Goal: Task Accomplishment & Management: Complete application form

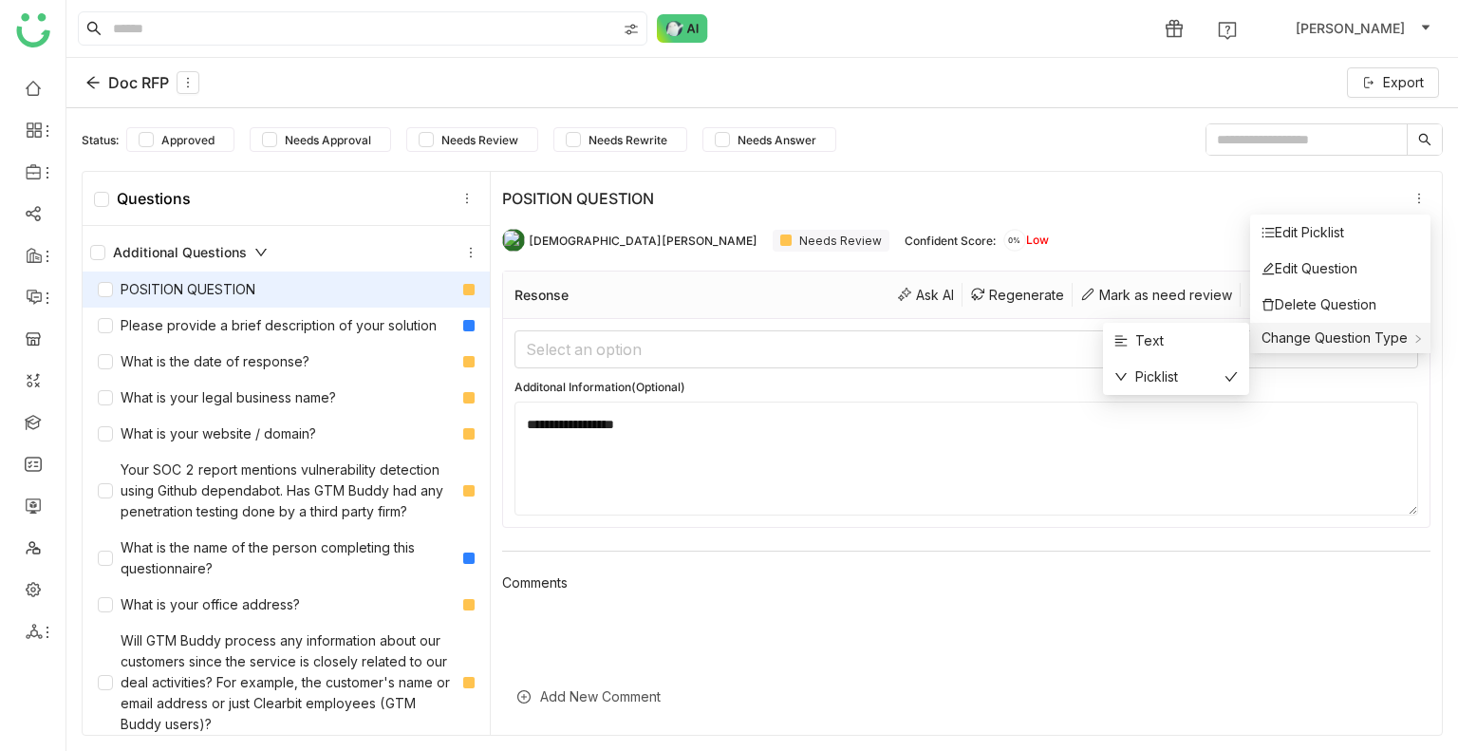
click at [1365, 333] on span "Change Question Type" at bounding box center [1335, 337] width 146 height 16
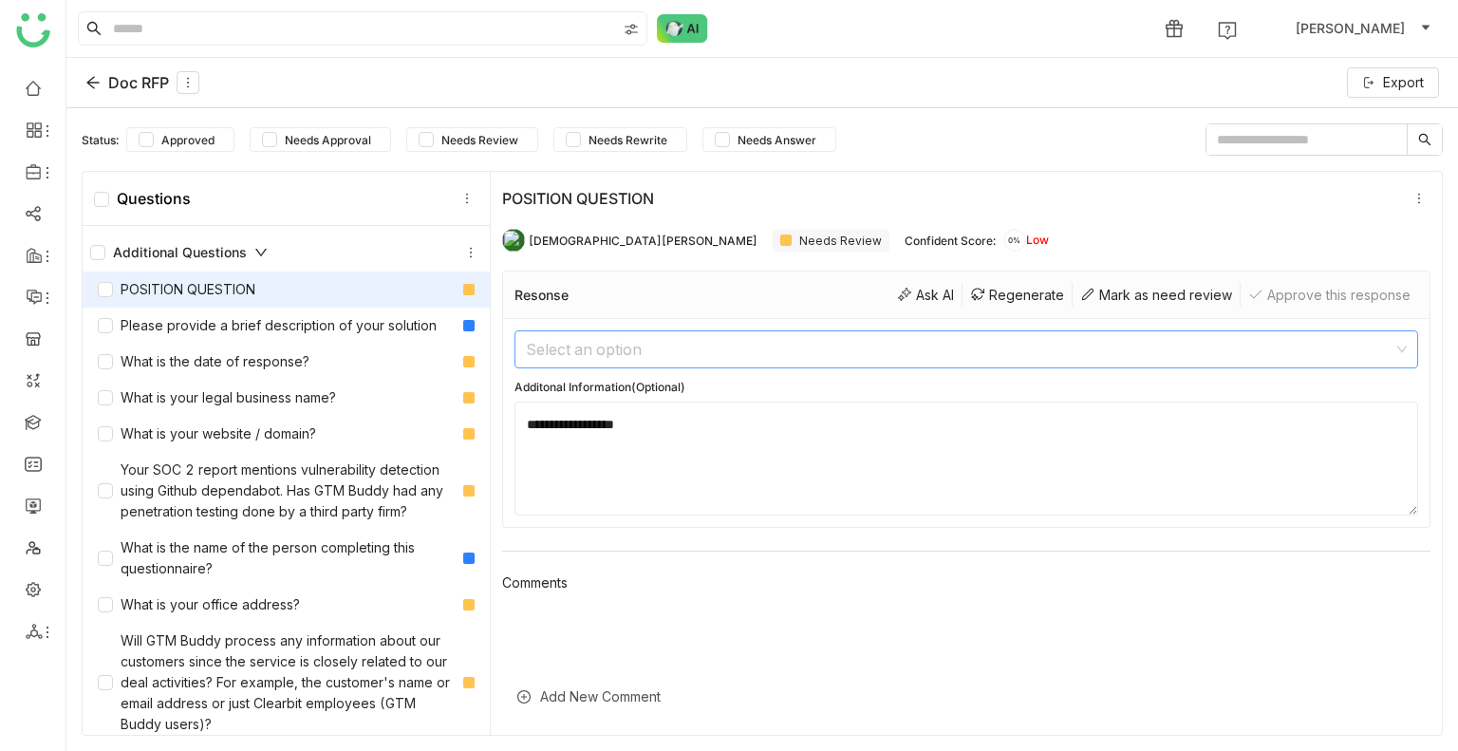
click at [683, 354] on input at bounding box center [960, 349] width 868 height 36
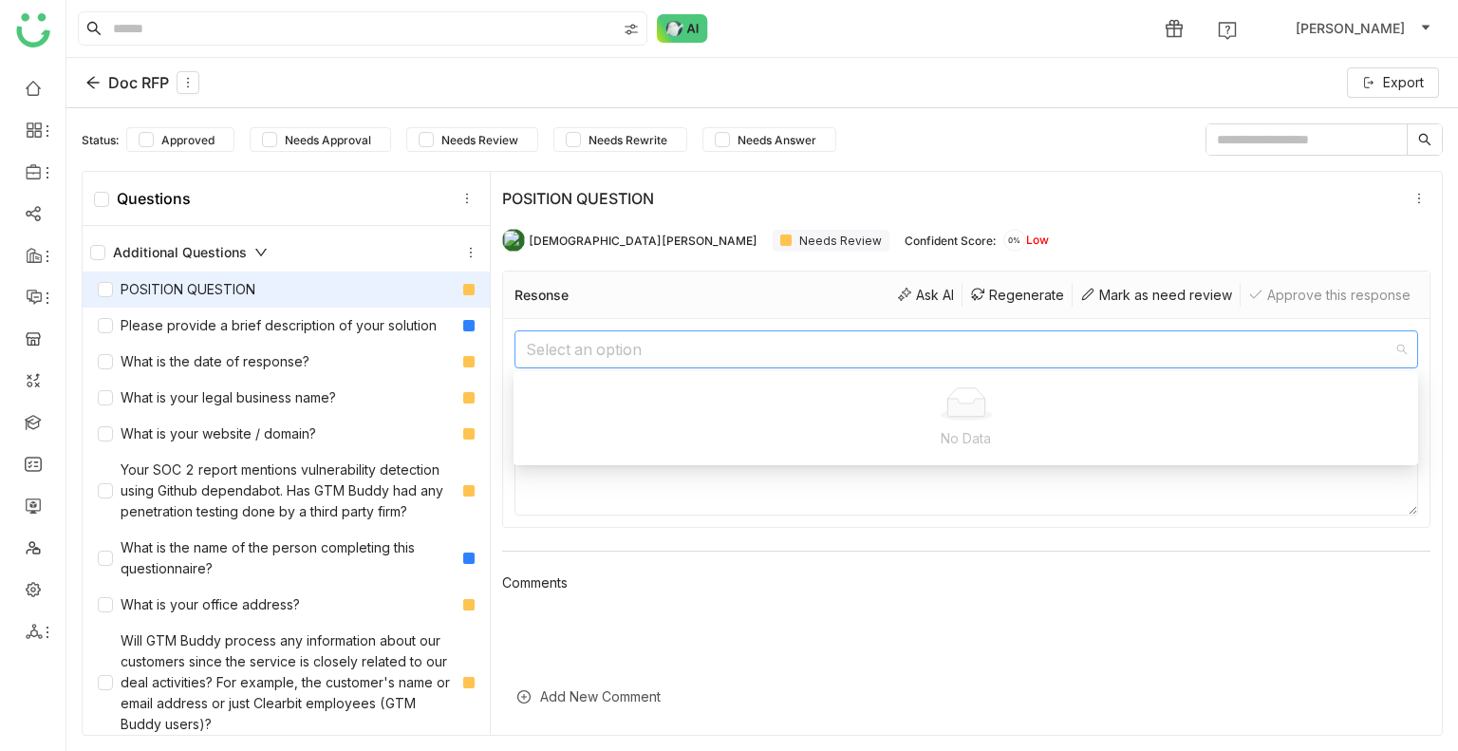
click at [621, 358] on input at bounding box center [960, 349] width 868 height 36
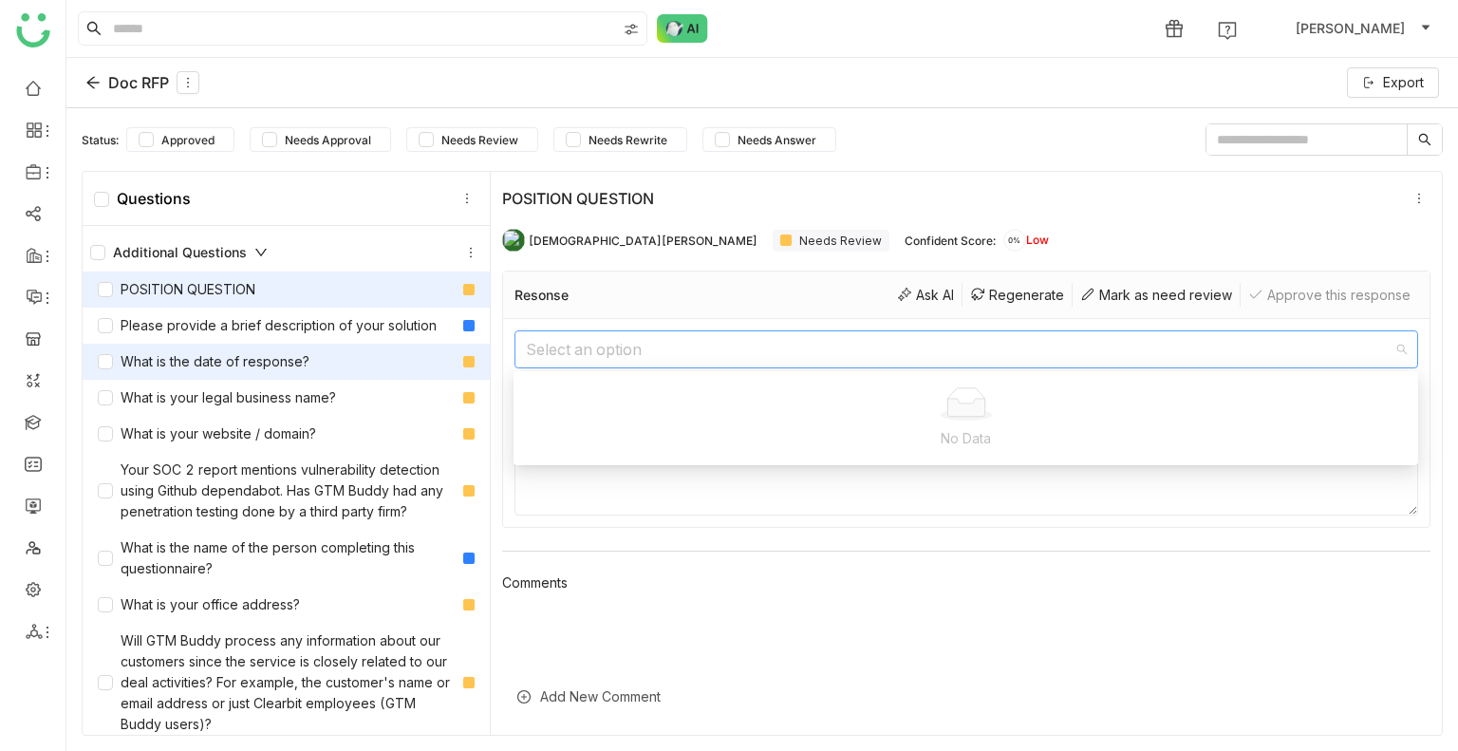
click at [190, 356] on div "What is the date of response?" at bounding box center [204, 361] width 212 height 21
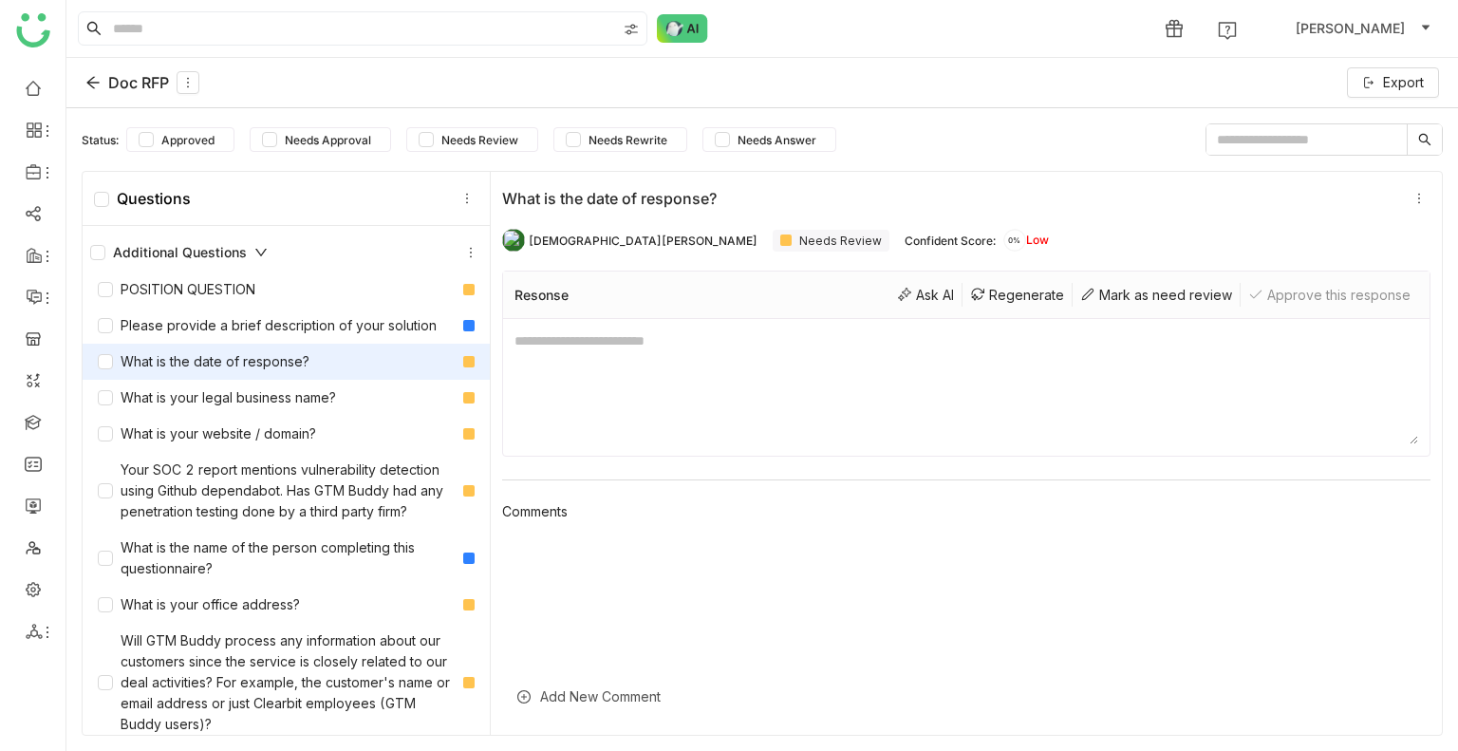
click at [84, 84] on div "Doc RFP Export" at bounding box center [762, 83] width 1392 height 50
click at [90, 90] on div "Doc RFP" at bounding box center [142, 82] width 114 height 23
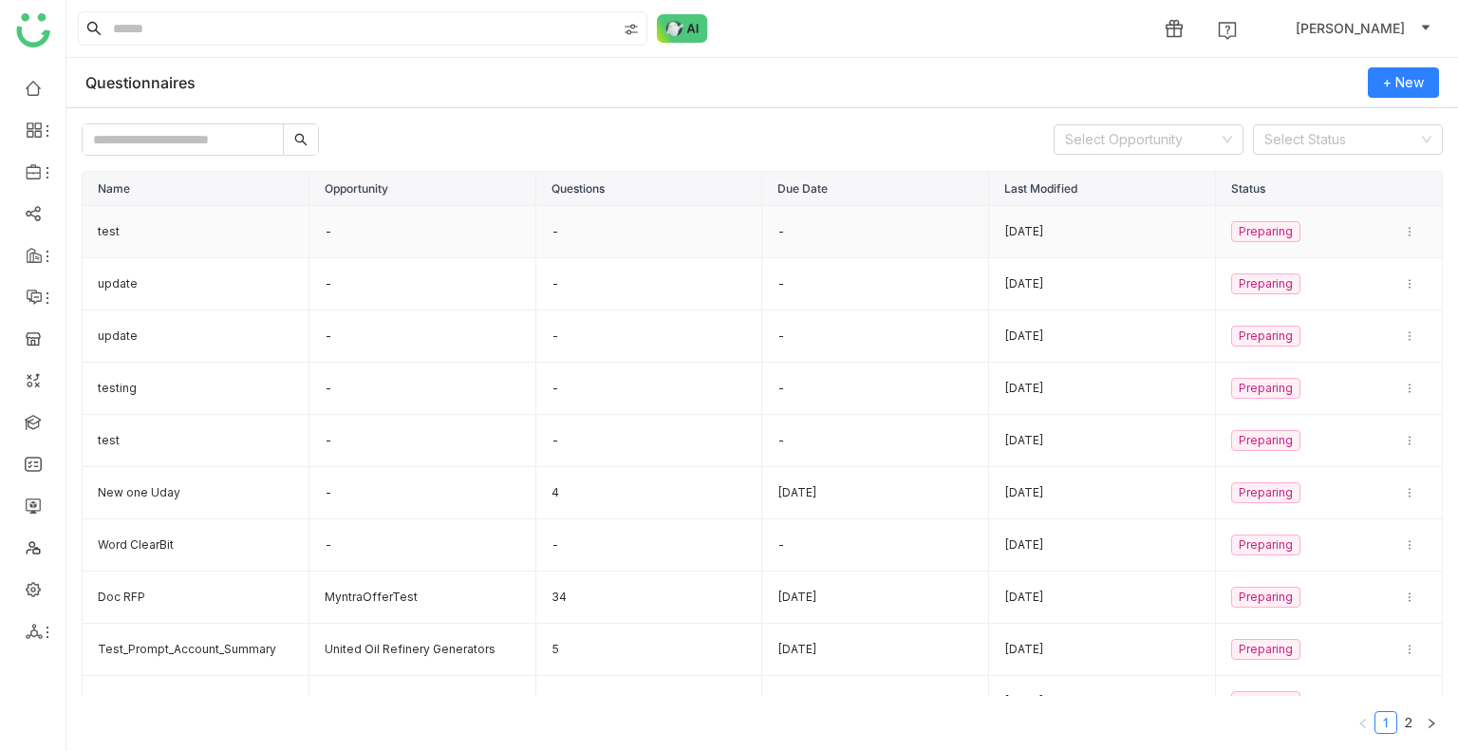
click at [141, 227] on td "test" at bounding box center [196, 232] width 227 height 52
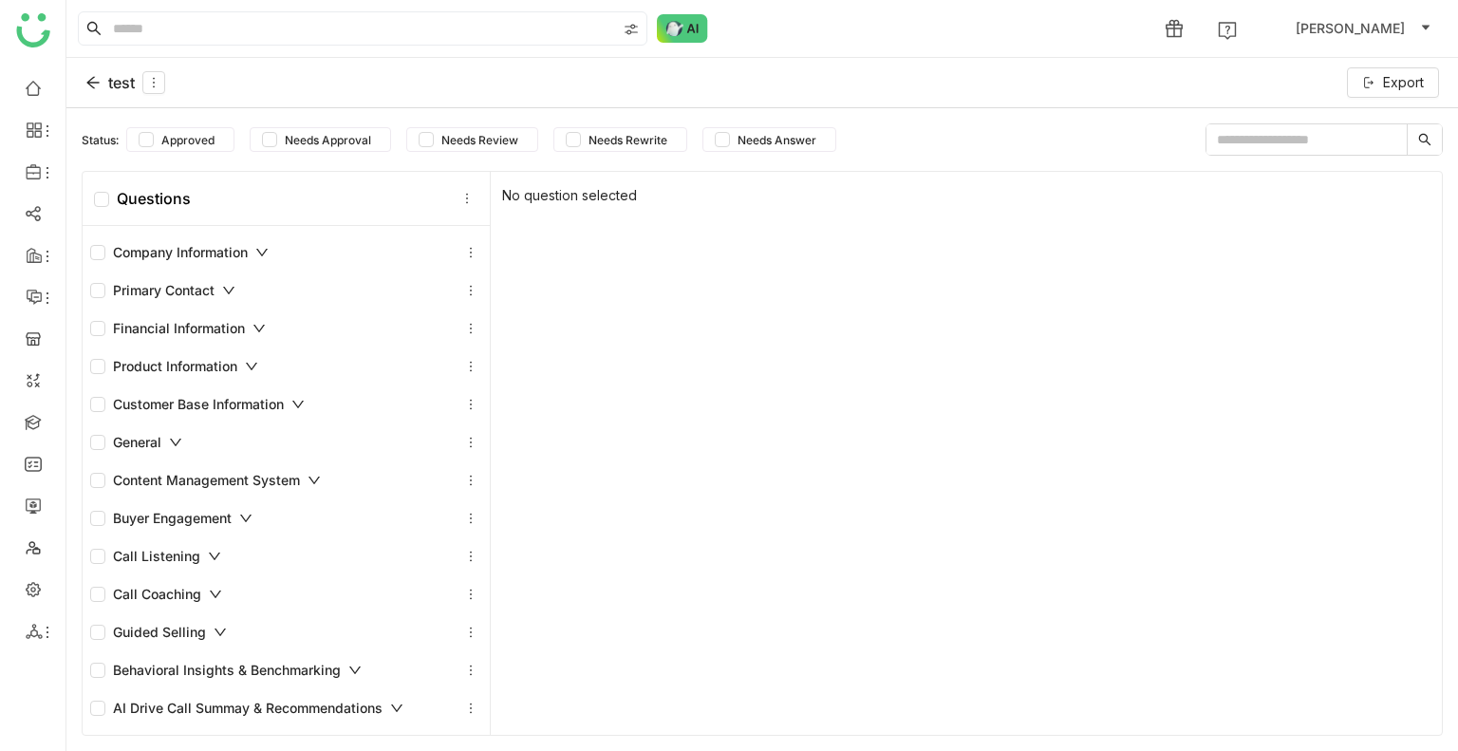
drag, startPoint x: 299, startPoint y: 235, endPoint x: 285, endPoint y: 261, distance: 29.3
click at [295, 238] on div "Company Information" at bounding box center [286, 253] width 407 height 38
click at [284, 261] on div "Company Information" at bounding box center [286, 252] width 392 height 23
click at [464, 254] on icon at bounding box center [470, 252] width 13 height 13
click at [453, 283] on div "Add Question" at bounding box center [457, 295] width 144 height 36
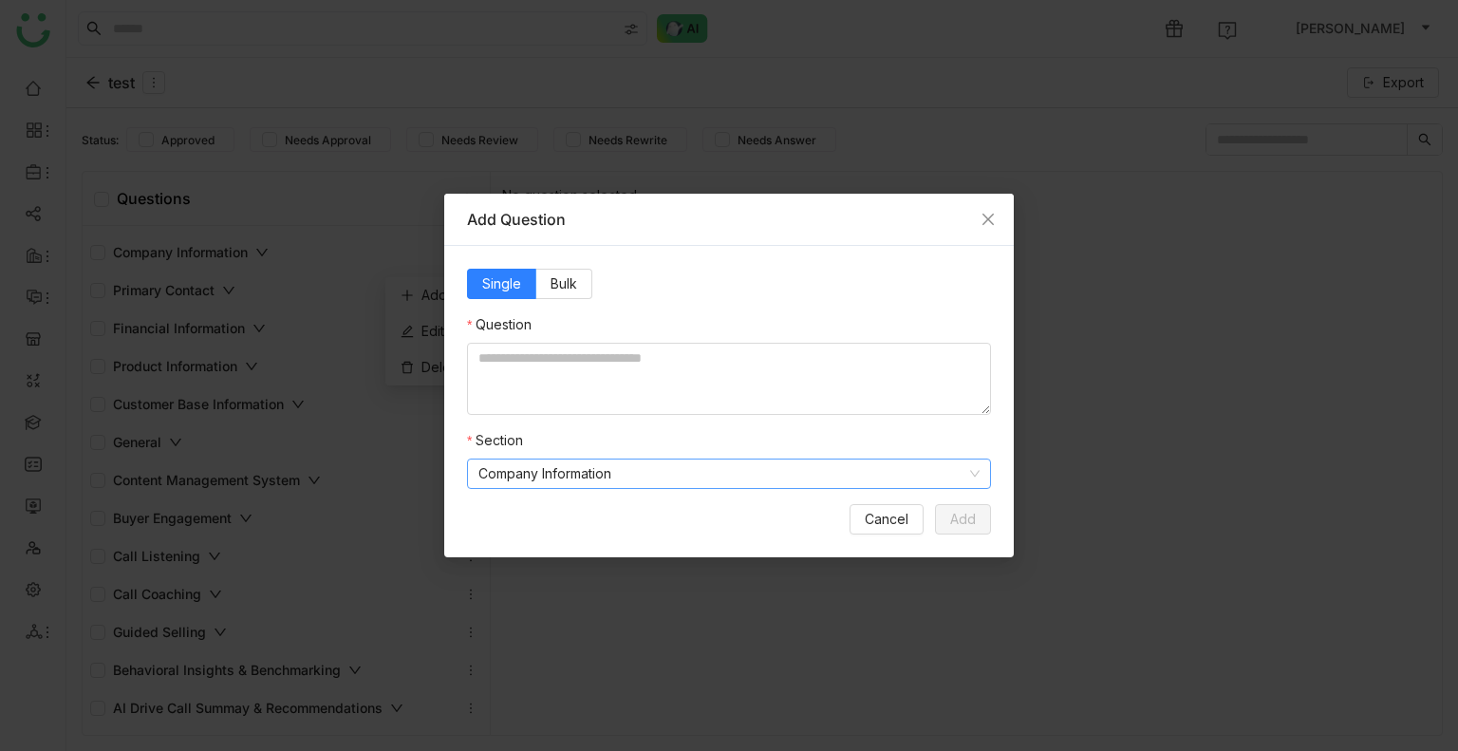
click at [552, 483] on nz-select-item "Company Information" at bounding box center [729, 474] width 501 height 28
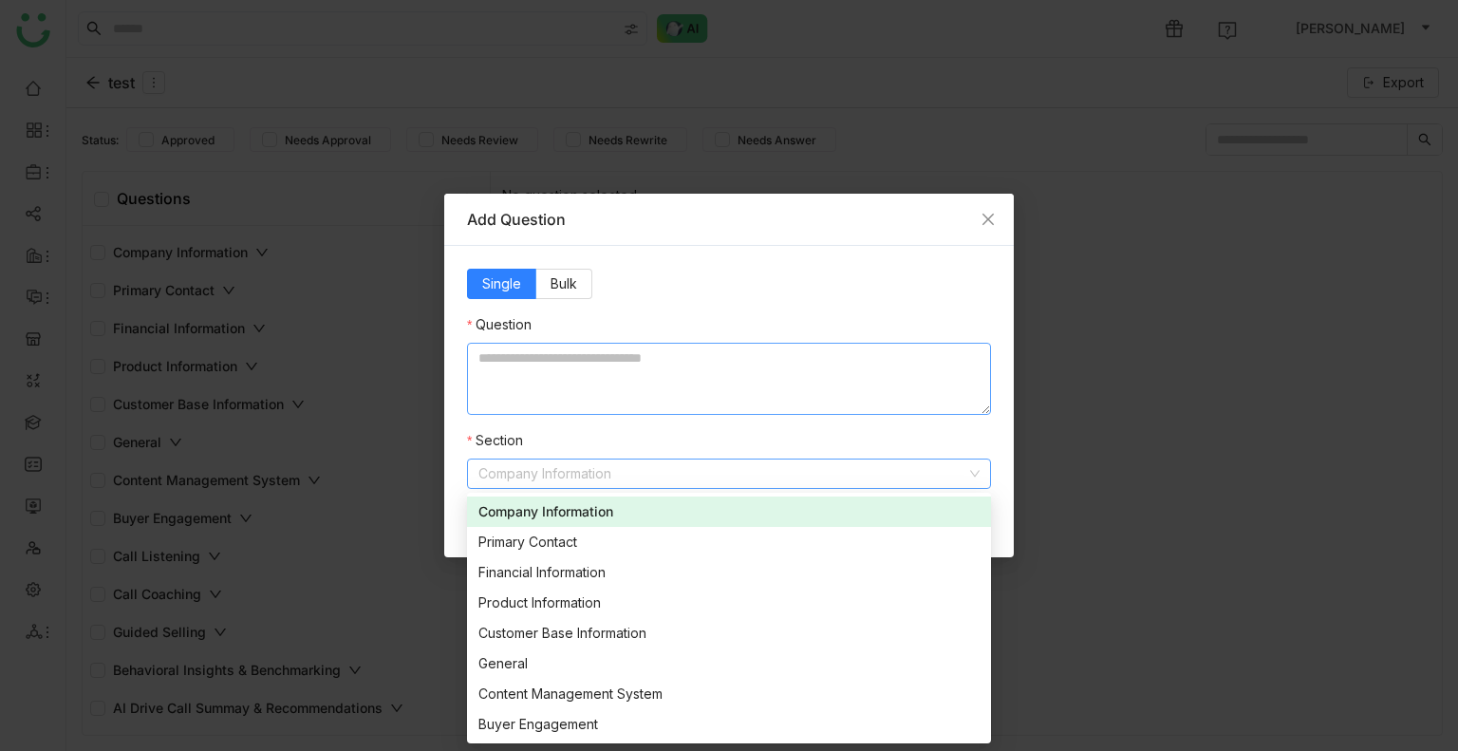
click at [514, 350] on textarea at bounding box center [729, 379] width 524 height 72
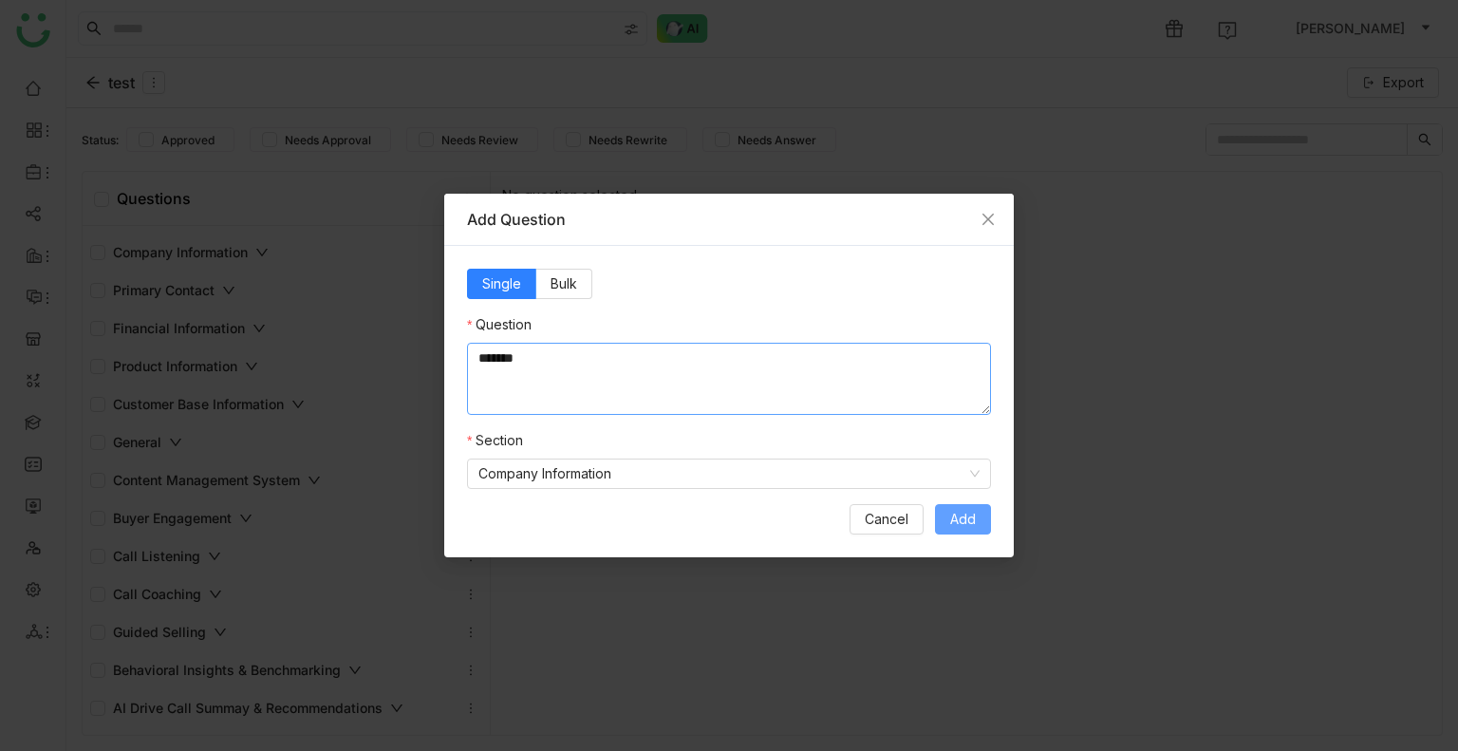
type textarea "*******"
click at [987, 514] on button "Add" at bounding box center [963, 519] width 56 height 30
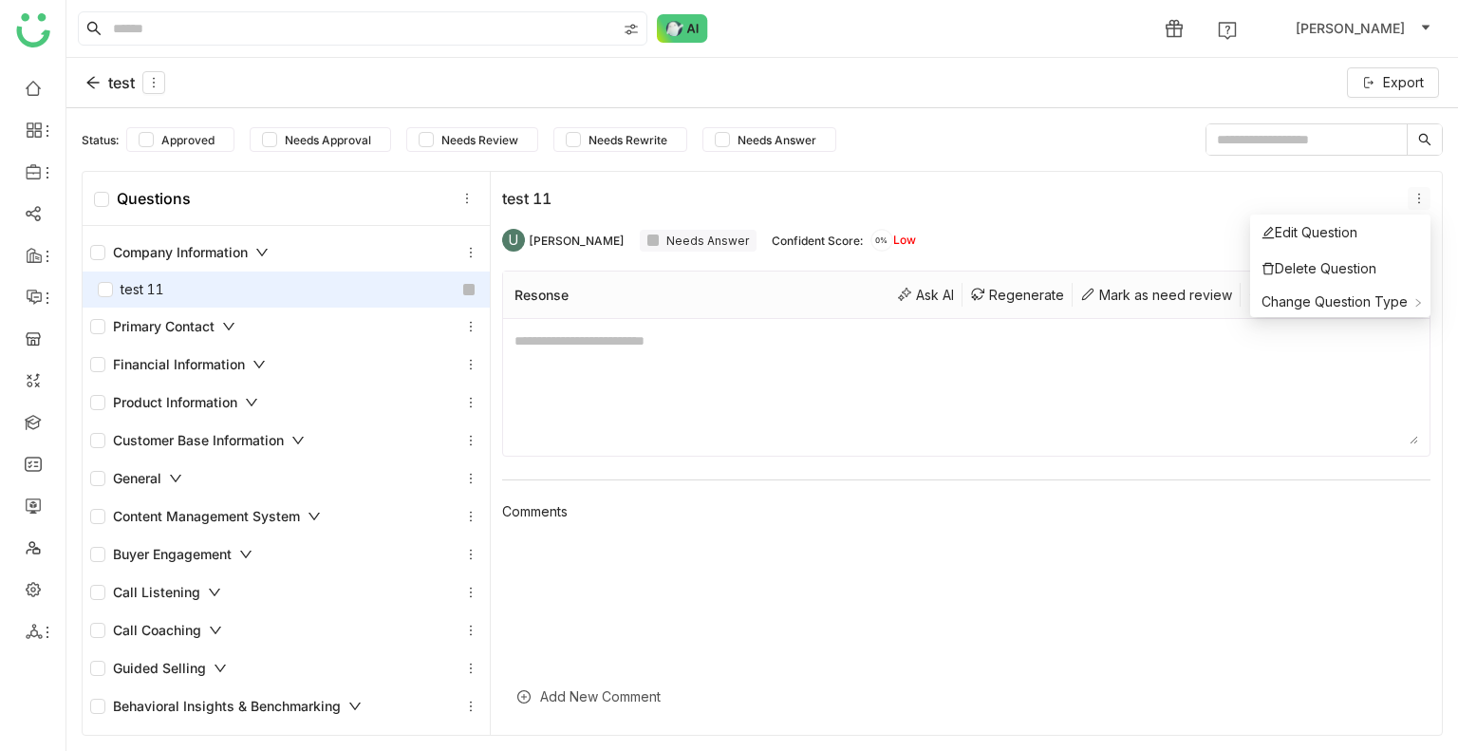
click at [1422, 202] on icon at bounding box center [1419, 198] width 13 height 13
click at [1189, 337] on div "Picklist" at bounding box center [1176, 340] width 123 height 21
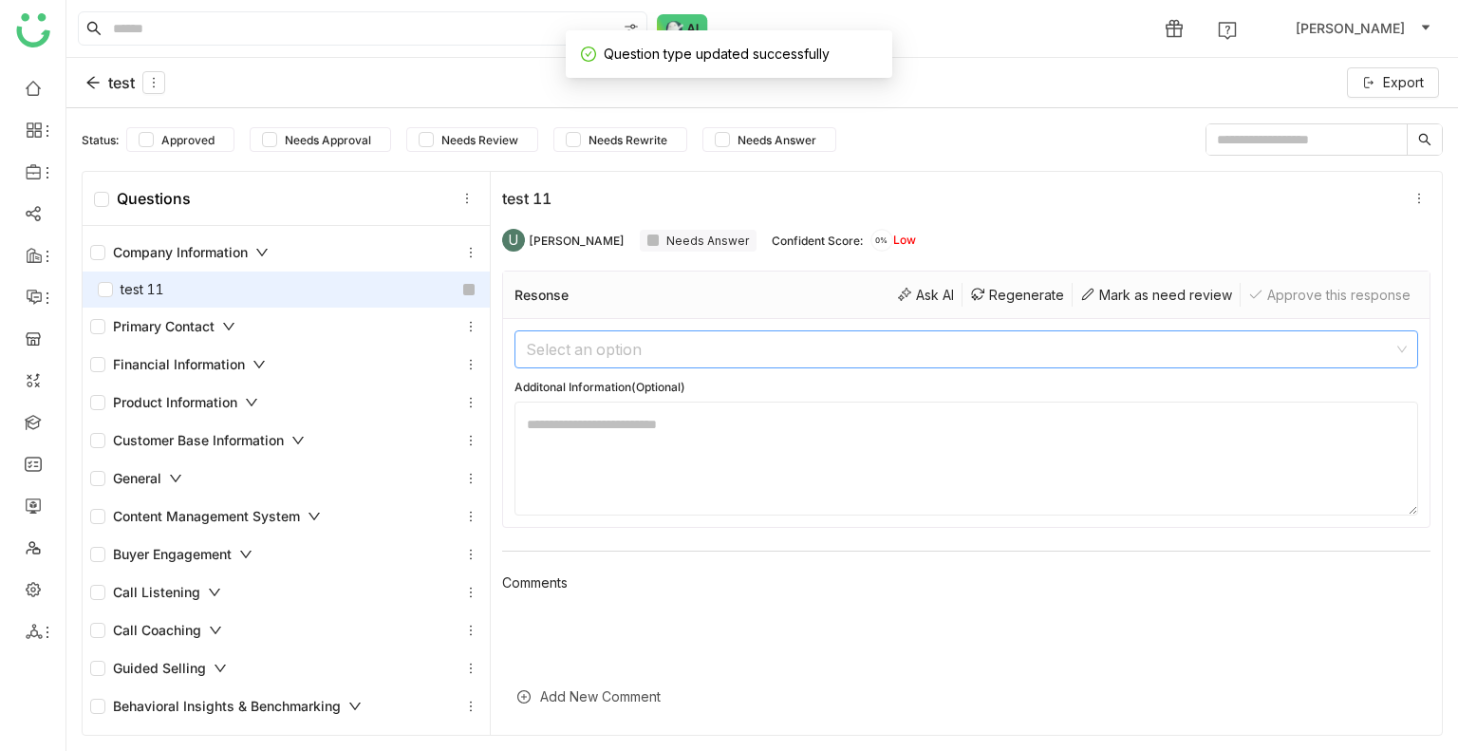
click at [631, 349] on input at bounding box center [960, 349] width 868 height 36
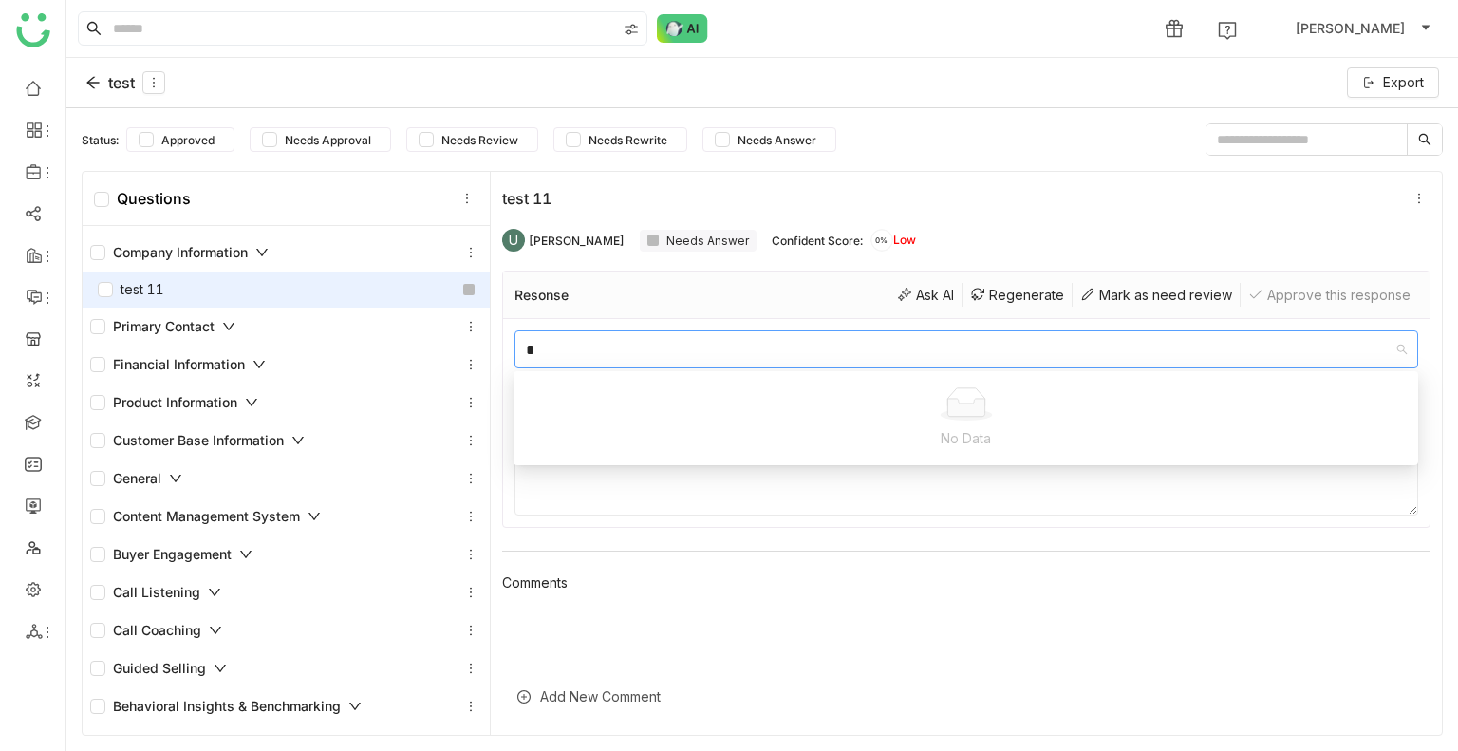
type input "*"
click at [735, 474] on textarea at bounding box center [967, 459] width 904 height 114
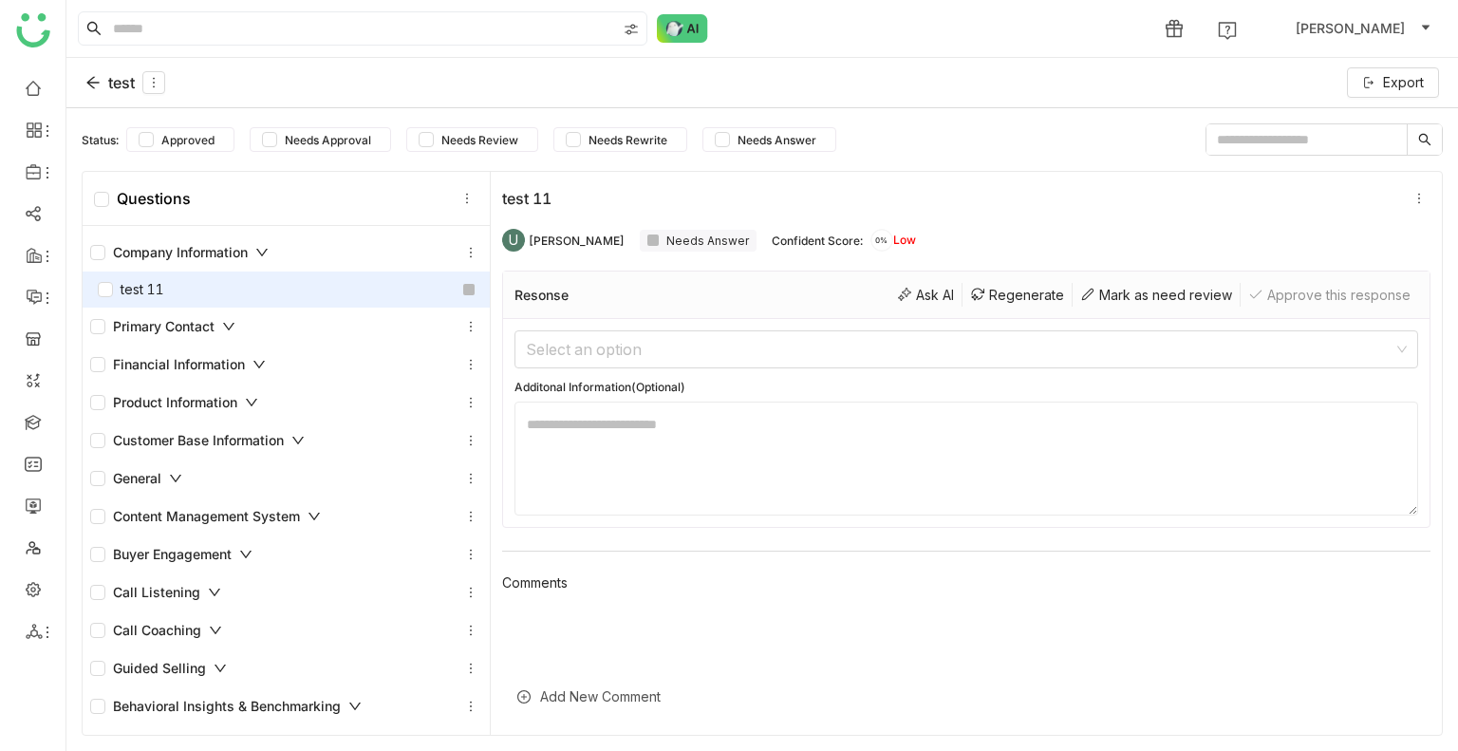
click at [585, 439] on textarea at bounding box center [967, 459] width 904 height 114
click at [637, 351] on input at bounding box center [960, 349] width 868 height 36
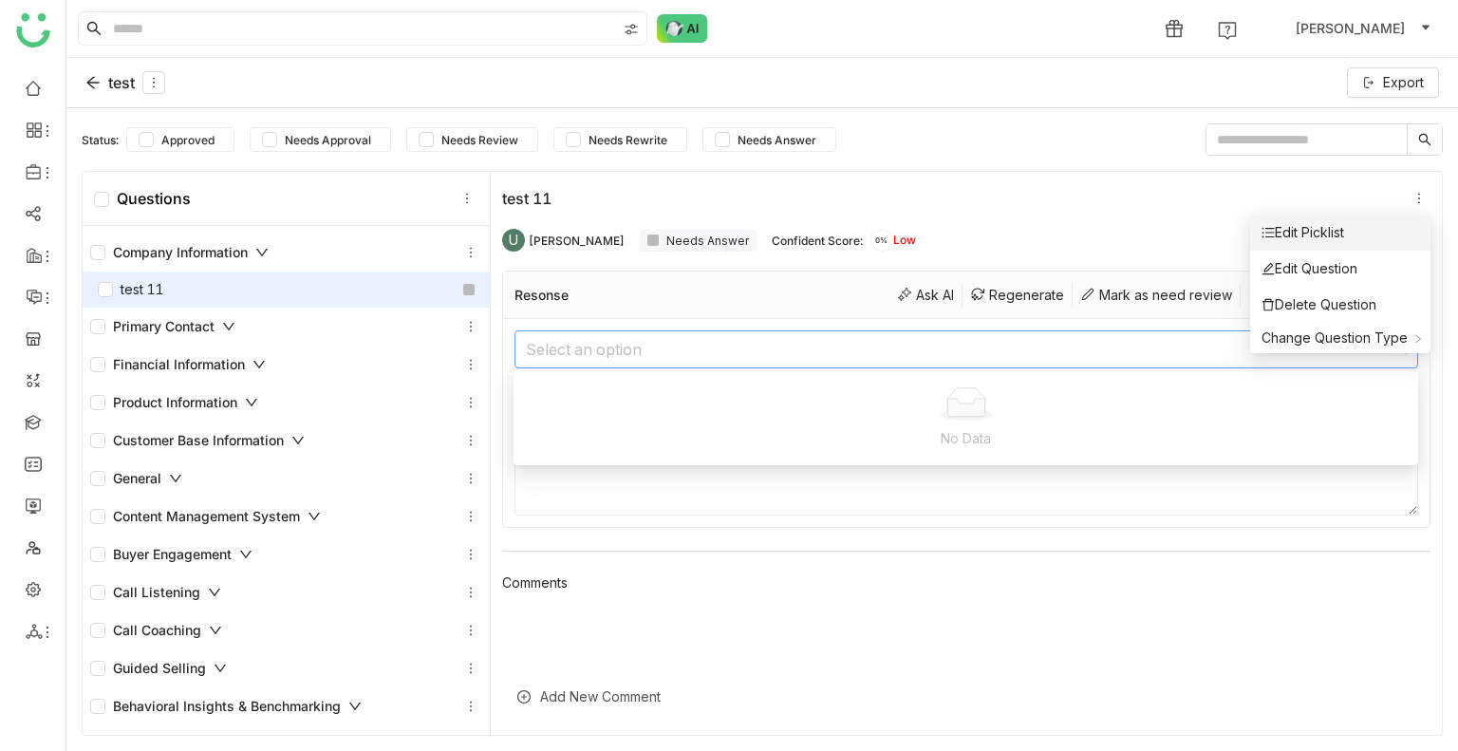
click at [1322, 231] on div "Edit Picklist" at bounding box center [1303, 232] width 83 height 21
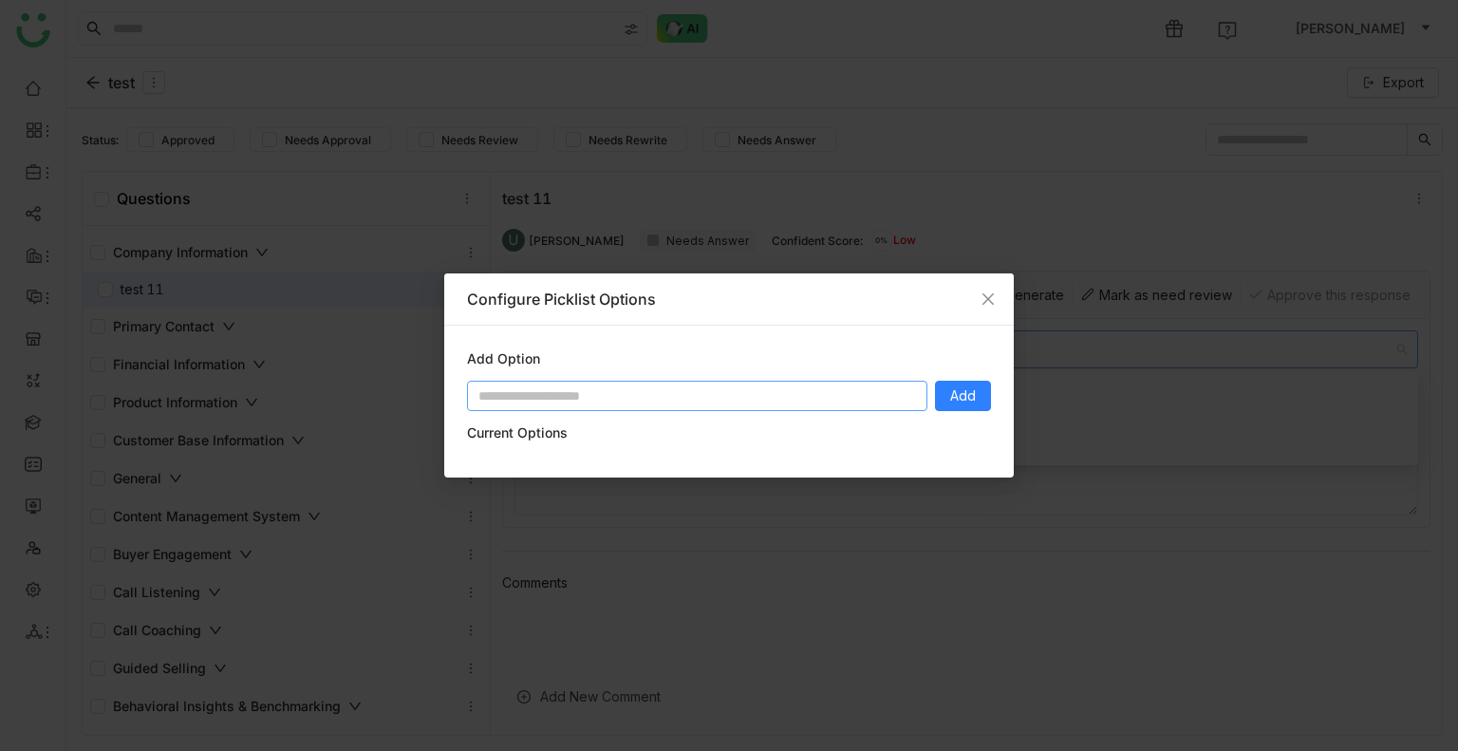
click at [656, 397] on input at bounding box center [697, 396] width 460 height 30
type input "**"
click at [965, 386] on span "Add" at bounding box center [963, 395] width 26 height 21
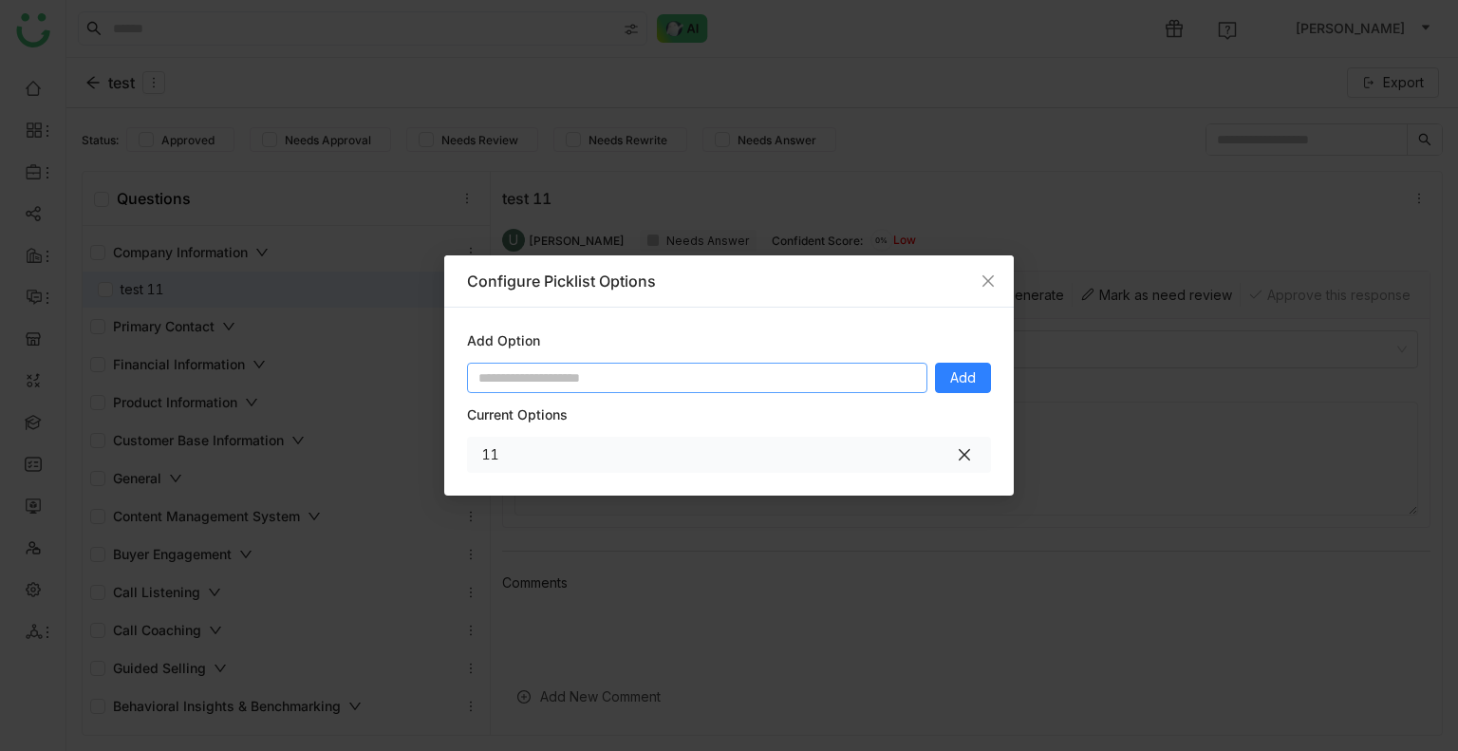
click at [748, 386] on input at bounding box center [697, 378] width 460 height 30
type input "**"
click at [985, 378] on button "Add" at bounding box center [963, 378] width 56 height 30
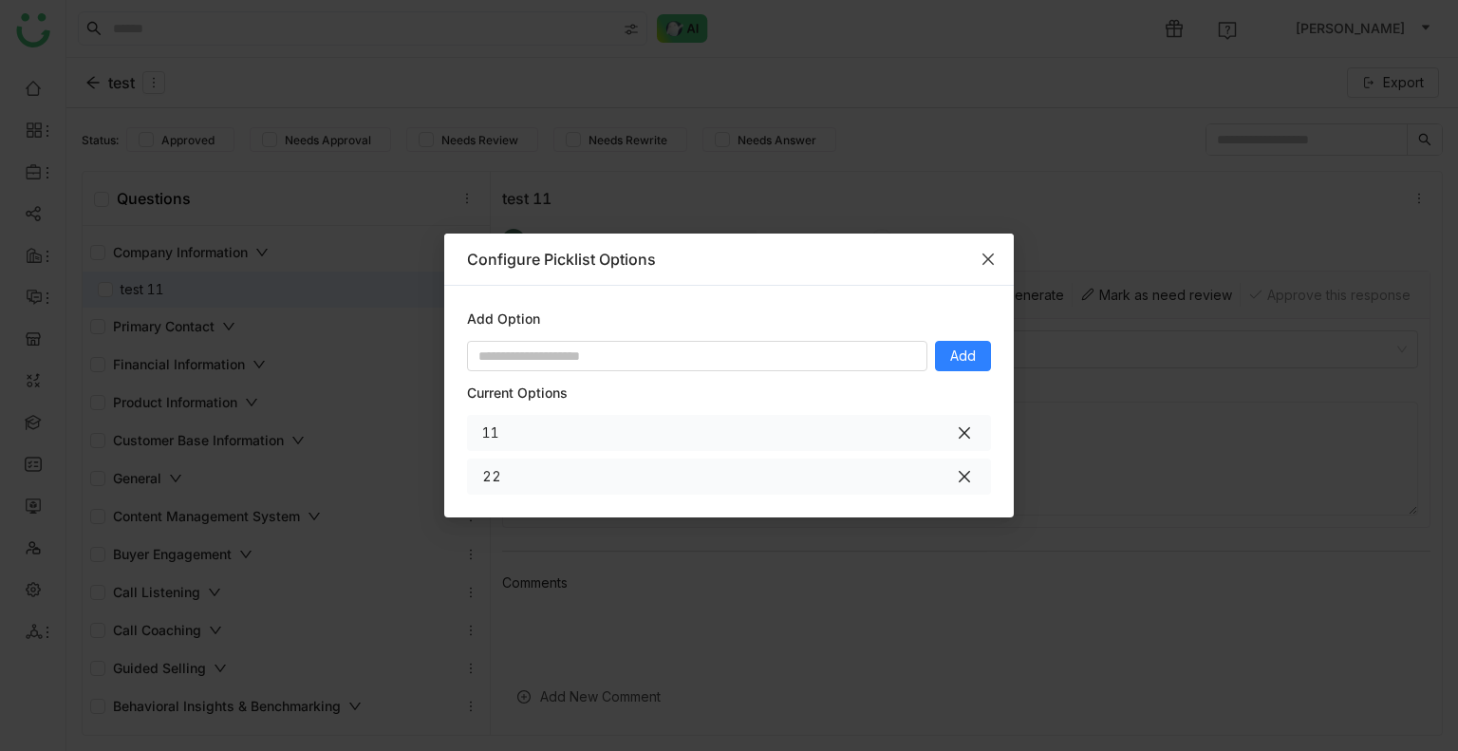
click at [986, 257] on icon "Close" at bounding box center [988, 259] width 15 height 15
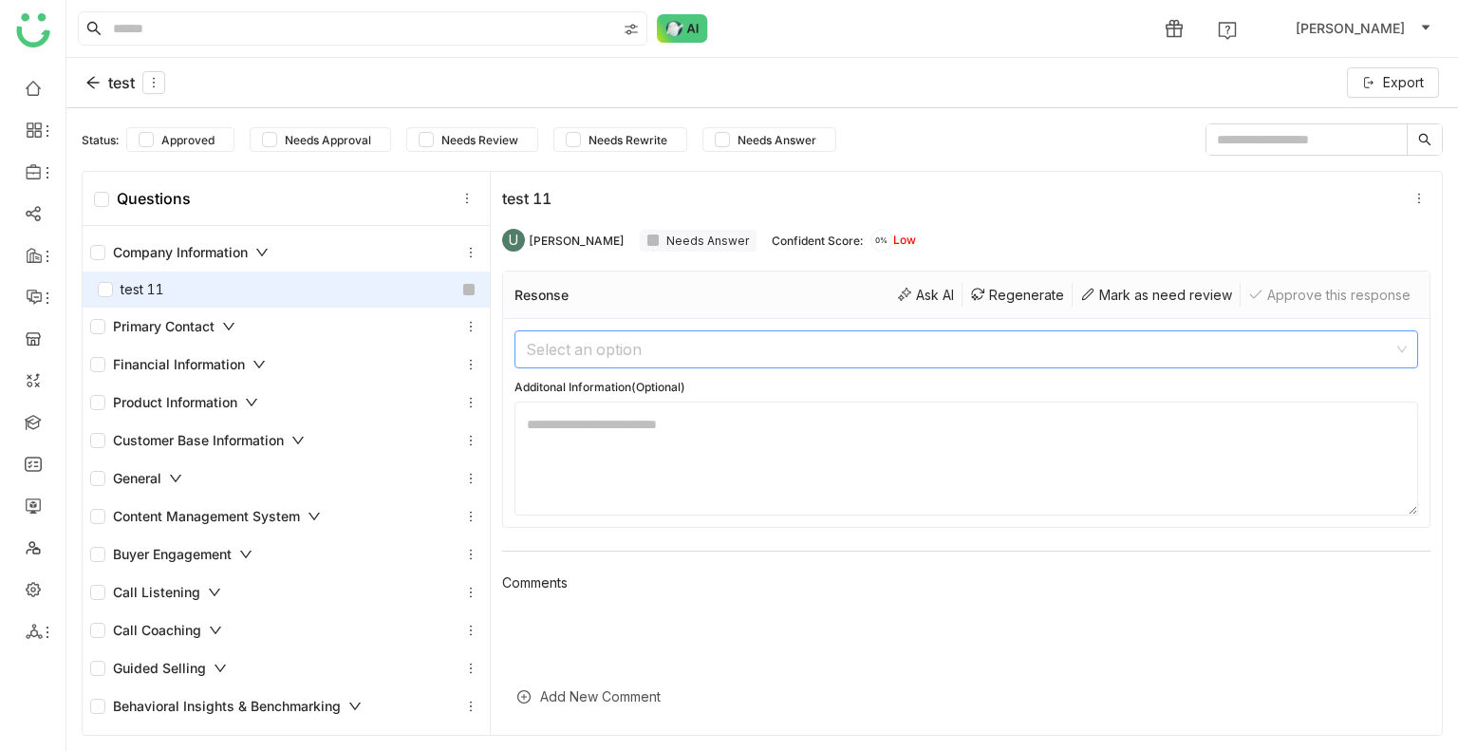
click at [585, 362] on input at bounding box center [960, 349] width 868 height 36
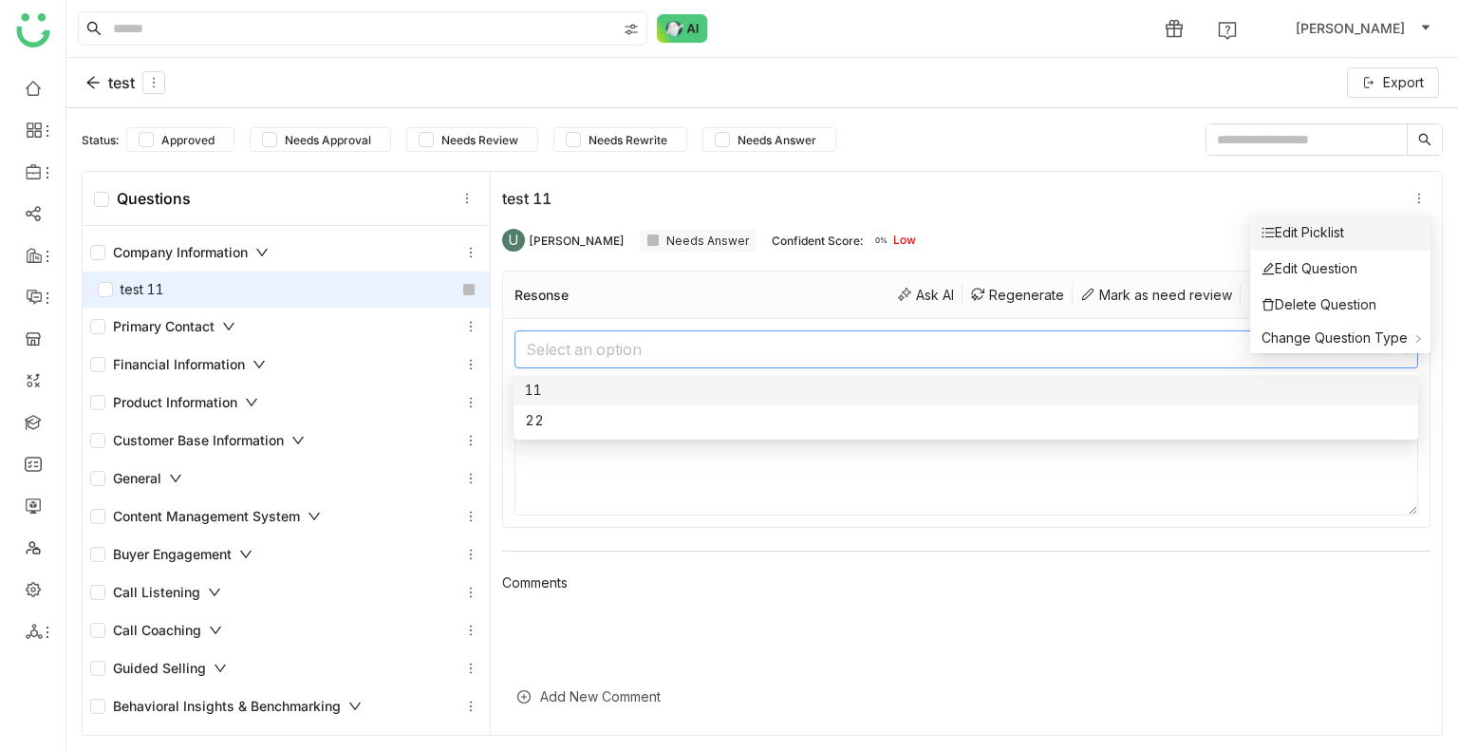
click at [1362, 237] on li "Edit Picklist" at bounding box center [1340, 233] width 180 height 36
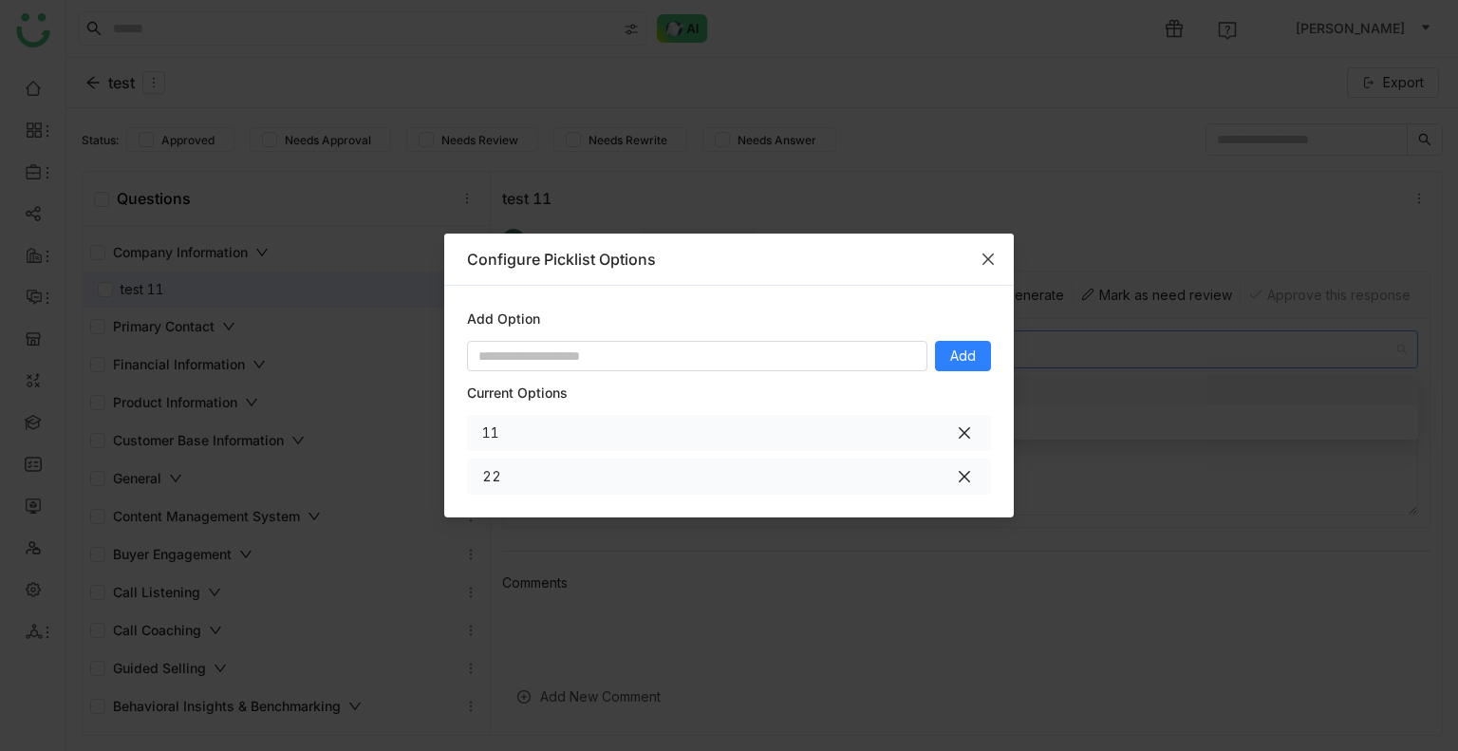
click at [980, 266] on span "Close" at bounding box center [988, 259] width 51 height 51
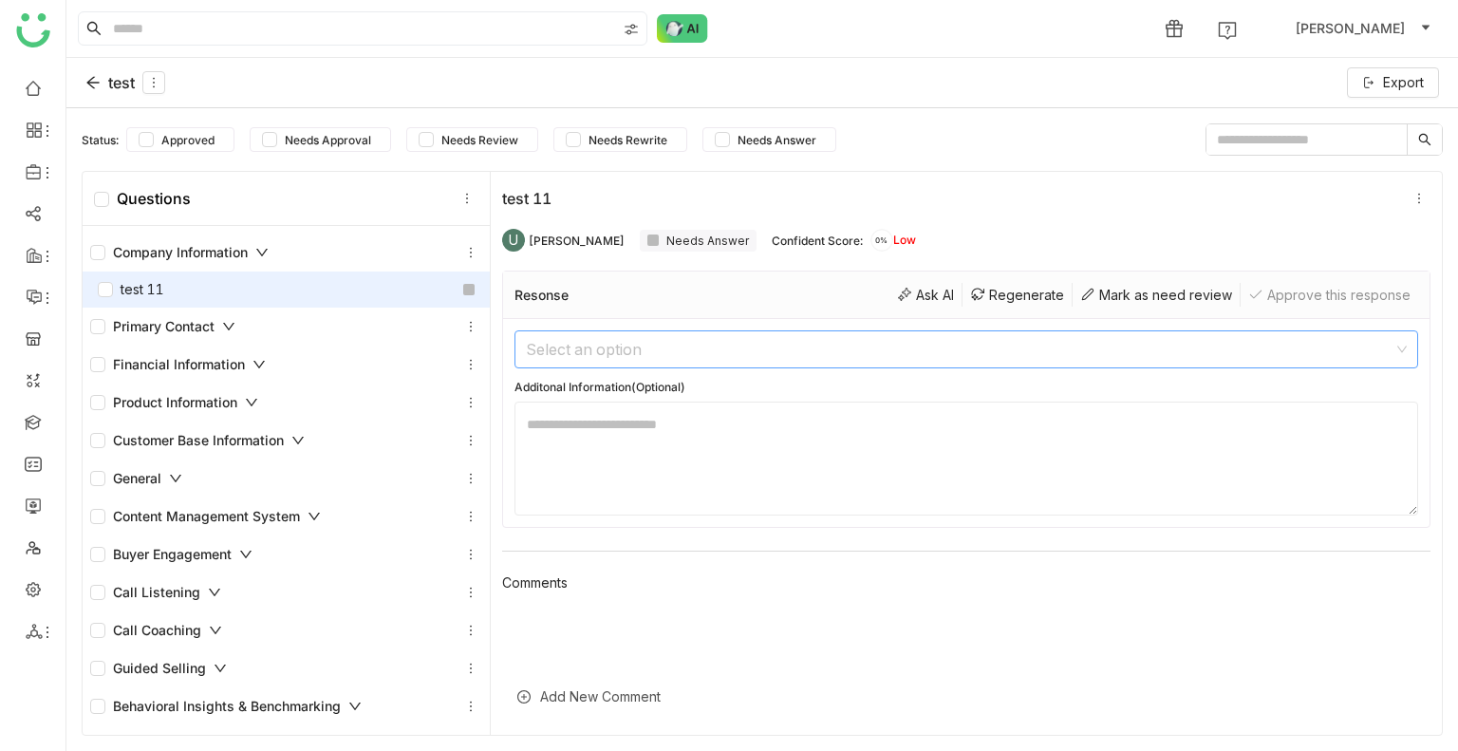
click at [647, 357] on input at bounding box center [960, 349] width 868 height 36
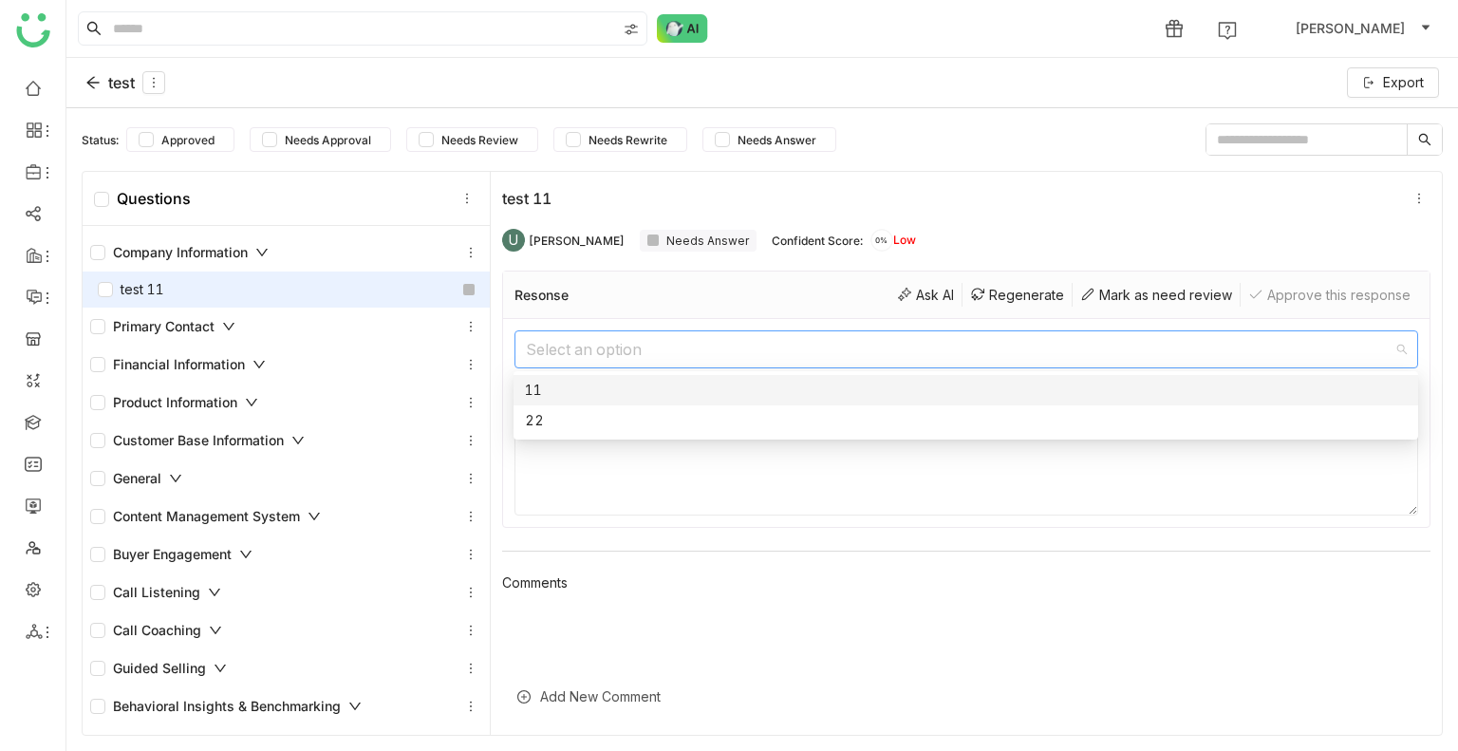
click at [620, 397] on div "11" at bounding box center [966, 390] width 882 height 21
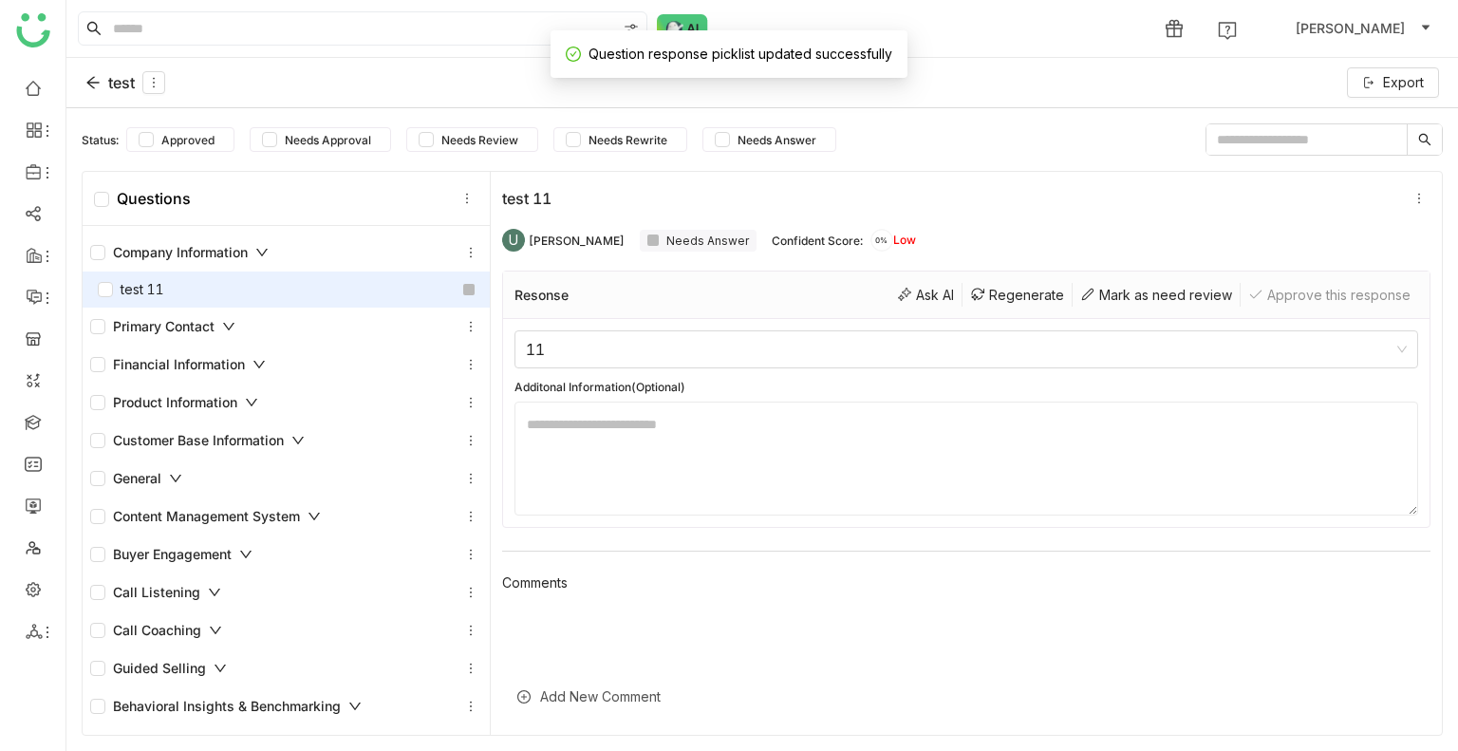
click at [596, 452] on textarea at bounding box center [967, 459] width 904 height 114
type textarea "*"
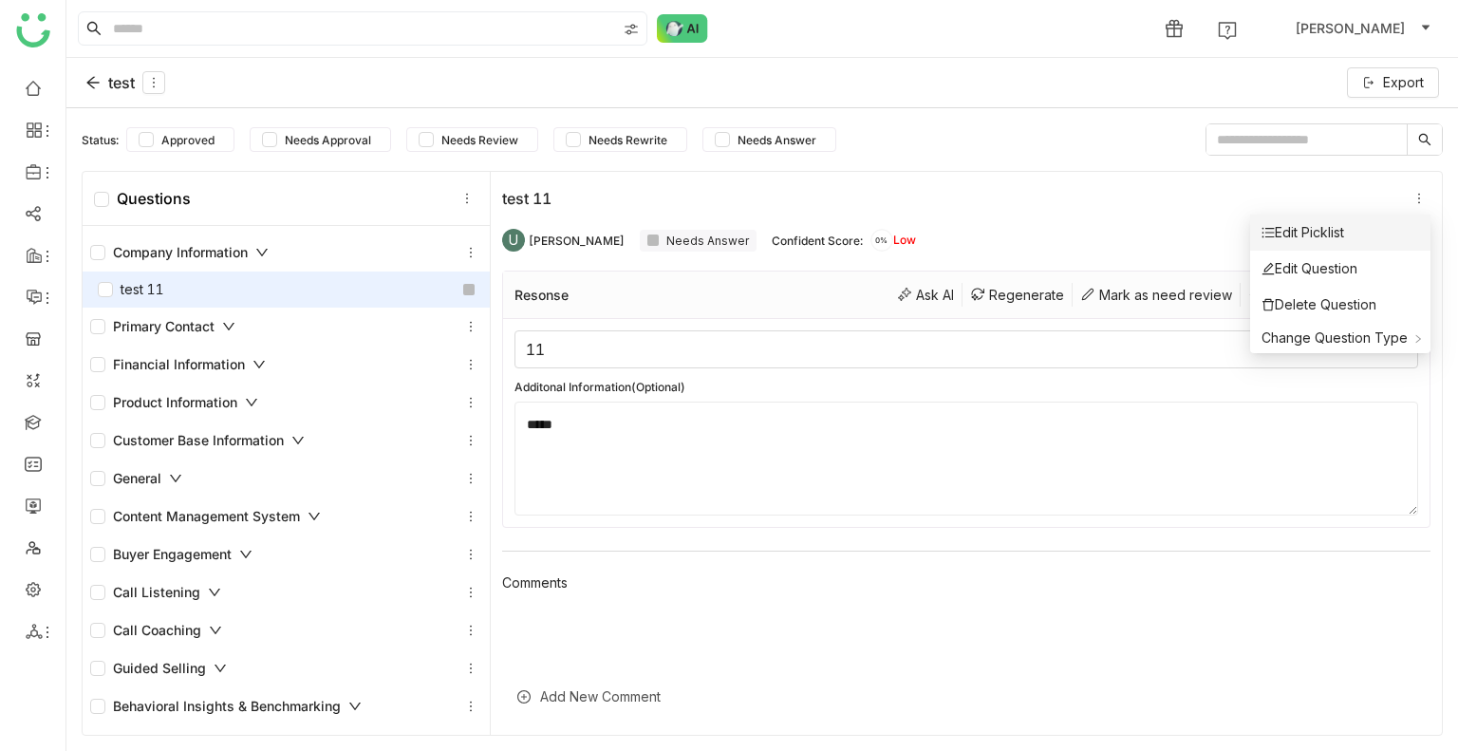
type textarea "*****"
click at [1329, 231] on div "Edit Picklist" at bounding box center [1303, 232] width 83 height 21
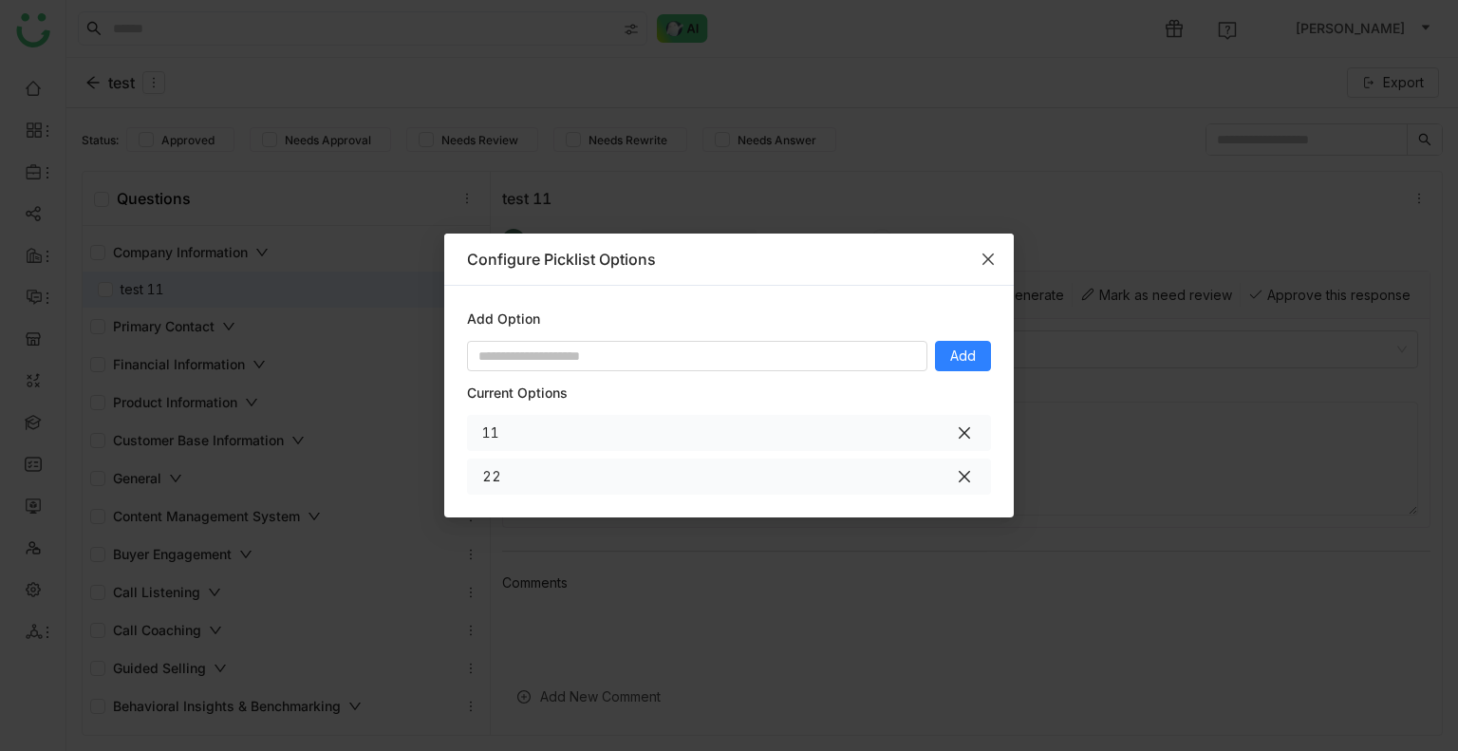
click at [988, 252] on icon "Close" at bounding box center [988, 259] width 15 height 15
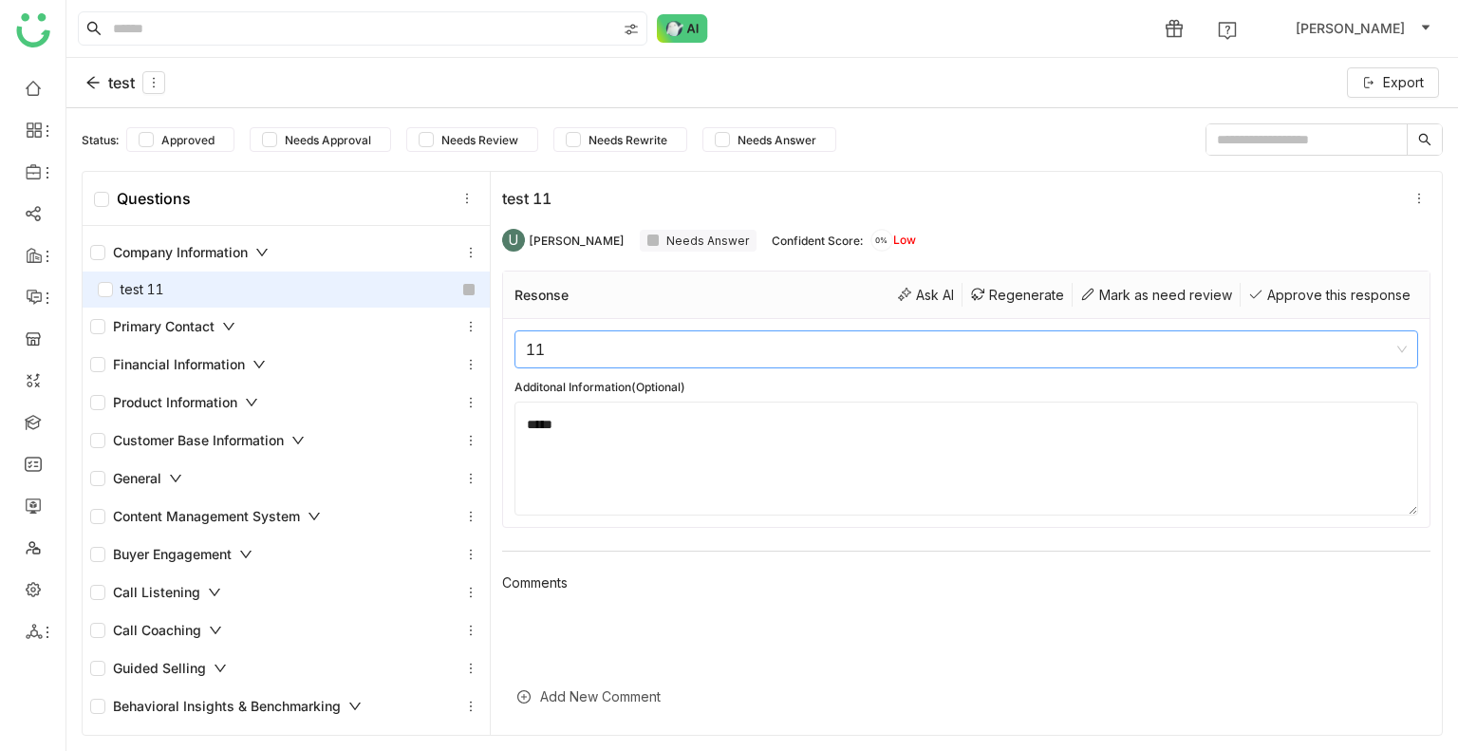
click at [577, 343] on nz-select-item "11" at bounding box center [966, 349] width 881 height 36
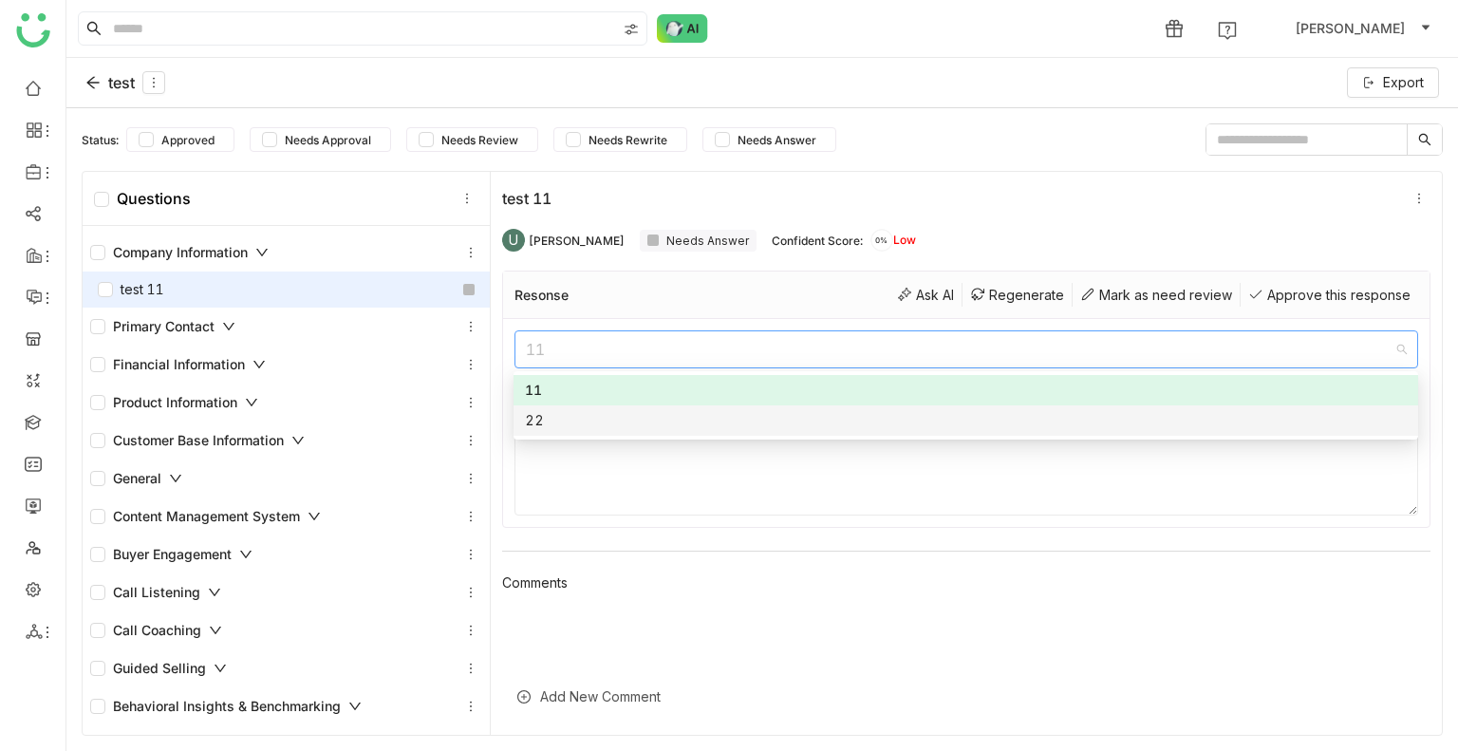
click at [563, 412] on div "22" at bounding box center [966, 420] width 882 height 21
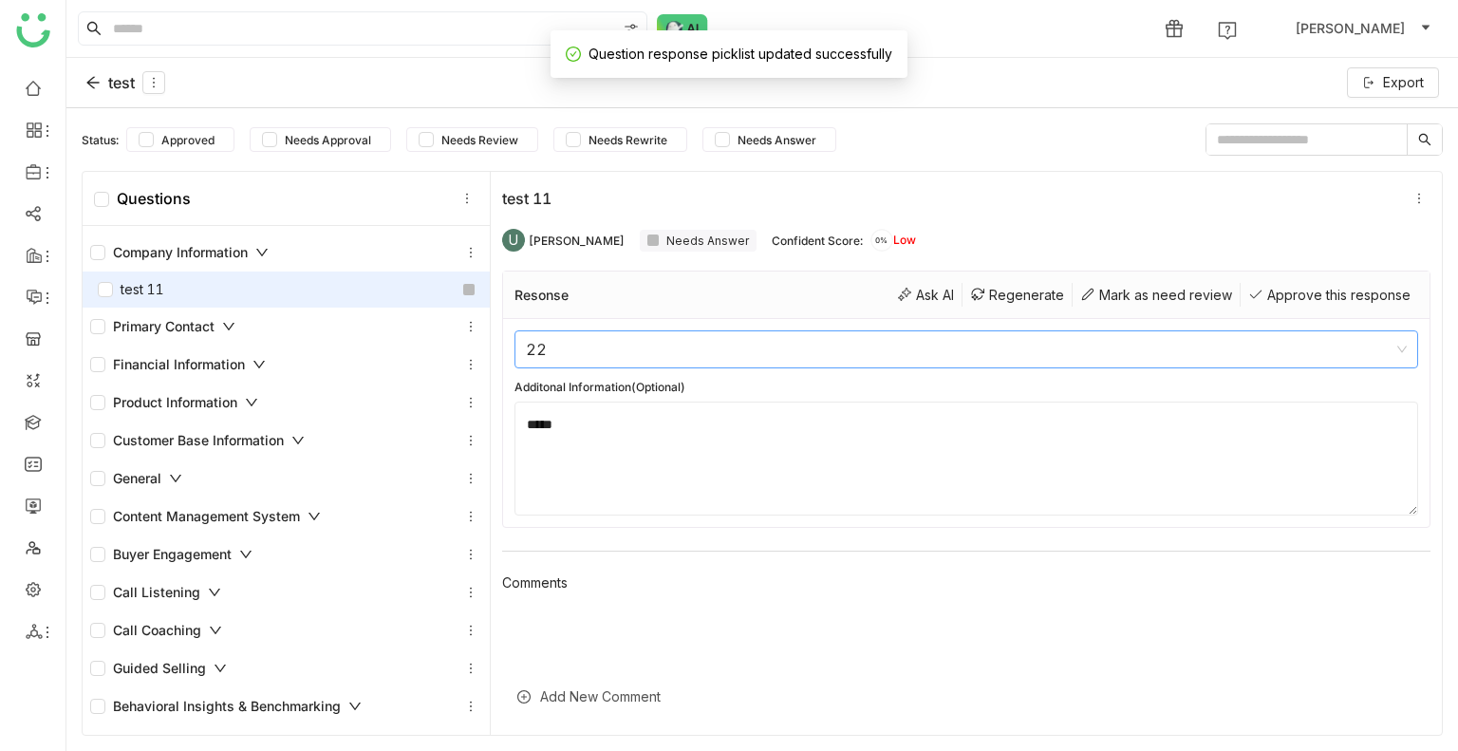
click at [619, 340] on nz-select-item "22" at bounding box center [966, 349] width 881 height 36
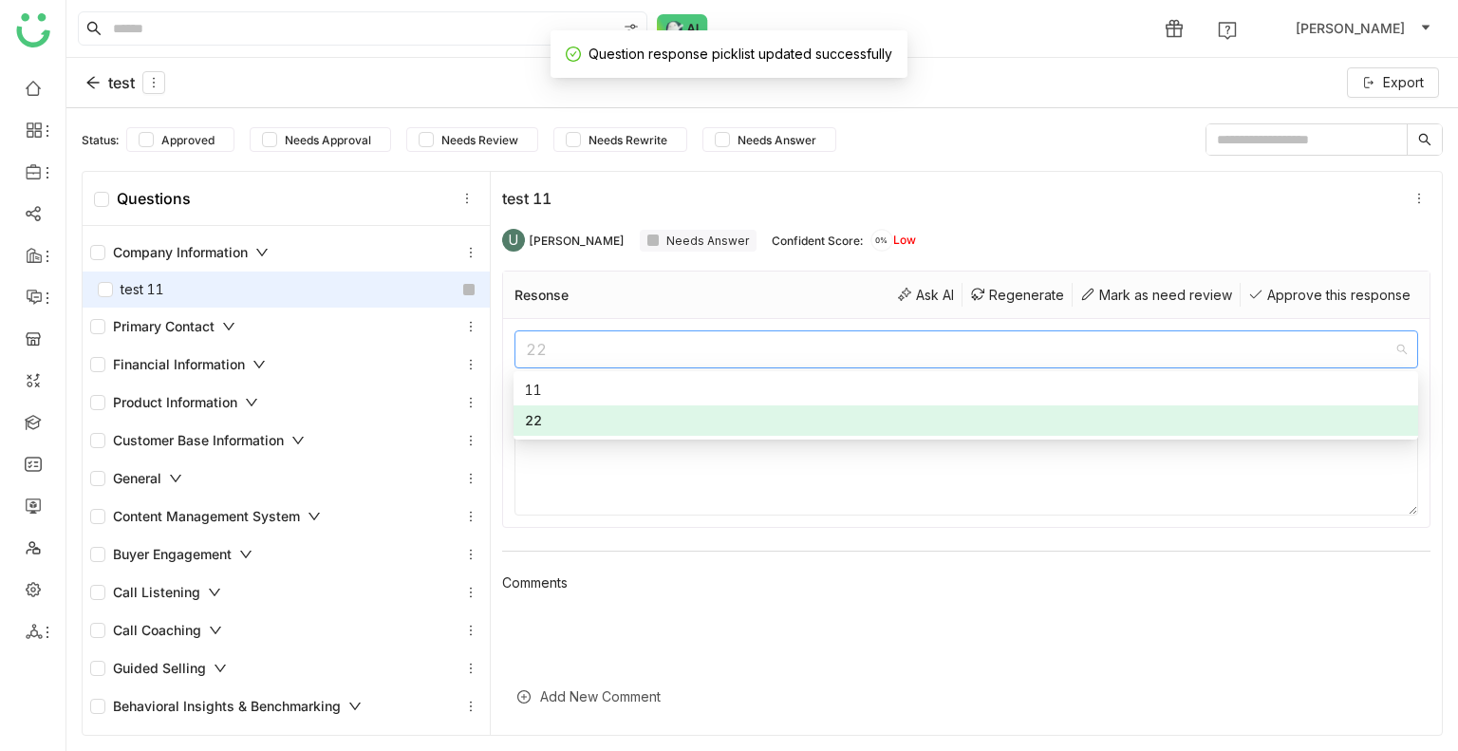
click at [585, 405] on nz-option-item "22" at bounding box center [966, 420] width 905 height 30
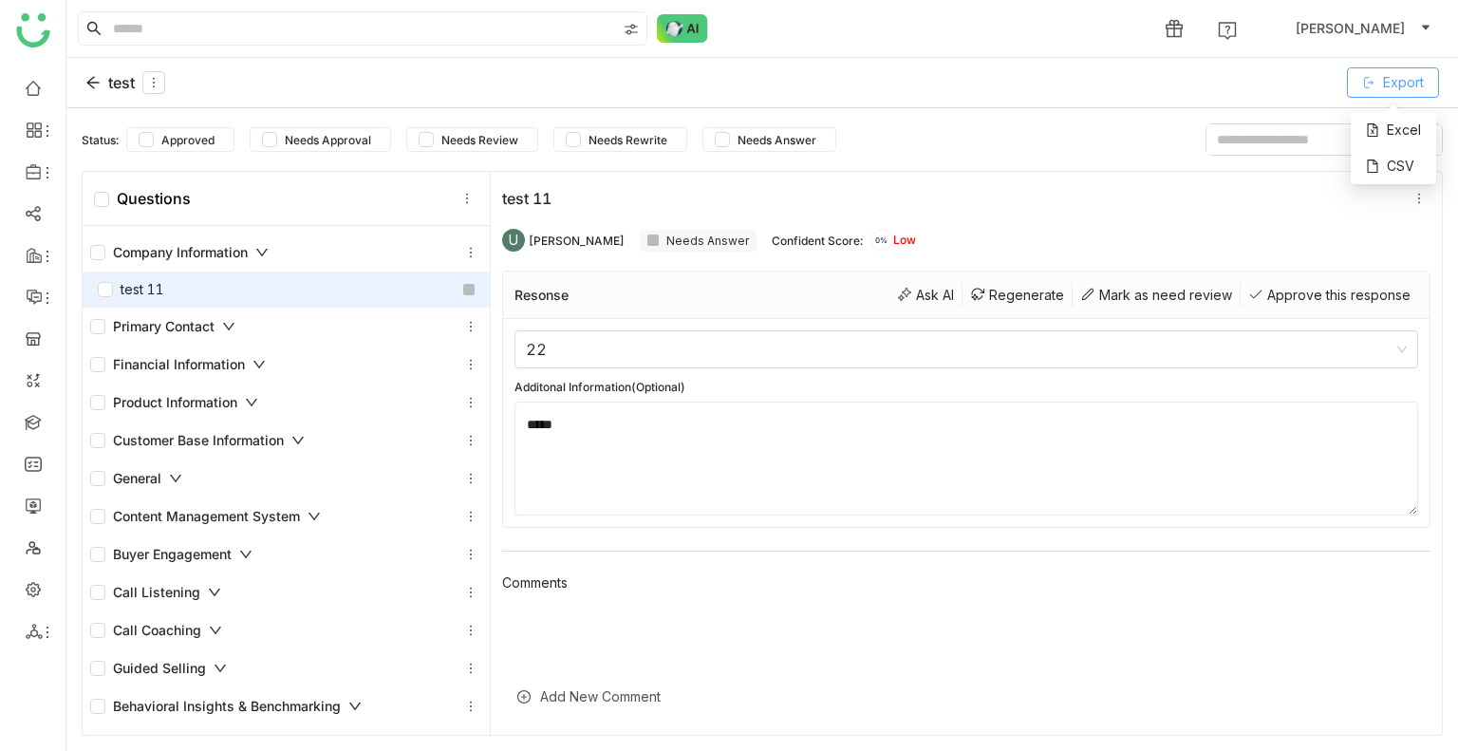
click at [1390, 85] on span "Export" at bounding box center [1403, 82] width 41 height 21
click at [1388, 170] on div "CSV" at bounding box center [1393, 166] width 85 height 36
click at [1391, 82] on span "Export" at bounding box center [1403, 82] width 41 height 21
click at [1393, 130] on div "Excel" at bounding box center [1393, 130] width 85 height 36
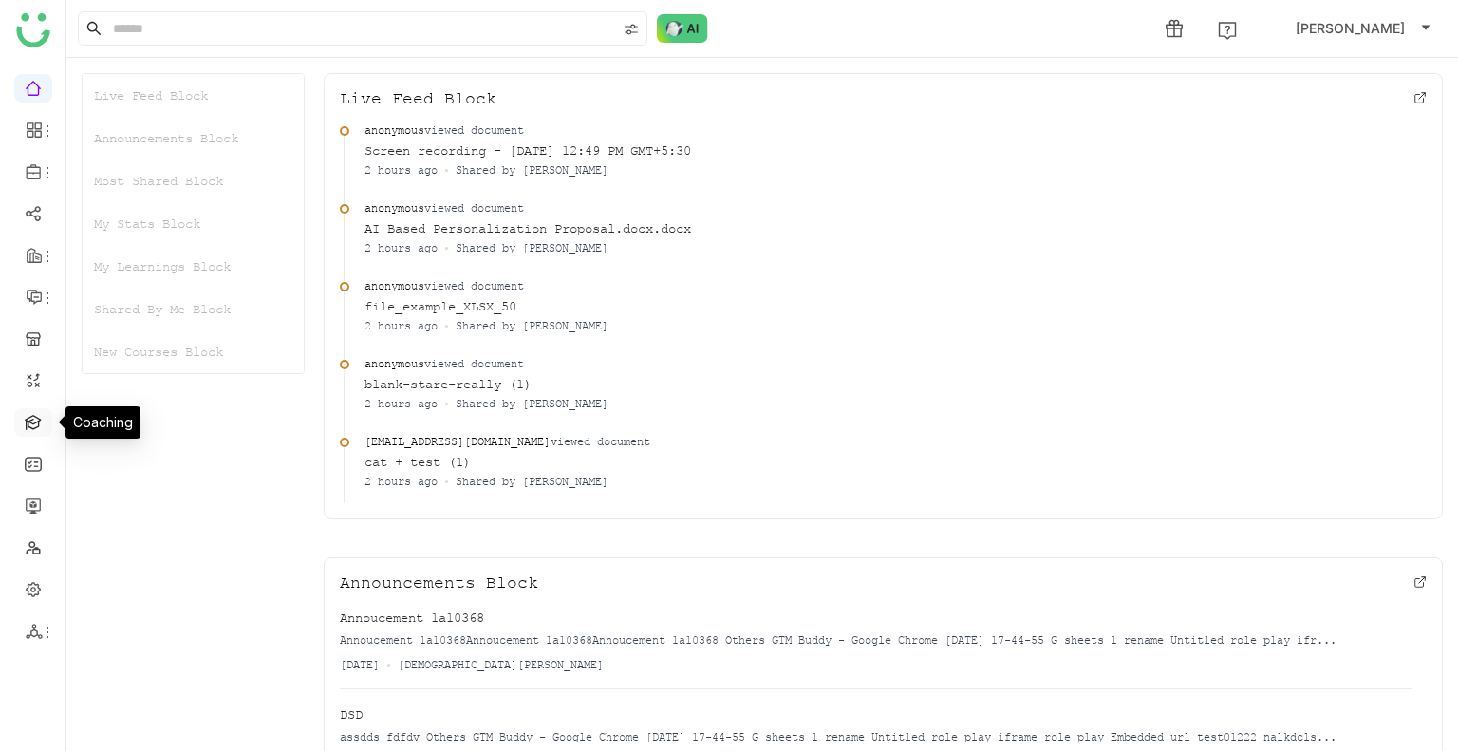
click at [30, 427] on link at bounding box center [33, 421] width 17 height 16
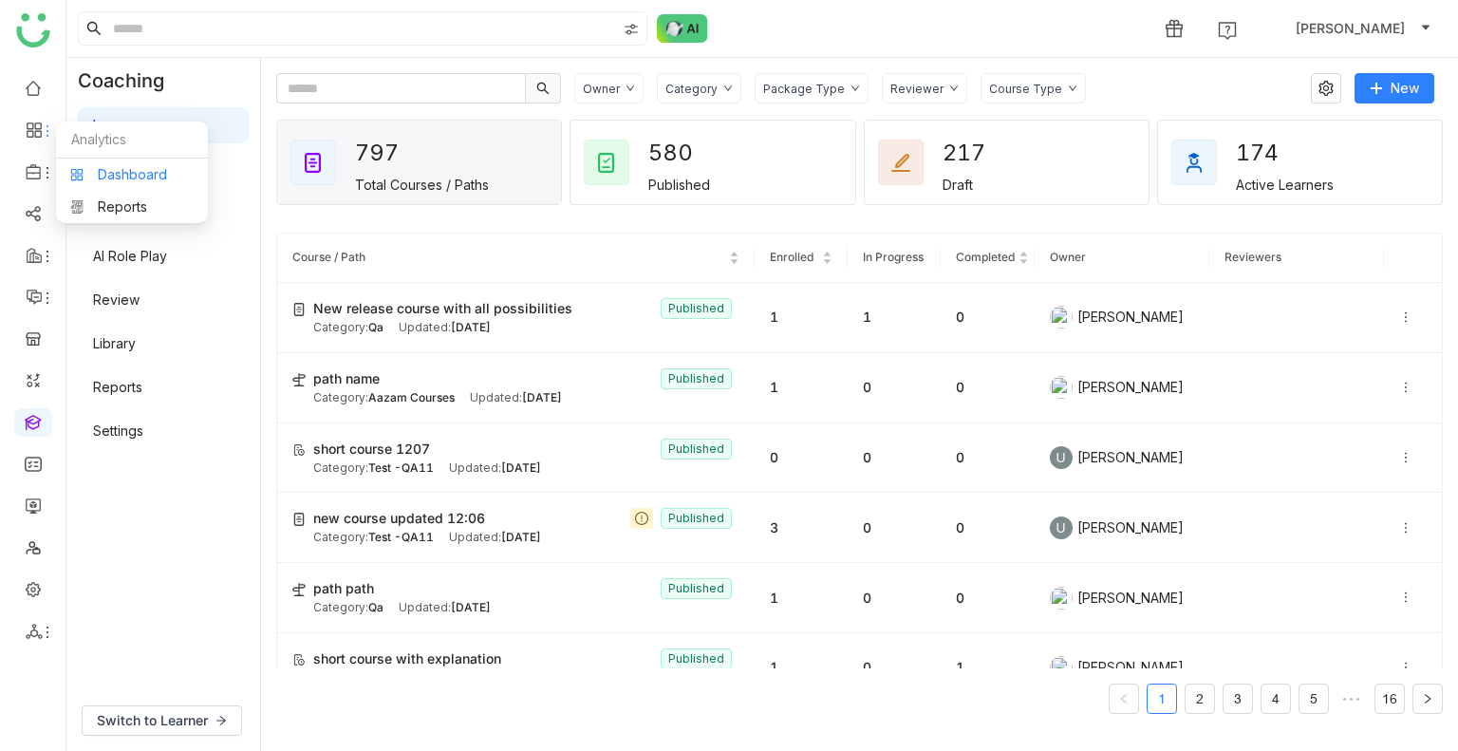
click at [171, 174] on link "Dashboard" at bounding box center [131, 174] width 123 height 13
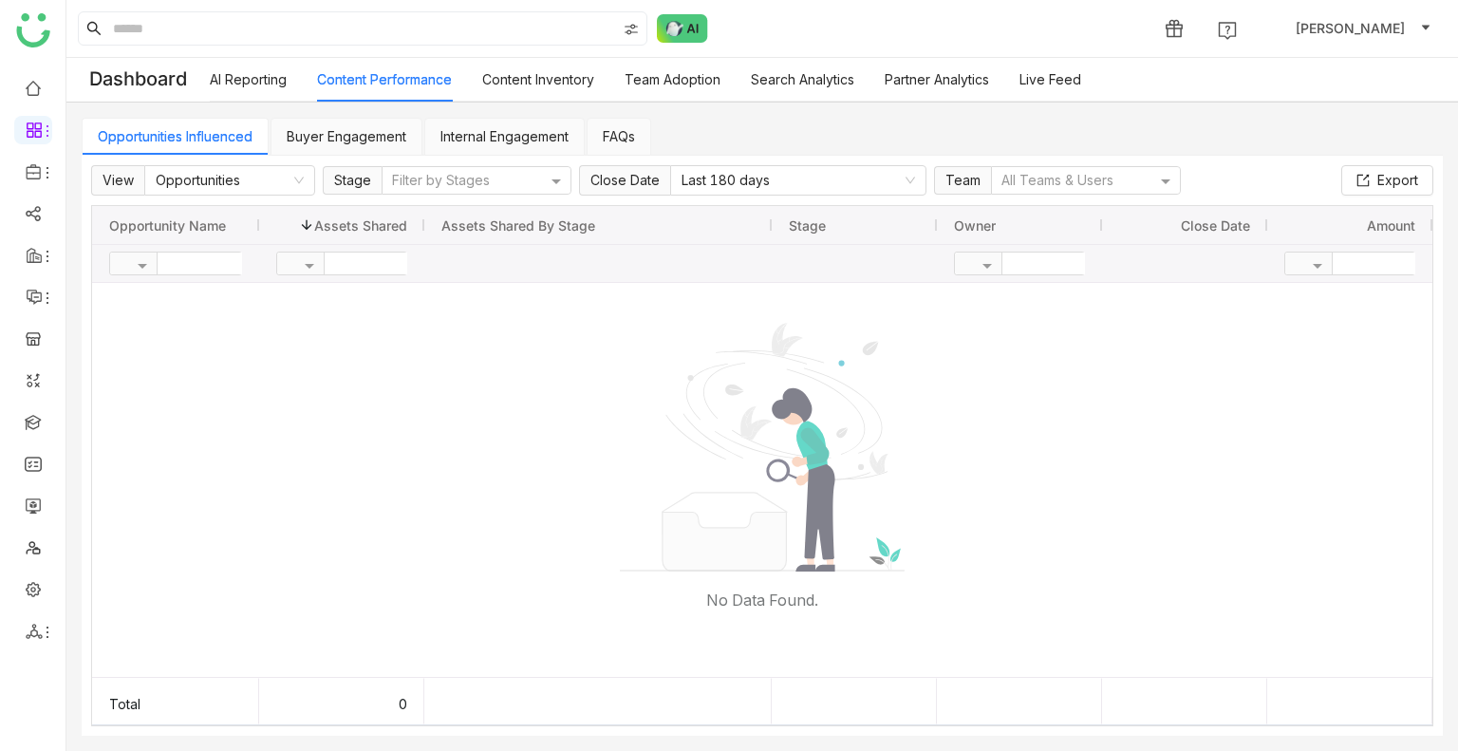
click at [498, 138] on link "Internal Engagement" at bounding box center [505, 136] width 128 height 16
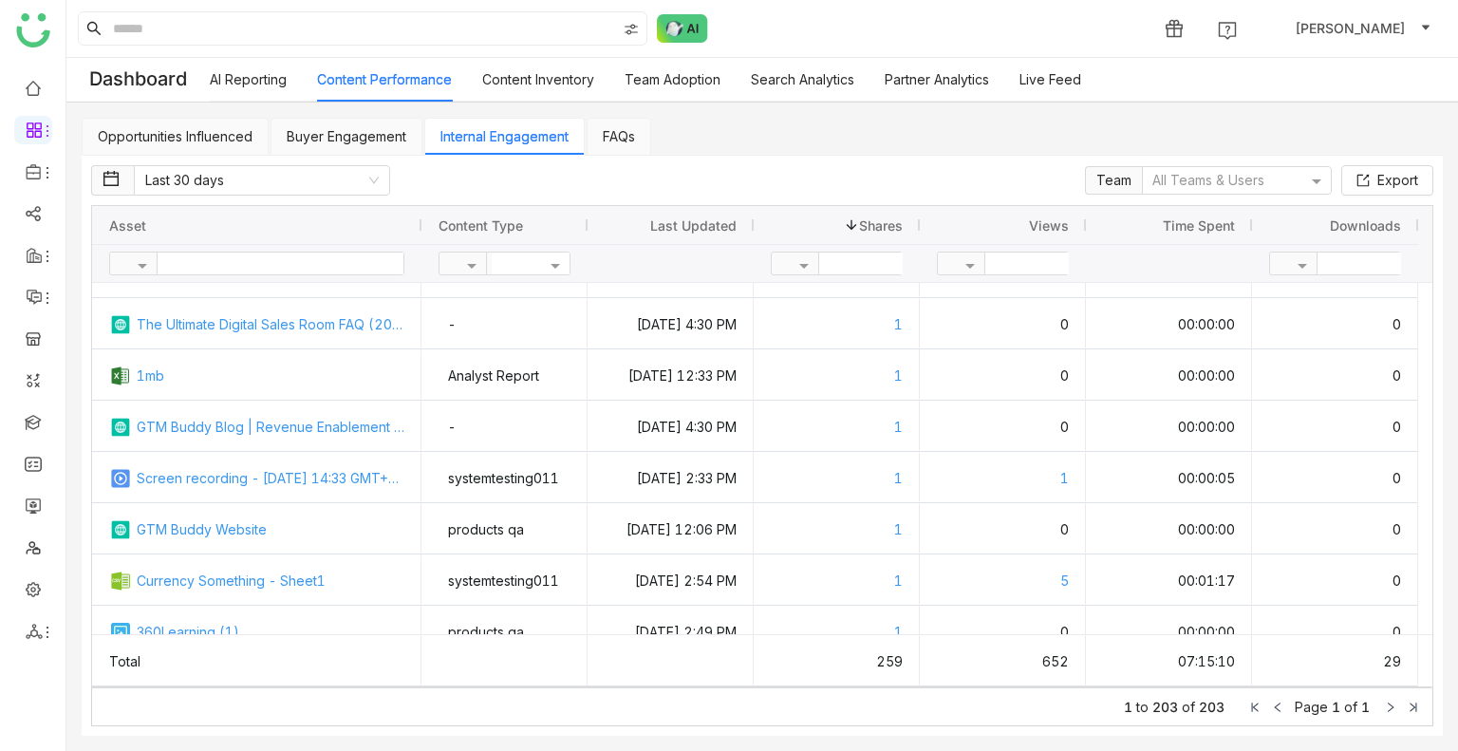
click at [257, 205] on ag-grid-angular "Drag here to set row groups Drag here to set column labels Asset Content Type L…" at bounding box center [762, 446] width 1343 height 482
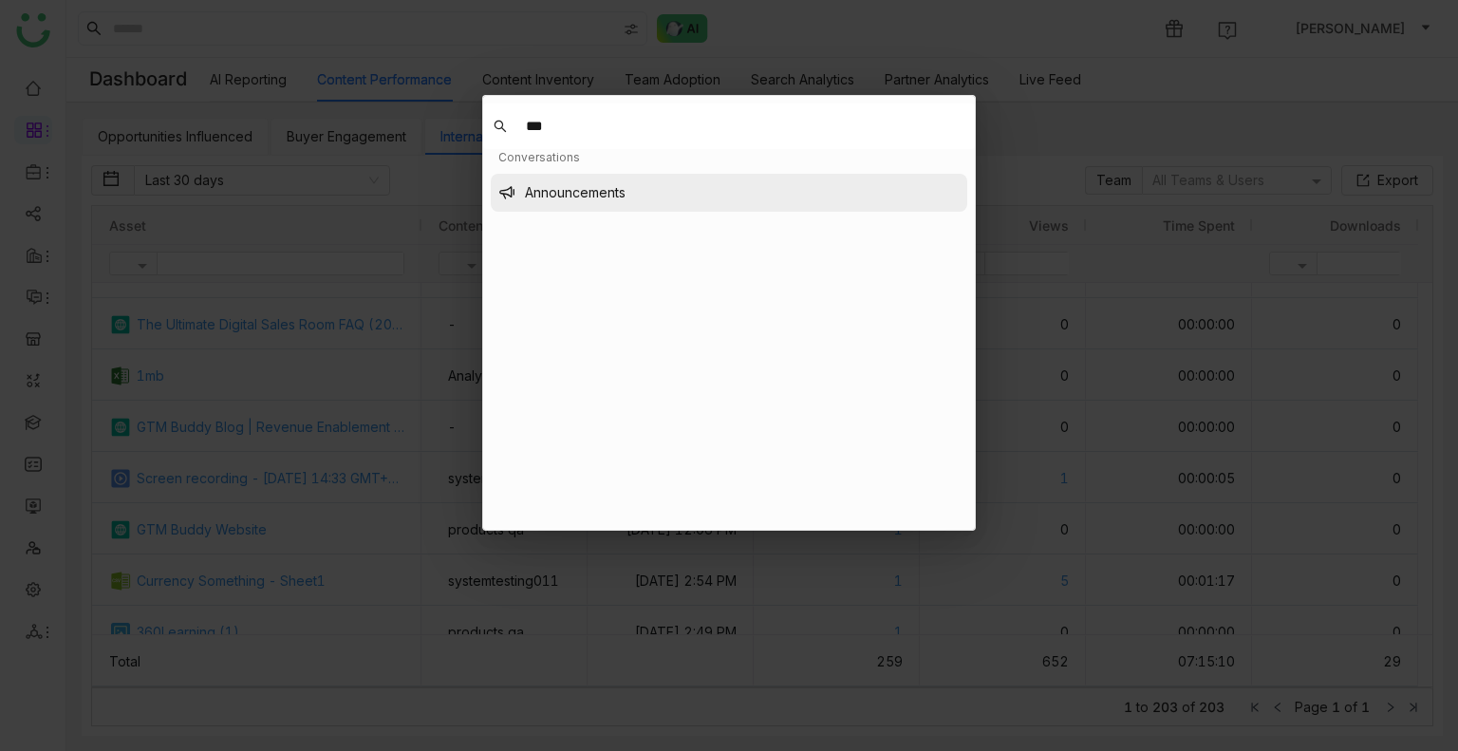
type input "***"
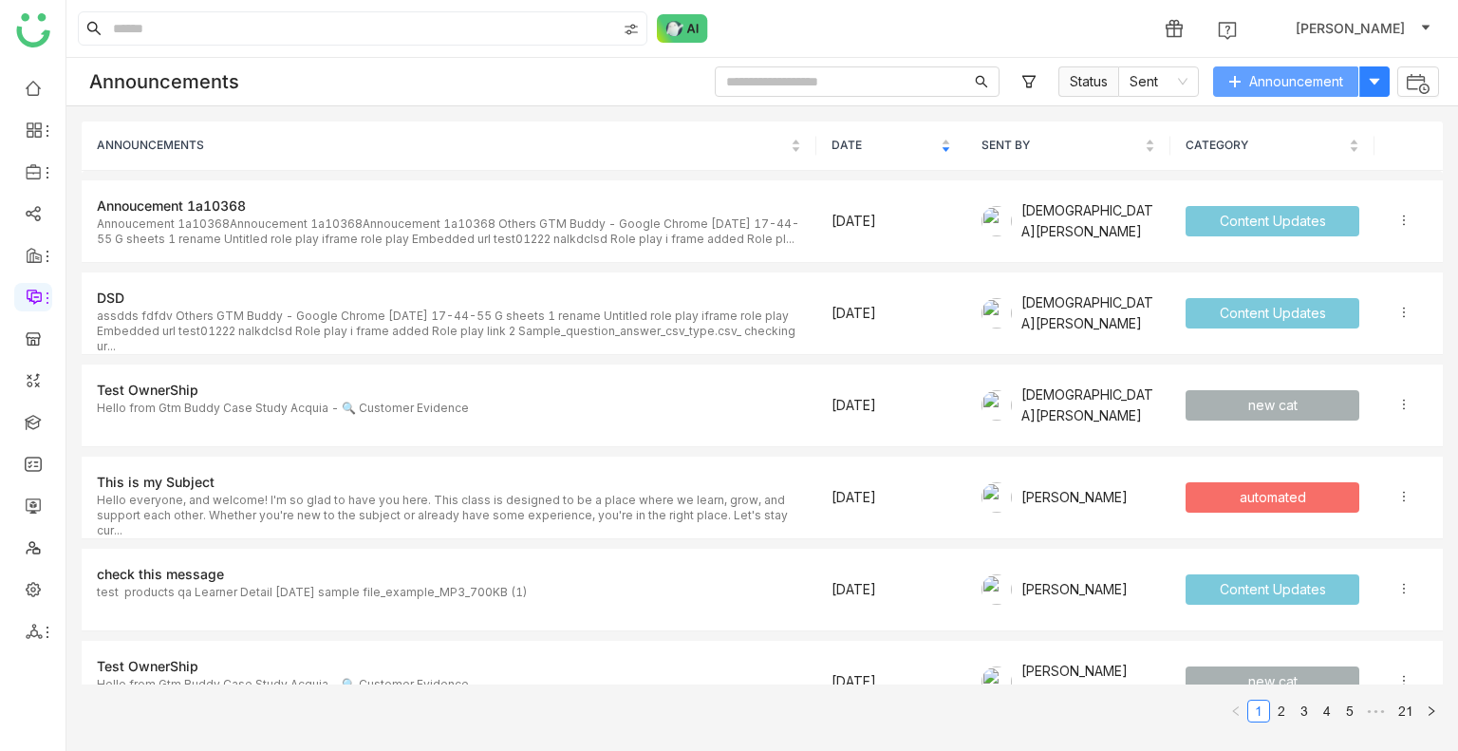
click at [1265, 83] on span "Announcement" at bounding box center [1296, 81] width 94 height 21
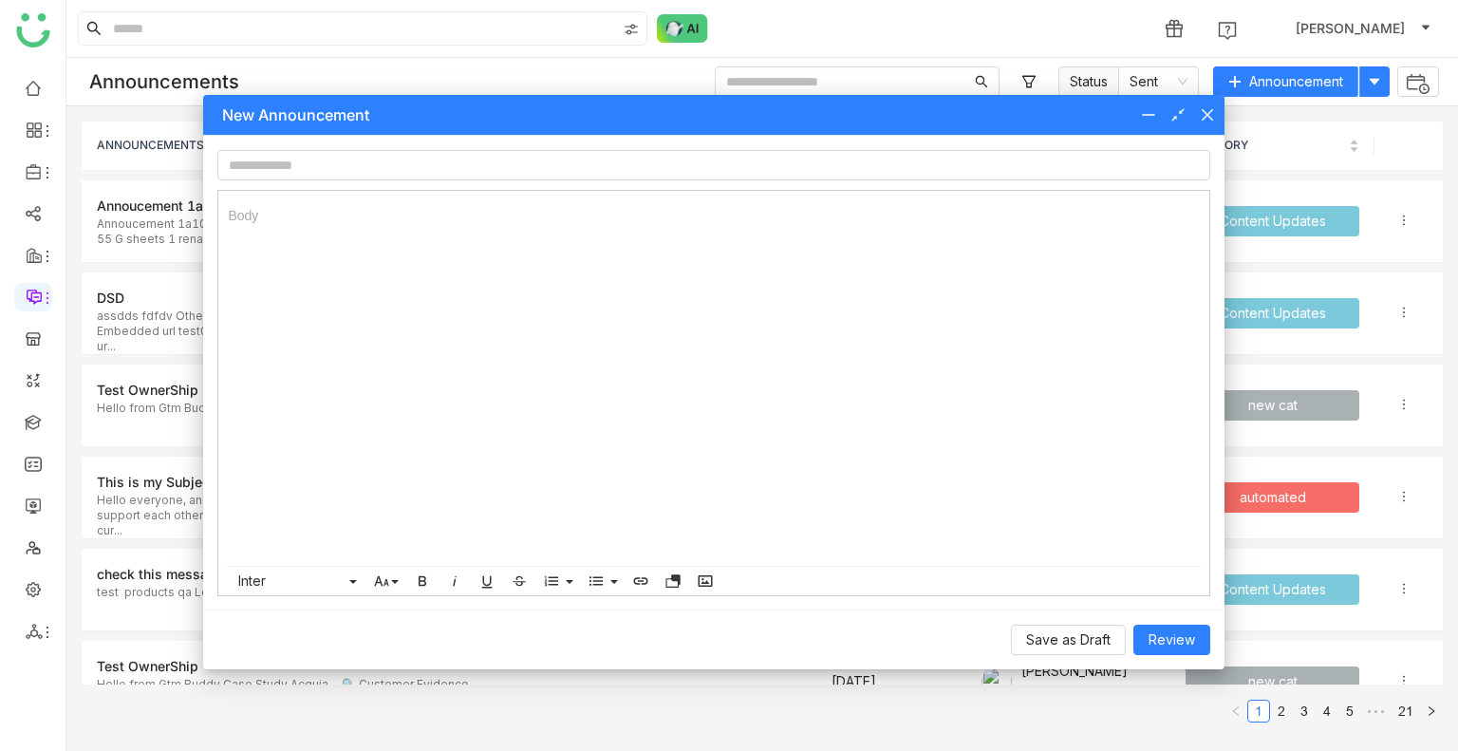
click at [1204, 113] on icon at bounding box center [1207, 114] width 15 height 15
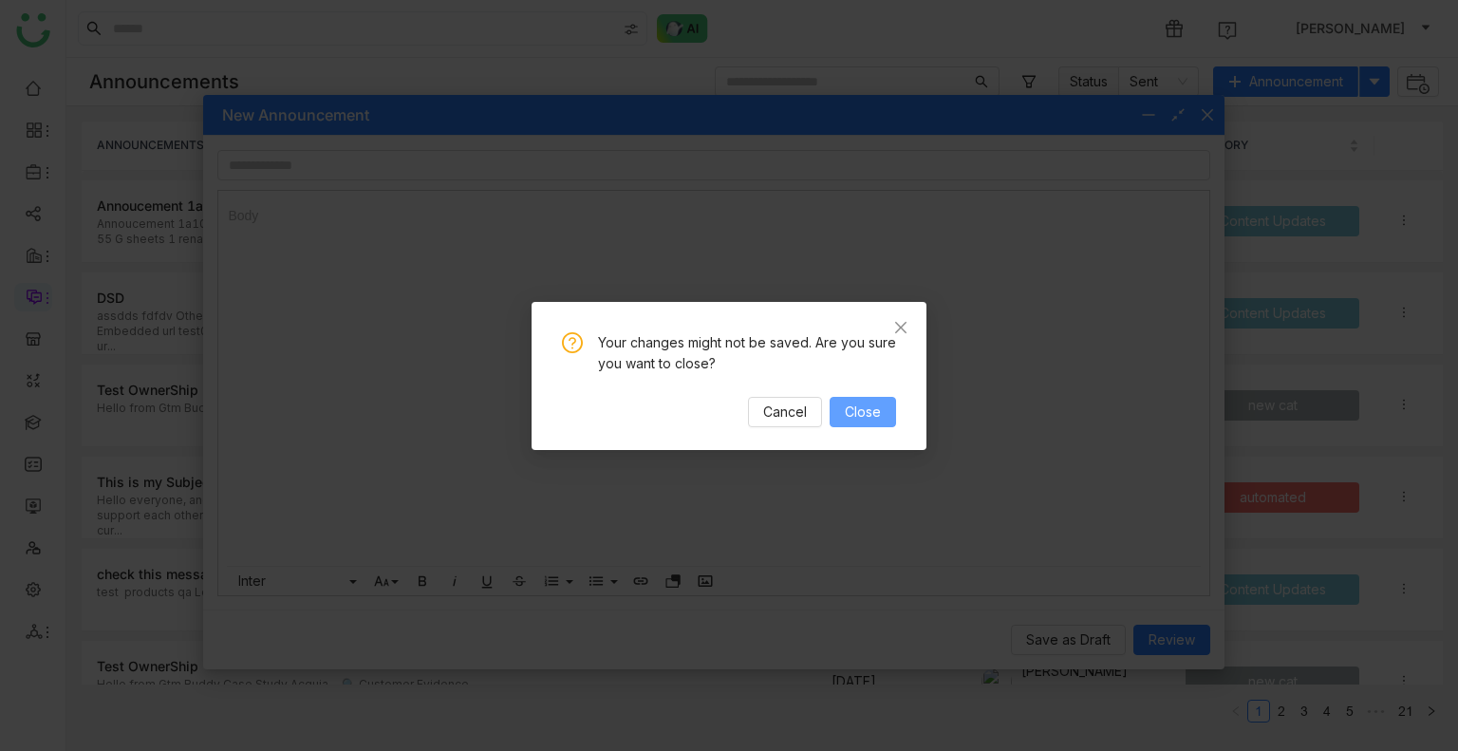
click at [864, 399] on button "Close" at bounding box center [863, 412] width 66 height 30
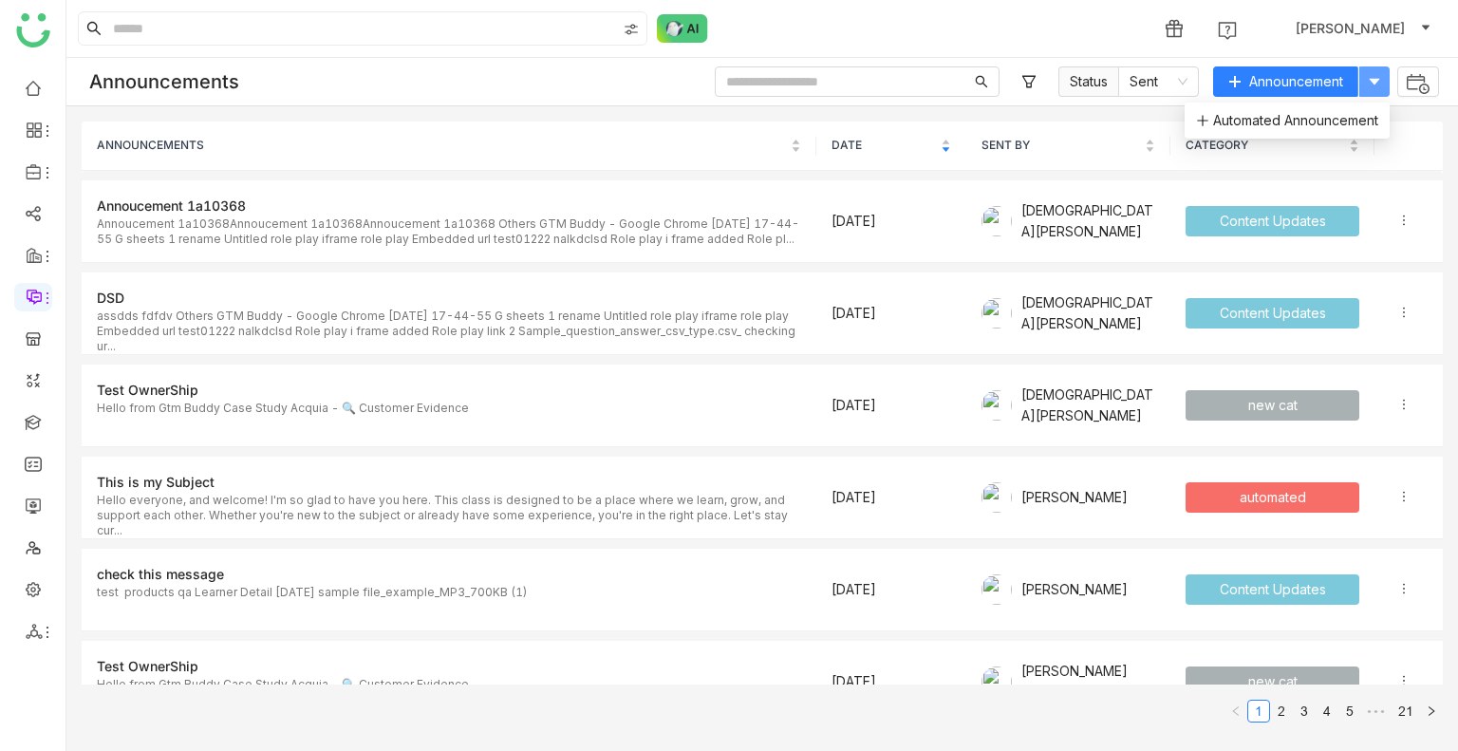
click at [1381, 83] on icon at bounding box center [1374, 81] width 15 height 15
click at [1279, 134] on li "Automated Announcement" at bounding box center [1287, 121] width 205 height 36
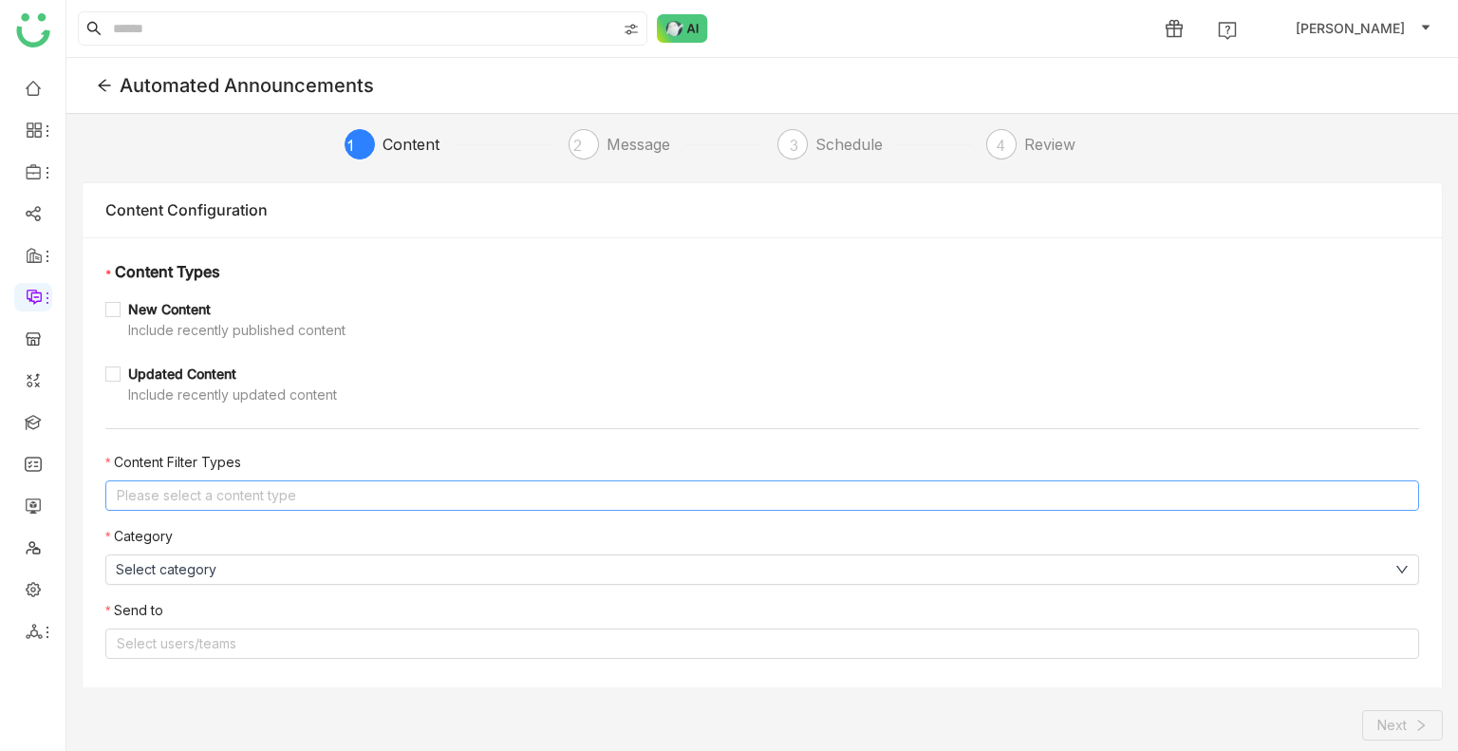
click at [186, 497] on nz-select-top-control "Please select a content type" at bounding box center [762, 495] width 1314 height 30
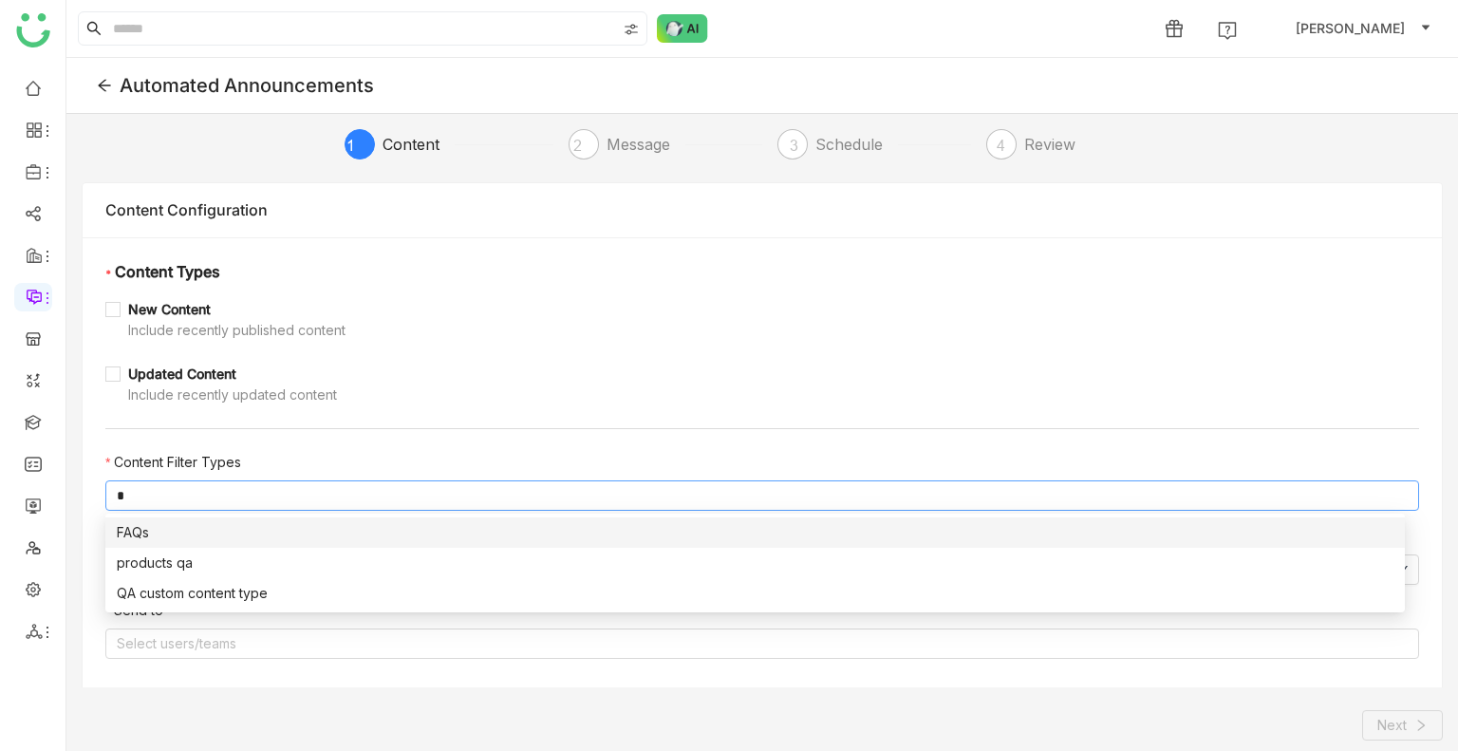
type input "**"
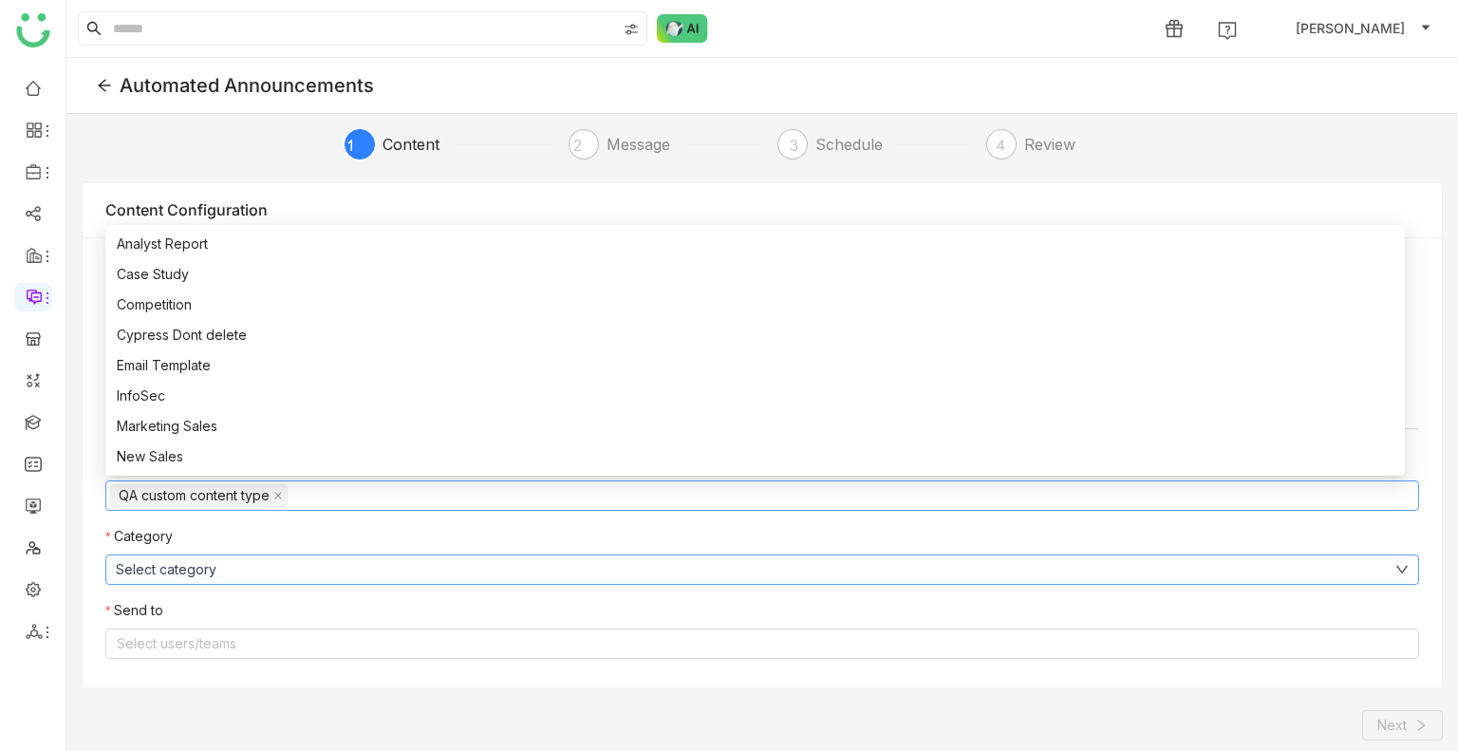
click at [257, 573] on button "Select category" at bounding box center [762, 569] width 1314 height 30
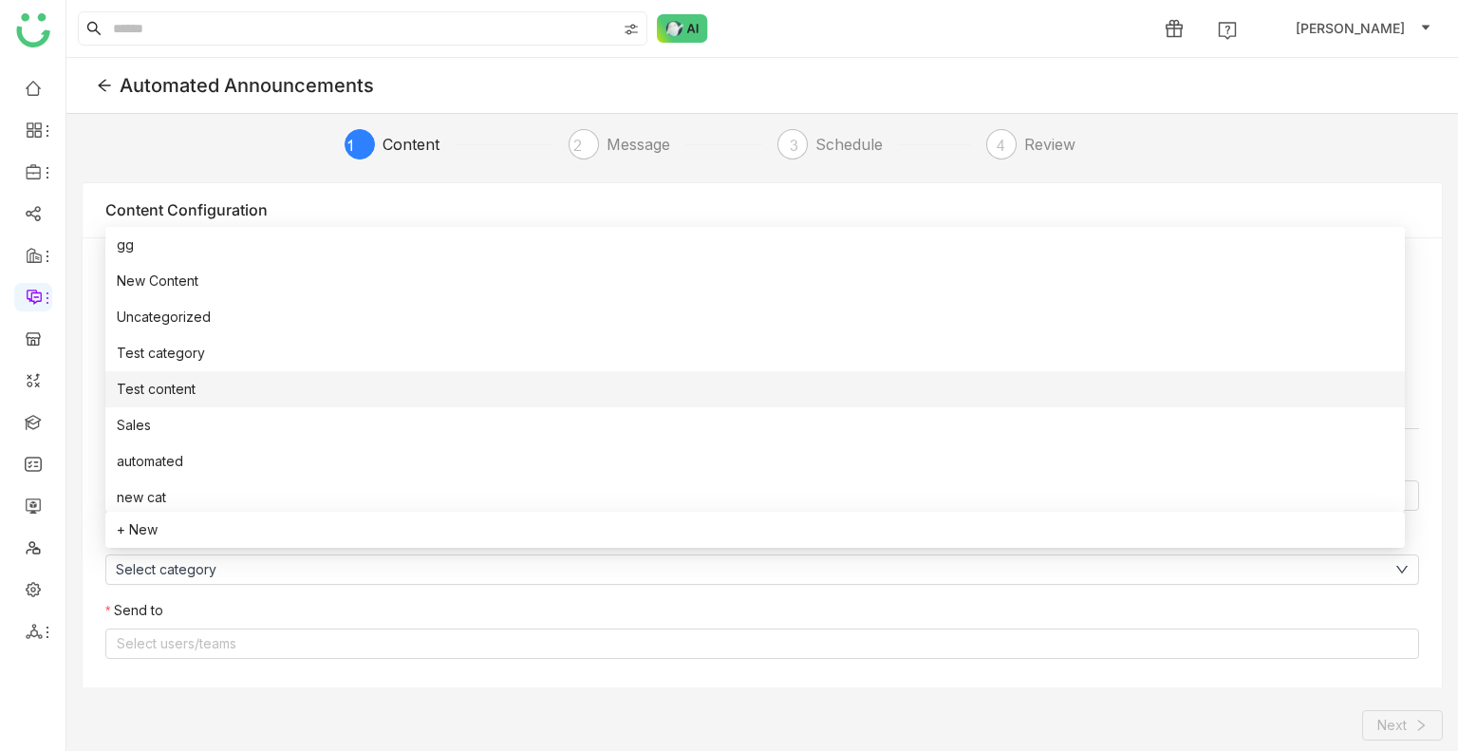
click at [201, 381] on li "Test content" at bounding box center [755, 389] width 1300 height 36
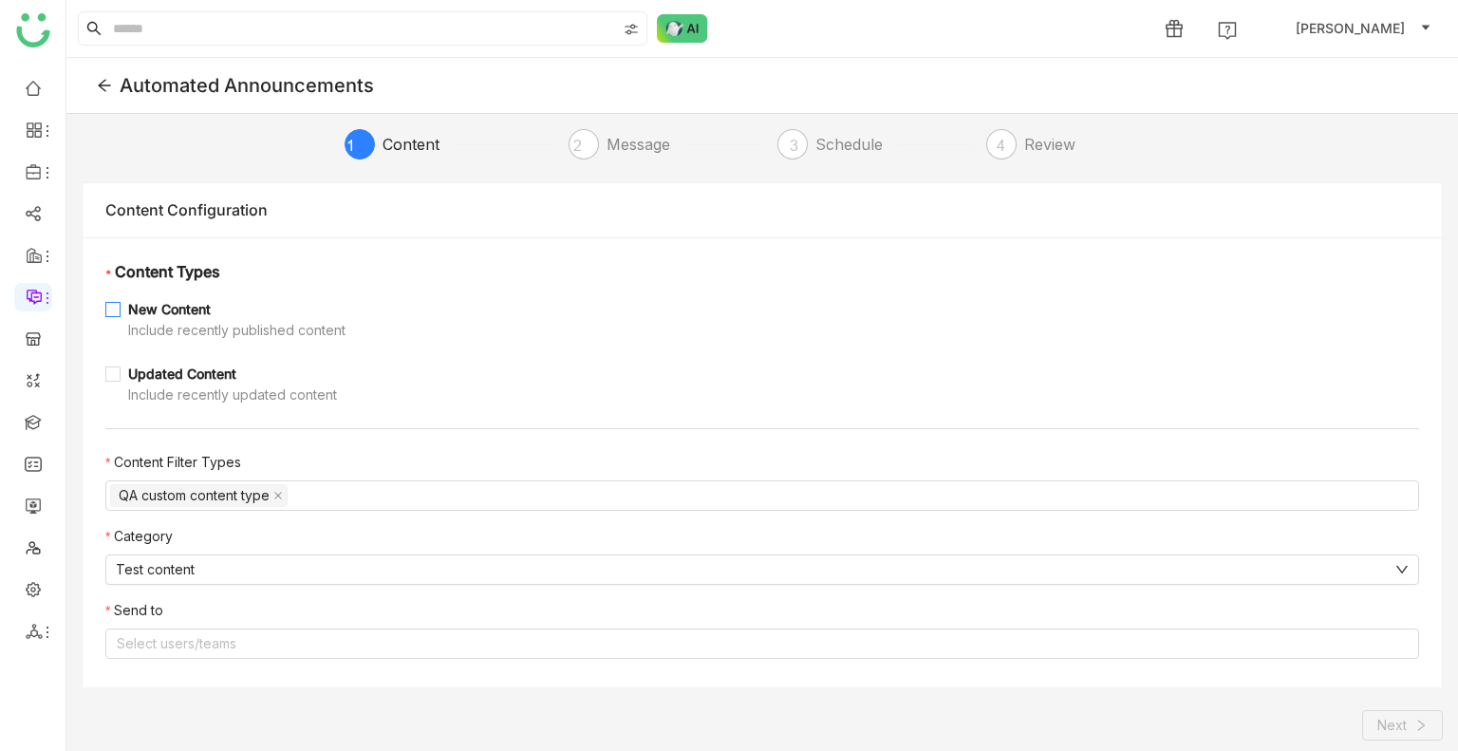
click at [121, 319] on span "New Content Include recently published content" at bounding box center [237, 320] width 233 height 42
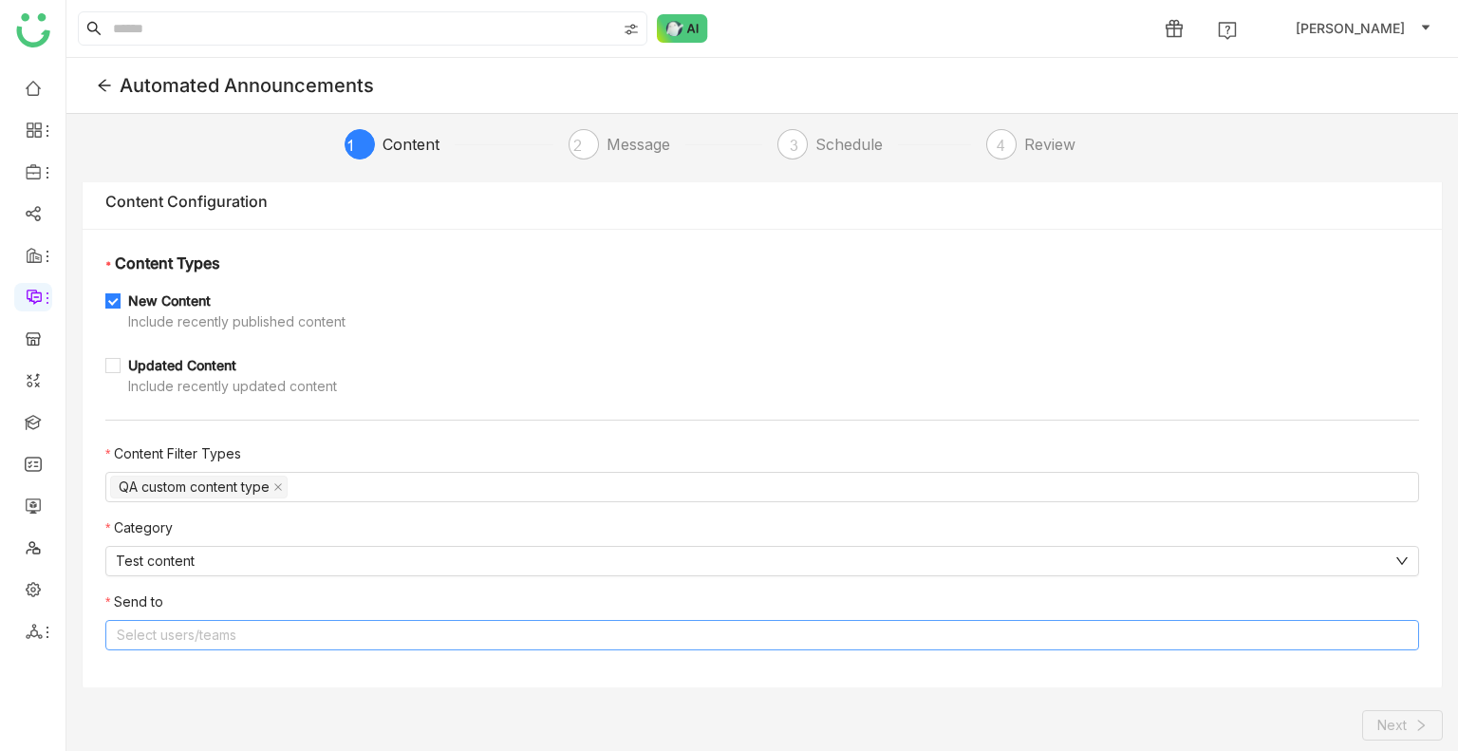
click at [170, 635] on nz-select-top-control "Select users/teams" at bounding box center [762, 635] width 1314 height 30
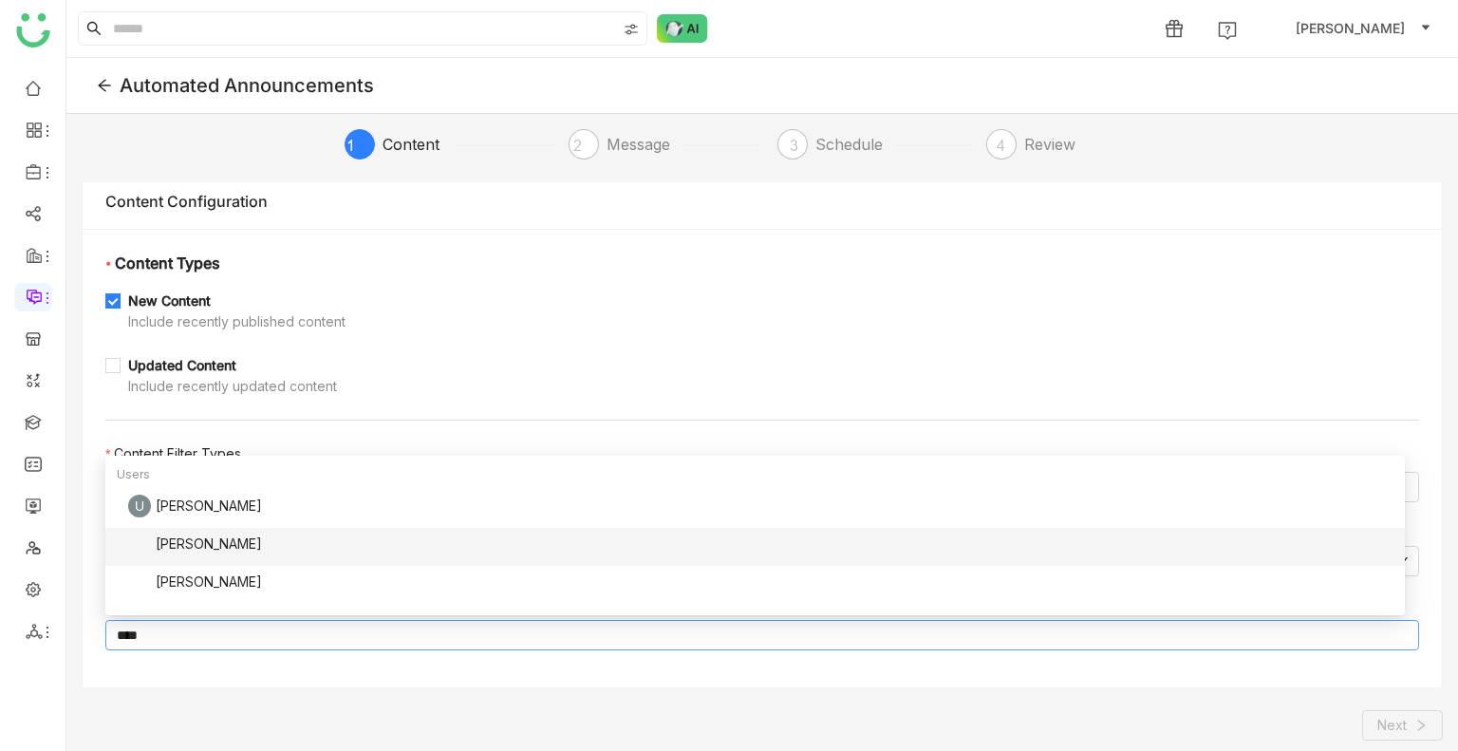
scroll to position [30, 0]
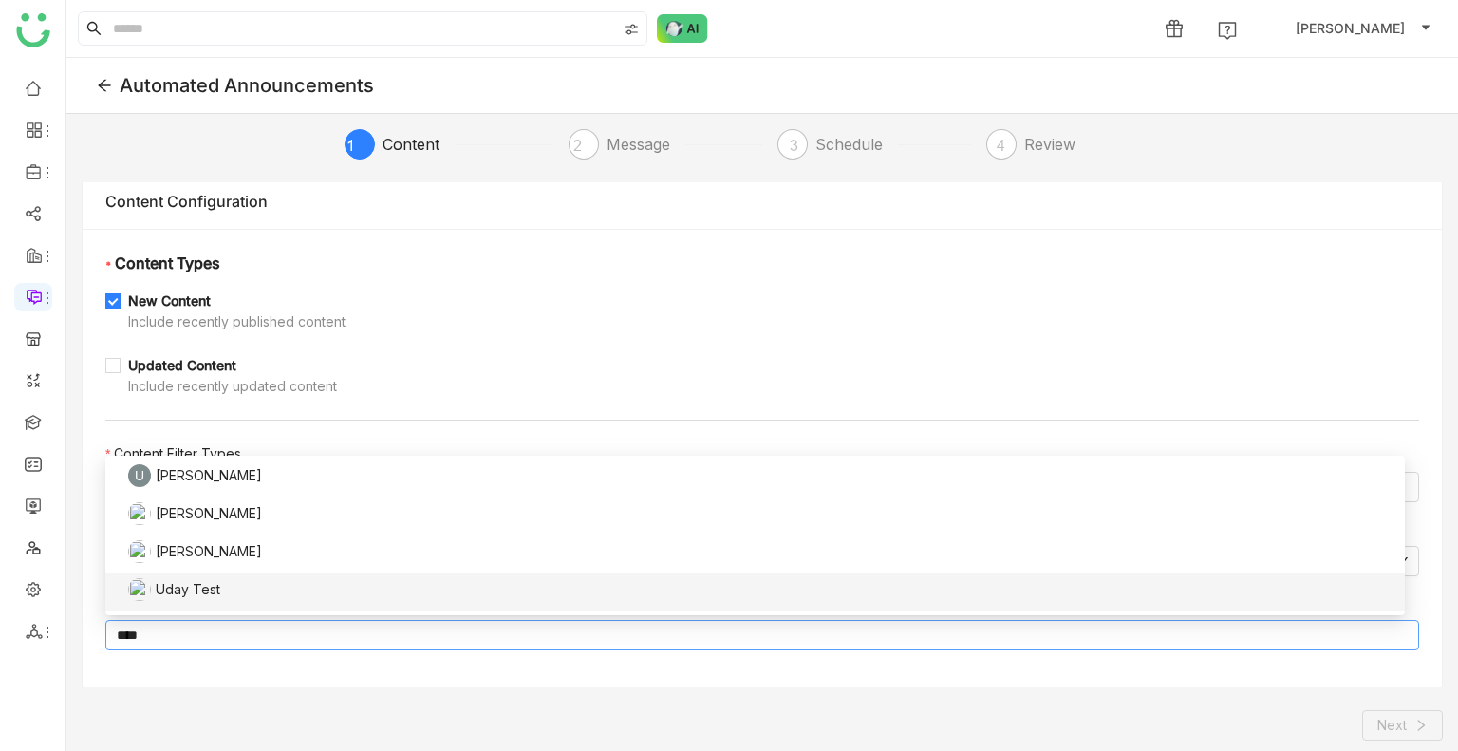
type input "****"
click at [201, 580] on div "Uday Test" at bounding box center [761, 589] width 1266 height 23
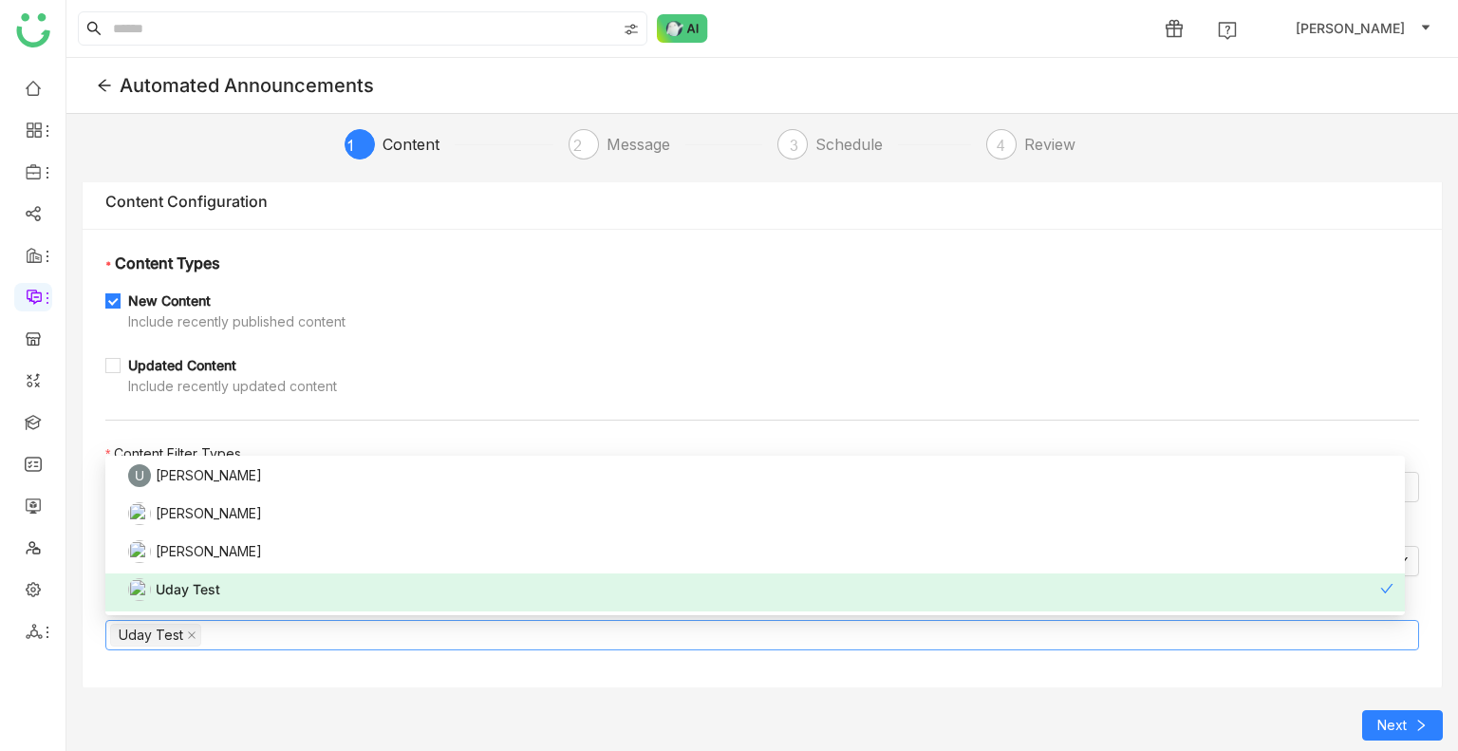
scroll to position [0, 0]
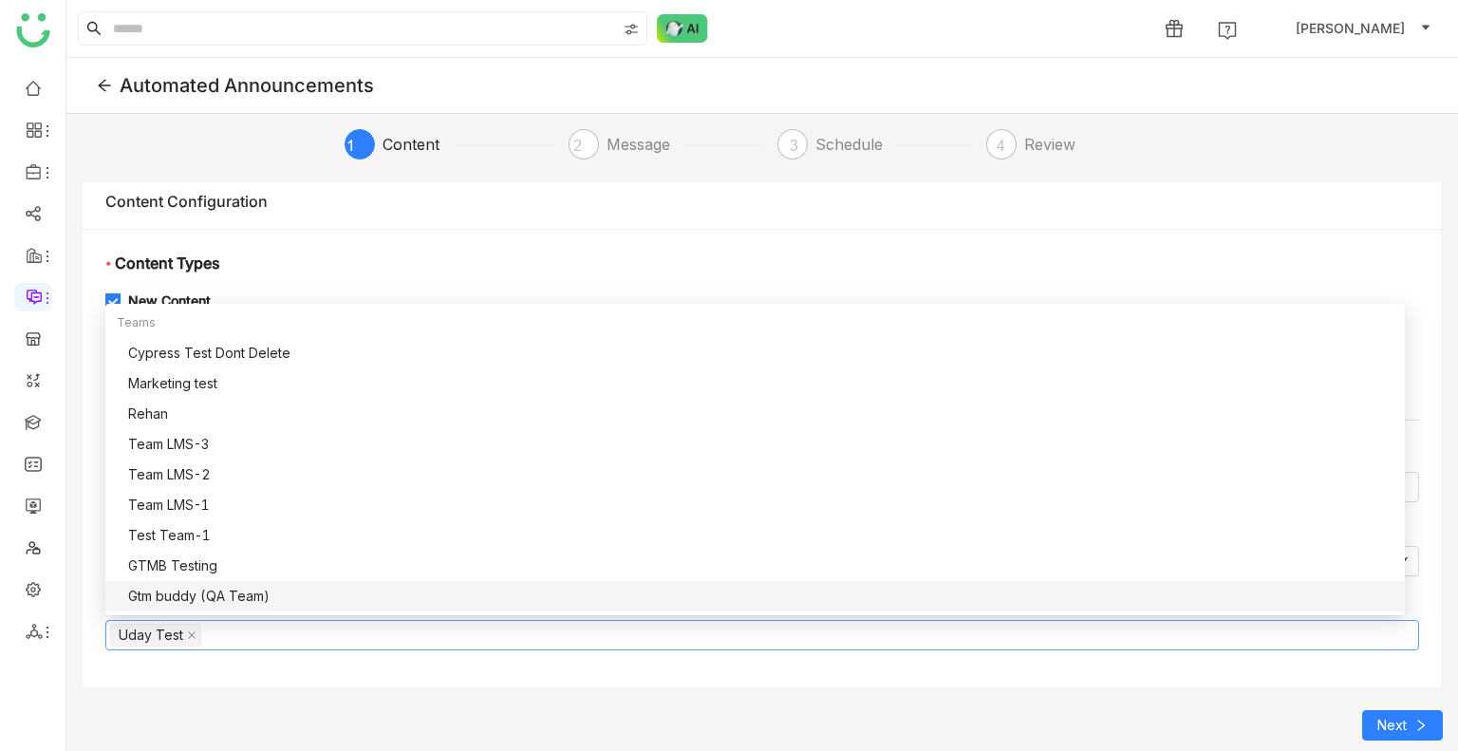
click at [318, 662] on div "* Content Types New Content Include recently published content Updated Content …" at bounding box center [763, 459] width 1360 height 460
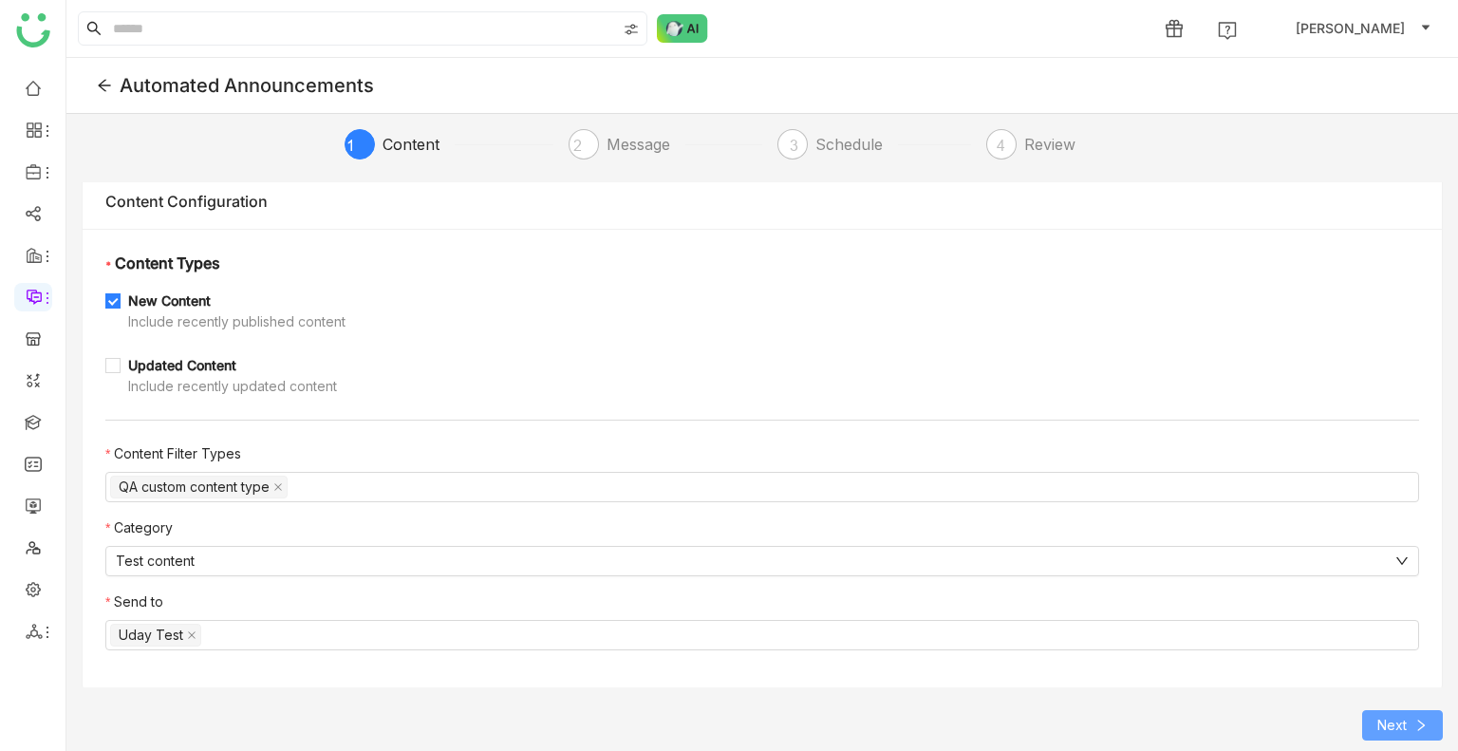
click at [1372, 718] on button "Next" at bounding box center [1402, 725] width 81 height 30
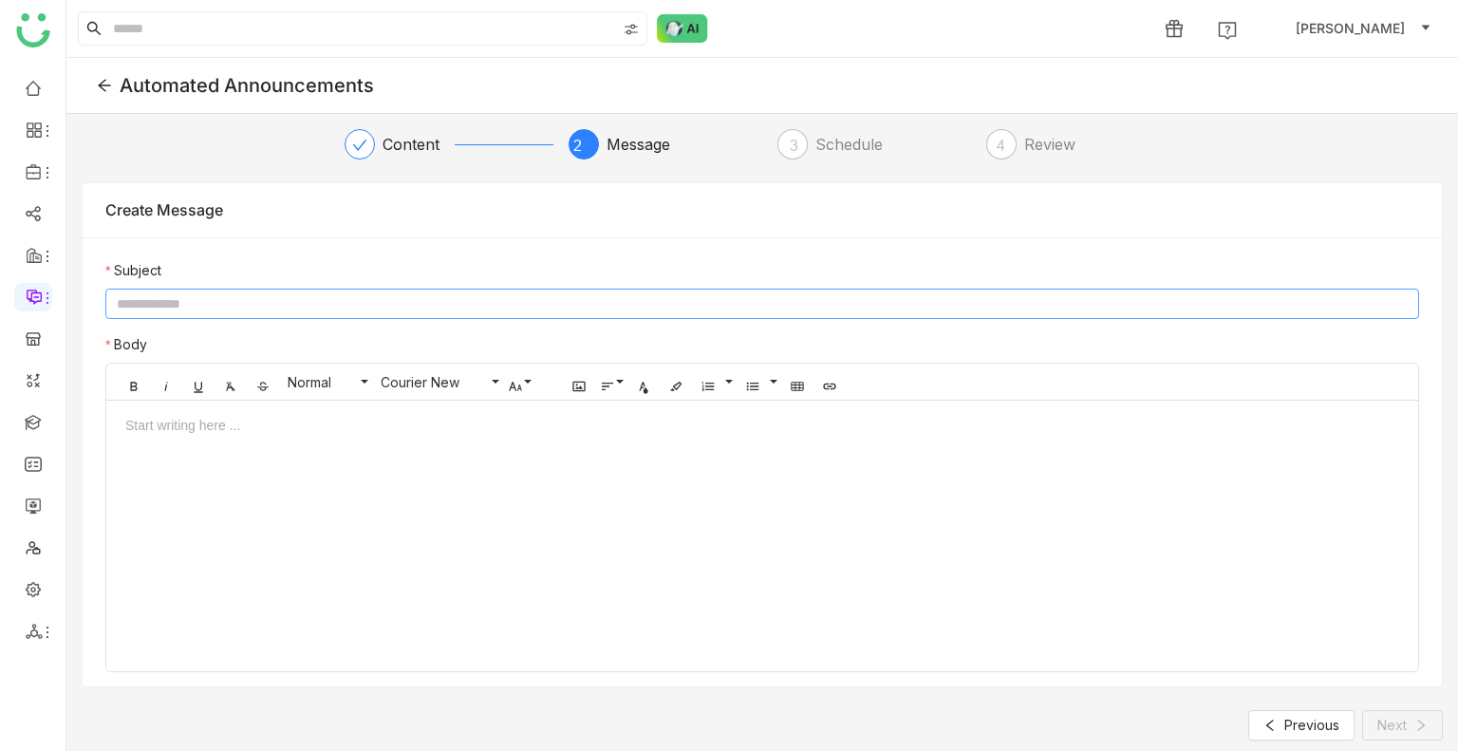
click at [284, 304] on input at bounding box center [762, 304] width 1314 height 30
type input "**********"
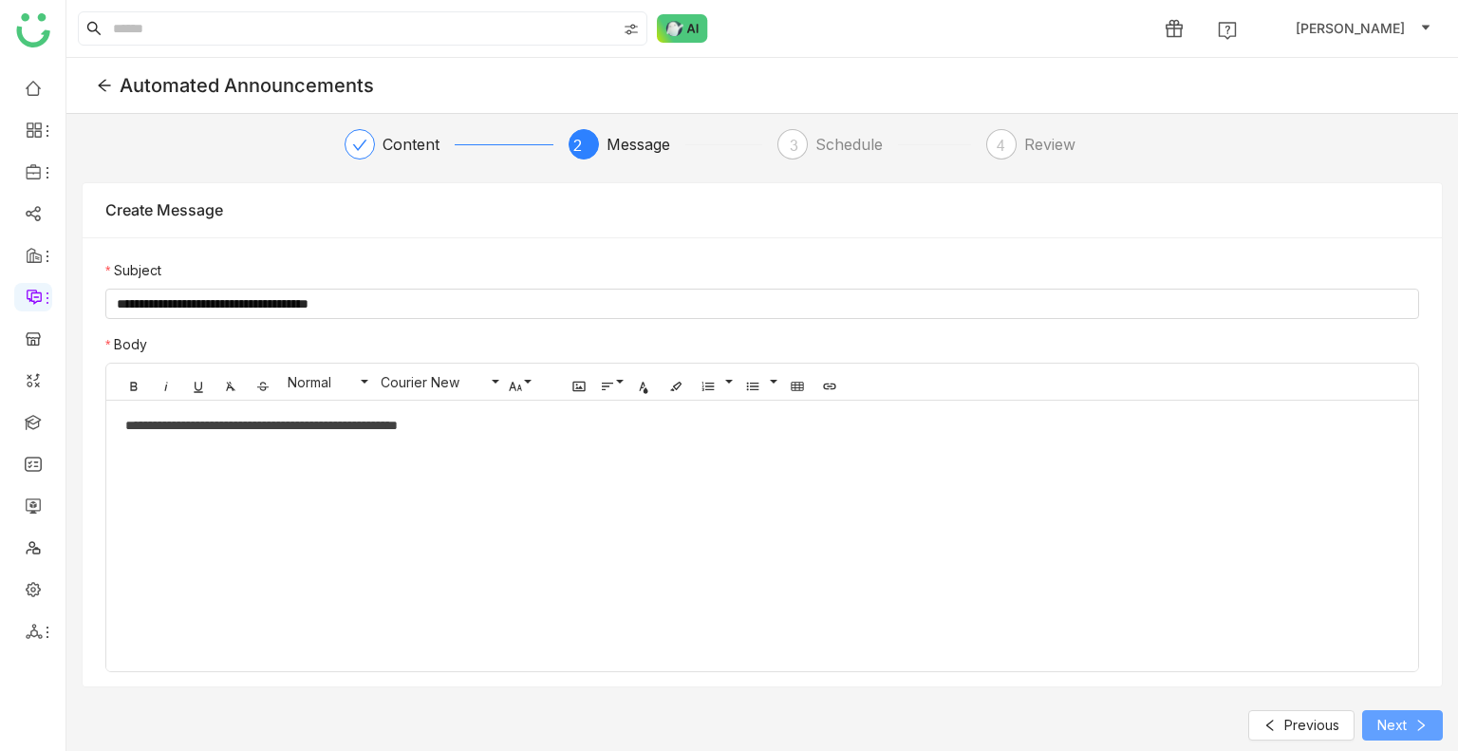
click at [1382, 724] on span "Next" at bounding box center [1392, 725] width 29 height 21
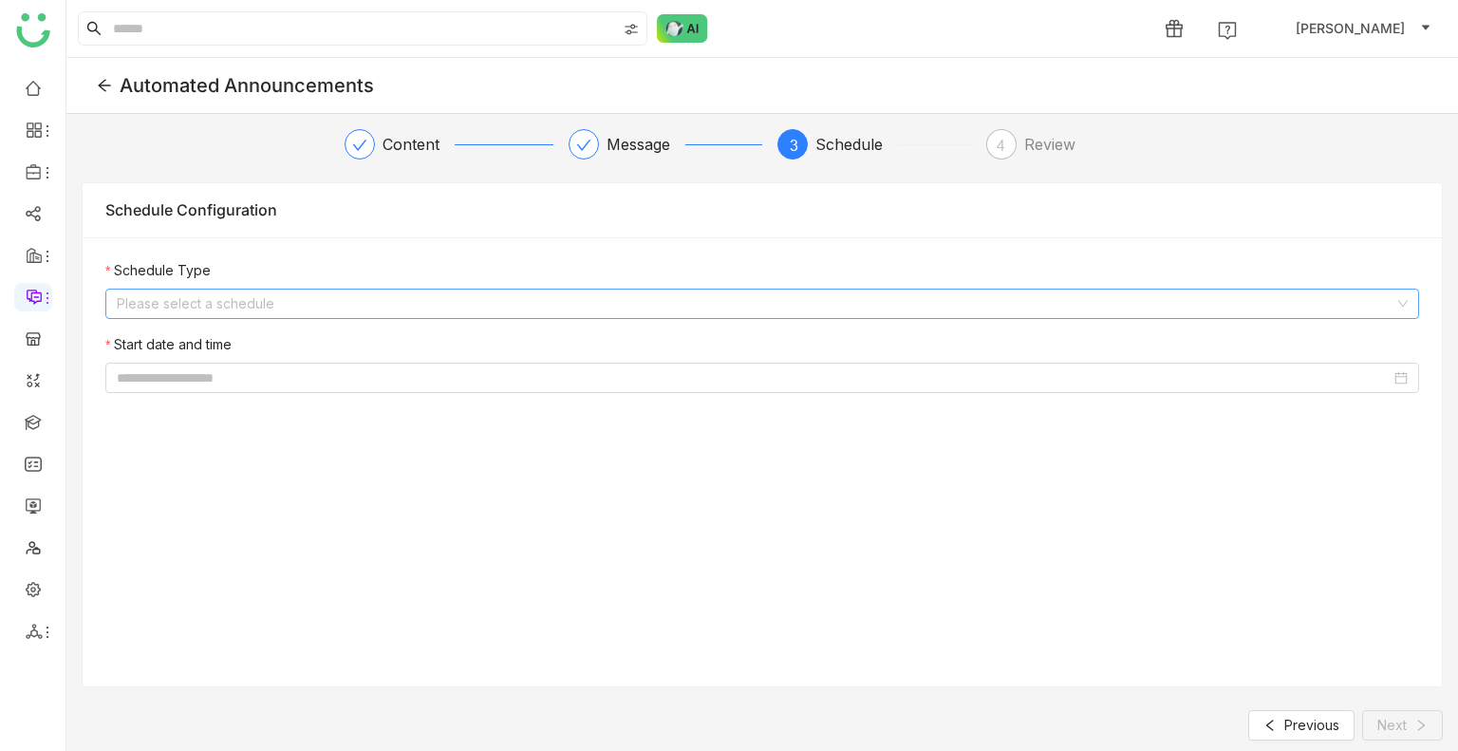
click at [215, 303] on input at bounding box center [756, 304] width 1278 height 28
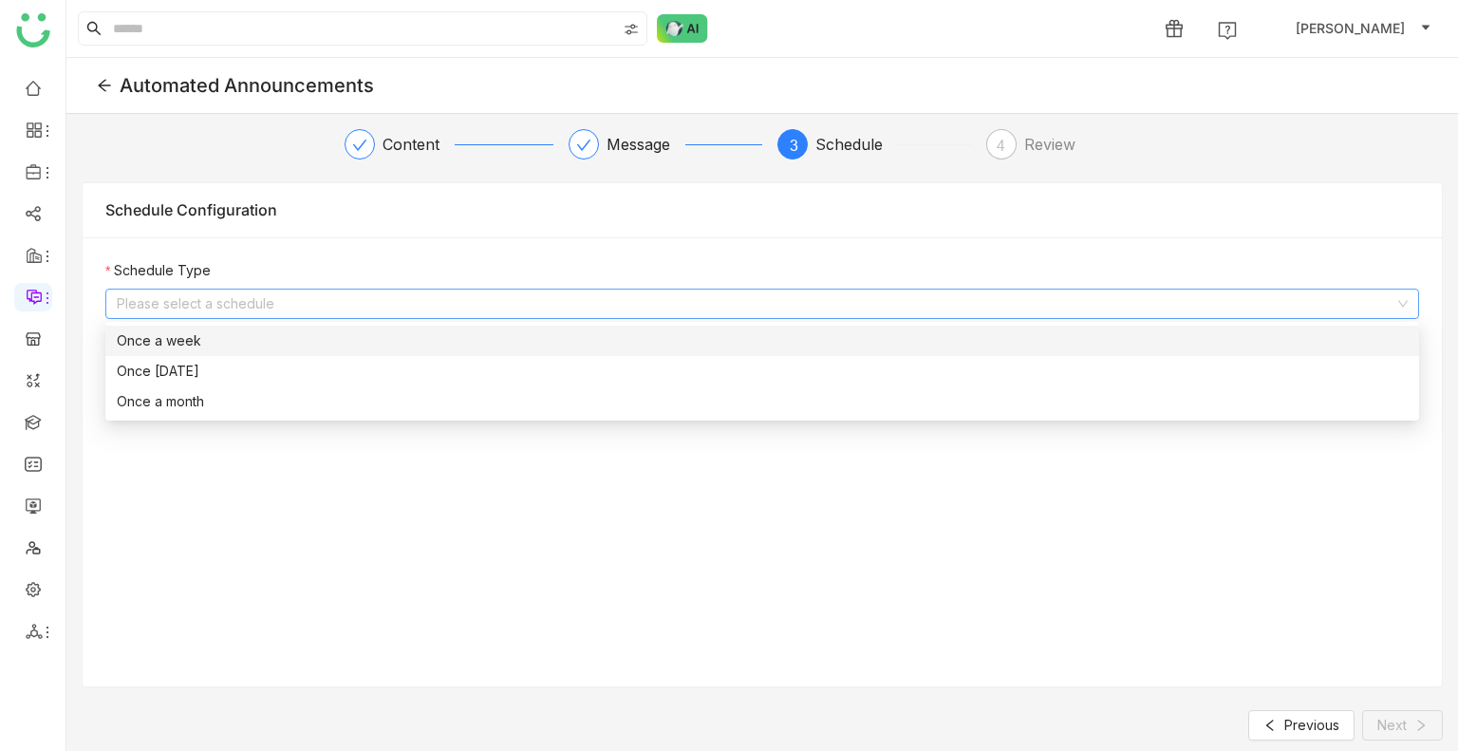
click at [147, 342] on div "Once a week" at bounding box center [762, 340] width 1291 height 21
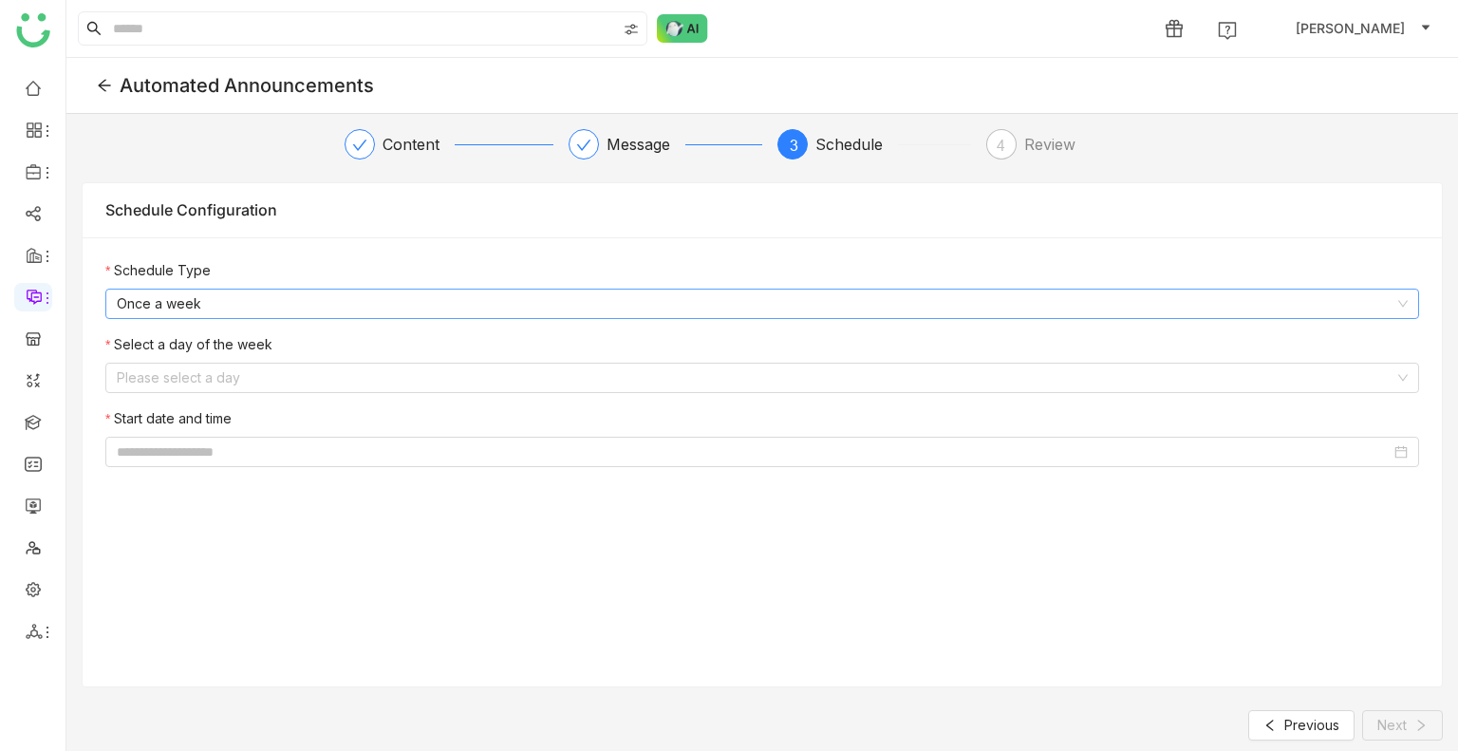
click at [199, 302] on nz-select-item "Once a week" at bounding box center [762, 304] width 1291 height 28
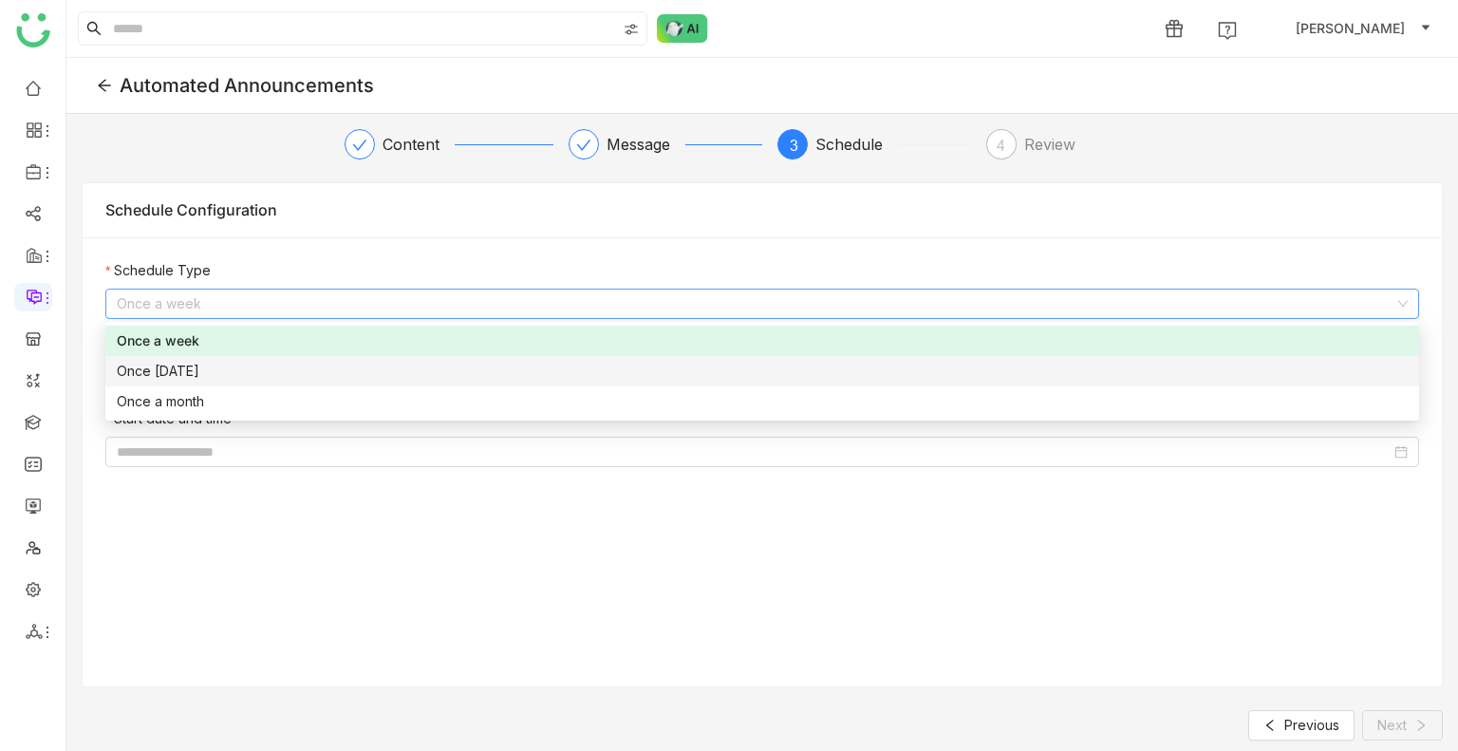
click at [209, 367] on div "Once in two weeks" at bounding box center [762, 371] width 1291 height 21
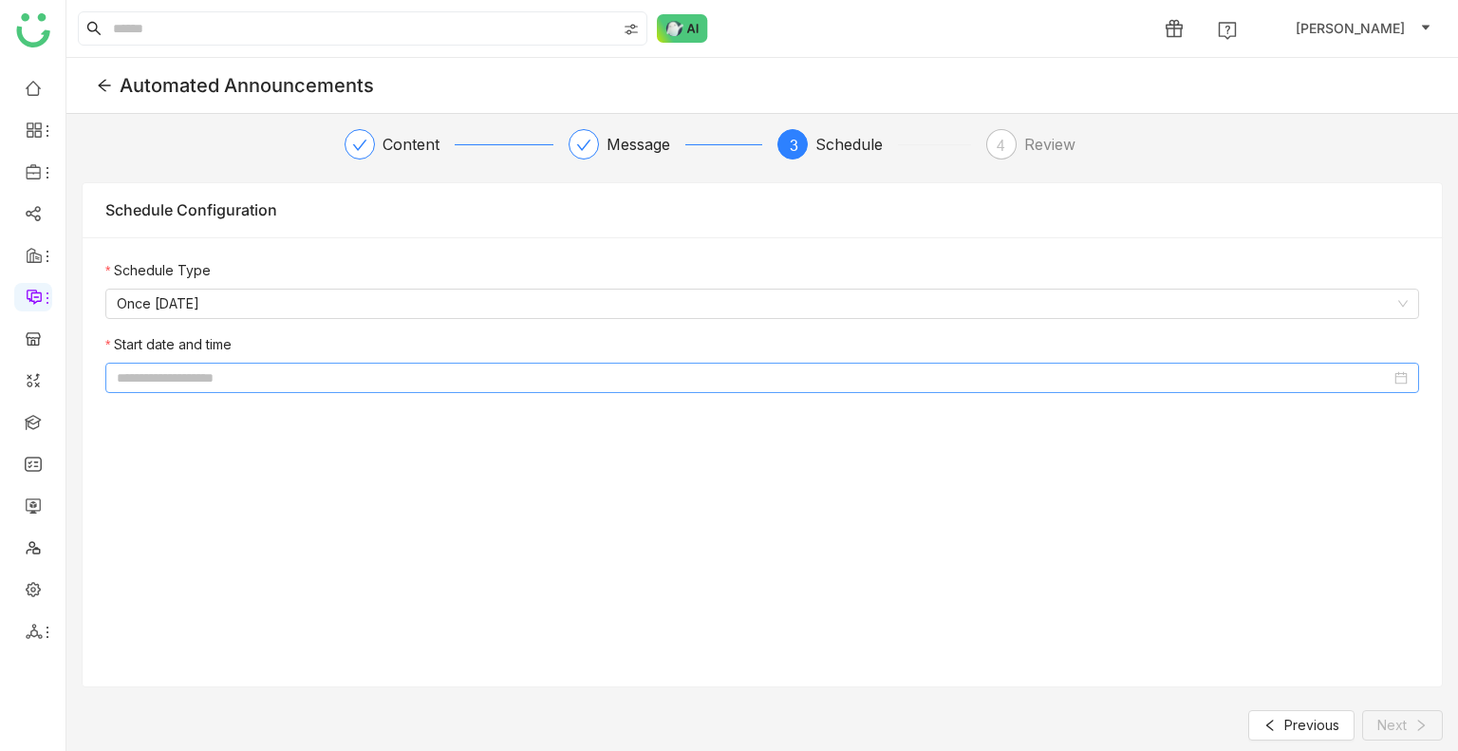
click at [174, 376] on input at bounding box center [754, 377] width 1274 height 21
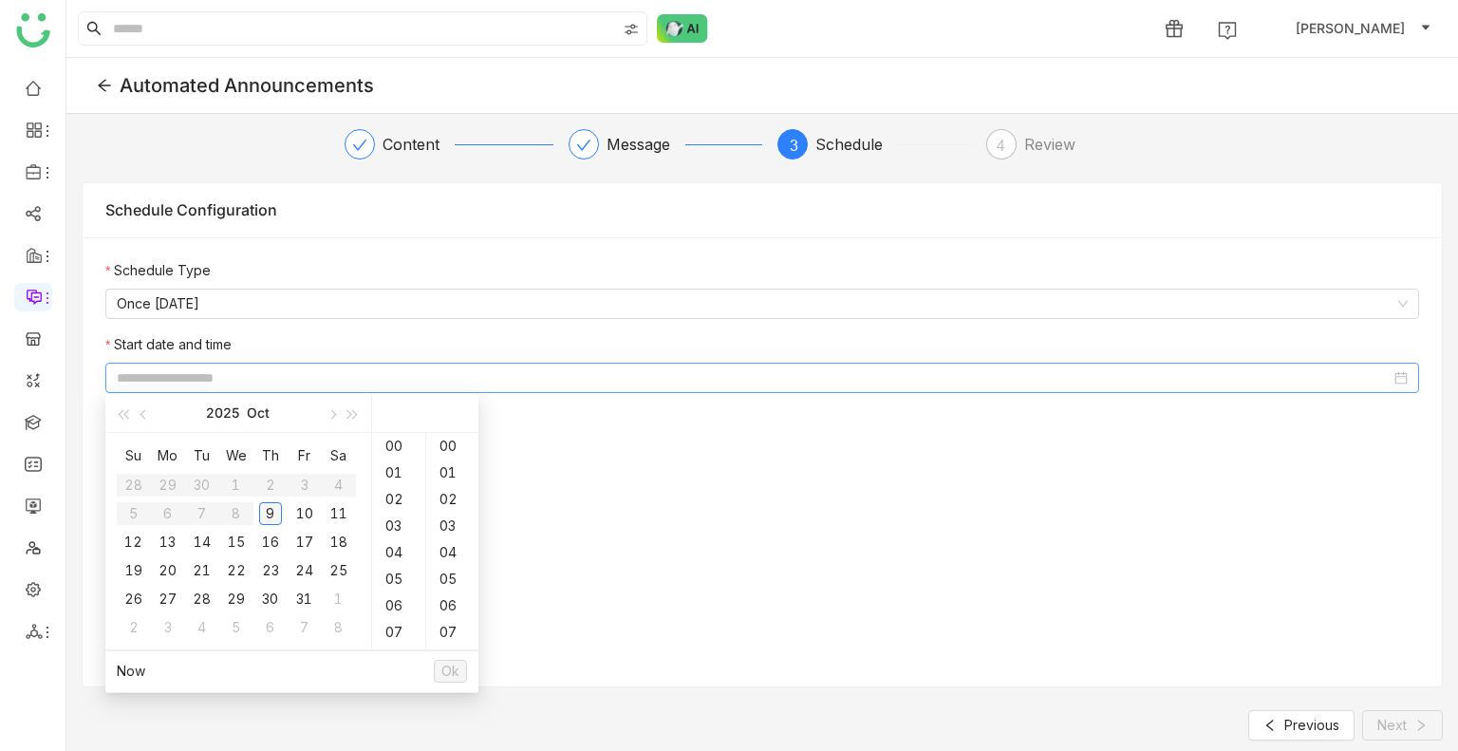
click at [266, 515] on div "9" at bounding box center [270, 513] width 23 height 23
click at [441, 532] on div "38" at bounding box center [452, 526] width 52 height 27
type input "**********"
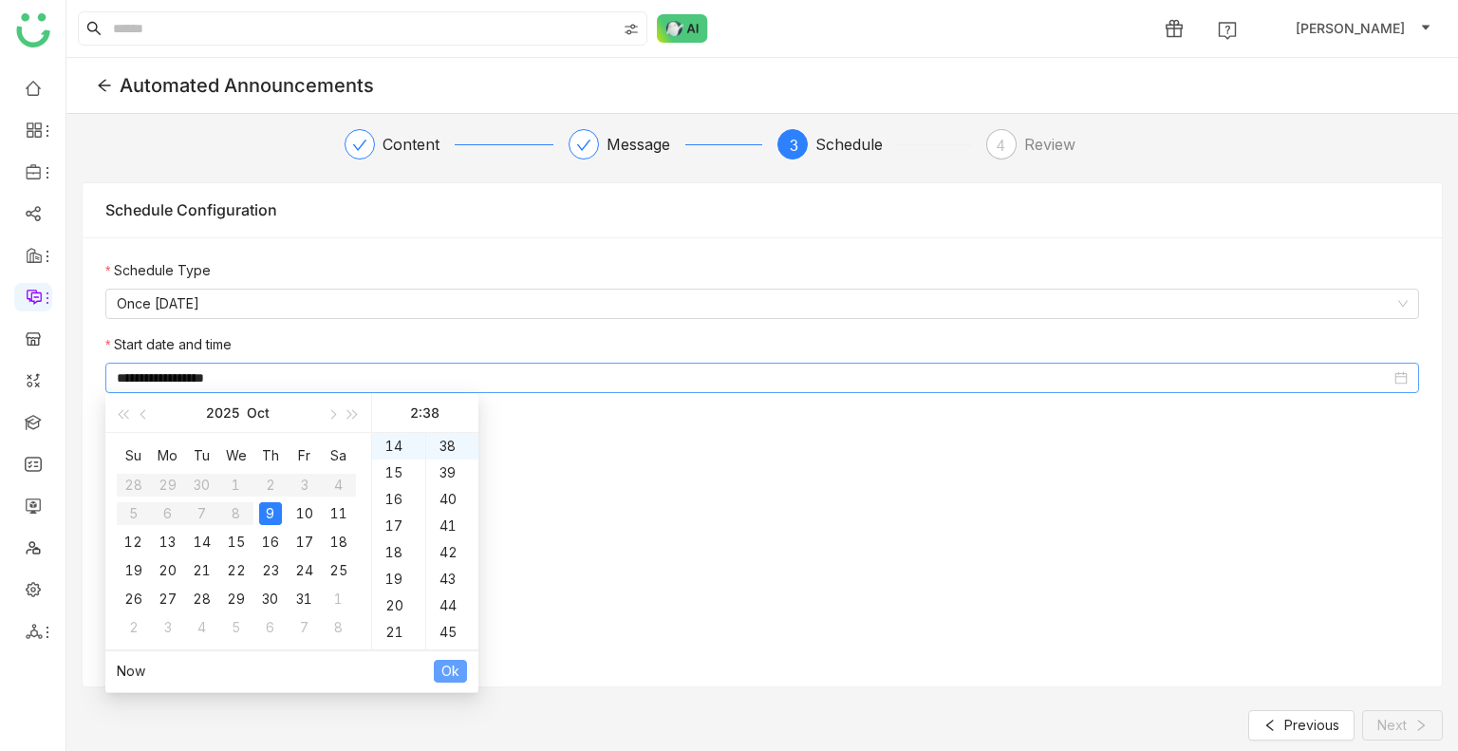
click at [458, 675] on span "Ok" at bounding box center [450, 671] width 18 height 21
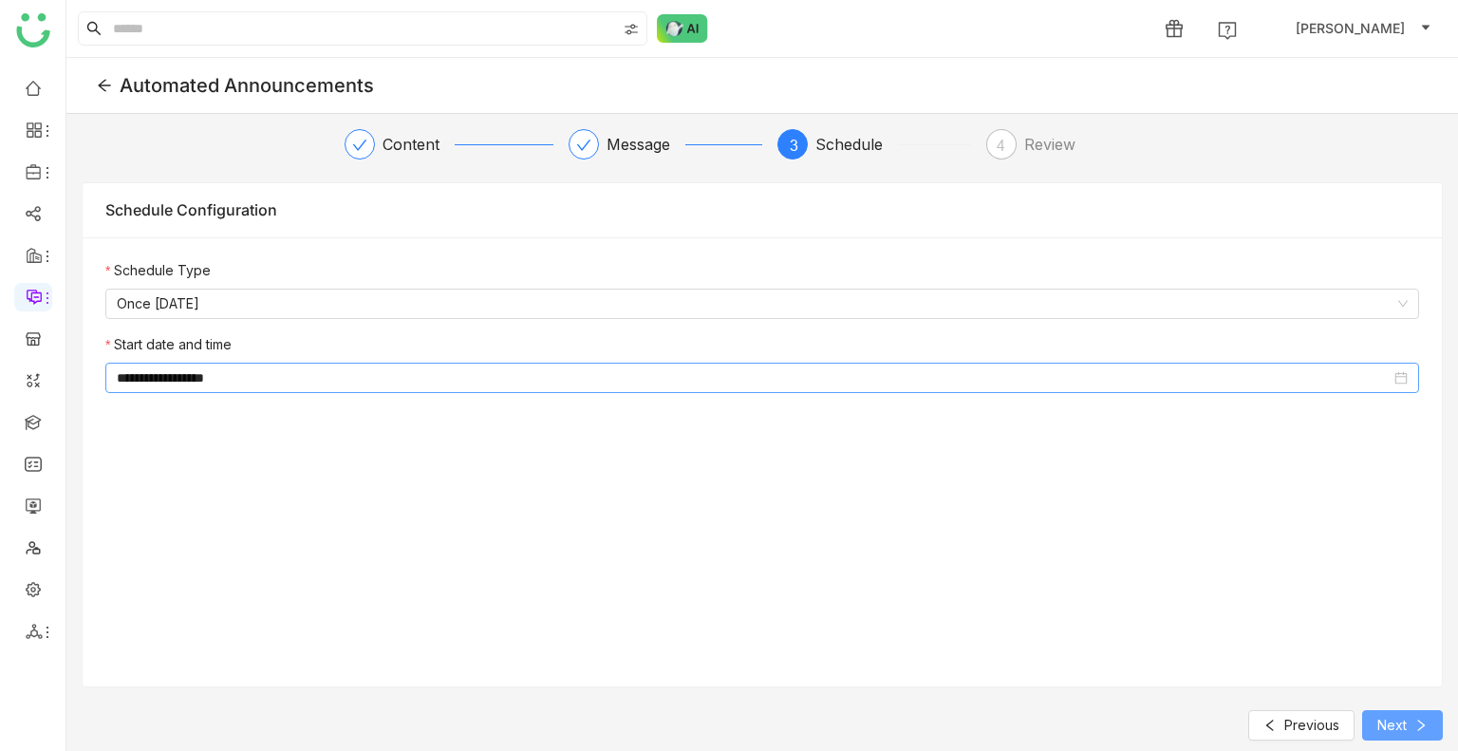
click at [1406, 735] on span "Next" at bounding box center [1392, 725] width 29 height 21
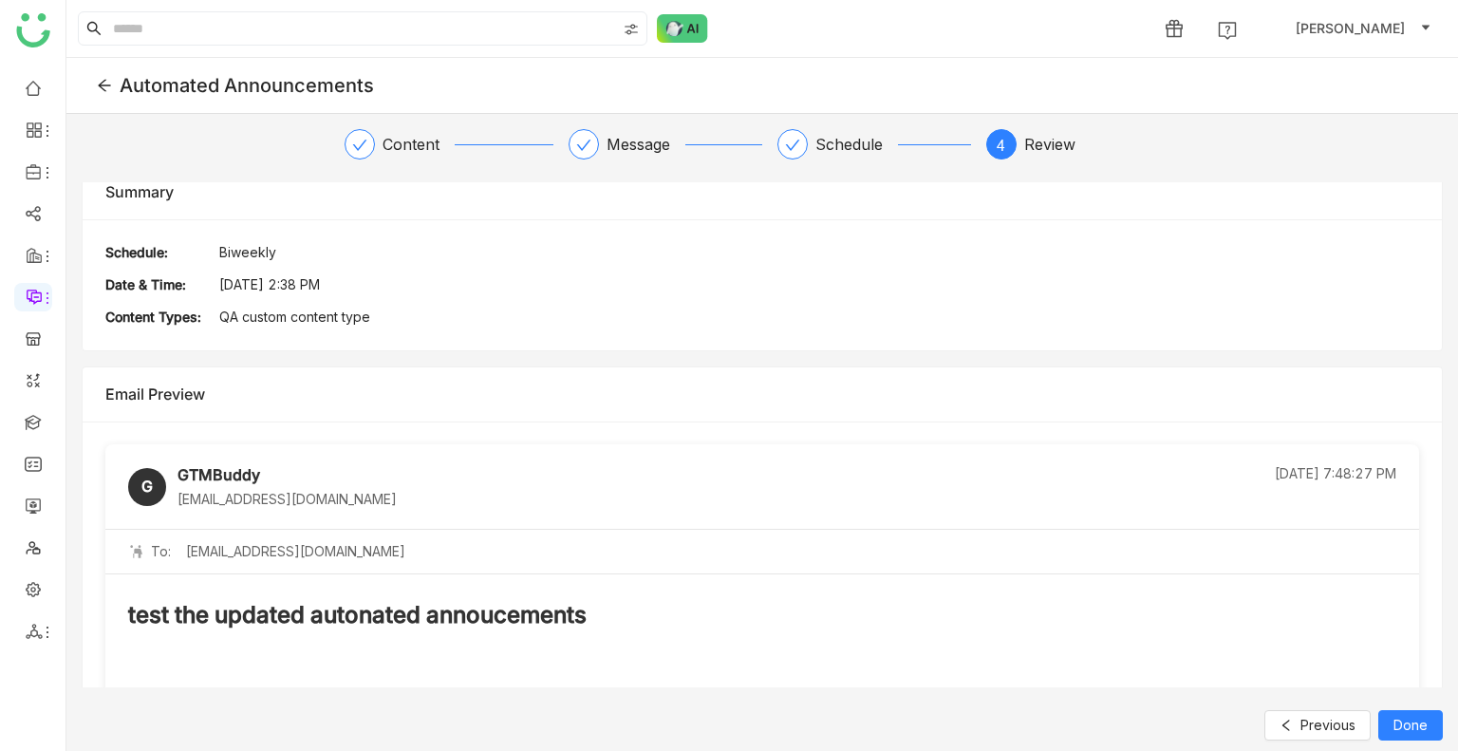
scroll to position [0, 0]
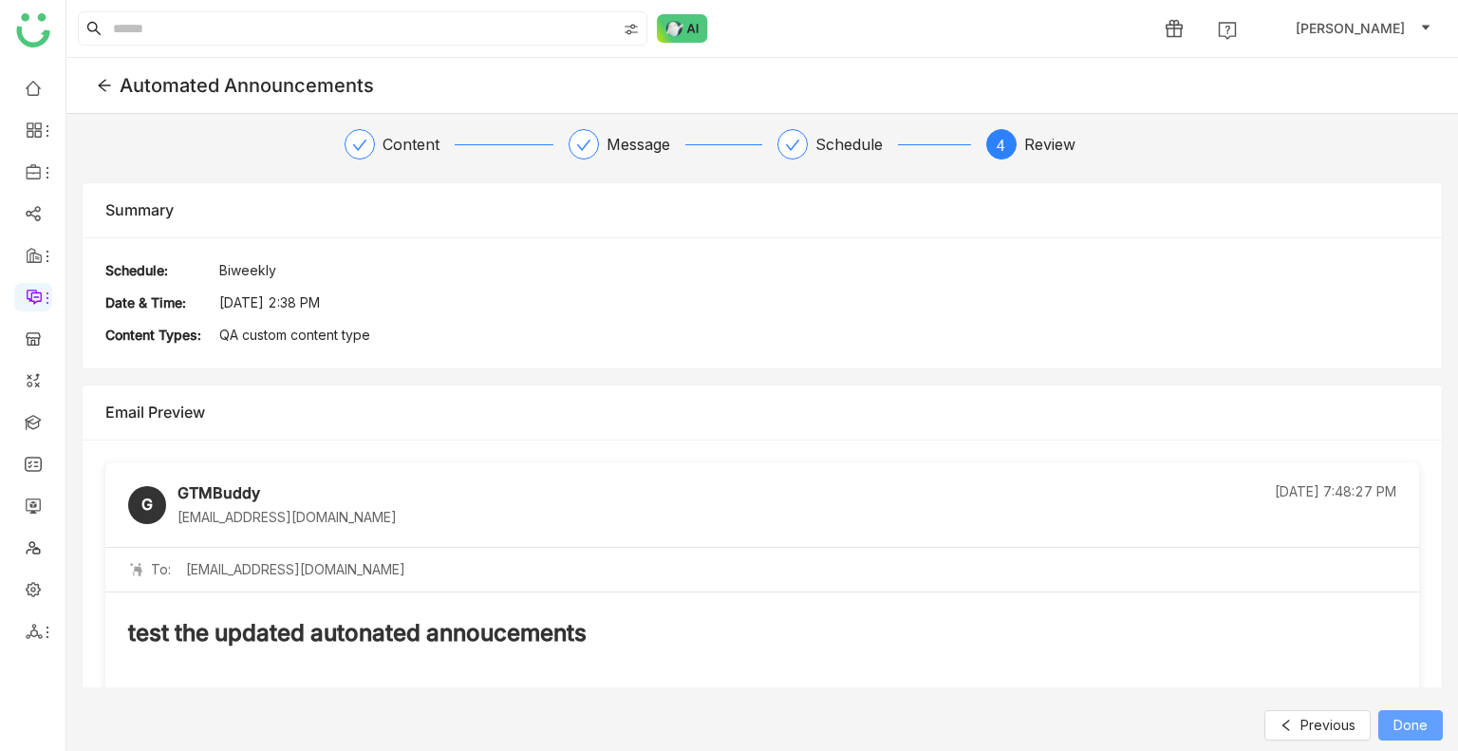
click at [1424, 734] on span "Done" at bounding box center [1411, 725] width 34 height 21
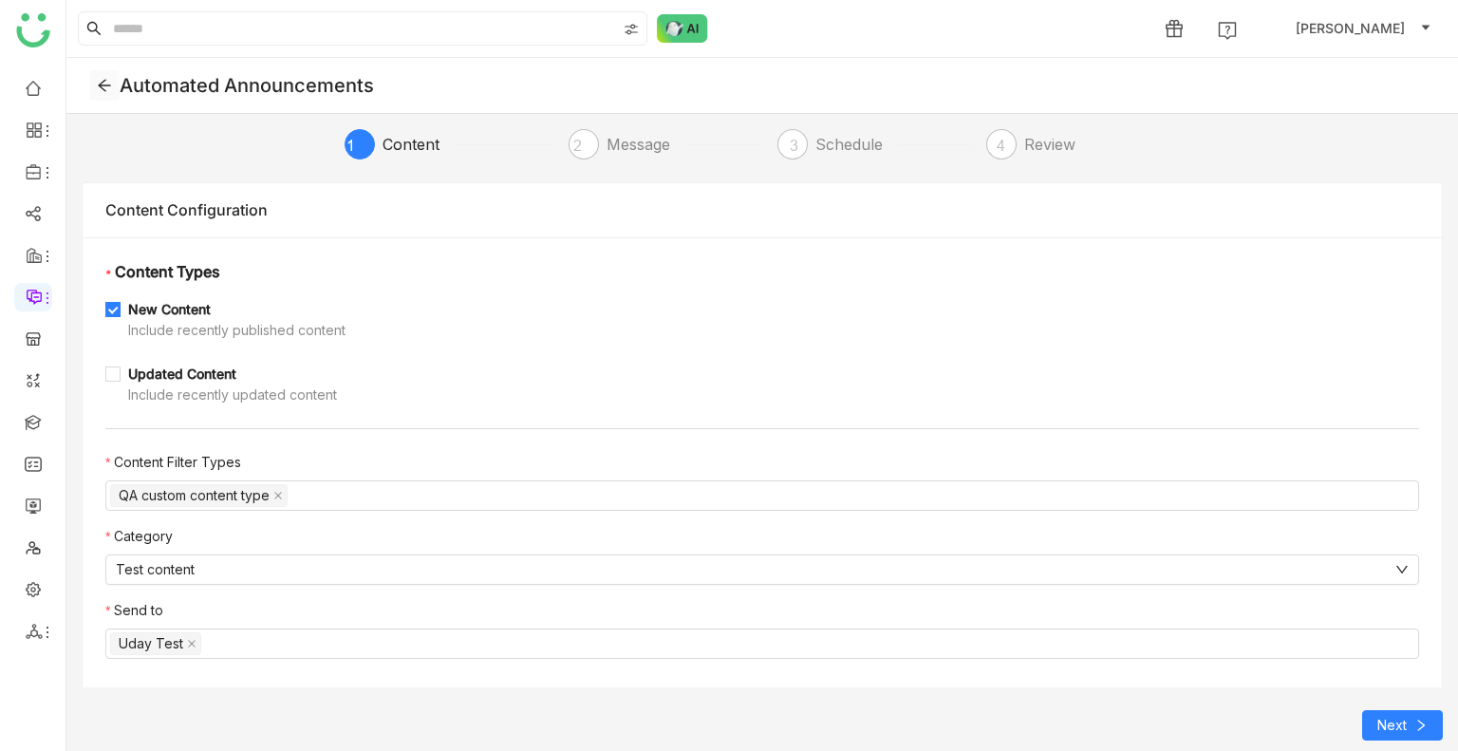
click at [106, 87] on icon at bounding box center [104, 85] width 15 height 15
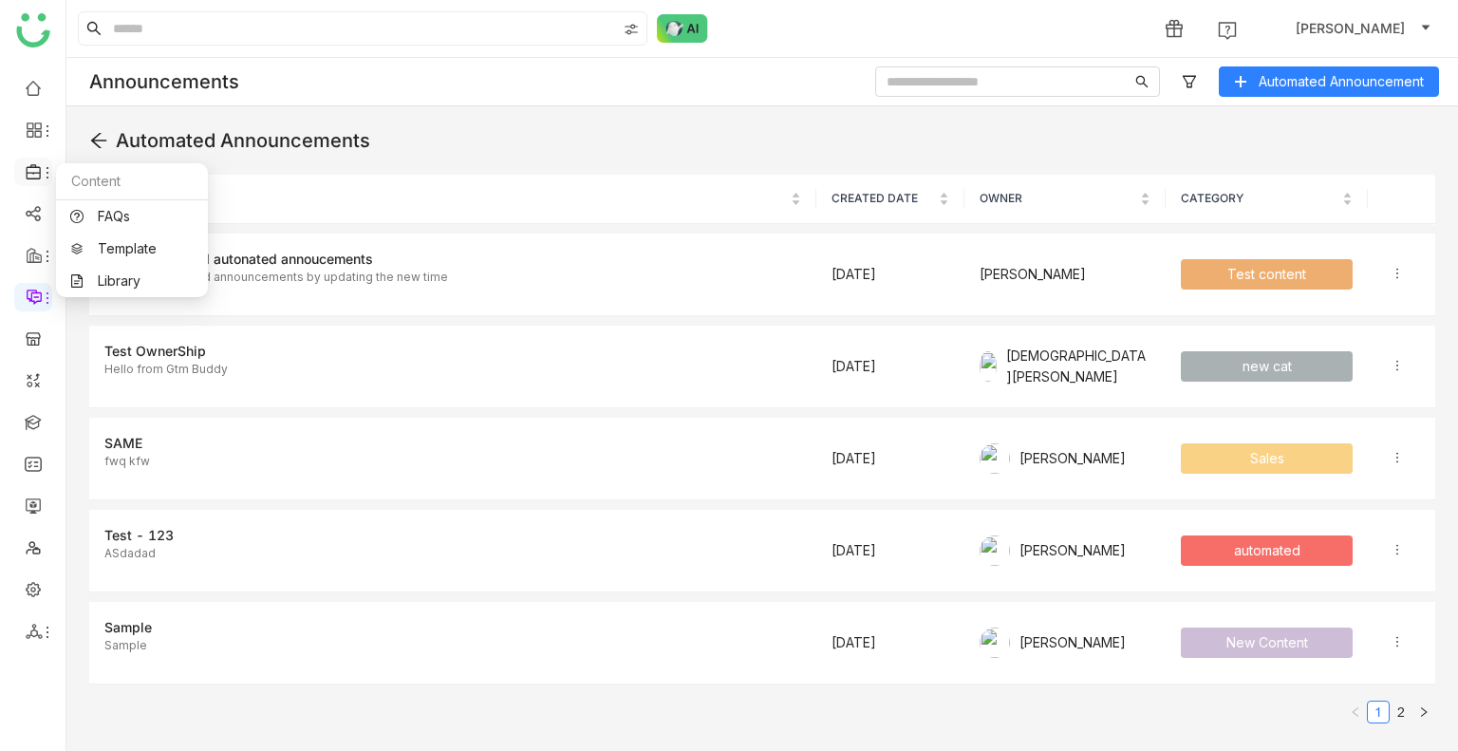
click at [44, 178] on icon at bounding box center [47, 172] width 15 height 15
click at [93, 274] on link "Library" at bounding box center [131, 280] width 123 height 13
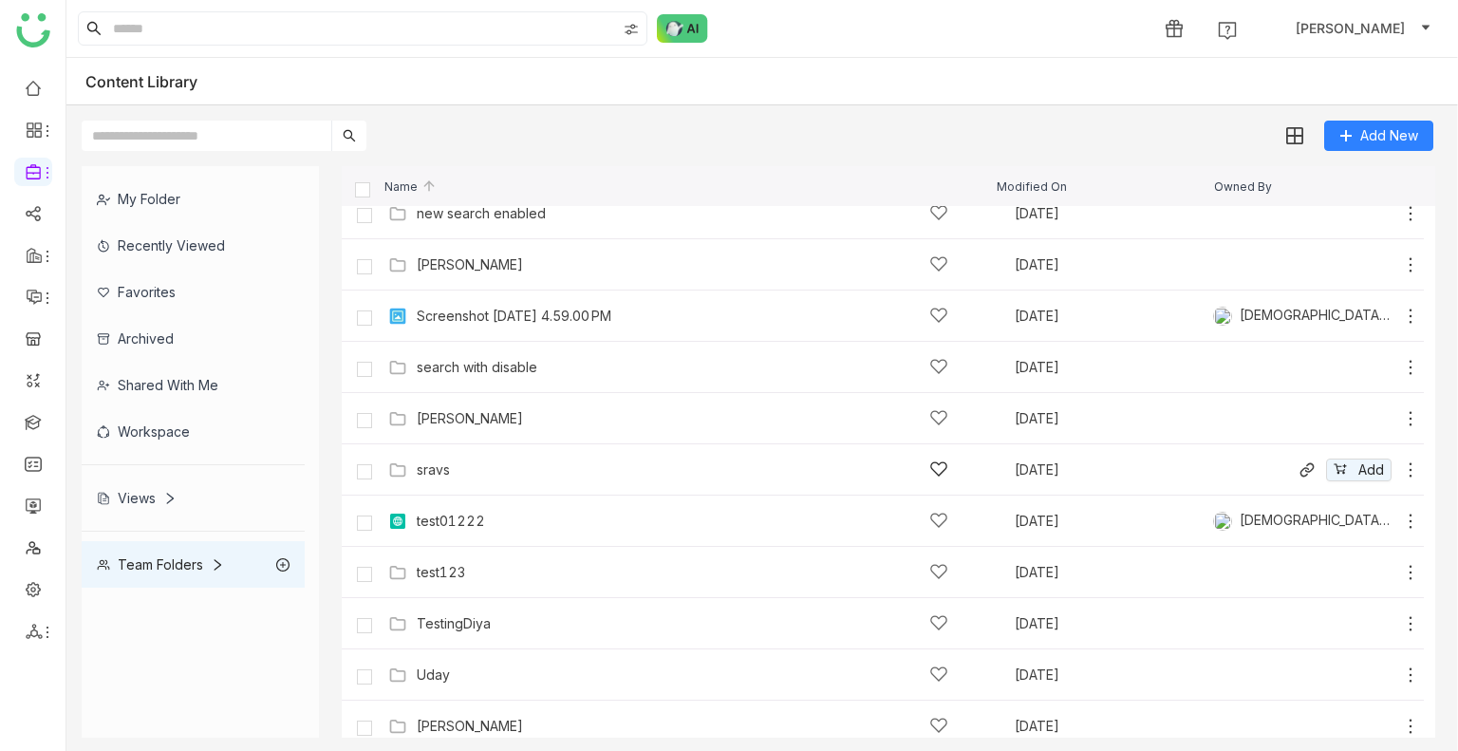
scroll to position [1007, 0]
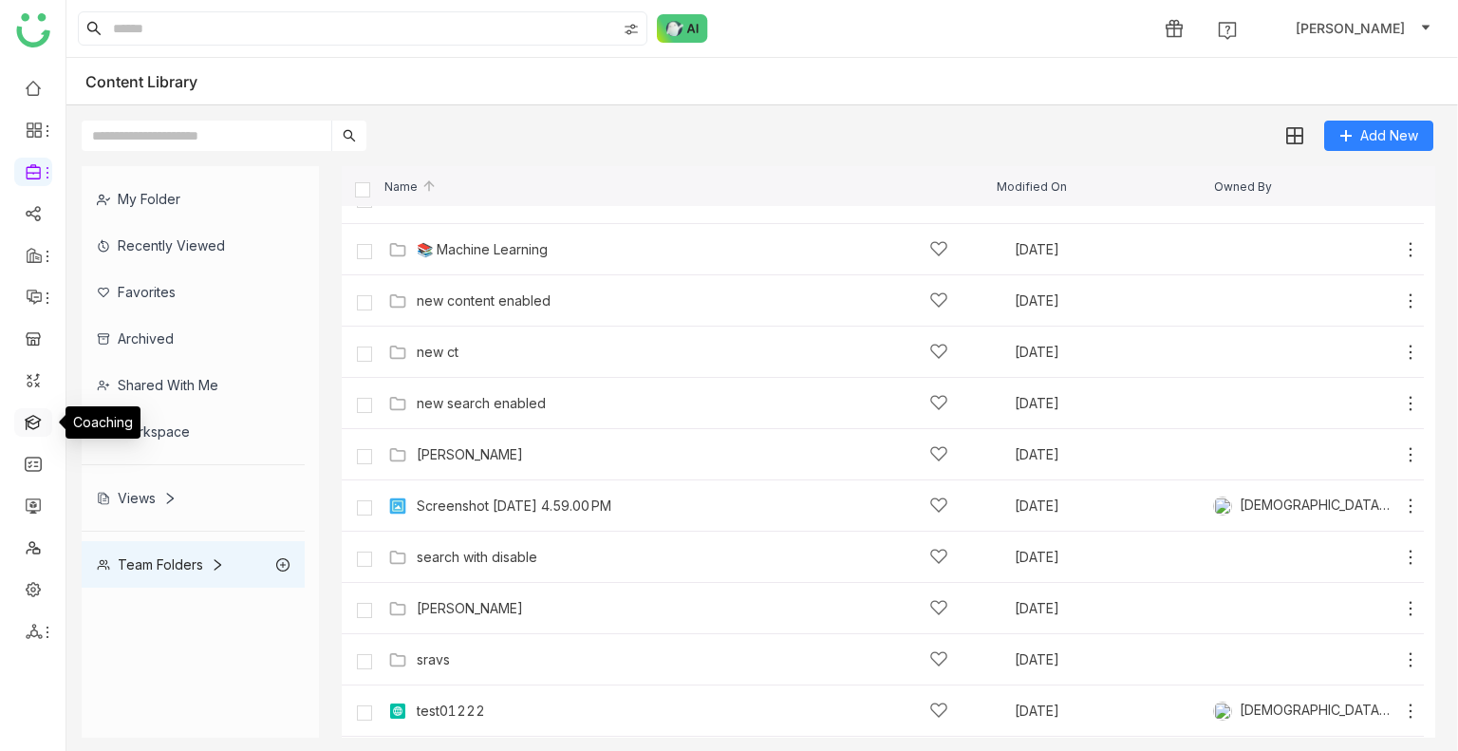
click at [32, 429] on link at bounding box center [33, 421] width 17 height 16
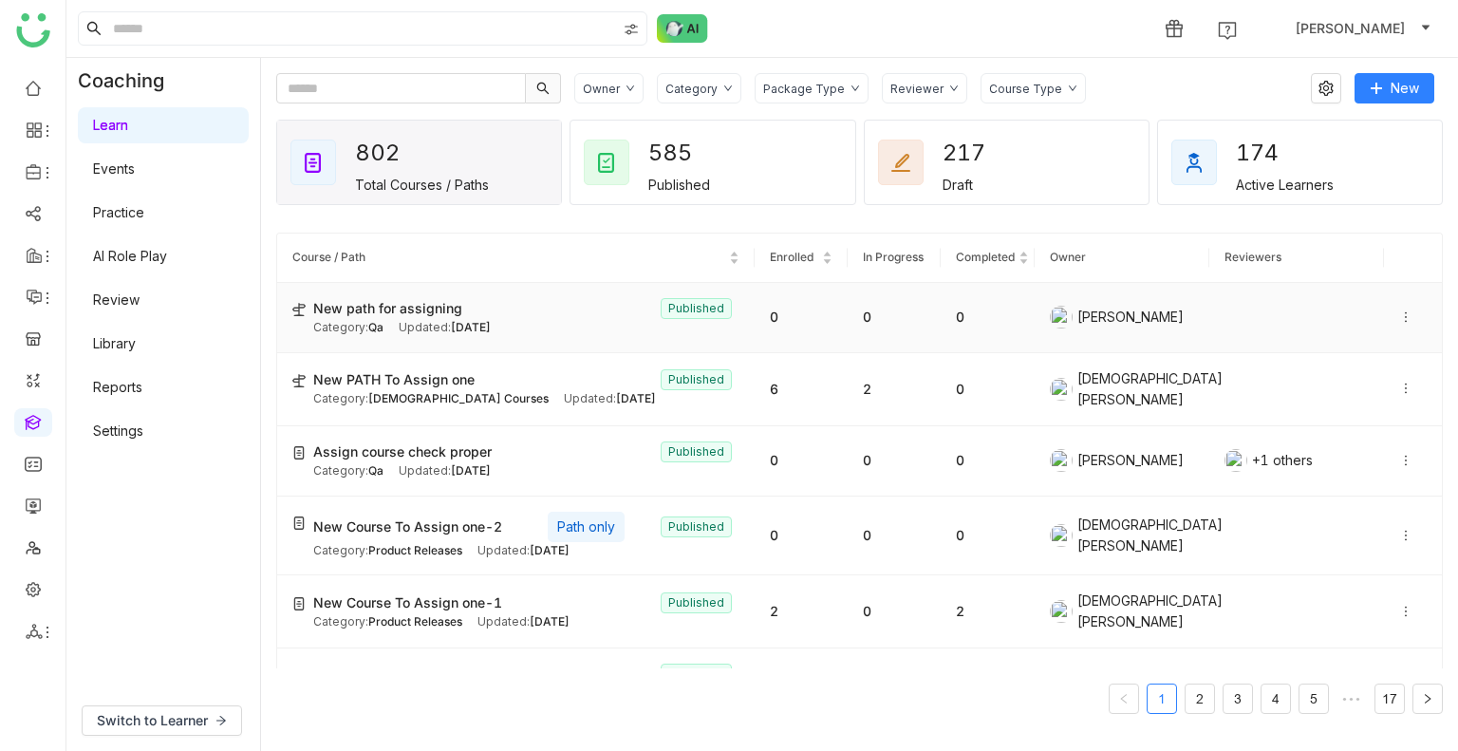
click at [418, 307] on span "New path for assigning" at bounding box center [387, 308] width 149 height 21
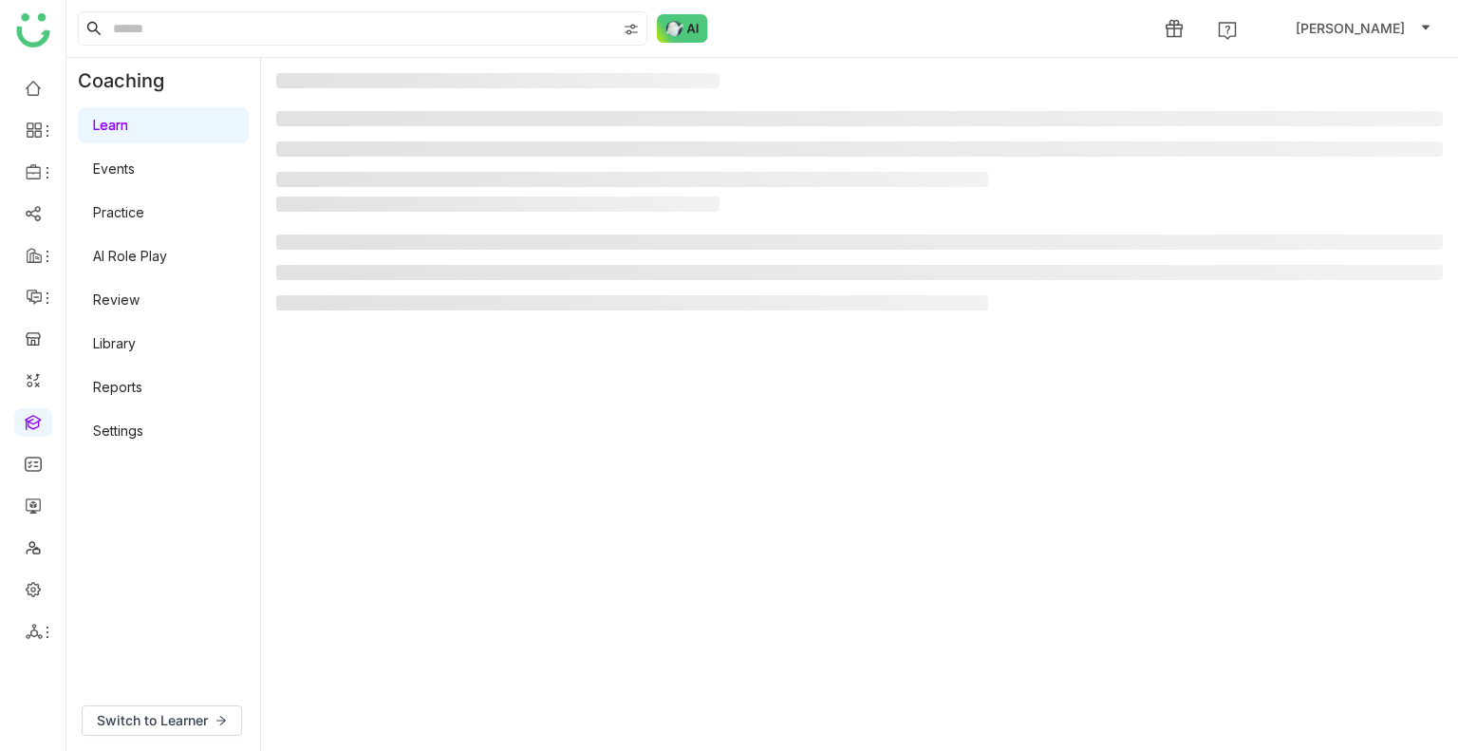
click at [418, 307] on li at bounding box center [632, 302] width 712 height 15
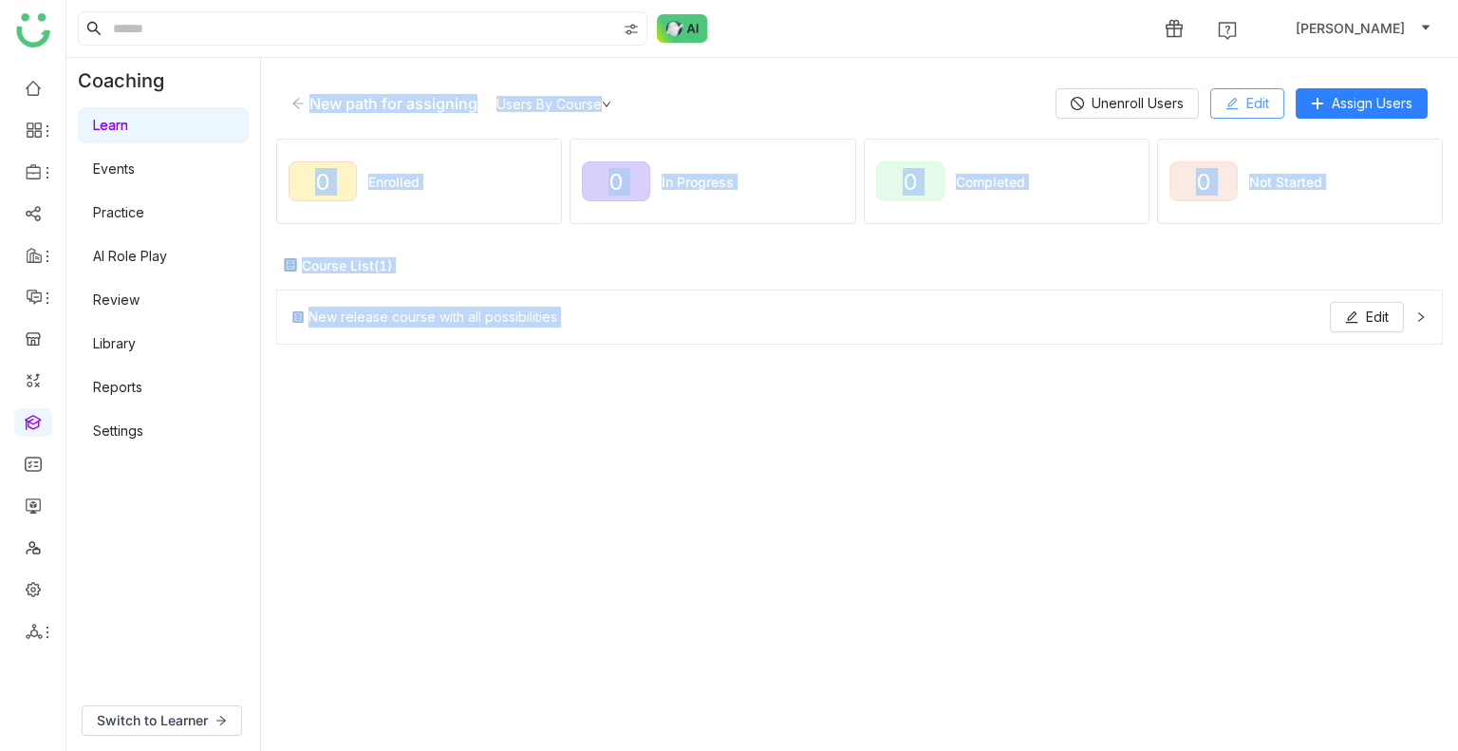
click at [1254, 101] on span "Edit" at bounding box center [1258, 103] width 23 height 21
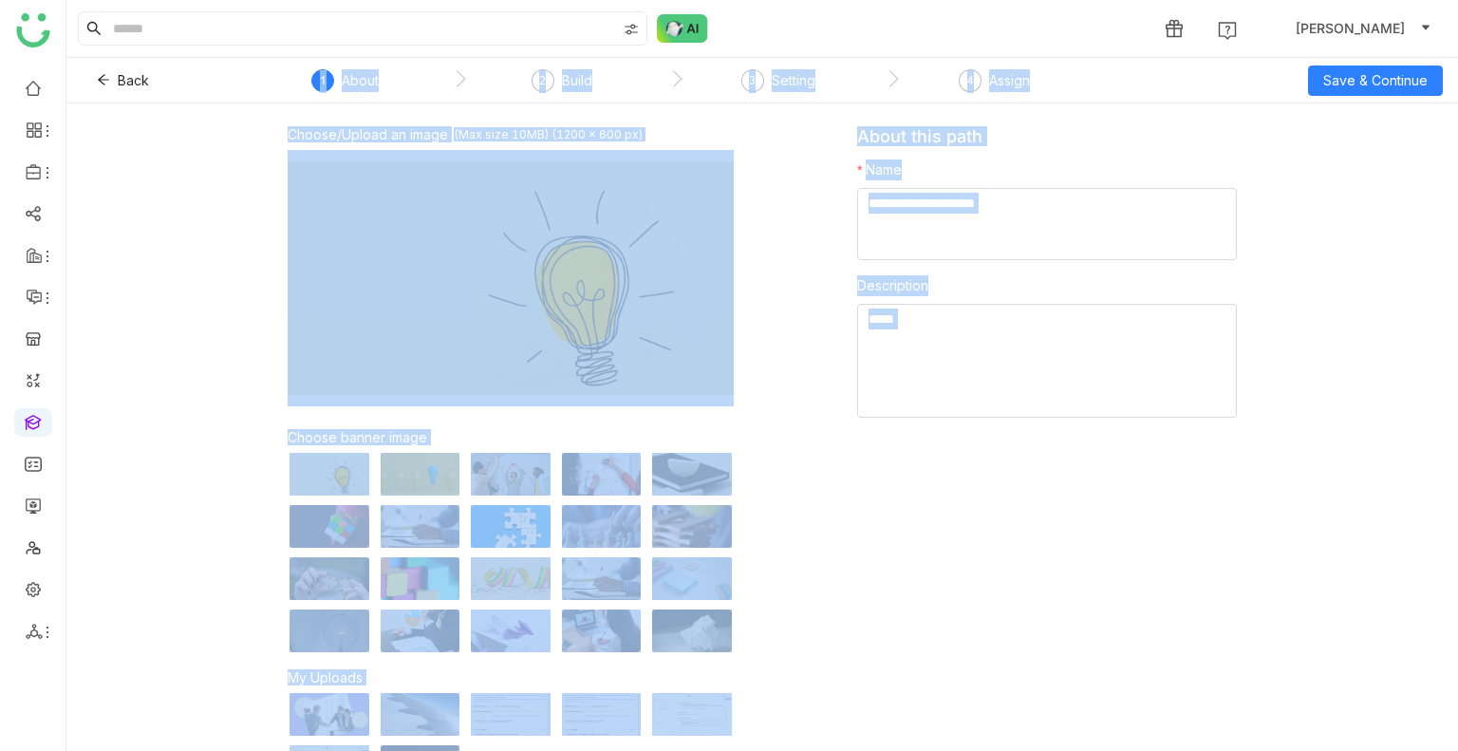
click at [603, 86] on nz-step "2 Build" at bounding box center [562, 86] width 216 height 34
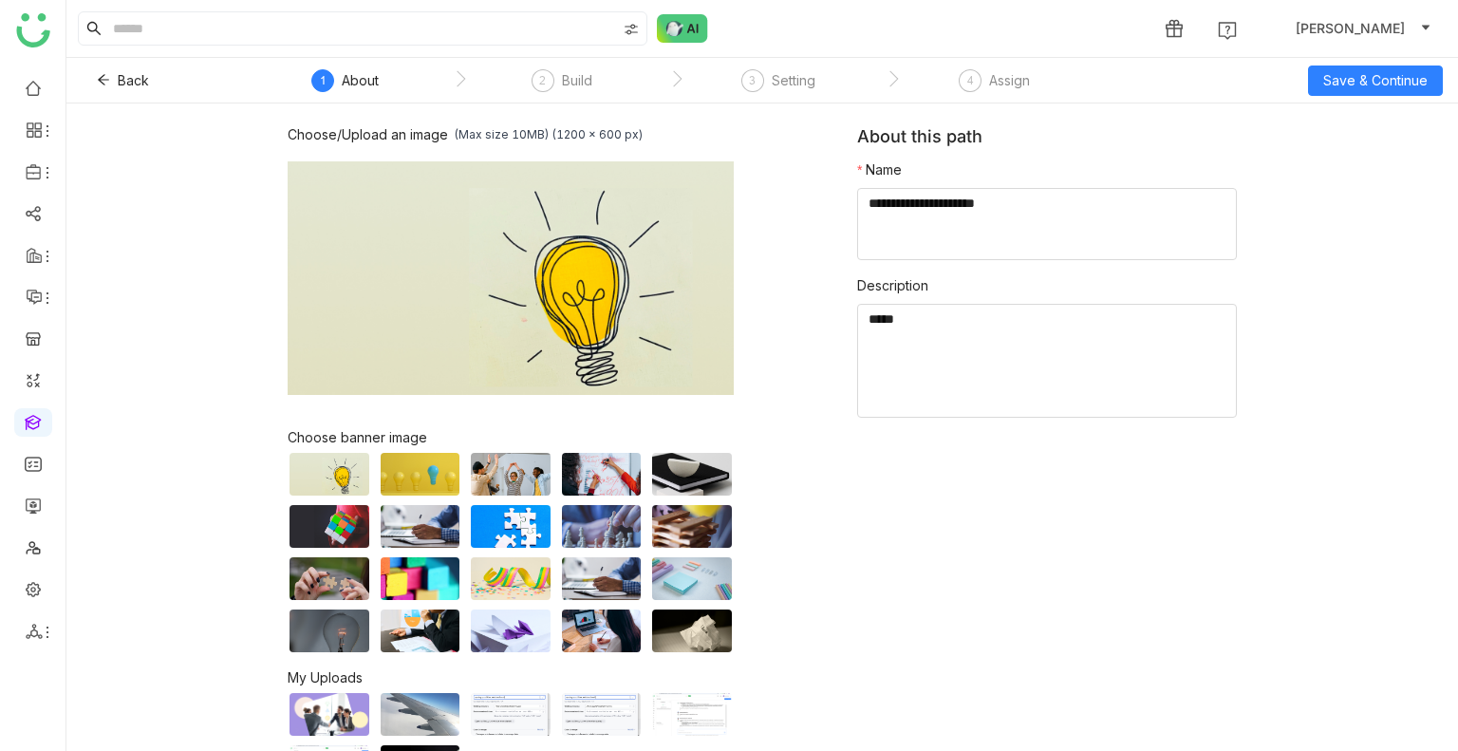
click at [592, 85] on nz-step "2 Build" at bounding box center [562, 86] width 216 height 34
click at [571, 84] on div "Build" at bounding box center [577, 80] width 30 height 23
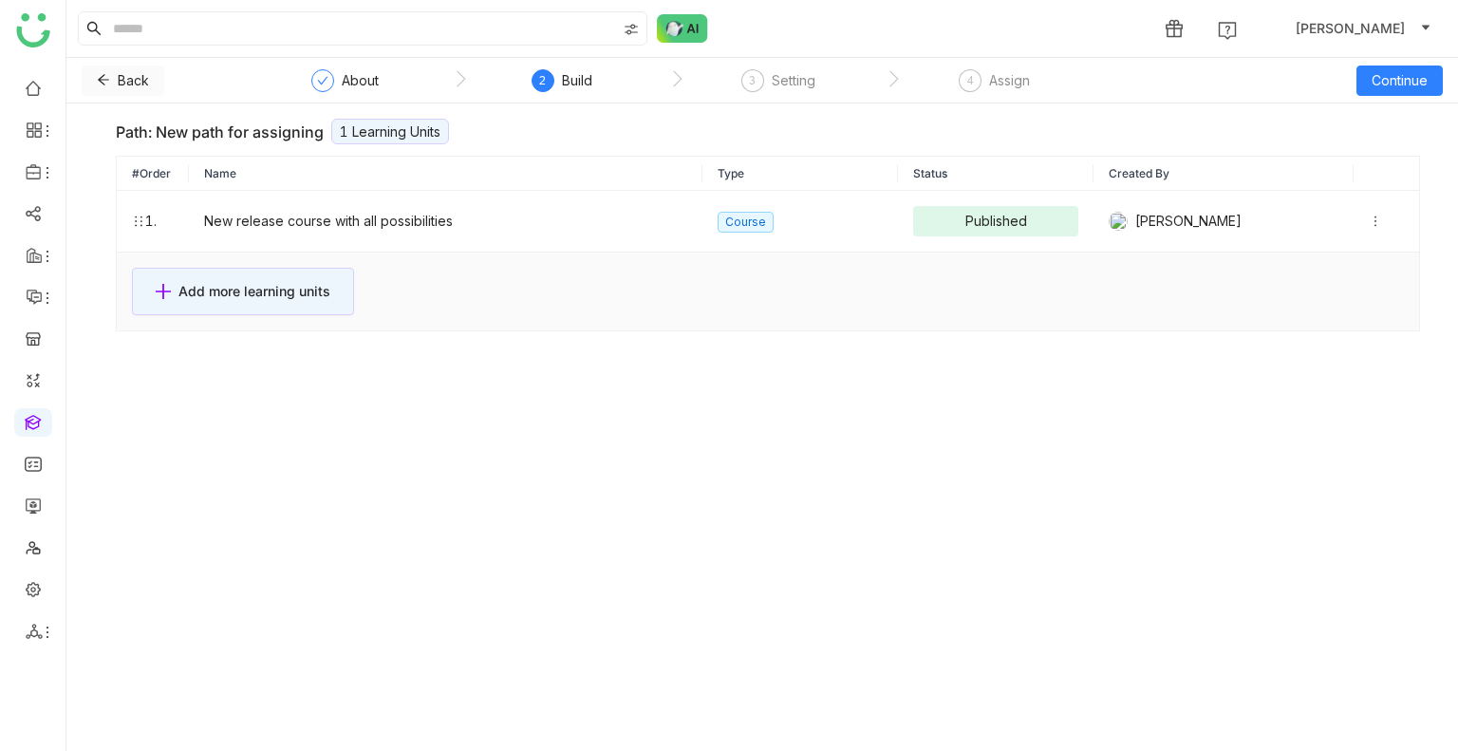
click at [103, 69] on button "Back" at bounding box center [123, 81] width 83 height 30
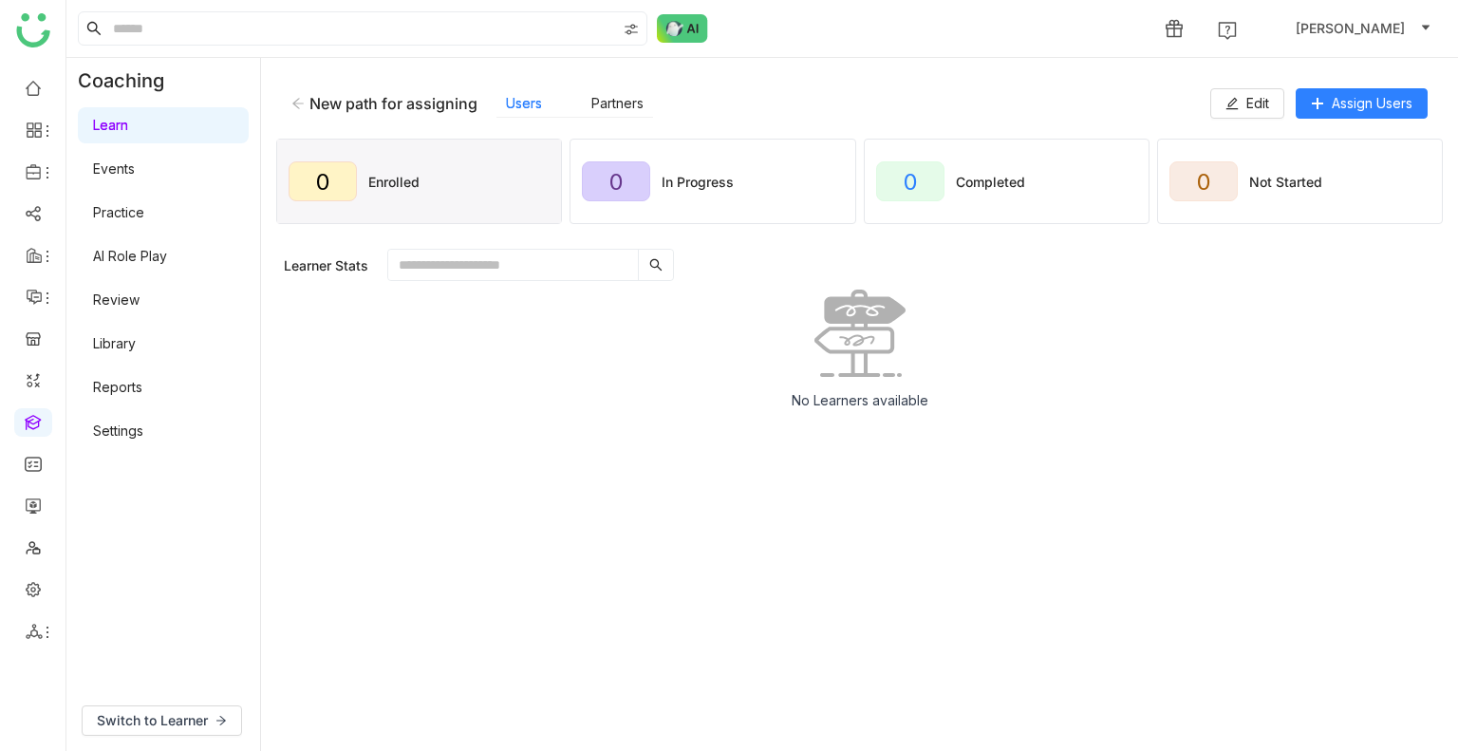
click at [293, 106] on icon at bounding box center [297, 103] width 13 height 13
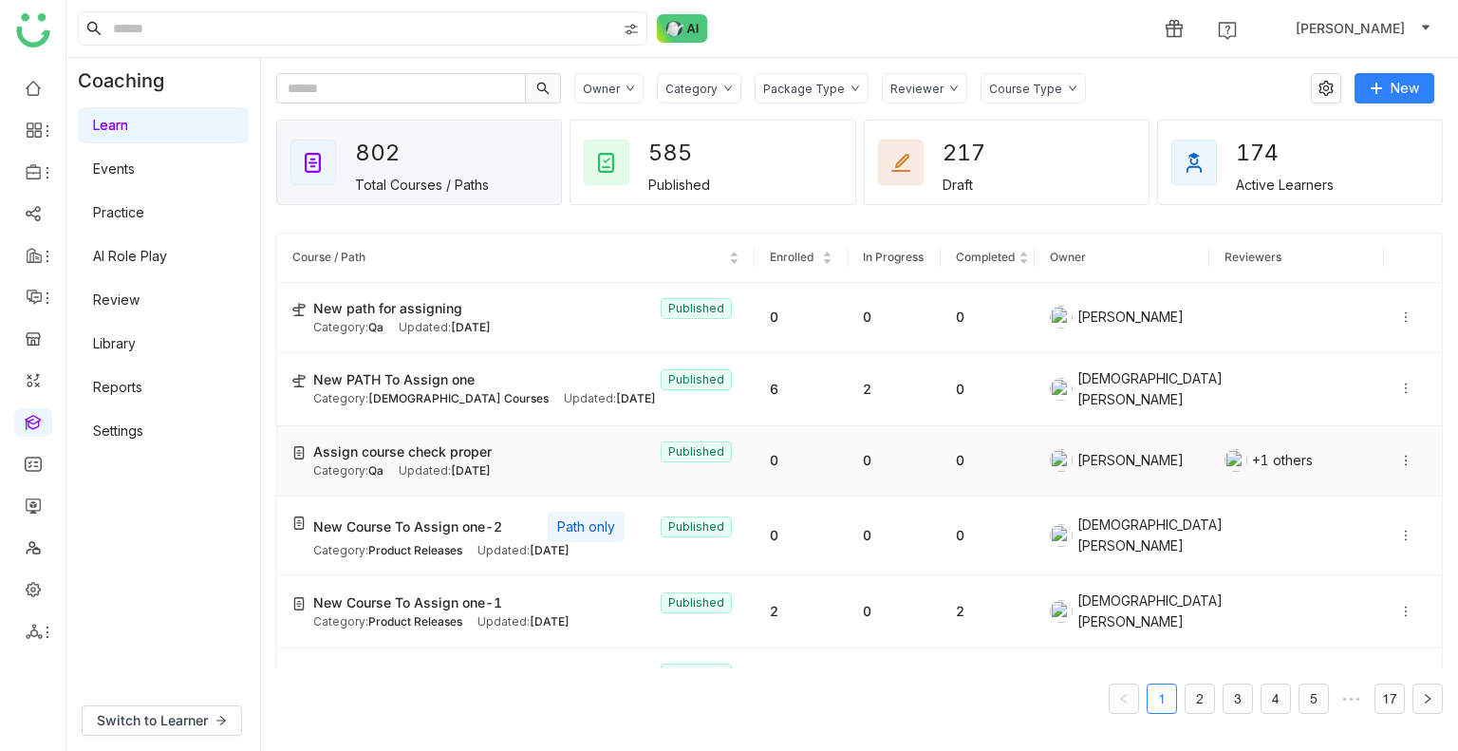
click at [429, 462] on div "Updated: Oct 09, 2025" at bounding box center [445, 471] width 92 height 18
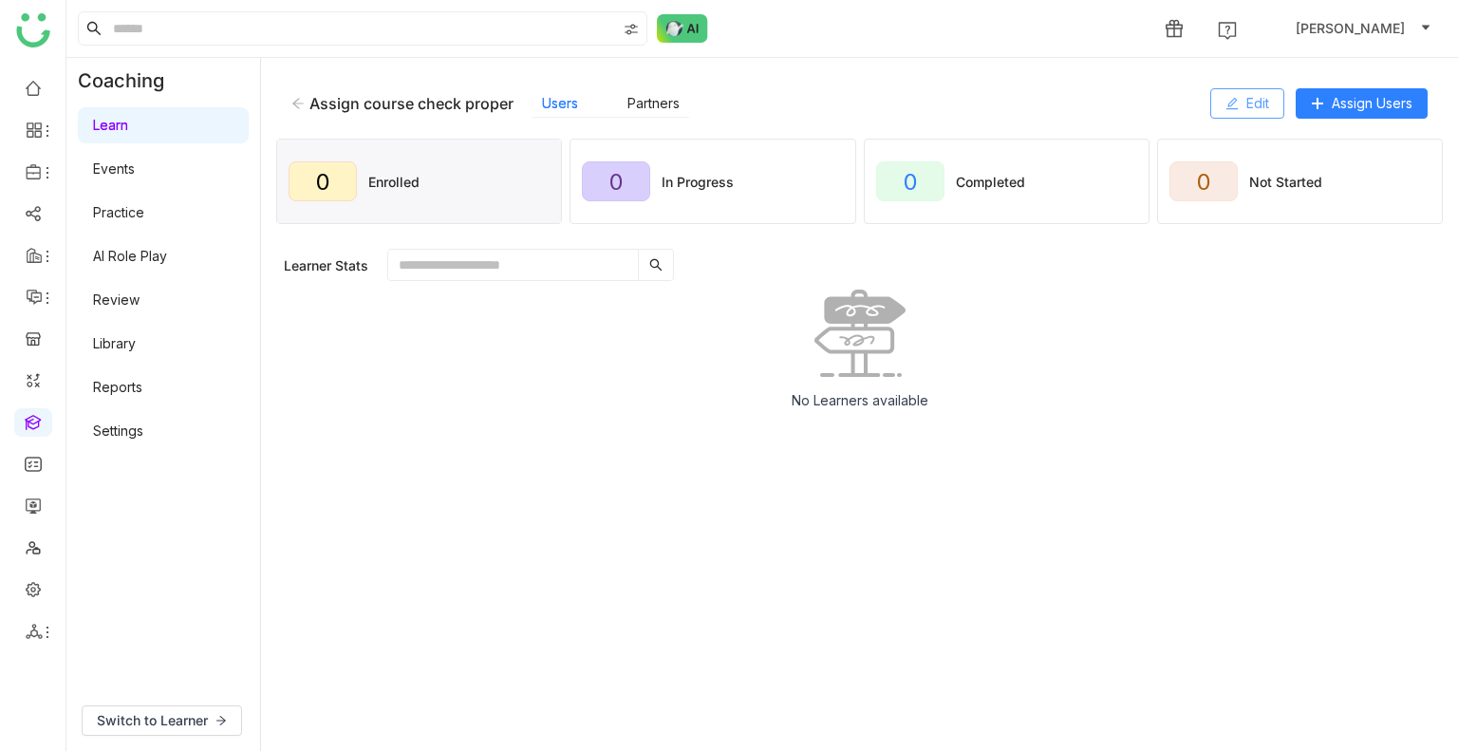
click at [1235, 94] on button "Edit" at bounding box center [1248, 103] width 74 height 30
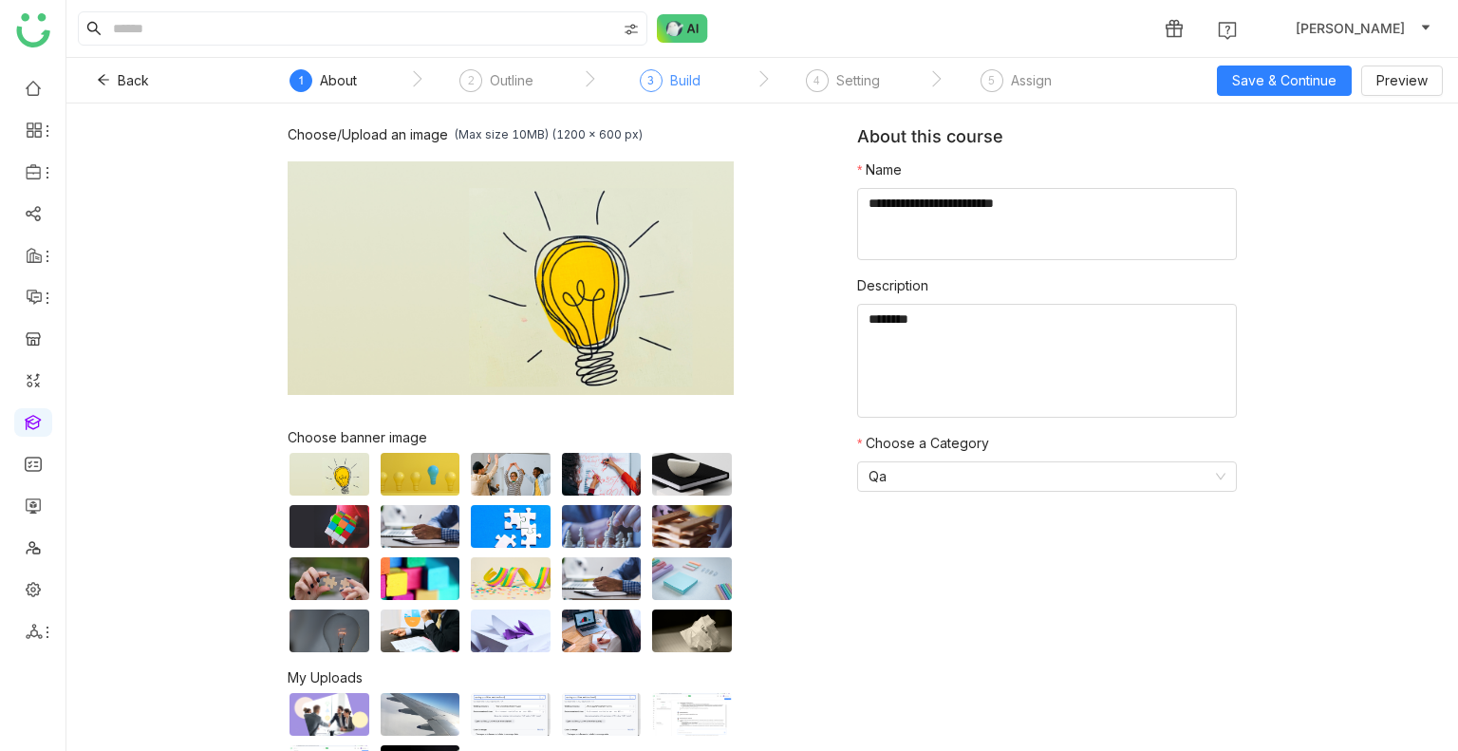
click at [696, 81] on div "Build" at bounding box center [685, 80] width 30 height 23
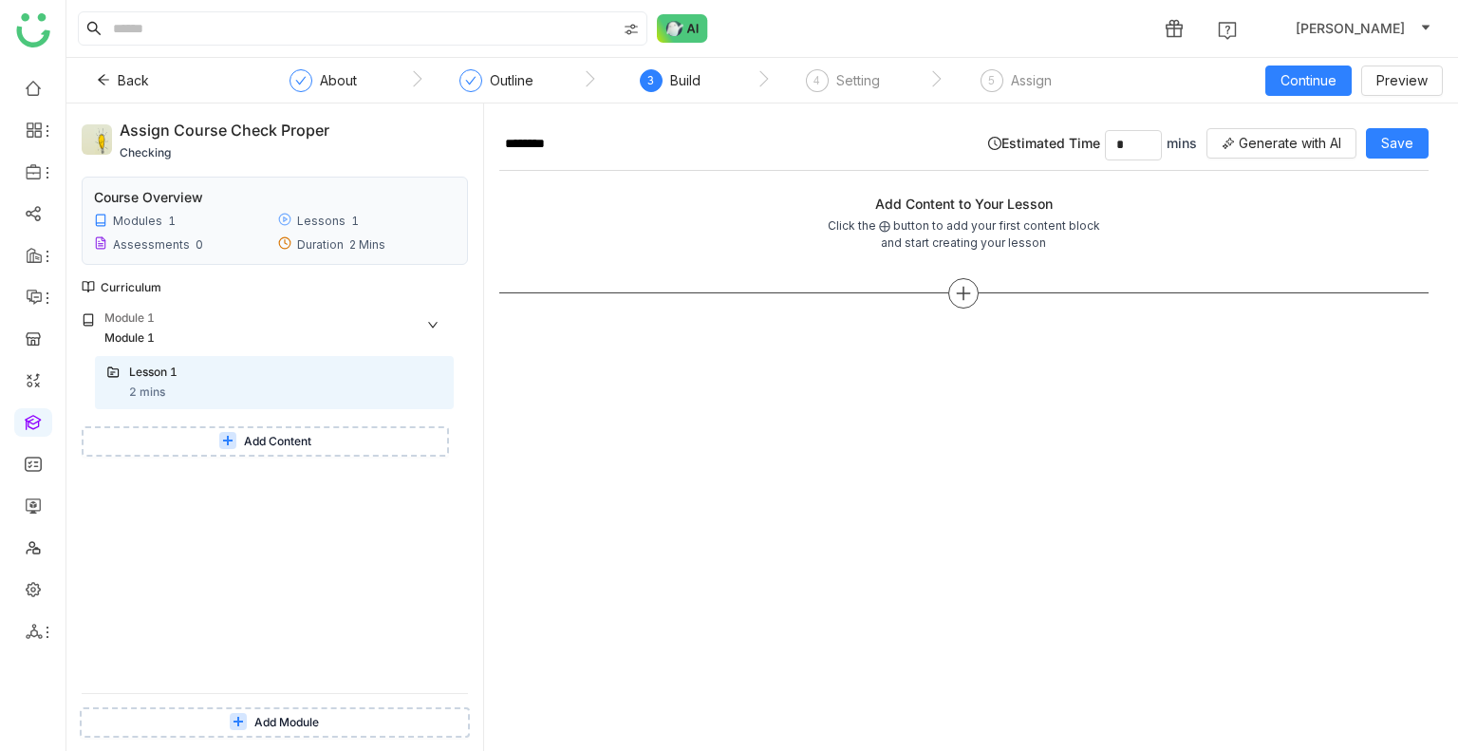
click at [961, 285] on icon at bounding box center [963, 293] width 17 height 17
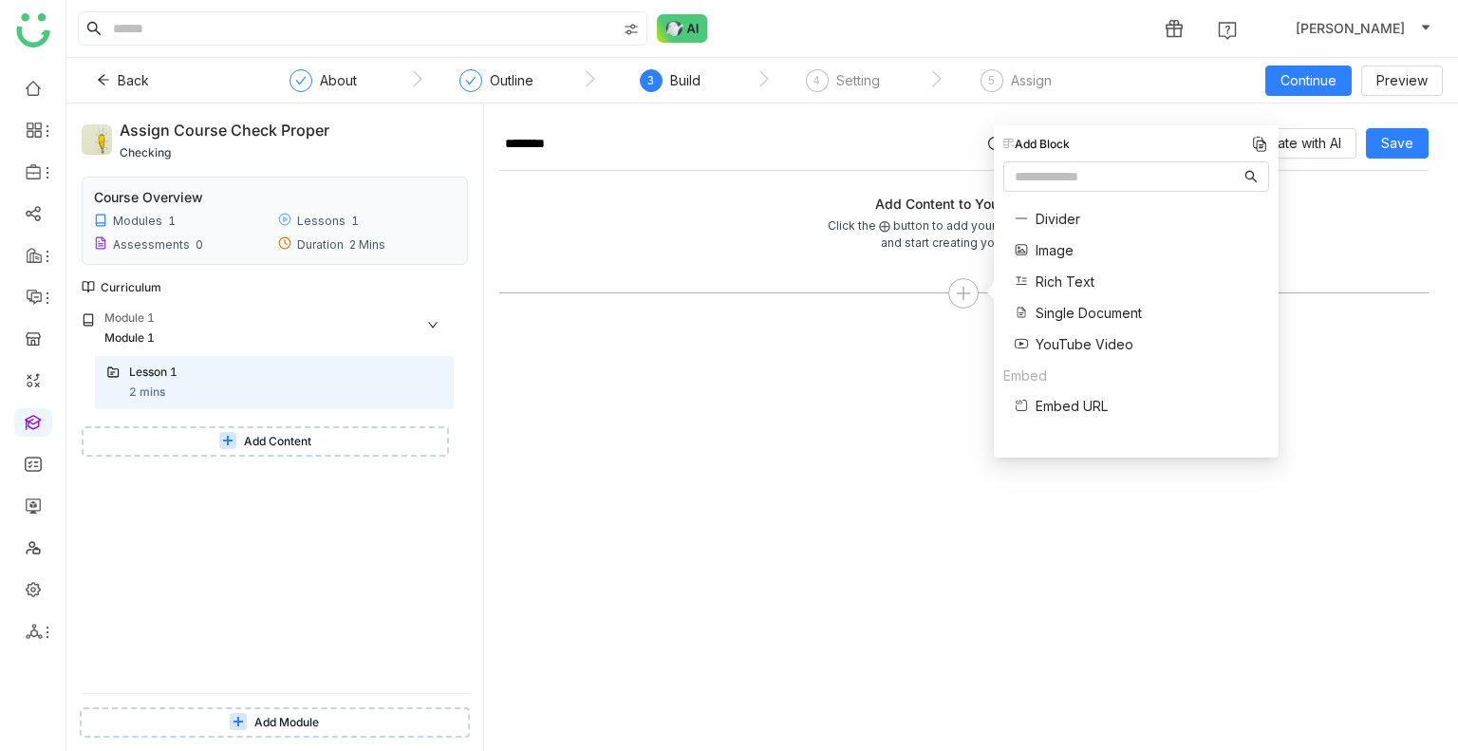
click at [1069, 310] on span "Single Document" at bounding box center [1089, 313] width 106 height 20
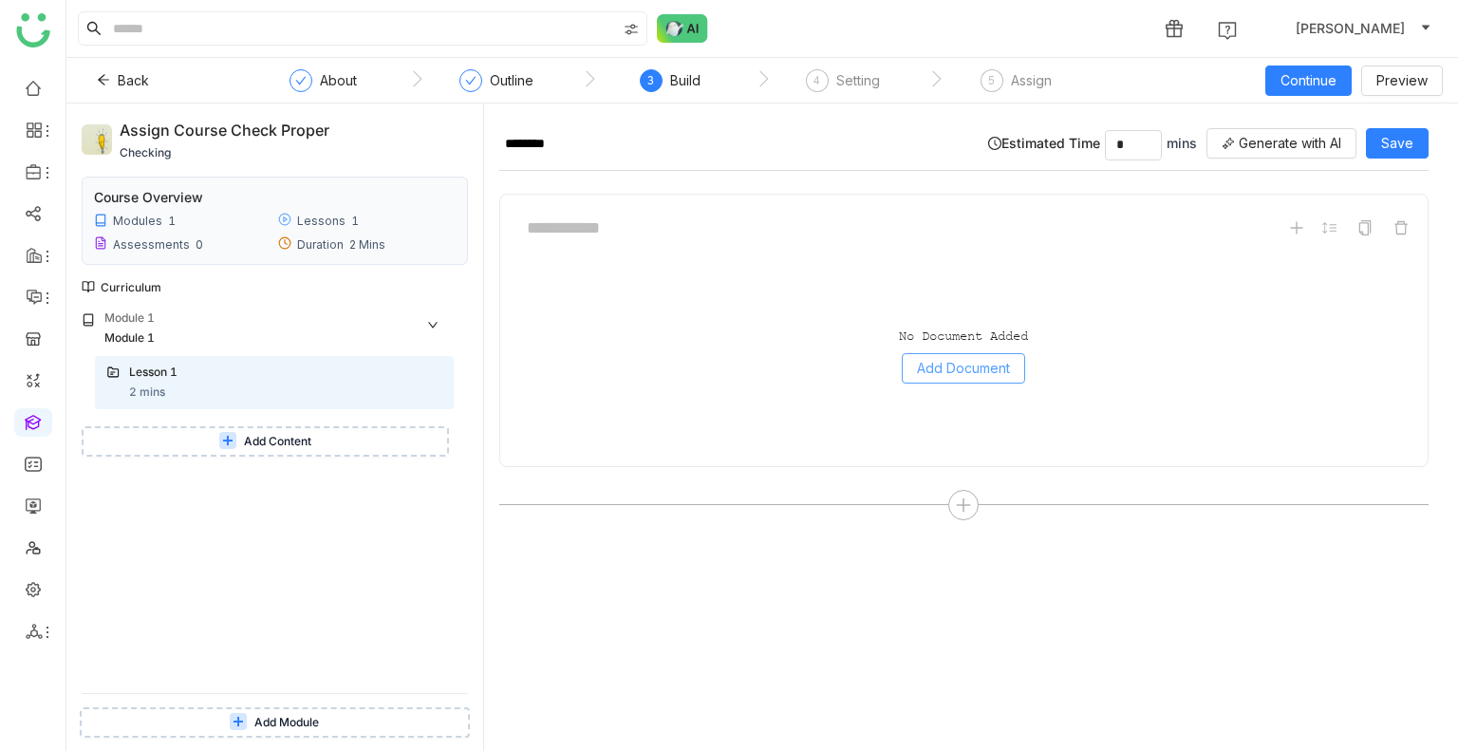
click at [938, 370] on span "Add Document" at bounding box center [963, 368] width 93 height 21
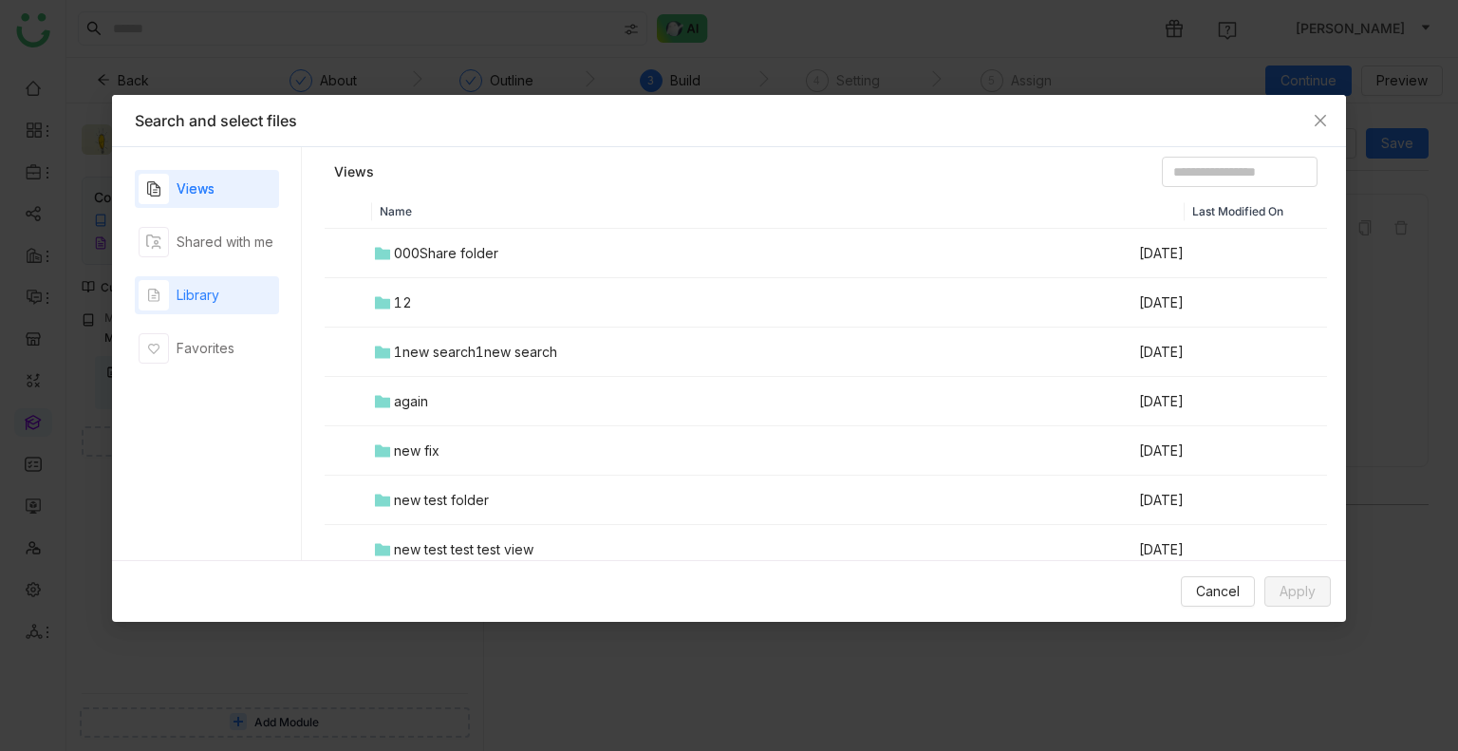
click at [229, 299] on div "Library" at bounding box center [207, 295] width 144 height 38
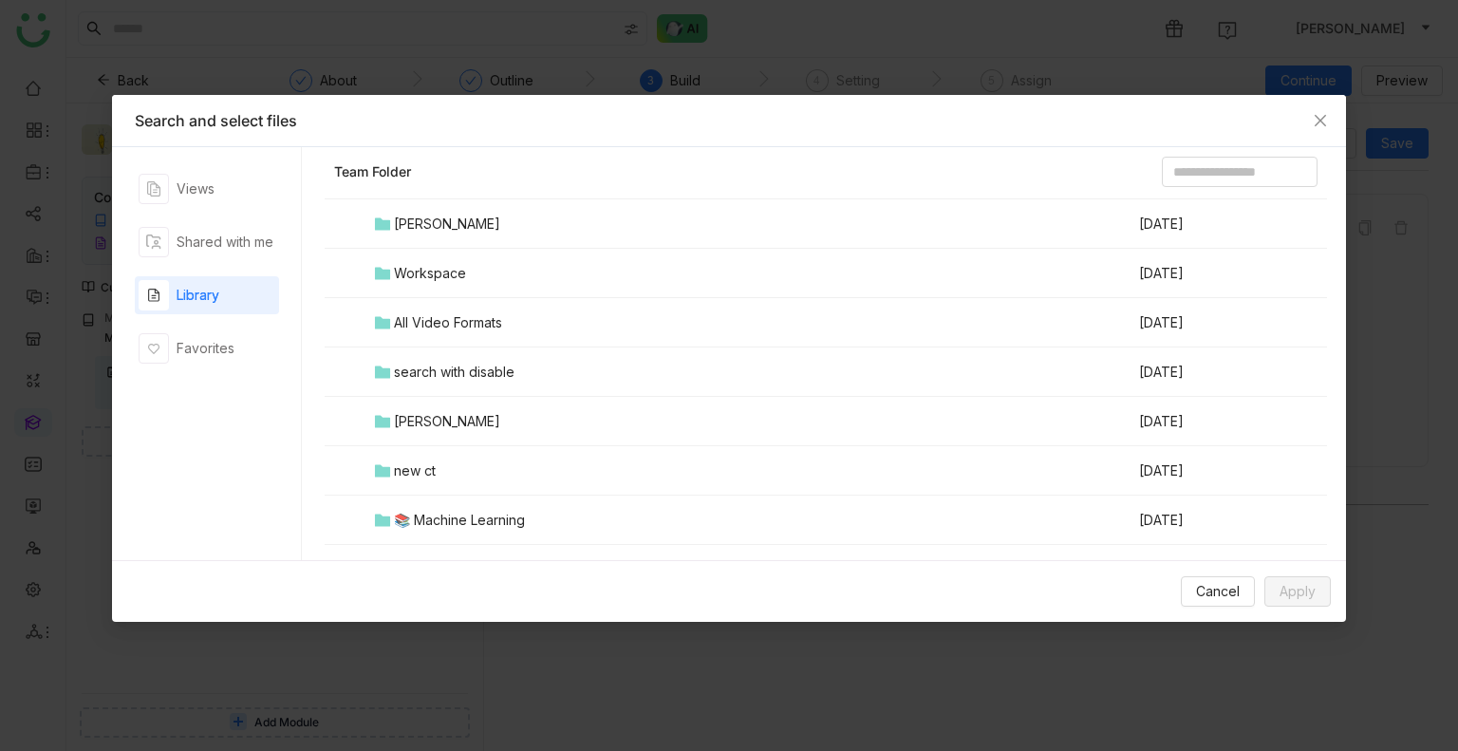
scroll to position [1781, 0]
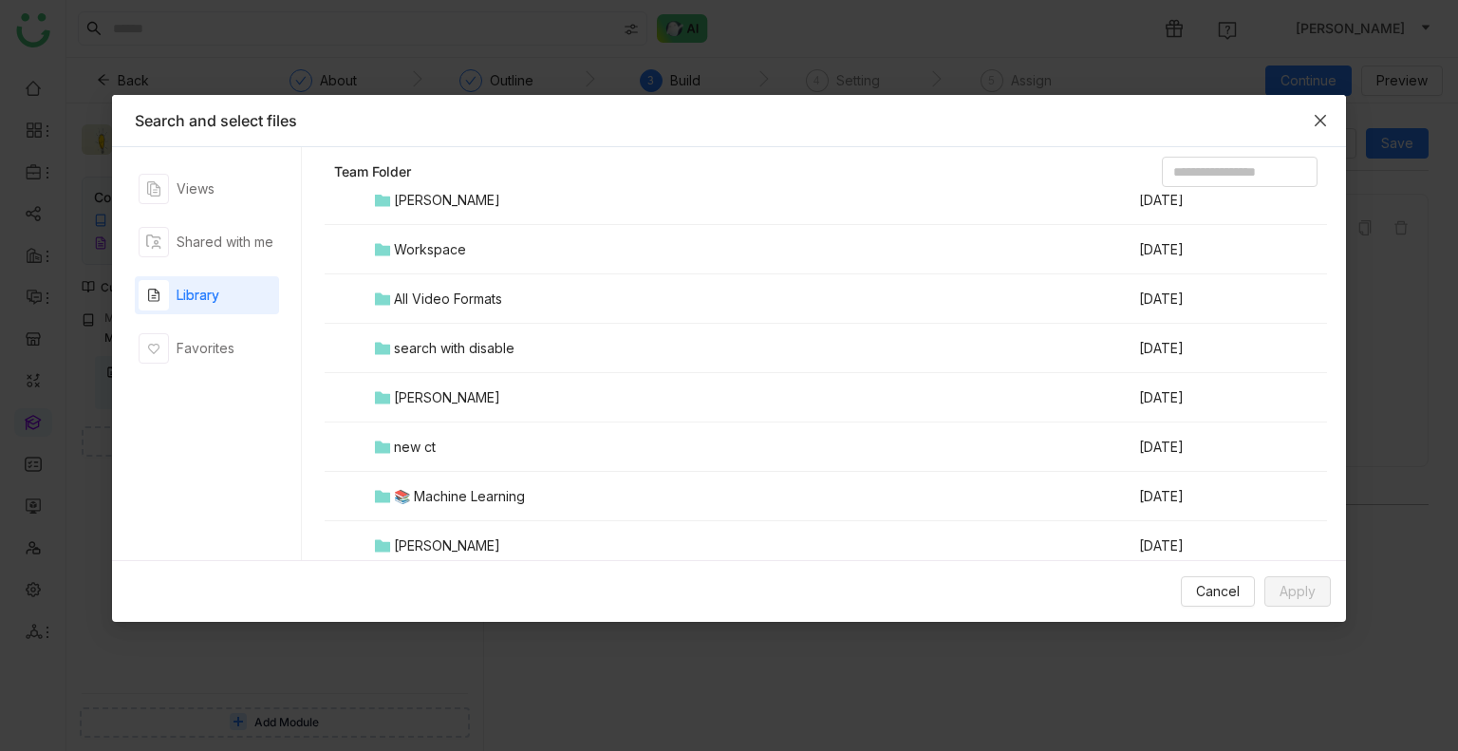
drag, startPoint x: 1317, startPoint y: 107, endPoint x: 1331, endPoint y: 149, distance: 44.1
click at [1317, 108] on span "Close" at bounding box center [1320, 120] width 51 height 51
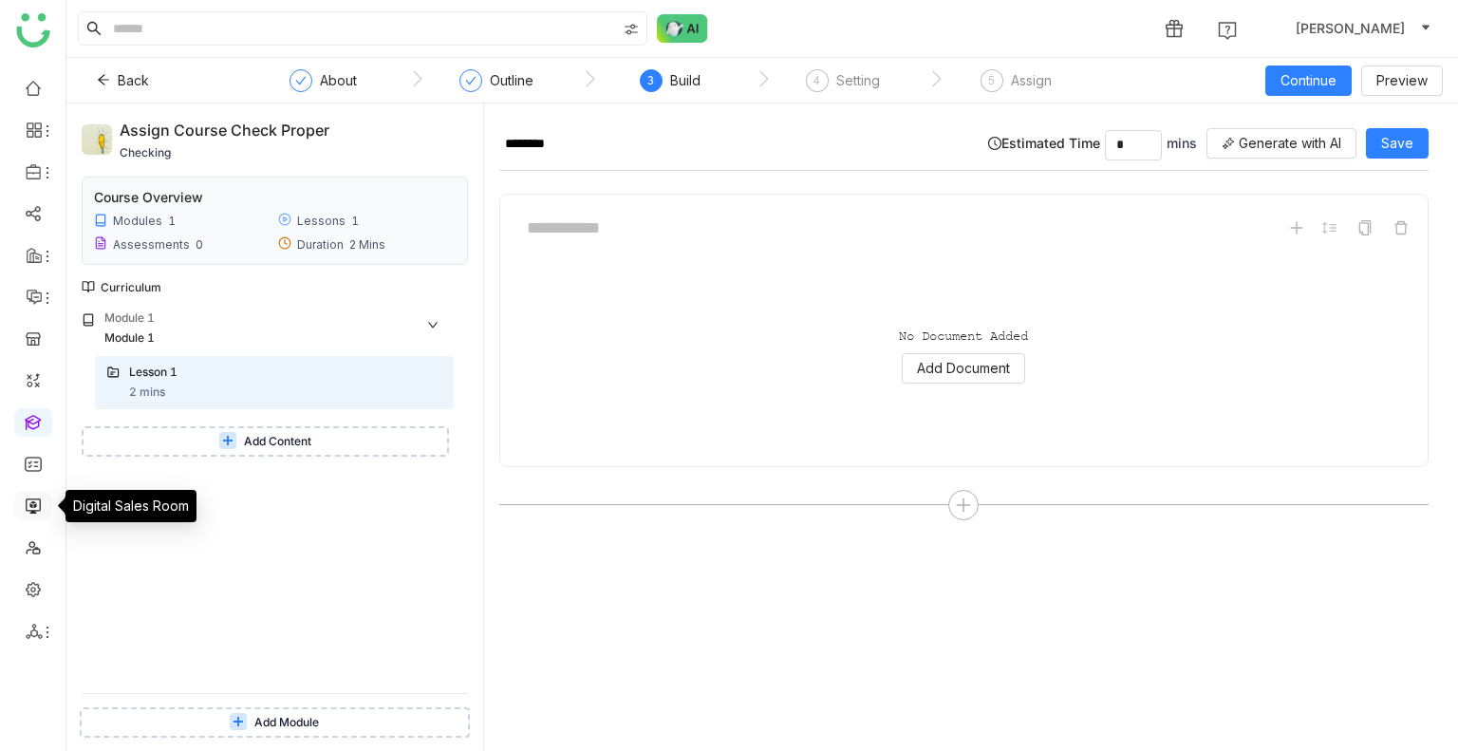
click at [26, 498] on link at bounding box center [33, 505] width 17 height 16
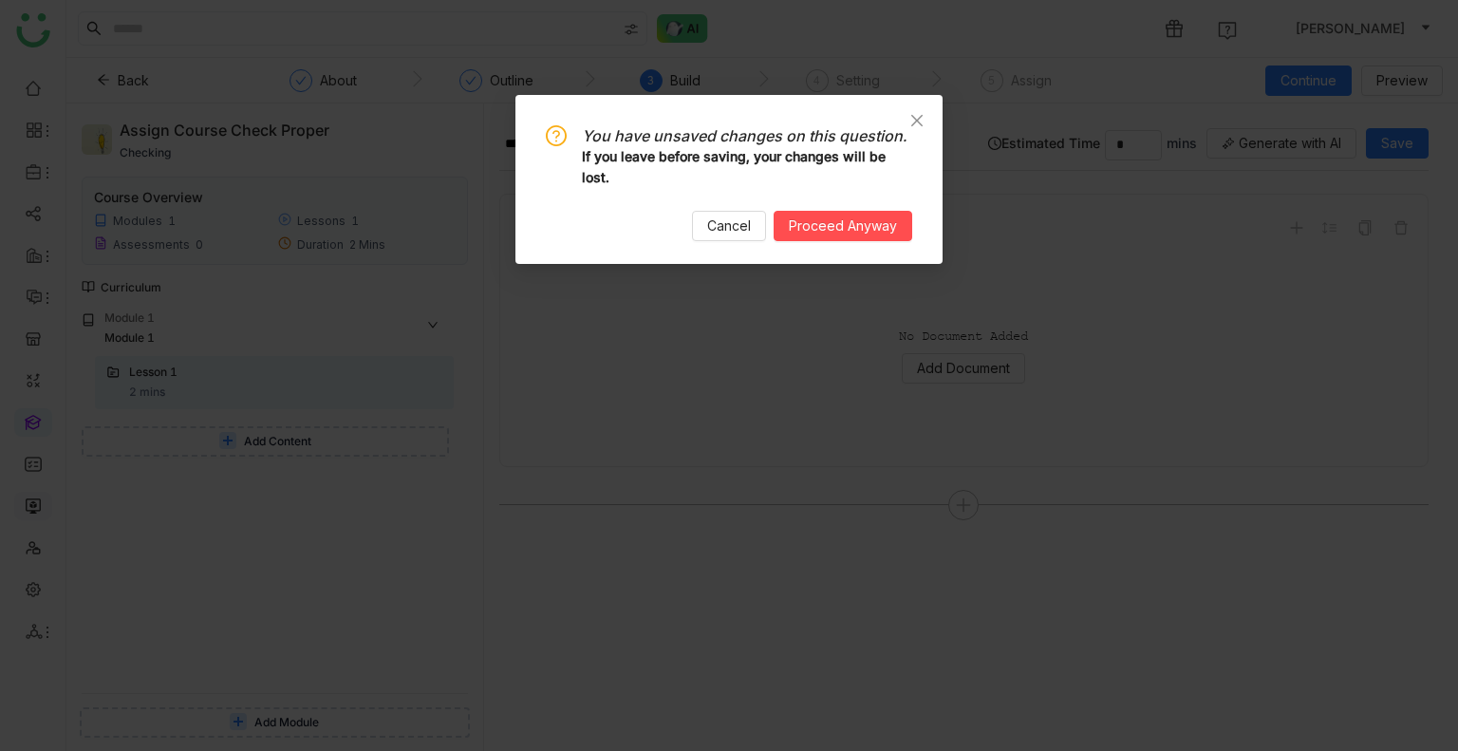
click at [26, 498] on nz-modal-confirm-container "You have unsaved changes on this question. If you leave before saving, your cha…" at bounding box center [729, 375] width 1458 height 751
click at [874, 235] on span "Proceed Anyway" at bounding box center [843, 226] width 108 height 21
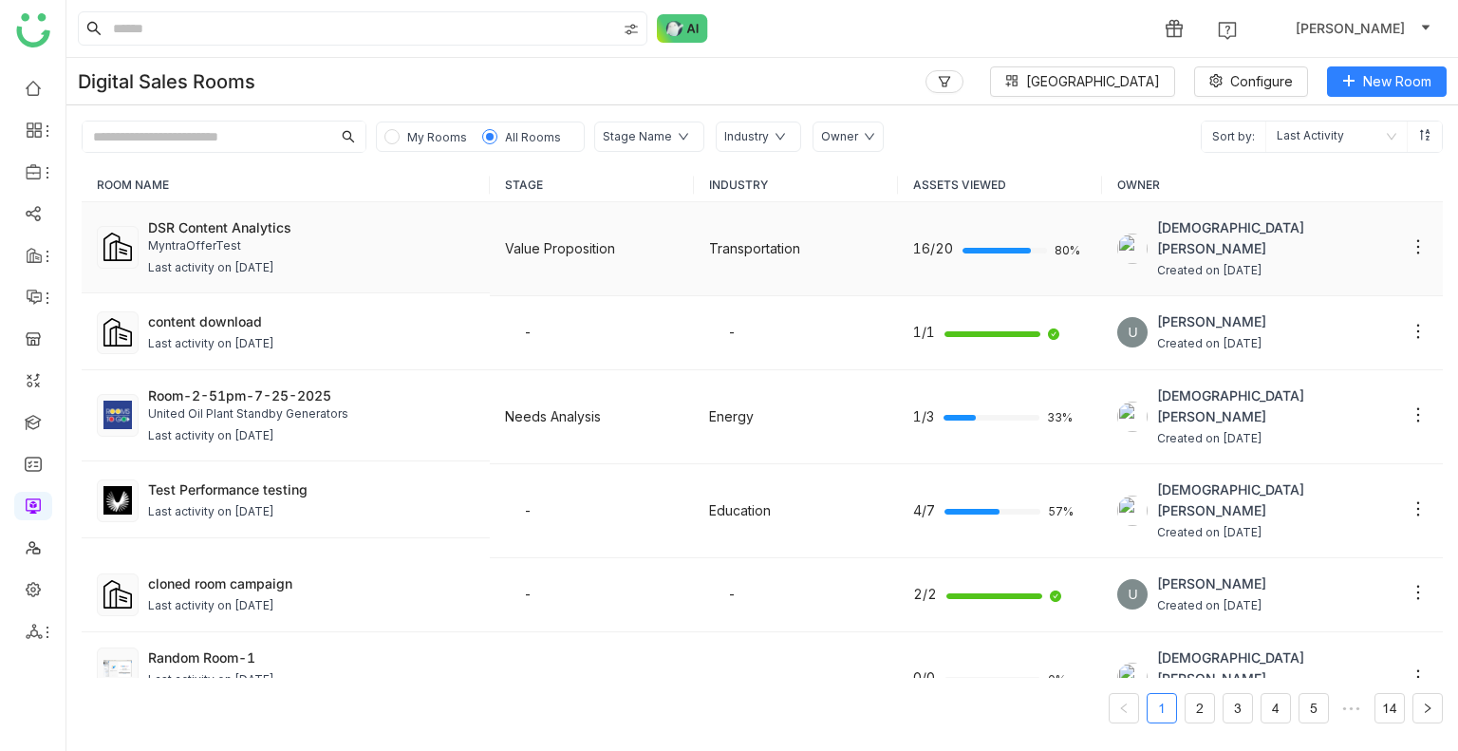
click at [213, 248] on div "MyntraOfferTest" at bounding box center [311, 246] width 327 height 18
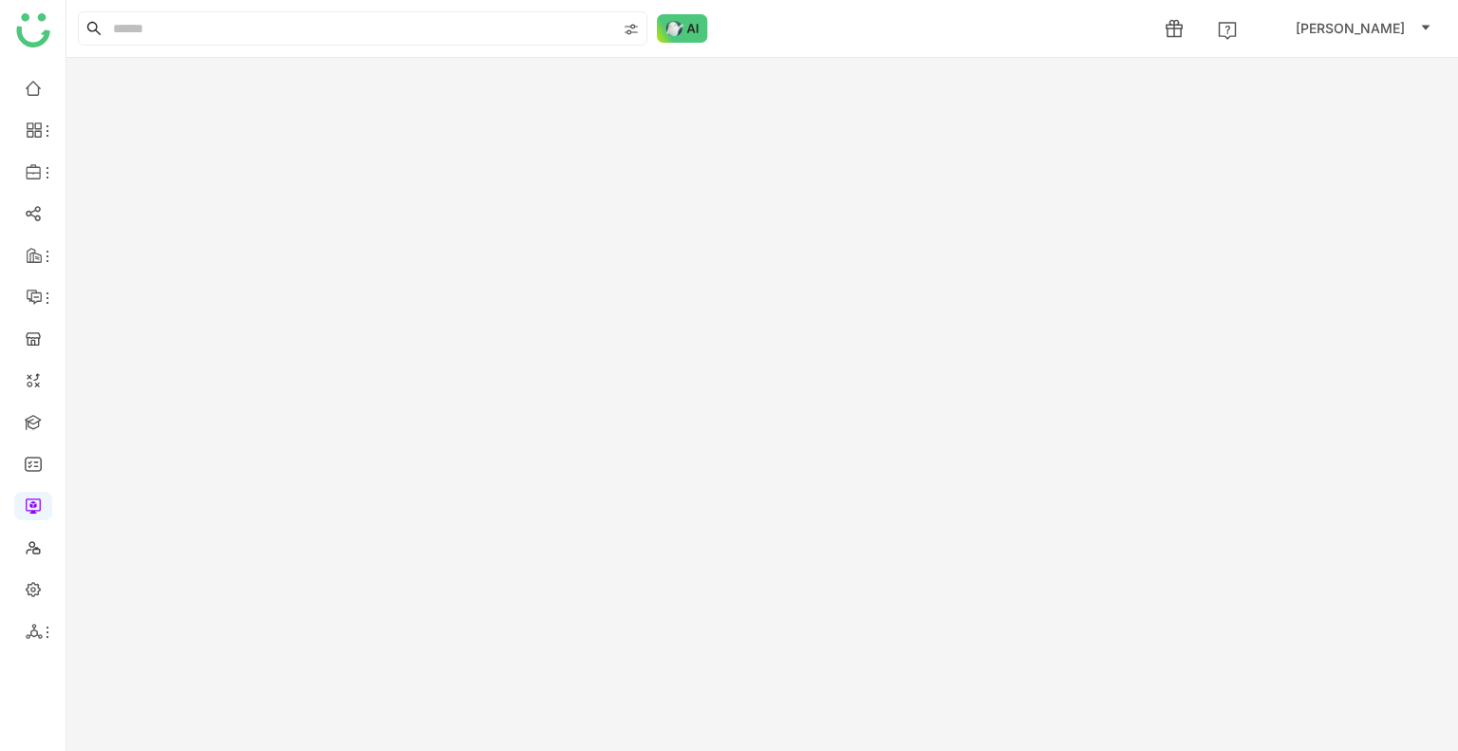
click at [213, 248] on gtmb-room-detail at bounding box center [762, 404] width 1392 height 693
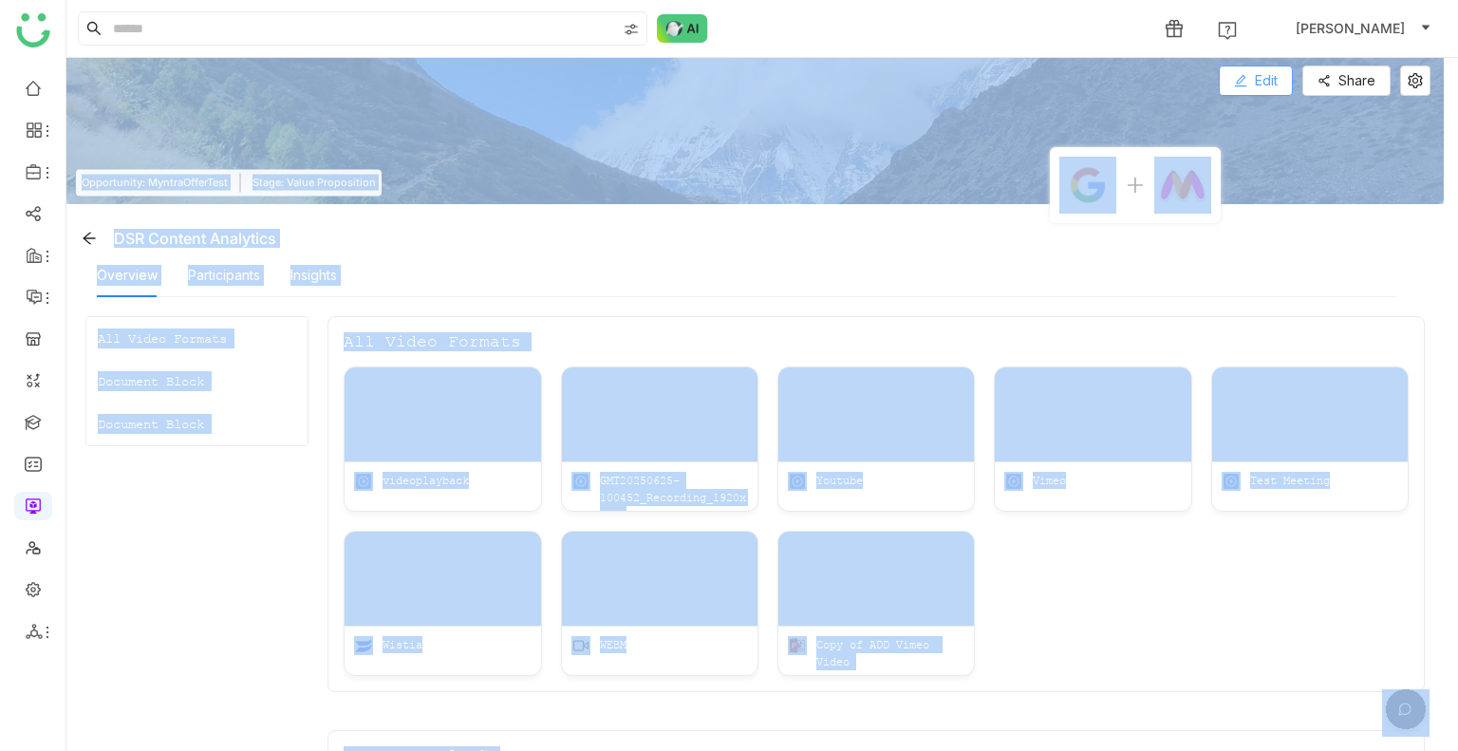
click at [1256, 83] on span "Edit" at bounding box center [1266, 80] width 23 height 21
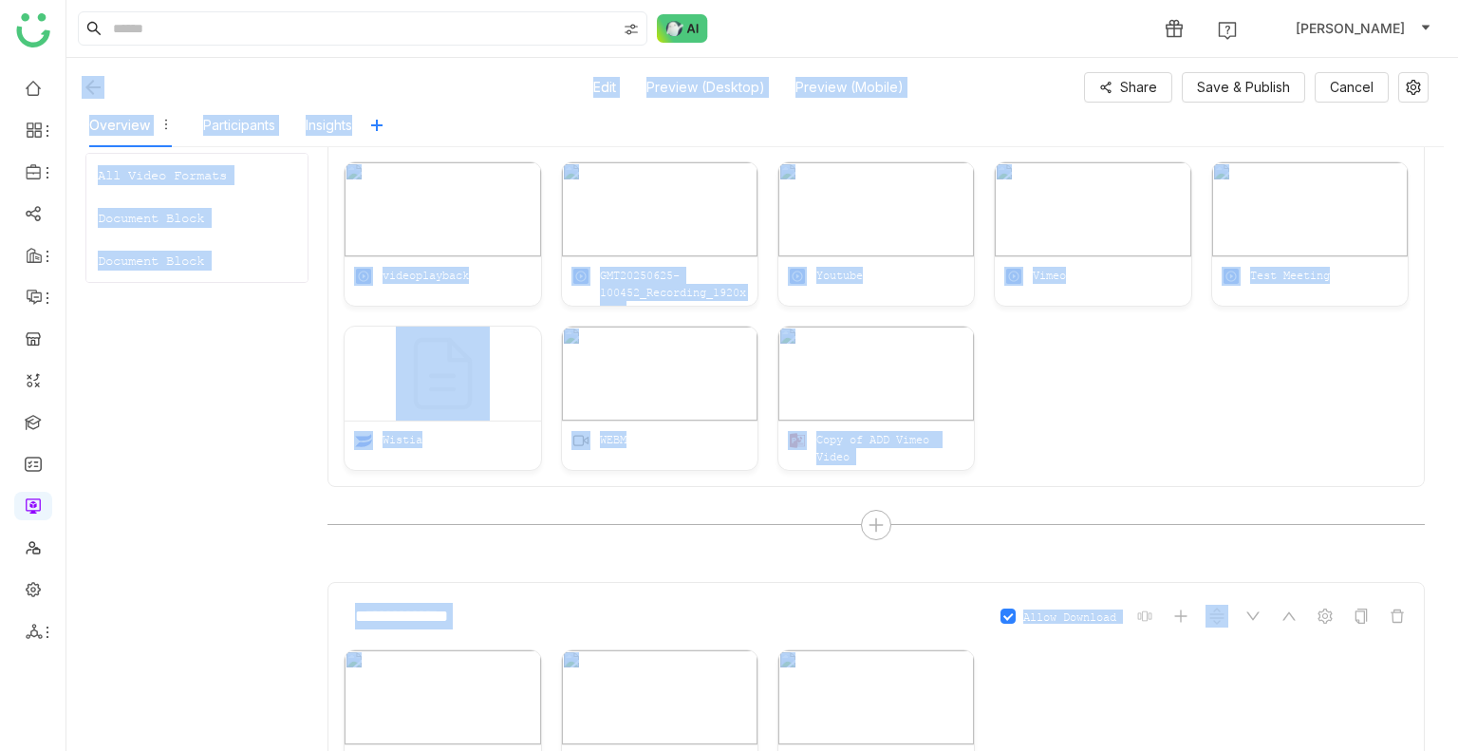
scroll to position [285, 0]
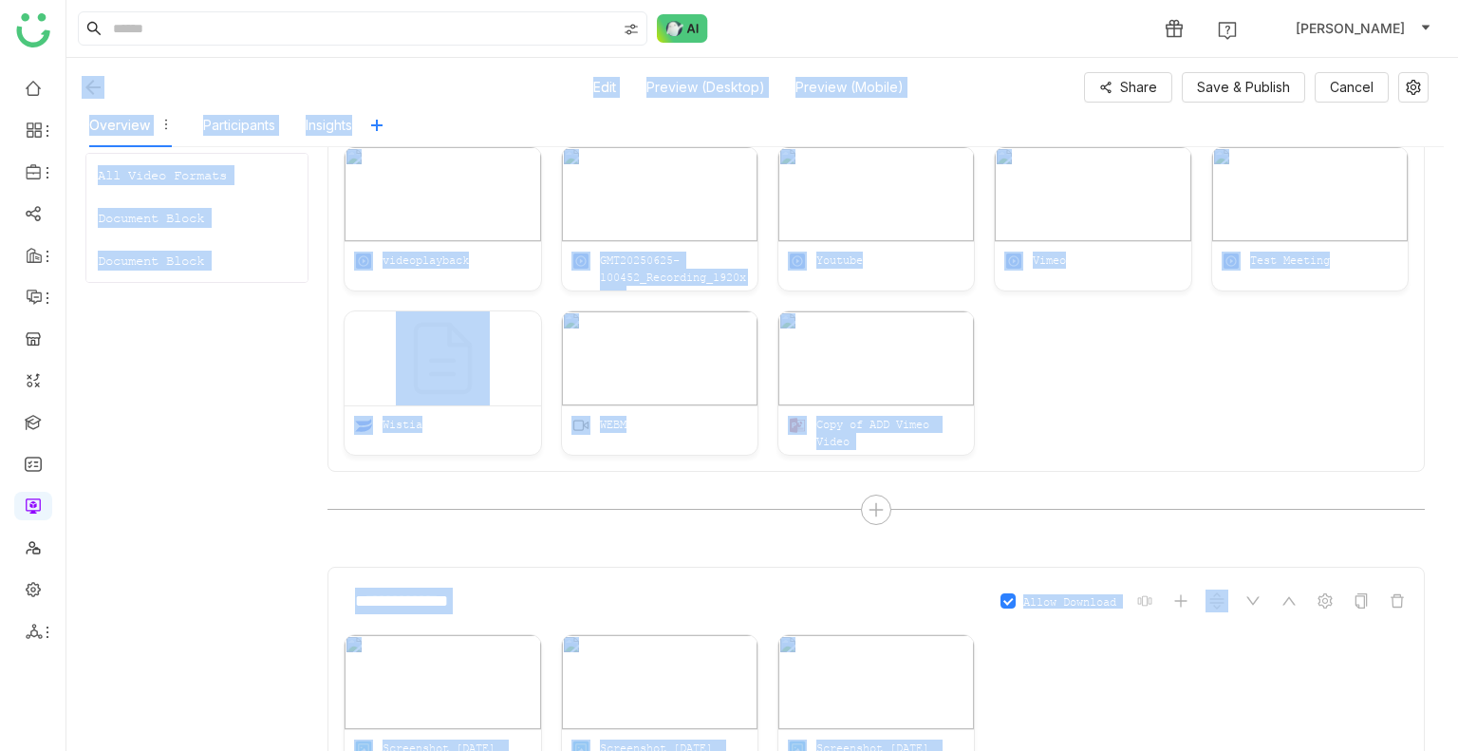
click at [1048, 424] on div "videoplayback GMT20250625-100452_Recording_1920x108 Youtube Vimeo Test Meeting …" at bounding box center [876, 301] width 1065 height 310
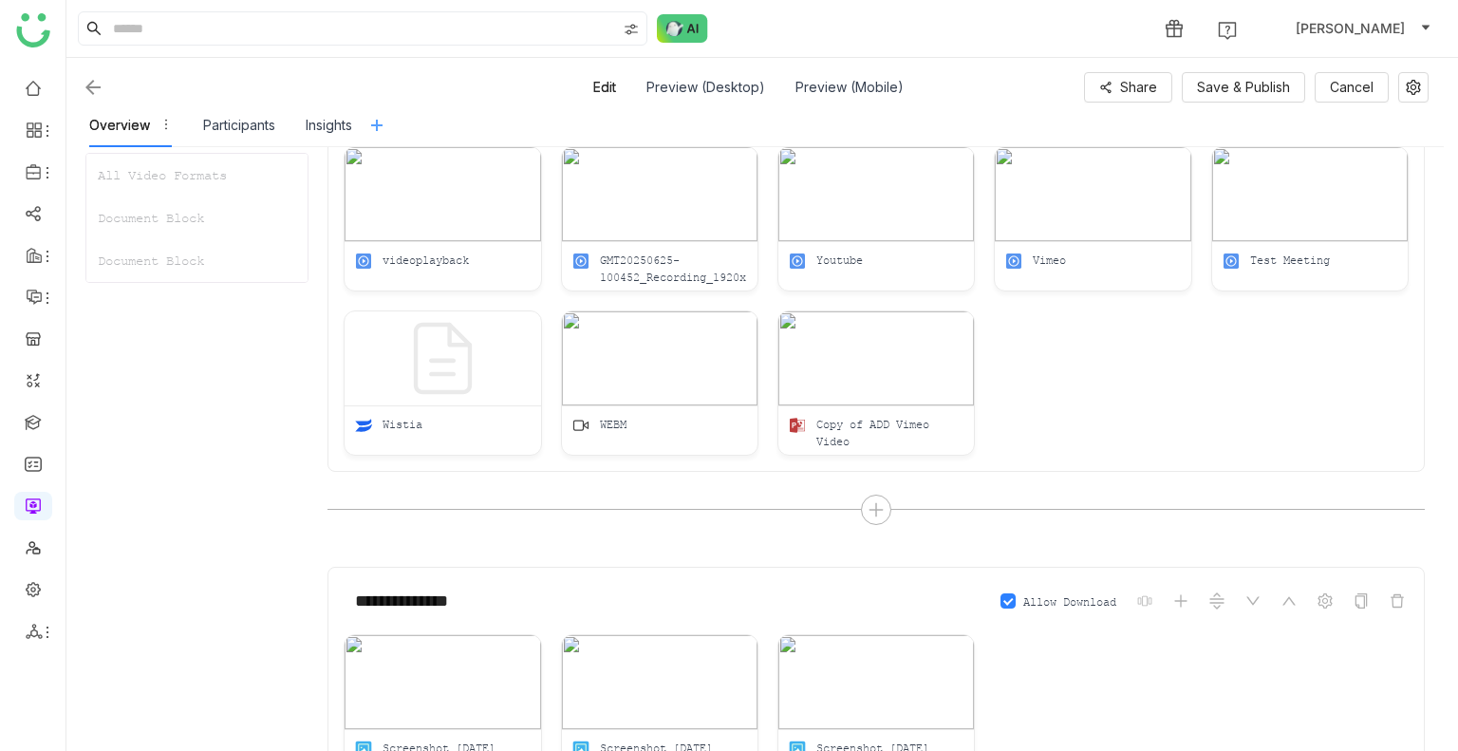
click at [385, 122] on icon at bounding box center [376, 125] width 15 height 15
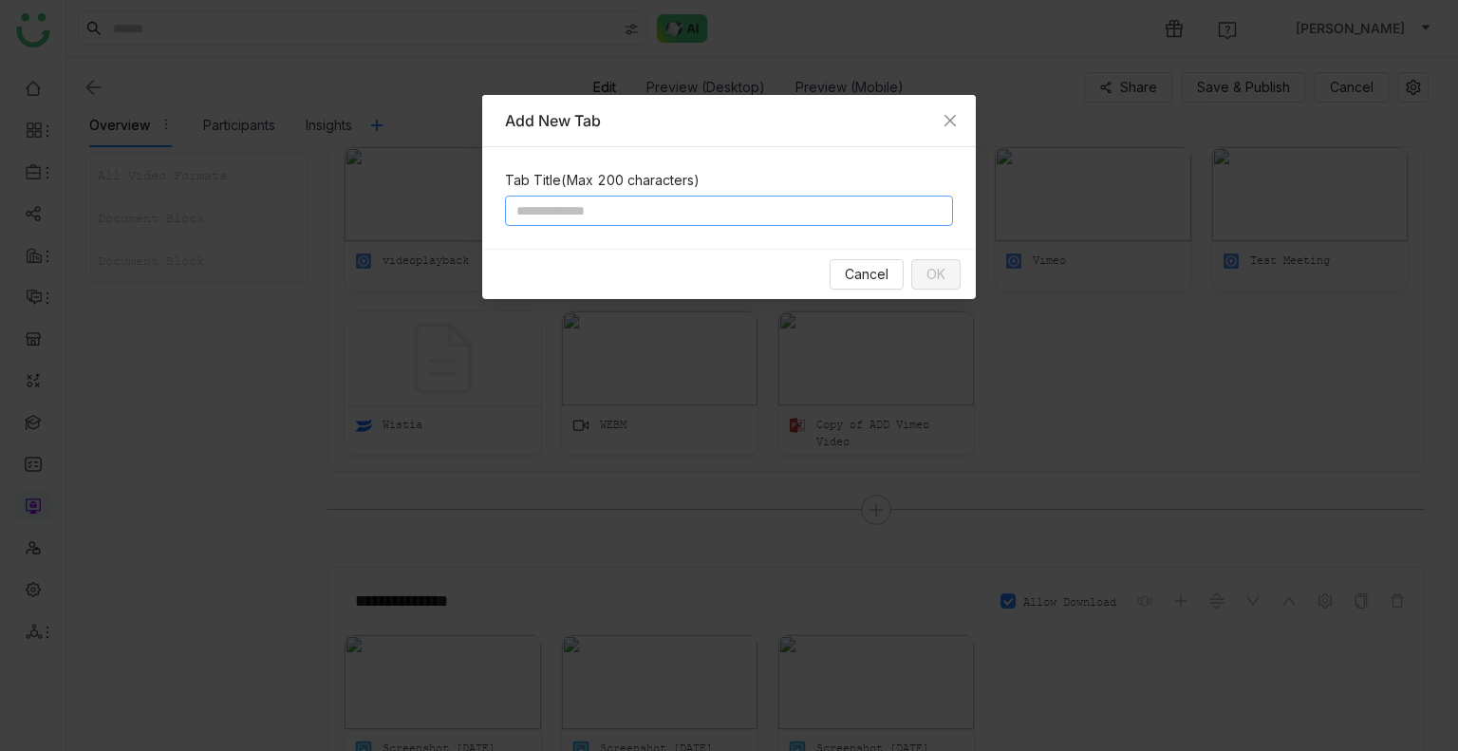
click at [647, 196] on input at bounding box center [729, 211] width 448 height 30
type input "**"
drag, startPoint x: 957, startPoint y: 272, endPoint x: 946, endPoint y: 275, distance: 11.7
click at [956, 273] on button "OK" at bounding box center [935, 274] width 49 height 30
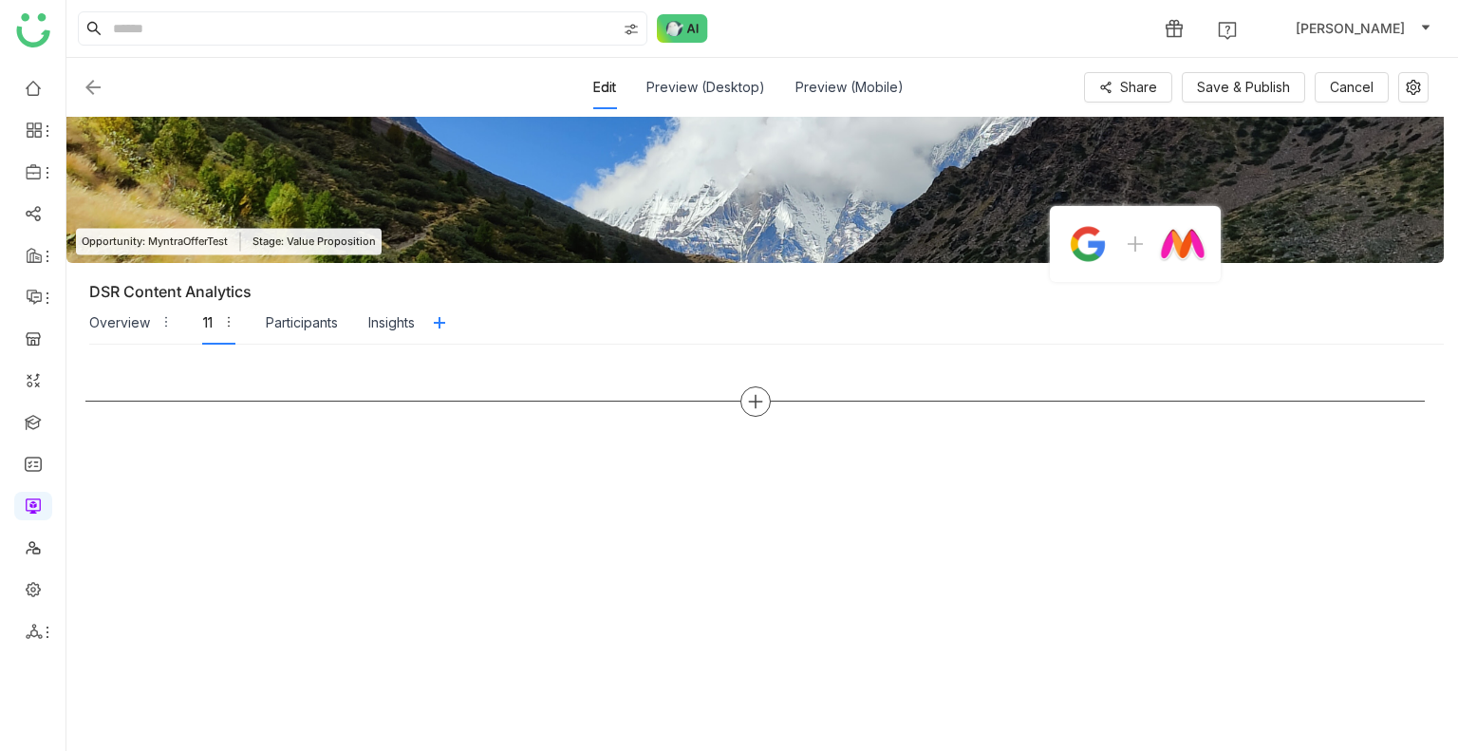
click at [758, 401] on icon at bounding box center [754, 402] width 13 height 2
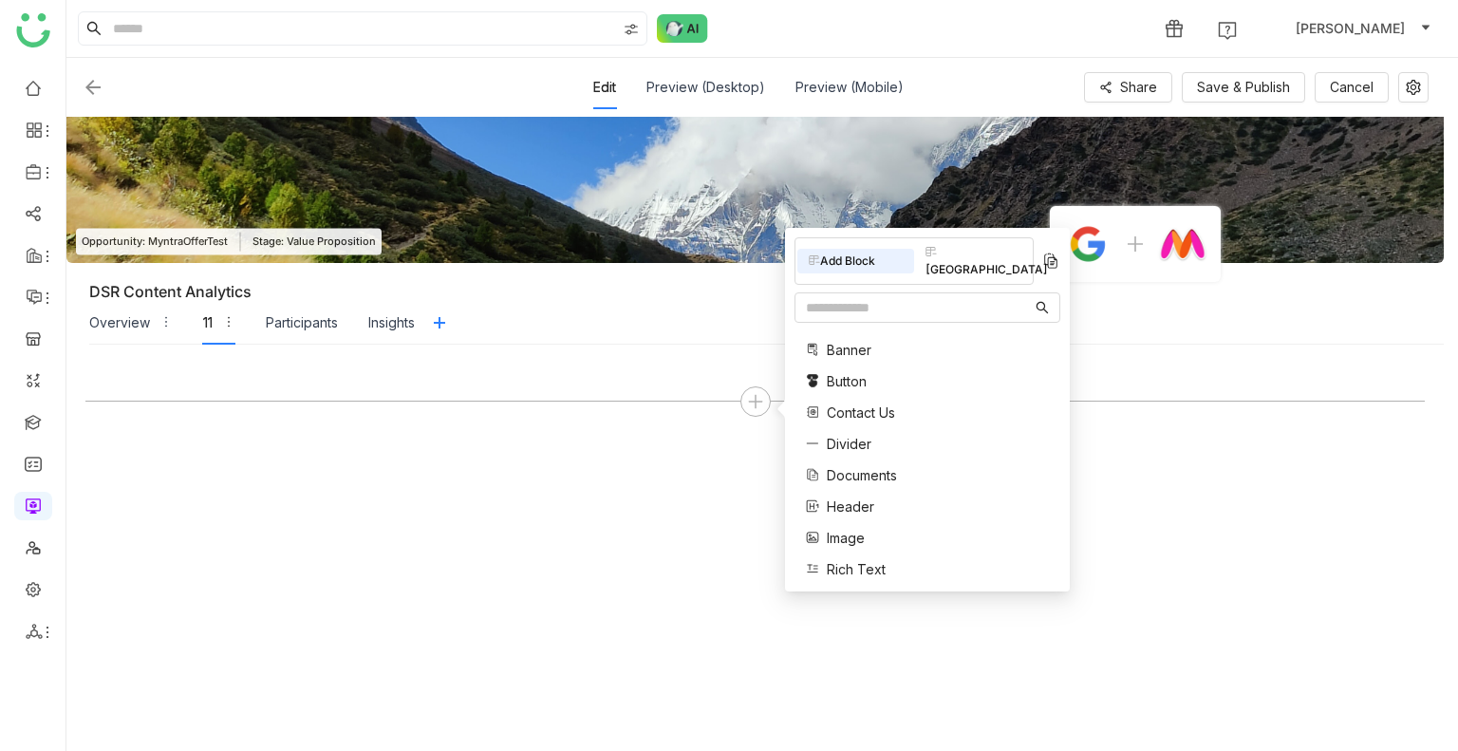
click at [858, 465] on span "Documents" at bounding box center [862, 475] width 70 height 20
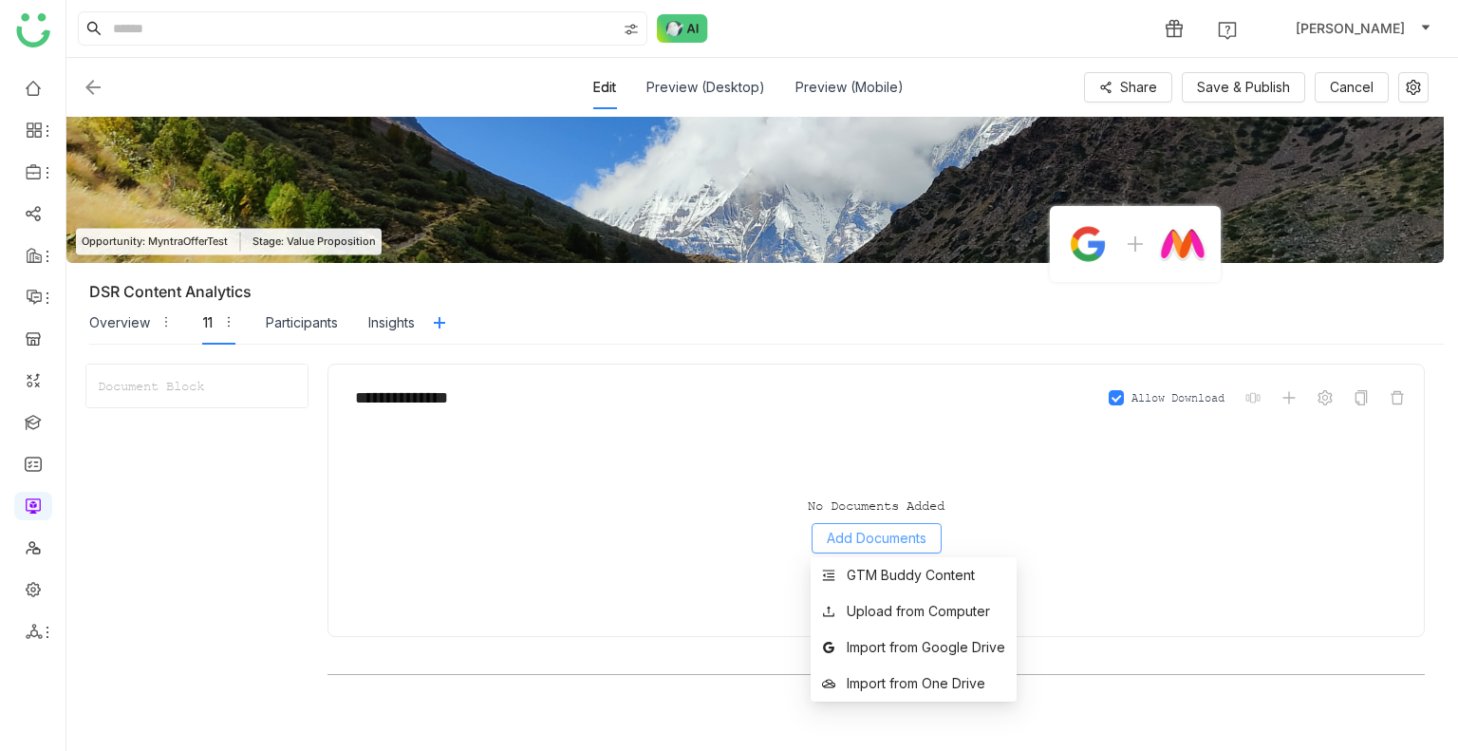
click at [870, 530] on span "Add Documents" at bounding box center [877, 538] width 100 height 21
click at [890, 567] on div "GTM Buddy Content" at bounding box center [911, 575] width 128 height 21
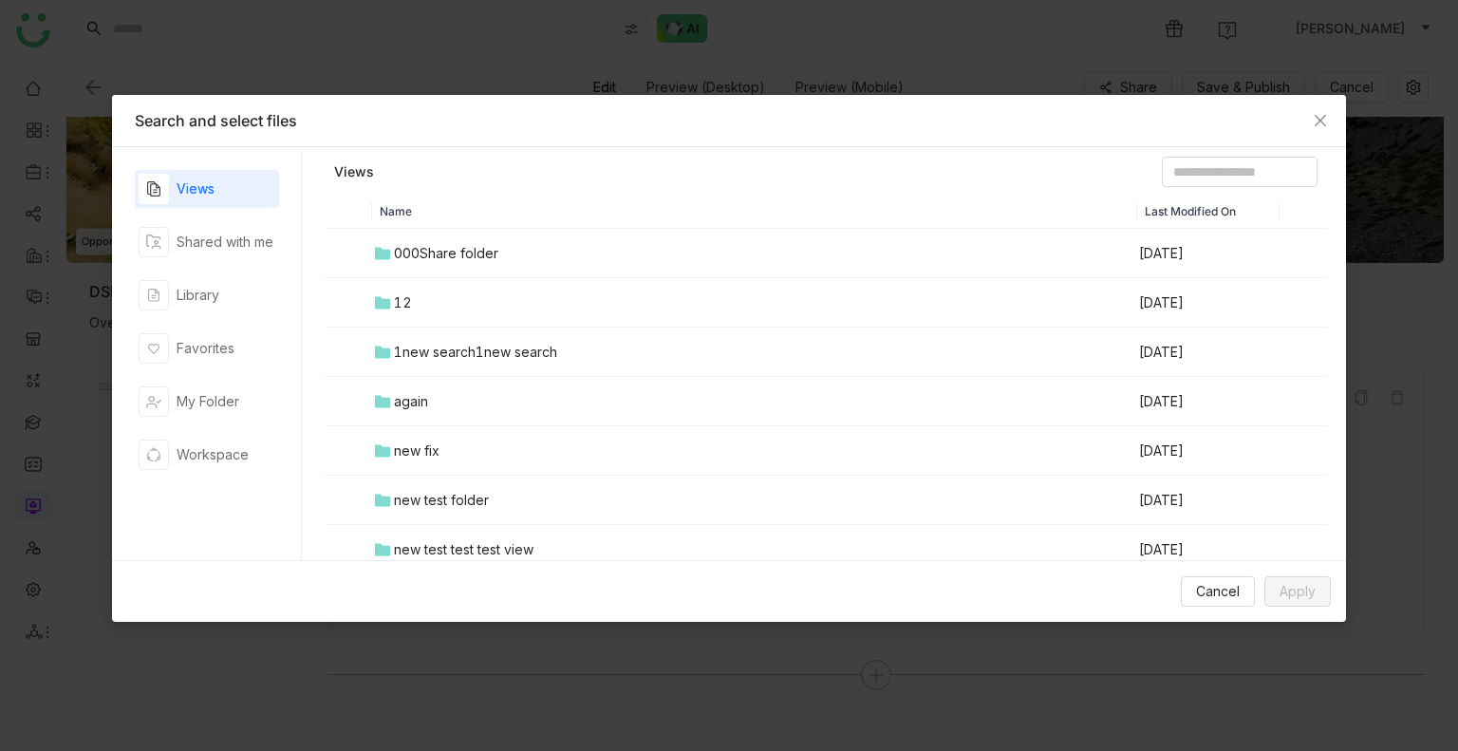
click at [213, 315] on div "Views Shared with me Library Favorites My Folder Workspace" at bounding box center [207, 353] width 144 height 367
click at [212, 312] on div "Library" at bounding box center [207, 295] width 144 height 38
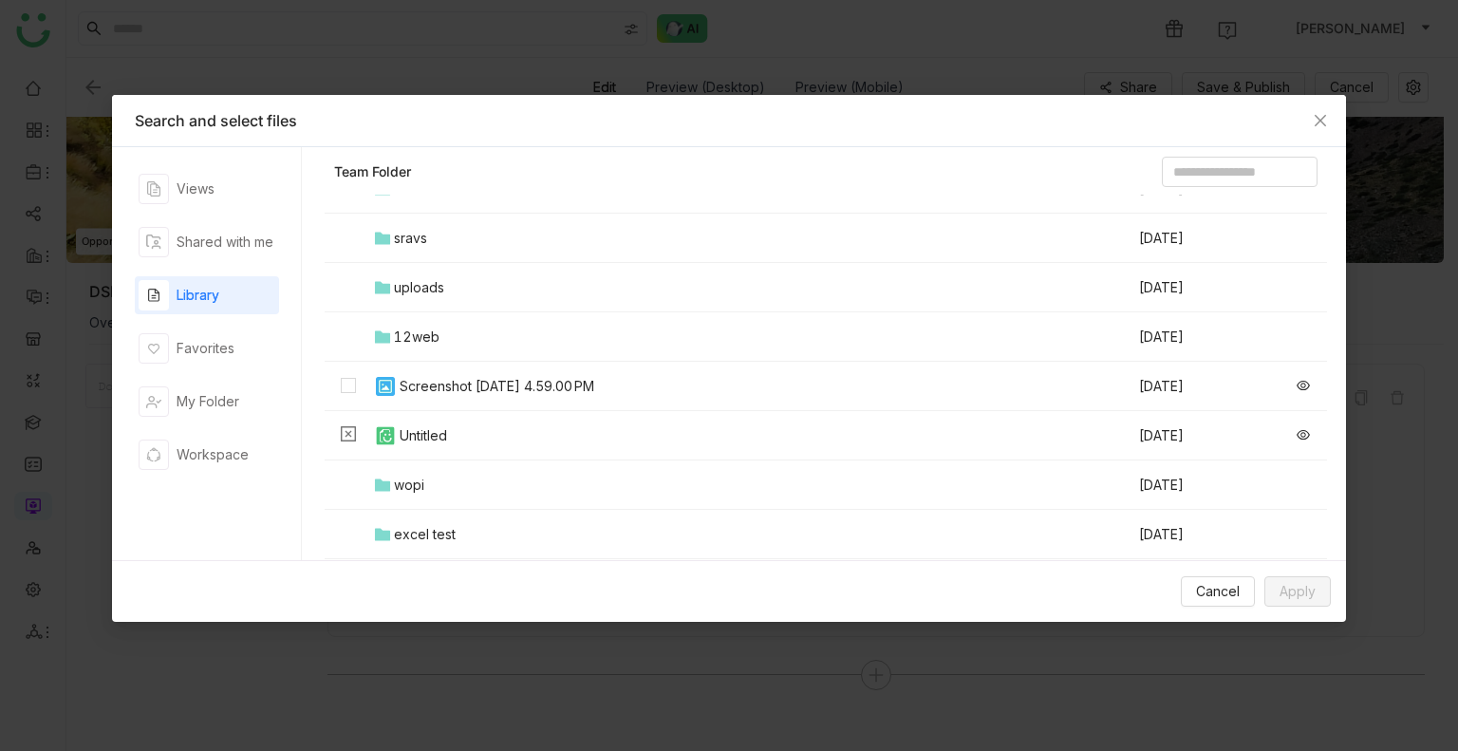
scroll to position [380, 0]
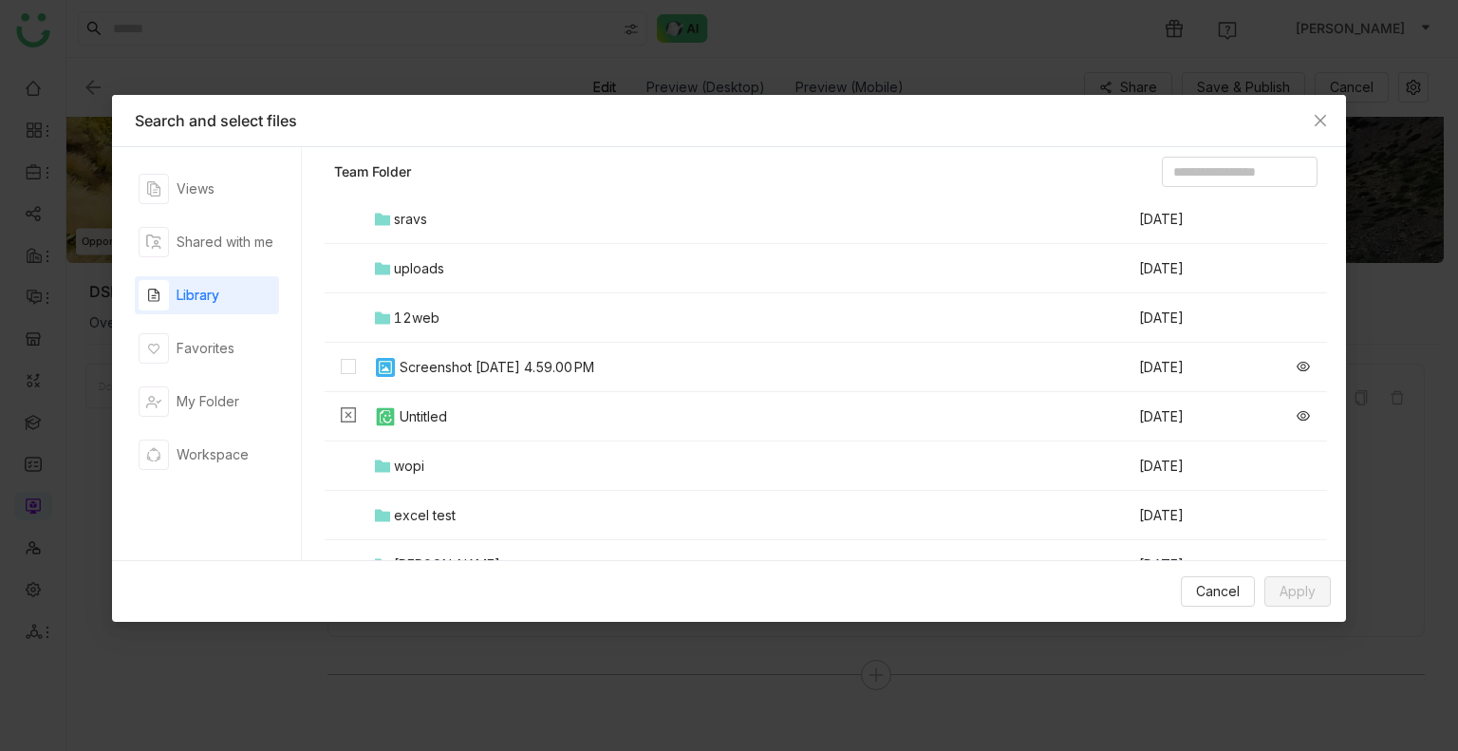
click at [527, 375] on div "Screenshot 2025-06-24 at 4.59.00 PM" at bounding box center [497, 367] width 195 height 21
click at [1319, 595] on button "Apply" at bounding box center [1298, 591] width 66 height 30
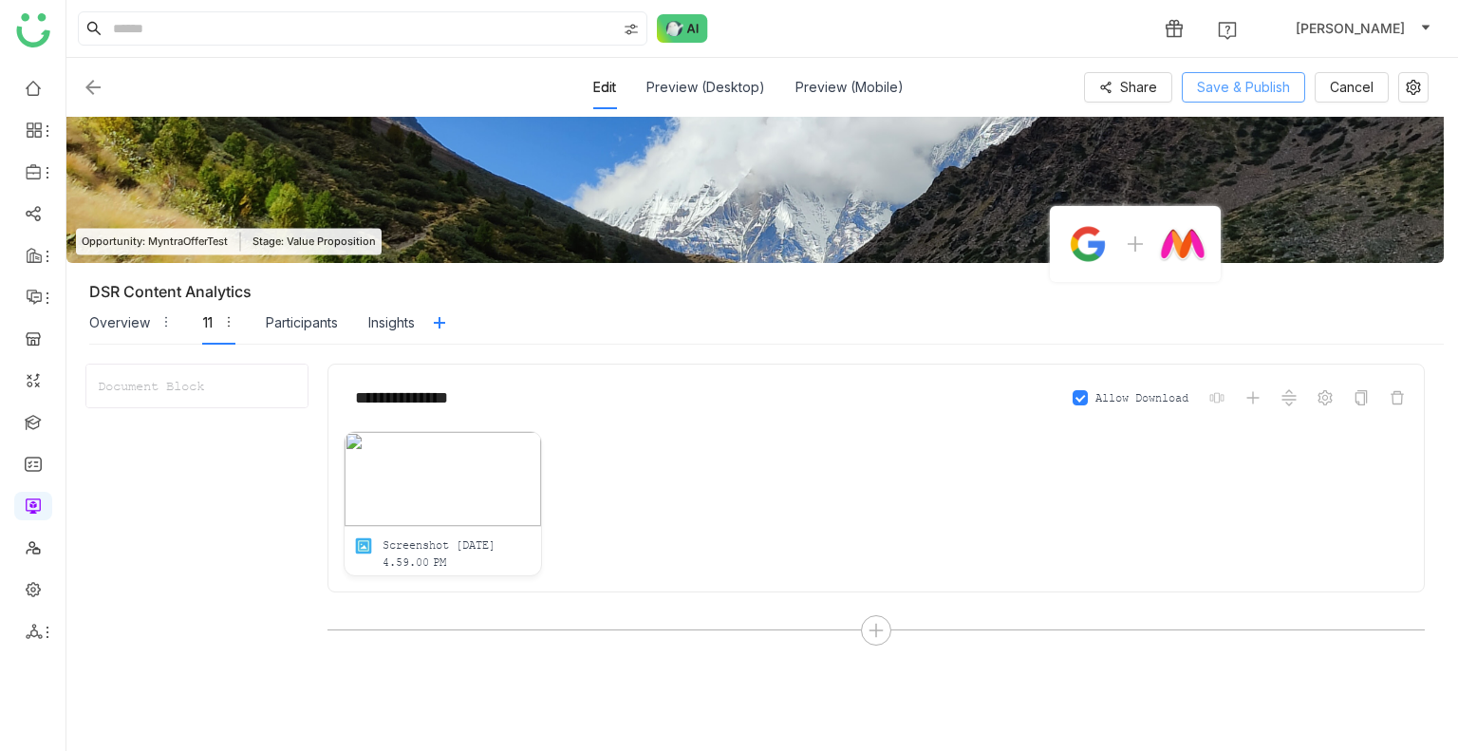
click at [1209, 90] on span "Save & Publish" at bounding box center [1243, 87] width 93 height 21
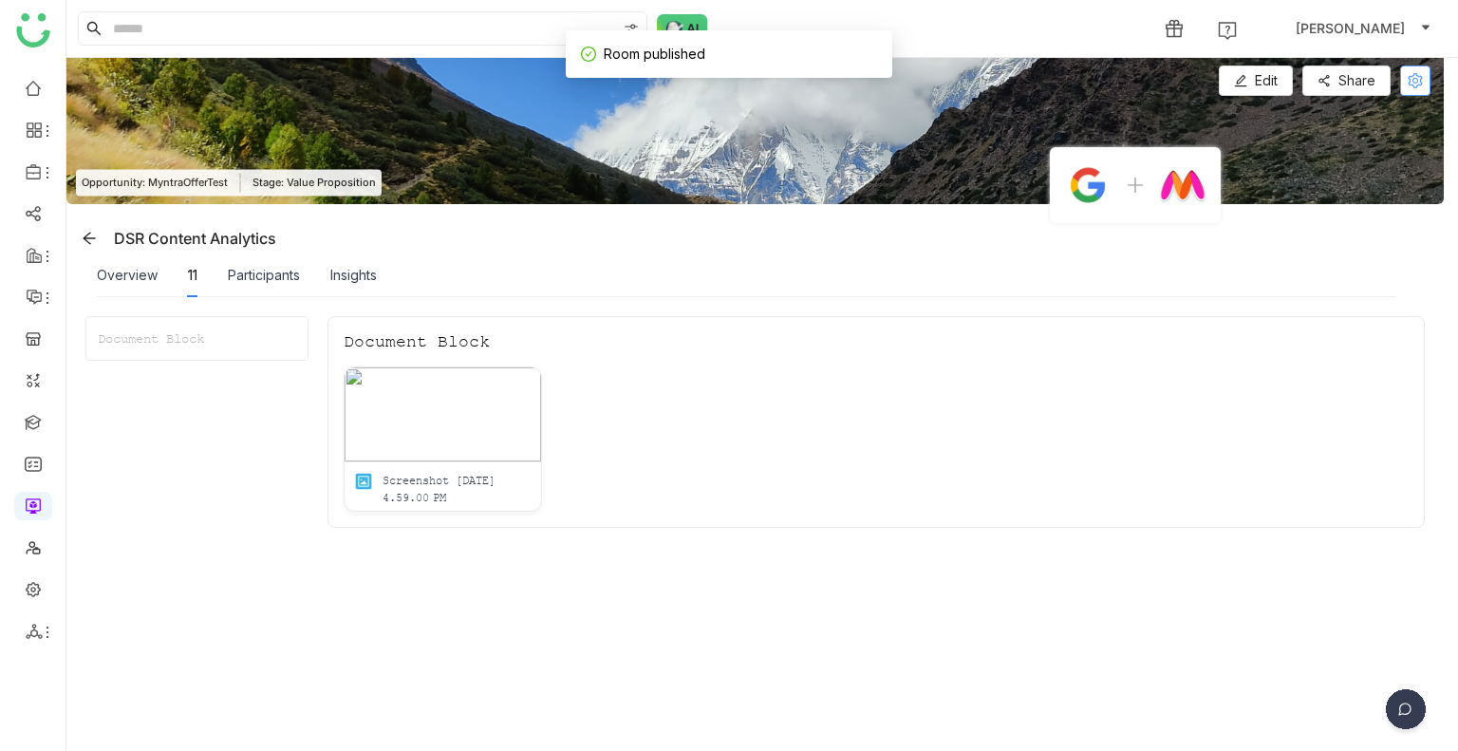
click at [1409, 81] on icon at bounding box center [1415, 80] width 14 height 15
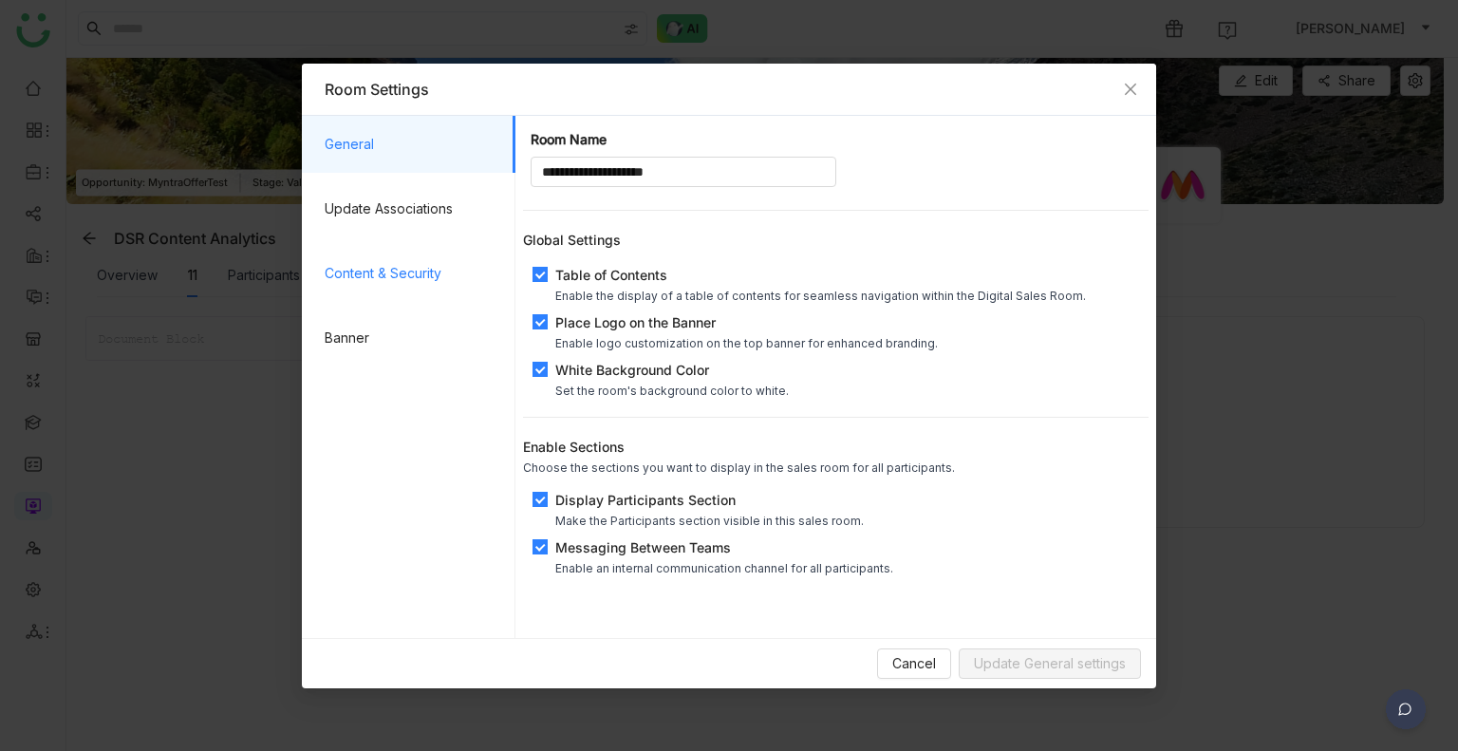
click at [387, 288] on span "Content & Security" at bounding box center [413, 273] width 176 height 57
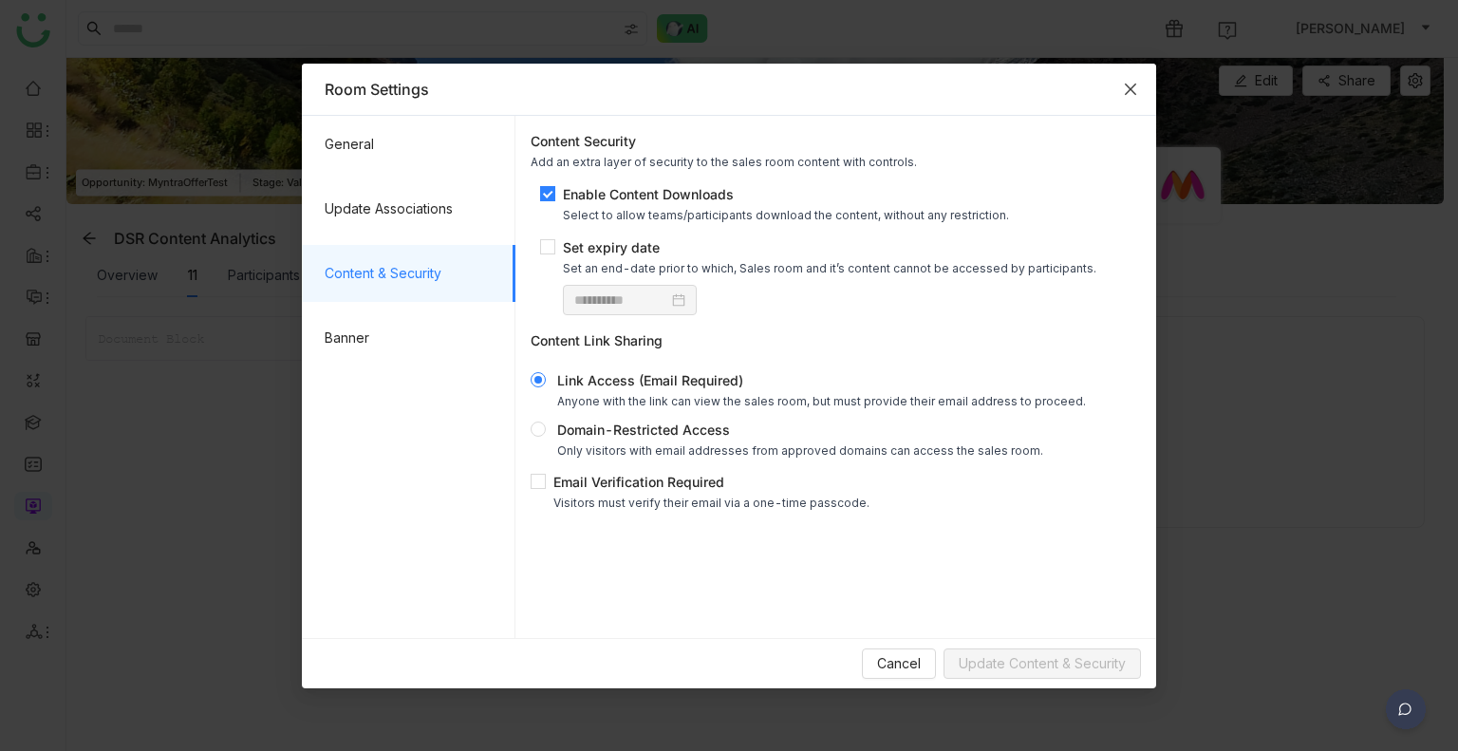
click at [1118, 92] on span "Close" at bounding box center [1130, 89] width 51 height 51
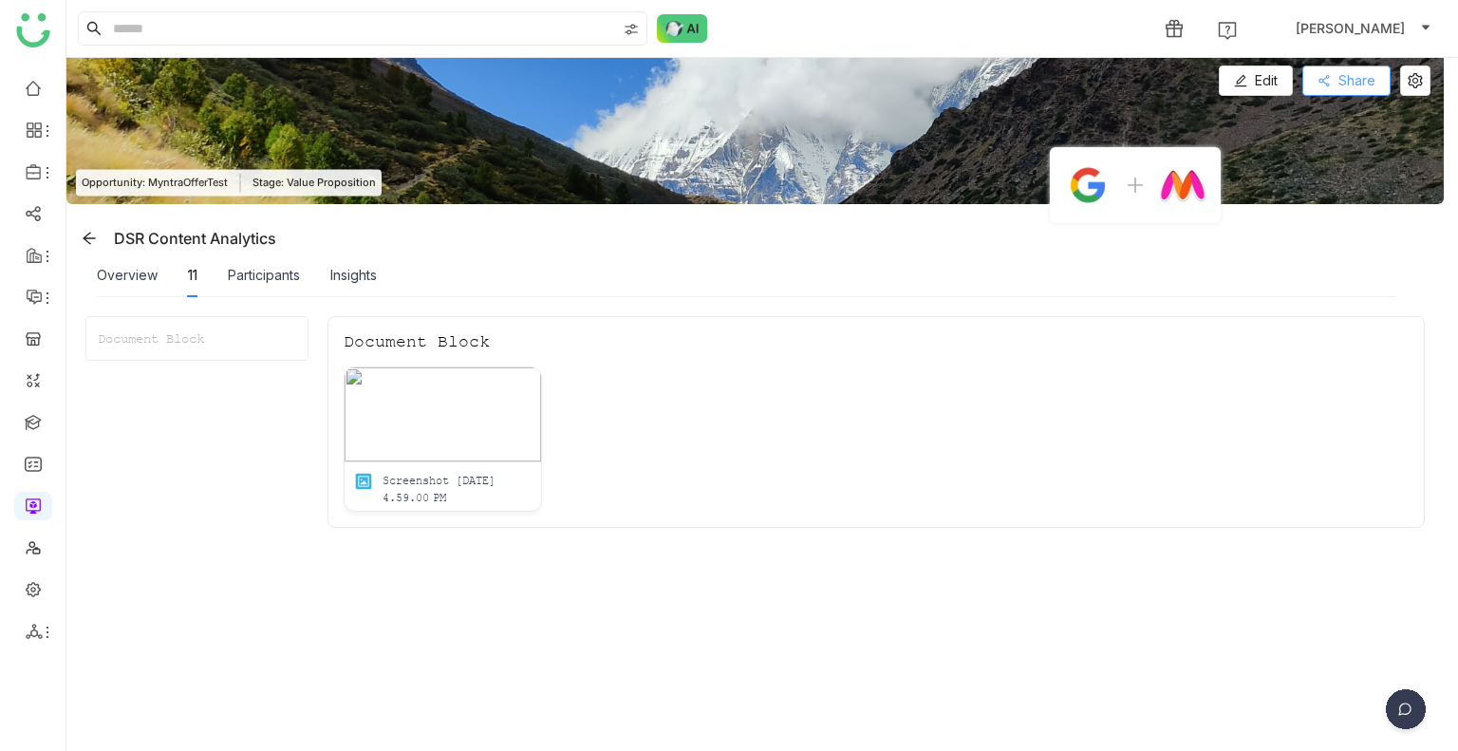
click at [1346, 80] on span "Share" at bounding box center [1357, 80] width 37 height 21
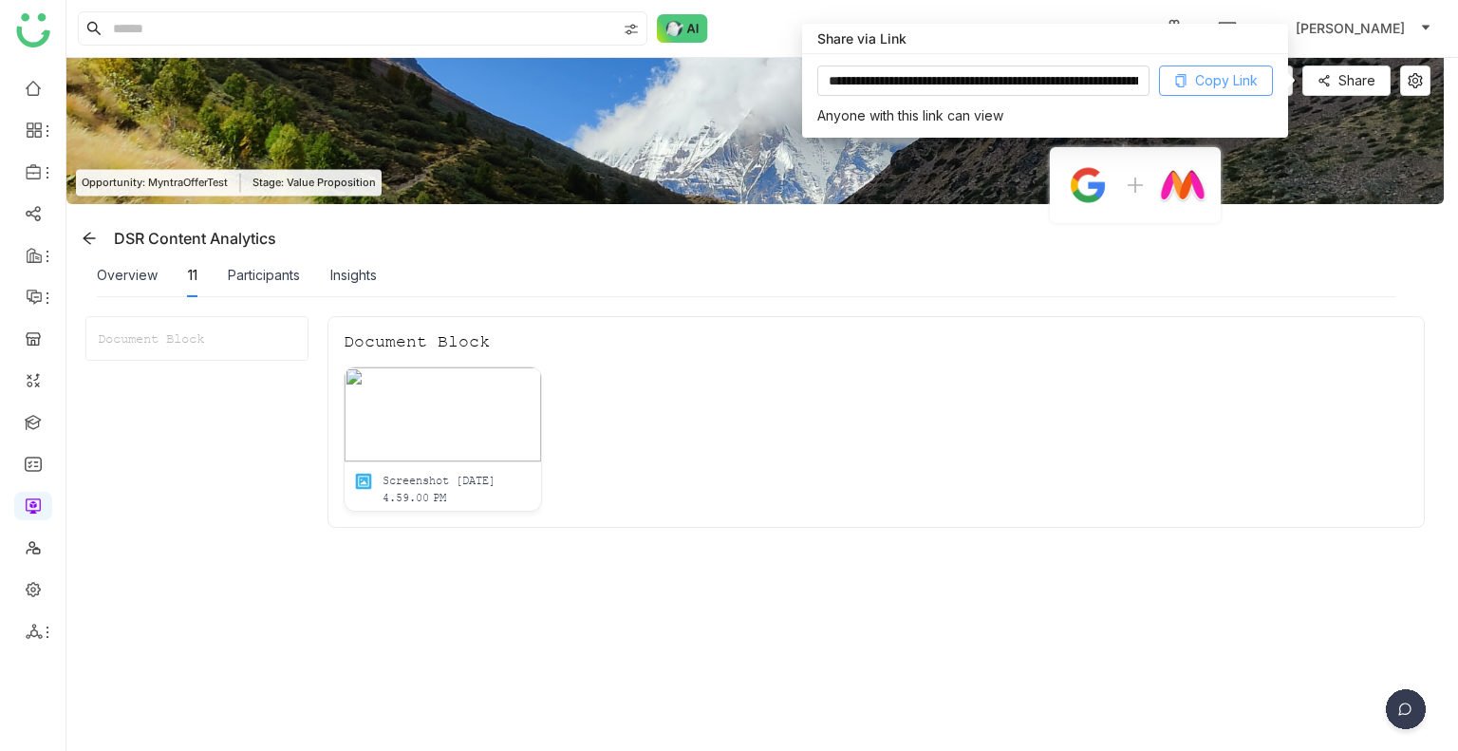
click at [1247, 85] on span "Copy Link" at bounding box center [1226, 80] width 63 height 21
click at [689, 24] on img at bounding box center [682, 28] width 51 height 28
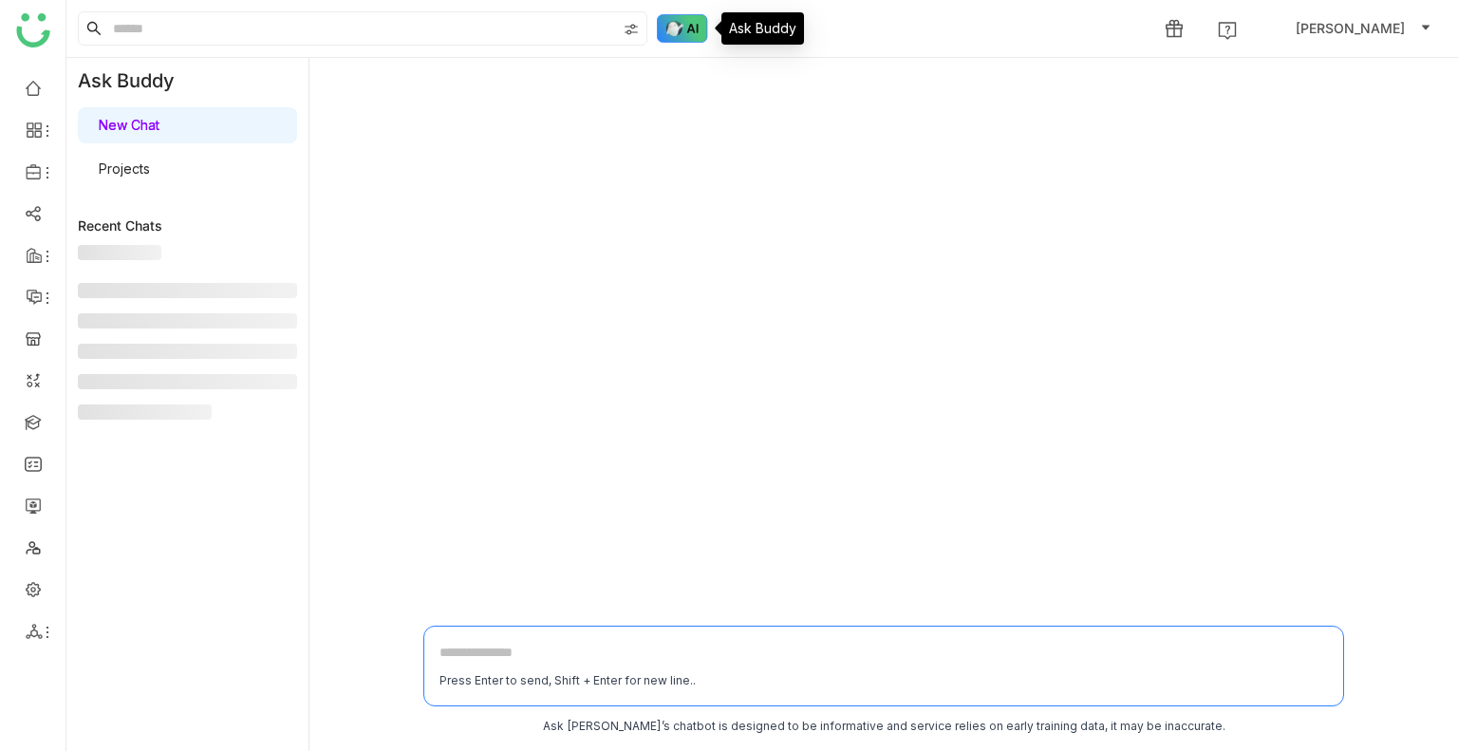
click at [662, 23] on img at bounding box center [682, 28] width 51 height 28
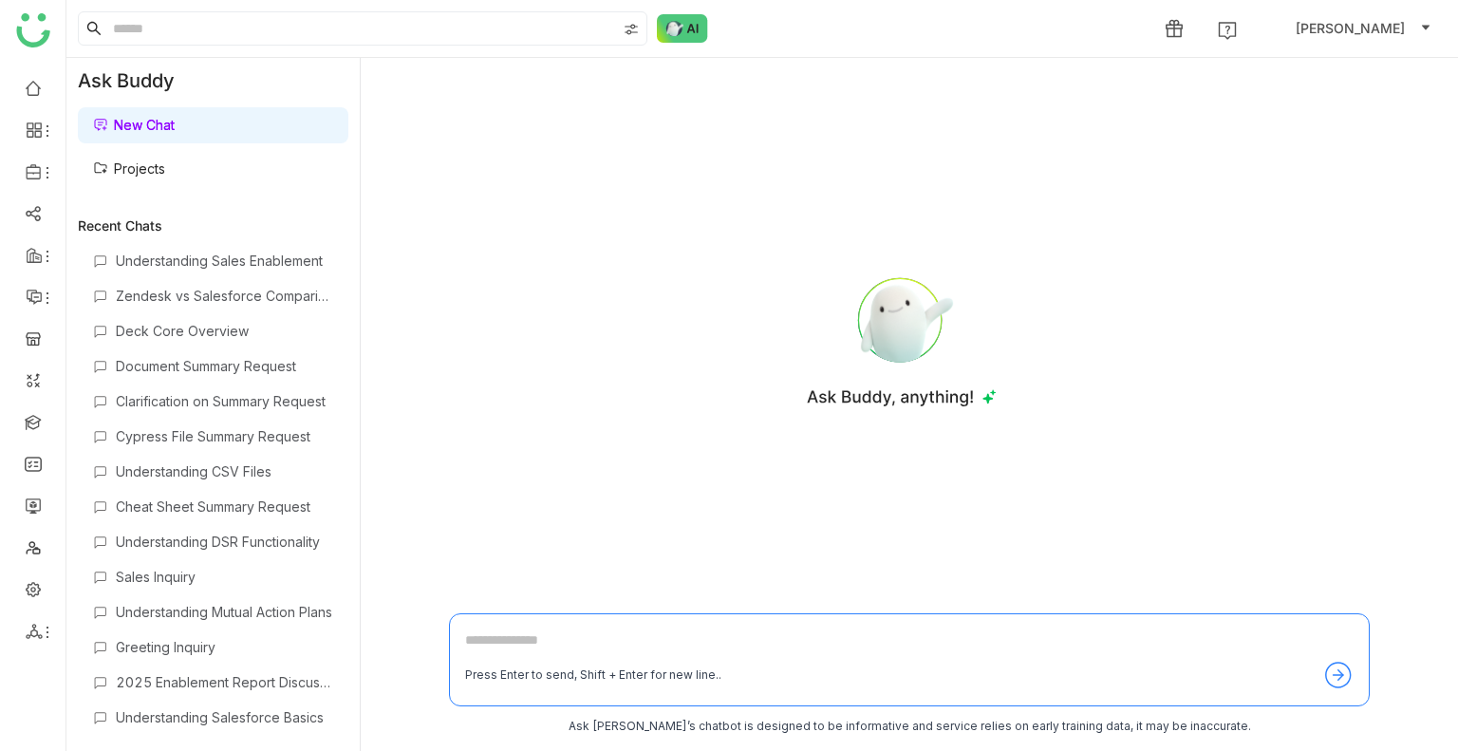
click at [163, 174] on link "Projects" at bounding box center [129, 168] width 72 height 16
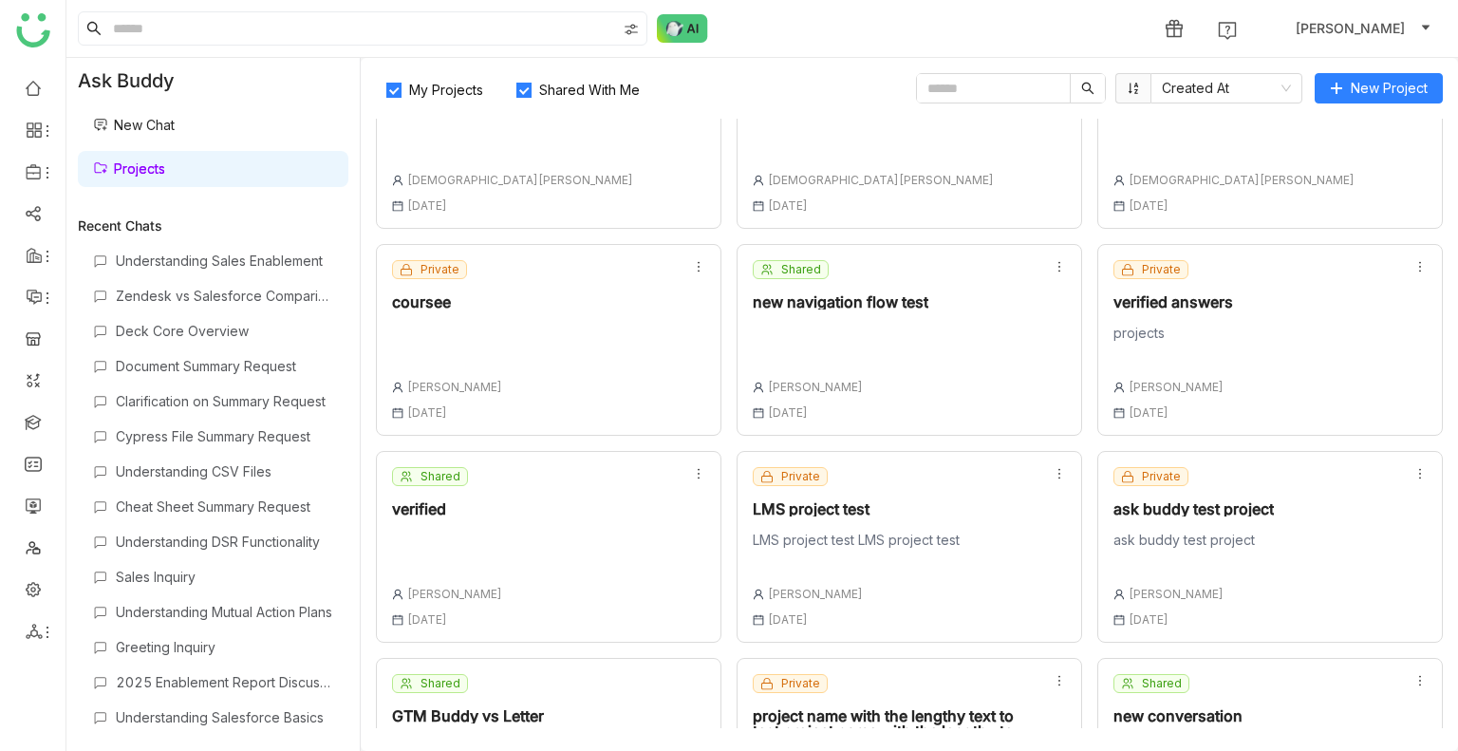
scroll to position [1030, 0]
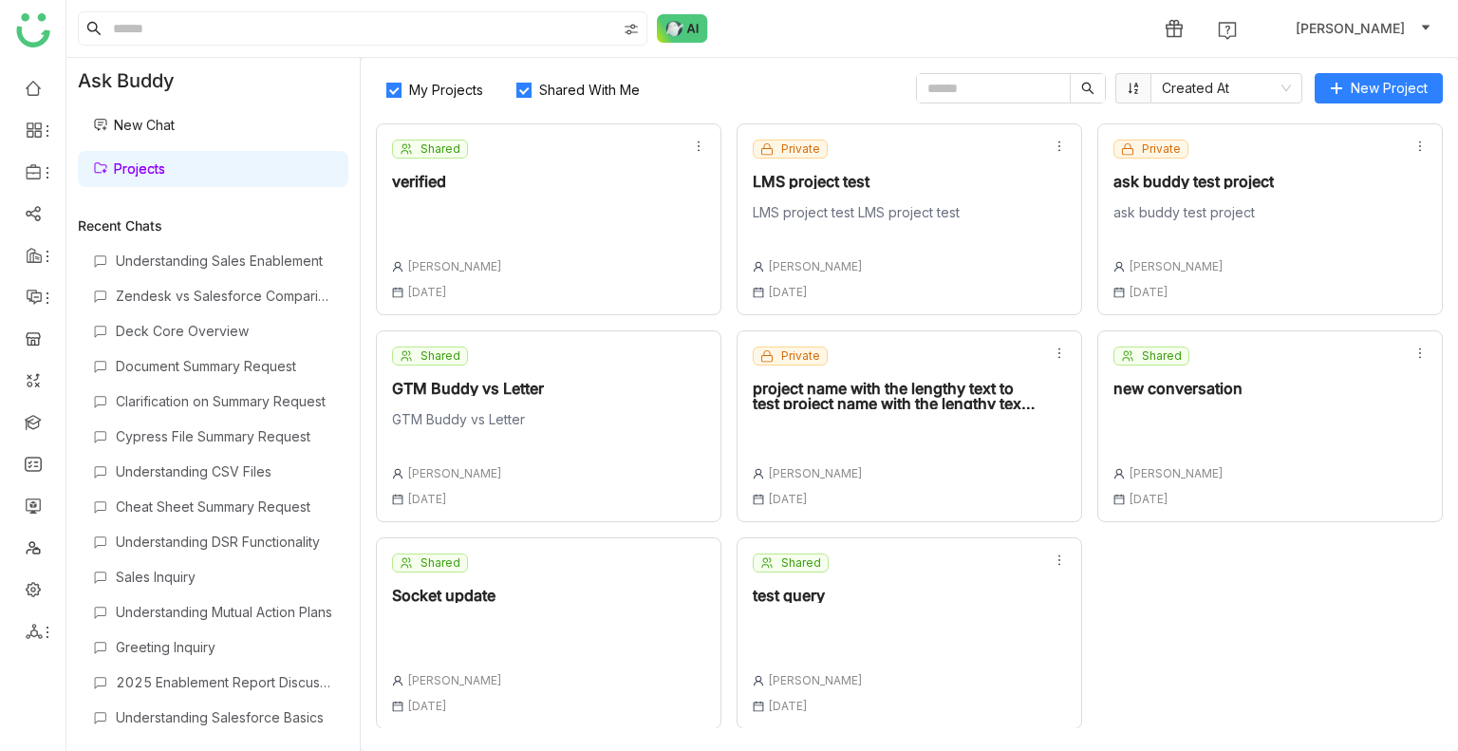
click at [803, 582] on div "Shared test query Uday Bhanu 01 Oct , 2025" at bounding box center [808, 634] width 110 height 160
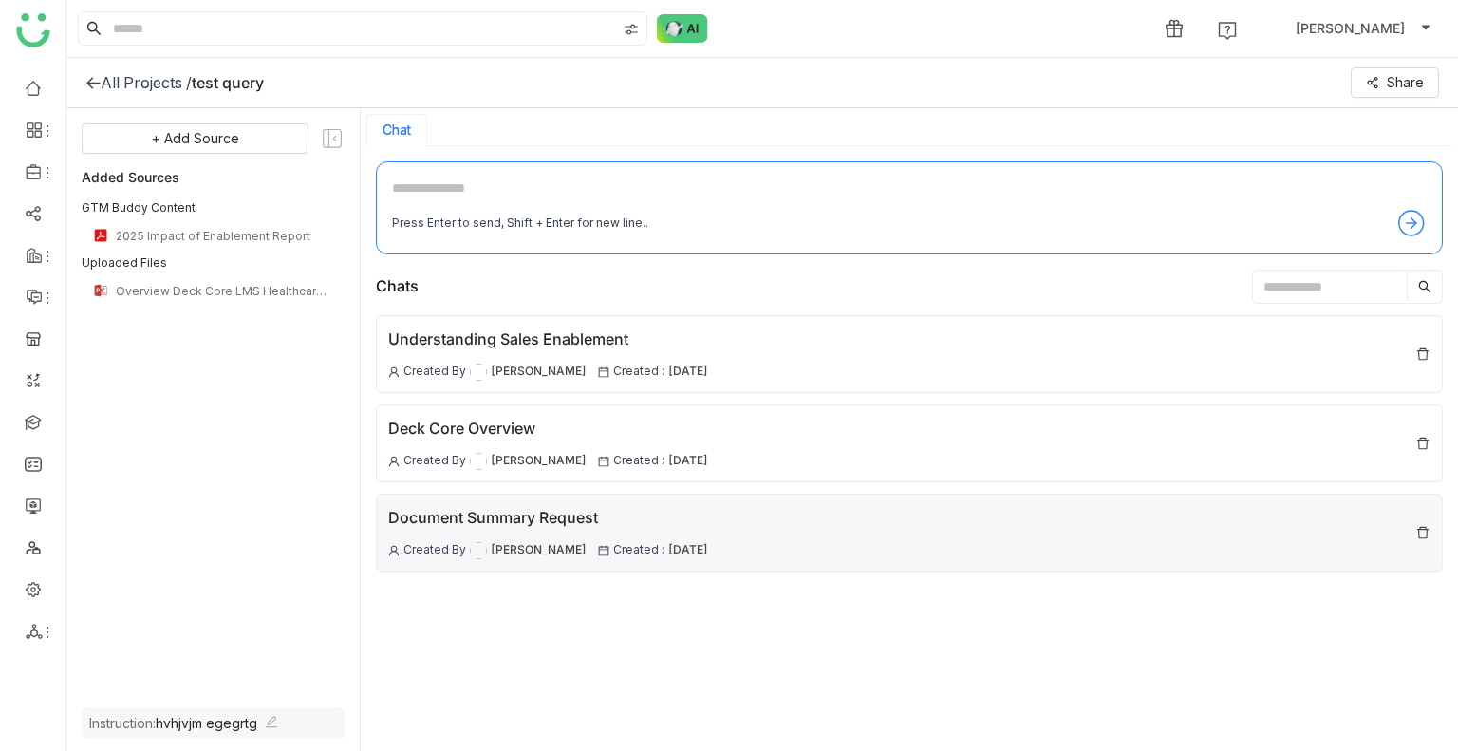
click at [637, 529] on div "Document Summary Request Created By Uday Bhanu Created : 01 Oct , 2025" at bounding box center [548, 532] width 320 height 53
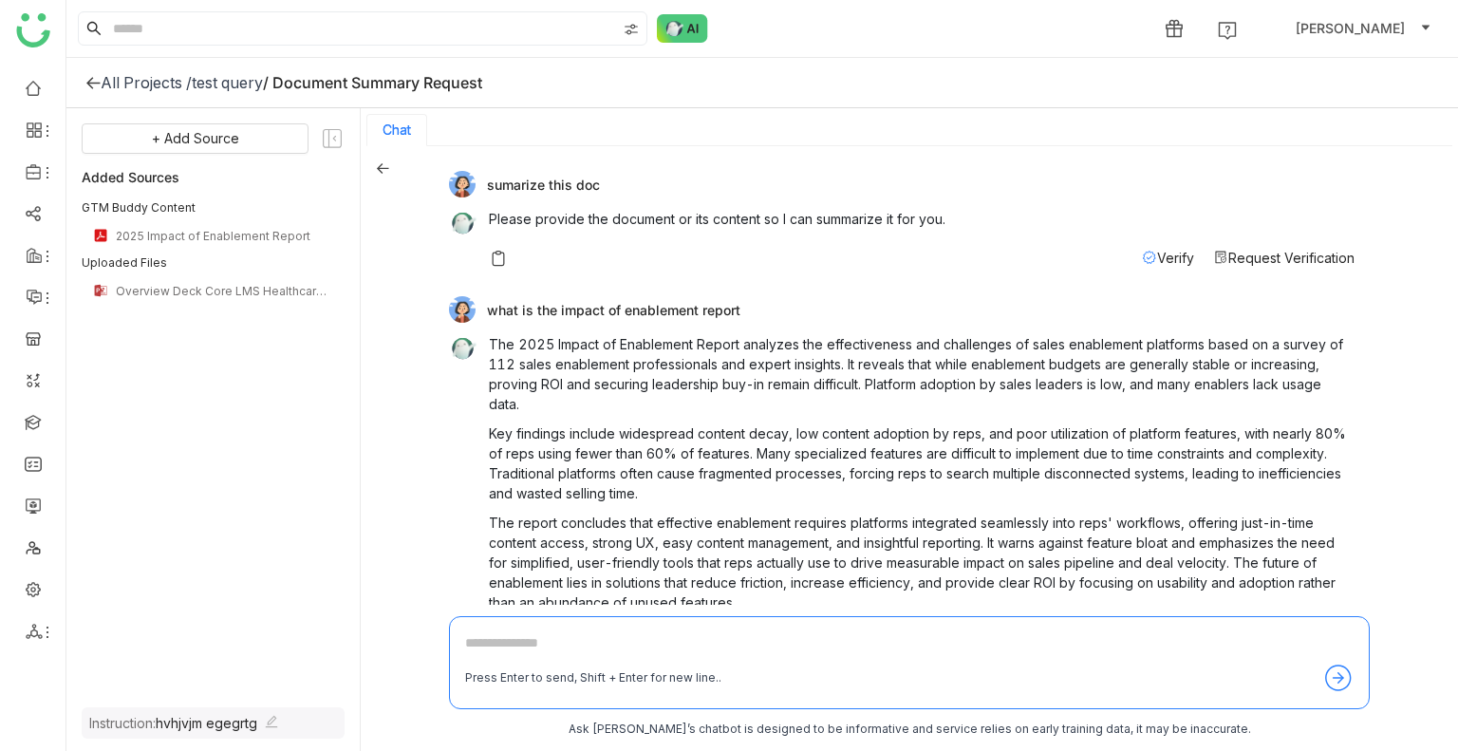
click at [1229, 265] on span "Request Verification" at bounding box center [1292, 258] width 126 height 16
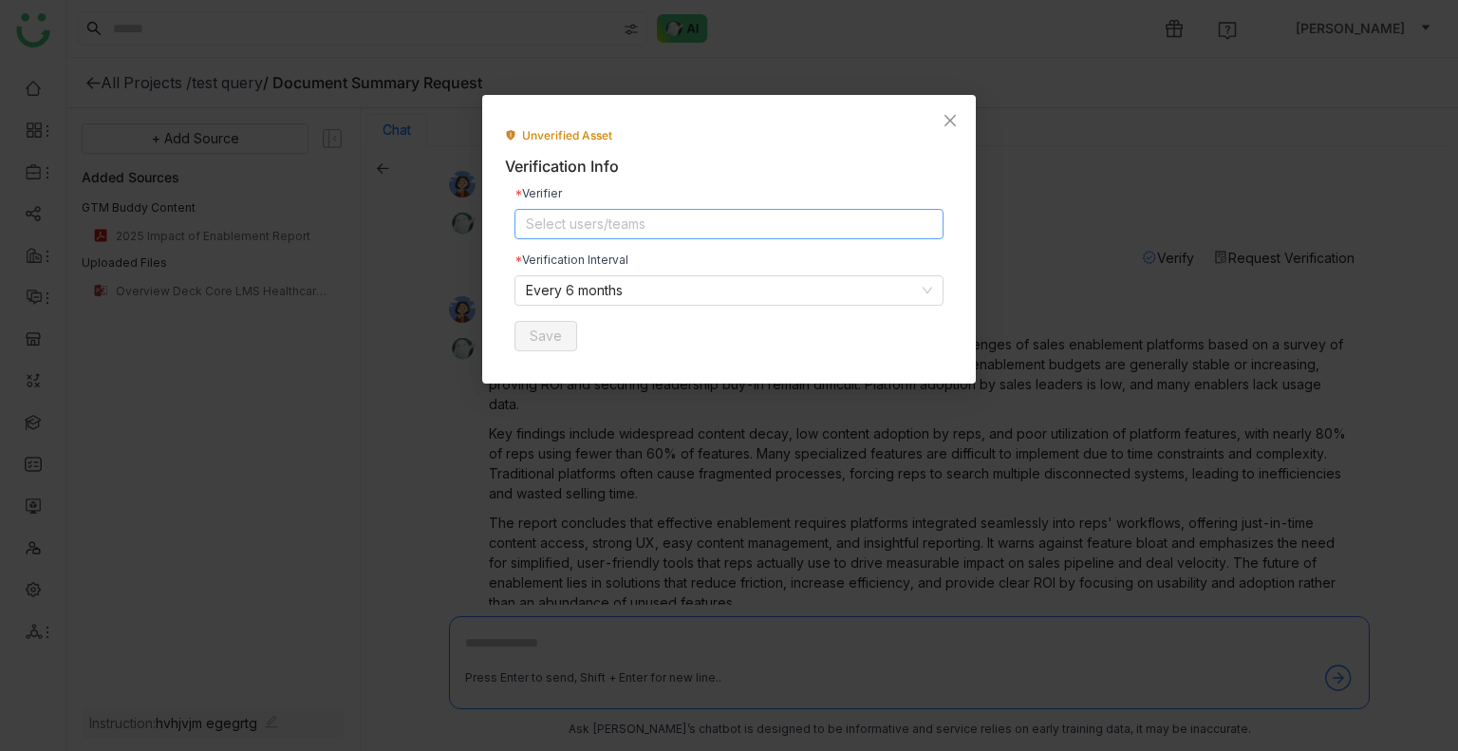
click at [596, 217] on nz-select-top-control "Select users/teams" at bounding box center [729, 224] width 429 height 30
type input "**"
click at [604, 297] on div "Gtm buddy (QA Team)" at bounding box center [734, 292] width 395 height 21
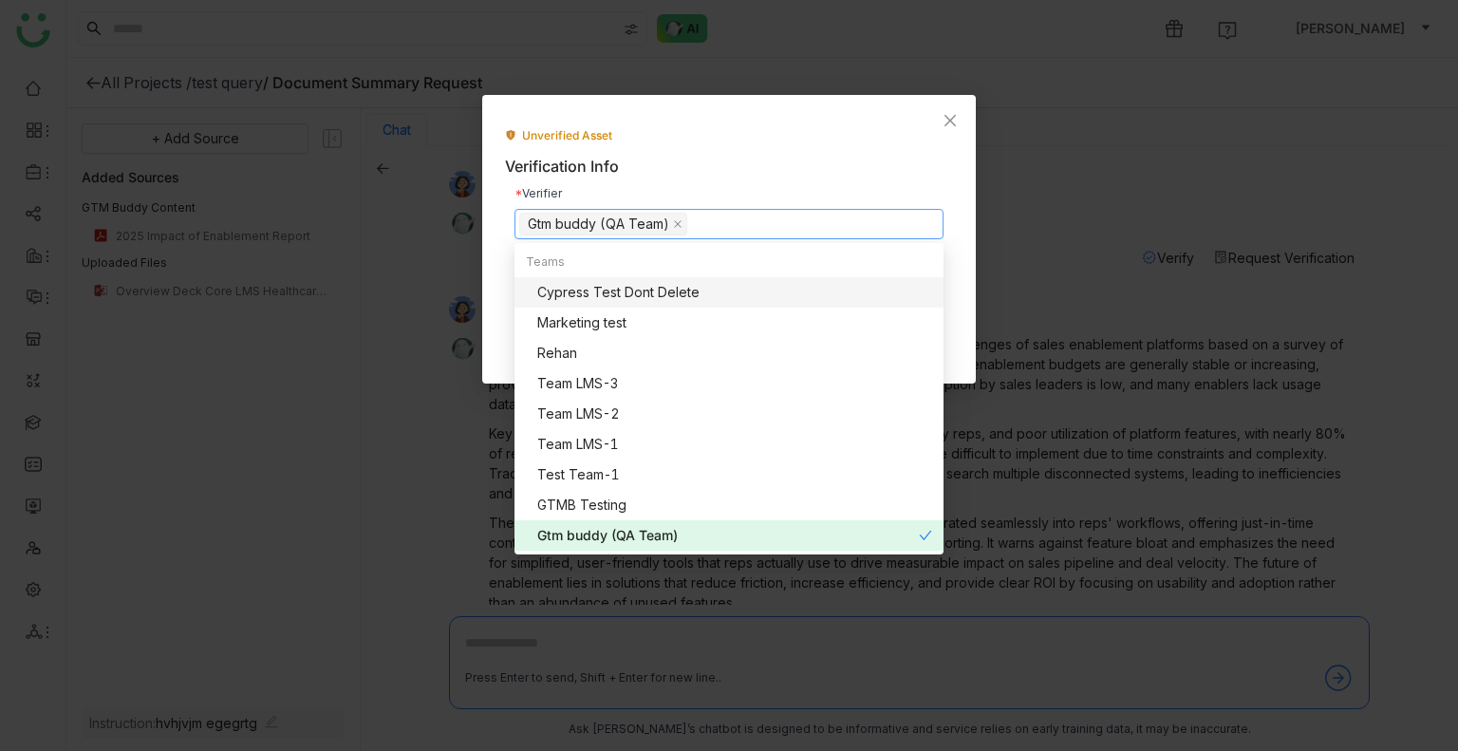
click at [742, 129] on div "Unverified Asset" at bounding box center [729, 136] width 448 height 18
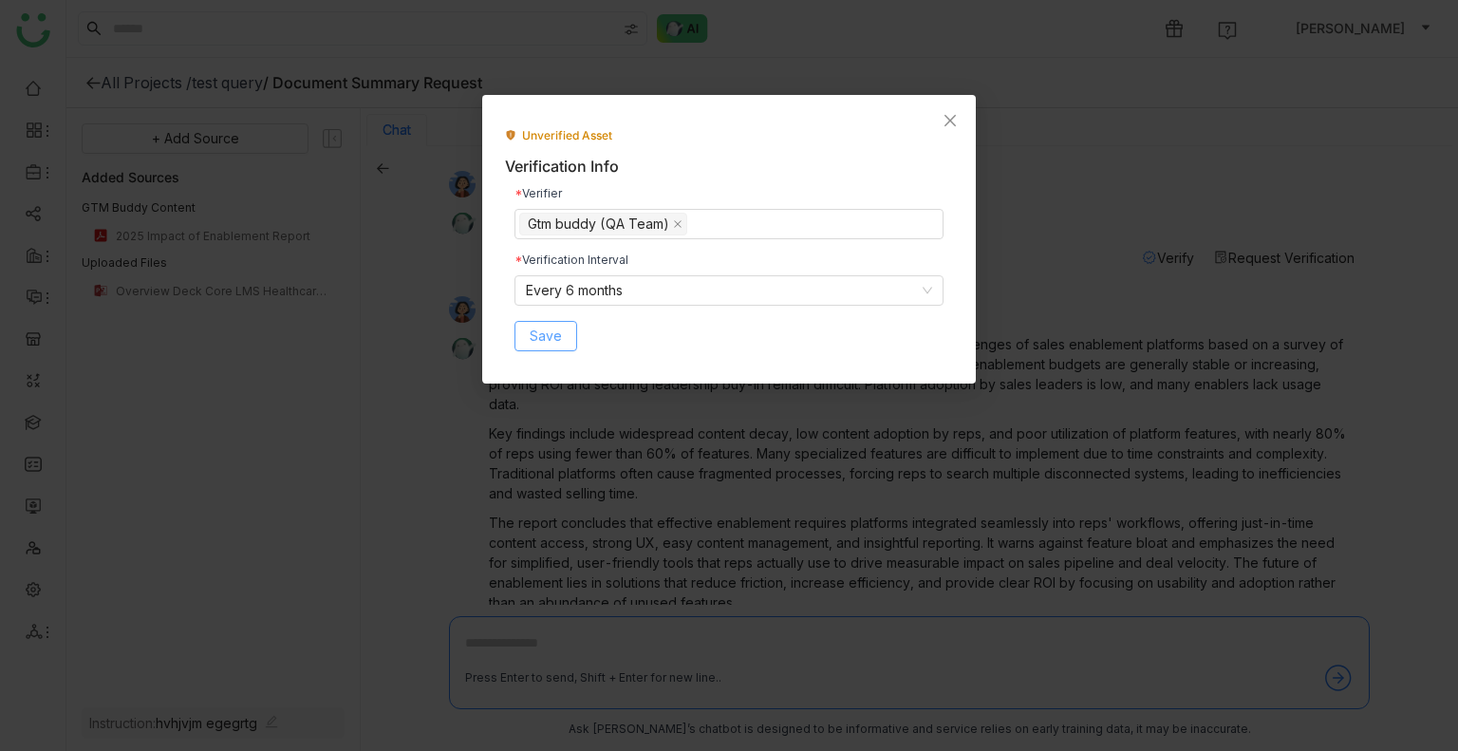
click at [554, 347] on button "Save" at bounding box center [546, 336] width 63 height 30
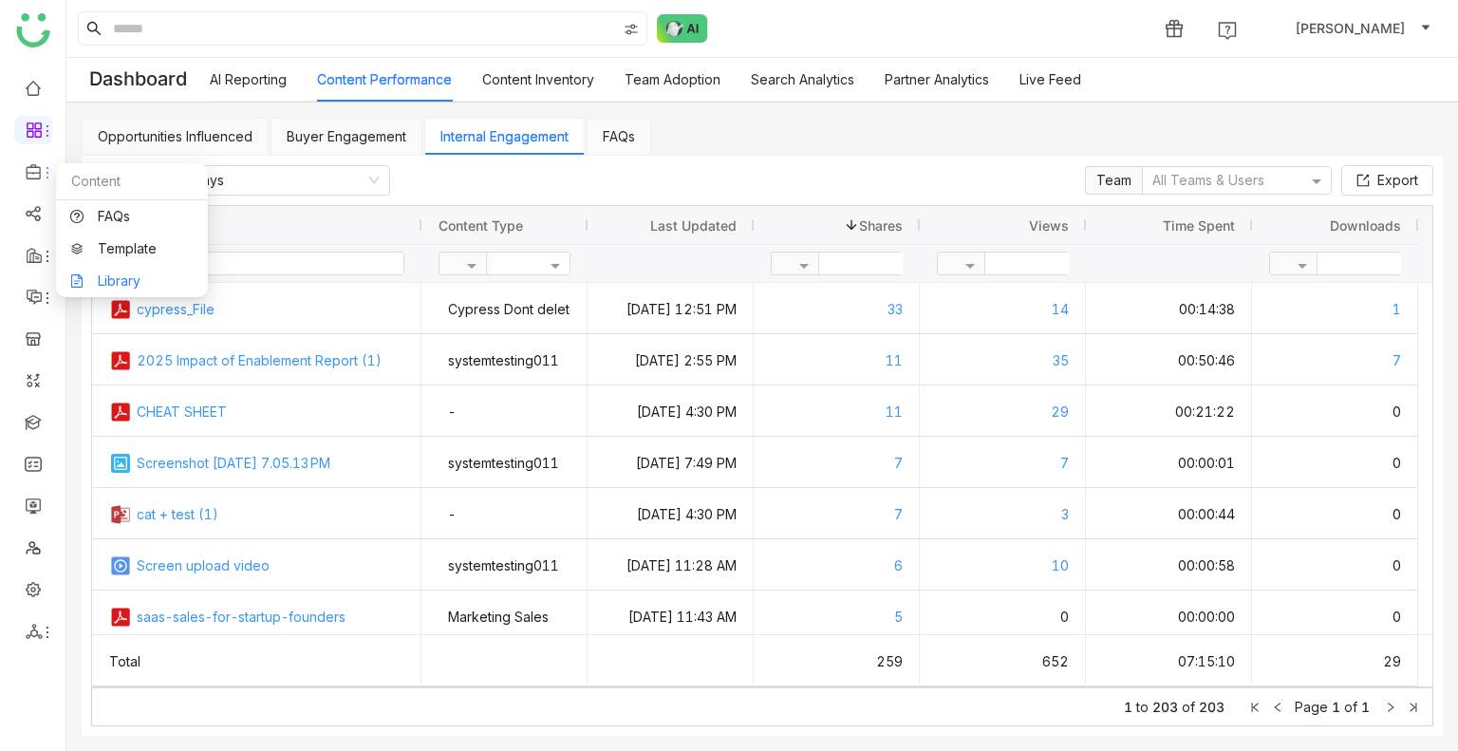
click at [87, 274] on link "Library" at bounding box center [131, 280] width 123 height 13
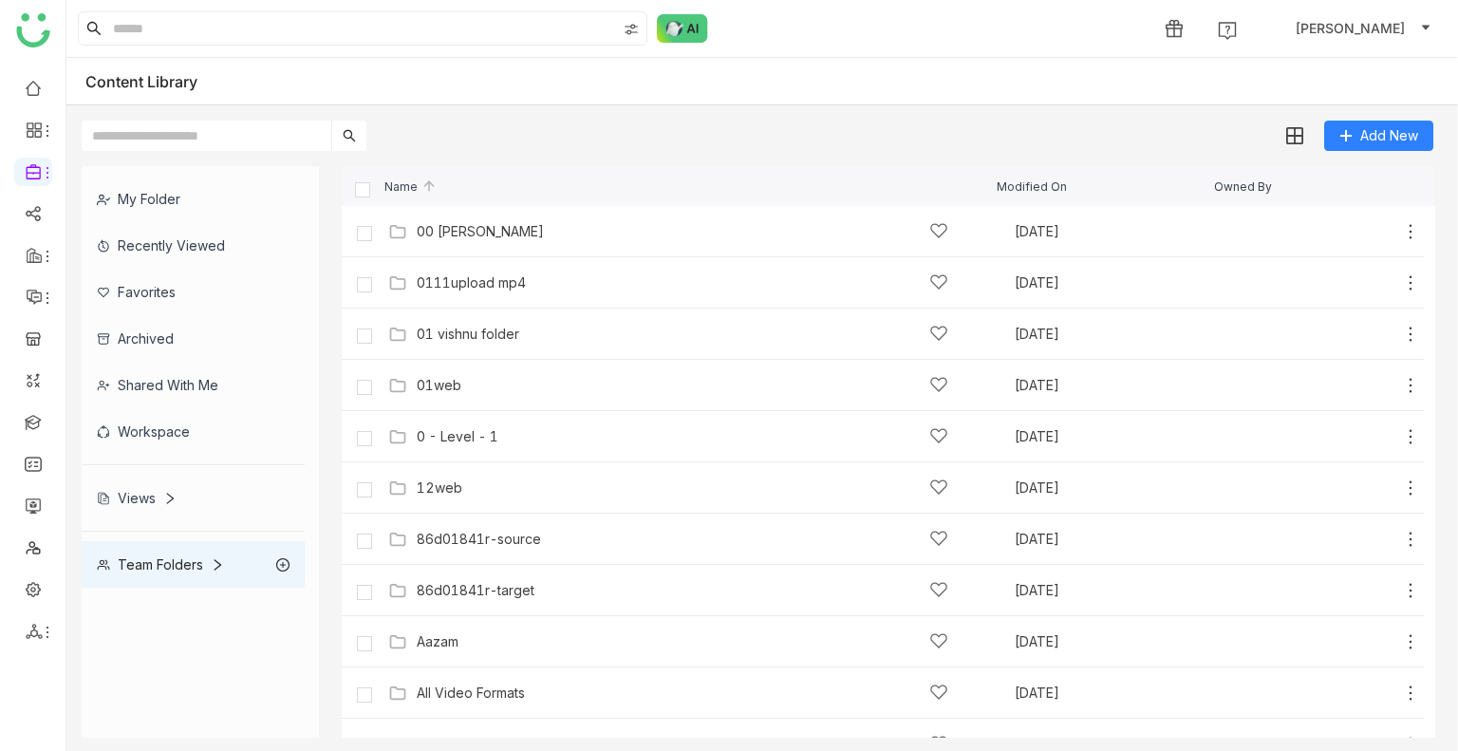
click at [167, 204] on div "My Folder" at bounding box center [193, 199] width 223 height 47
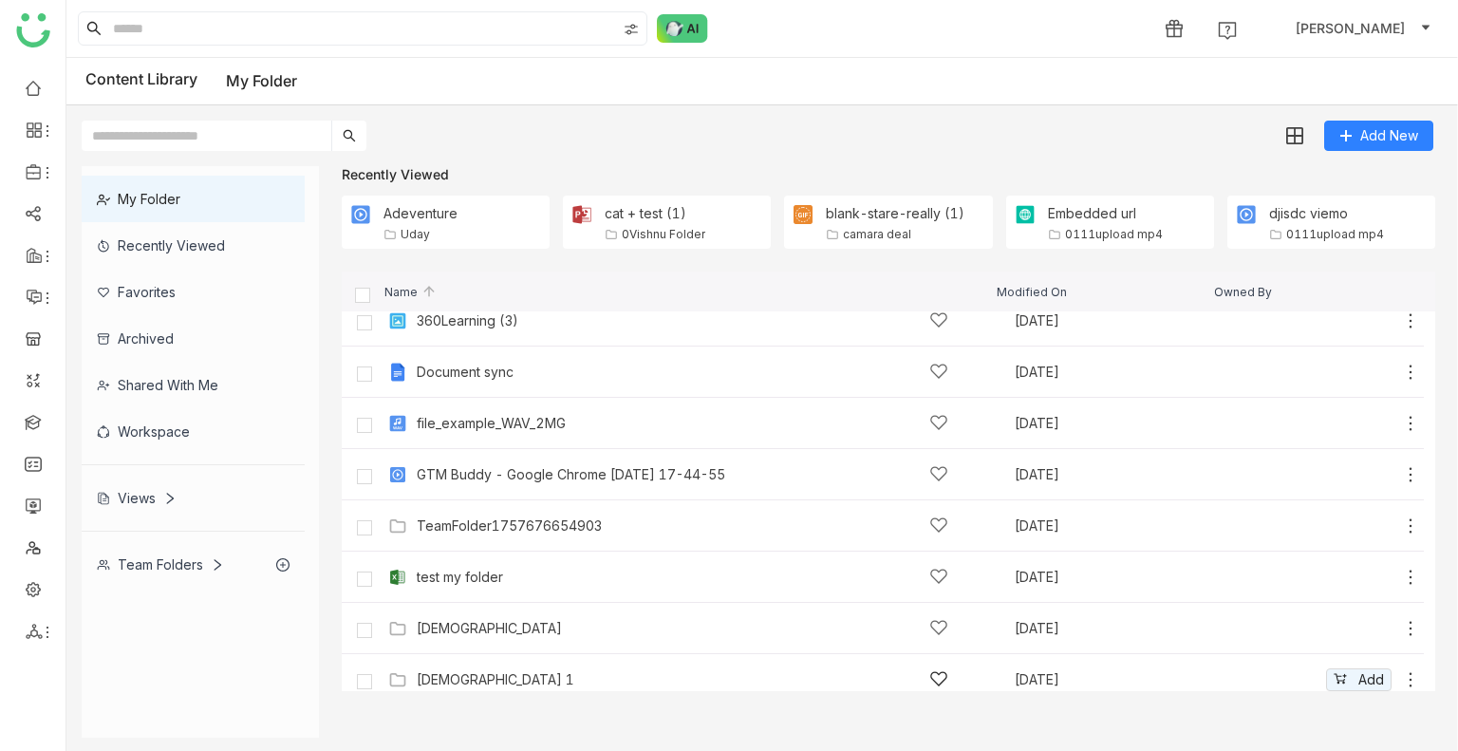
scroll to position [132, 0]
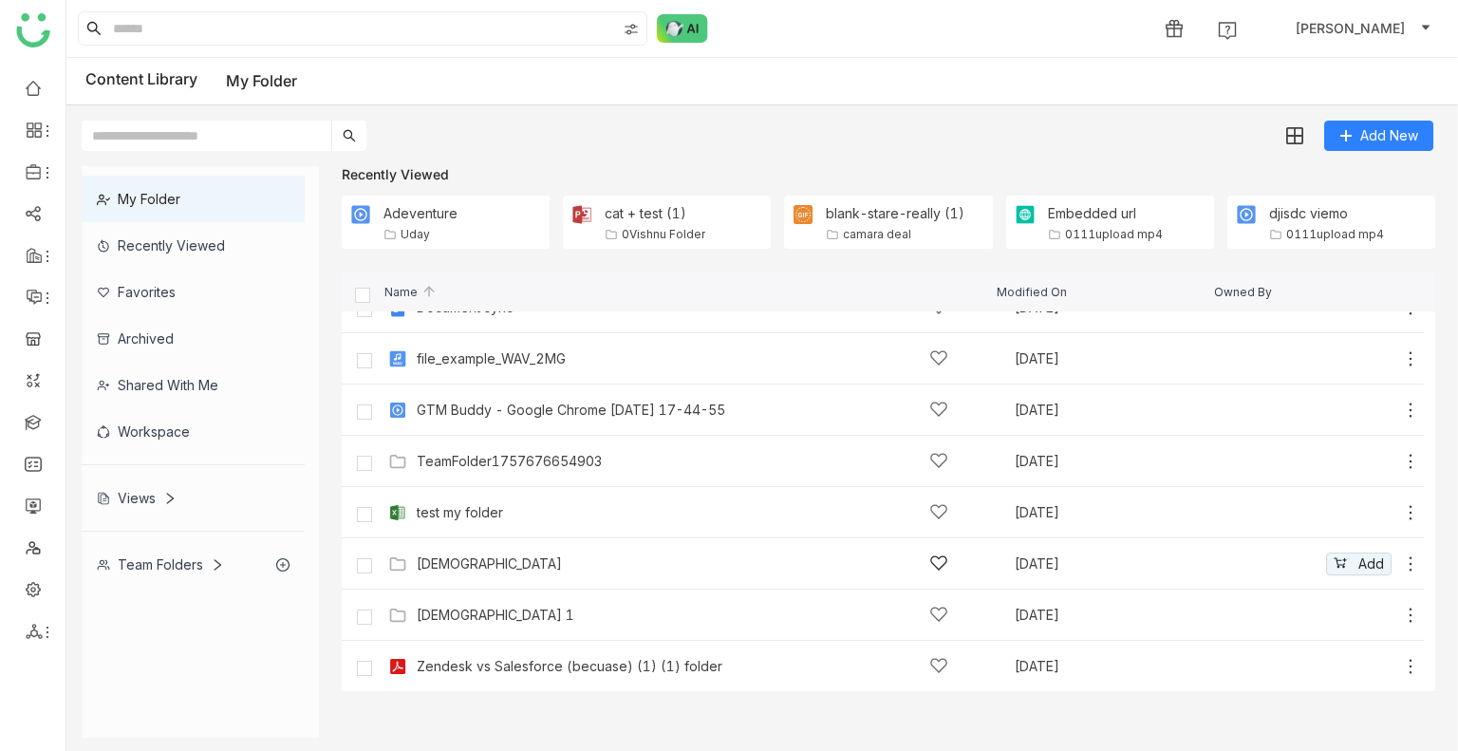
click at [497, 577] on div "vishnu Sep 12, 2025 Add" at bounding box center [902, 563] width 1037 height 29
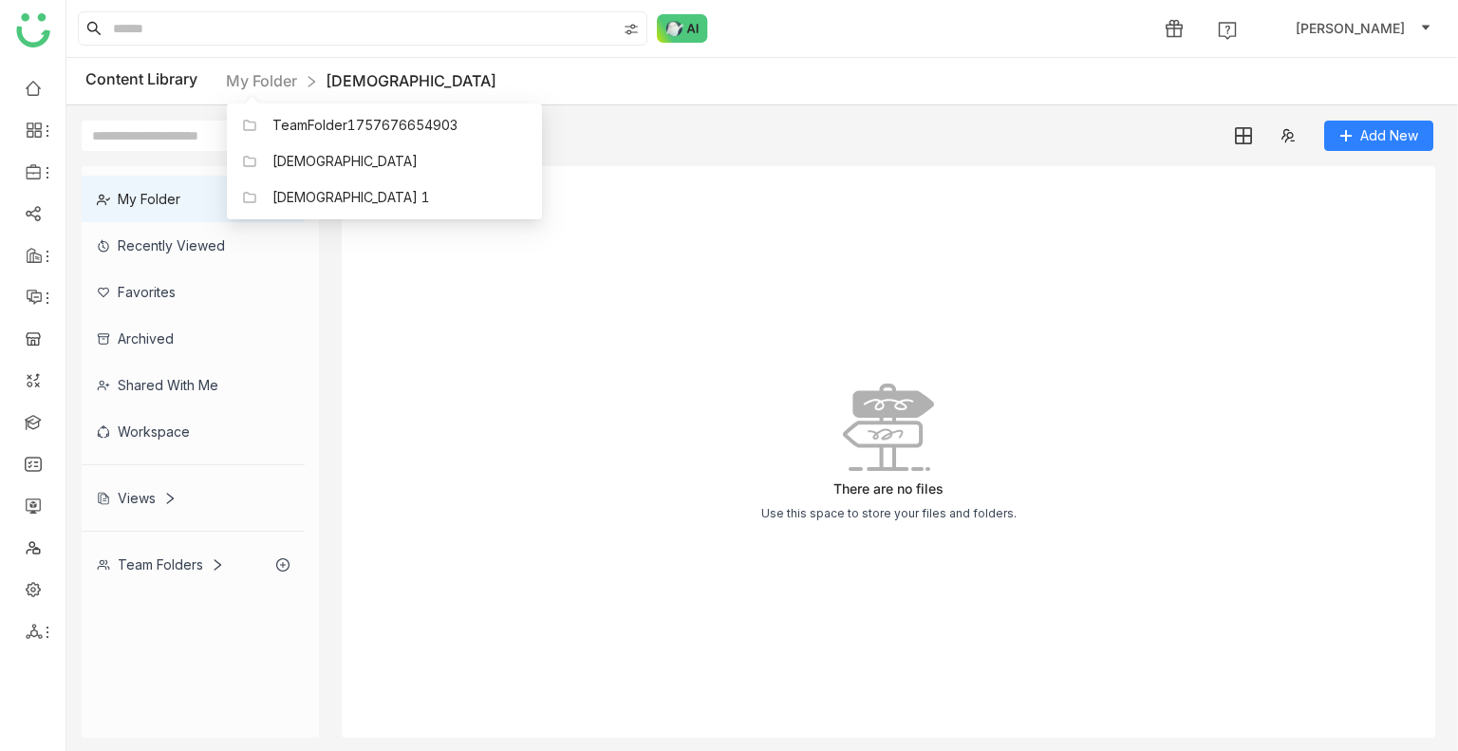
click at [259, 79] on link "My Folder" at bounding box center [261, 80] width 71 height 19
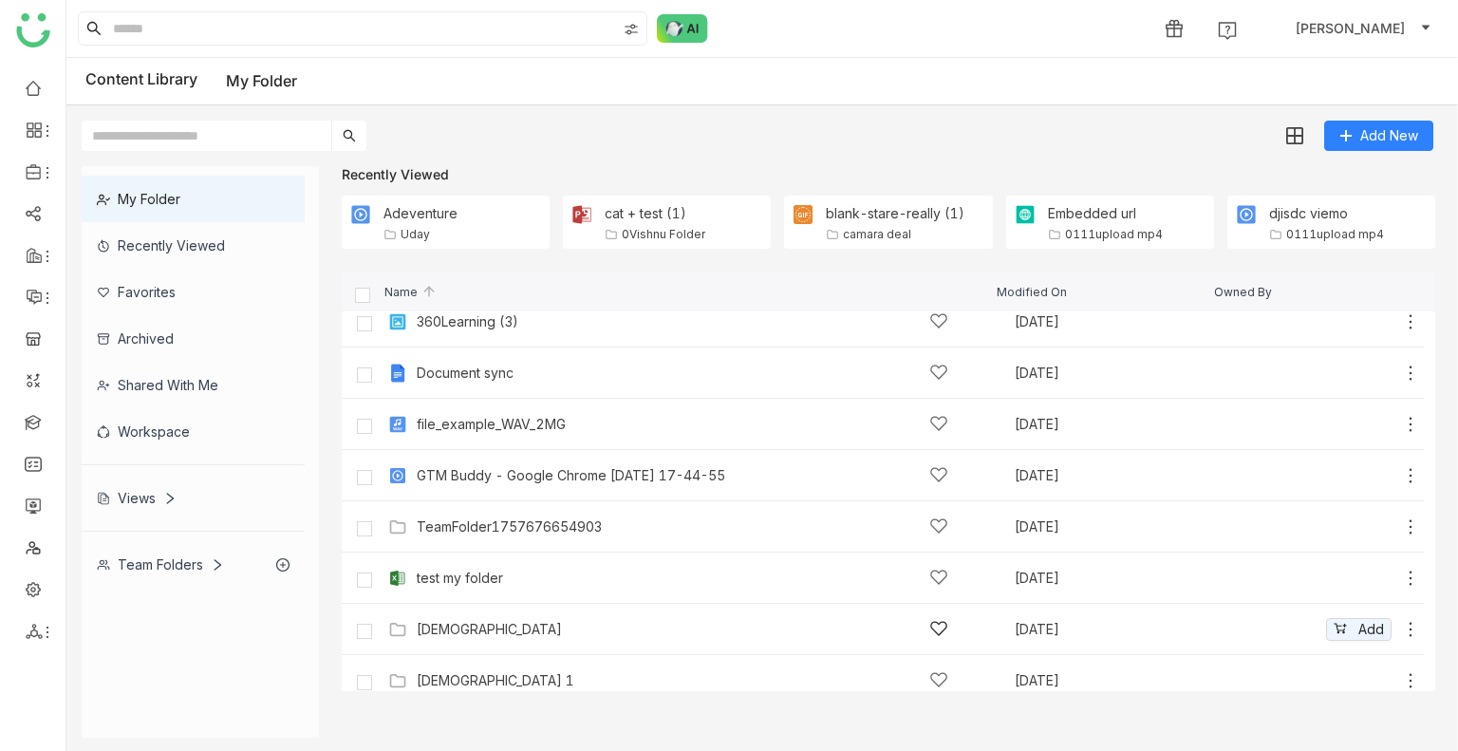
scroll to position [132, 0]
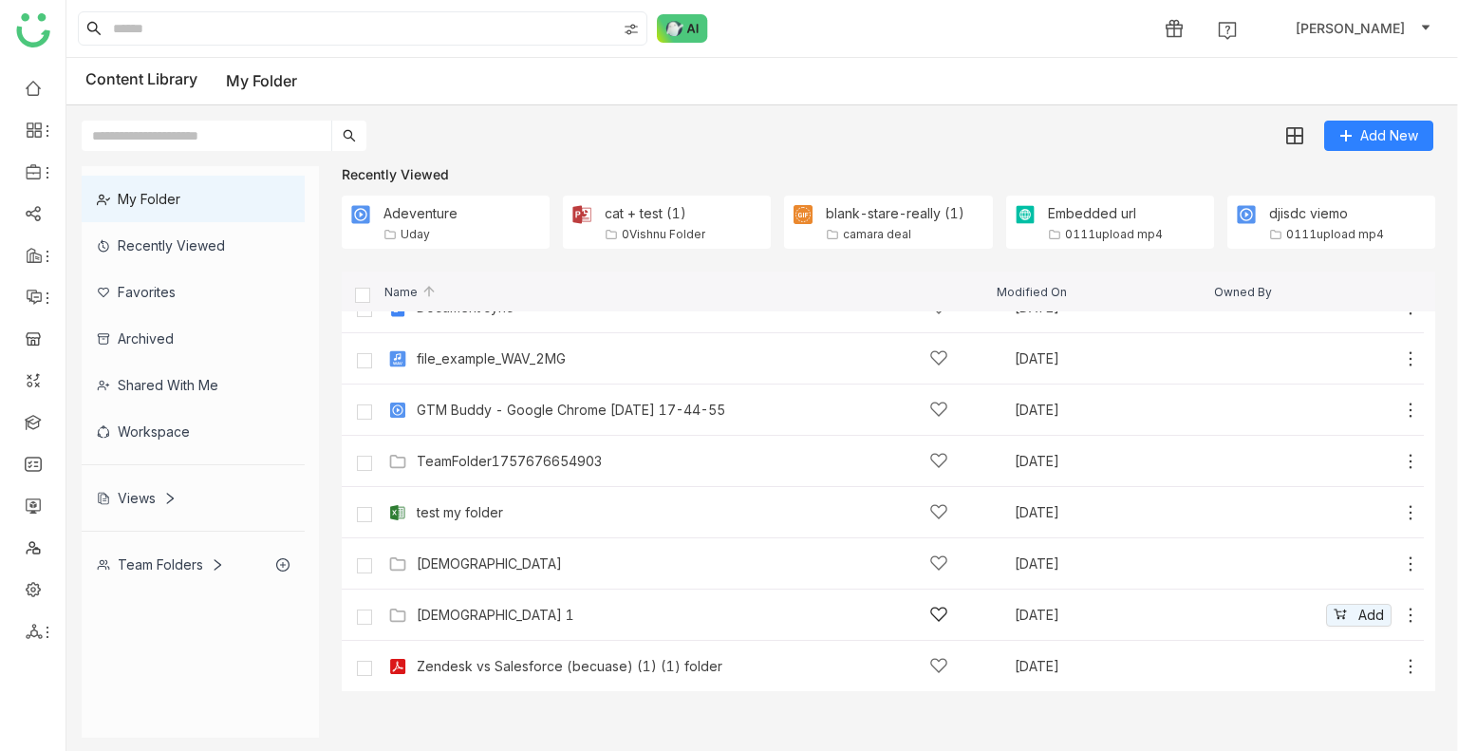
click at [494, 621] on div "vishnu 1" at bounding box center [683, 615] width 532 height 20
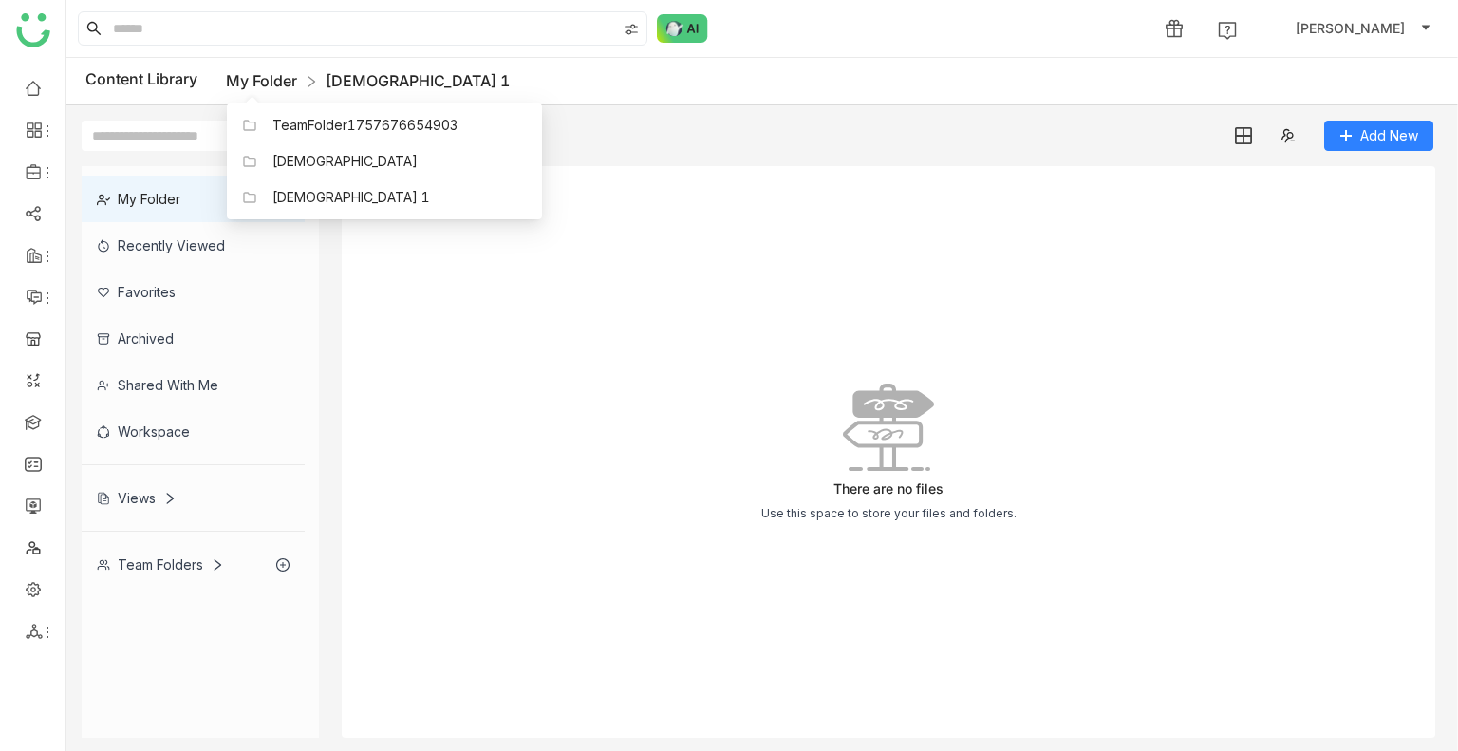
click at [278, 77] on link "My Folder" at bounding box center [261, 80] width 71 height 19
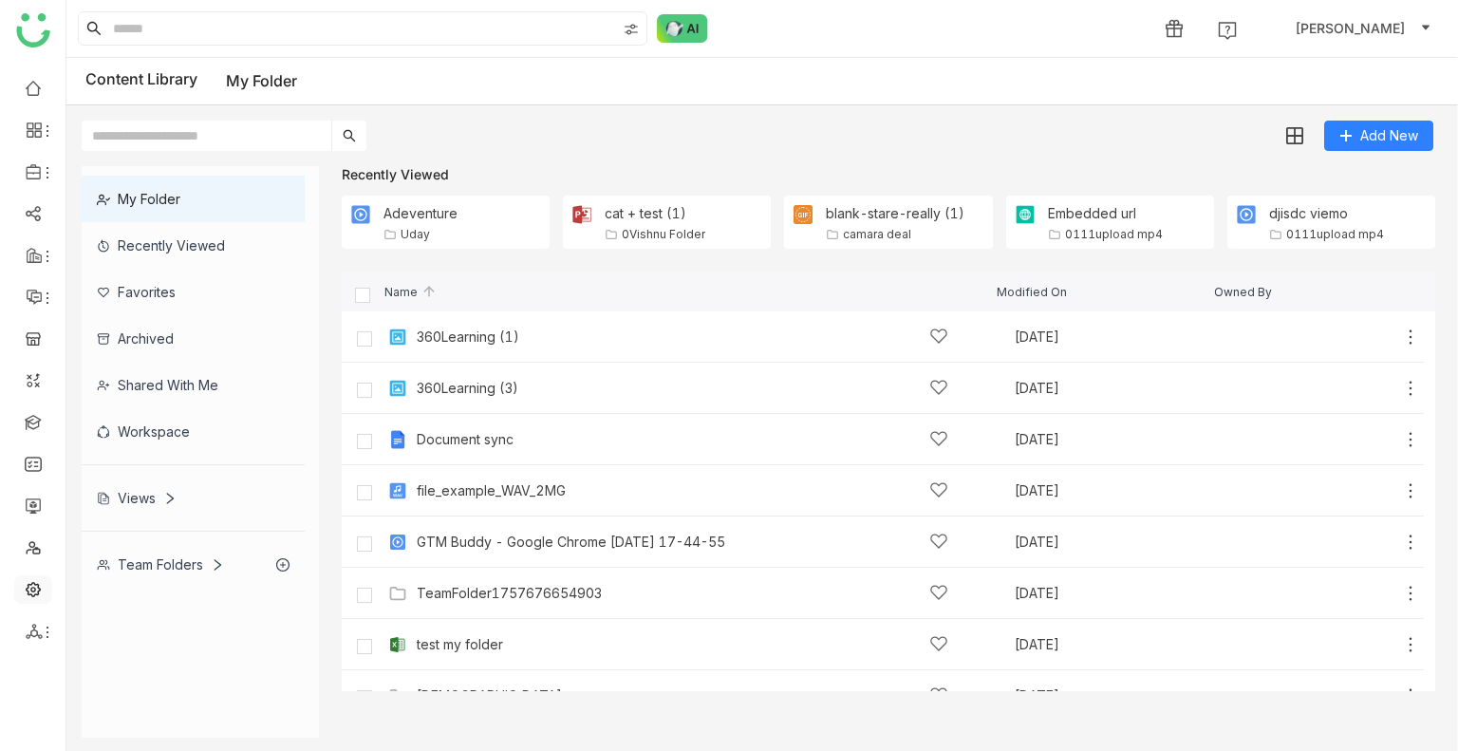
click at [34, 588] on link at bounding box center [33, 588] width 17 height 16
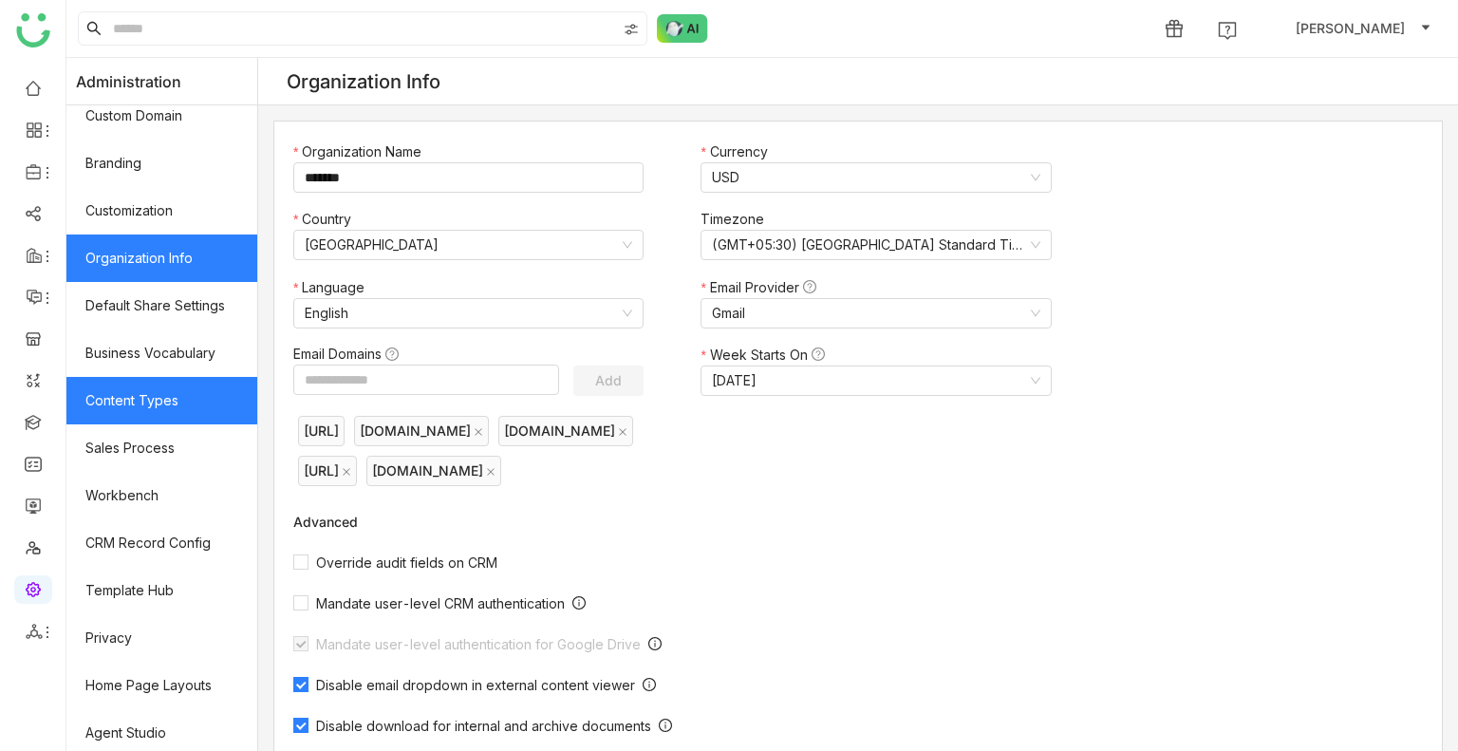
scroll to position [255, 0]
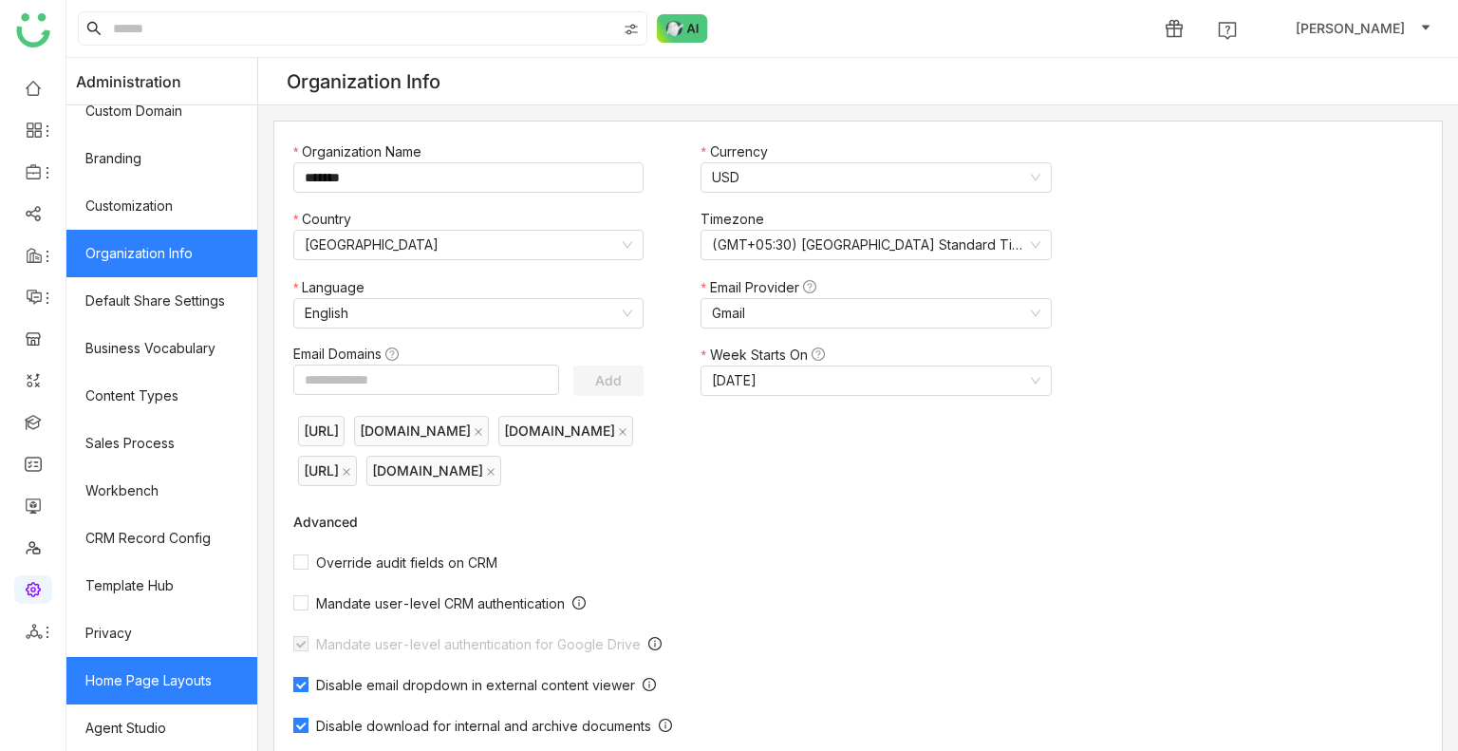
click at [194, 685] on link "Home Page Layouts" at bounding box center [161, 680] width 191 height 47
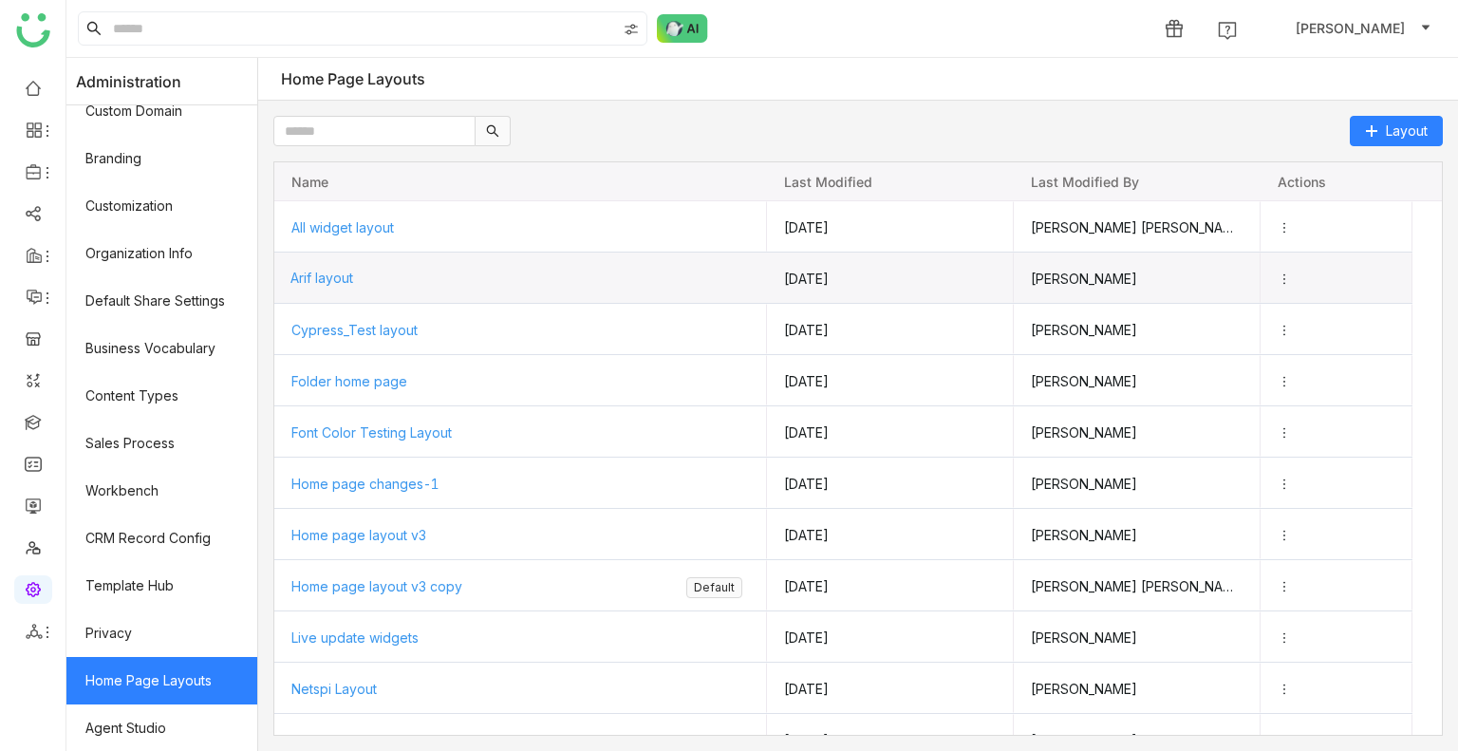
click at [338, 272] on span "Arif layout" at bounding box center [322, 278] width 63 height 16
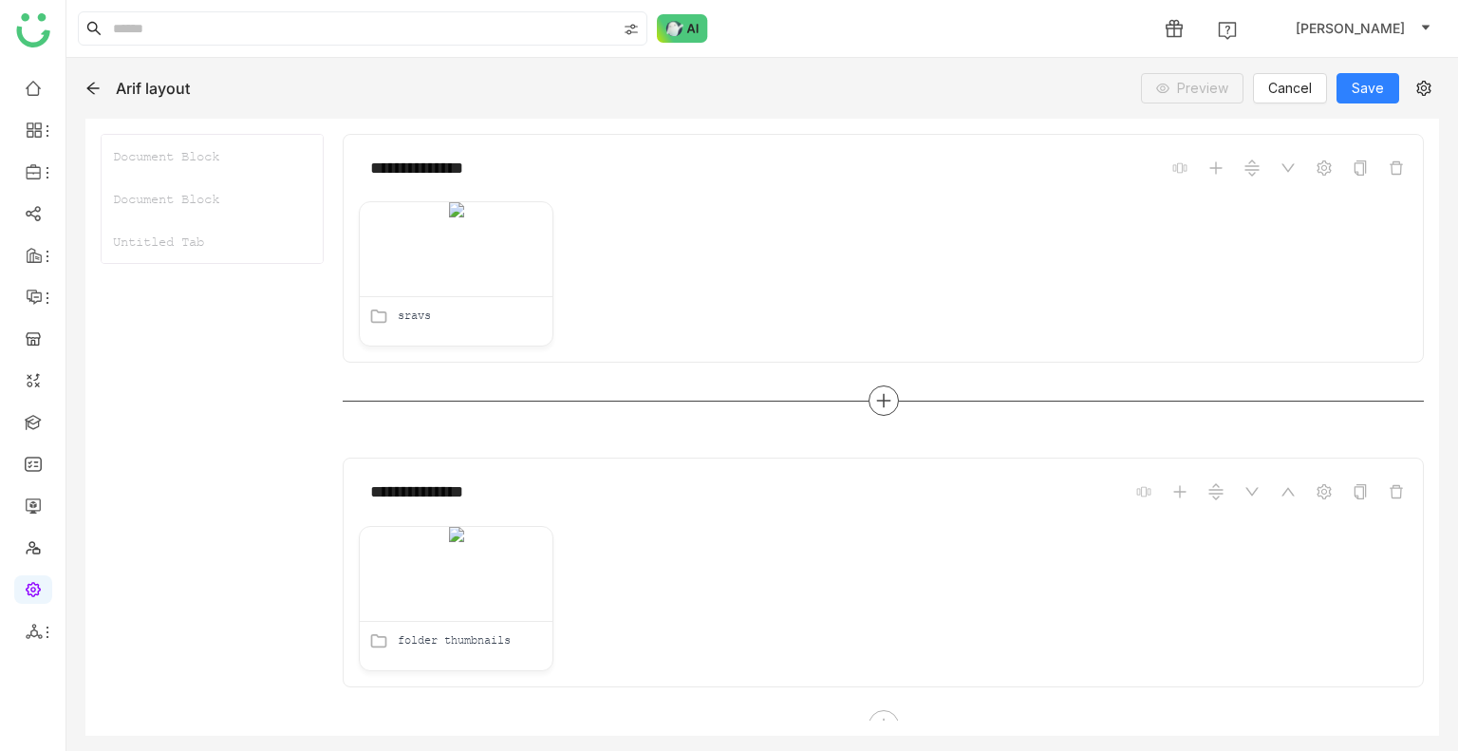
click at [875, 392] on icon at bounding box center [883, 400] width 17 height 17
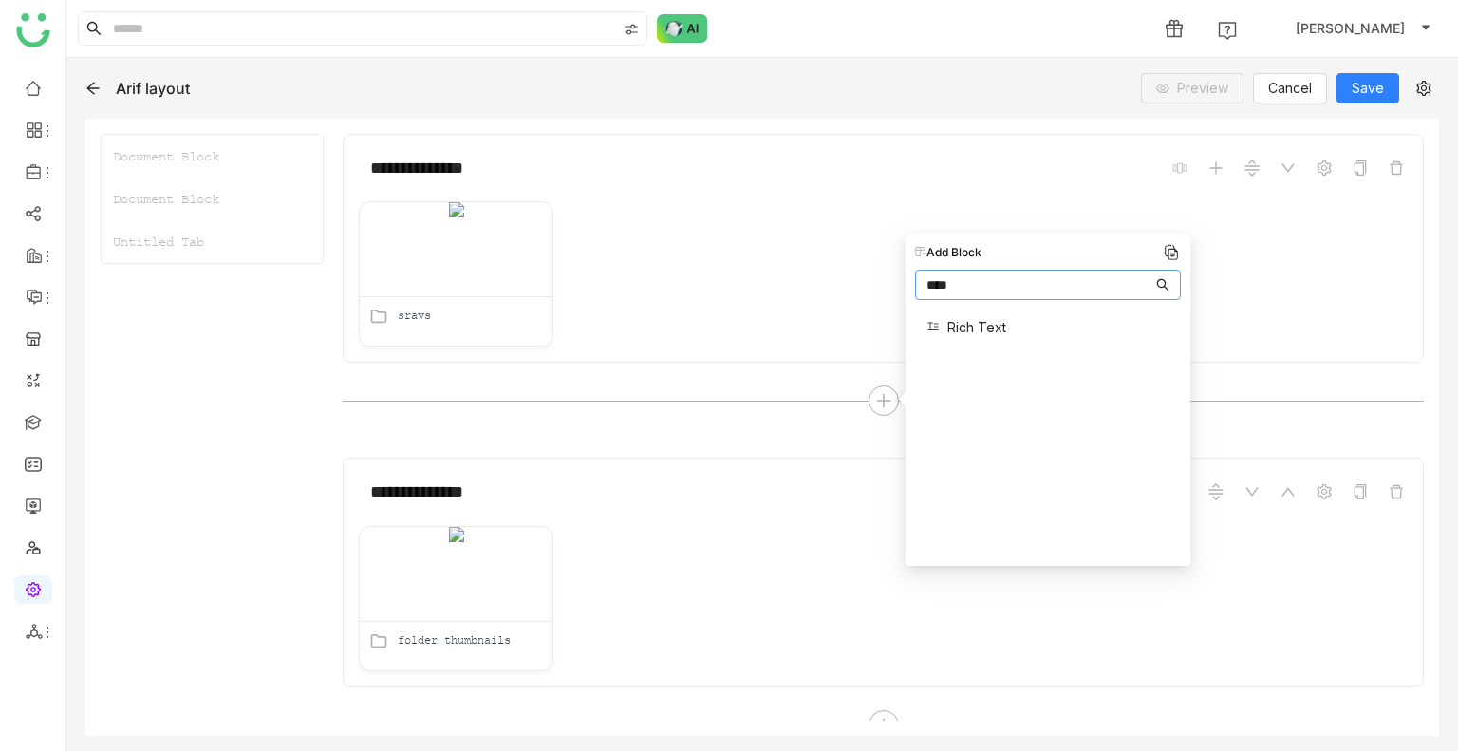
type input "****"
click at [980, 318] on span "Rich Text" at bounding box center [977, 327] width 59 height 20
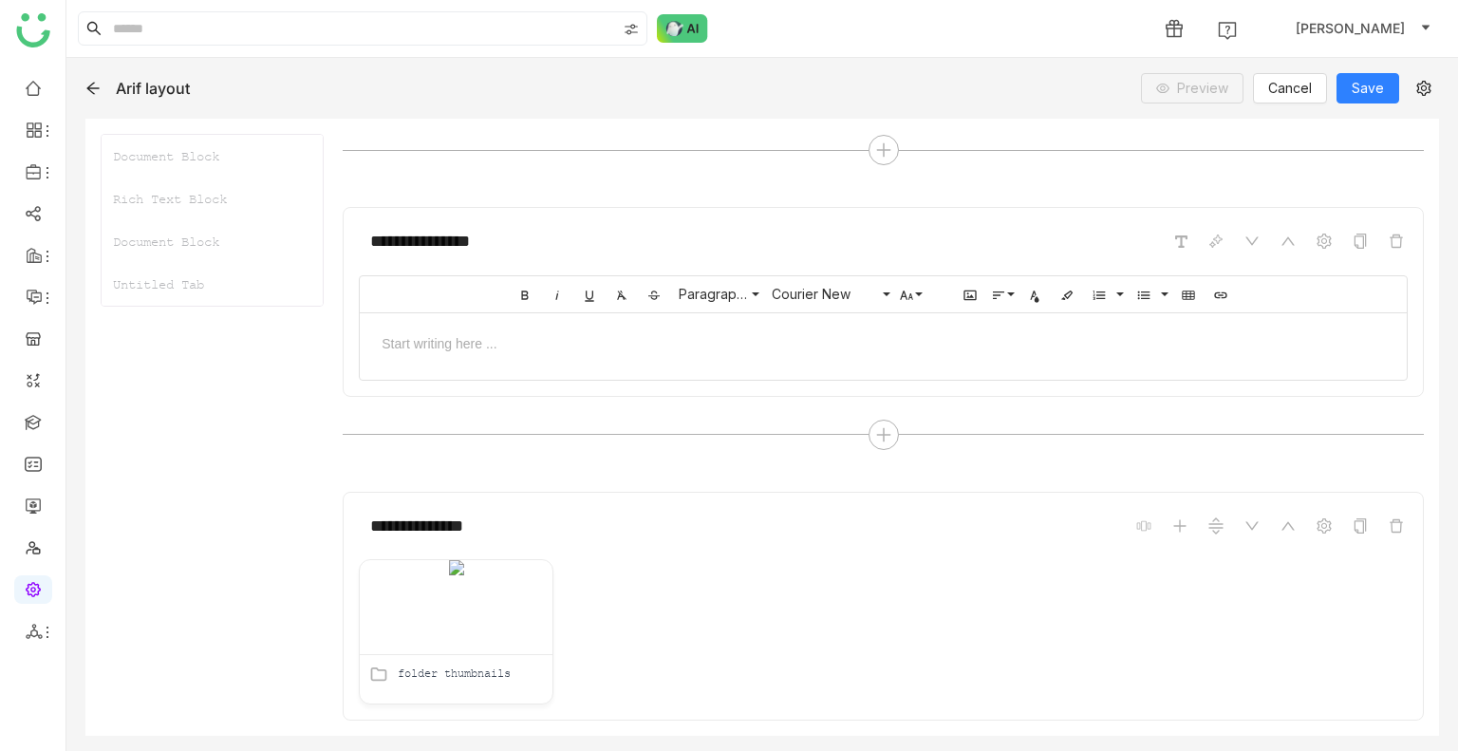
scroll to position [346, 0]
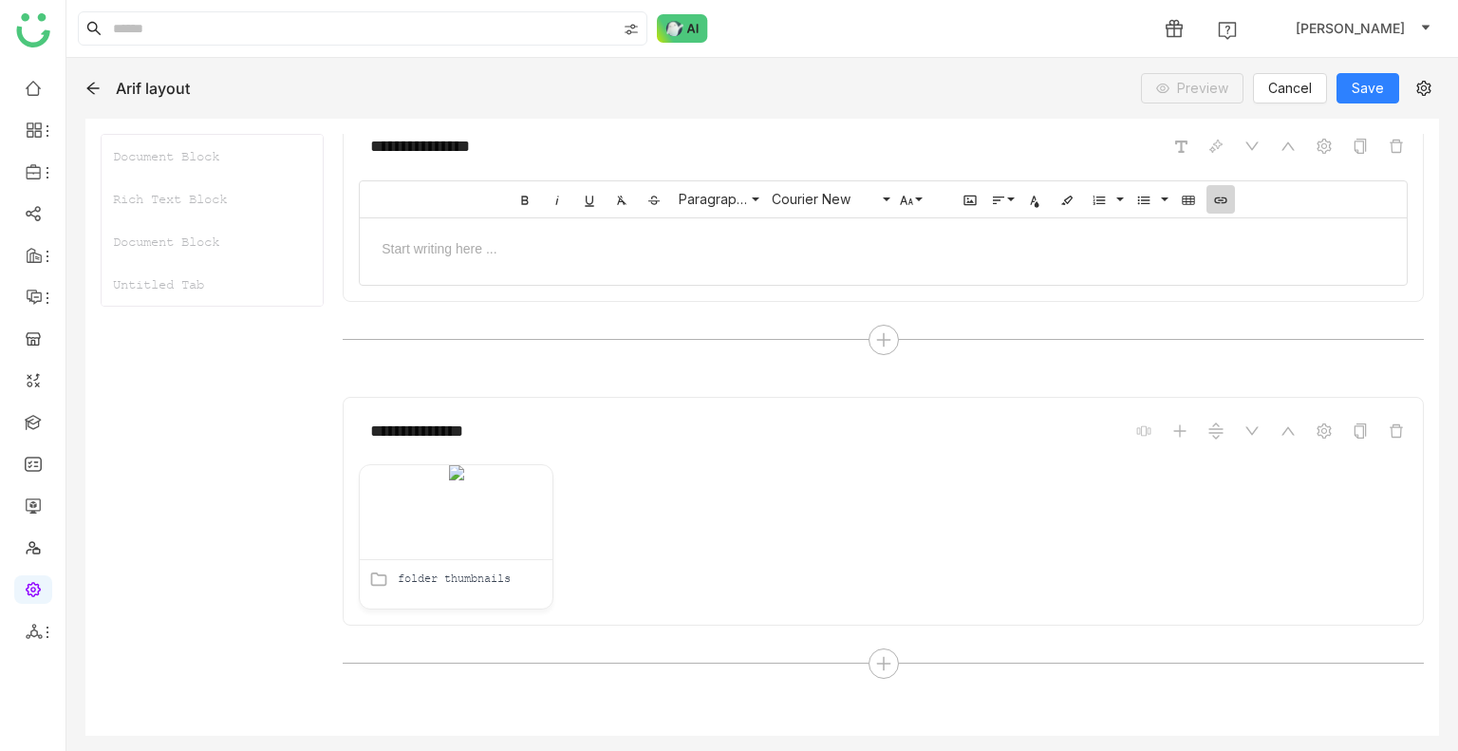
click at [1214, 197] on icon "button" at bounding box center [1220, 200] width 12 height 7
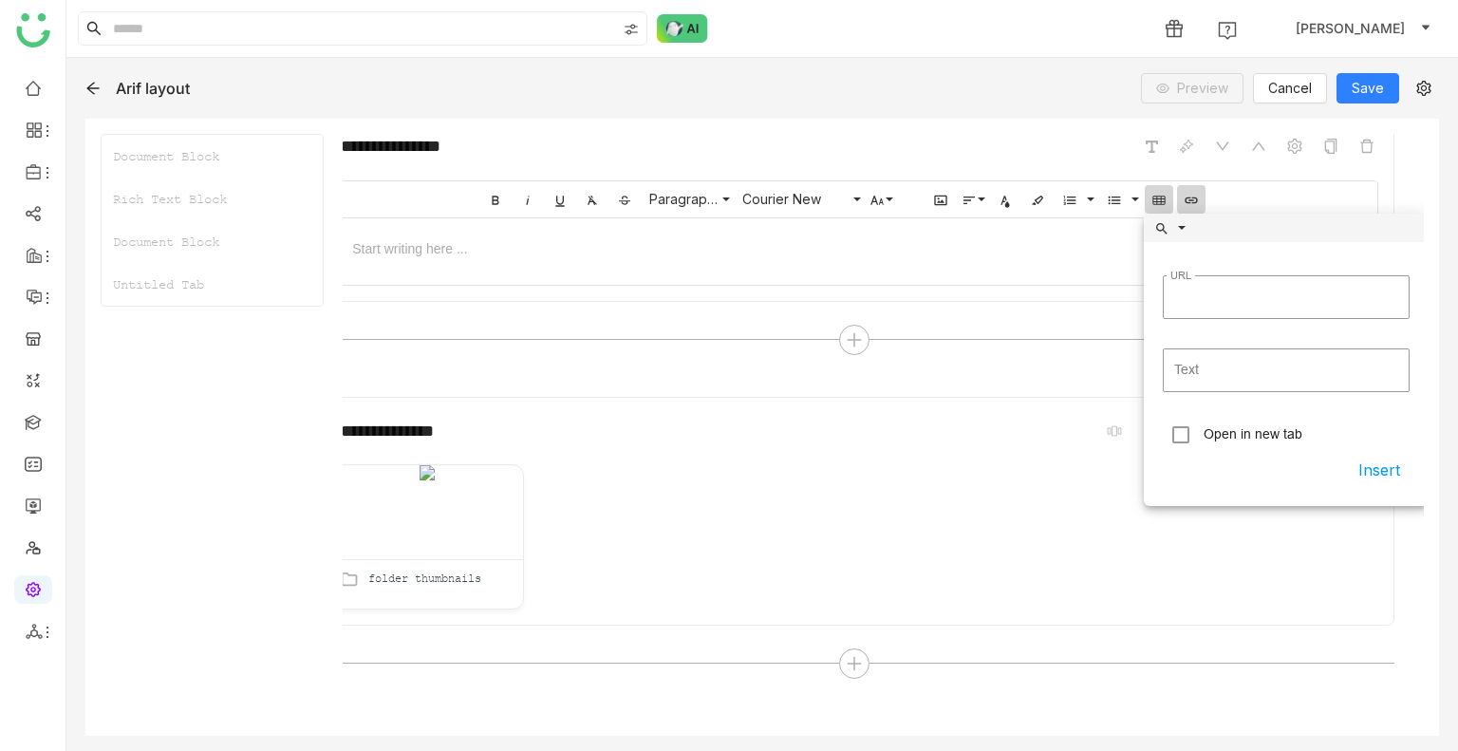
click at [1152, 200] on icon "button" at bounding box center [1159, 200] width 15 height 15
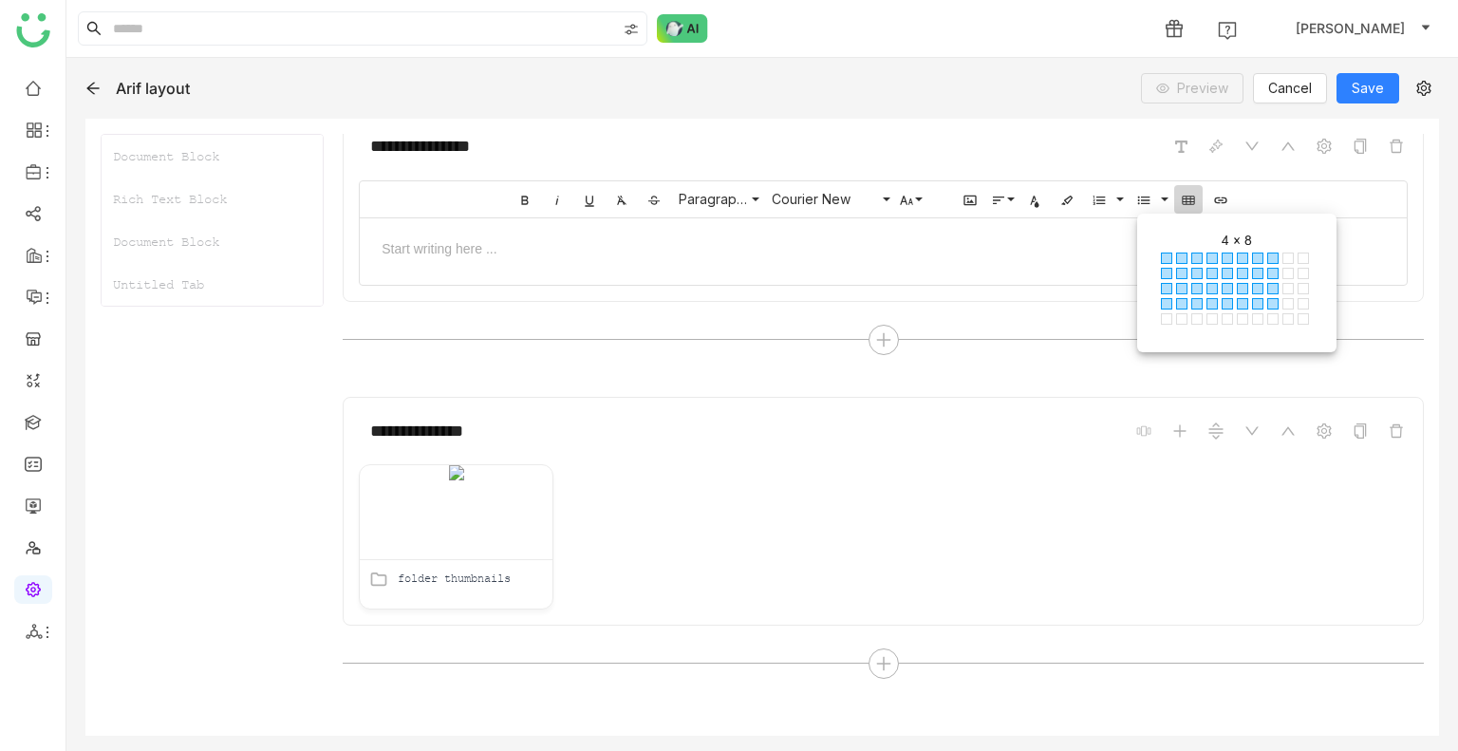
drag, startPoint x: 1167, startPoint y: 243, endPoint x: 1278, endPoint y: 301, distance: 125.3
click at [1278, 301] on div "4 × 8 1 × 1 1 × 2 1 × 3 1 × 4 1 × 5 1 × 6 1 × 7 1 × 8 1 × 9 1 × 10 2 × 1 2 × 2 …" at bounding box center [1236, 284] width 161 height 102
click at [1278, 301] on span at bounding box center [1273, 303] width 11 height 11
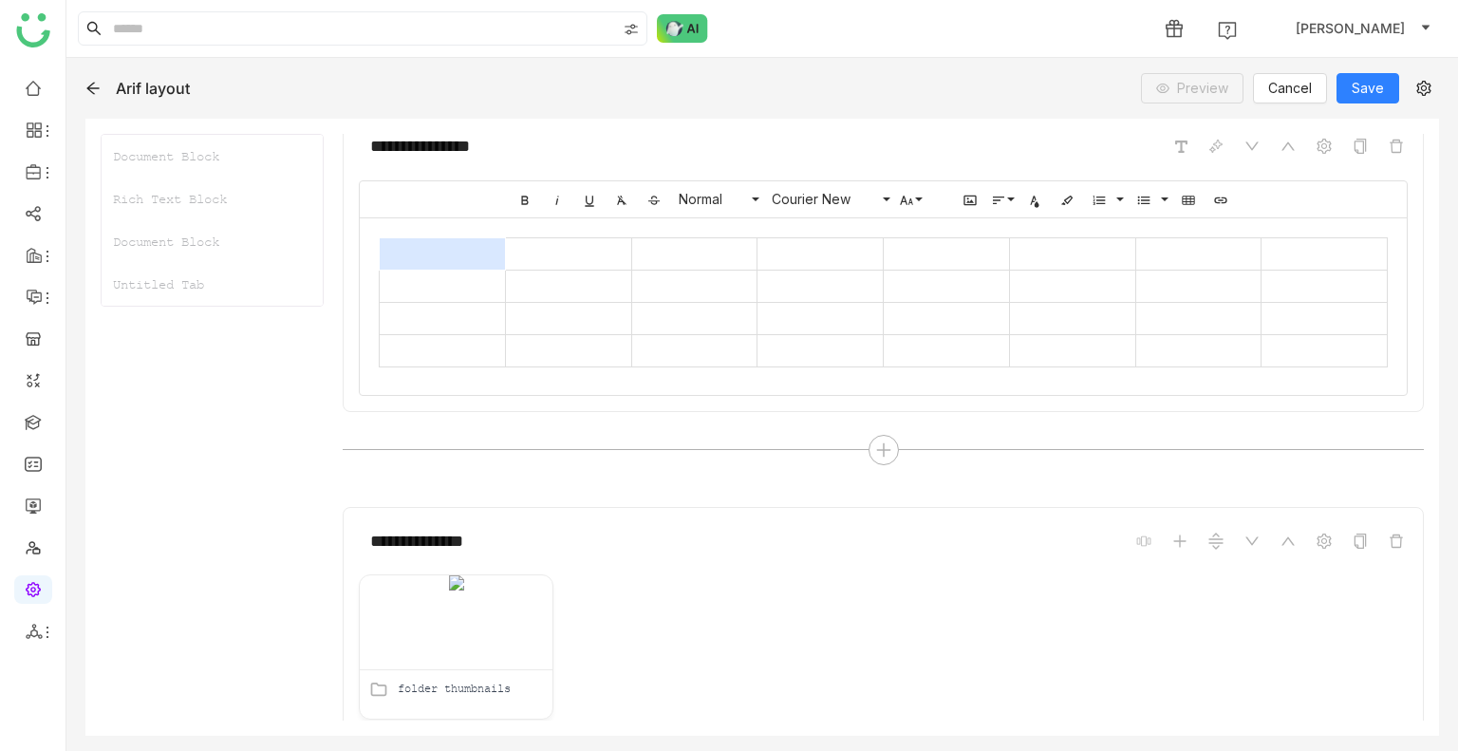
click at [430, 254] on td at bounding box center [443, 253] width 126 height 32
drag, startPoint x: 430, startPoint y: 254, endPoint x: 416, endPoint y: 246, distance: 16.1
click at [416, 246] on td at bounding box center [443, 253] width 126 height 32
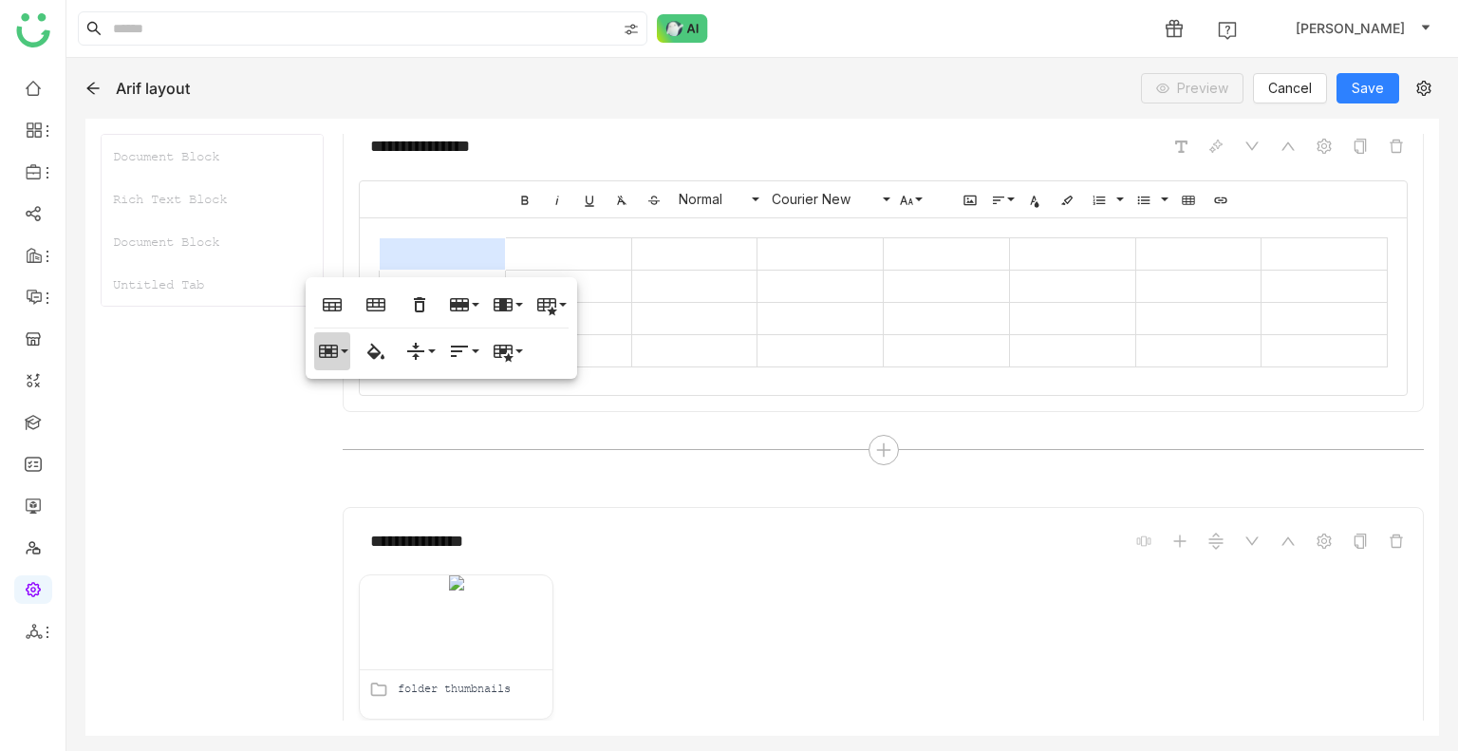
click at [327, 352] on icon "button" at bounding box center [328, 351] width 19 height 13
click at [384, 413] on link "Vertical split" at bounding box center [378, 417] width 129 height 28
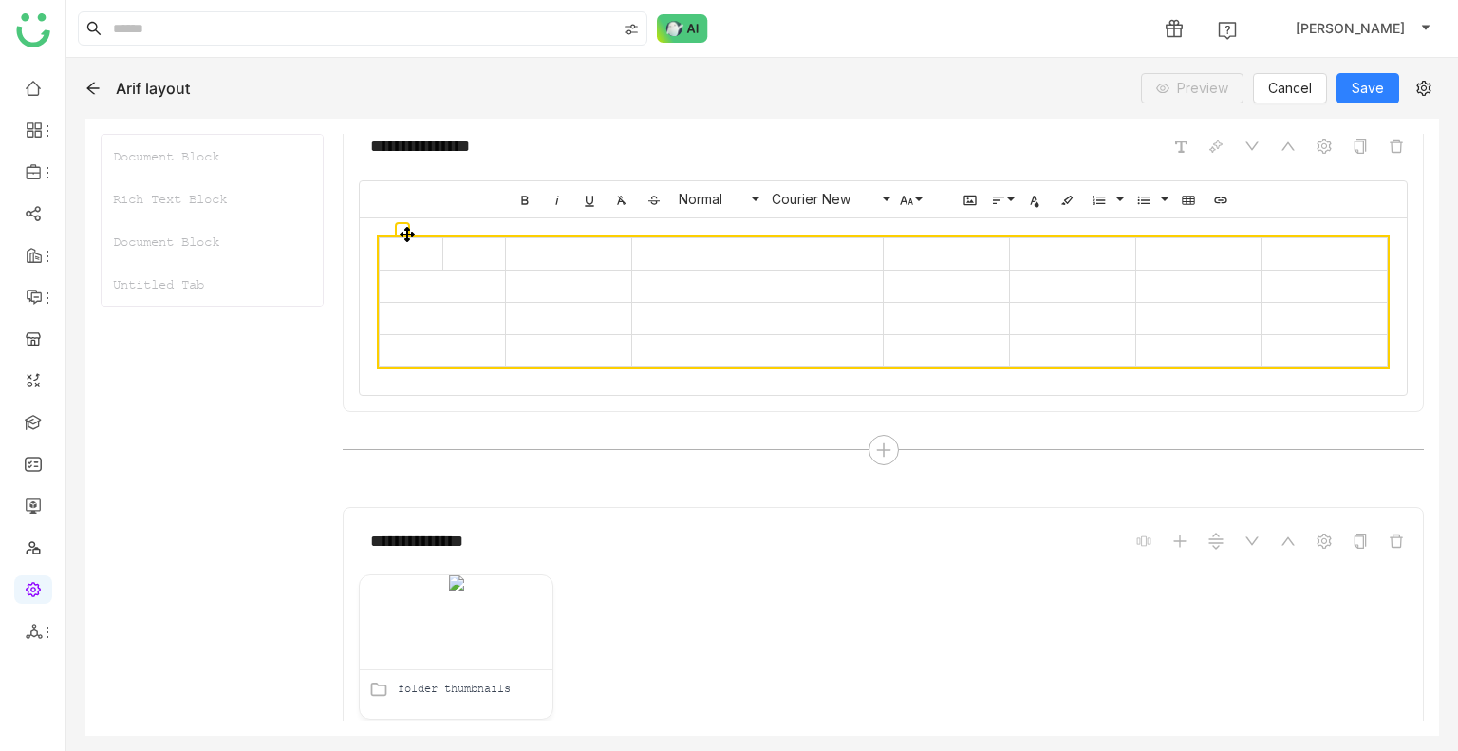
click at [415, 263] on td at bounding box center [411, 253] width 63 height 32
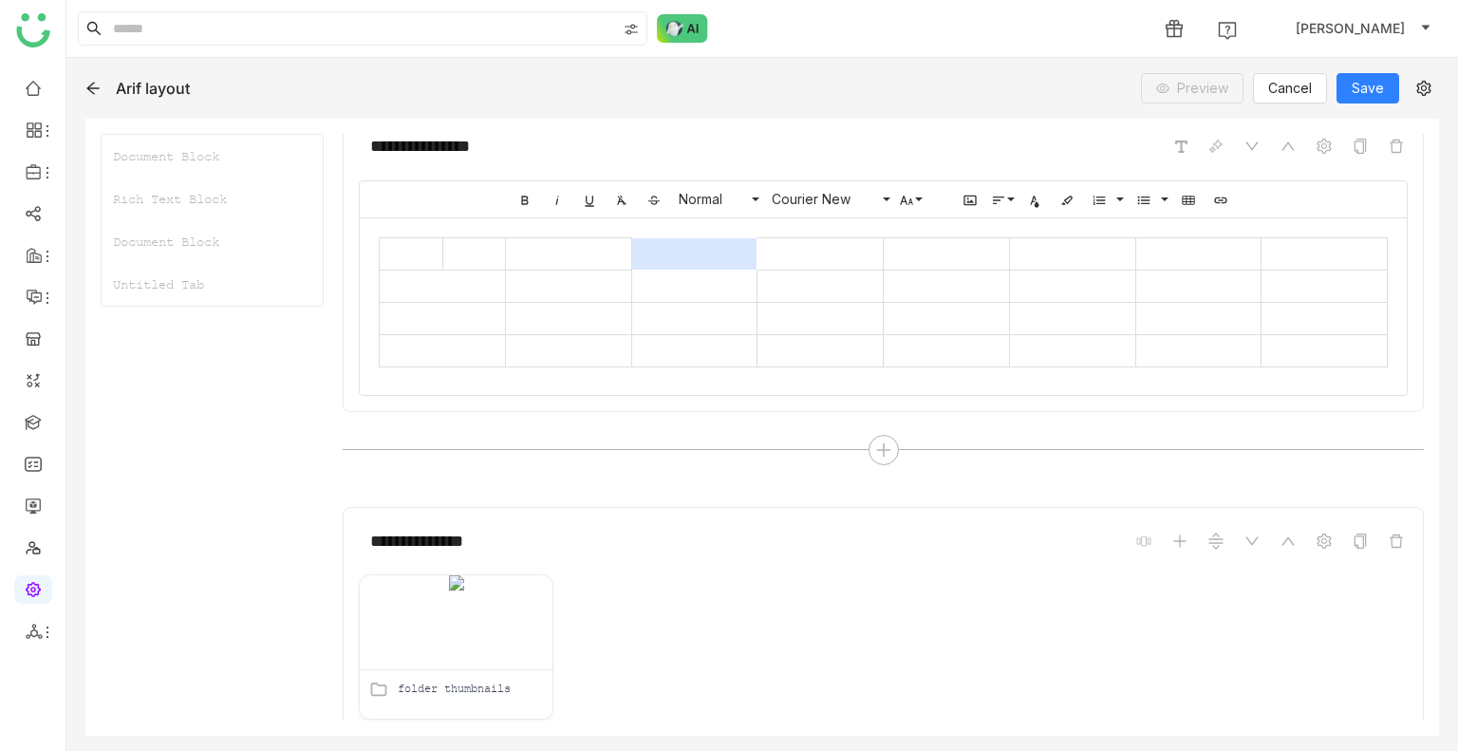
click at [642, 254] on td at bounding box center [694, 253] width 126 height 32
click at [469, 284] on td at bounding box center [443, 286] width 126 height 32
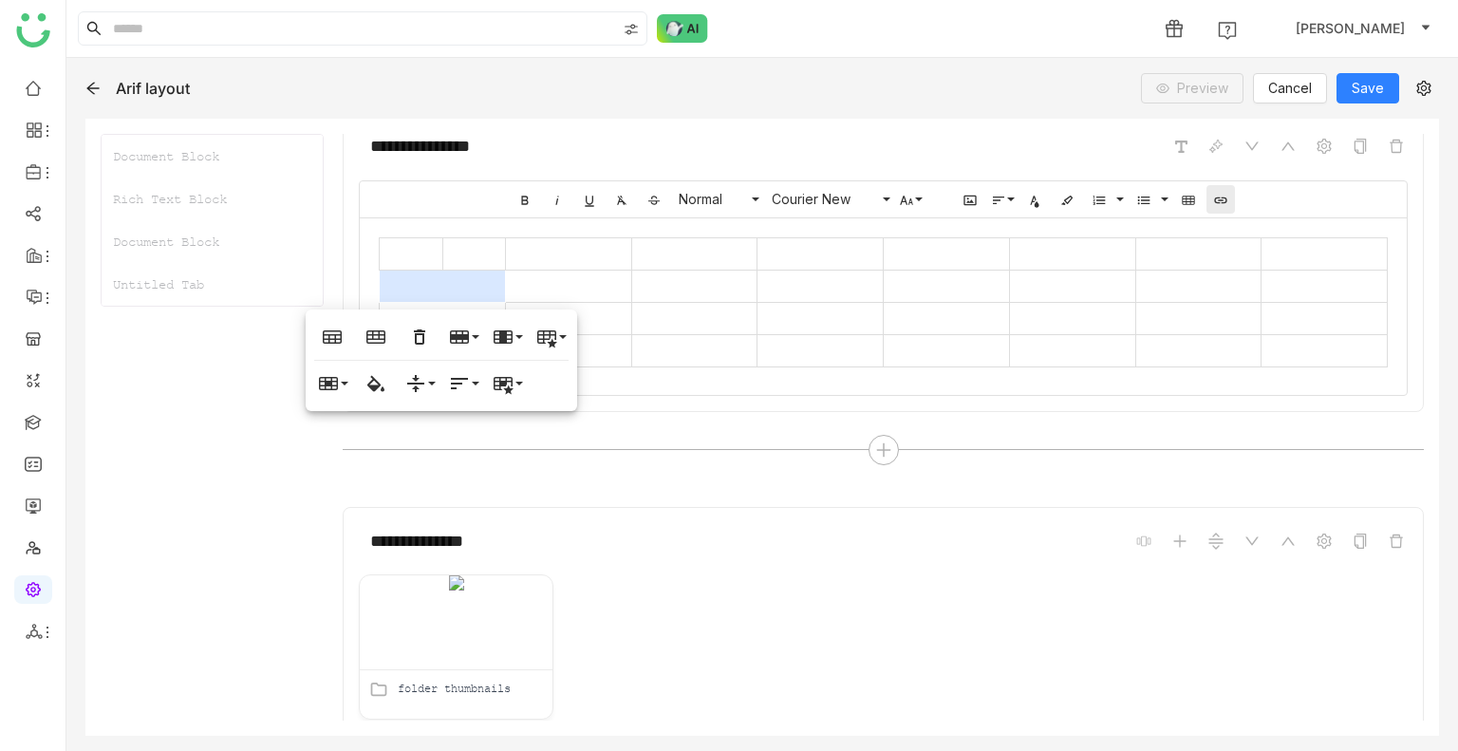
drag, startPoint x: 1196, startPoint y: 200, endPoint x: 1211, endPoint y: 201, distance: 15.2
click at [1211, 201] on div "Insert Image Align Align Left Align Center Align Right Align Justify Text Color…" at bounding box center [1095, 199] width 283 height 36
click at [1213, 201] on icon "button" at bounding box center [1220, 200] width 15 height 15
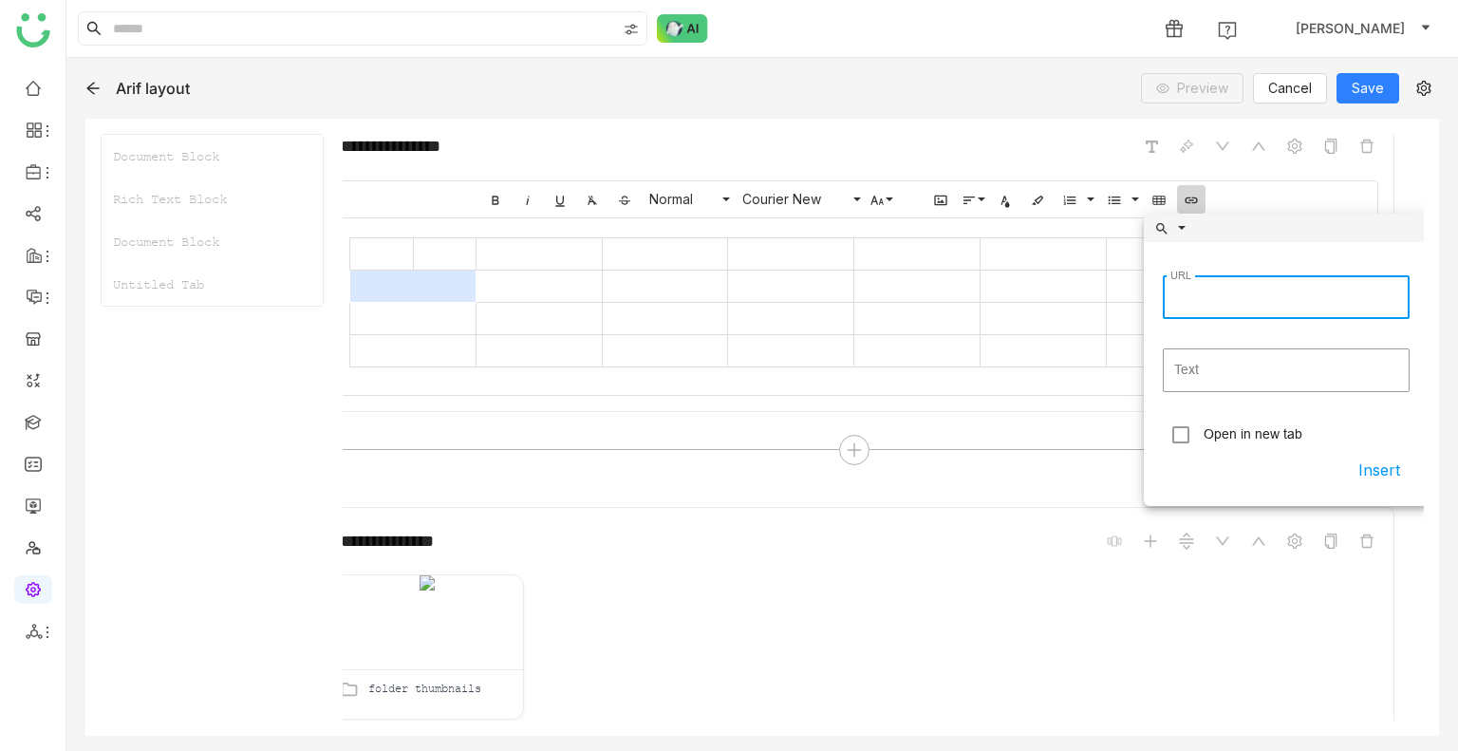
click at [1232, 285] on input "URL" at bounding box center [1286, 297] width 247 height 44
type input "**********"
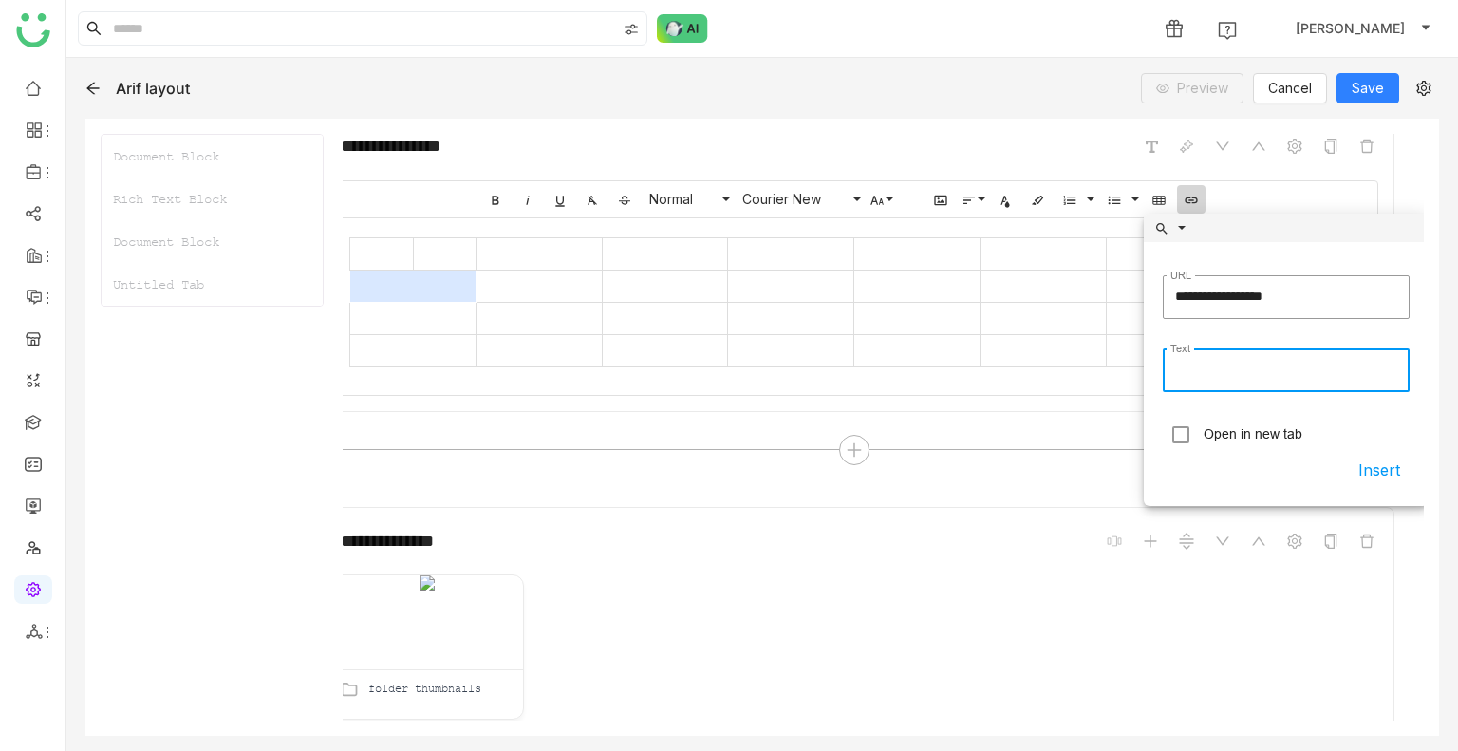
click at [1190, 355] on div "Text" at bounding box center [1286, 370] width 247 height 73
type input "******"
click at [1366, 476] on button "Insert" at bounding box center [1379, 470] width 61 height 34
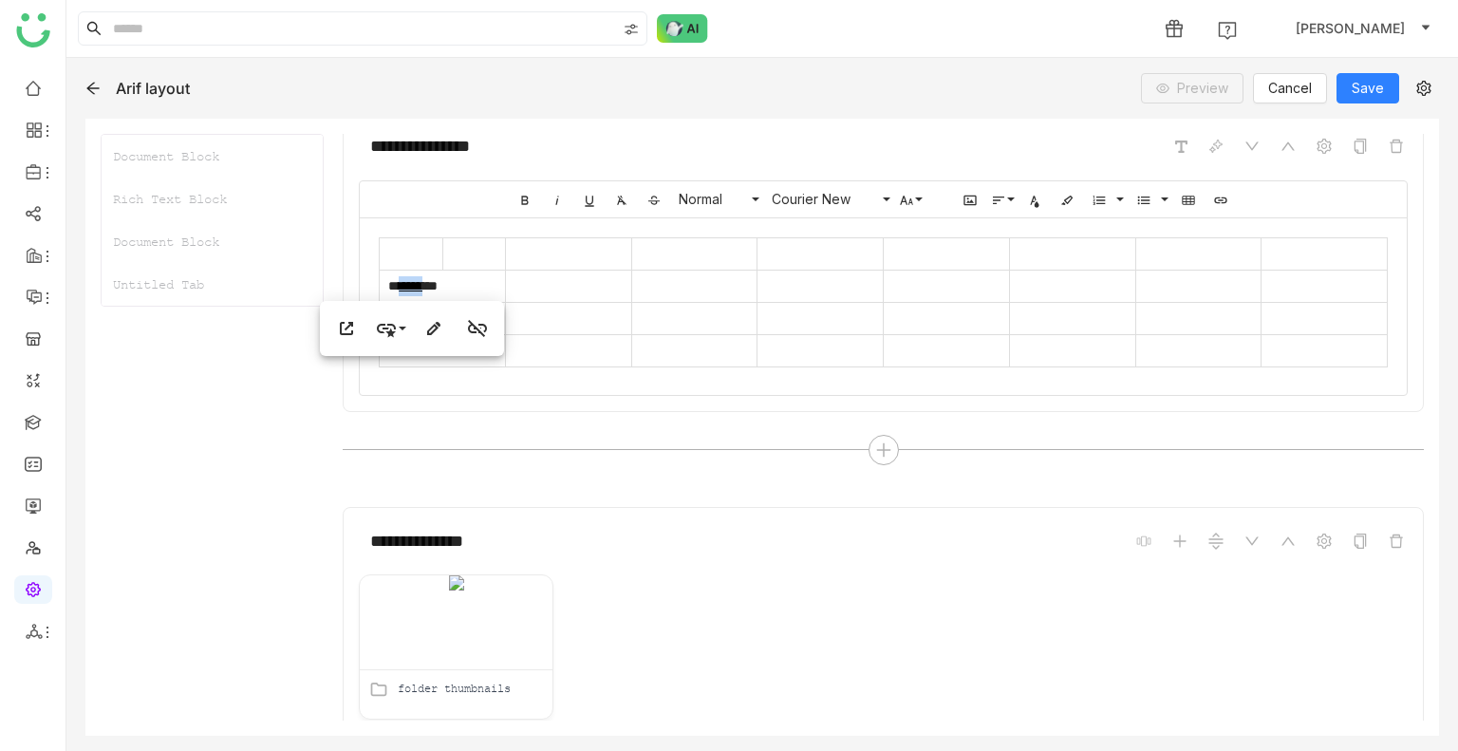
scroll to position [0, 0]
click at [608, 264] on td at bounding box center [568, 253] width 126 height 32
click at [405, 281] on link "******" at bounding box center [411, 285] width 24 height 13
click at [1060, 200] on icon "button" at bounding box center [1067, 200] width 15 height 15
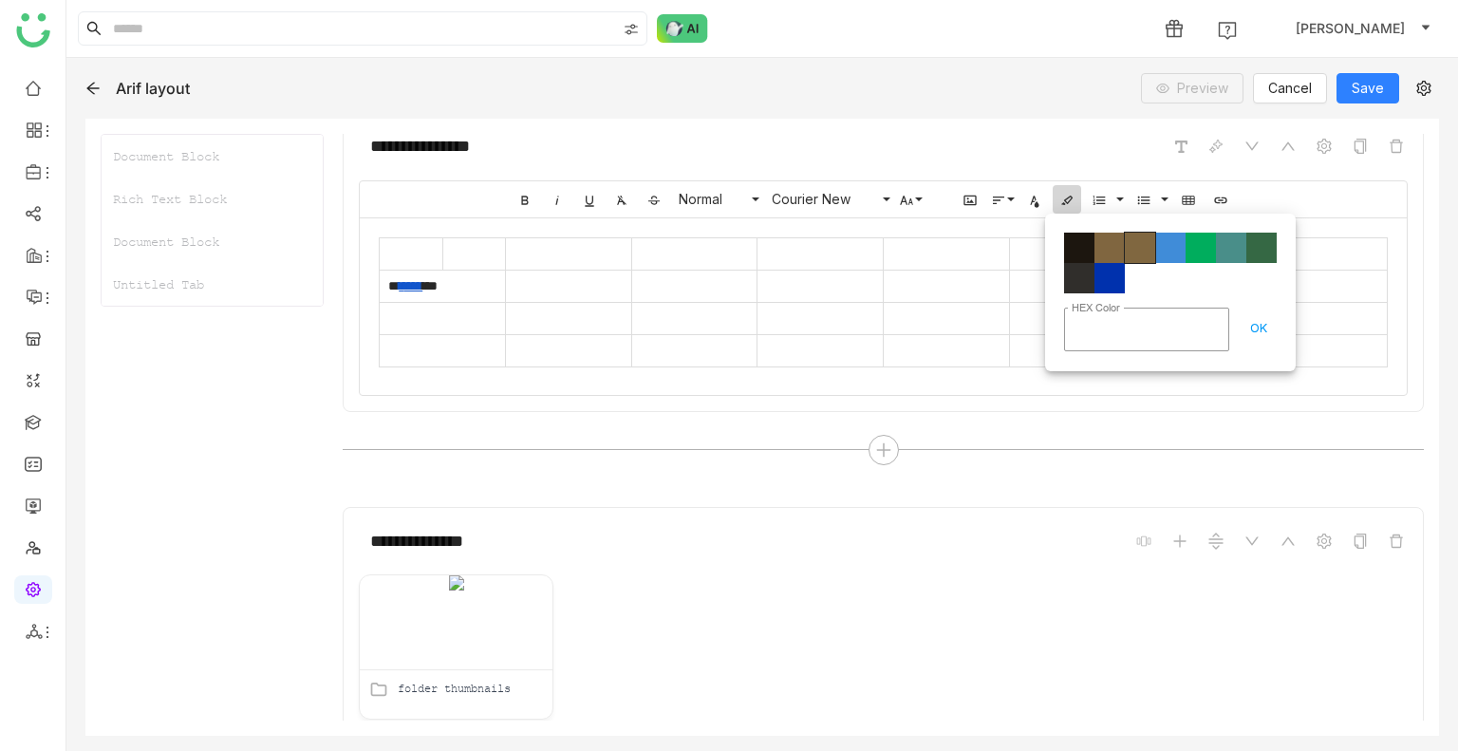
click at [1139, 246] on span "Color#806740" at bounding box center [1140, 248] width 30 height 30
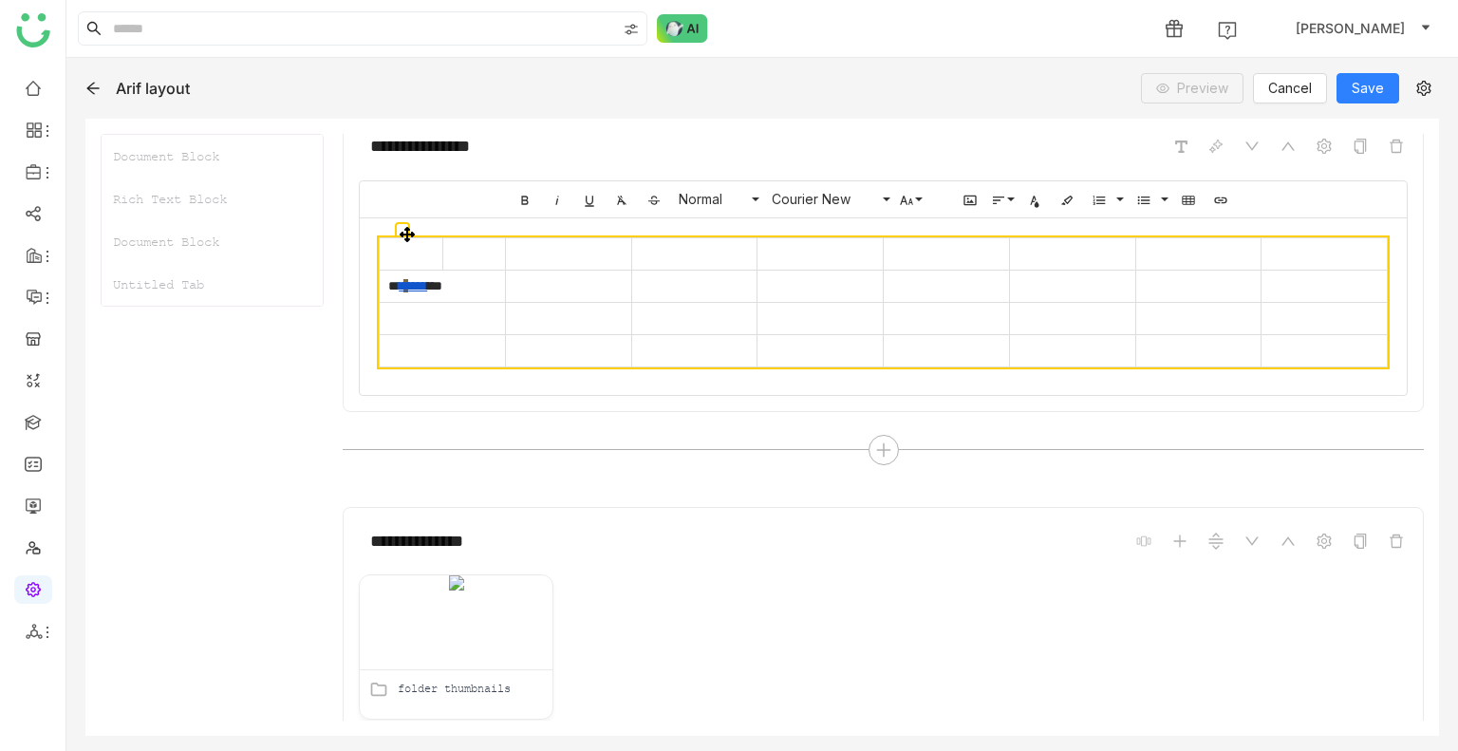
click at [465, 282] on td "* ** * **** ***" at bounding box center [443, 286] width 126 height 32
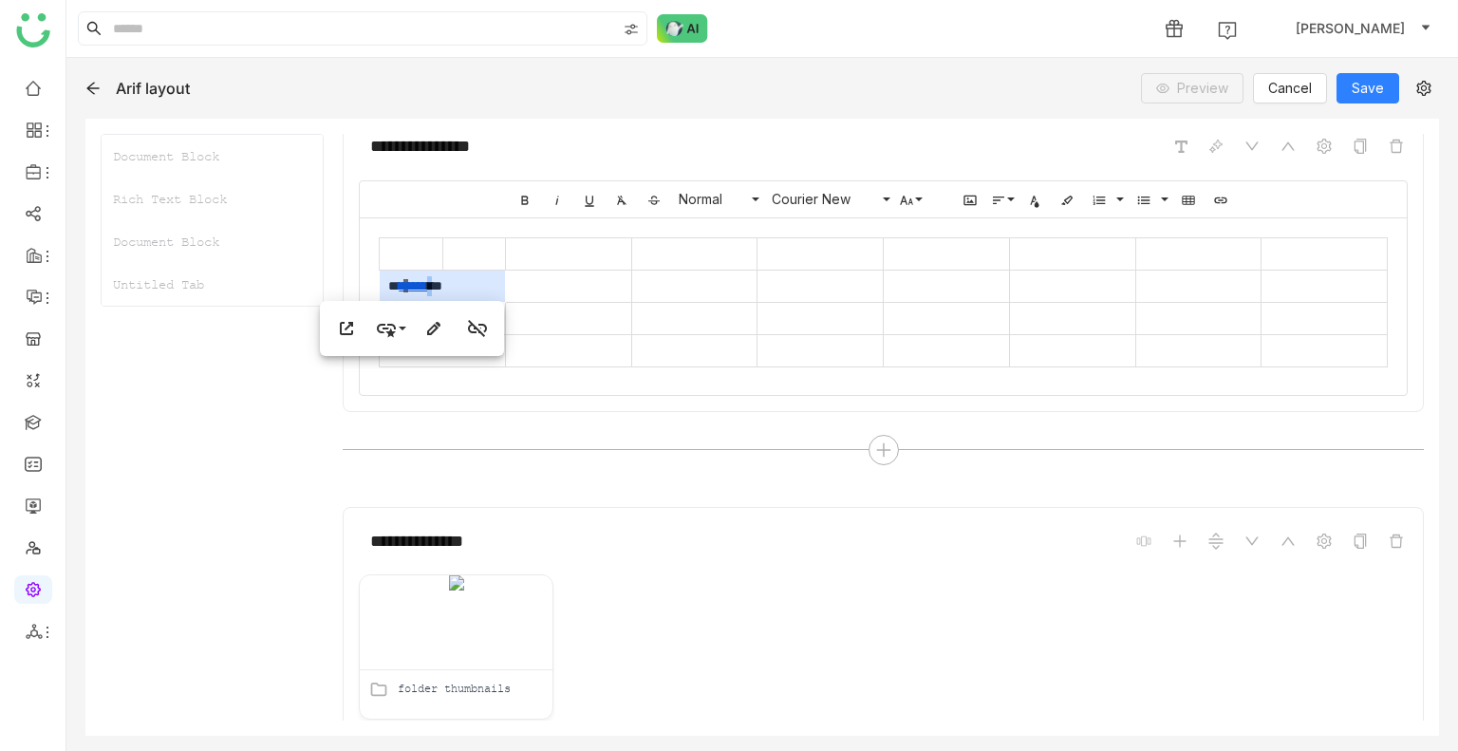
click at [465, 282] on td "* ** * **** ***" at bounding box center [443, 286] width 126 height 32
click at [1060, 193] on icon "button" at bounding box center [1067, 200] width 15 height 15
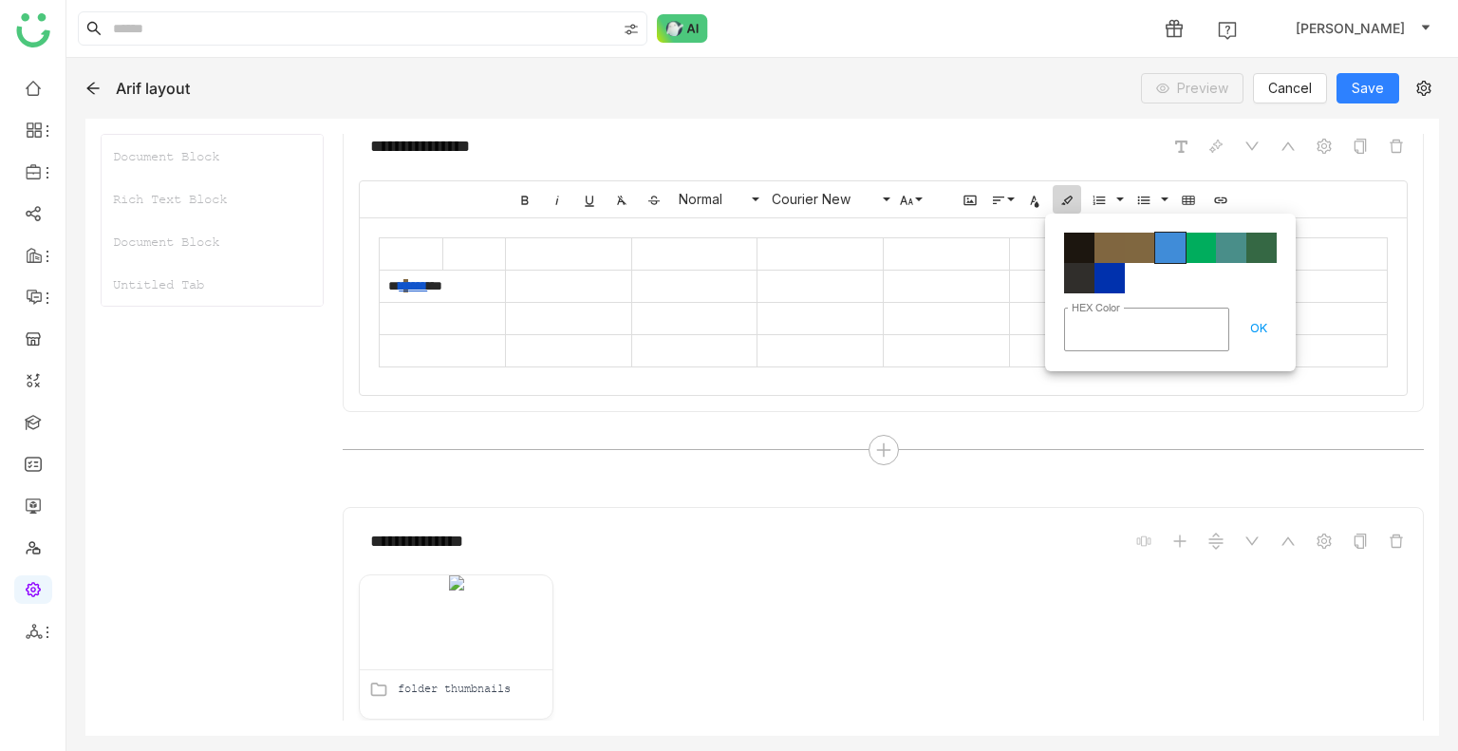
click at [1176, 246] on span "Color#408CD8" at bounding box center [1170, 248] width 30 height 30
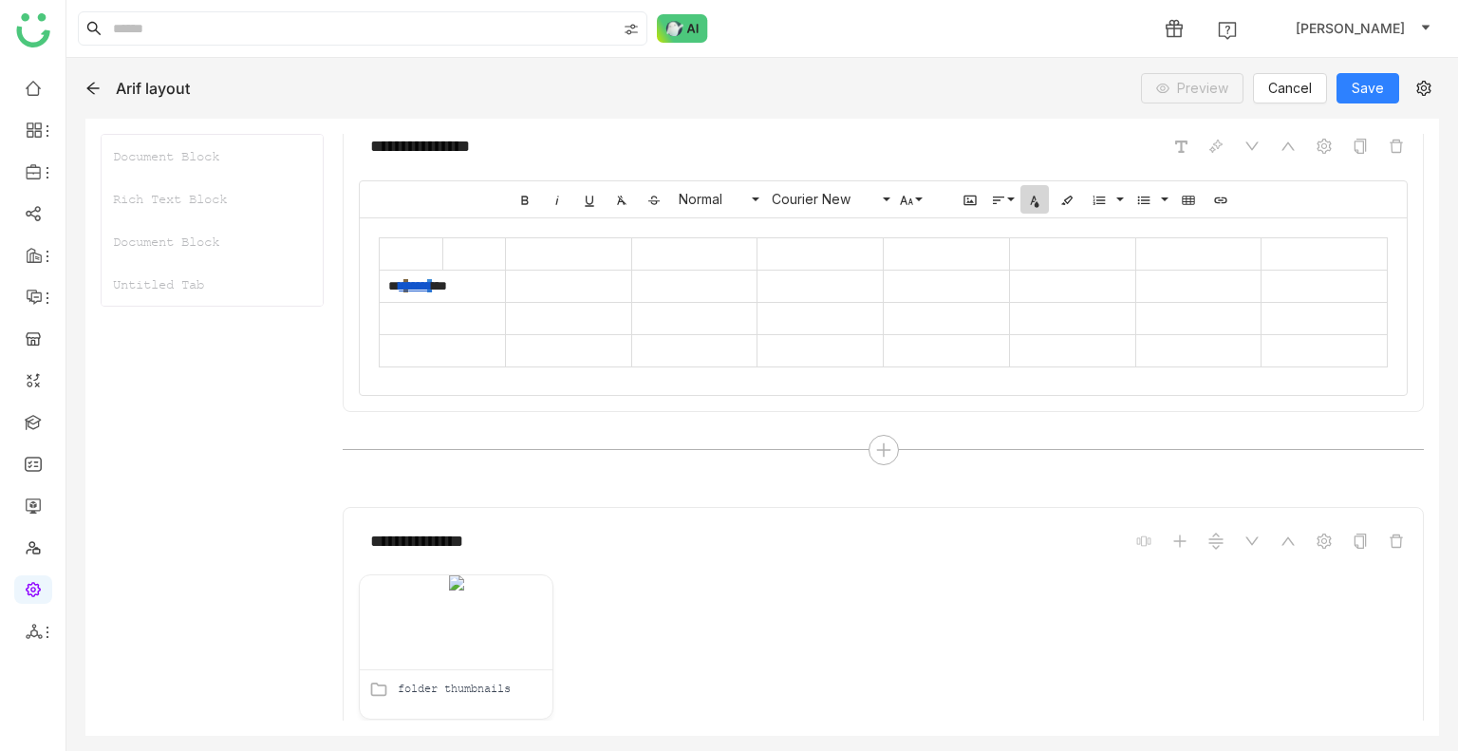
click at [1032, 196] on icon "button" at bounding box center [1034, 200] width 15 height 15
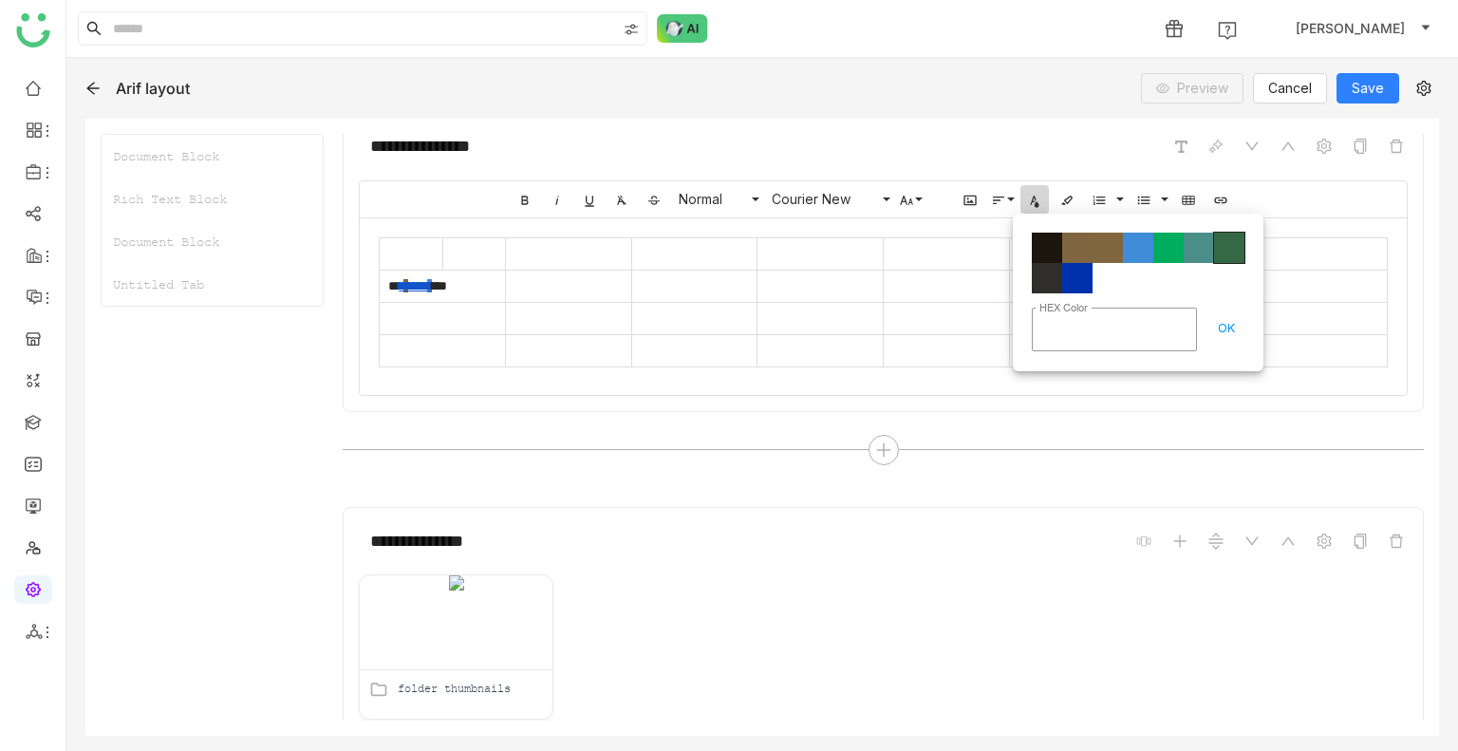
click at [1234, 251] on span "Color#356844" at bounding box center [1229, 248] width 30 height 30
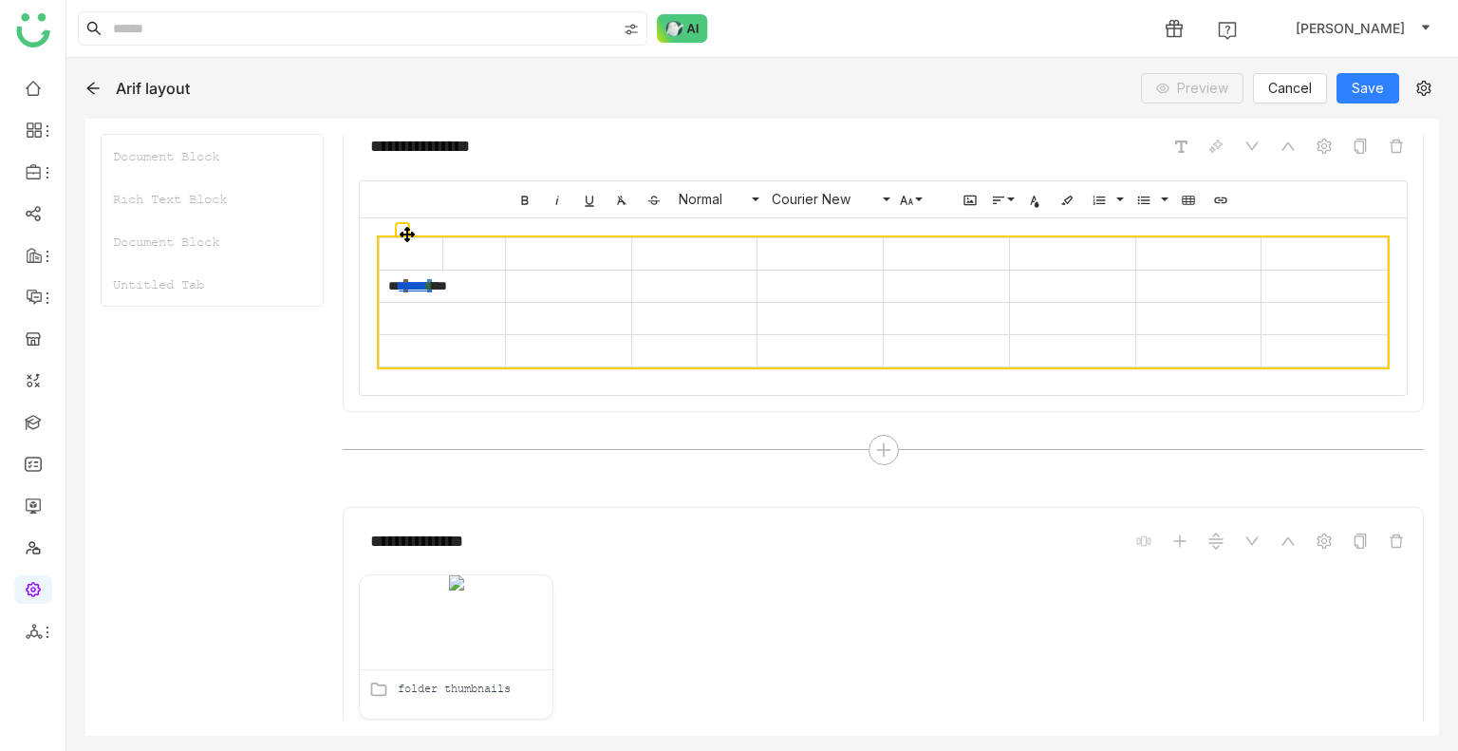
click at [460, 291] on td "* ** * **** * ***" at bounding box center [443, 286] width 126 height 32
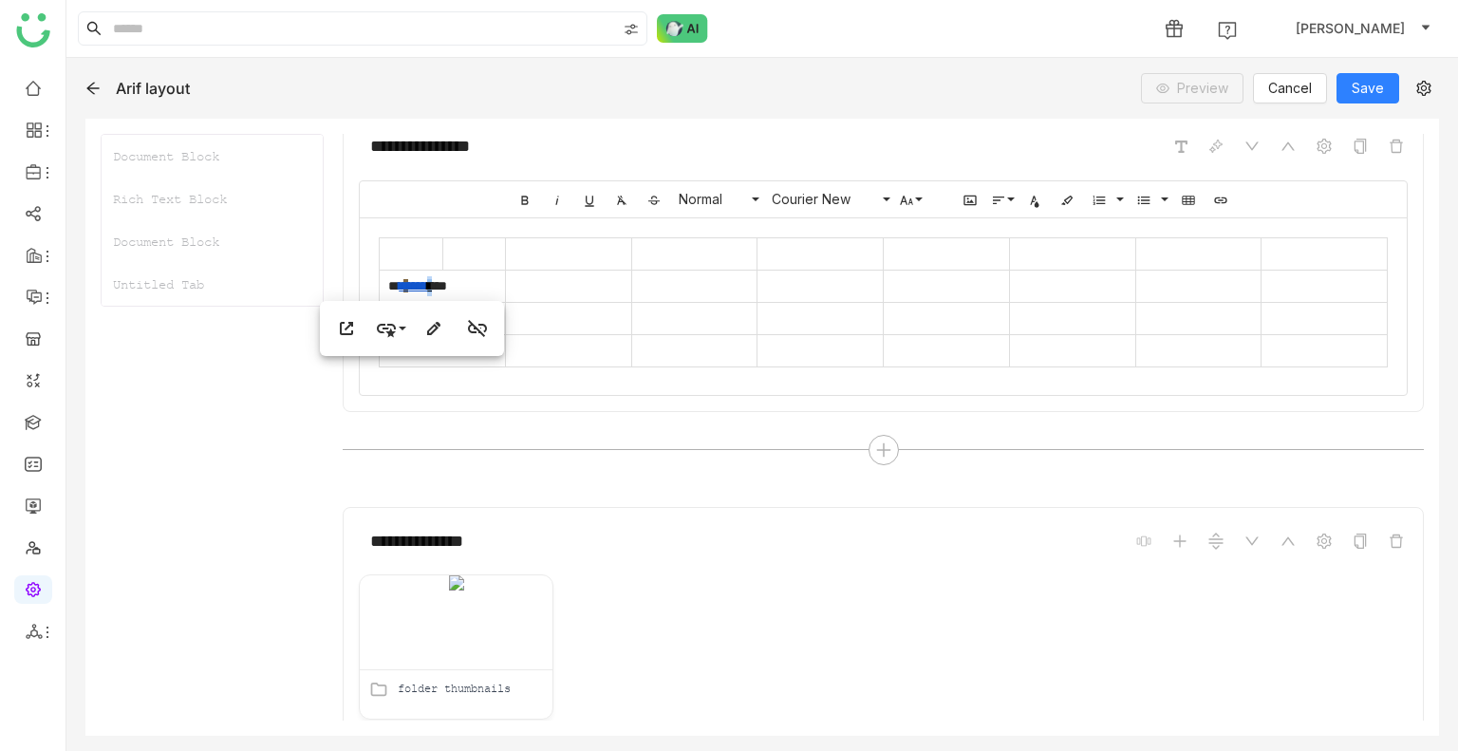
click at [460, 291] on td "* ** * **** * ***" at bounding box center [443, 286] width 126 height 32
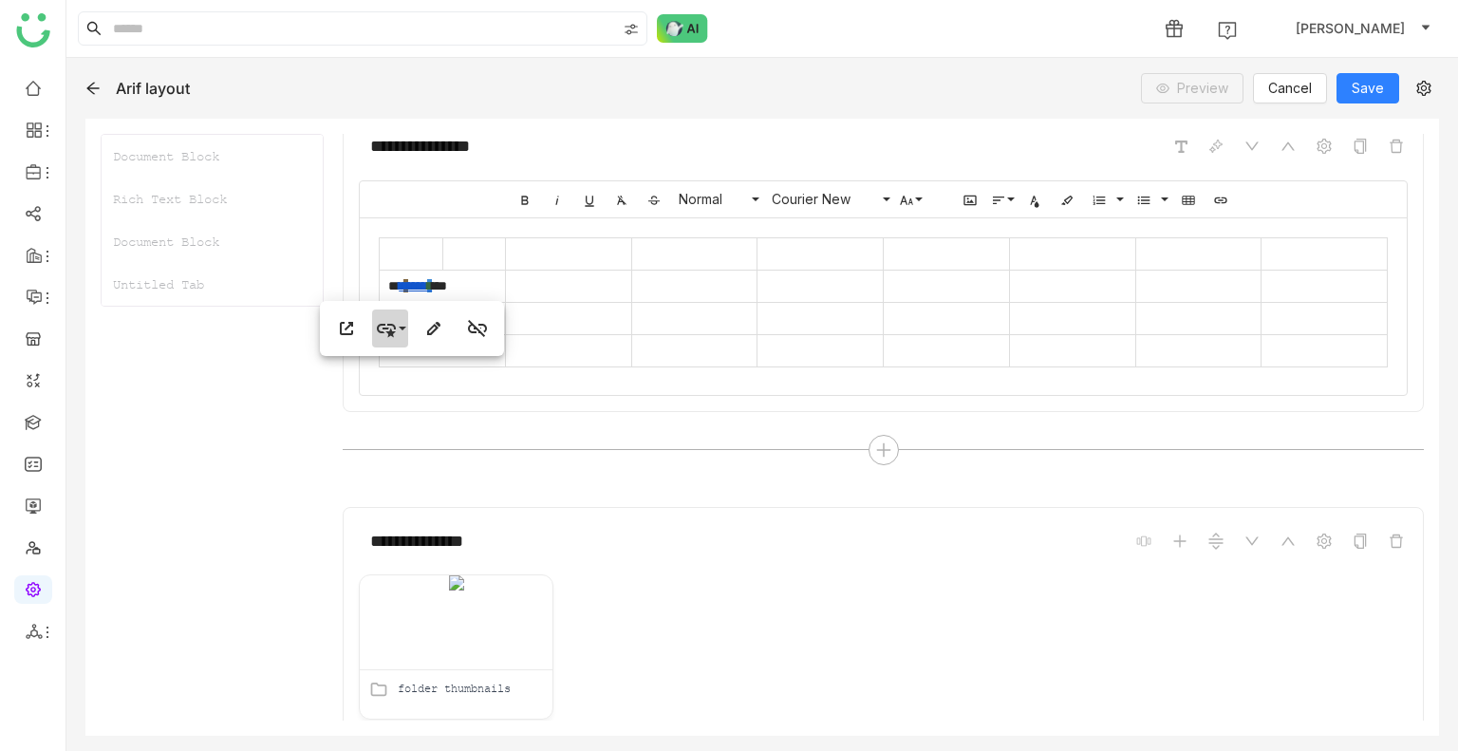
click at [397, 325] on icon "button" at bounding box center [386, 328] width 23 height 23
click at [410, 362] on link "Green" at bounding box center [410, 365] width 77 height 28
click at [395, 323] on icon "button" at bounding box center [386, 328] width 23 height 23
click at [409, 386] on link "Thick" at bounding box center [410, 394] width 77 height 28
click at [801, 307] on td at bounding box center [821, 318] width 126 height 32
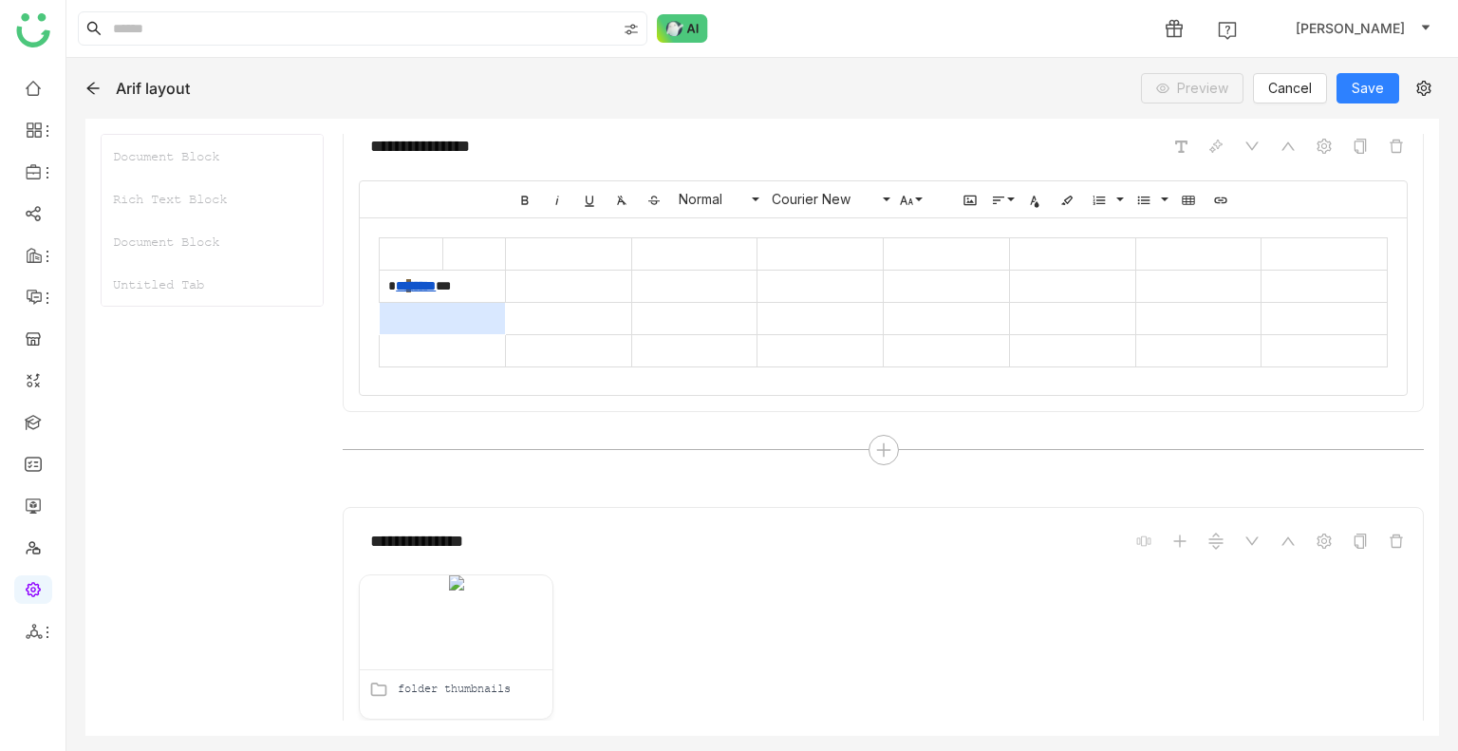
click at [463, 302] on td at bounding box center [443, 318] width 126 height 32
click at [468, 290] on td "* ** * **** * ***" at bounding box center [443, 286] width 126 height 32
click at [1181, 198] on icon "button" at bounding box center [1188, 200] width 15 height 15
click at [1037, 200] on button "Text Color" at bounding box center [1035, 199] width 28 height 28
type input "*******"
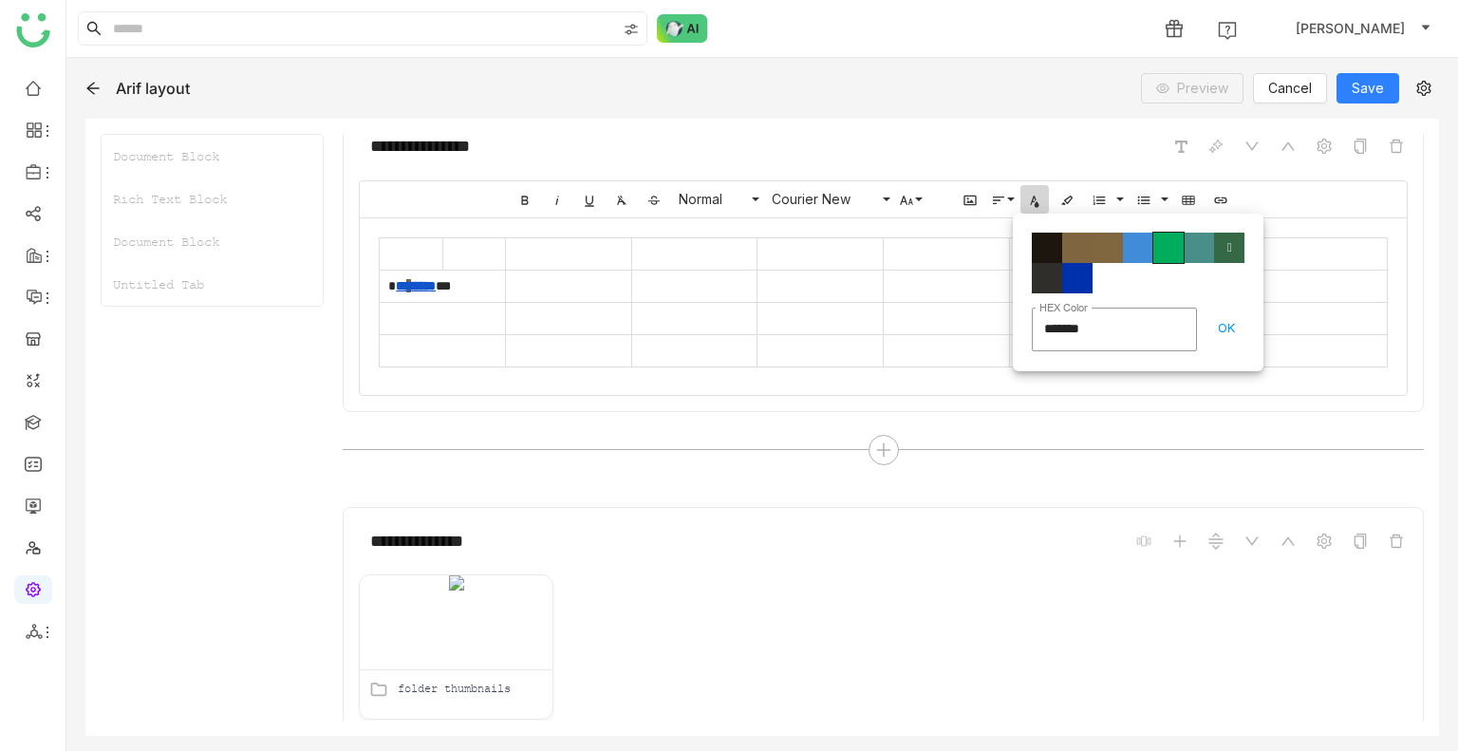
click at [1166, 246] on span "Color#00AD5D" at bounding box center [1169, 248] width 30 height 30
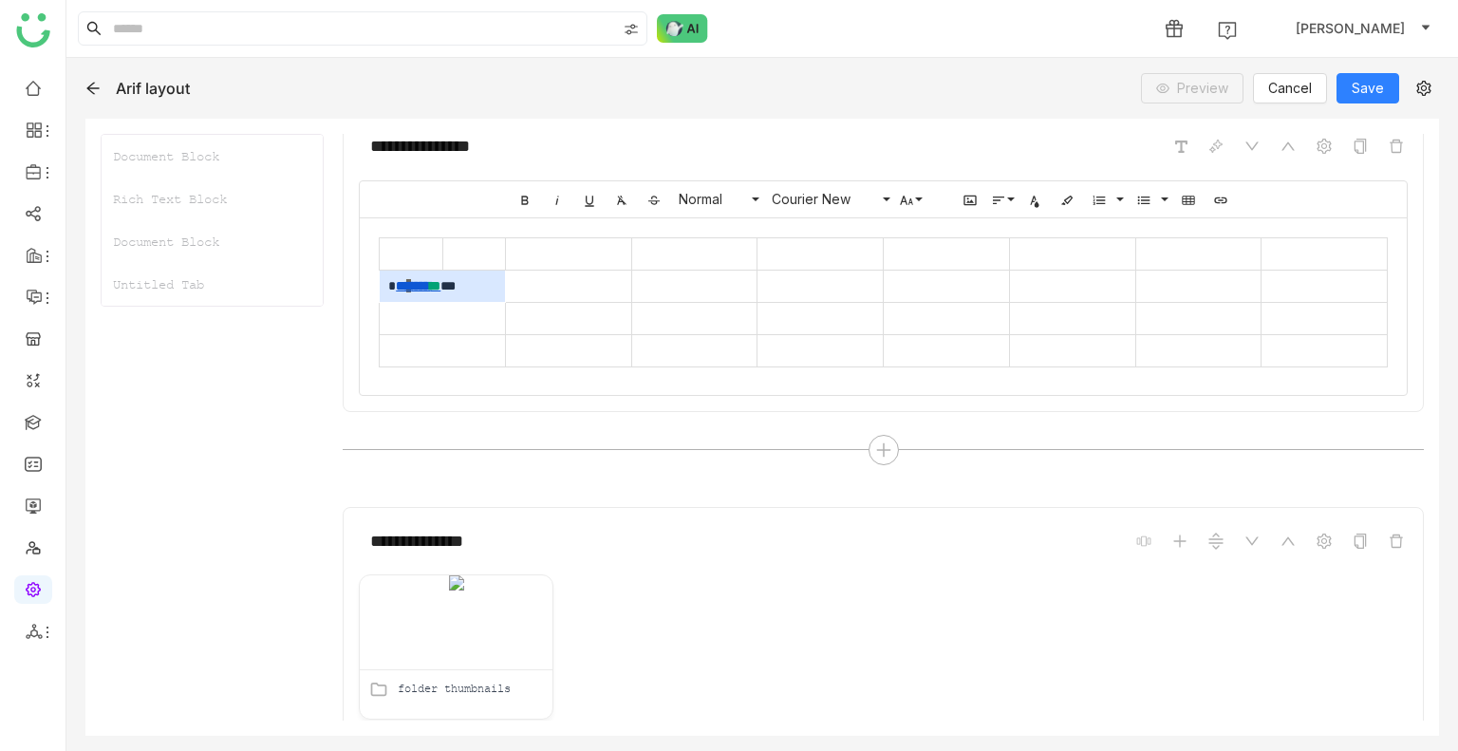
click at [487, 276] on td "* ** * **** * * ***" at bounding box center [443, 286] width 126 height 32
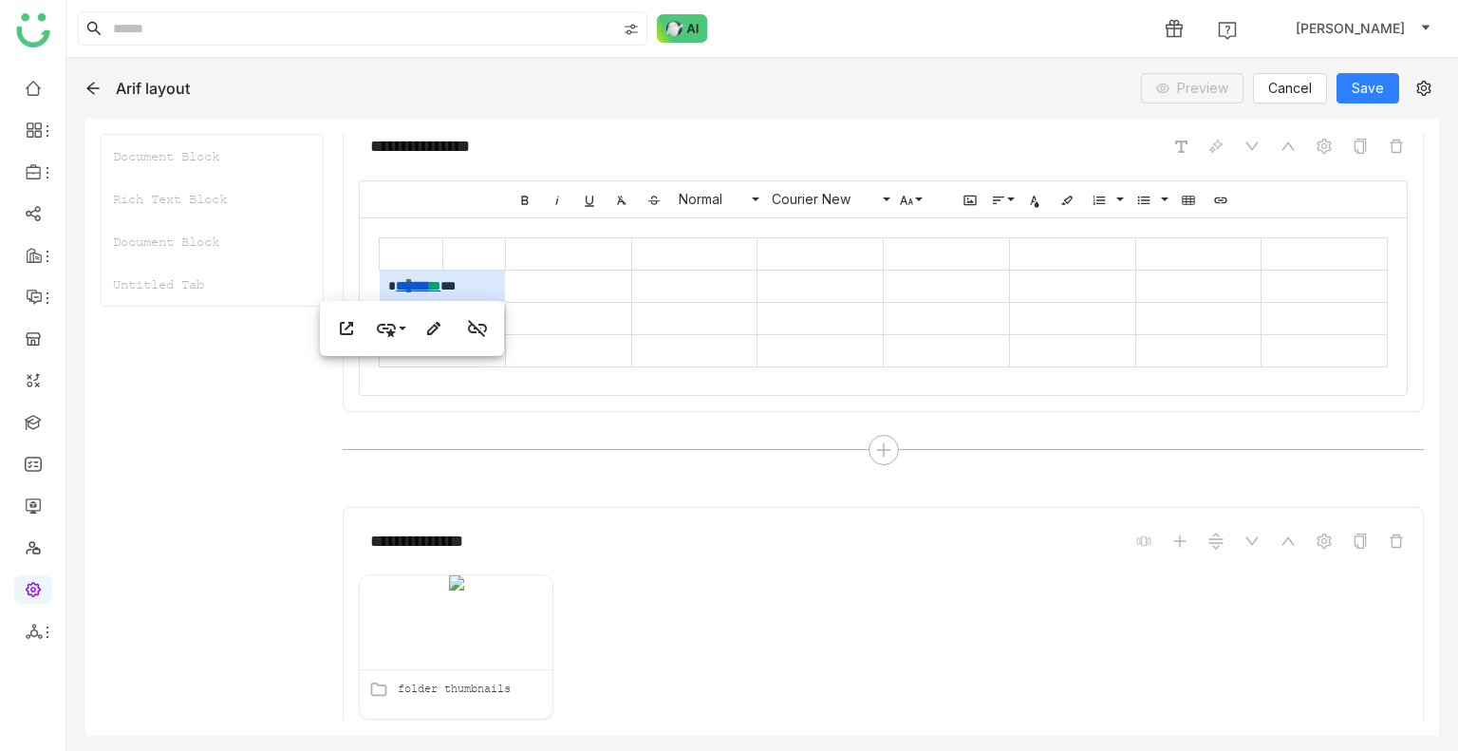
click at [487, 276] on td "* ** * **** * * ***" at bounding box center [443, 286] width 126 height 32
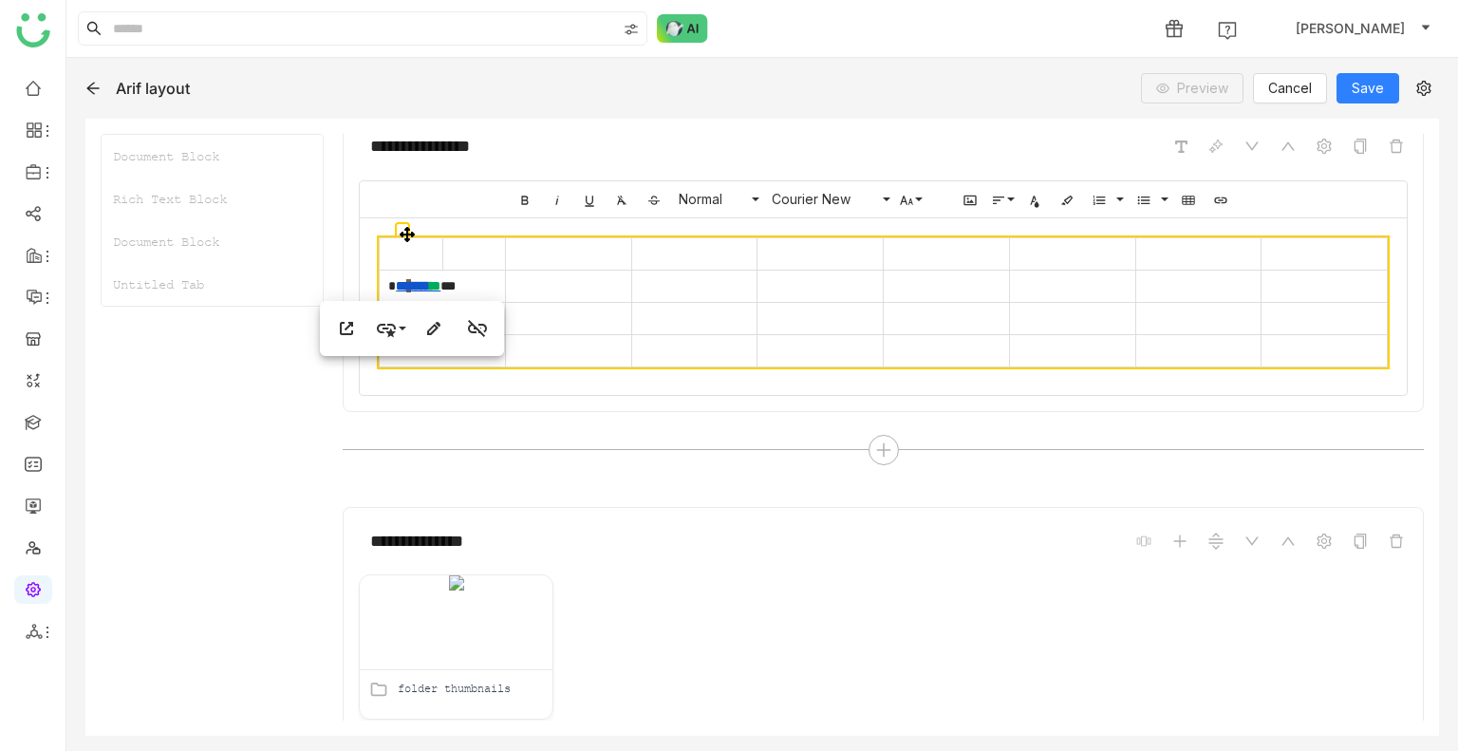
click at [549, 276] on td at bounding box center [568, 286] width 126 height 32
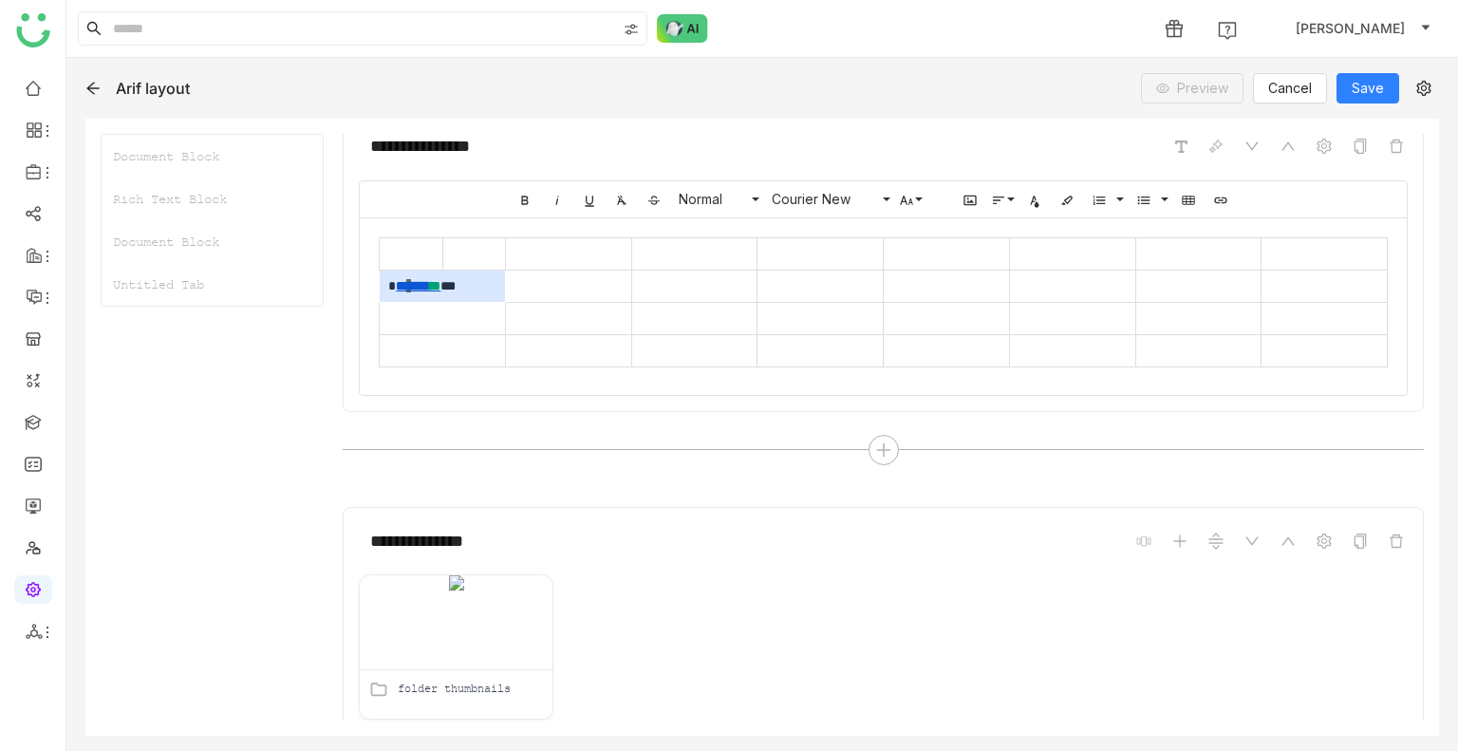
click at [448, 276] on td "* ** * **** * * ***" at bounding box center [443, 286] width 126 height 32
copy span "*"
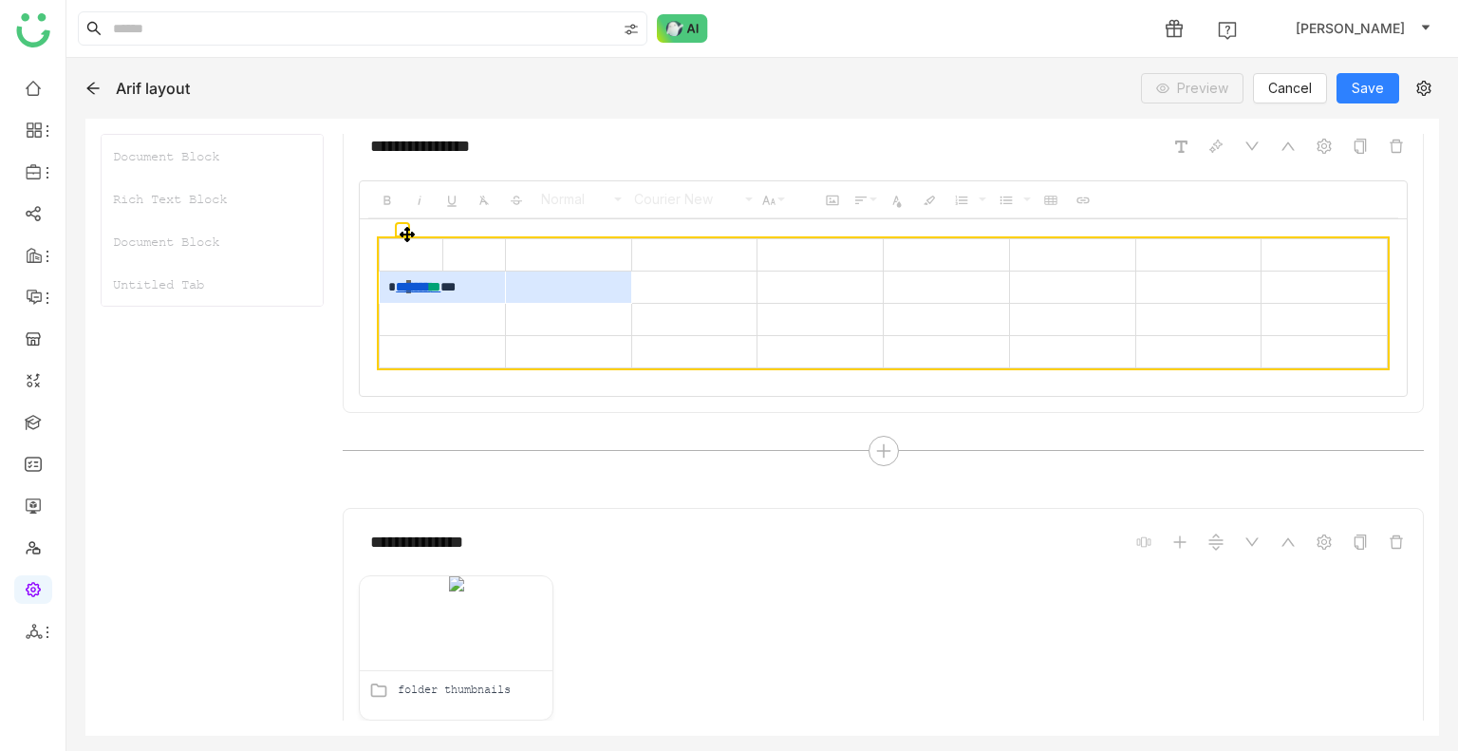
click at [585, 272] on td at bounding box center [568, 287] width 126 height 32
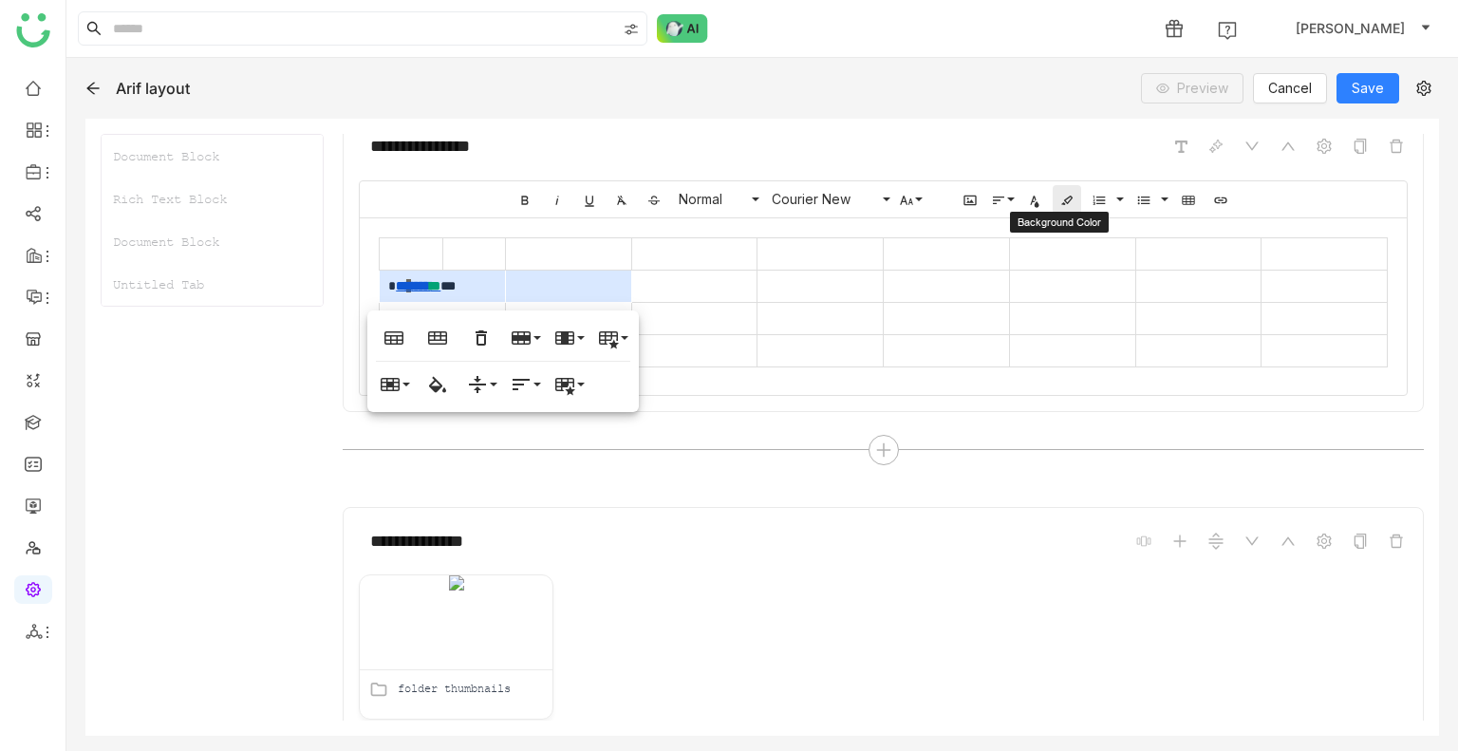
click at [1060, 199] on icon "button" at bounding box center [1067, 200] width 15 height 15
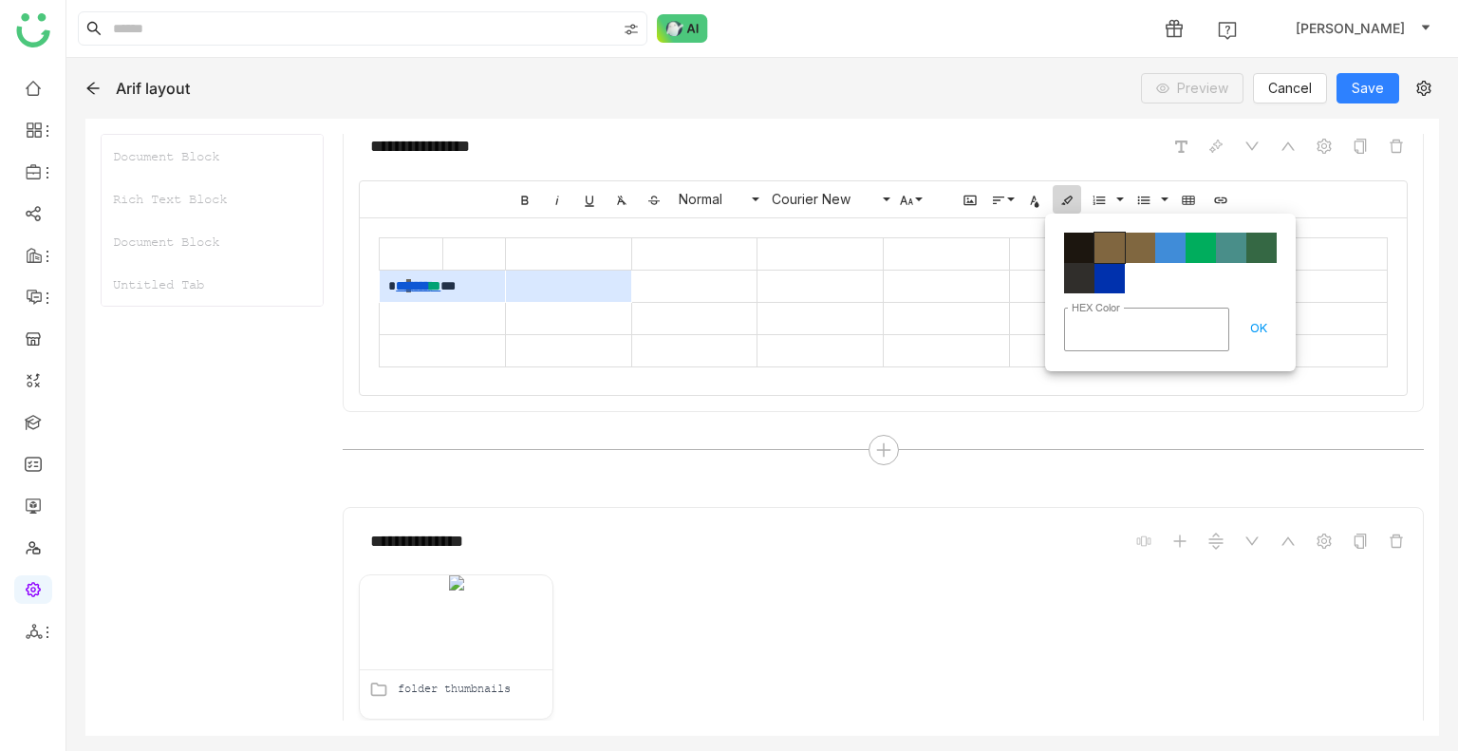
click at [1120, 242] on span "Color#806640" at bounding box center [1110, 248] width 30 height 30
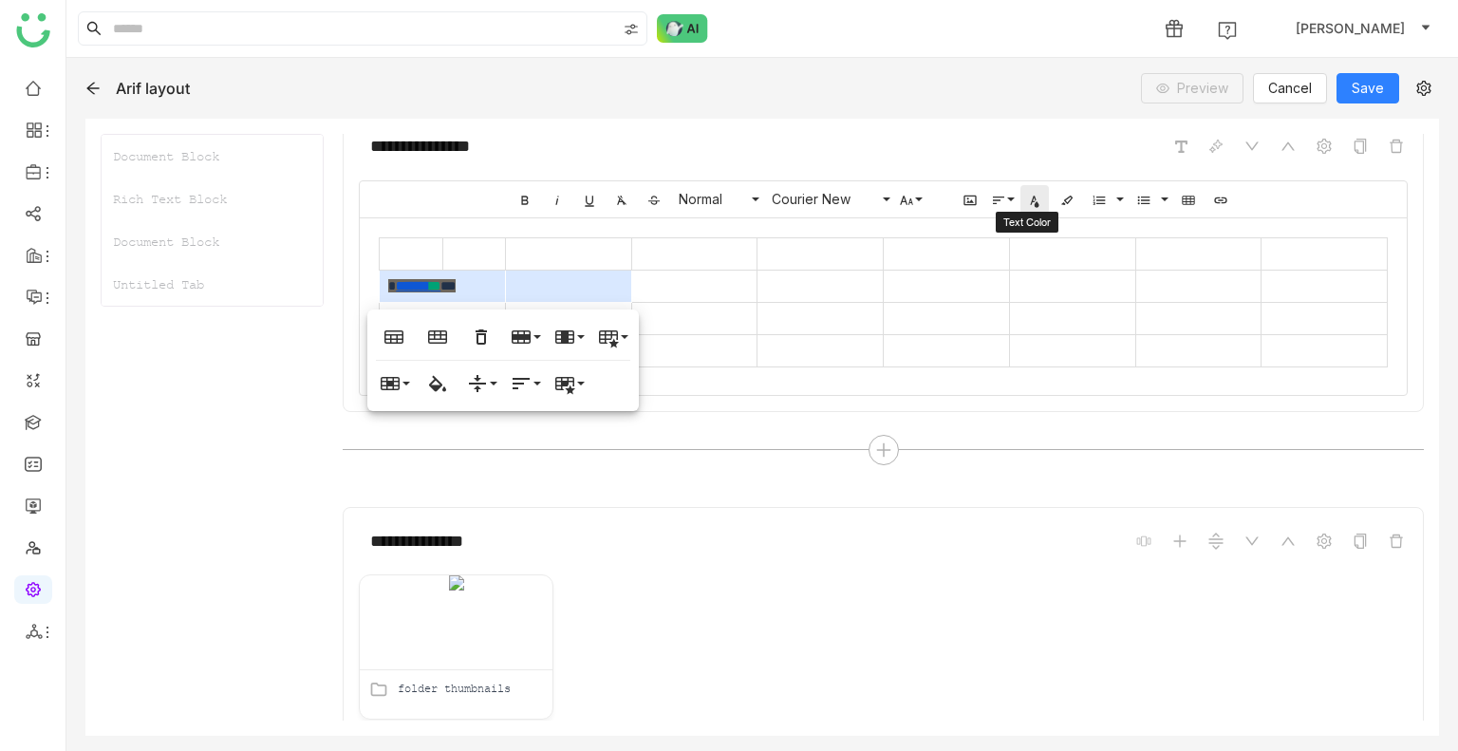
click at [1027, 194] on icon "button" at bounding box center [1034, 200] width 15 height 15
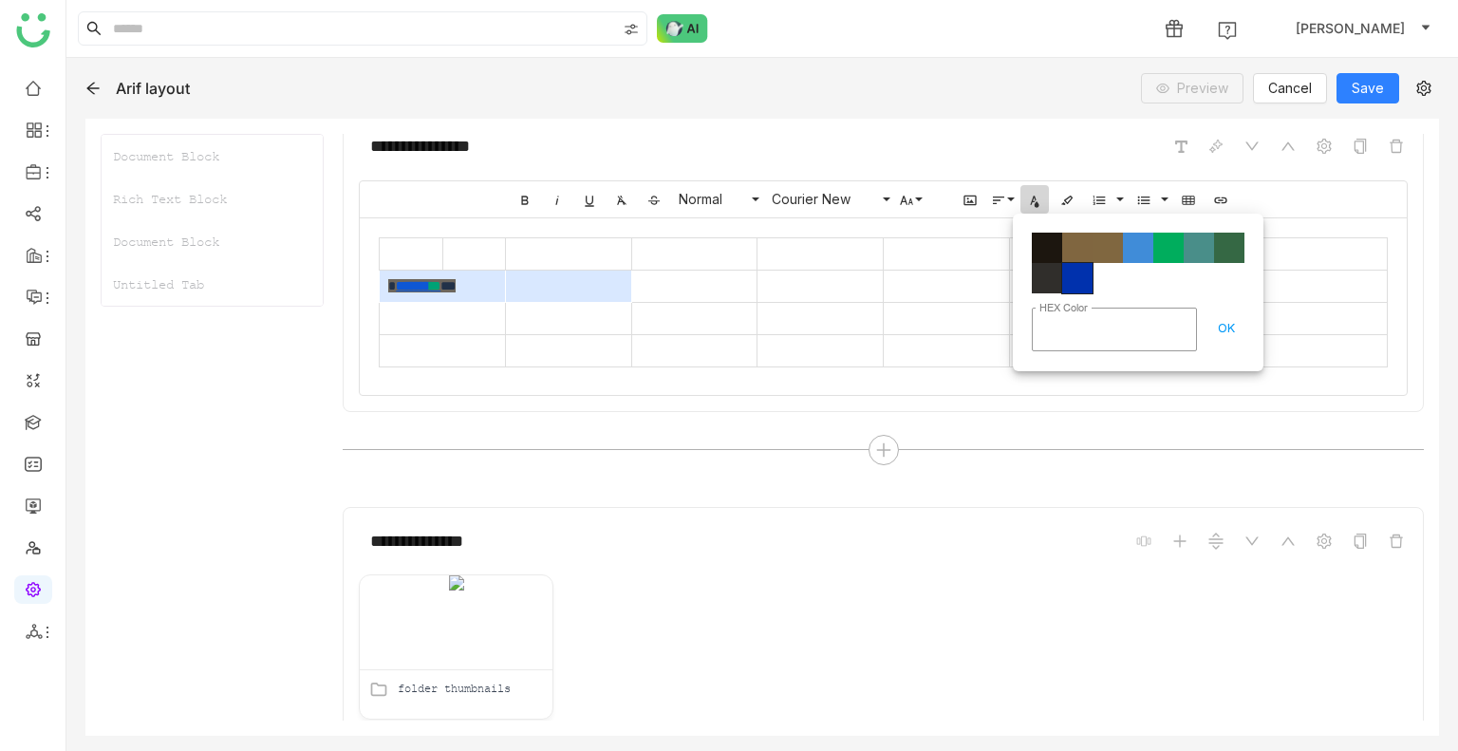
click at [1072, 275] on span "Color#0031AD" at bounding box center [1077, 278] width 30 height 30
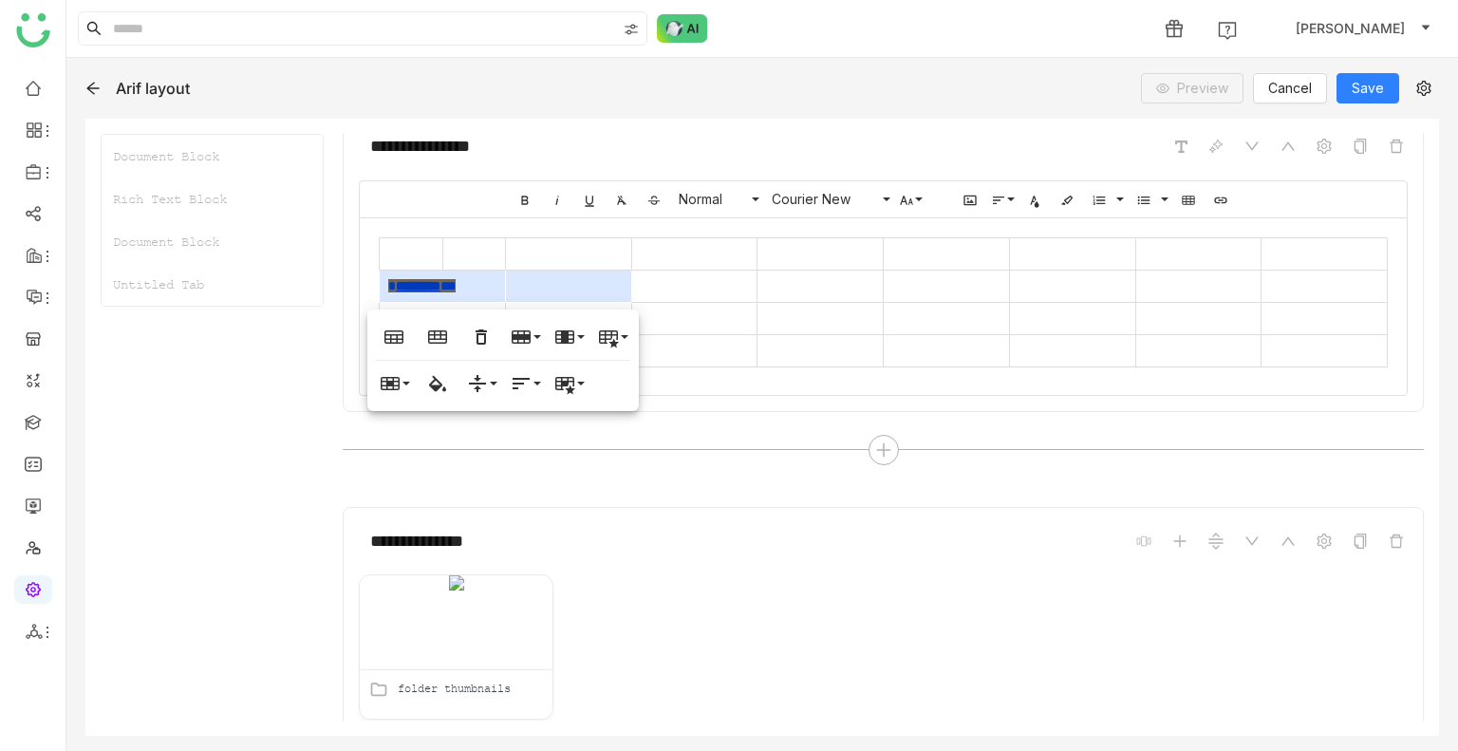
click at [779, 341] on td at bounding box center [821, 350] width 126 height 32
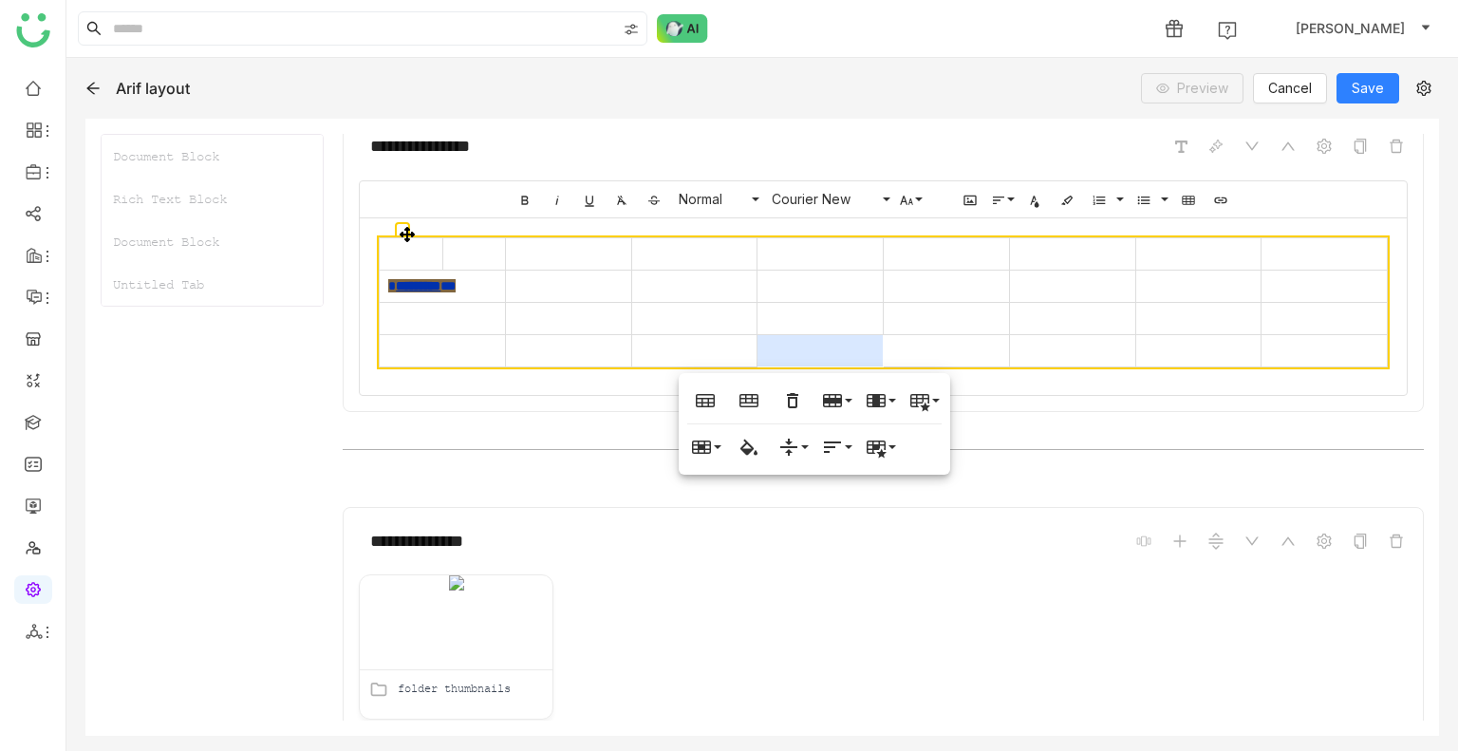
scroll to position [332, 0]
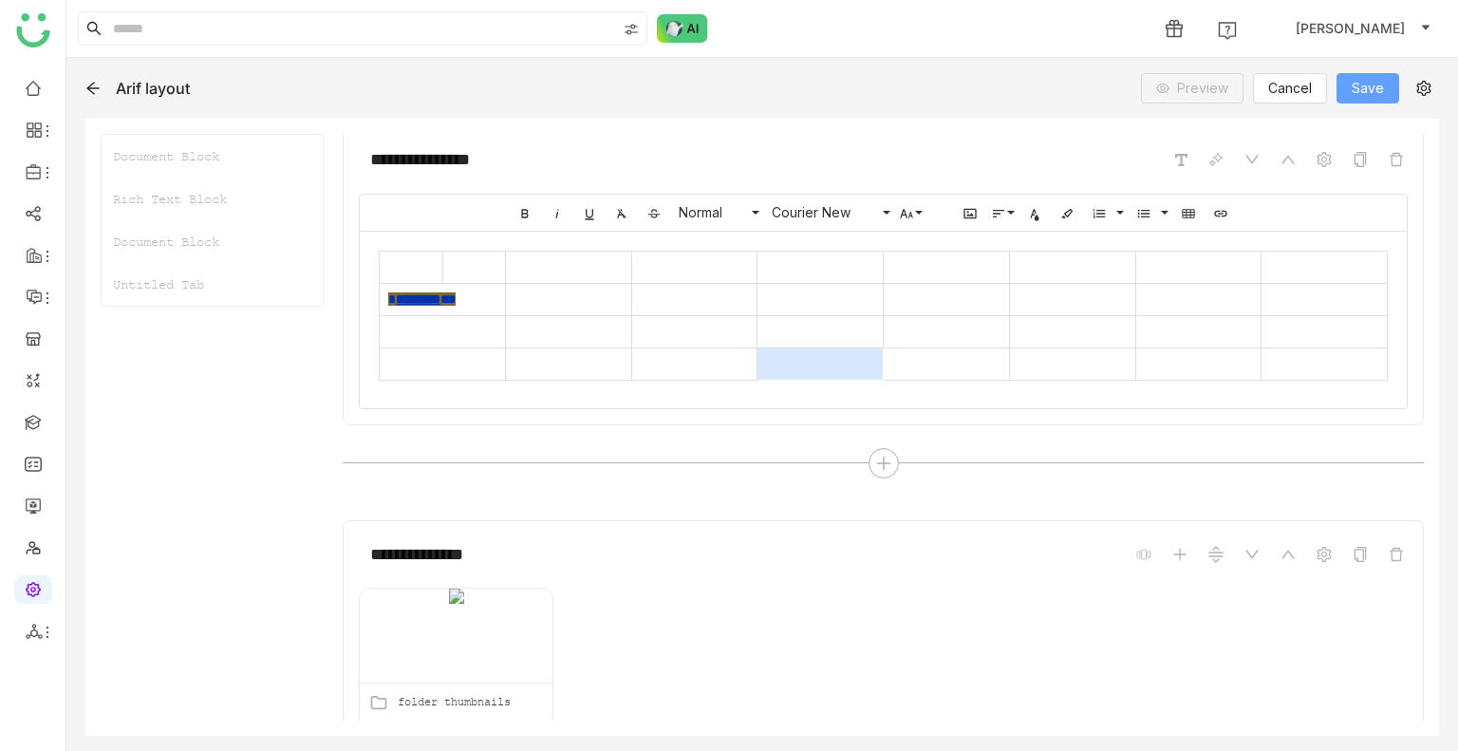
click at [1369, 89] on span "Save" at bounding box center [1368, 88] width 32 height 21
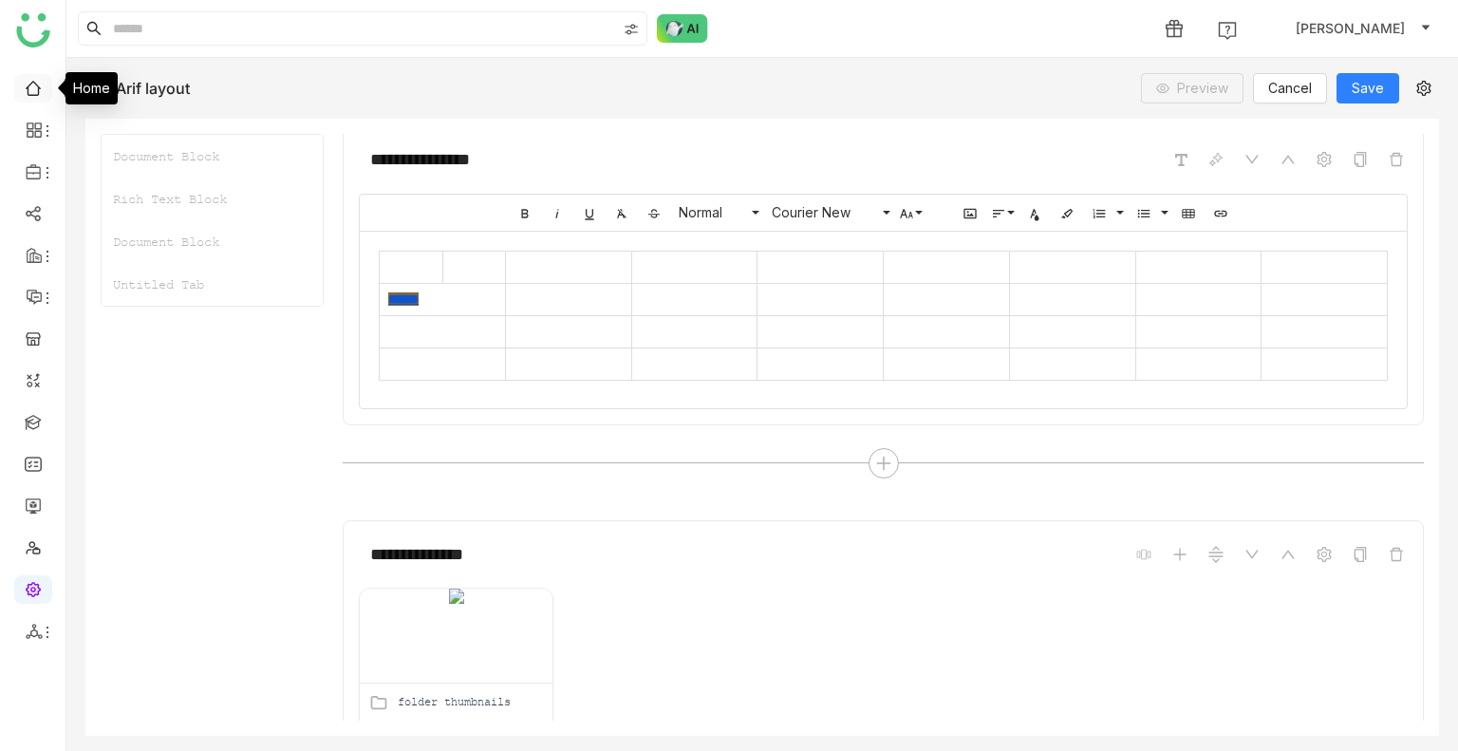
click at [42, 86] on link at bounding box center [33, 87] width 17 height 16
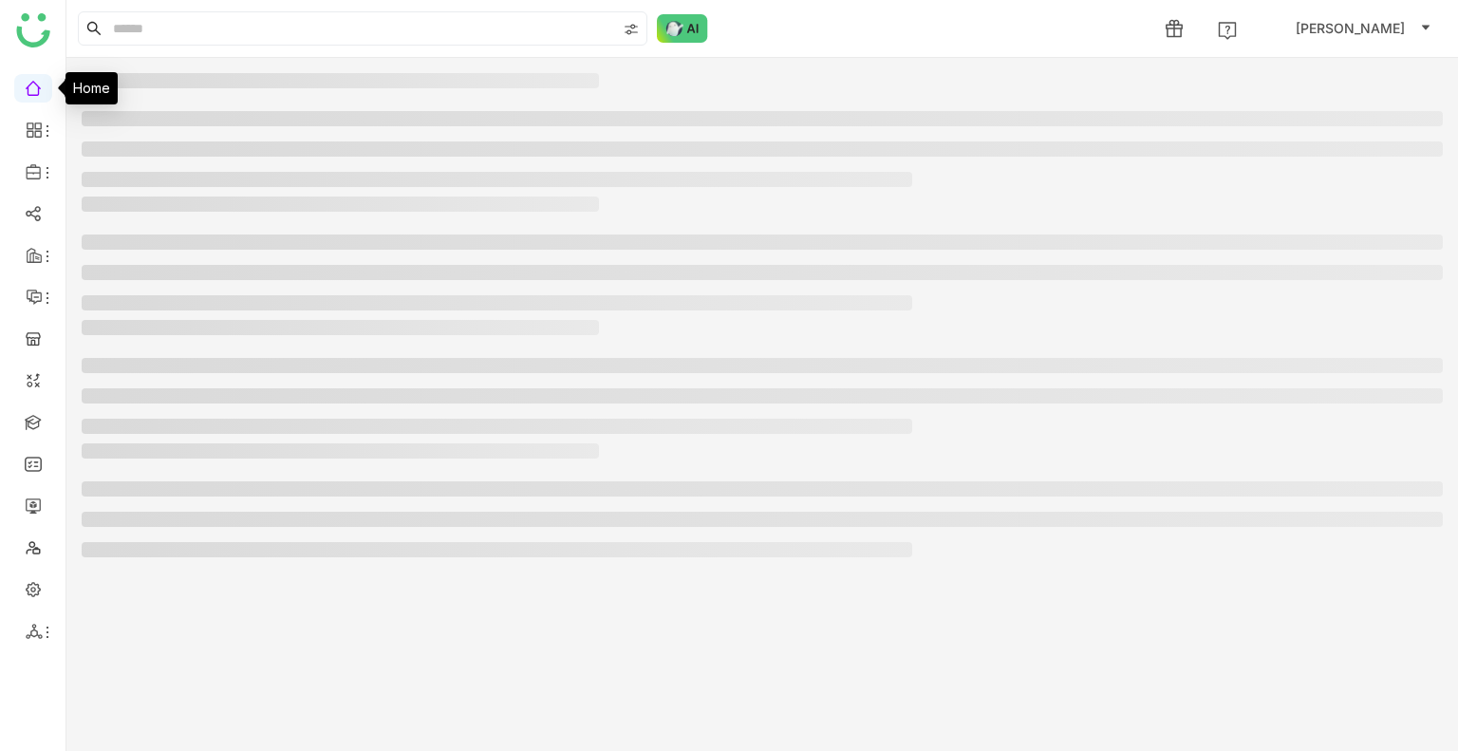
click at [42, 86] on link at bounding box center [33, 87] width 17 height 16
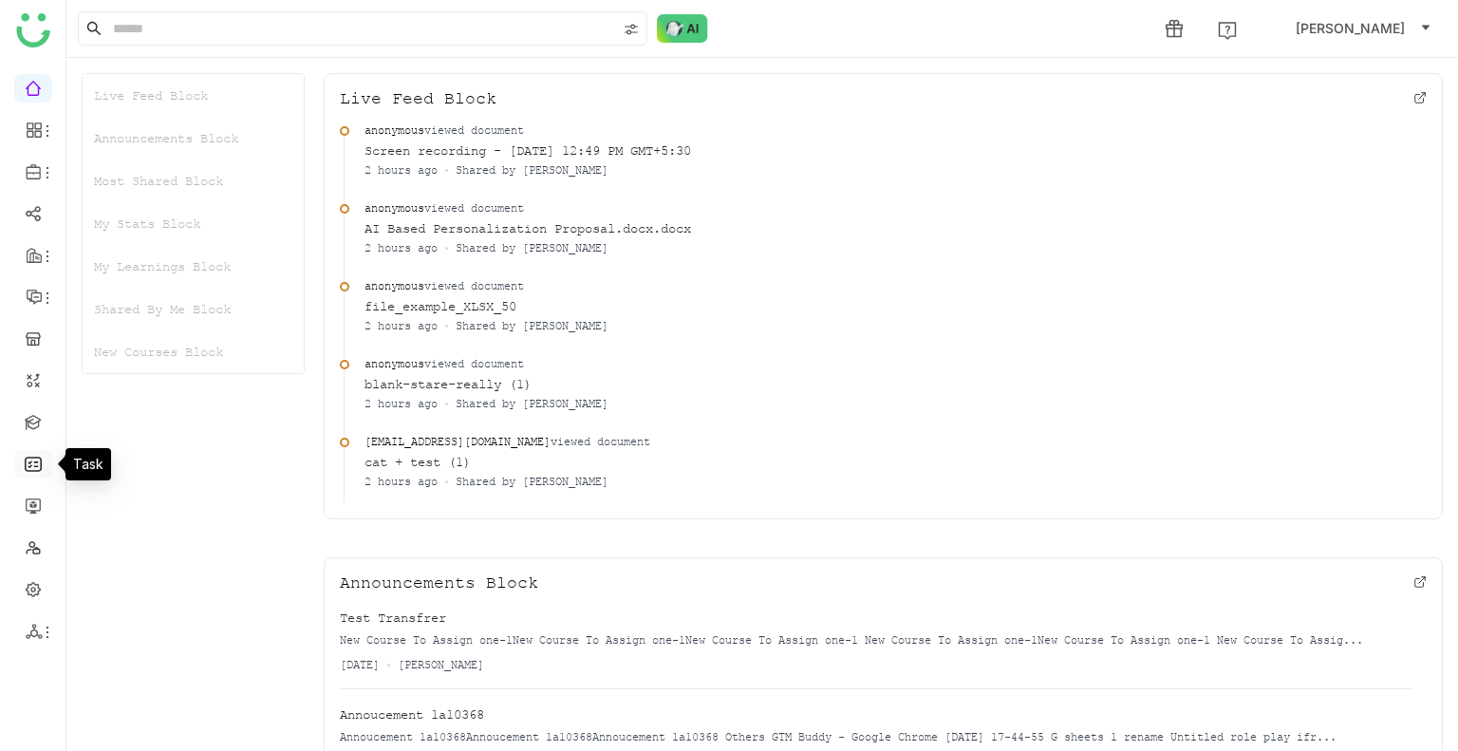
click at [40, 469] on link at bounding box center [33, 463] width 17 height 16
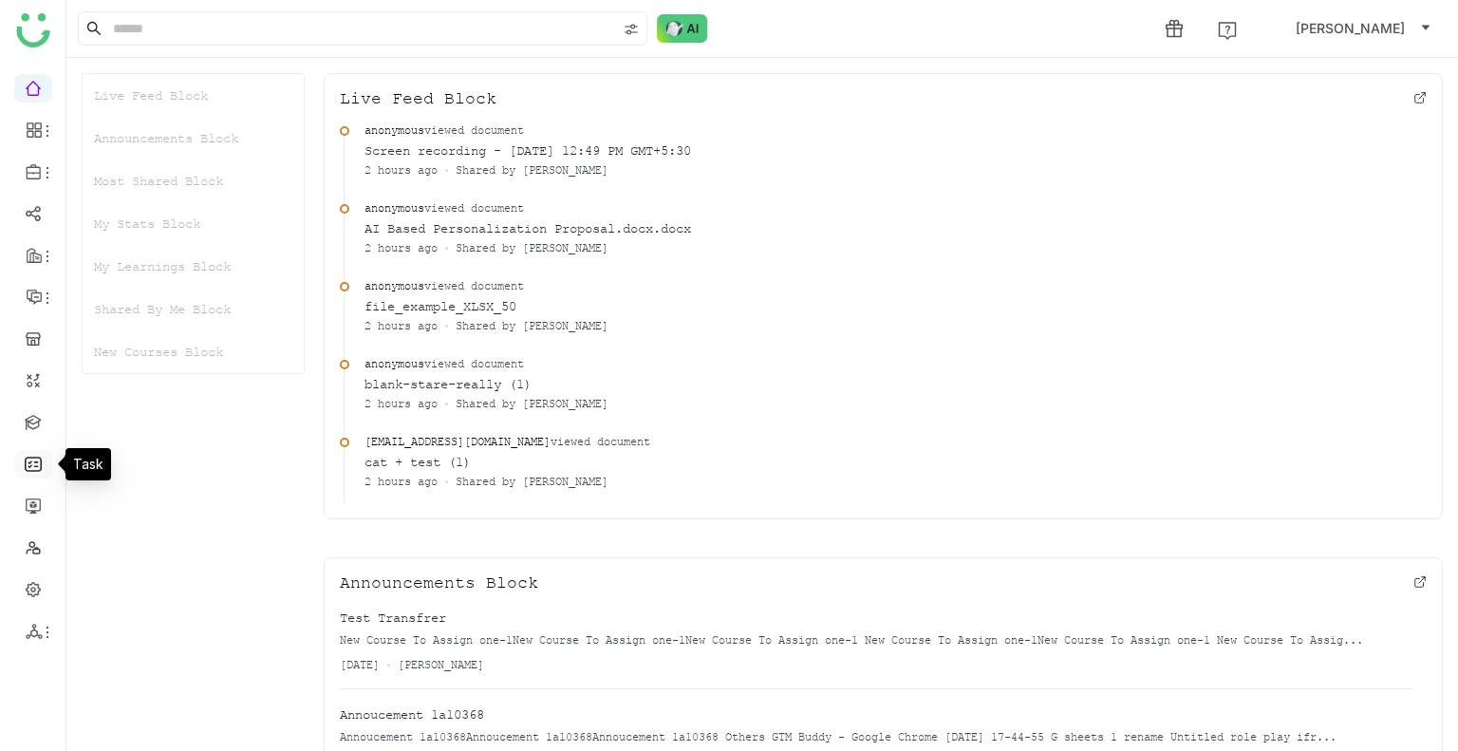
click at [40, 469] on link at bounding box center [33, 463] width 17 height 16
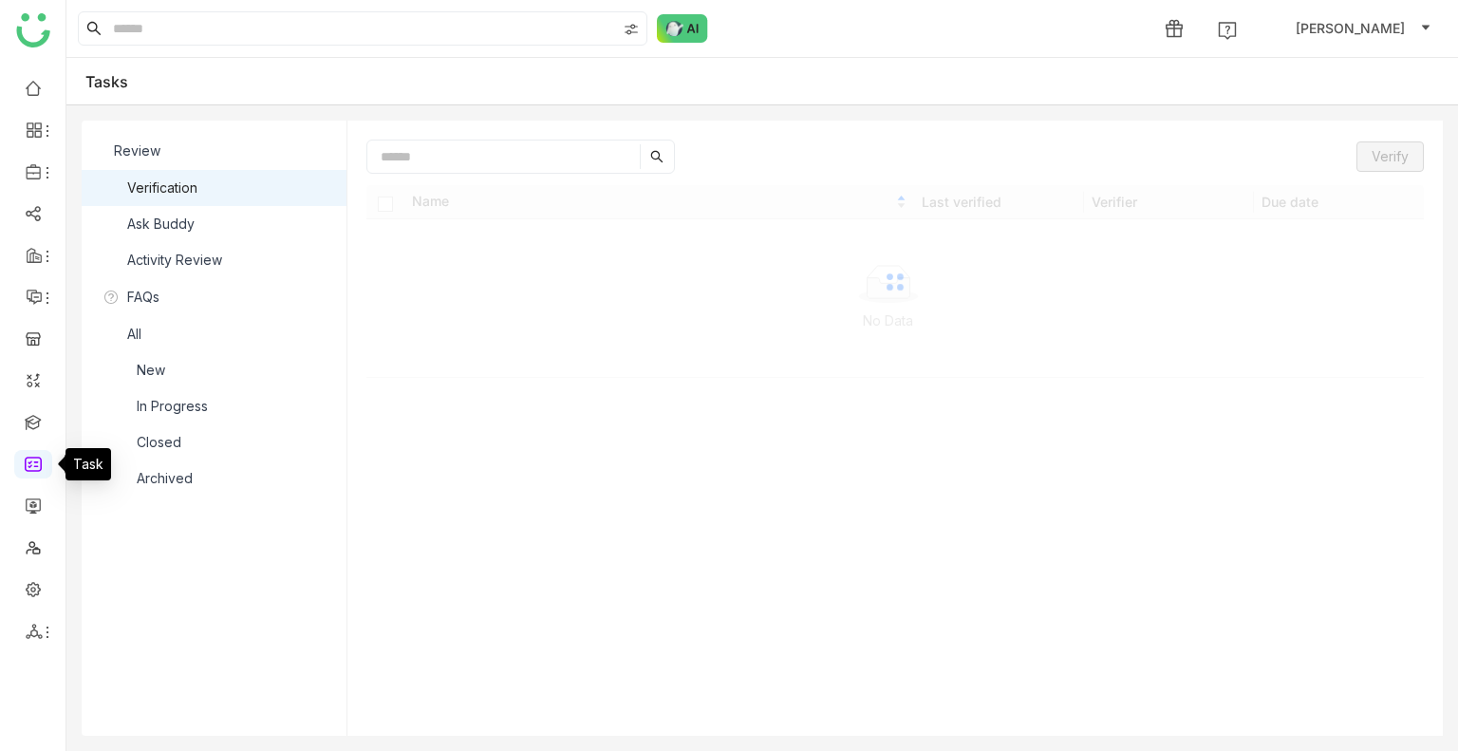
click at [40, 469] on link at bounding box center [33, 463] width 17 height 16
click at [110, 227] on nz-list-item "Ask Buddy" at bounding box center [214, 224] width 265 height 36
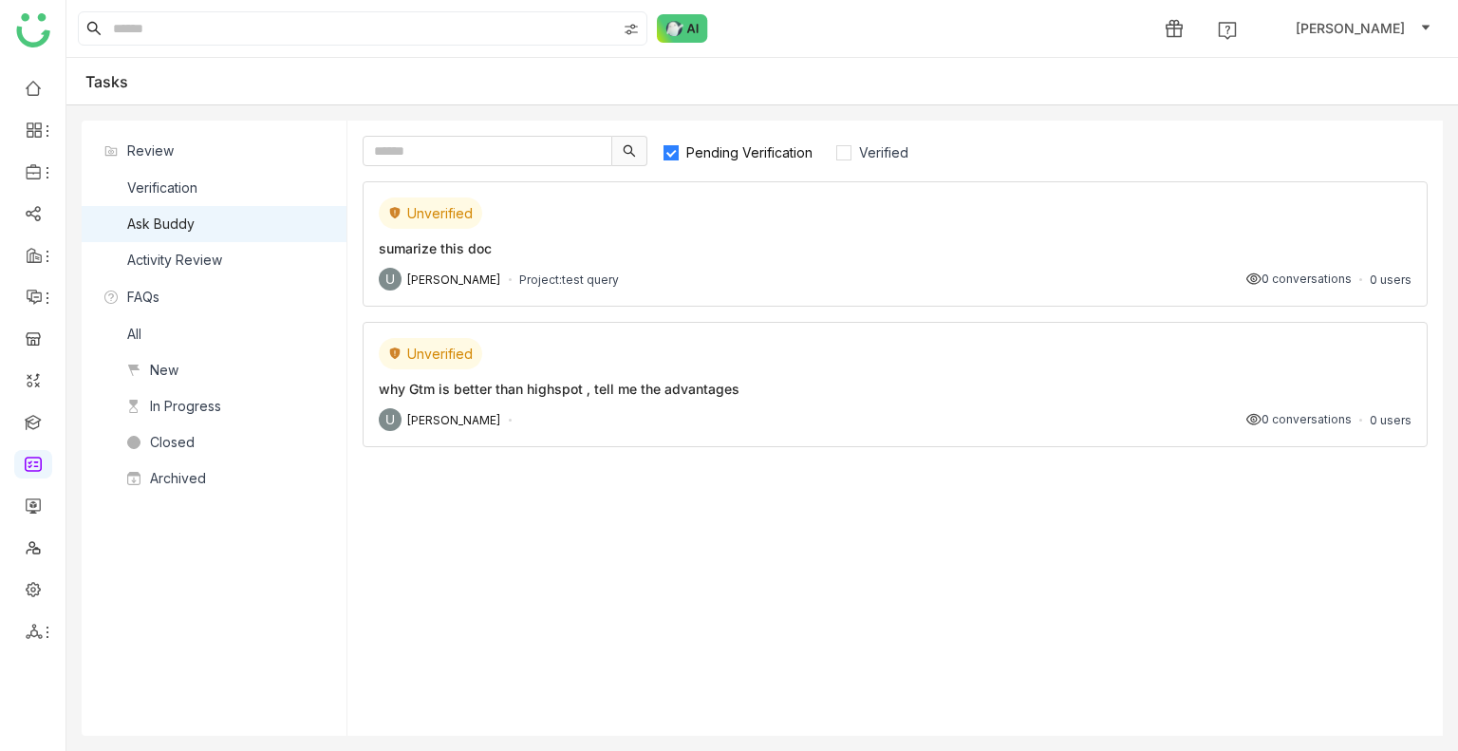
click at [784, 255] on div "sumarize this doc" at bounding box center [895, 248] width 1033 height 20
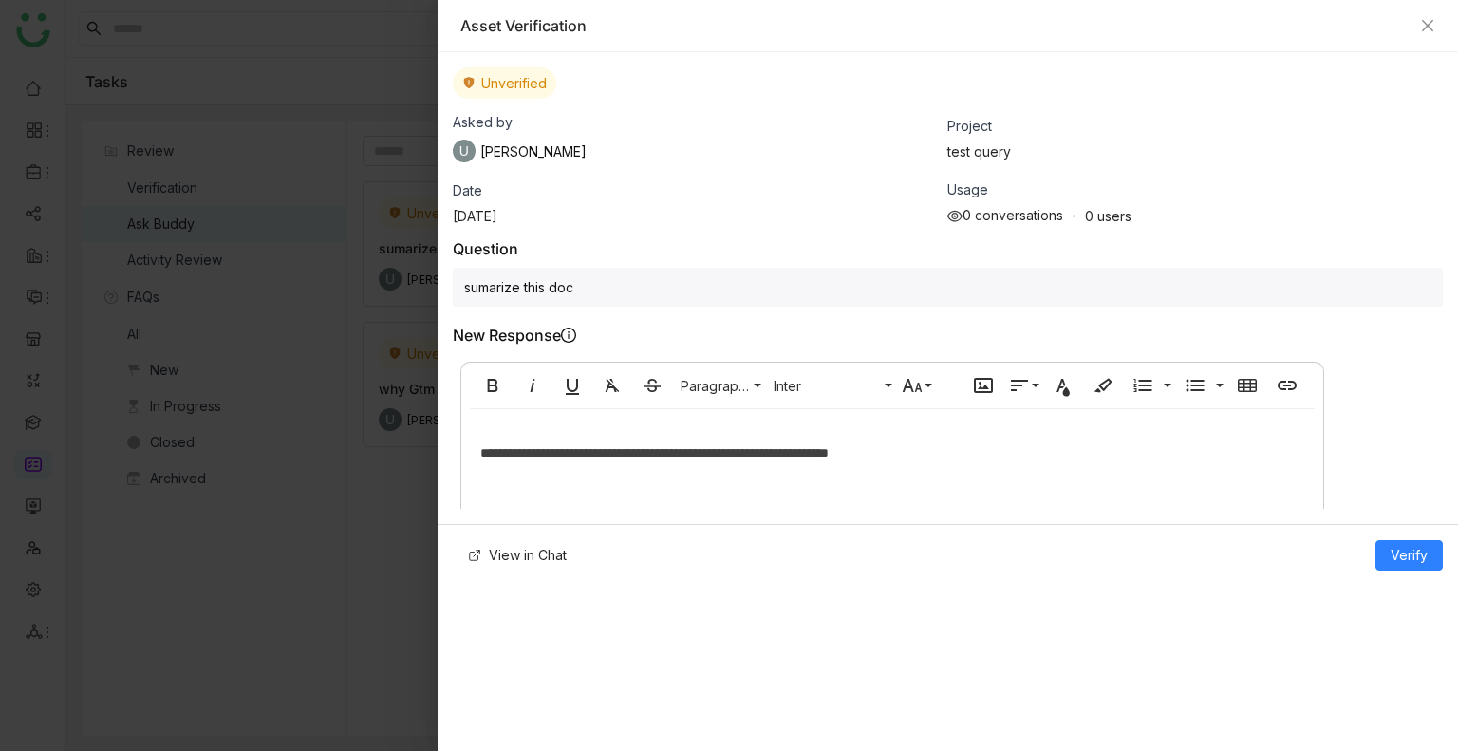
click at [929, 450] on p "**********" at bounding box center [892, 452] width 824 height 21
click at [952, 450] on p "**********" at bounding box center [892, 452] width 824 height 21
click at [523, 550] on span "View in Chat" at bounding box center [528, 555] width 78 height 21
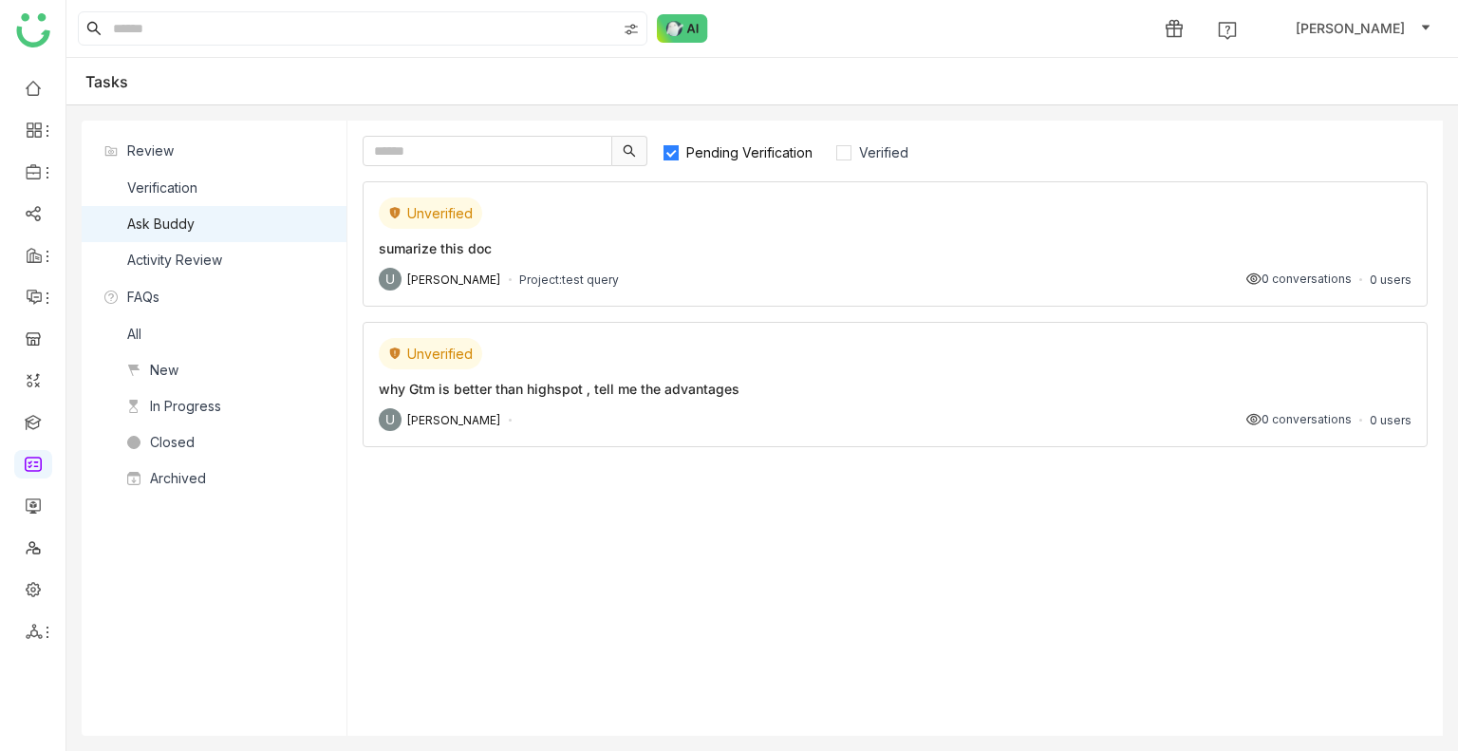
click at [780, 169] on div "Pending Verification Verified Unverified sumarize this doc U Uday Bhanu Project…" at bounding box center [895, 428] width 1096 height 615
click at [794, 234] on div "Unverified sumarize this doc U Uday Bhanu Project: test query 0 conversations 0…" at bounding box center [895, 243] width 1065 height 125
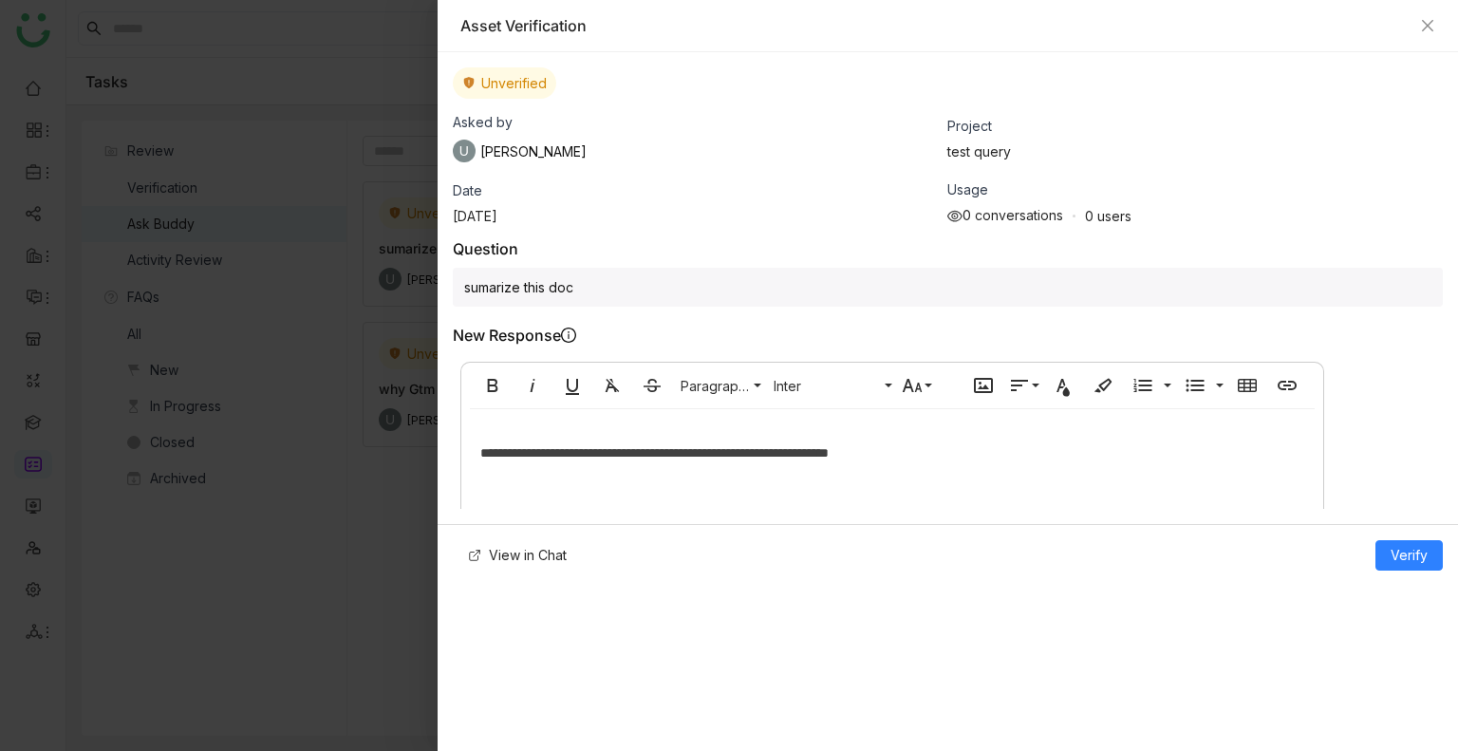
click at [956, 453] on p "**********" at bounding box center [892, 452] width 824 height 21
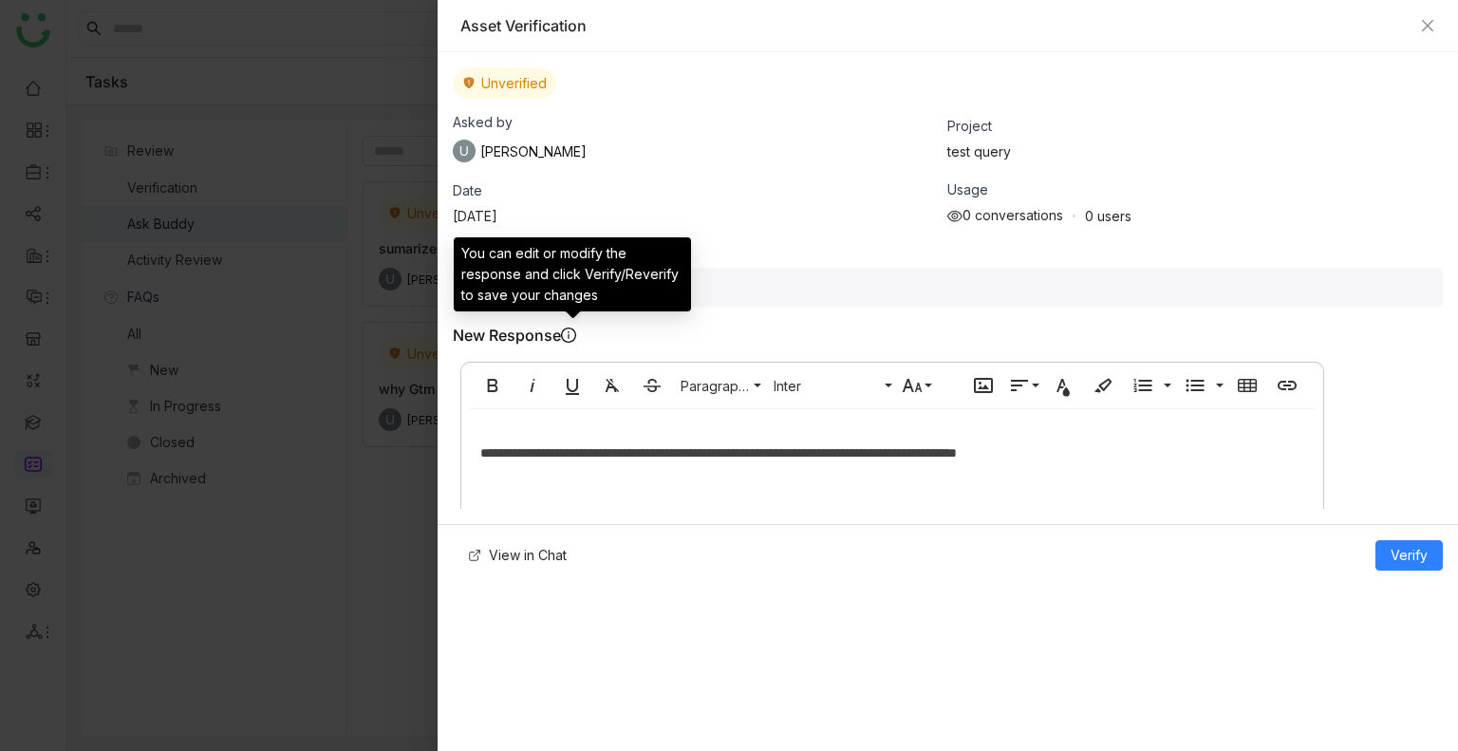
click at [573, 332] on icon at bounding box center [568, 335] width 15 height 15
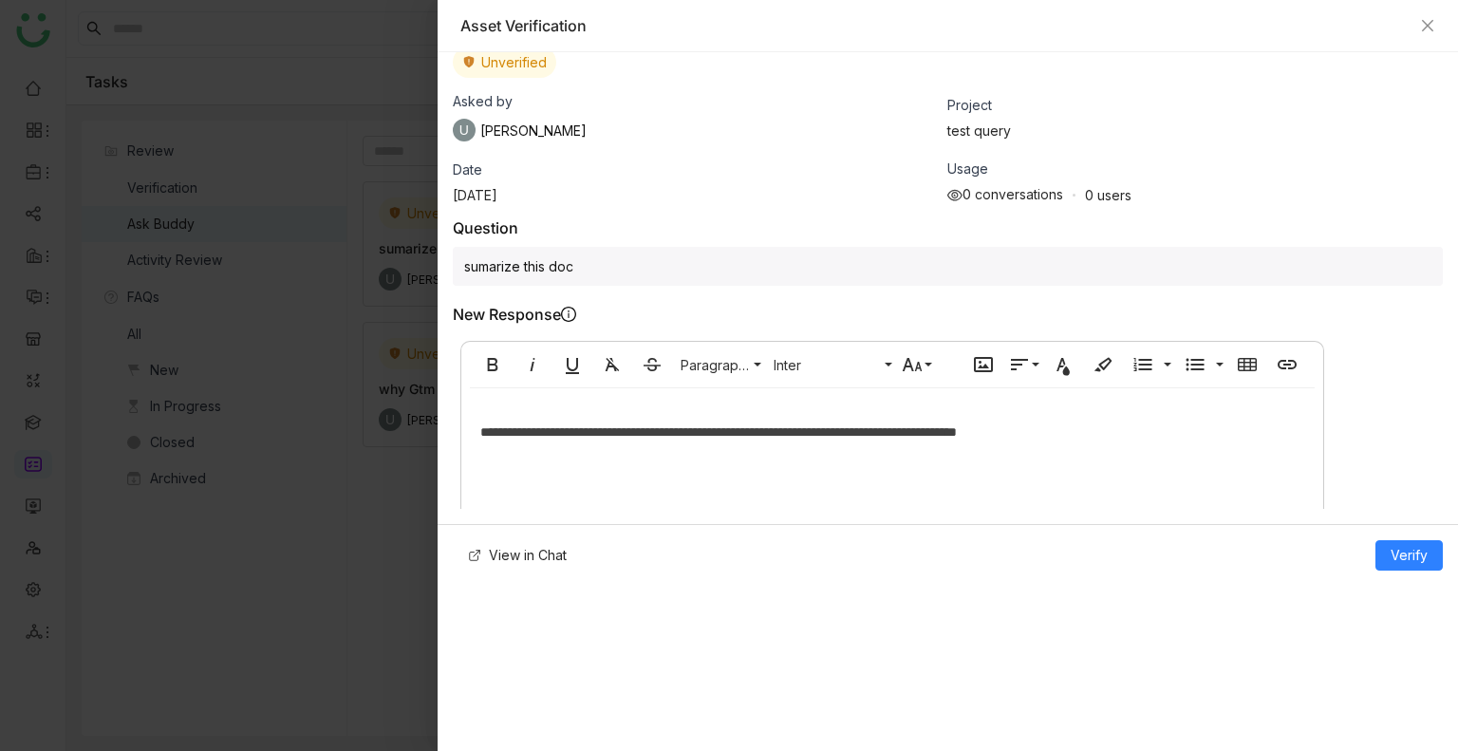
scroll to position [33, 0]
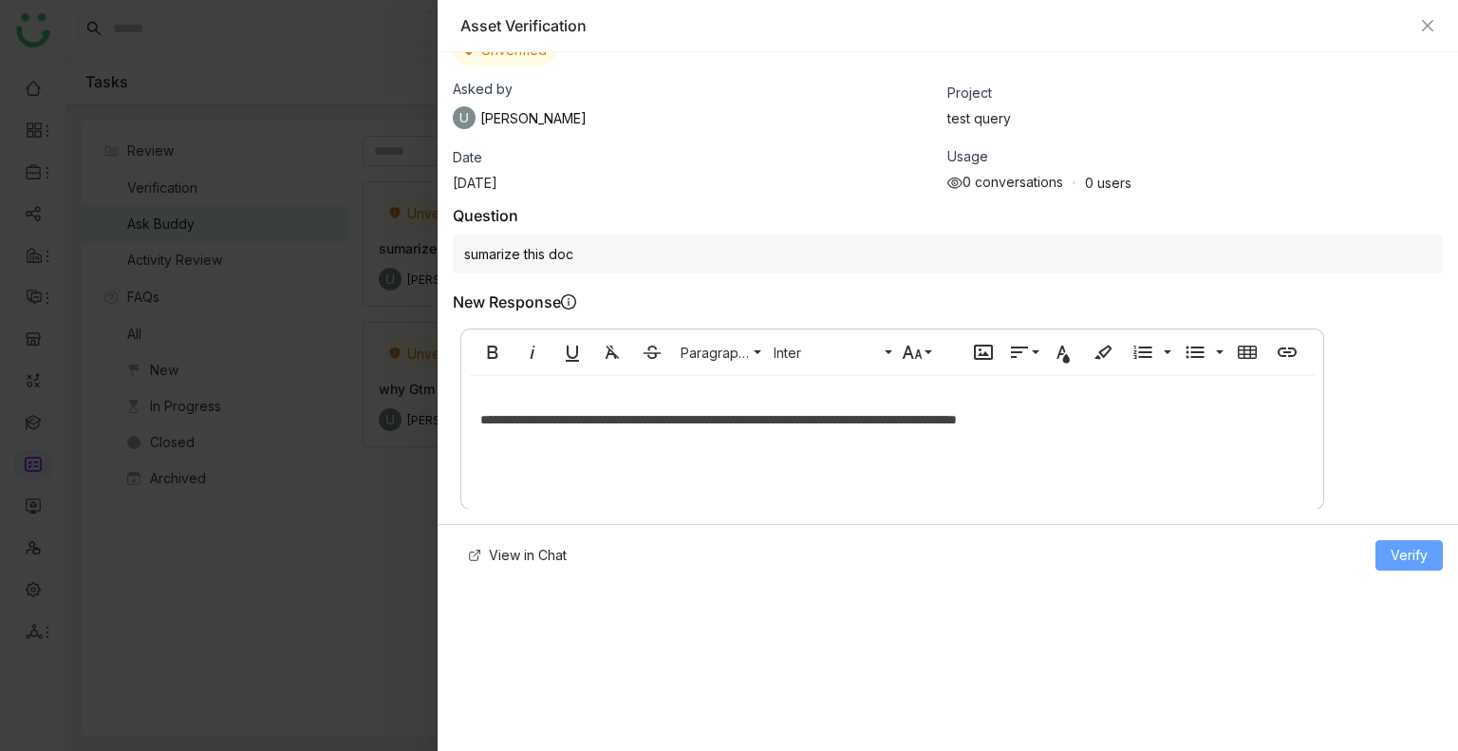
click at [1409, 561] on span "Verify" at bounding box center [1409, 555] width 37 height 21
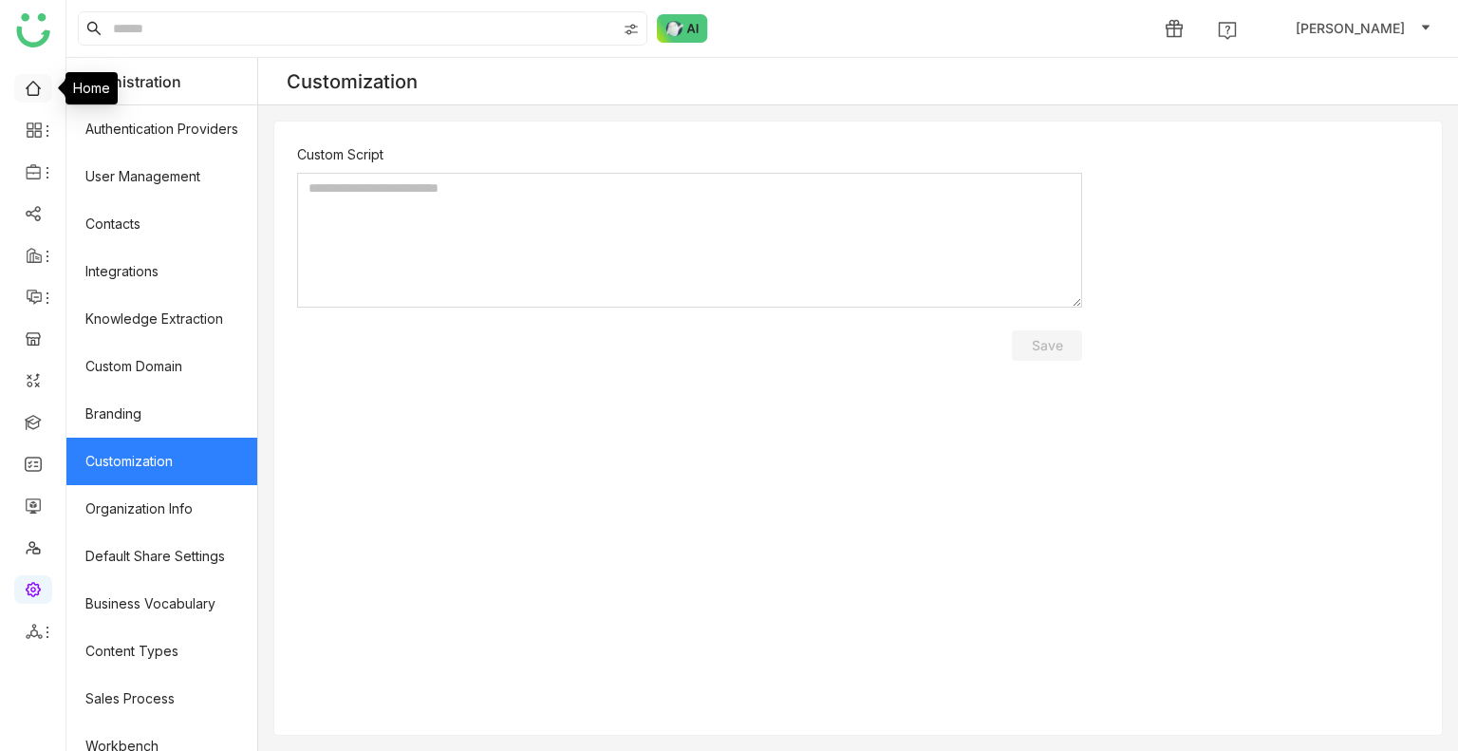
click at [25, 85] on link at bounding box center [33, 87] width 17 height 16
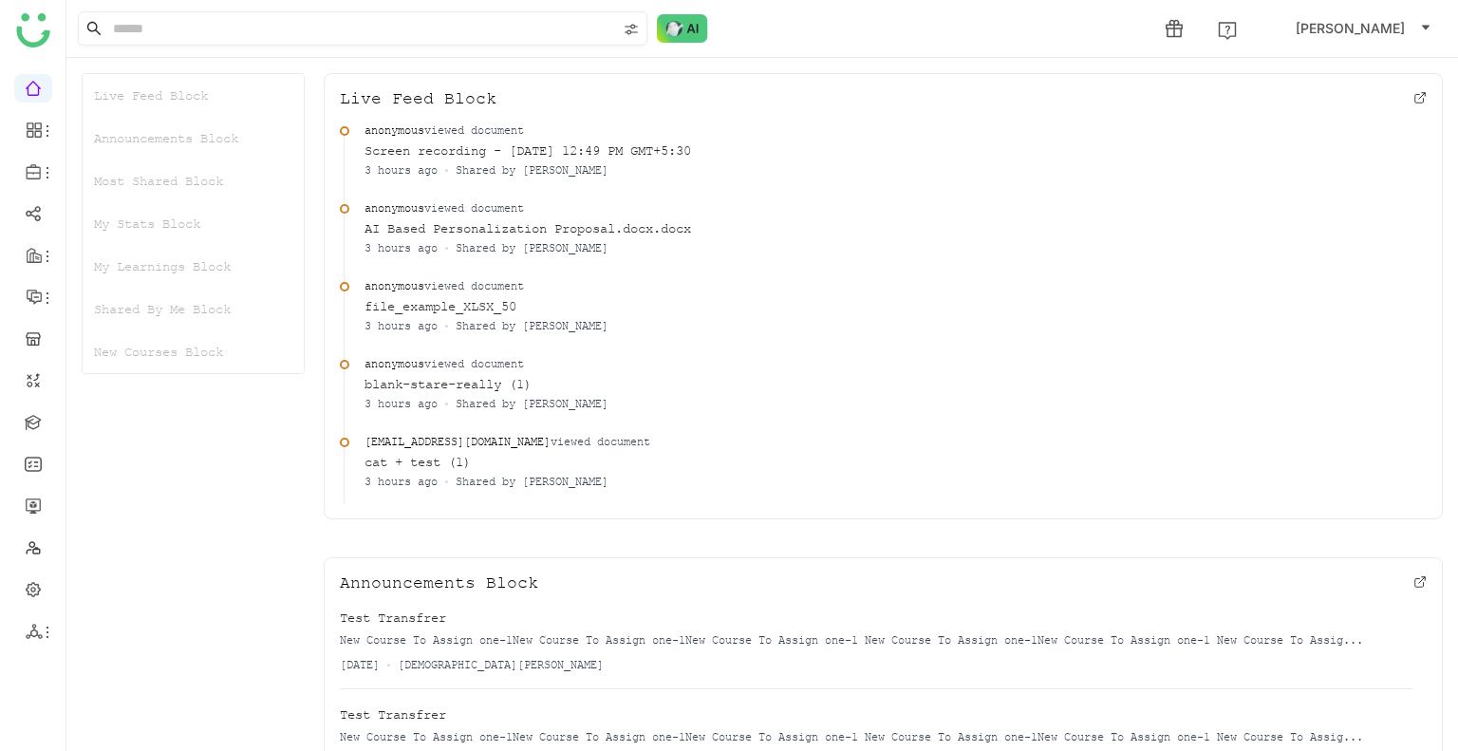
click at [190, 21] on input at bounding box center [362, 28] width 507 height 32
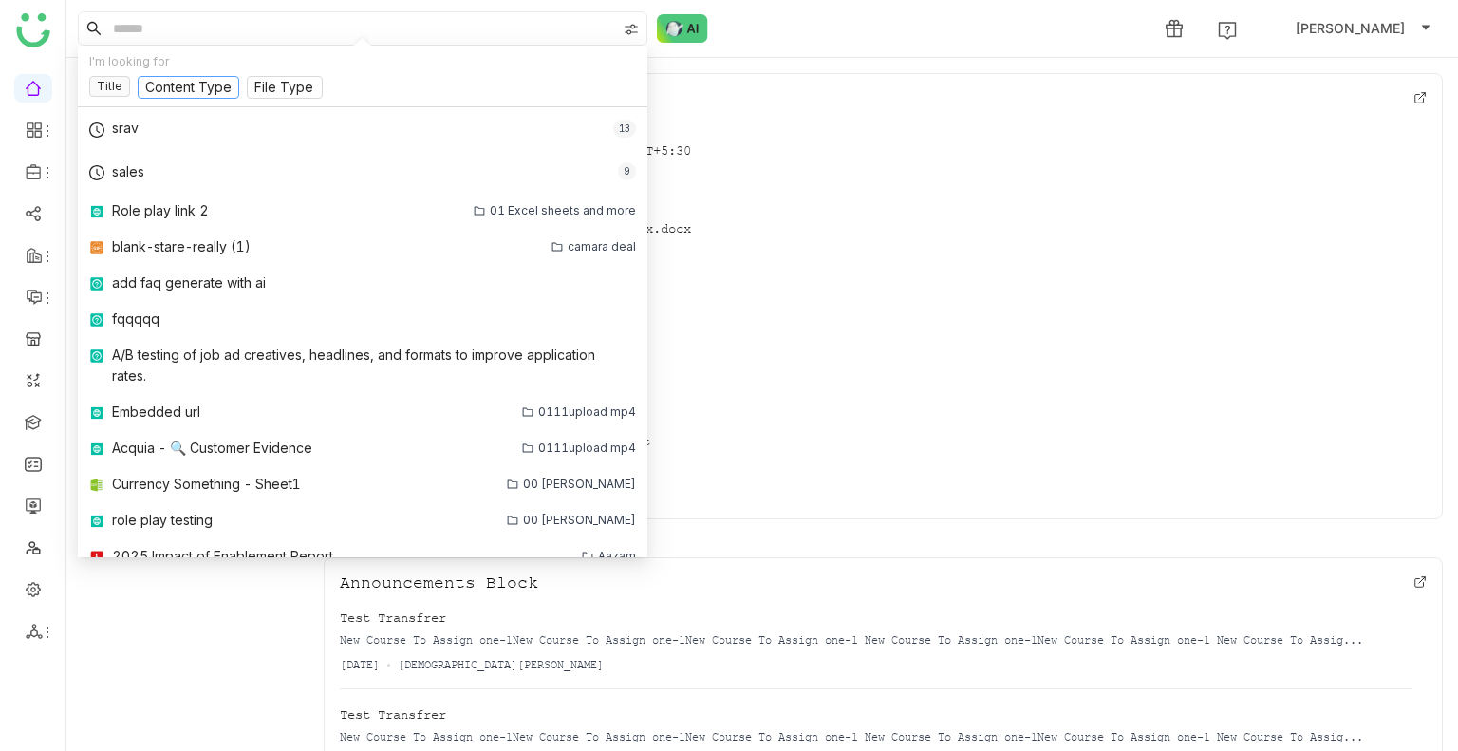
click at [207, 94] on input at bounding box center [188, 88] width 86 height 21
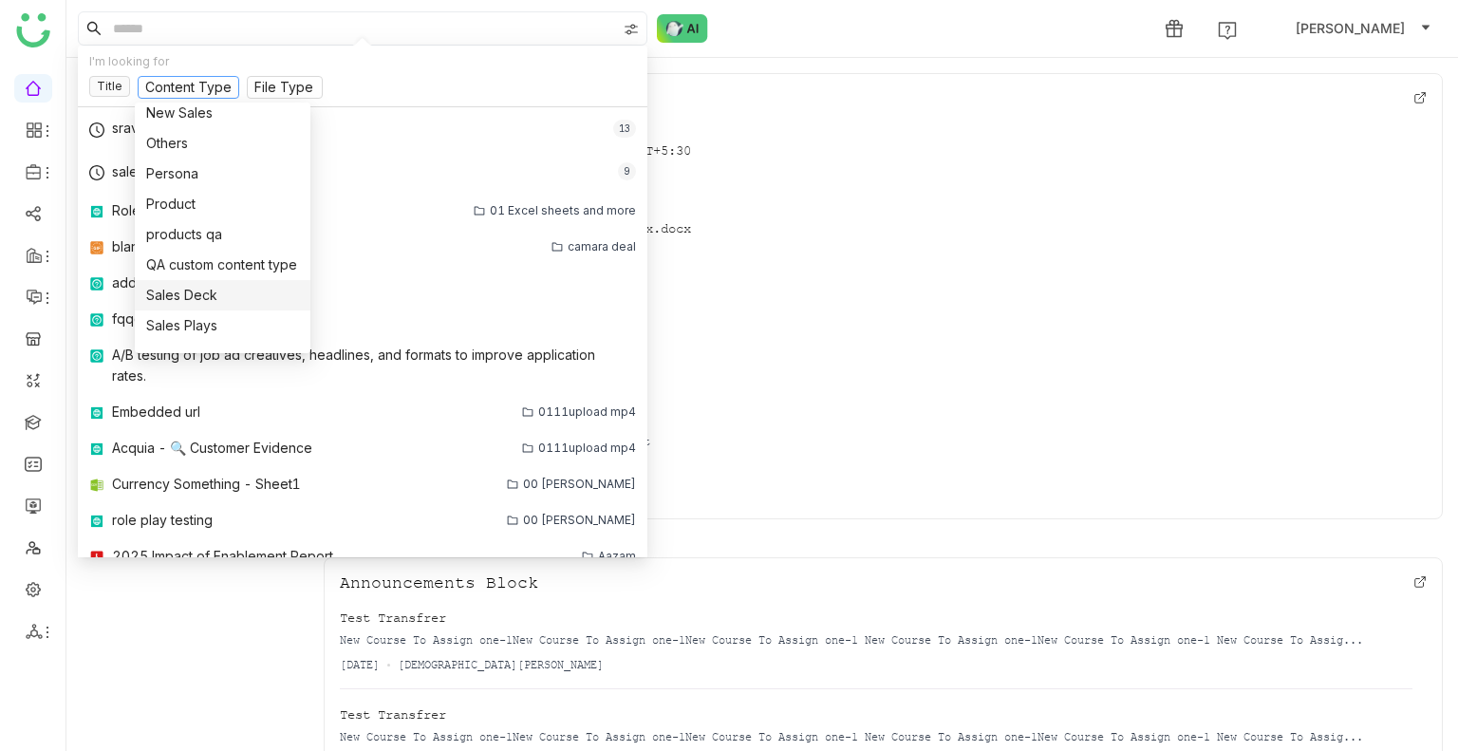
scroll to position [285, 0]
click at [190, 284] on div "Sales Deck" at bounding box center [222, 292] width 153 height 21
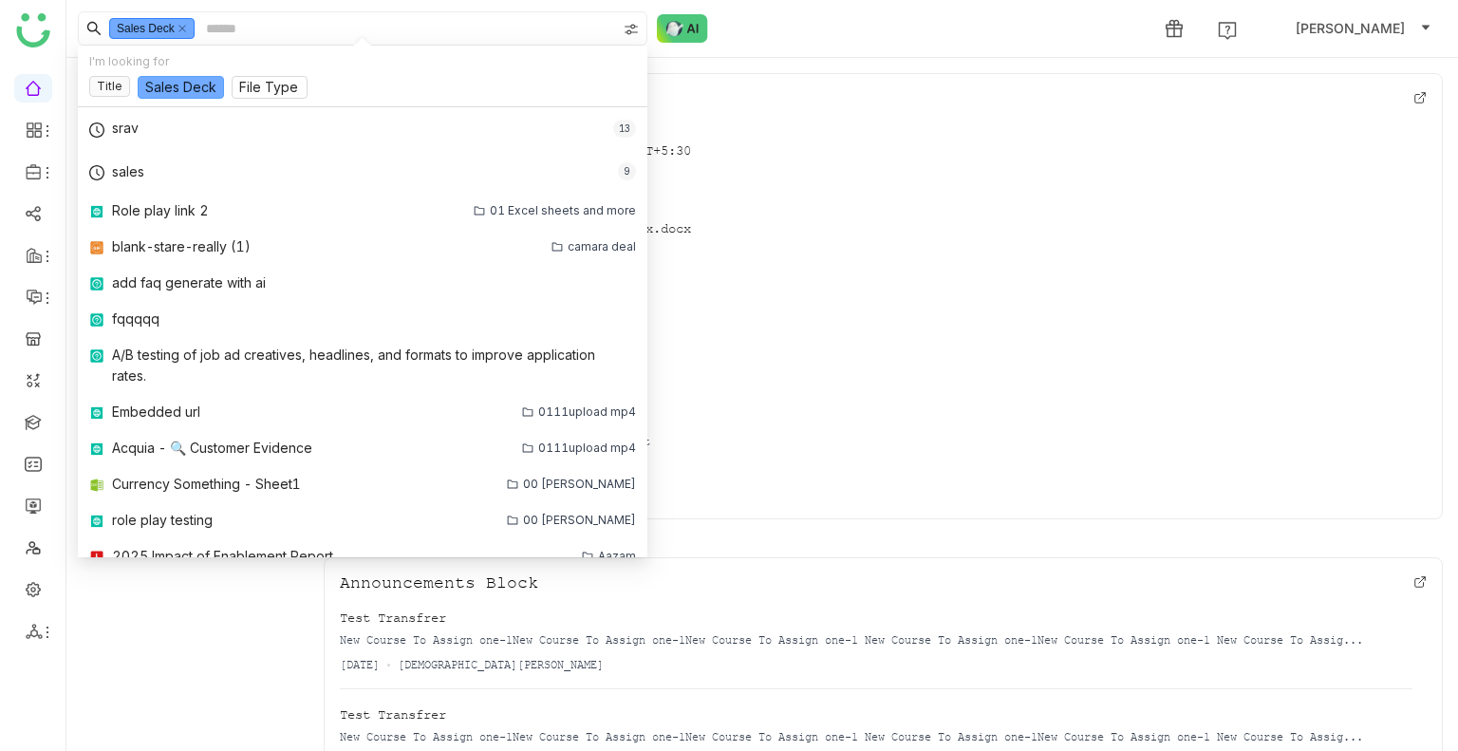
click at [174, 75] on div "I'm looking for Title Sales Deck File Type" at bounding box center [363, 77] width 570 height 62
click at [181, 94] on nz-select-item "Sales Deck" at bounding box center [180, 87] width 71 height 21
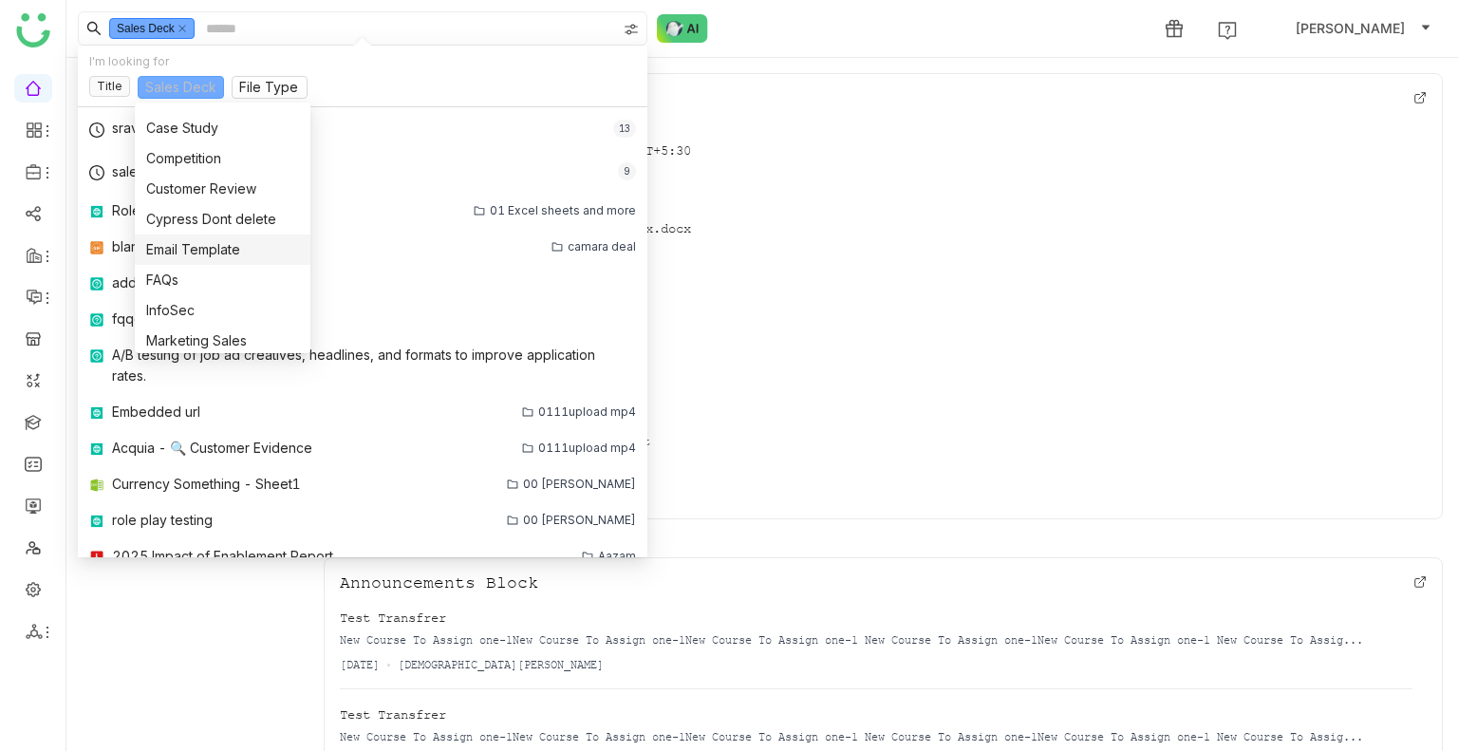
scroll to position [0, 0]
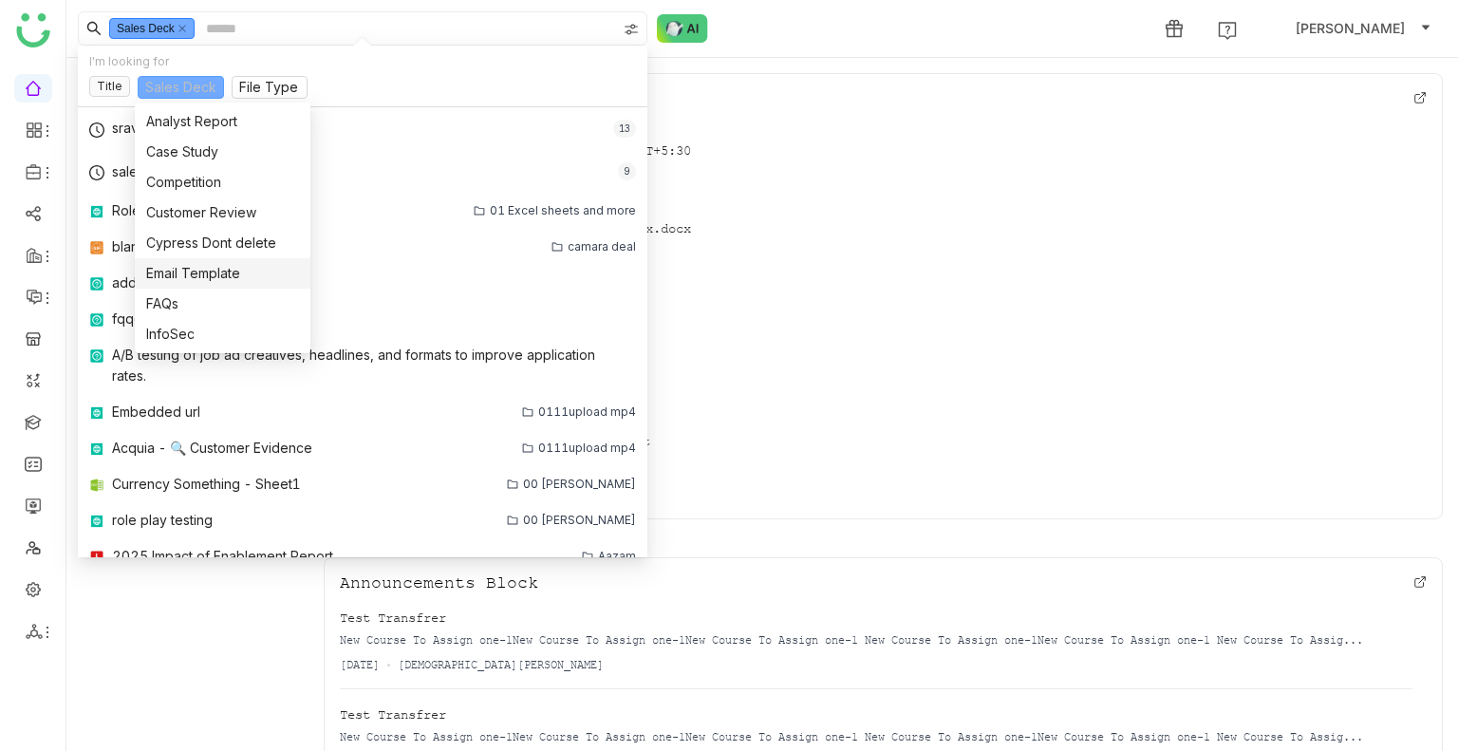
click at [203, 275] on div "Email Template" at bounding box center [222, 273] width 153 height 21
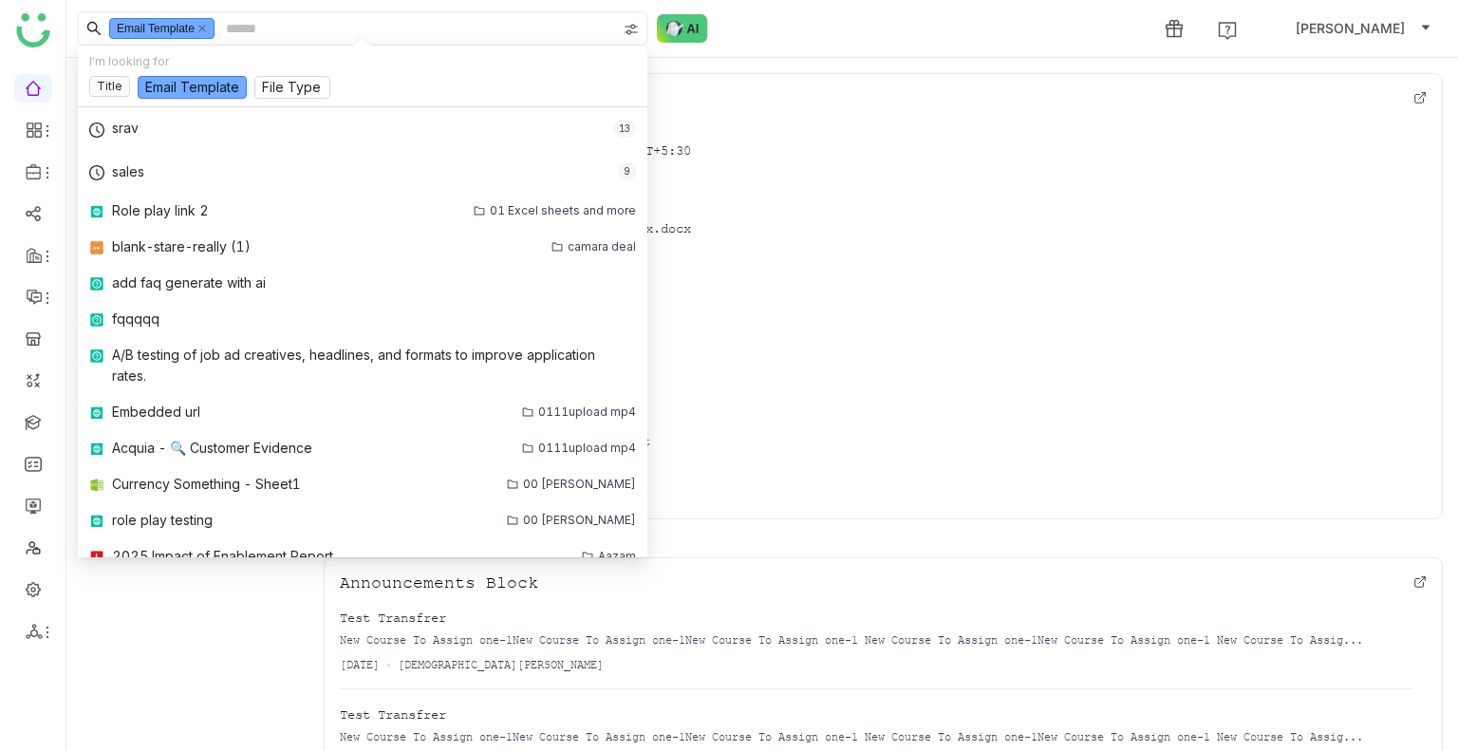
click at [269, 24] on input at bounding box center [419, 28] width 394 height 32
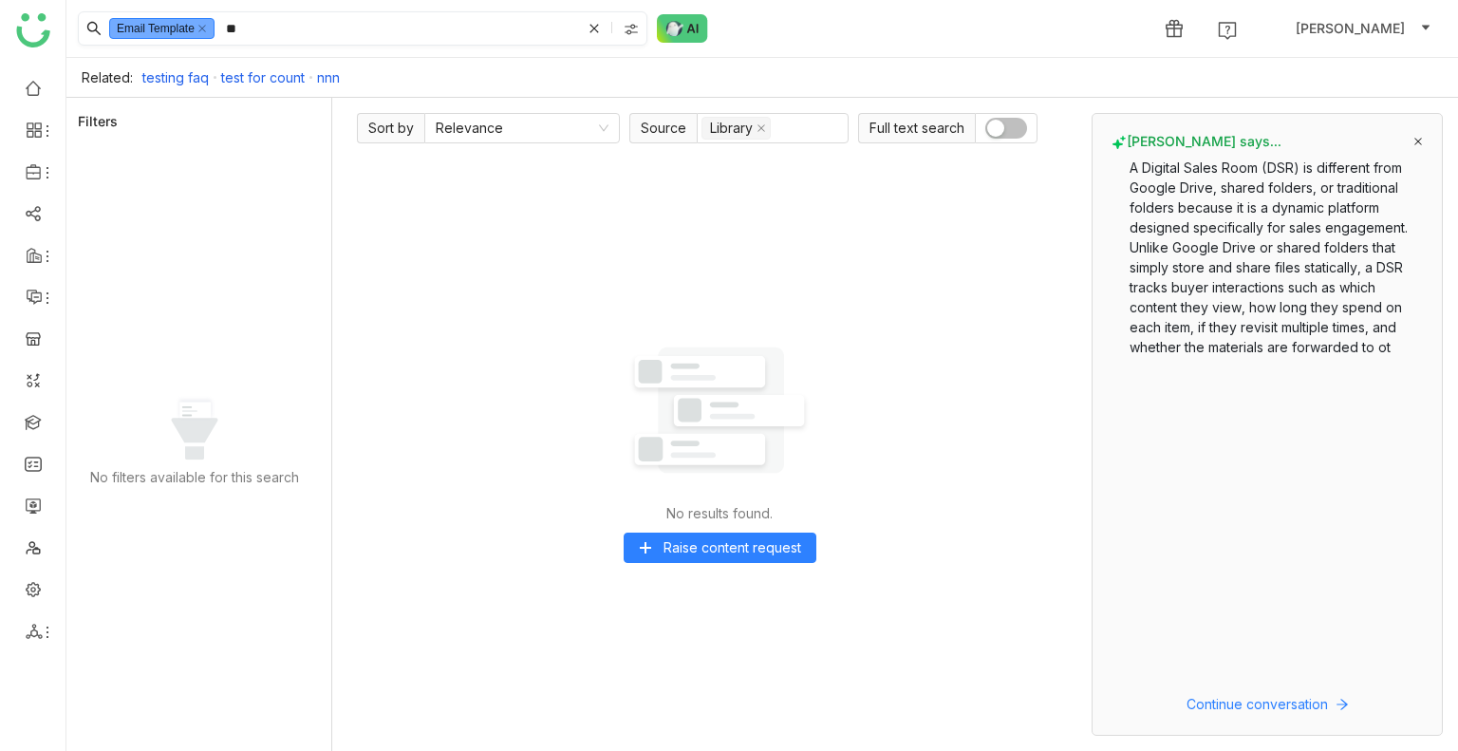
type input "*"
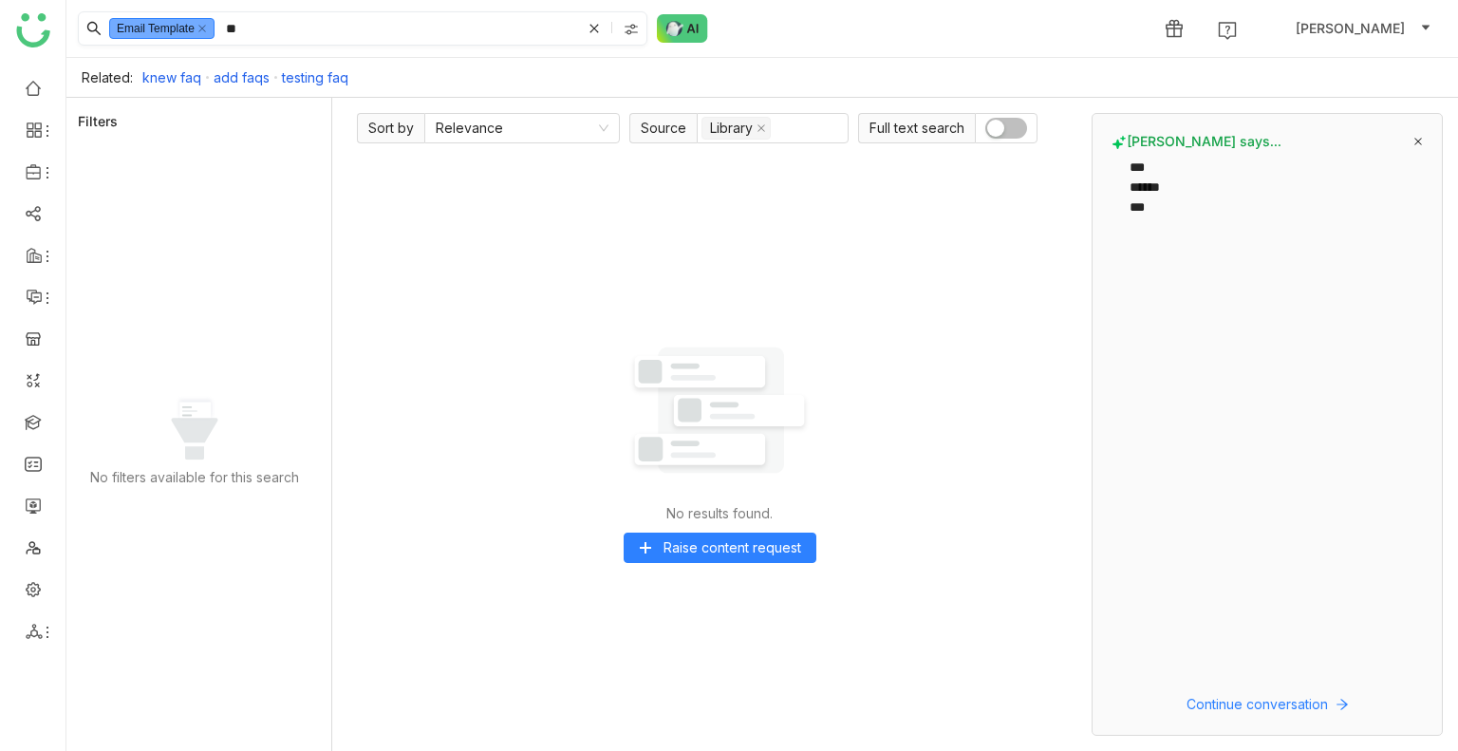
click at [197, 27] on nz-tag "Email Template" at bounding box center [161, 28] width 105 height 21
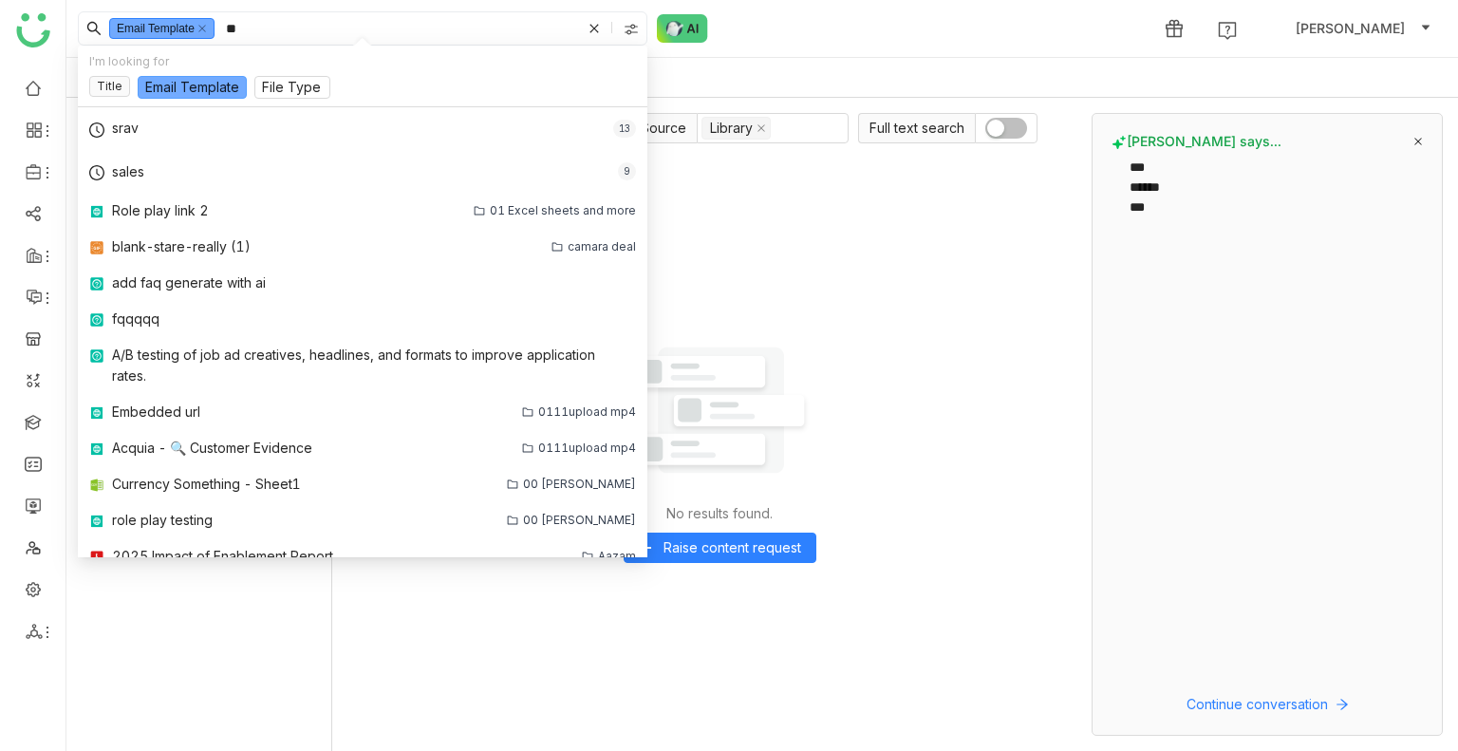
drag, startPoint x: 186, startPoint y: 99, endPoint x: 187, endPoint y: 88, distance: 10.5
click at [186, 98] on nz-select "Email Template" at bounding box center [192, 91] width 109 height 30
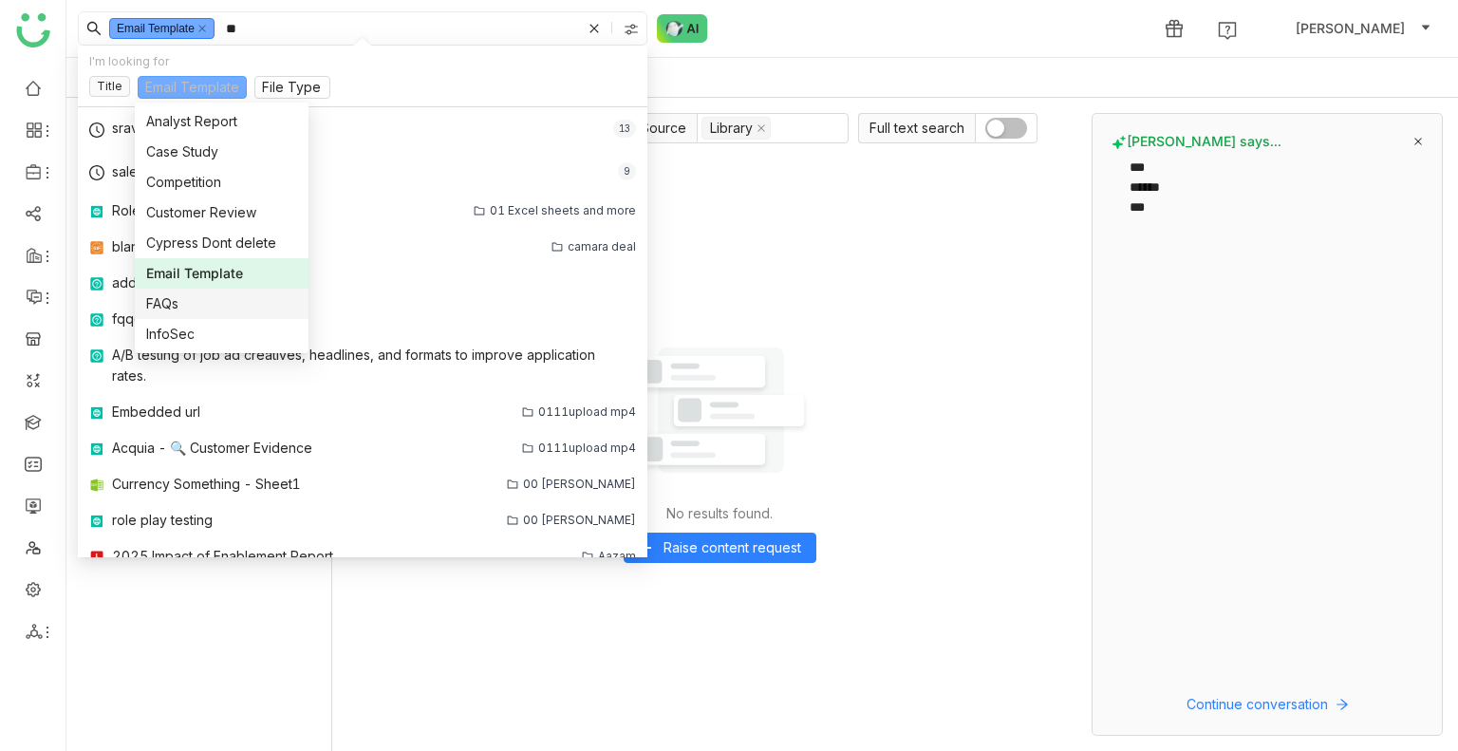
click at [198, 291] on nz-option-item "FAQs" at bounding box center [222, 304] width 174 height 30
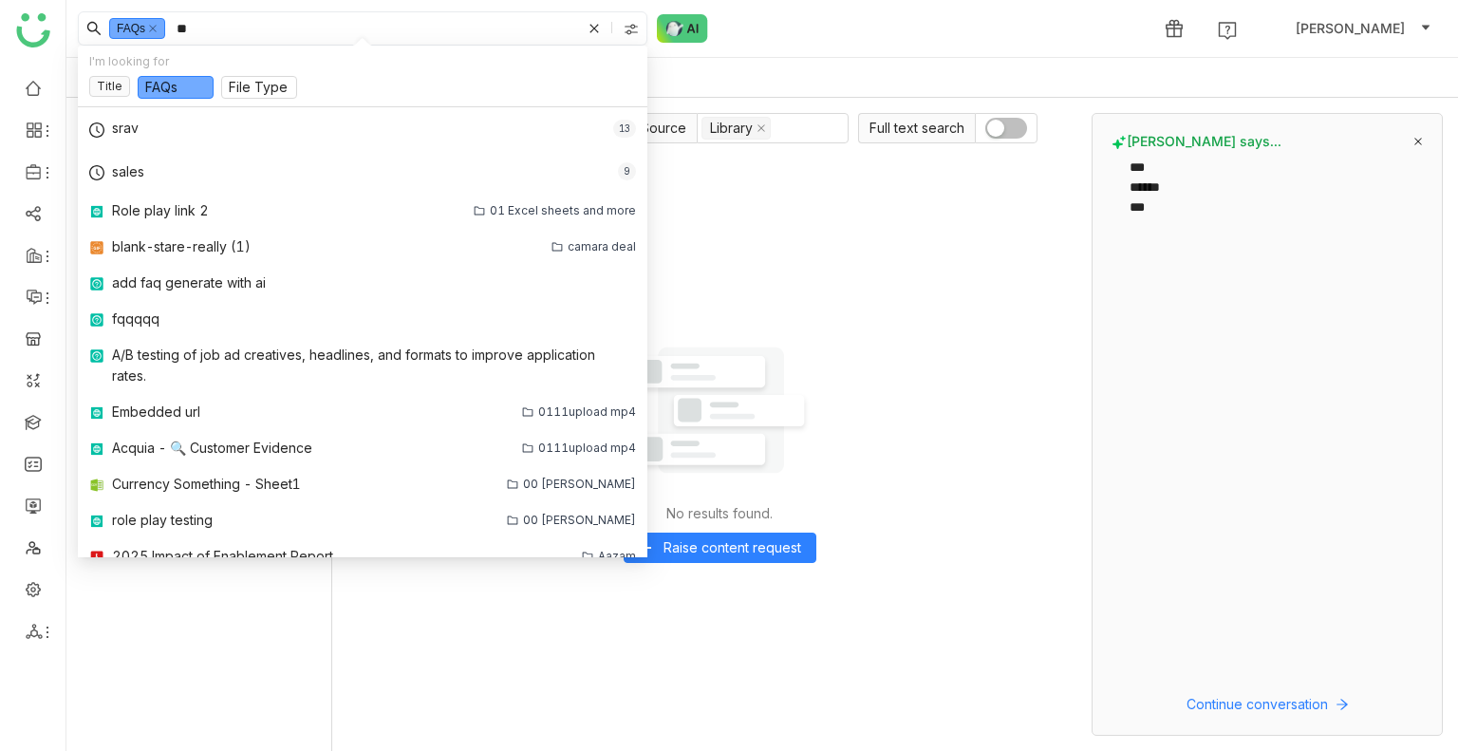
click at [205, 23] on input "**" at bounding box center [377, 28] width 408 height 32
type input "*"
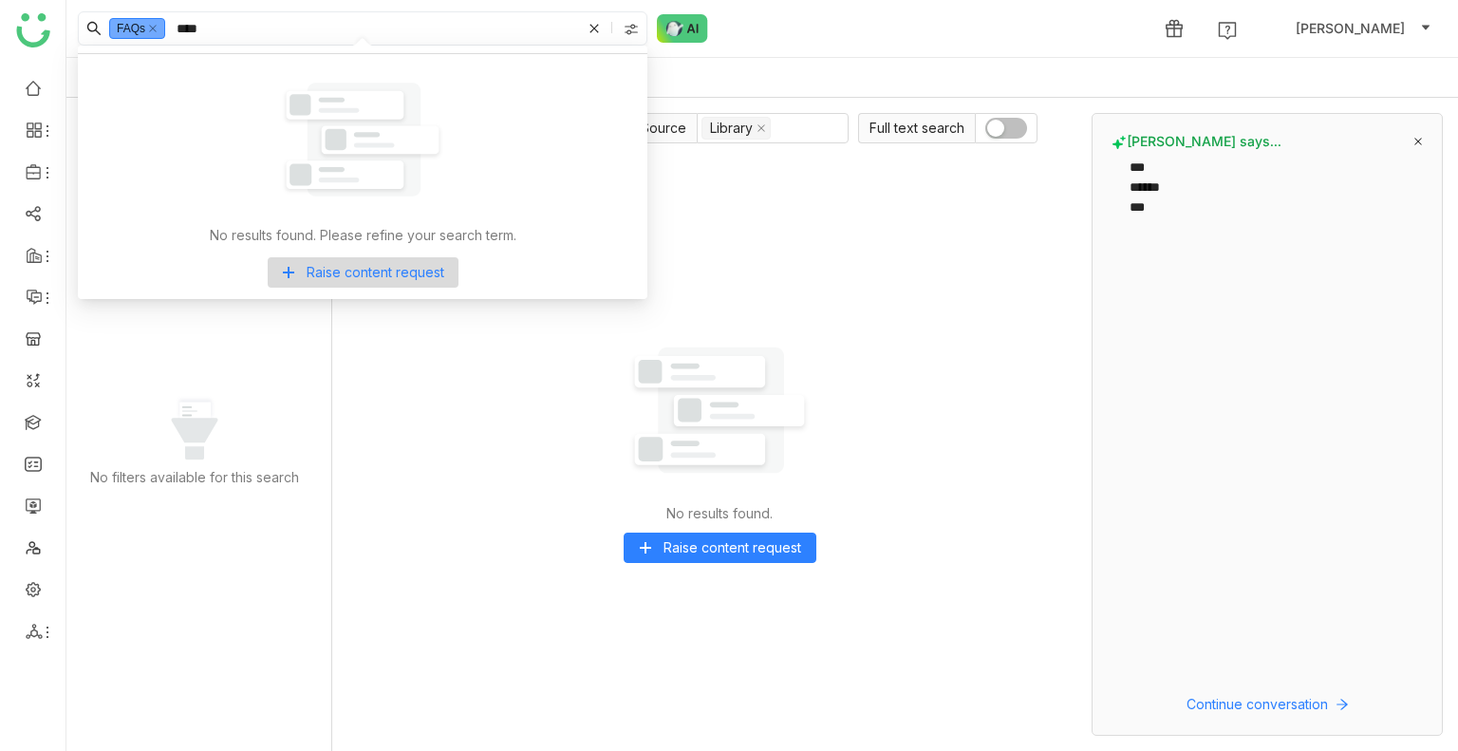
type input "****"
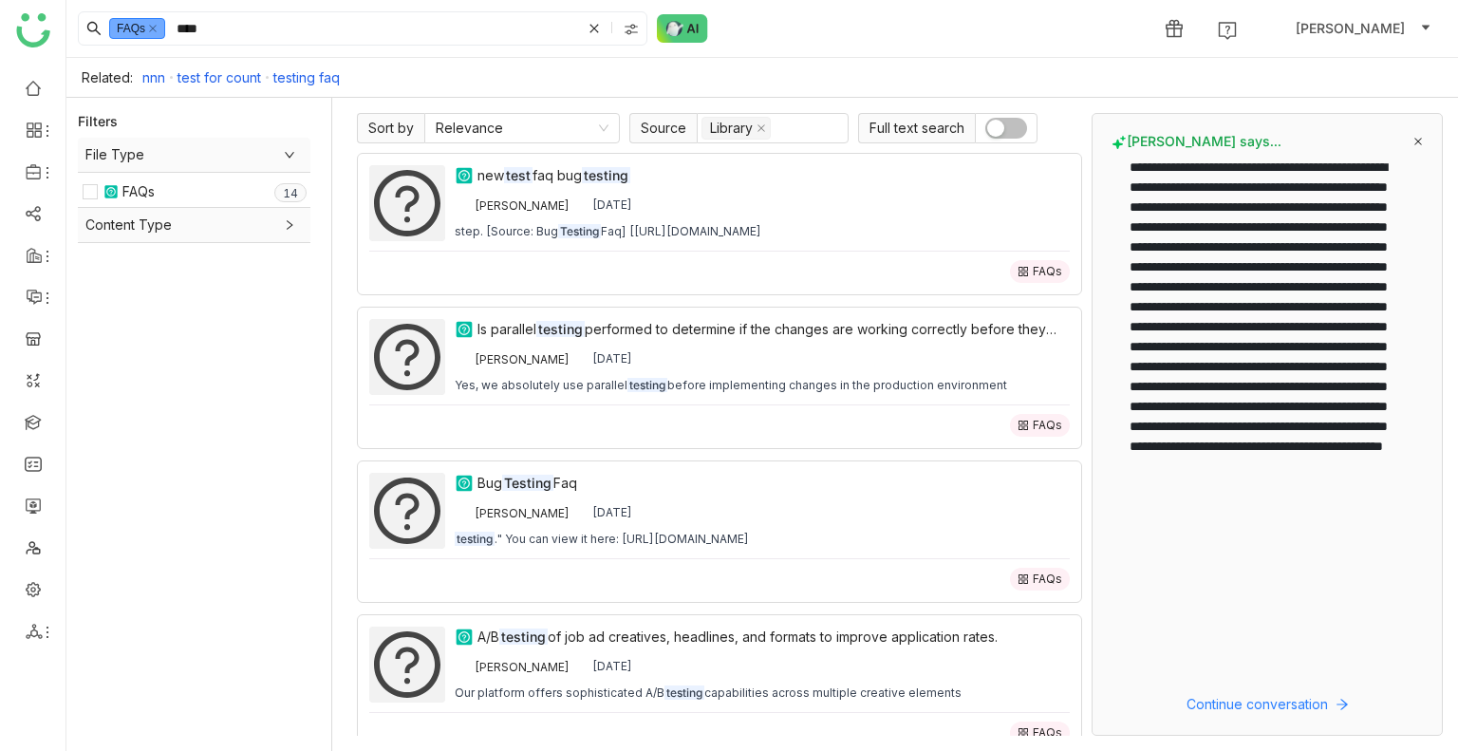
click at [717, 257] on div "FAQs" at bounding box center [719, 267] width 701 height 32
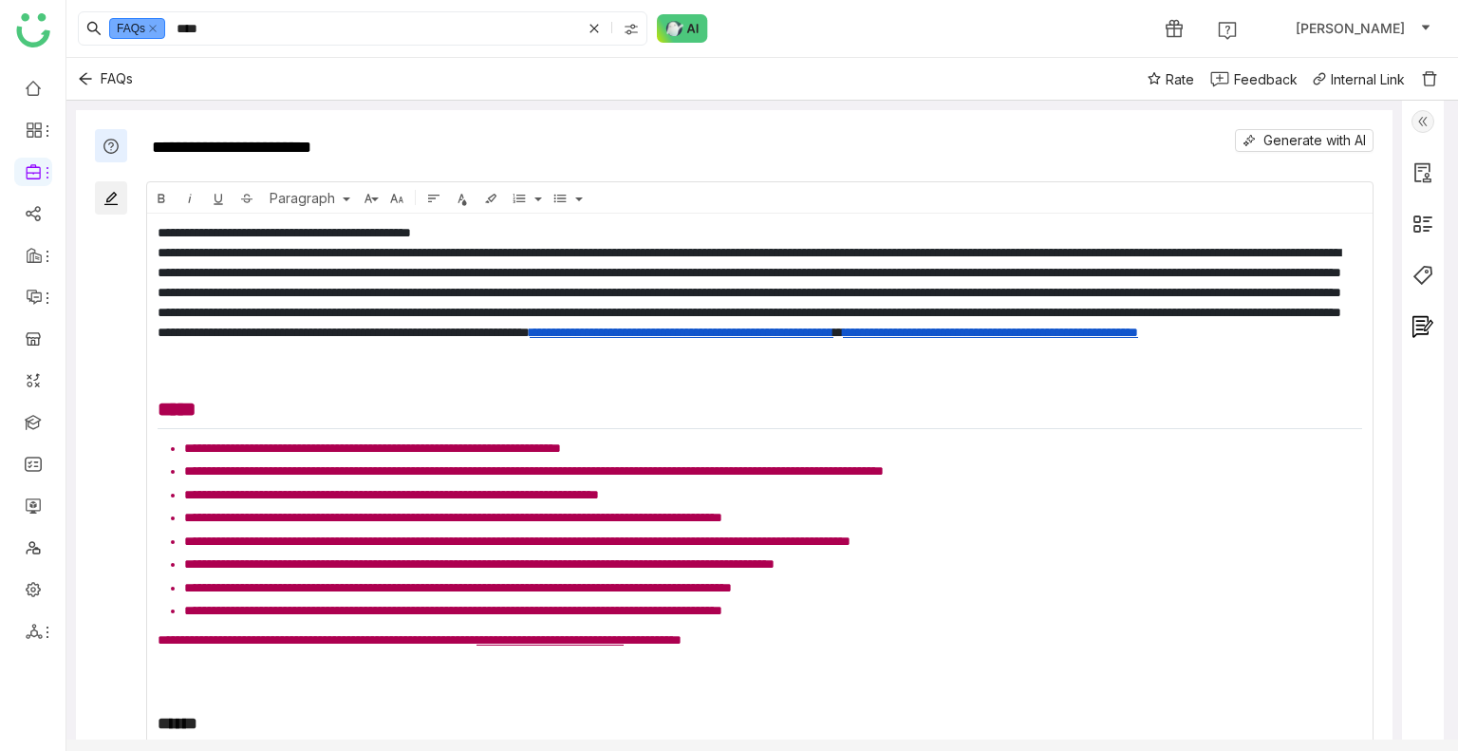
click at [1427, 128] on img at bounding box center [1423, 121] width 23 height 23
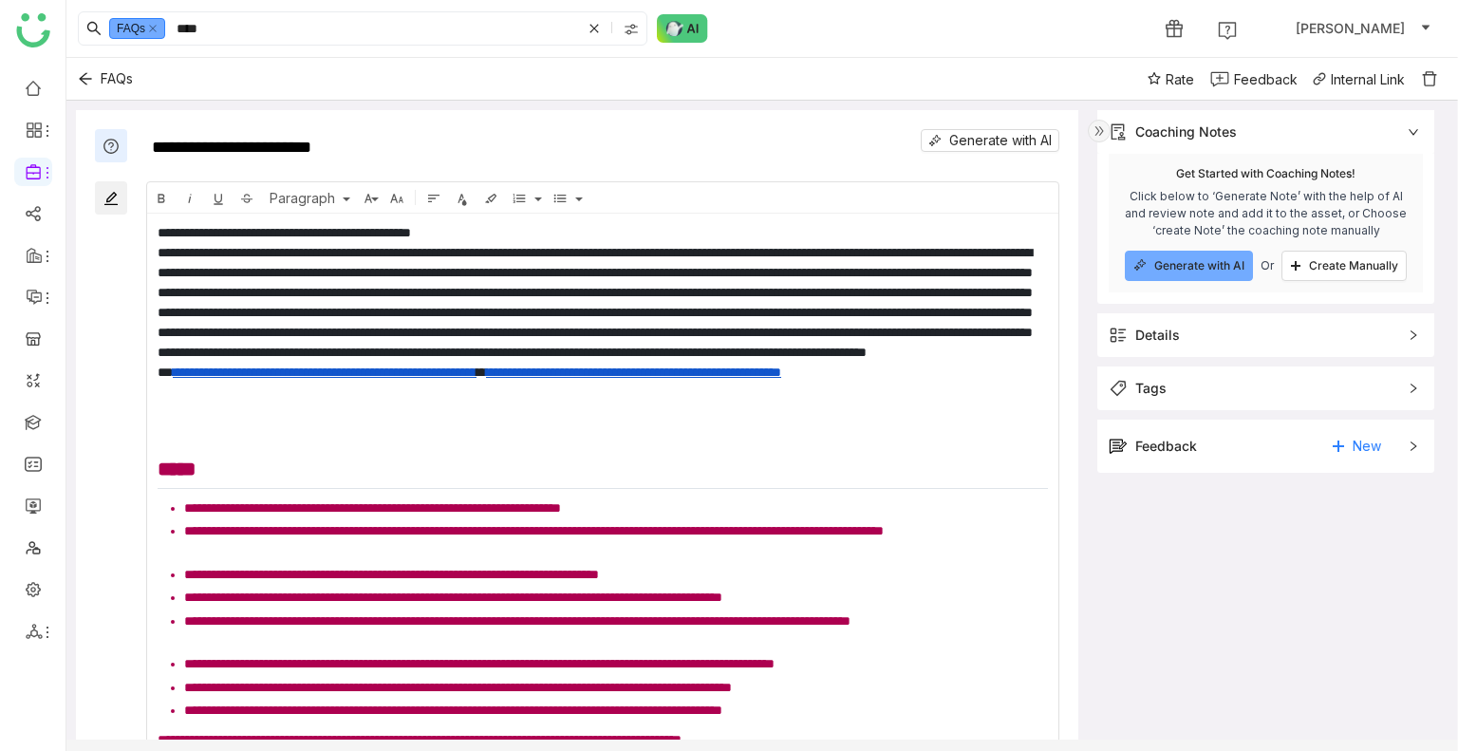
click at [1172, 385] on span "Tags" at bounding box center [1253, 388] width 288 height 21
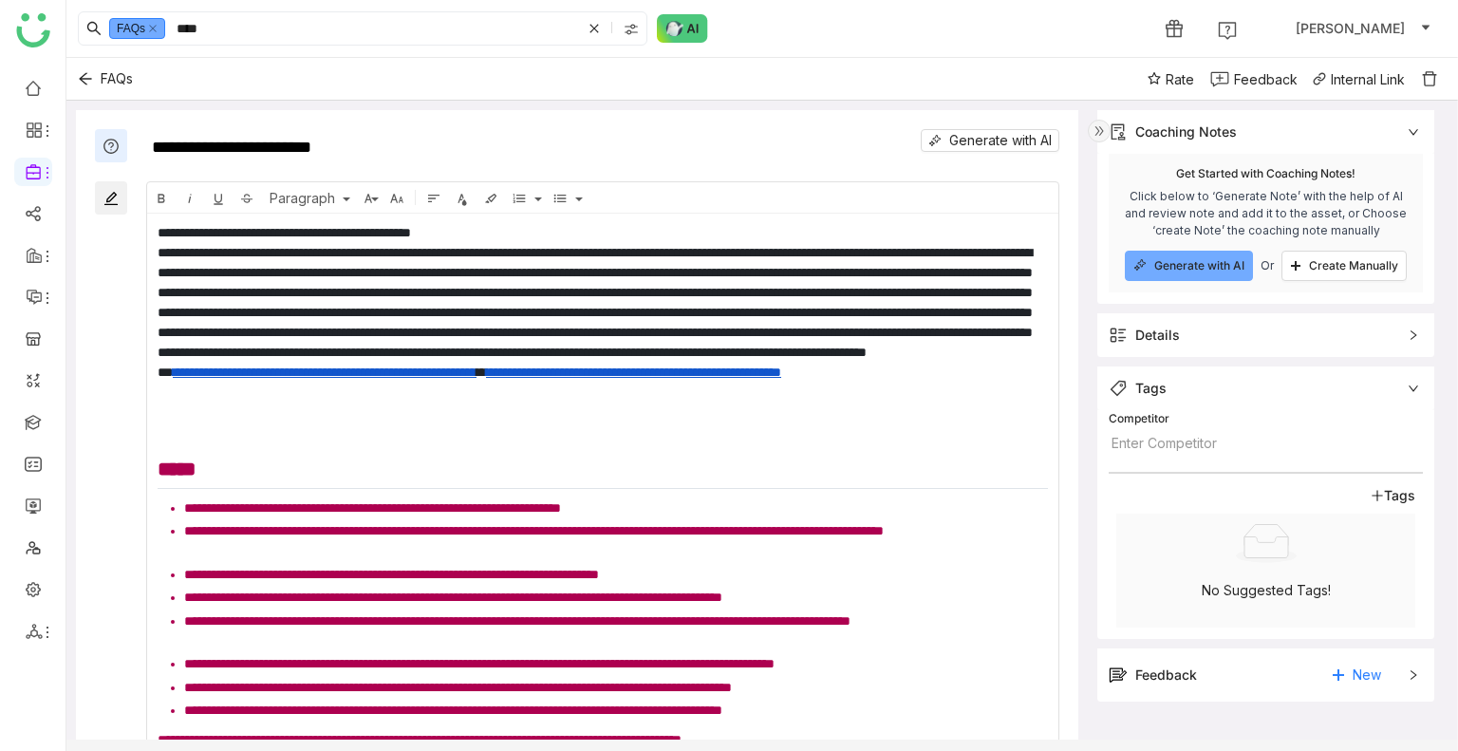
click at [1170, 329] on div "Details" at bounding box center [1158, 335] width 45 height 21
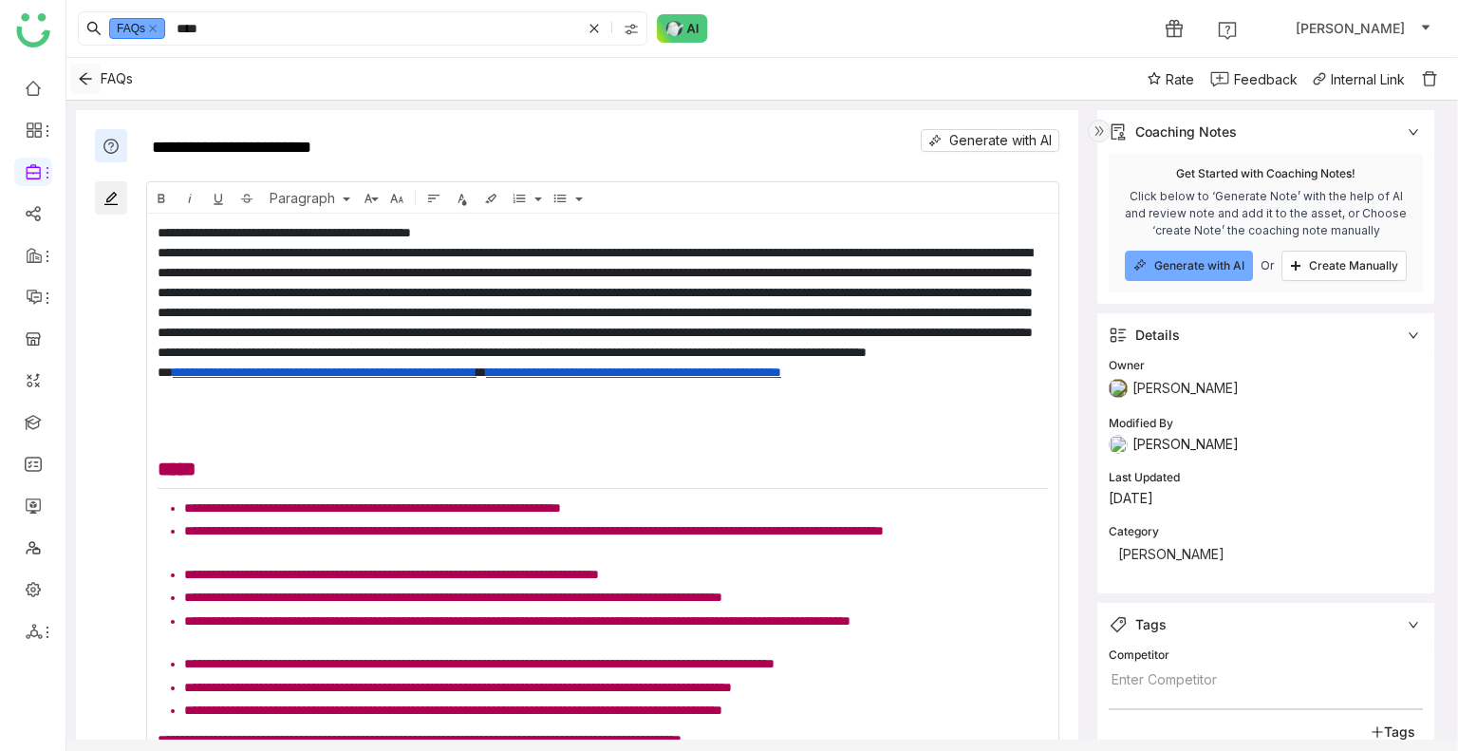
click at [85, 84] on icon "Back" at bounding box center [85, 78] width 15 height 15
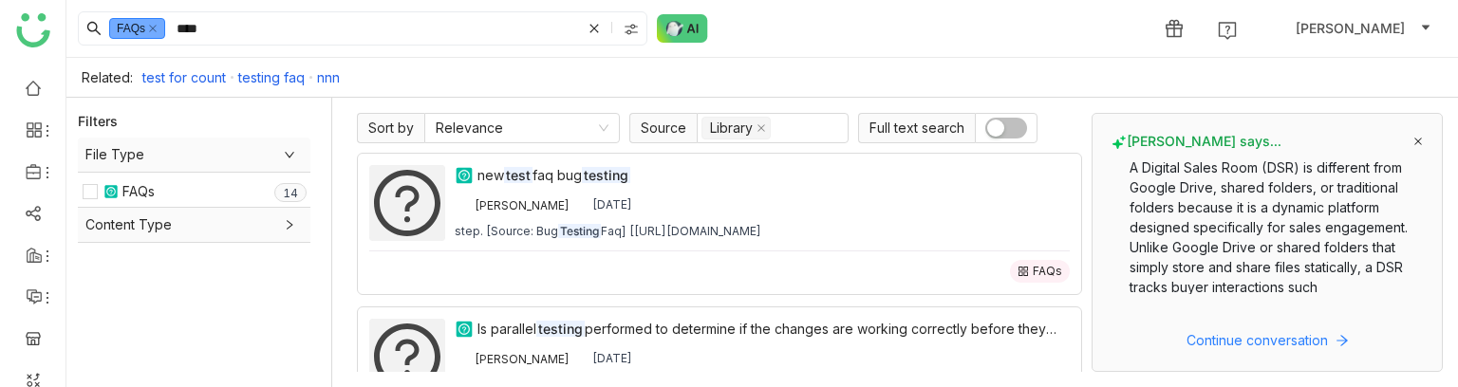
scroll to position [49, 0]
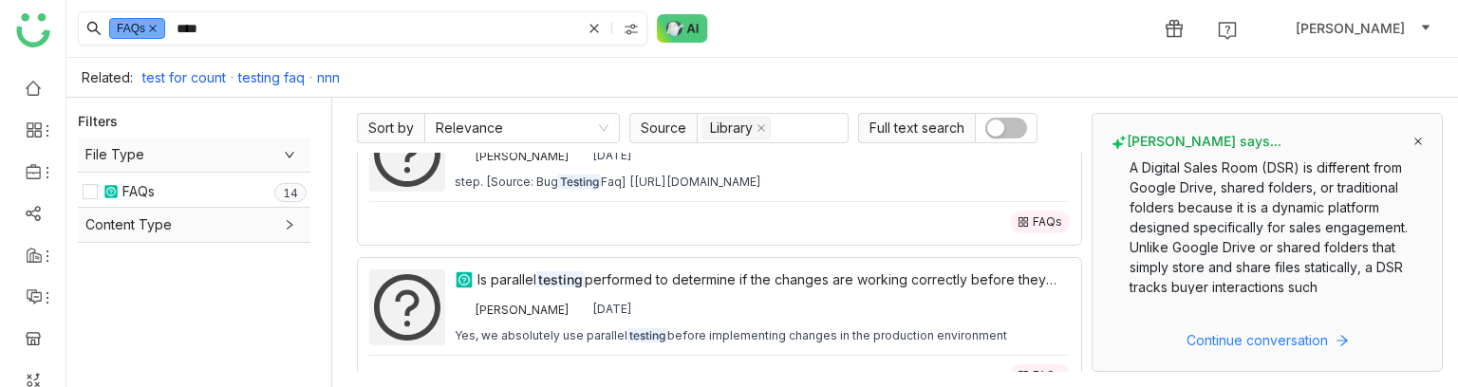
click at [156, 26] on icon at bounding box center [152, 28] width 9 height 9
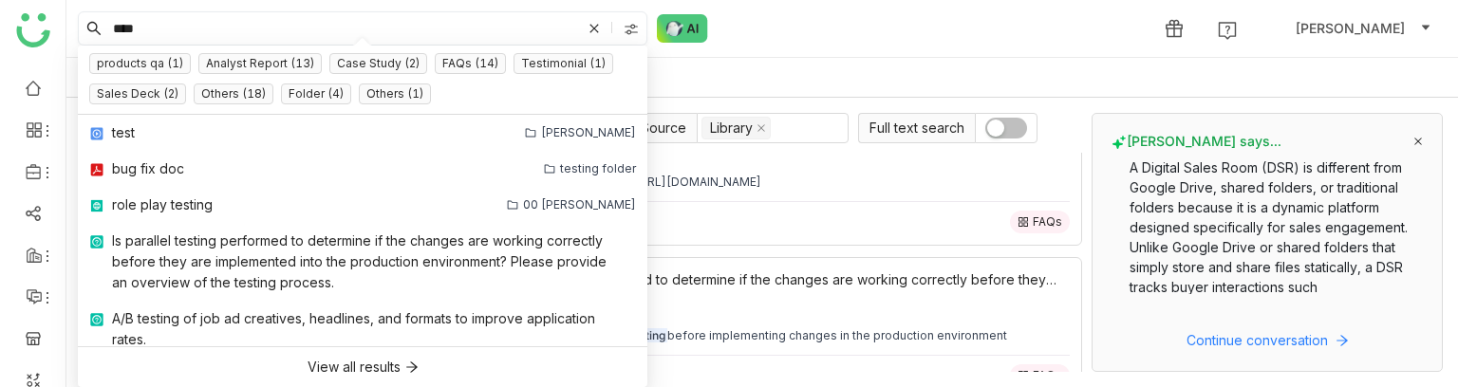
click at [148, 28] on input "****" at bounding box center [345, 28] width 472 height 32
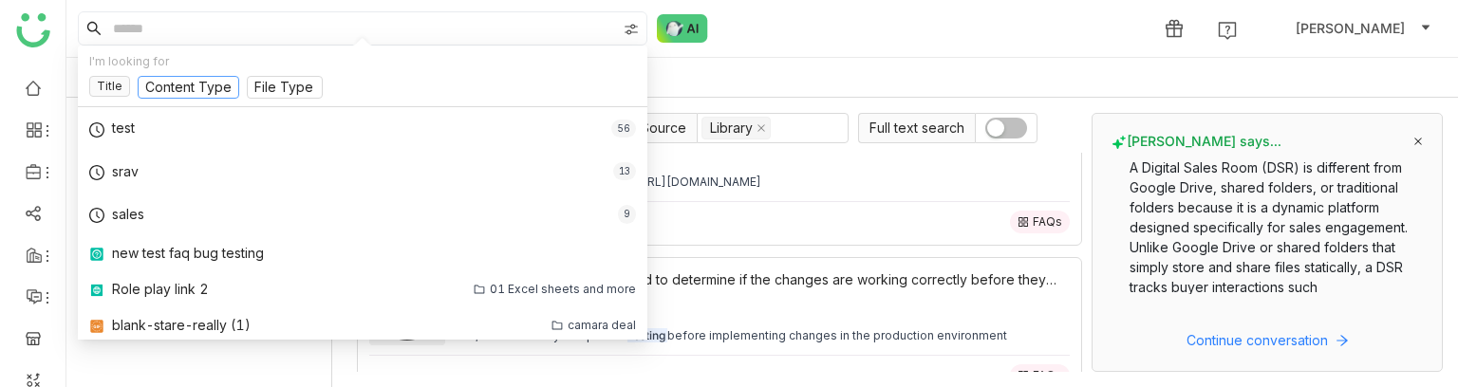
click at [175, 95] on input at bounding box center [188, 88] width 86 height 21
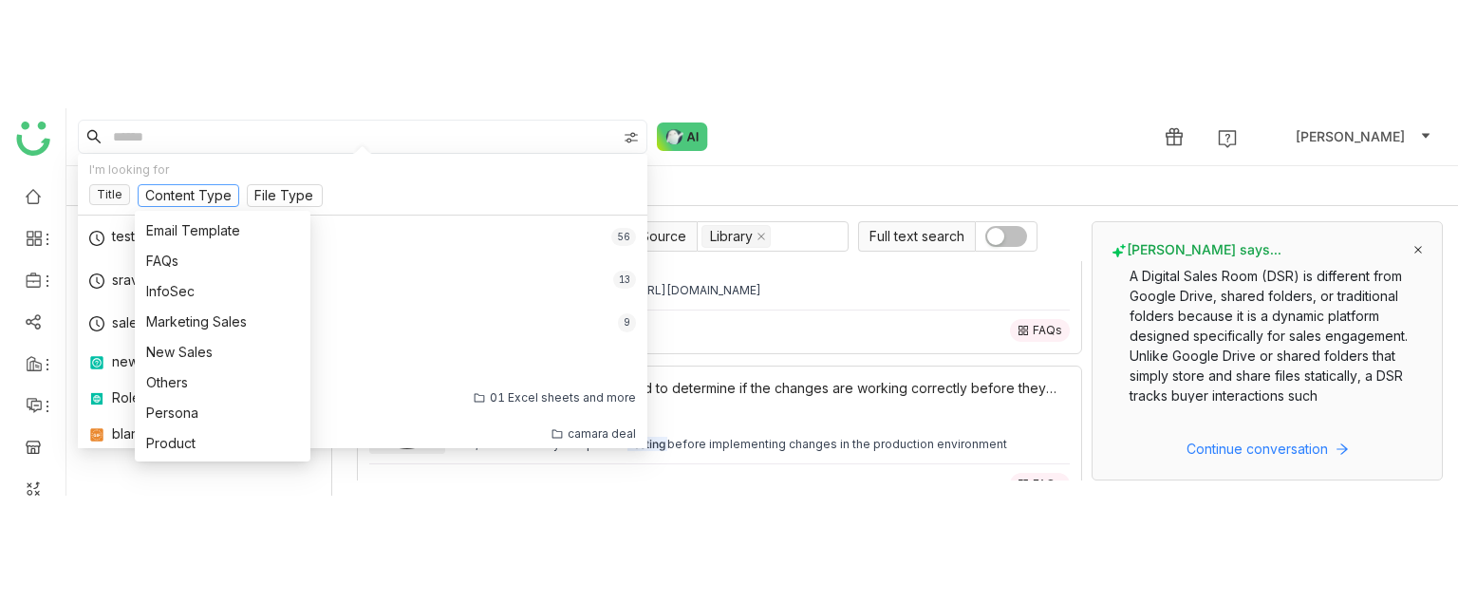
scroll to position [0, 0]
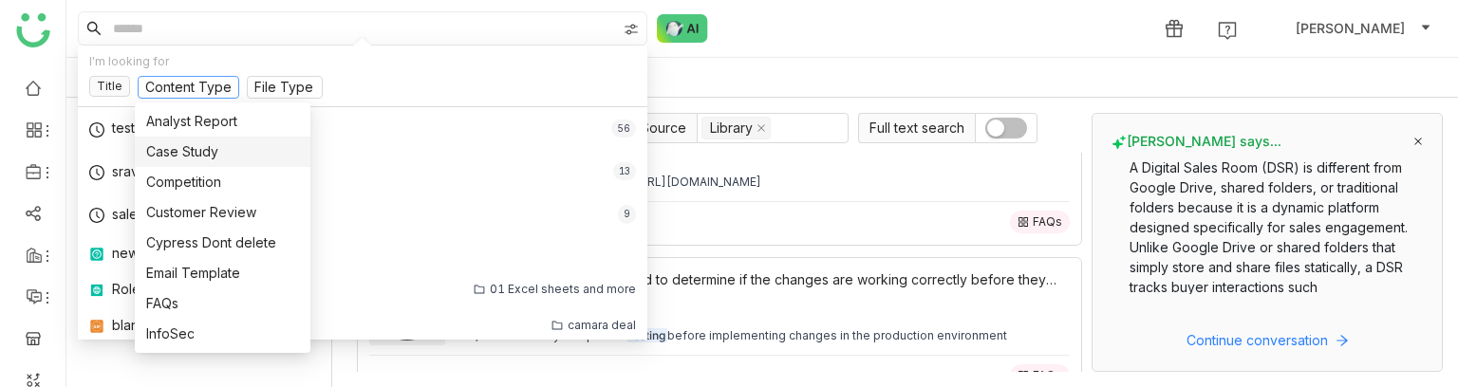
click at [201, 156] on div "Case Study" at bounding box center [222, 151] width 153 height 21
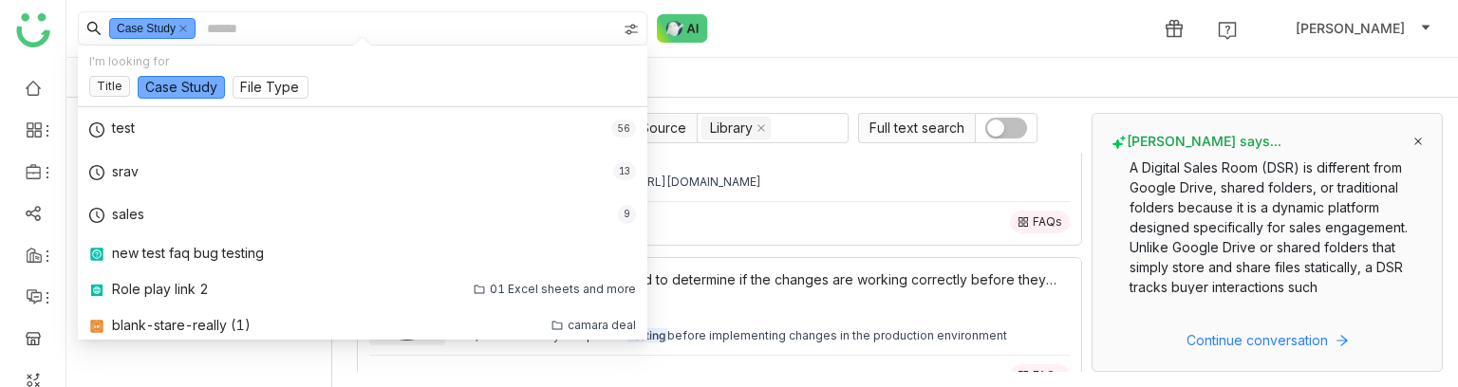
click at [219, 34] on input at bounding box center [409, 28] width 413 height 32
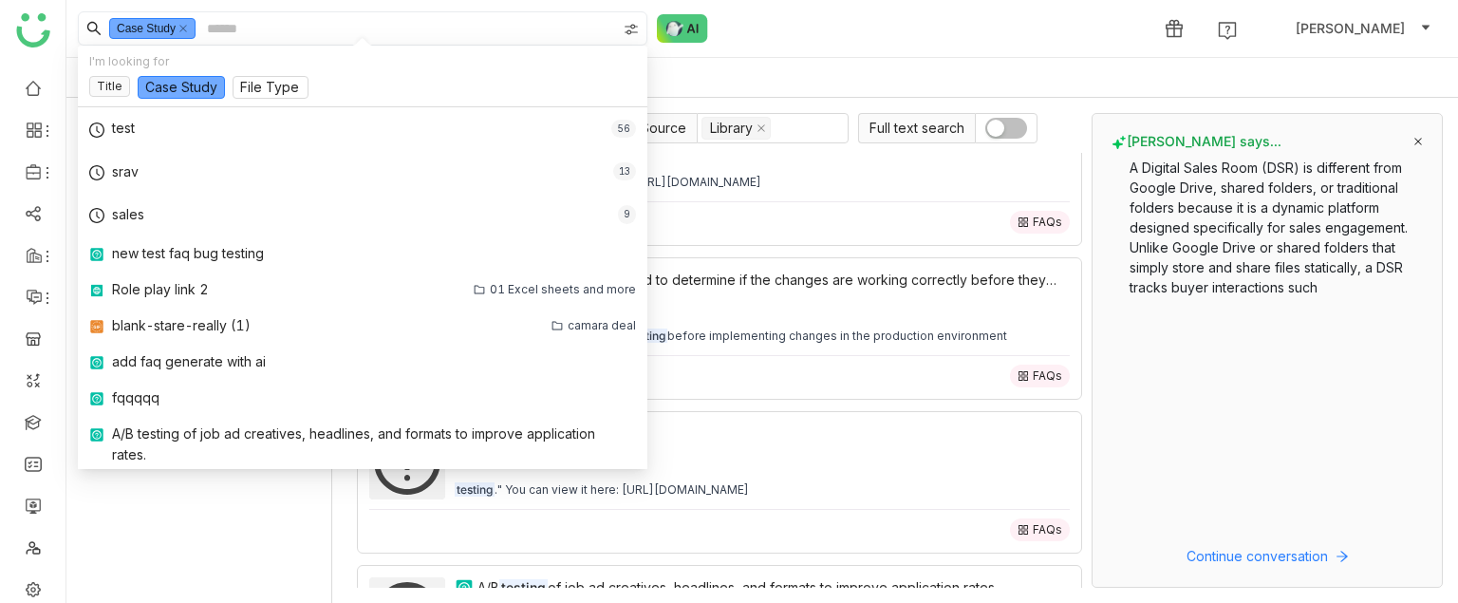
click at [262, 45] on input at bounding box center [409, 28] width 413 height 32
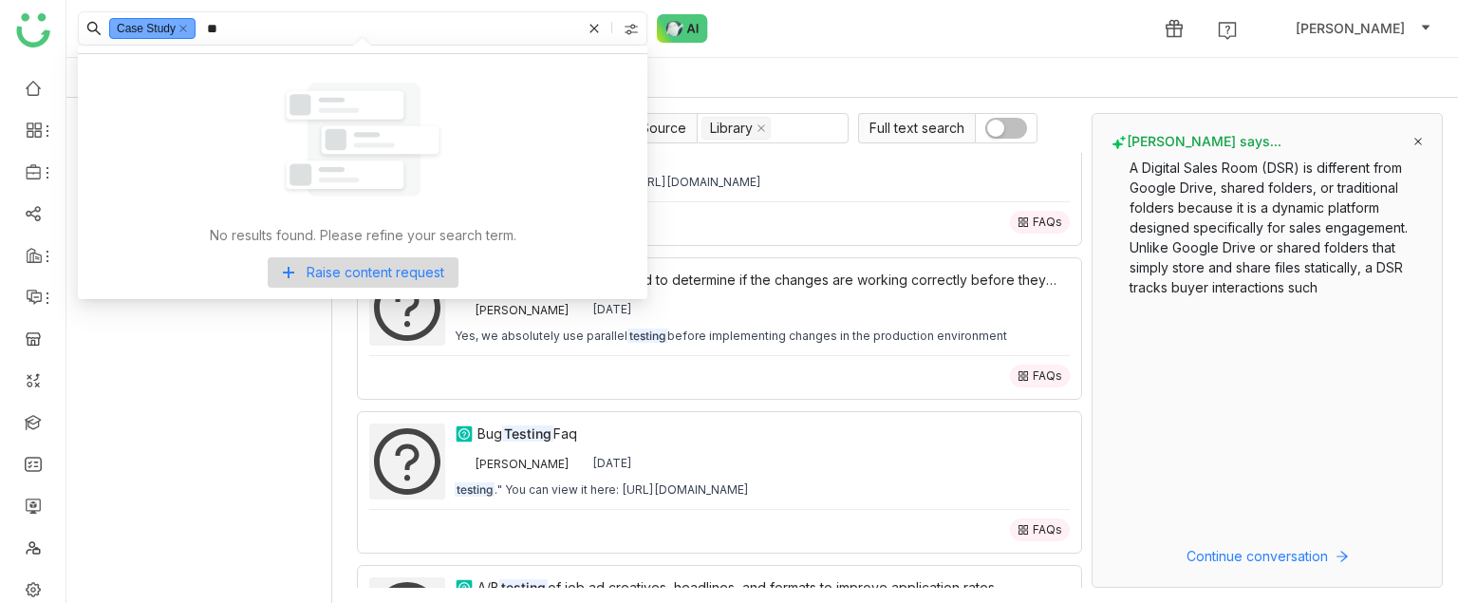
type input "*"
type input "**********"
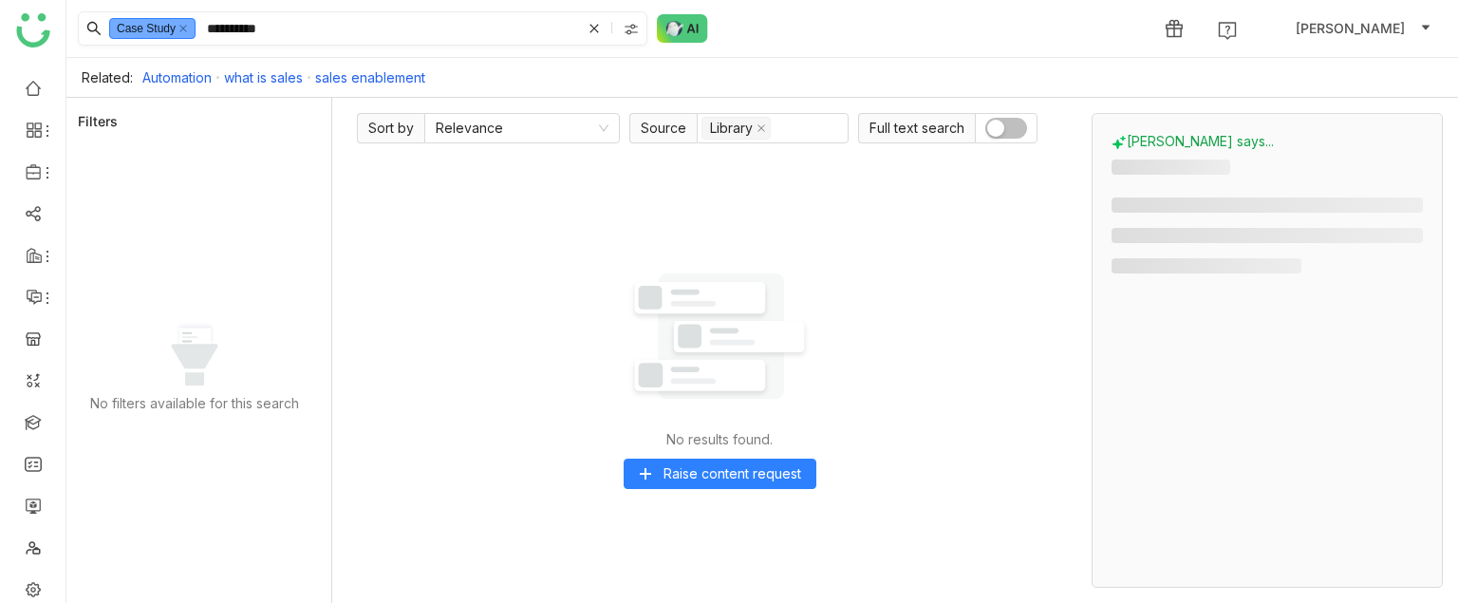
click at [272, 44] on input "**********" at bounding box center [392, 28] width 378 height 32
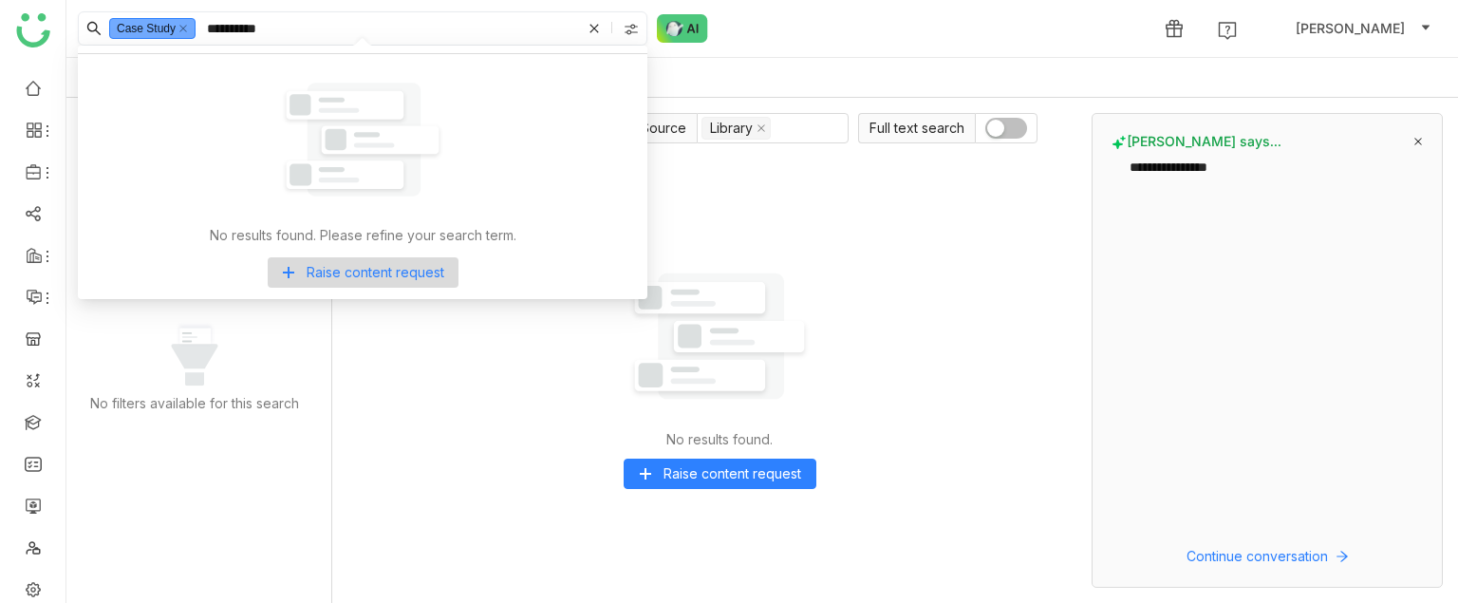
click at [293, 27] on input "**********" at bounding box center [392, 28] width 378 height 32
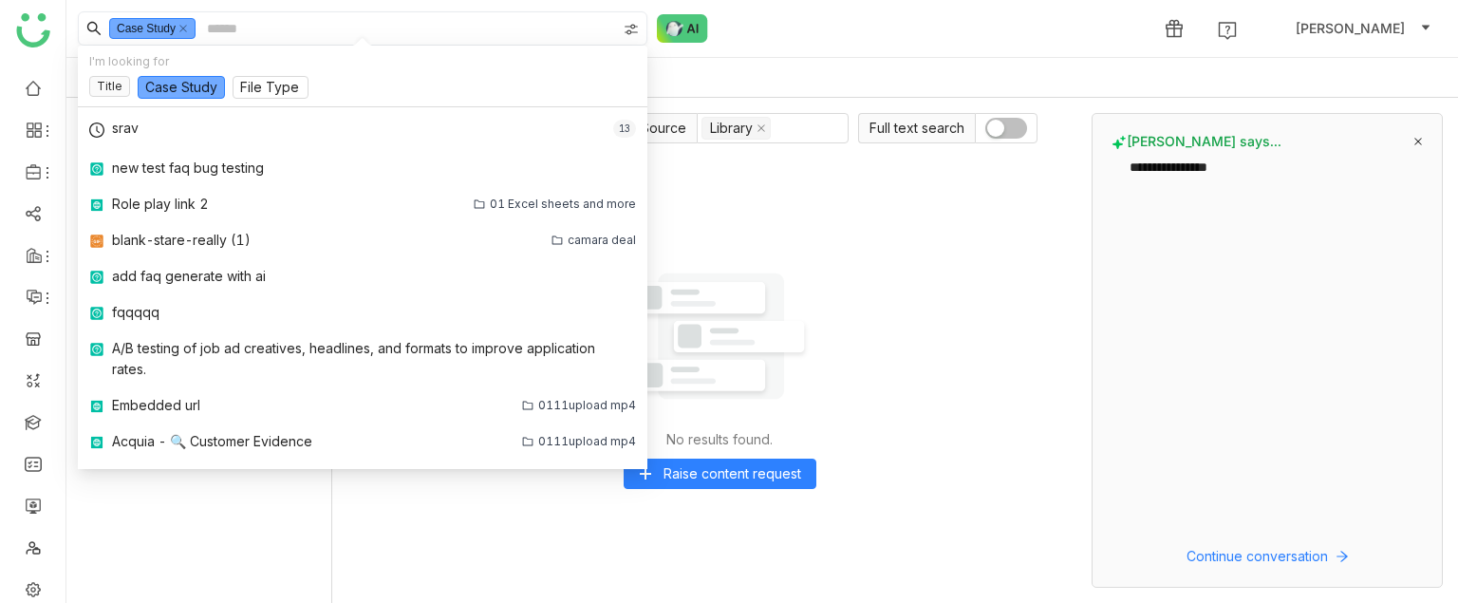
type input "*"
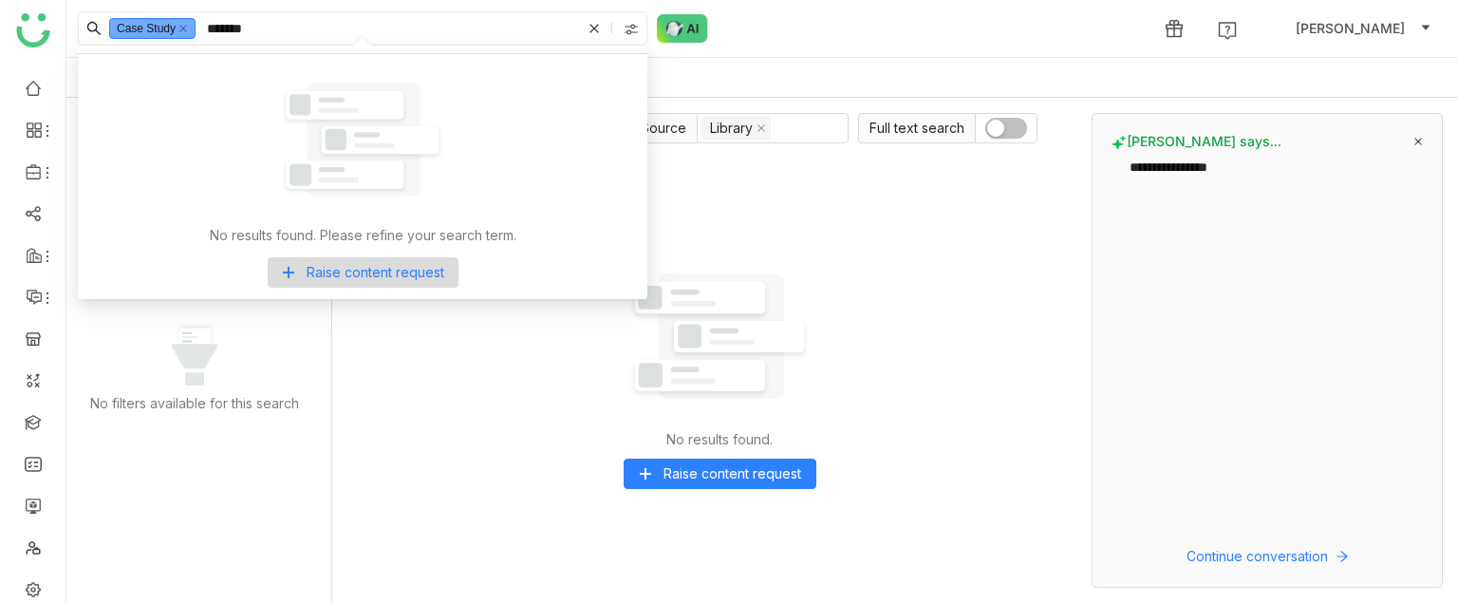
type input "*******"
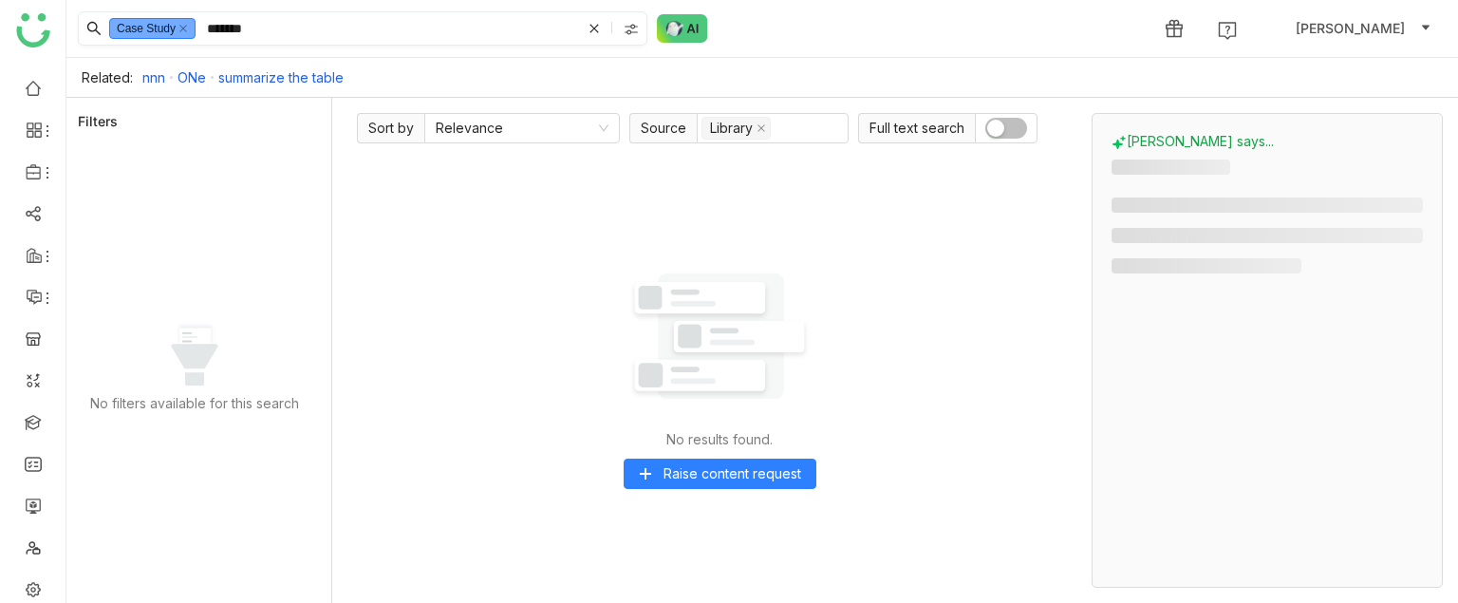
click at [293, 27] on input "*******" at bounding box center [392, 28] width 378 height 32
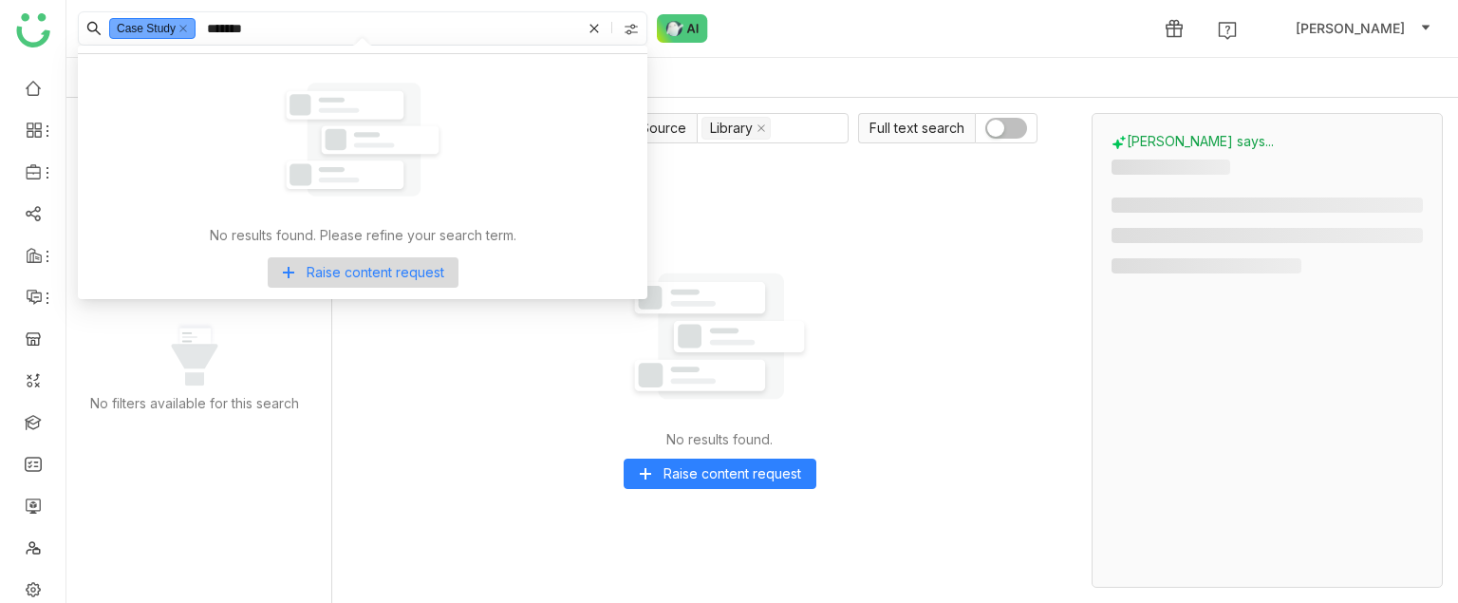
click at [293, 27] on input "*******" at bounding box center [392, 28] width 378 height 32
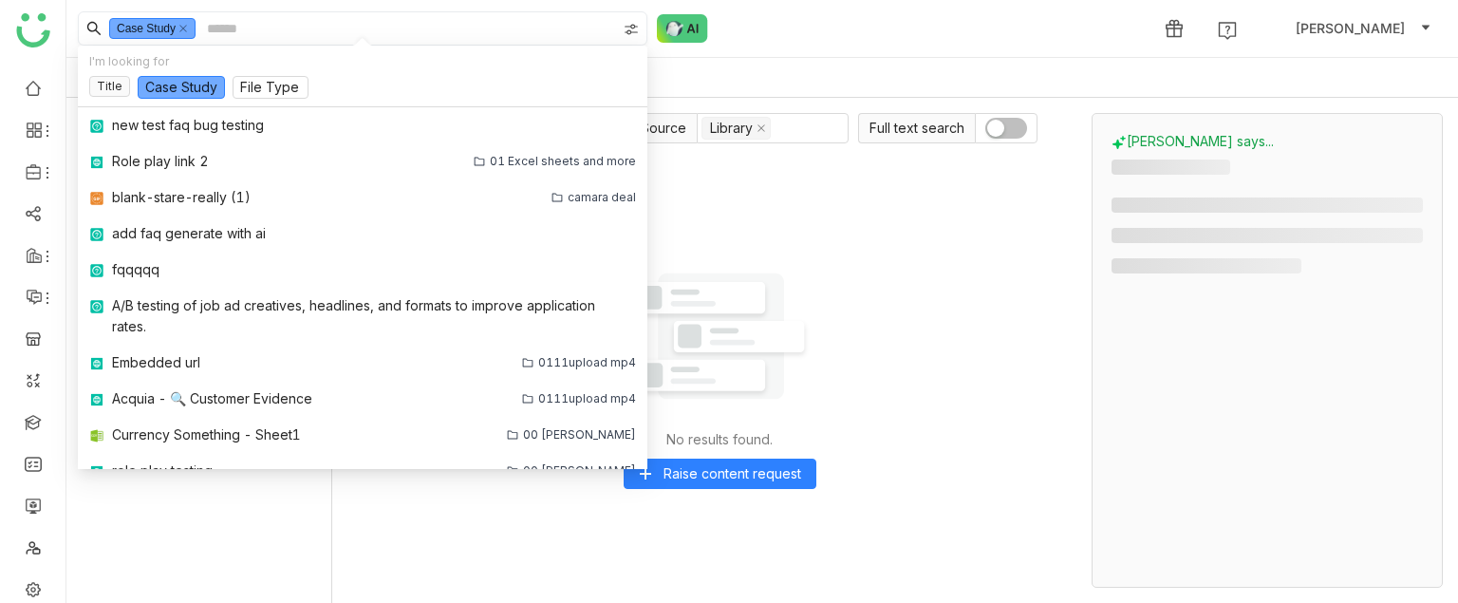
click at [293, 27] on input at bounding box center [409, 28] width 413 height 32
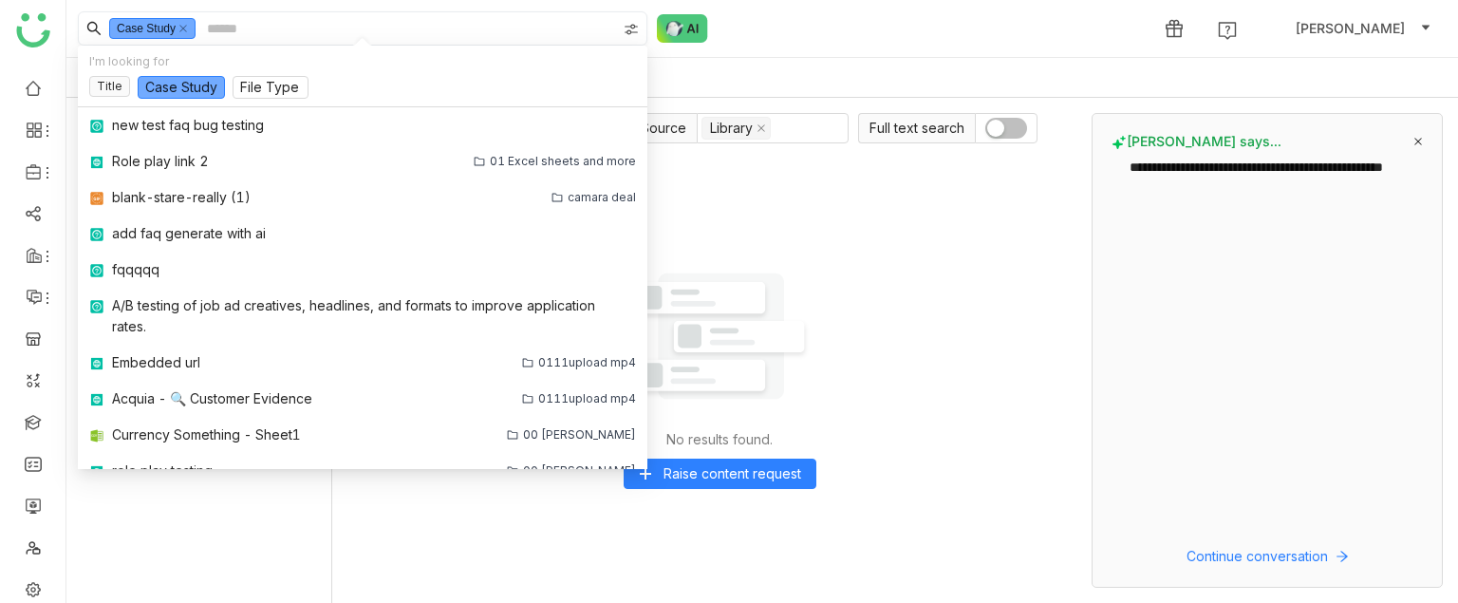
click at [244, 14] on input at bounding box center [409, 28] width 413 height 32
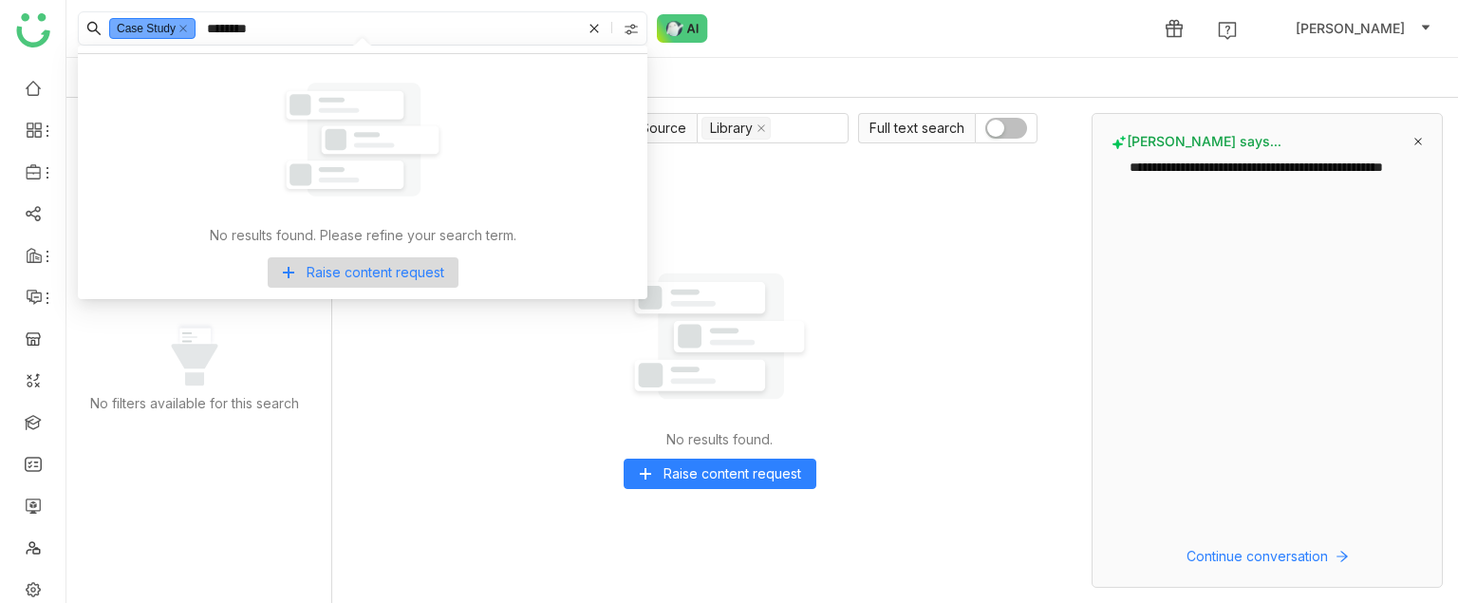
type input "*******"
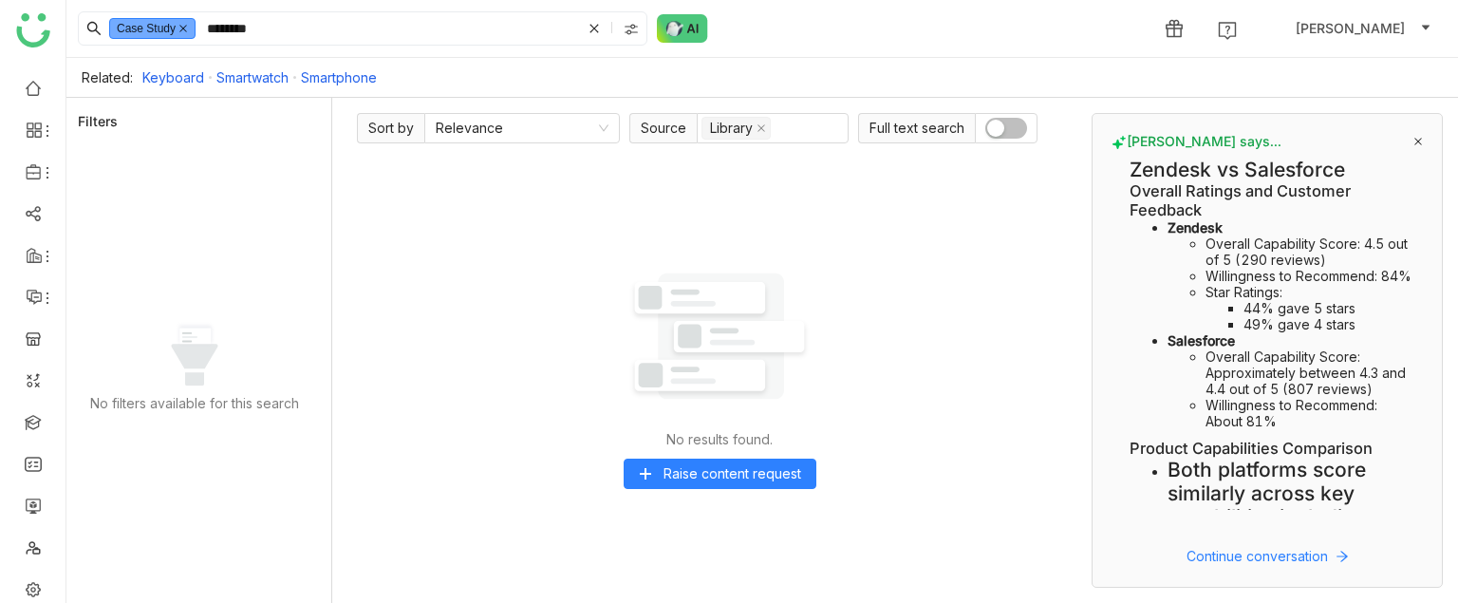
click at [183, 24] on icon at bounding box center [182, 28] width 9 height 9
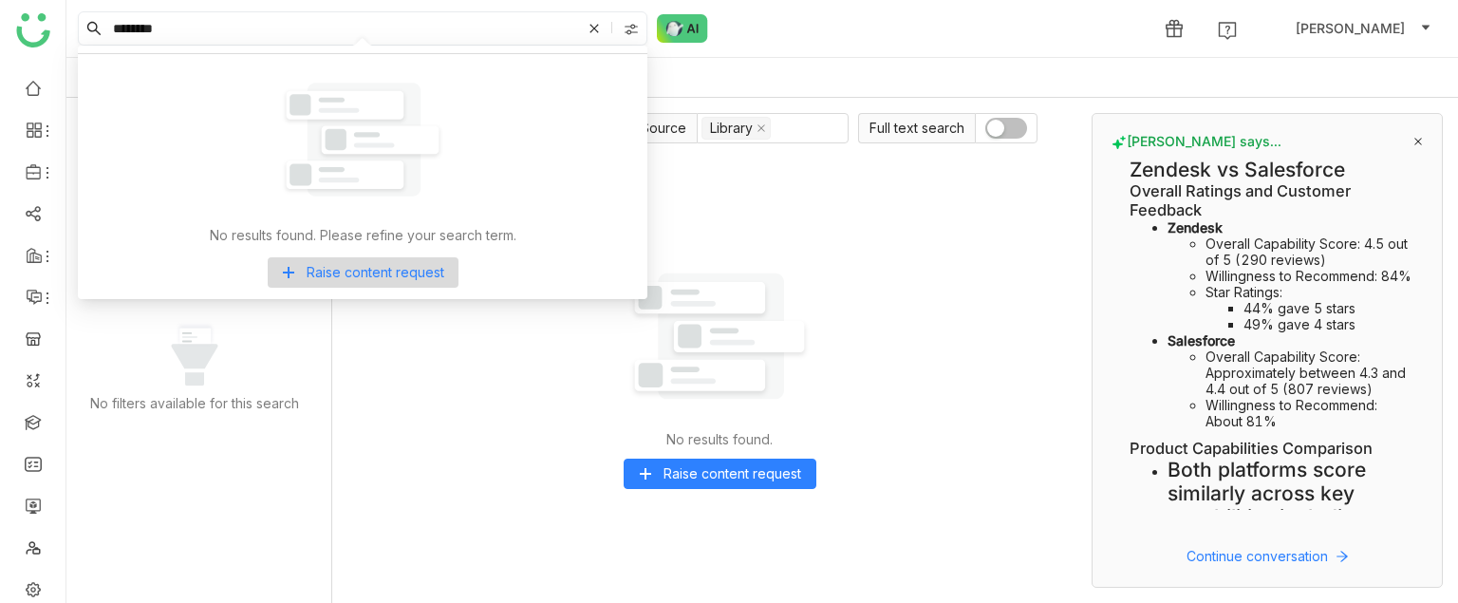
click at [178, 22] on input "*******" at bounding box center [345, 28] width 472 height 32
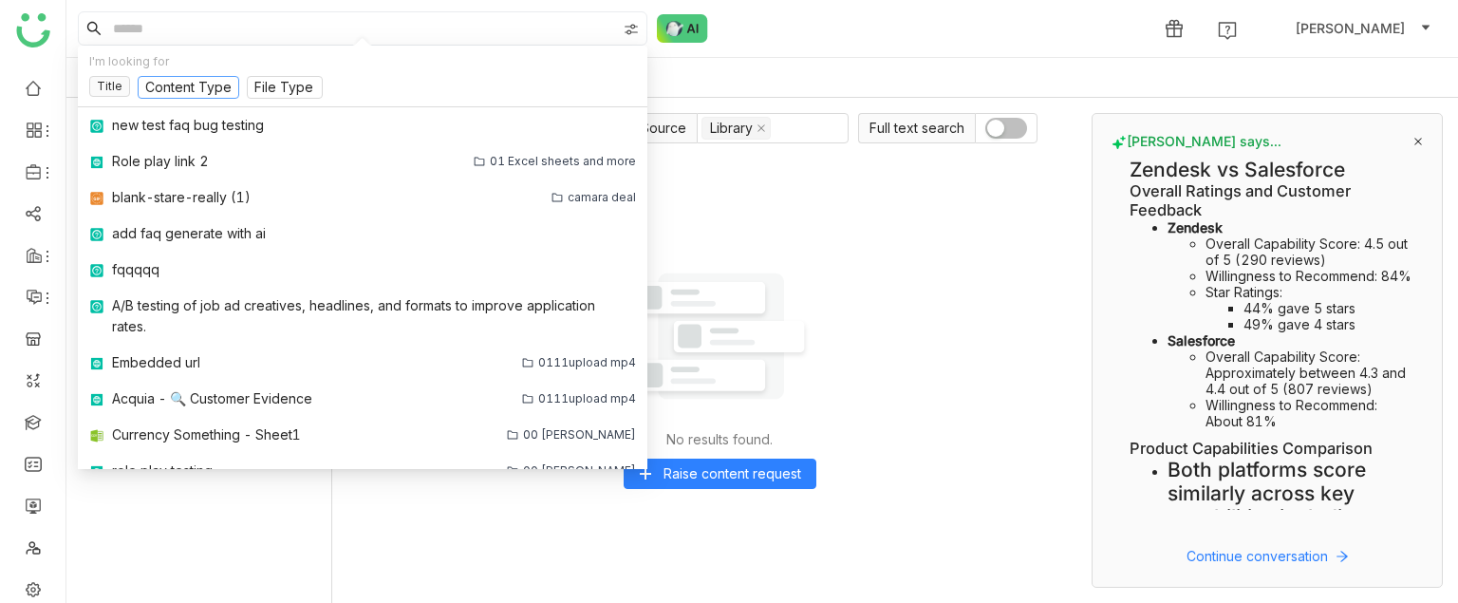
click at [186, 85] on input at bounding box center [188, 88] width 86 height 21
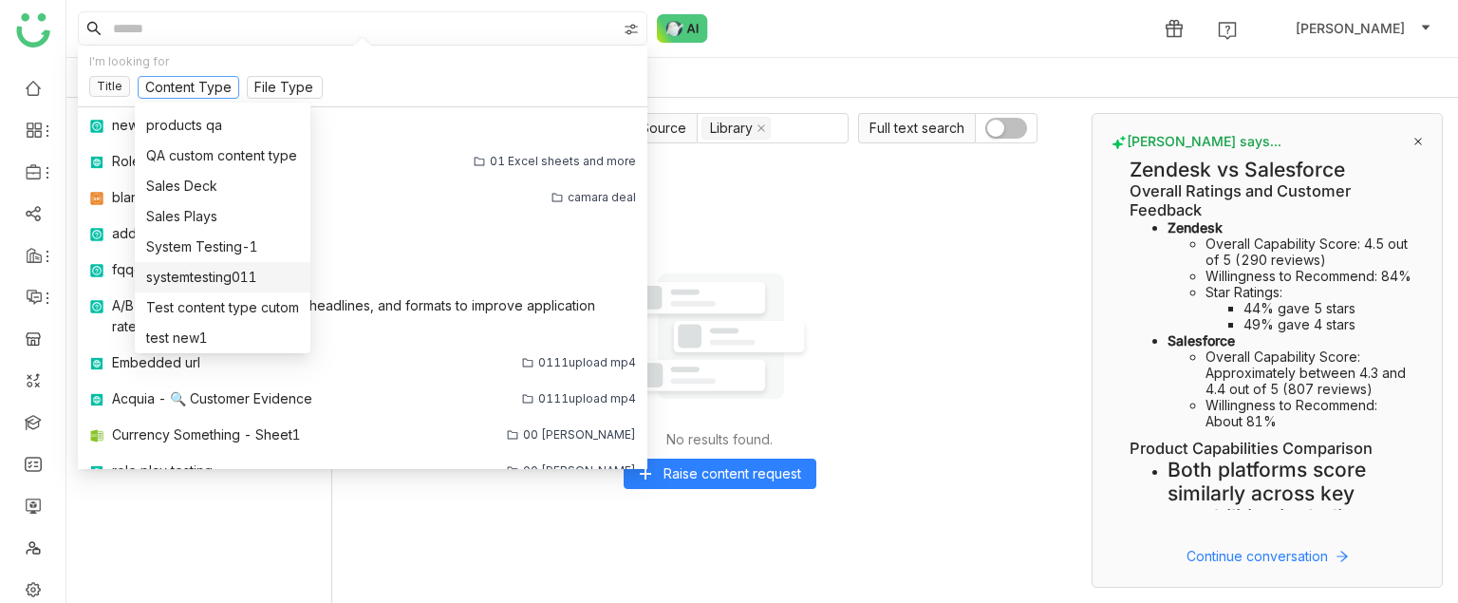
scroll to position [486, 0]
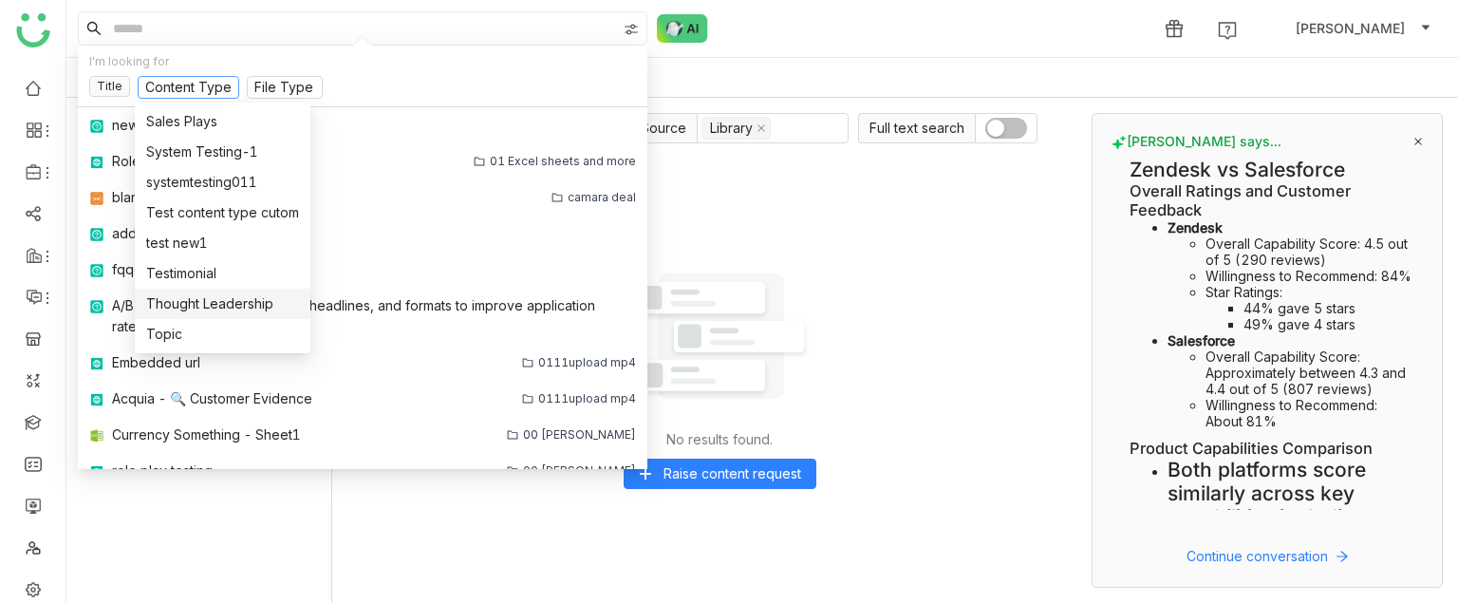
click at [197, 295] on div "Thought Leadership" at bounding box center [222, 303] width 153 height 21
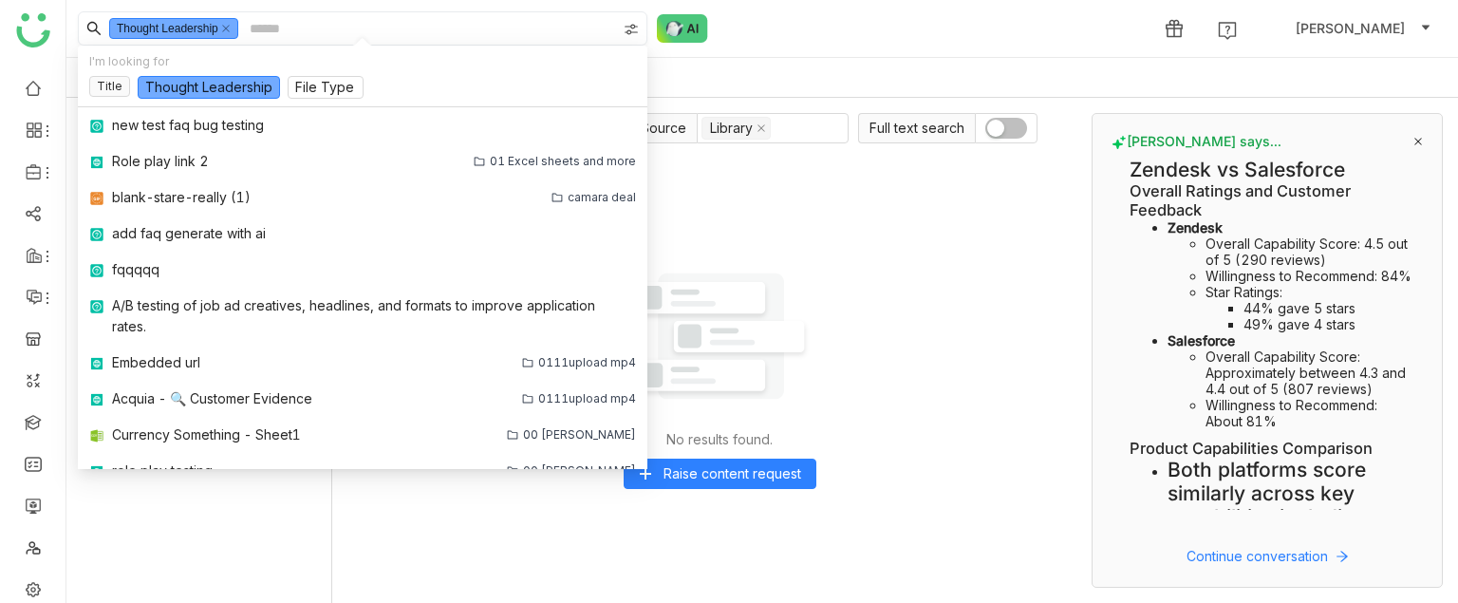
click at [326, 29] on input at bounding box center [431, 28] width 370 height 32
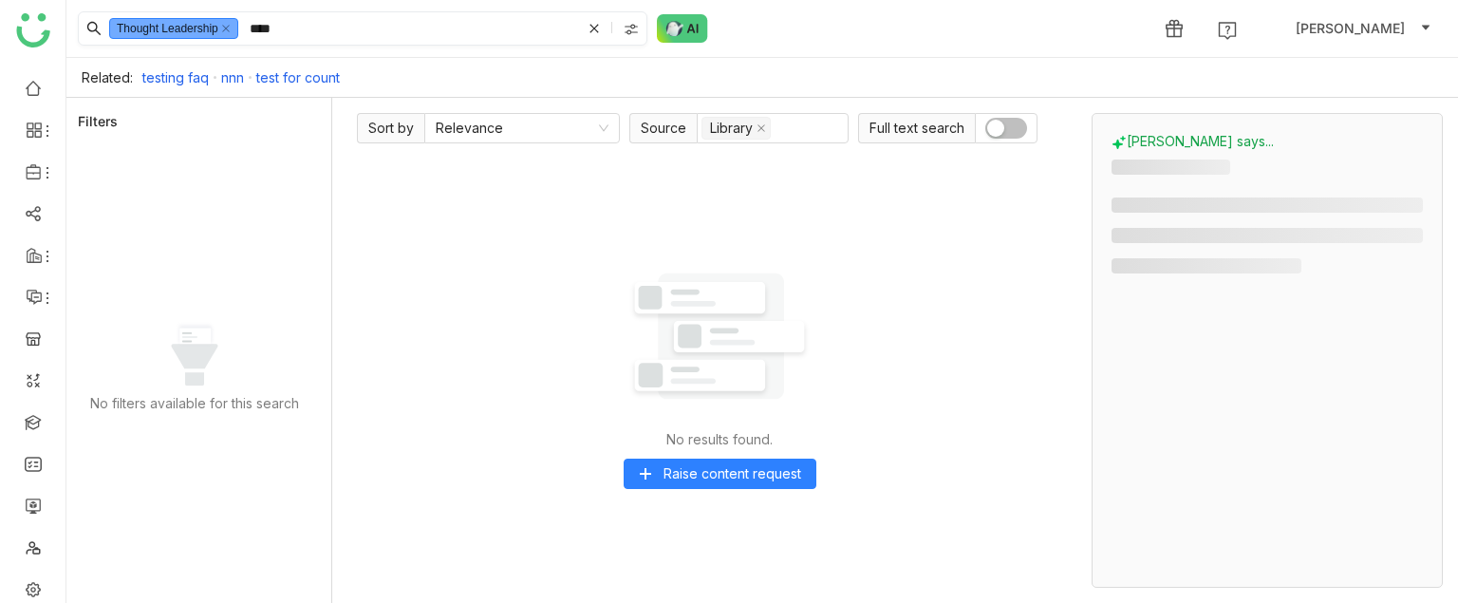
click at [326, 29] on input "****" at bounding box center [413, 28] width 335 height 32
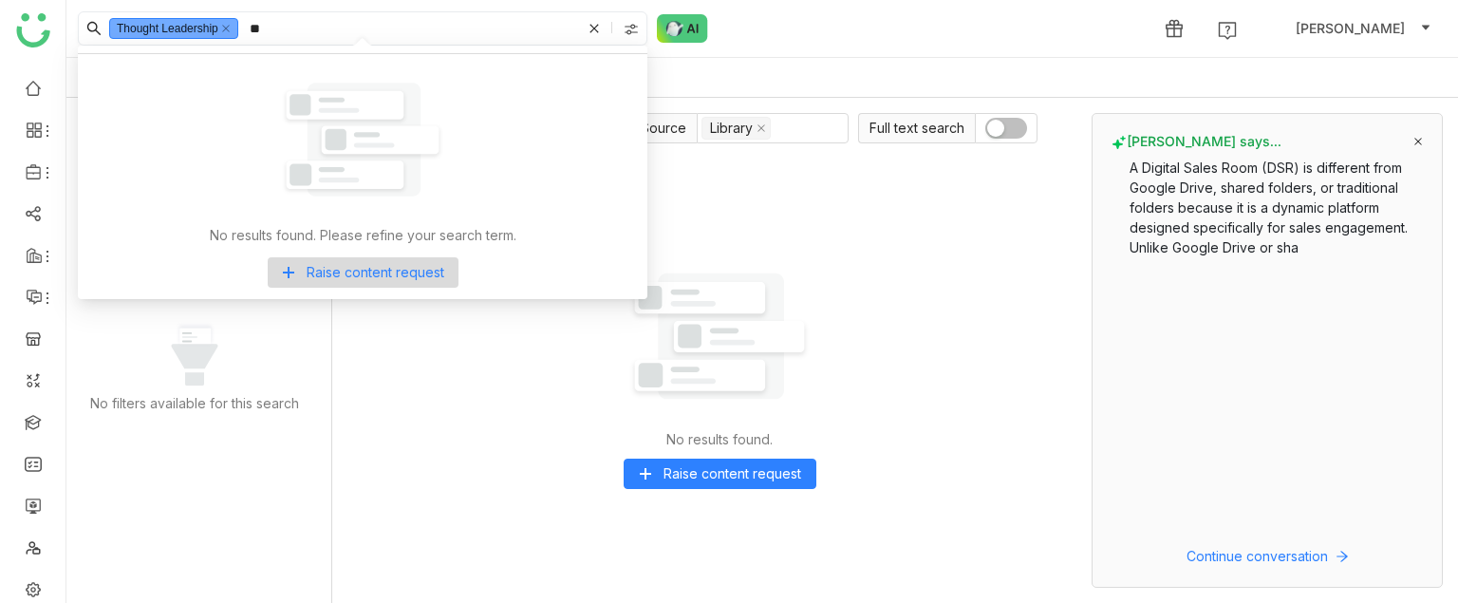
type input "*"
type input "**********"
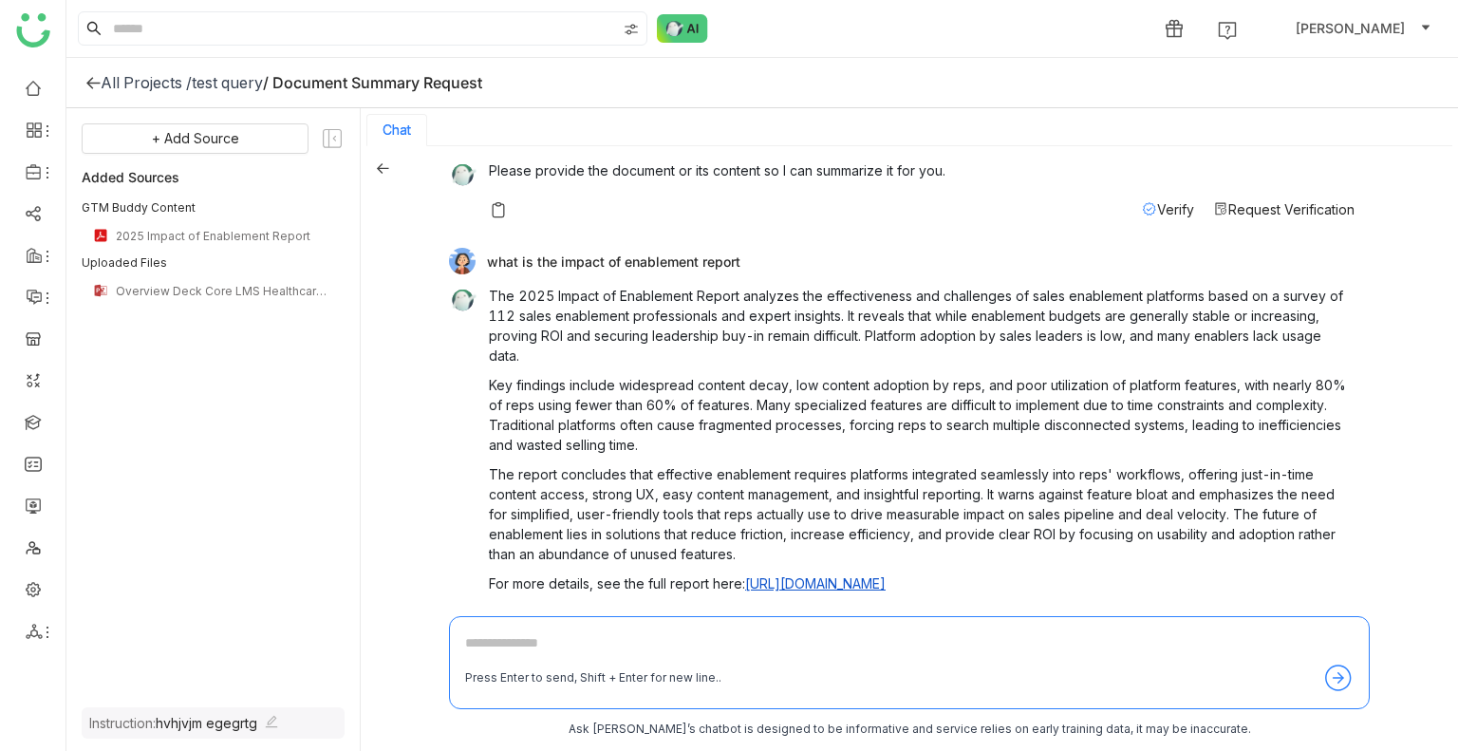
scroll to position [94, 0]
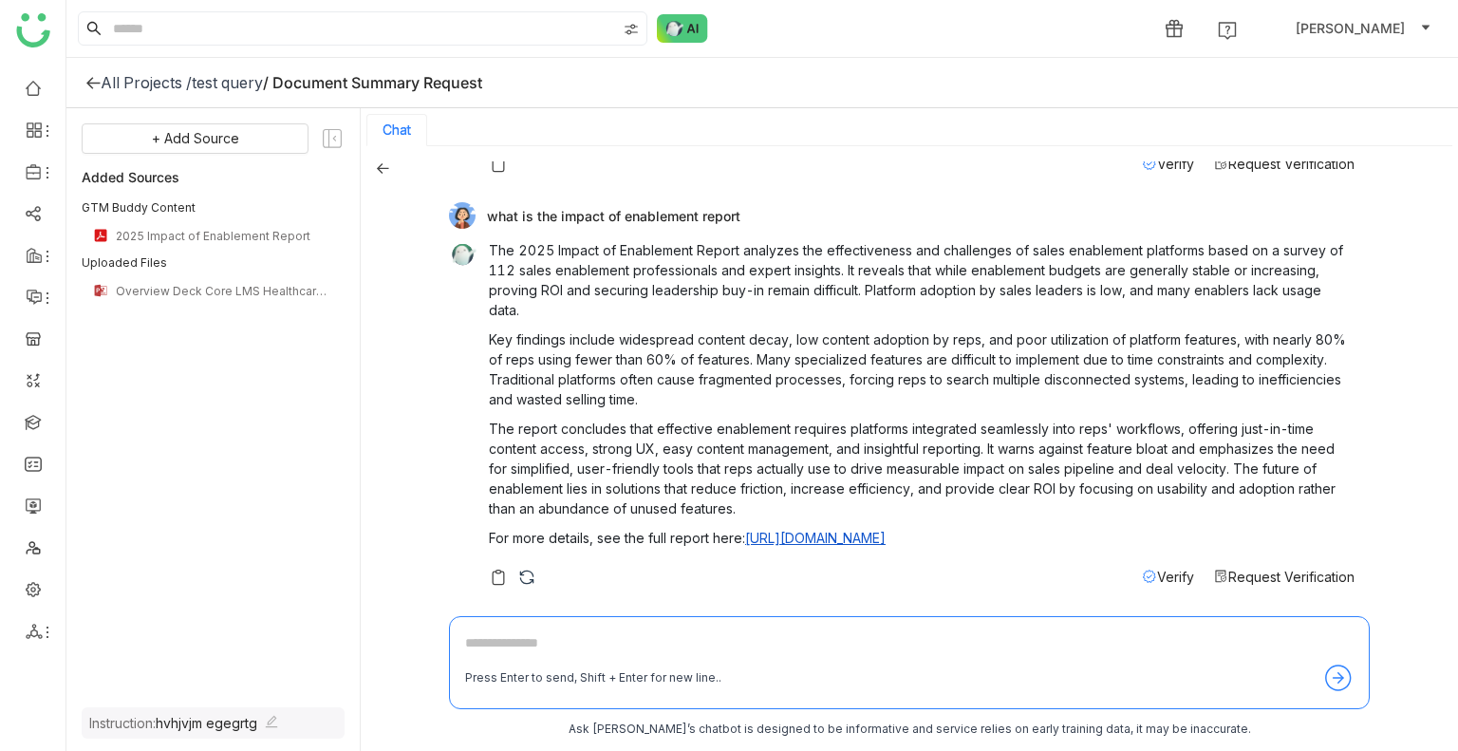
click at [226, 82] on div "test query" at bounding box center [227, 82] width 71 height 19
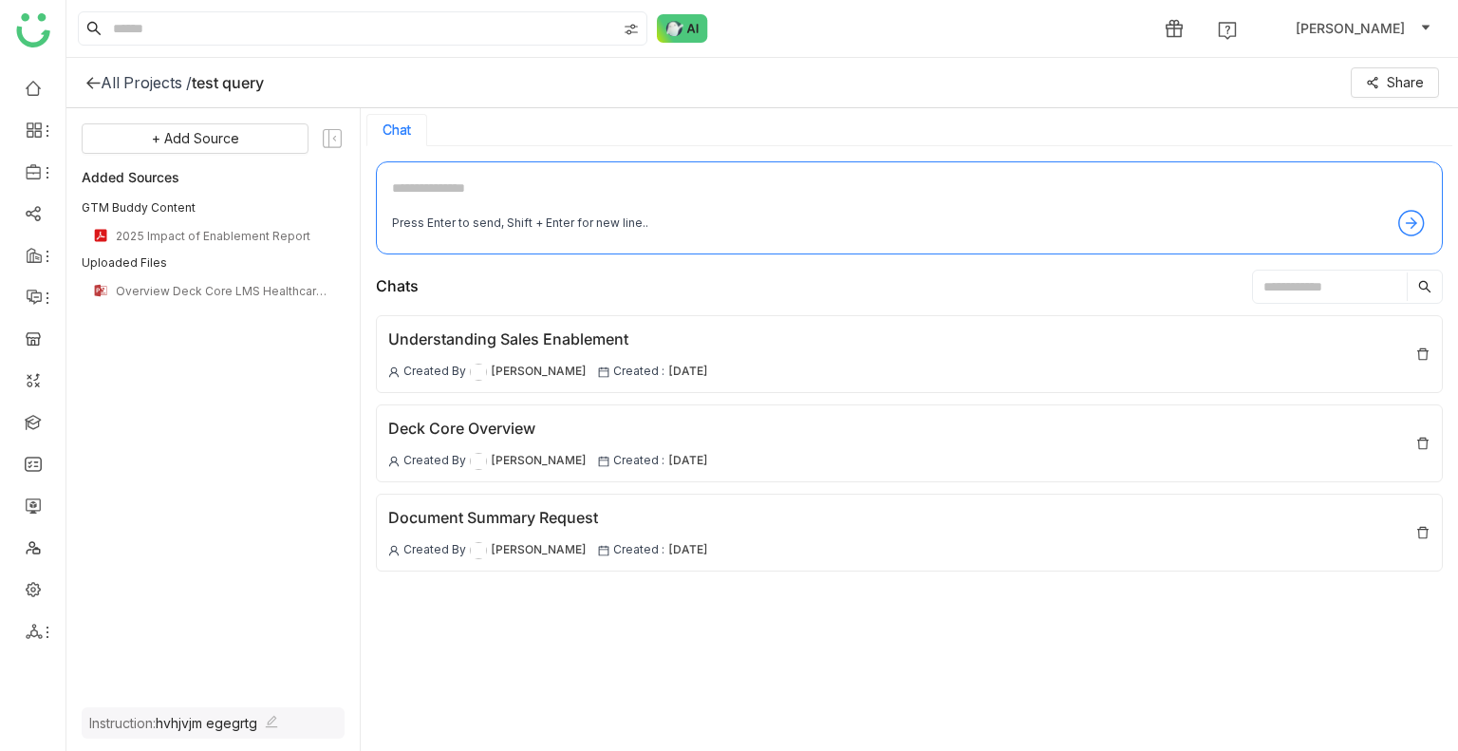
click at [151, 77] on div "All Projects /" at bounding box center [146, 82] width 91 height 19
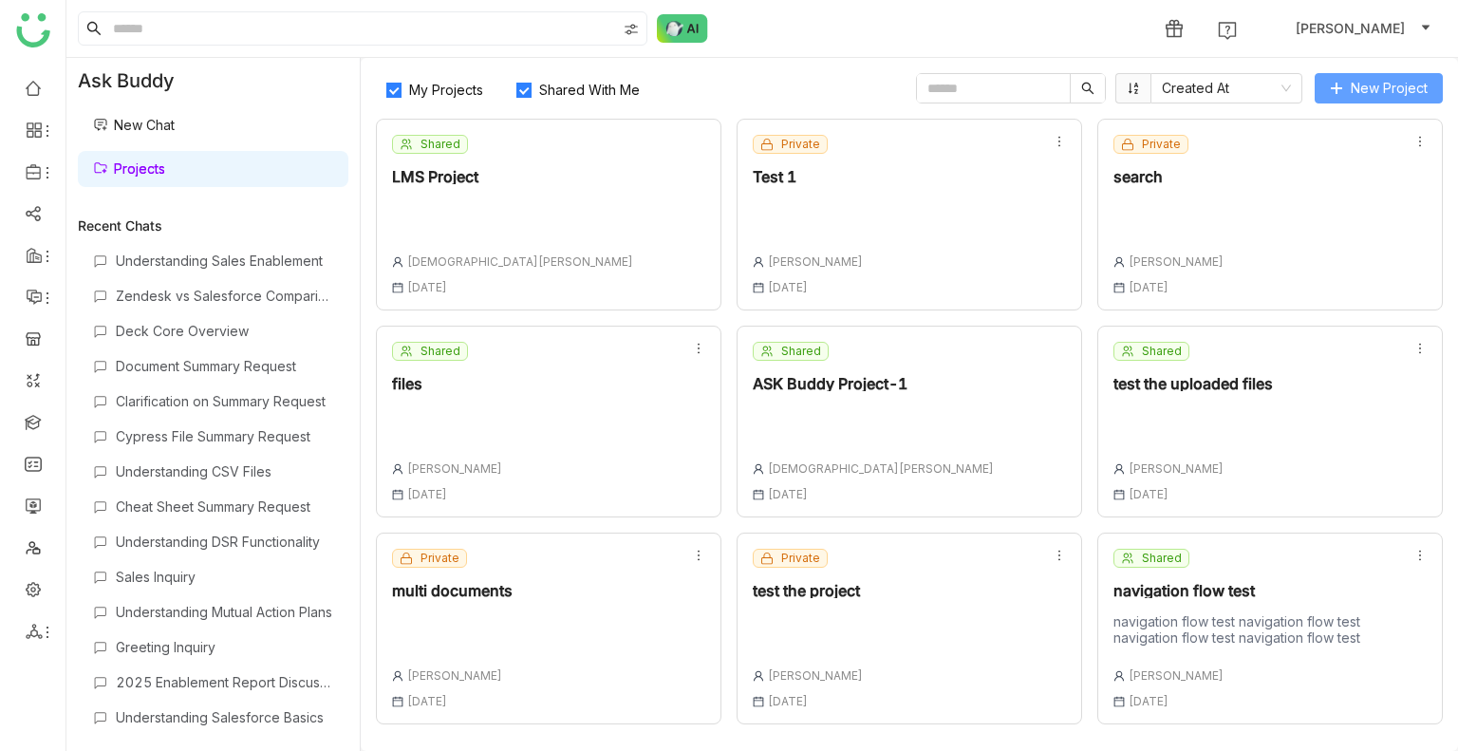
click at [1348, 85] on button "New Project" at bounding box center [1379, 88] width 128 height 30
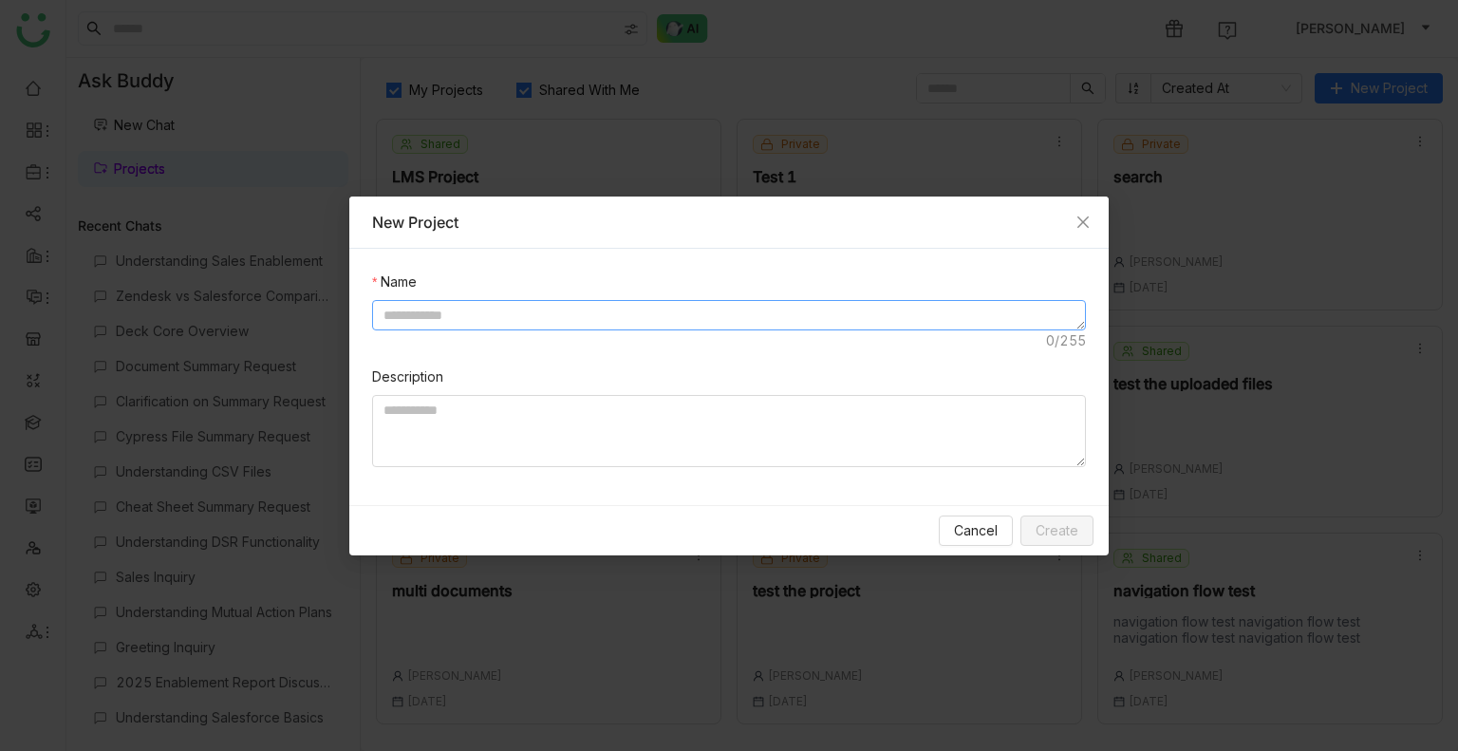
click at [544, 303] on textarea at bounding box center [729, 315] width 714 height 30
type textarea "*********"
click at [1068, 537] on span "Create" at bounding box center [1057, 530] width 43 height 21
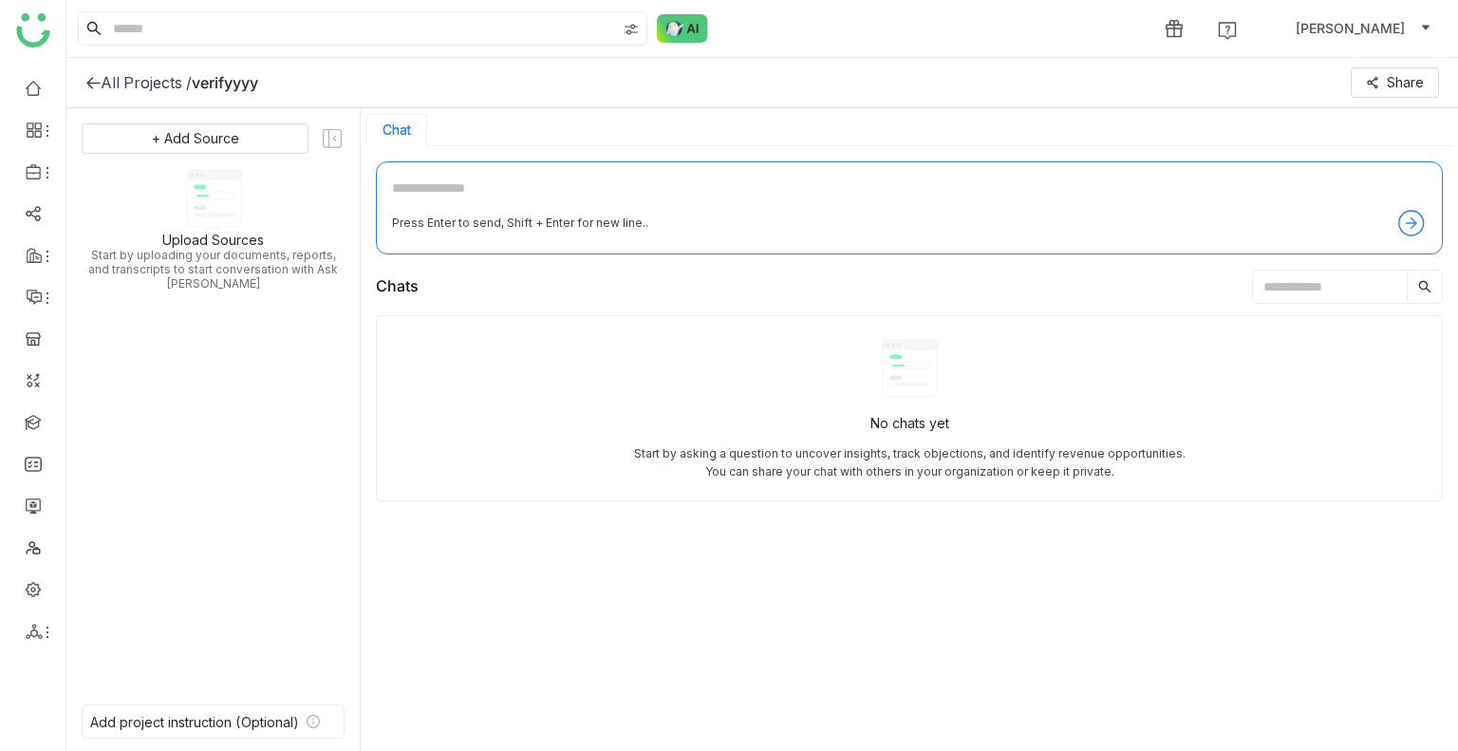
click at [486, 198] on textarea at bounding box center [909, 193] width 1035 height 30
type textarea "**********"
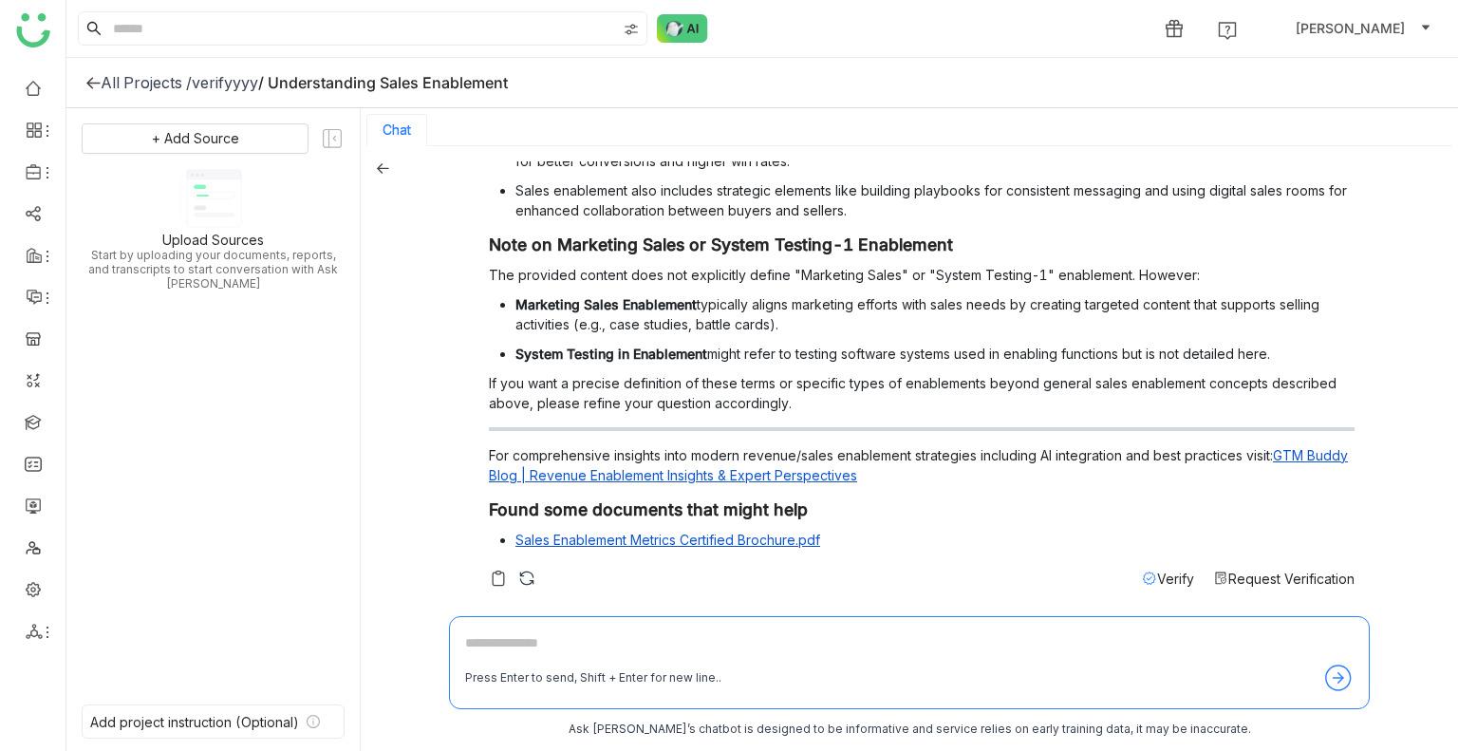
scroll to position [352, 0]
click at [1275, 574] on span "Request Verification" at bounding box center [1292, 578] width 126 height 16
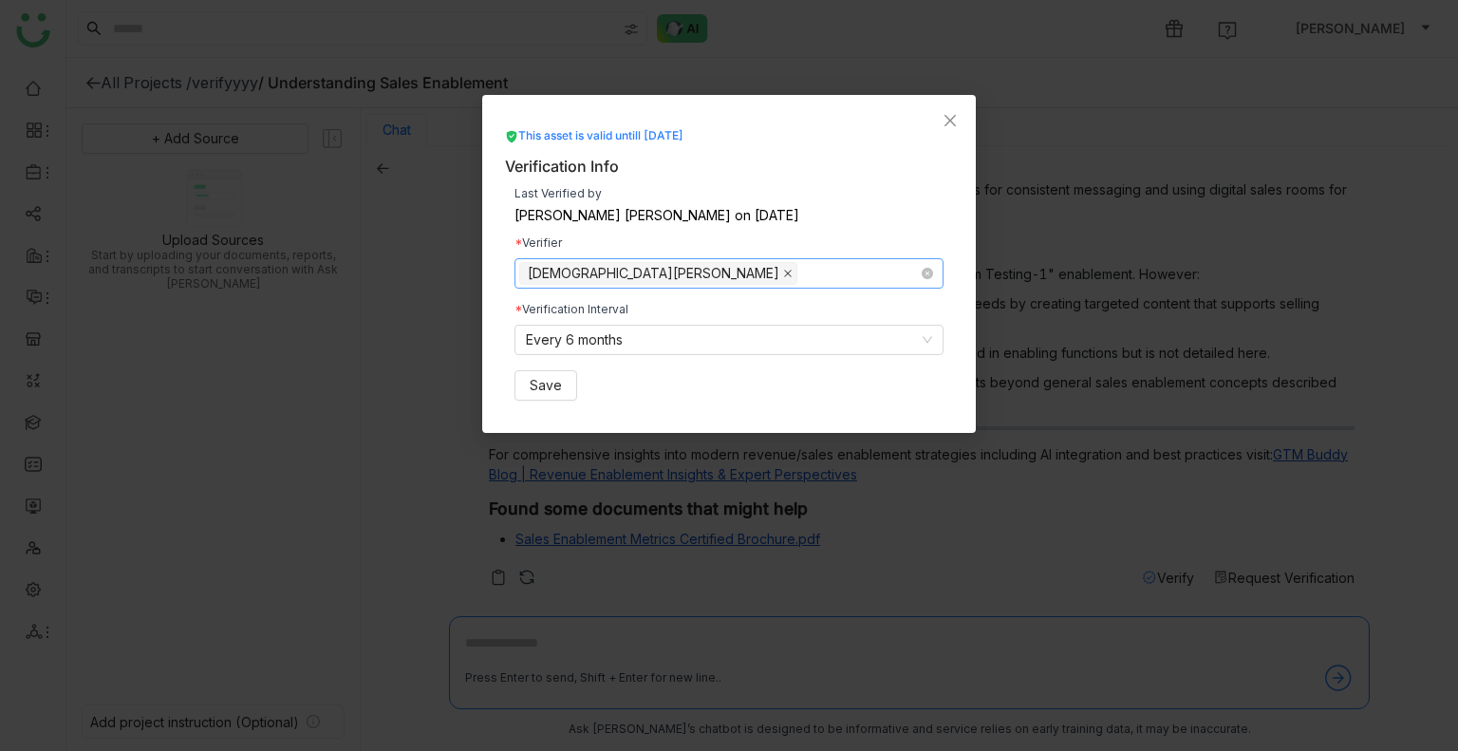
click at [784, 272] on icon at bounding box center [788, 274] width 8 height 8
click at [634, 272] on nz-select-top-control "Select users/teams" at bounding box center [729, 273] width 429 height 30
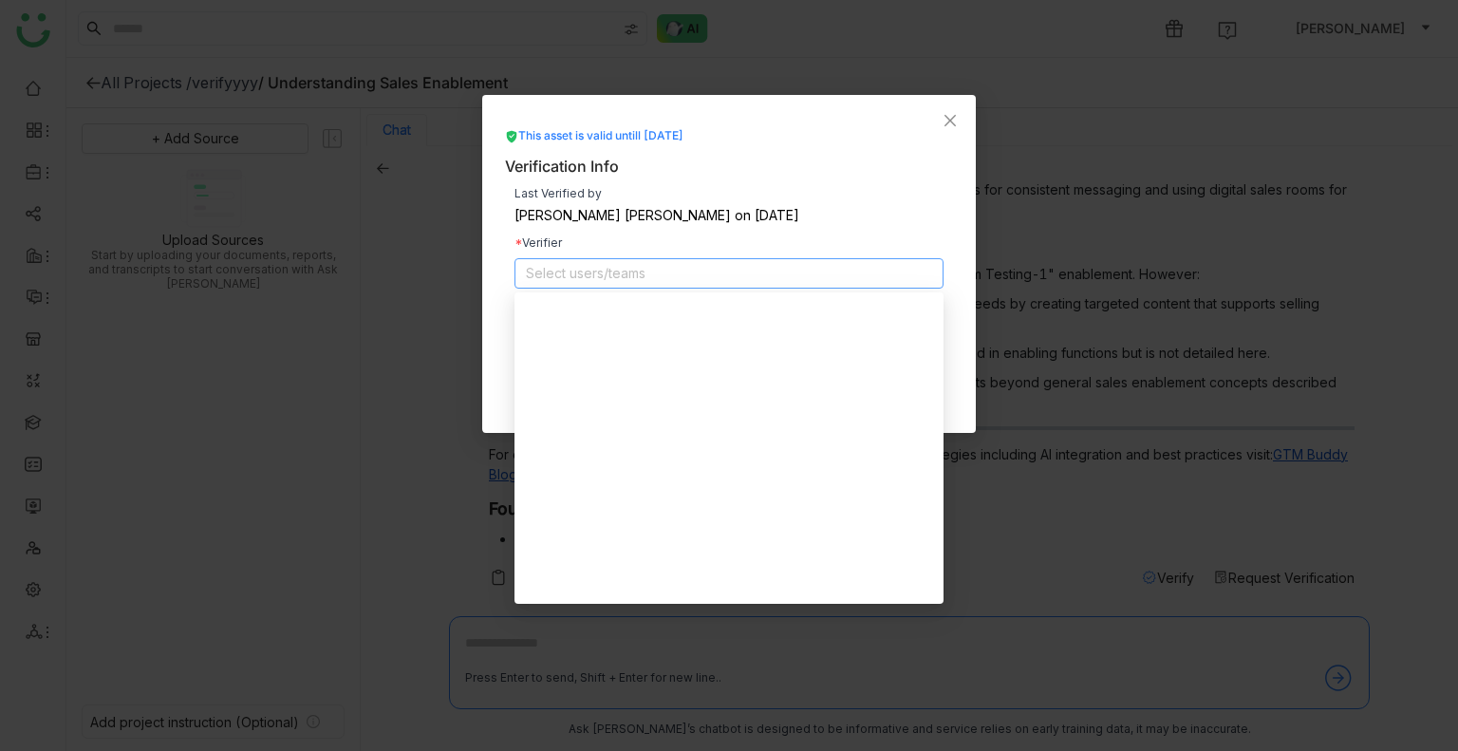
scroll to position [1853, 0]
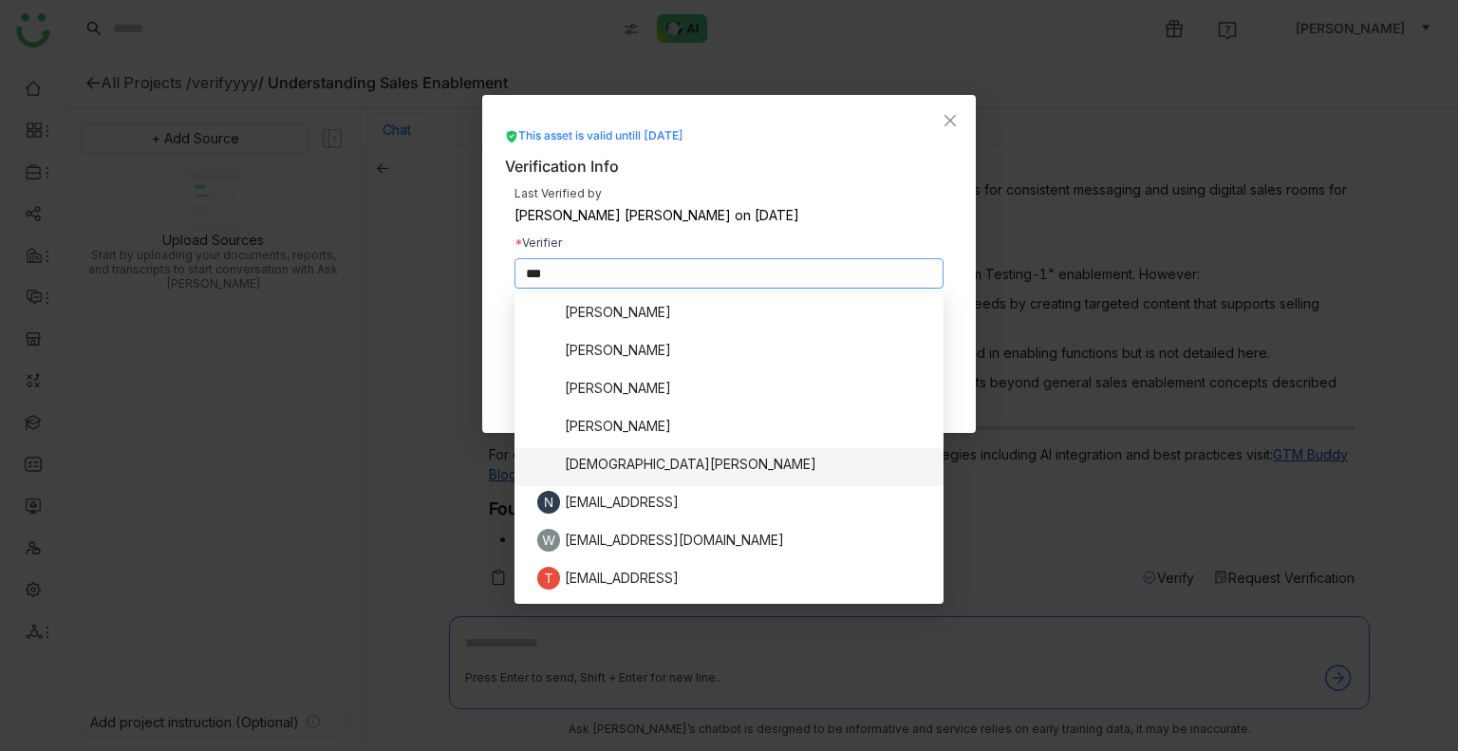
type input "****"
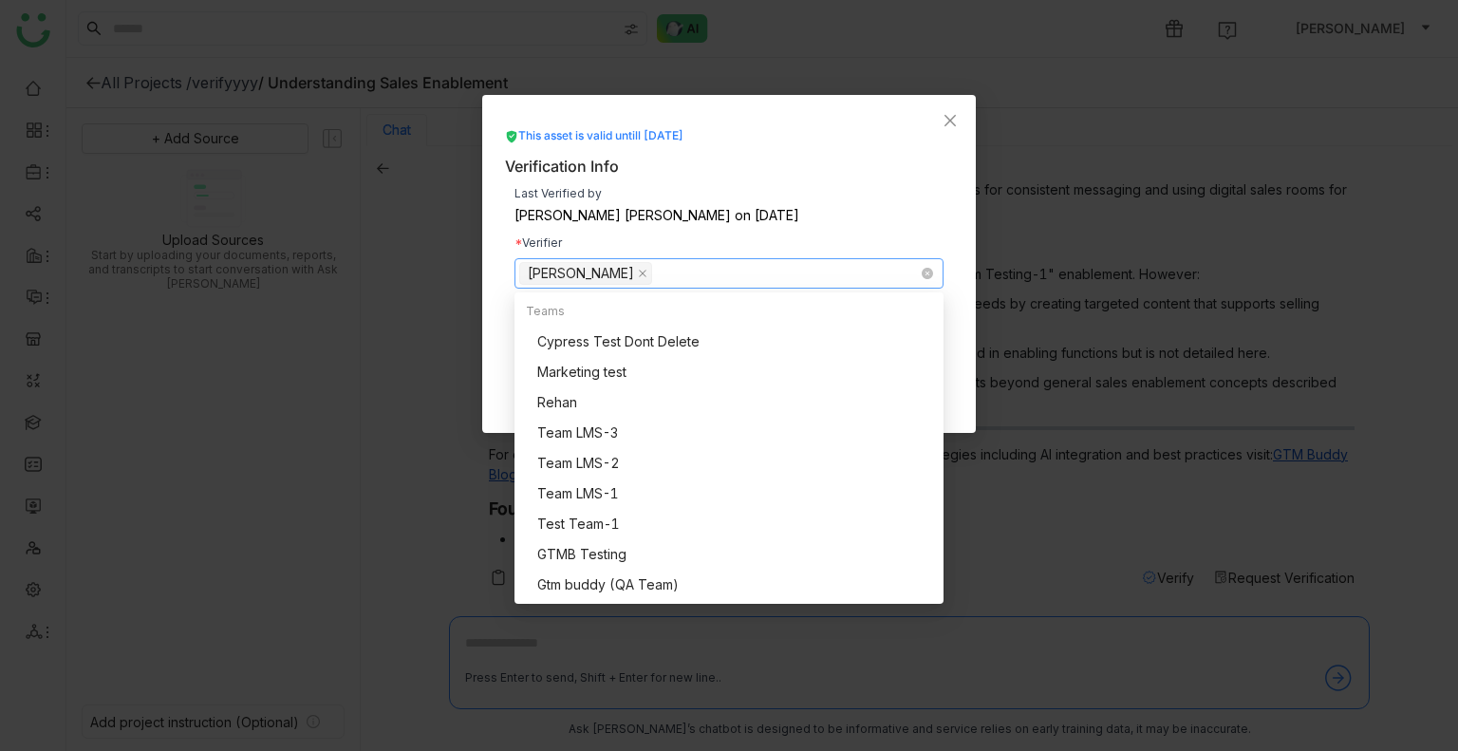
scroll to position [0, 0]
click at [912, 208] on div "Last Verified by [PERSON_NAME] [PERSON_NAME] on [DATE]" at bounding box center [729, 205] width 429 height 34
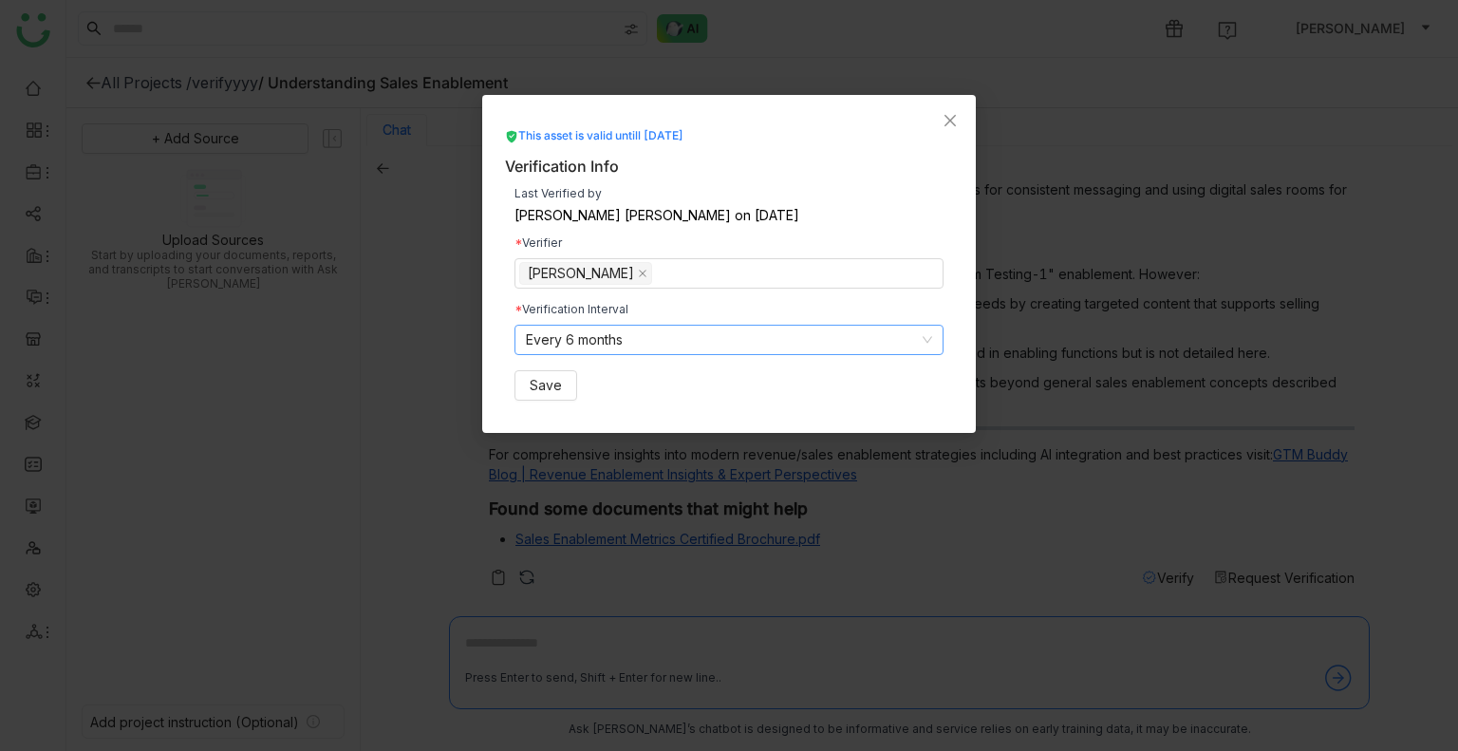
click at [542, 348] on nz-select-item "Every 6 months" at bounding box center [729, 340] width 406 height 28
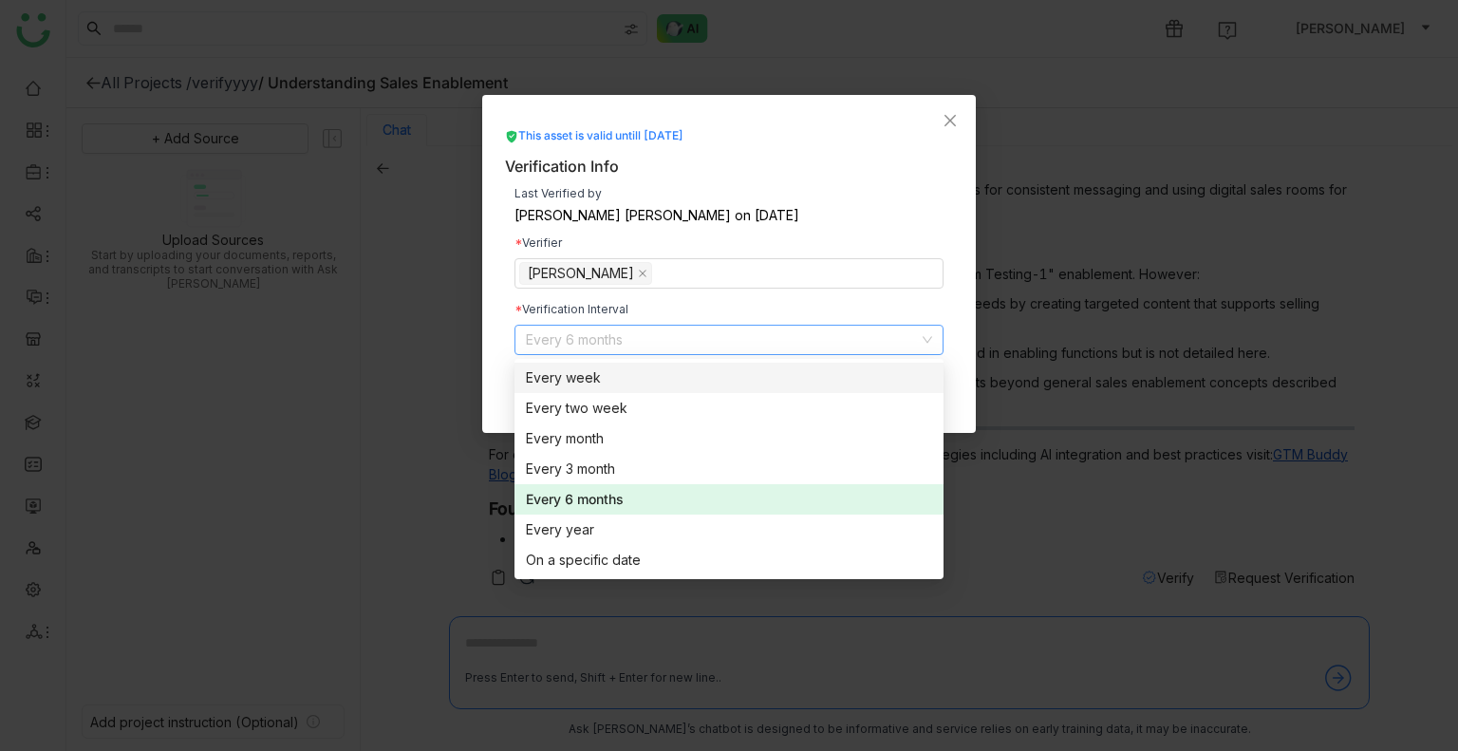
click at [505, 356] on div "Last Verified by [PERSON_NAME] [PERSON_NAME] on [DATE] Verifier [PERSON_NAME] V…" at bounding box center [729, 294] width 448 height 232
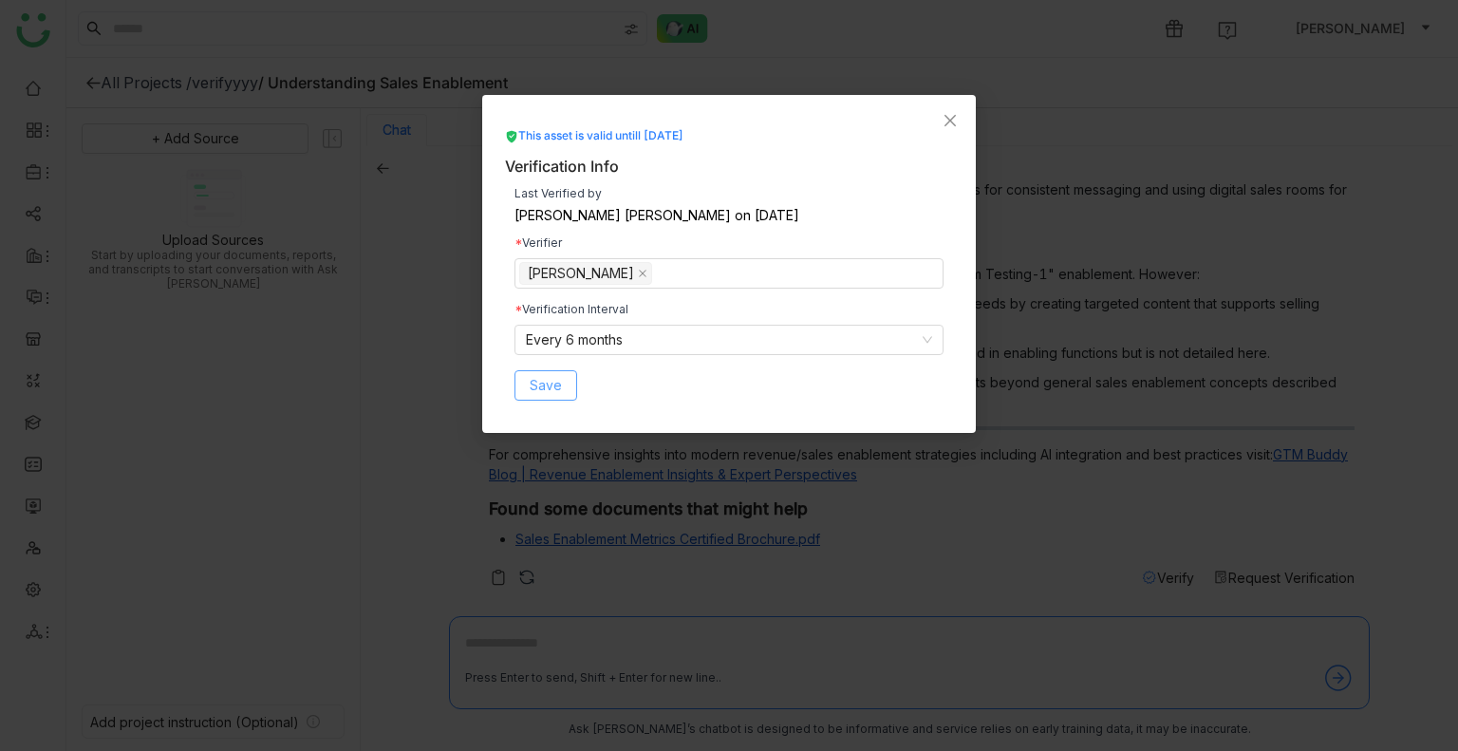
click at [537, 385] on span "Save" at bounding box center [546, 385] width 32 height 21
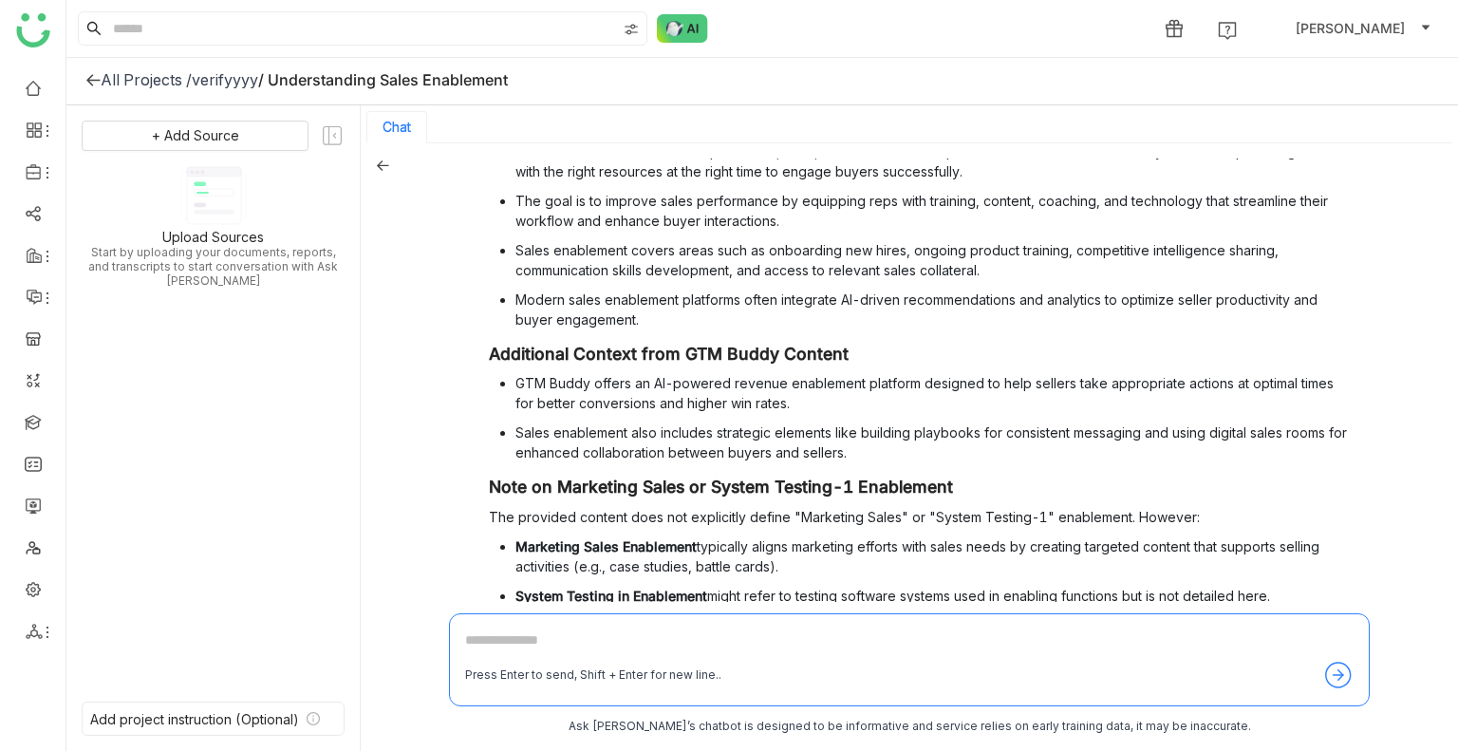
scroll to position [352, 0]
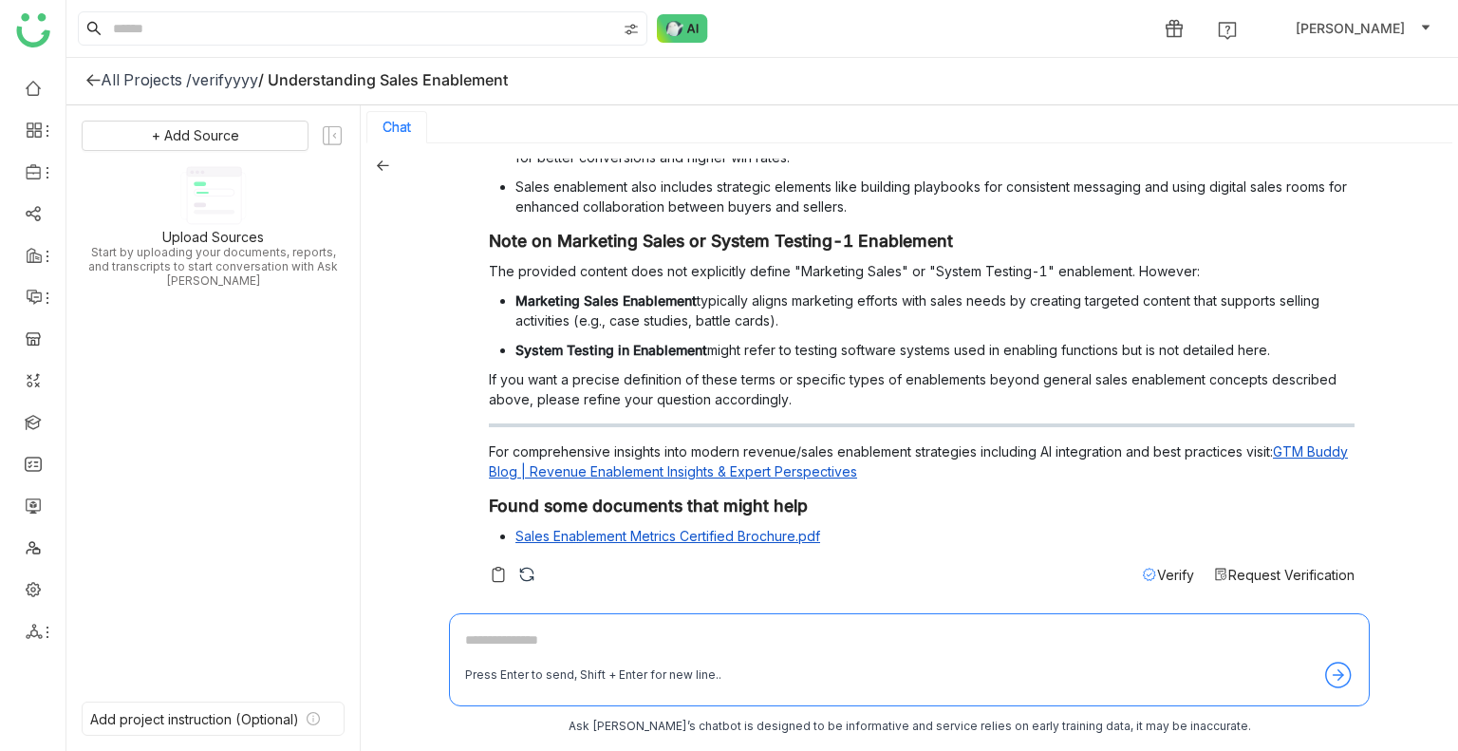
click at [1235, 573] on span "Request Verification" at bounding box center [1292, 575] width 126 height 16
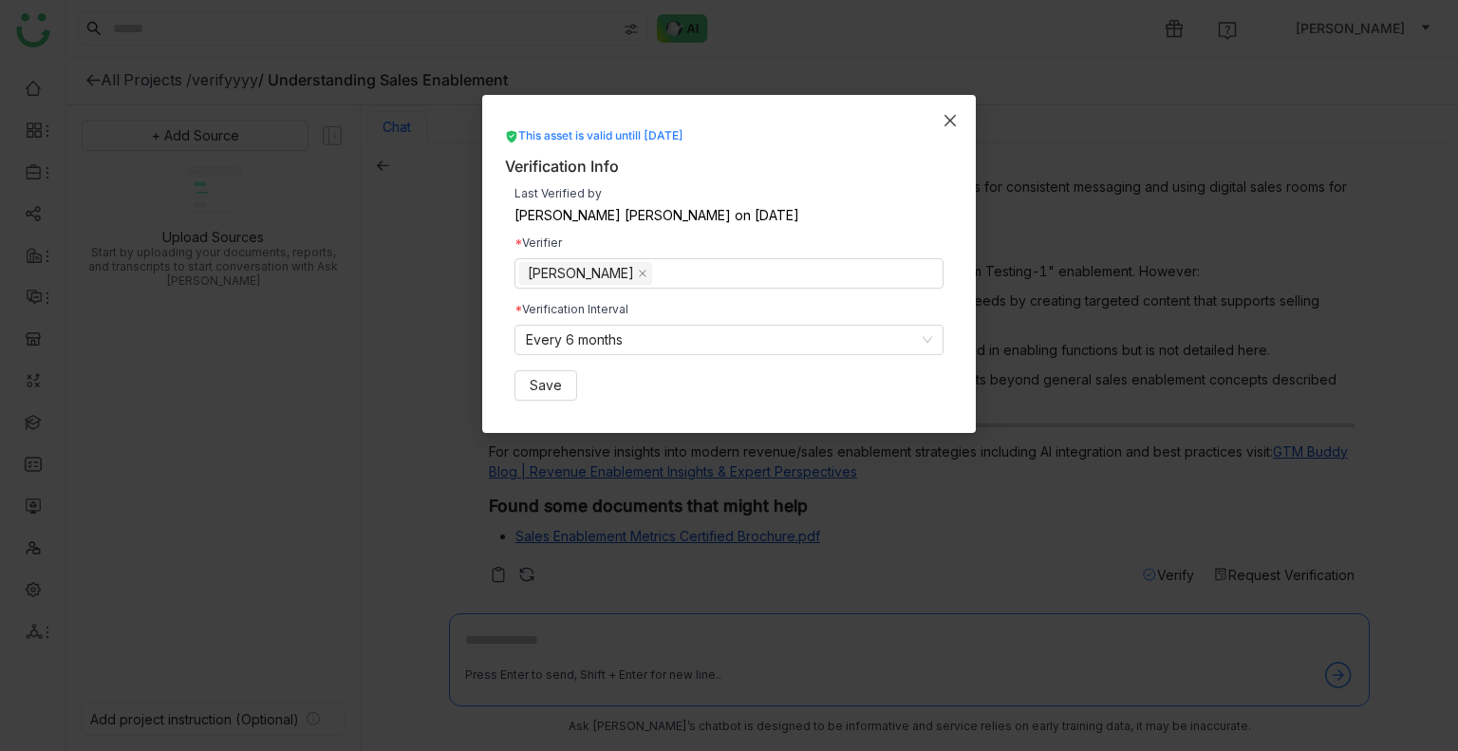
click at [955, 116] on icon "Close" at bounding box center [950, 120] width 15 height 15
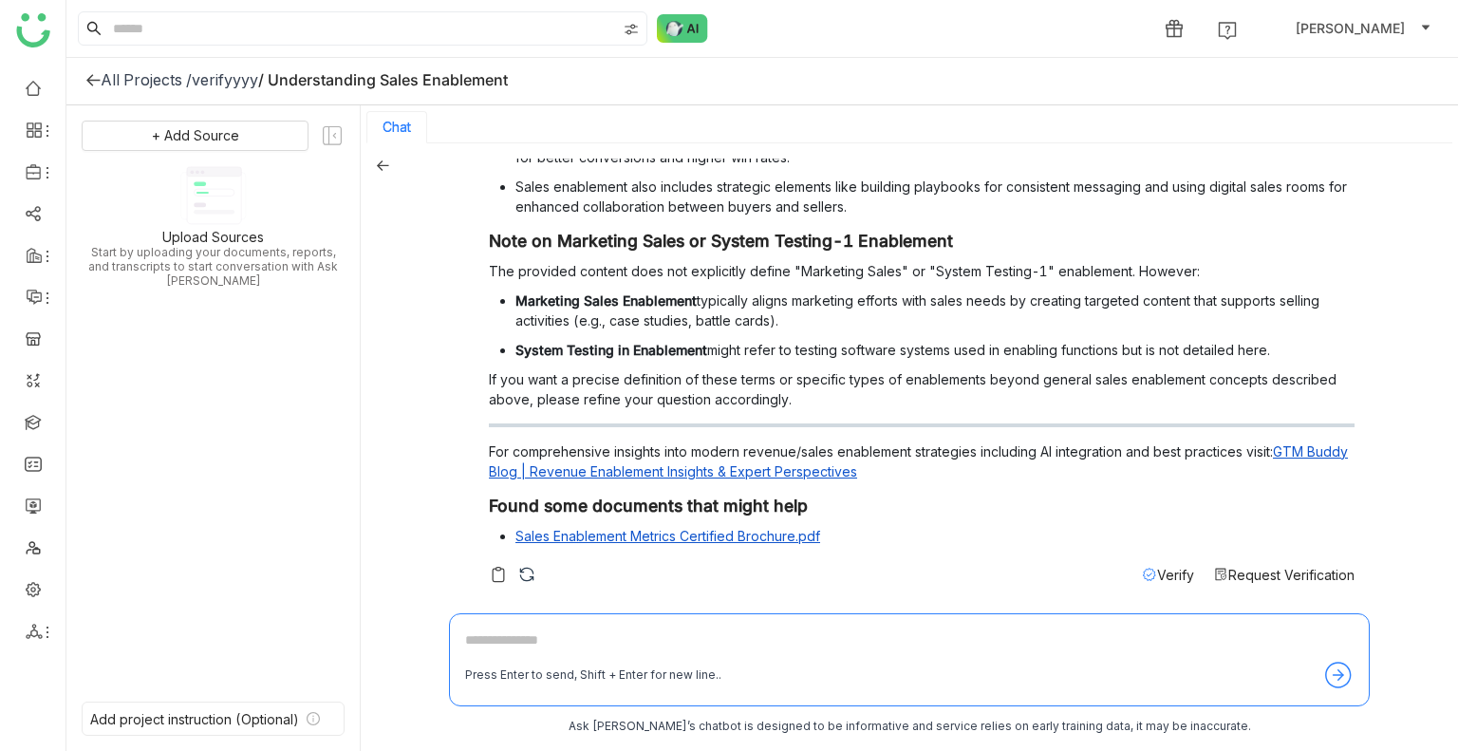
click at [231, 77] on div "verifyyyy" at bounding box center [225, 79] width 66 height 19
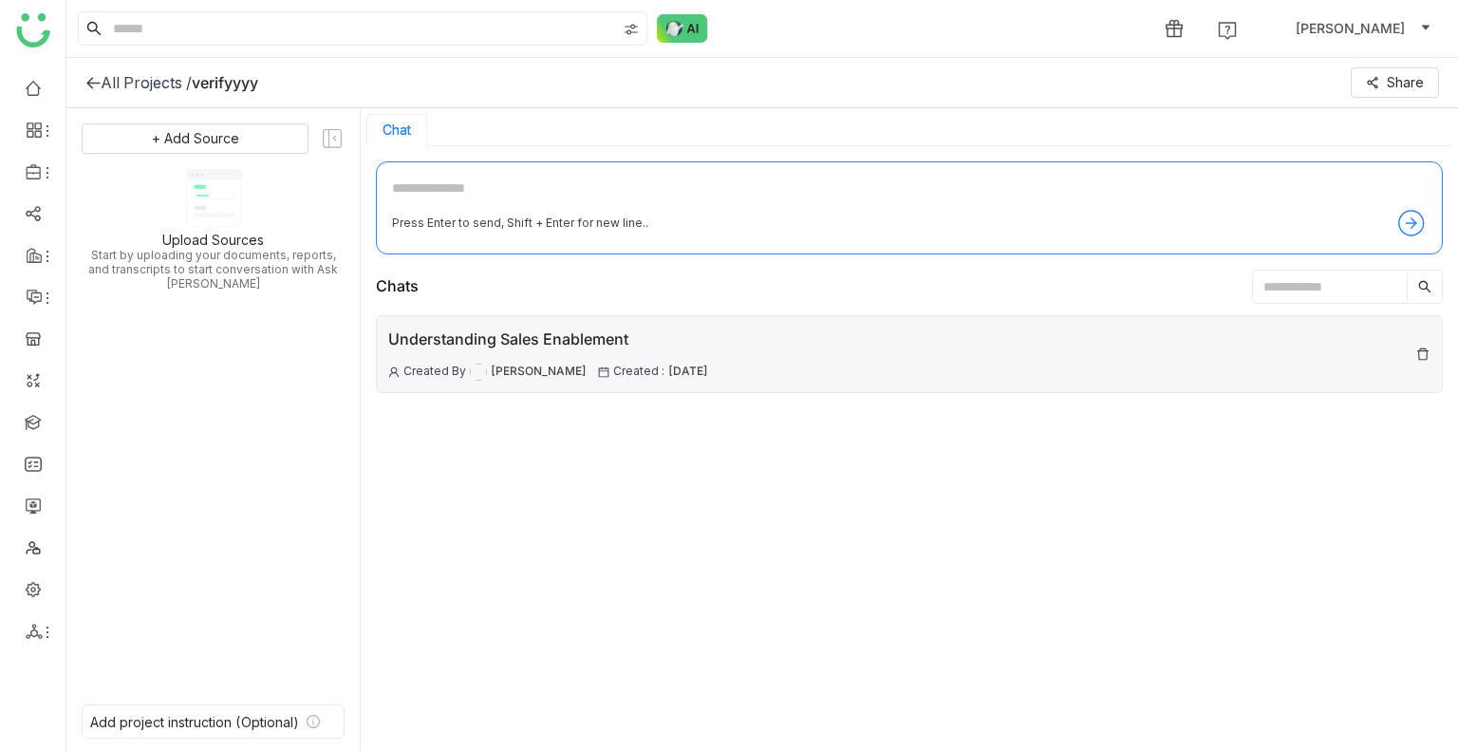
click at [1417, 348] on img at bounding box center [1423, 354] width 15 height 15
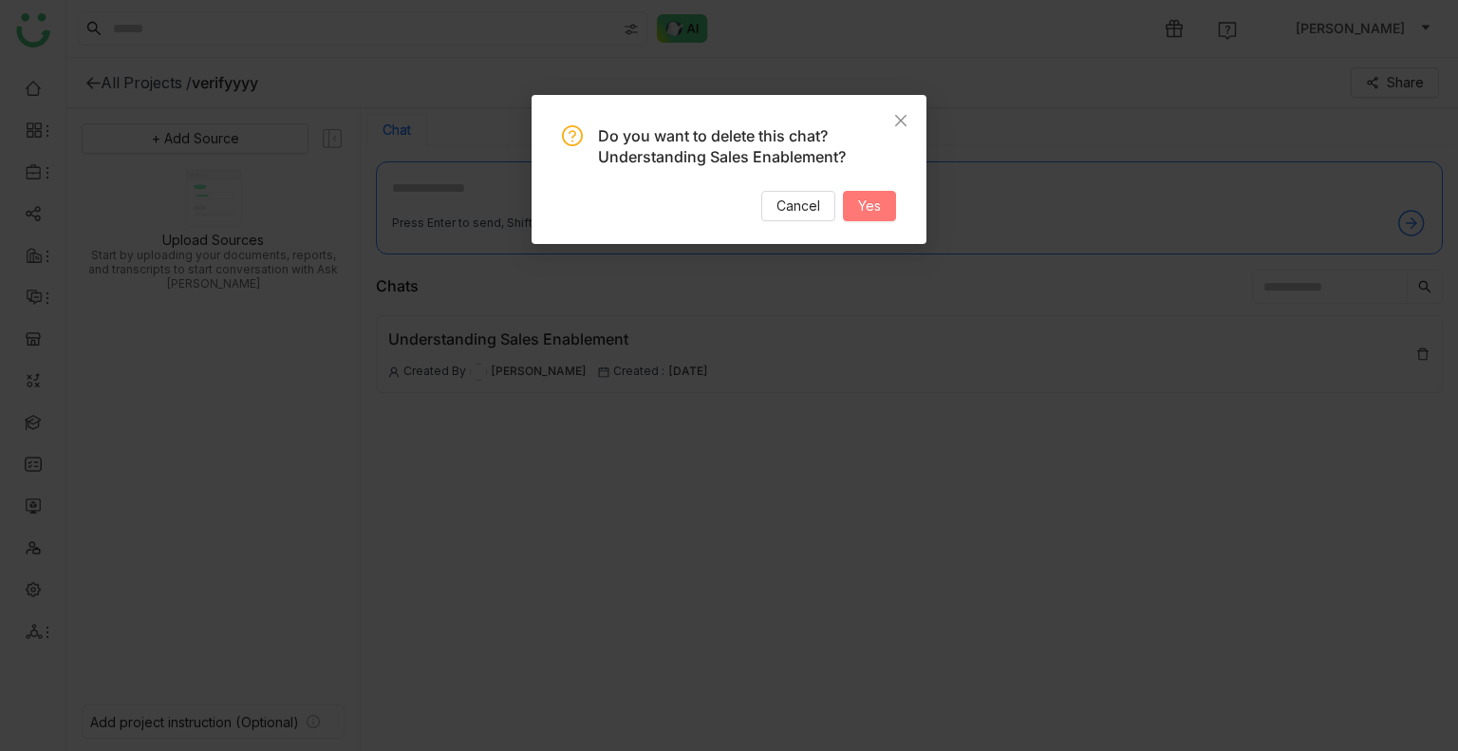
click at [851, 205] on button "Yes" at bounding box center [869, 206] width 53 height 30
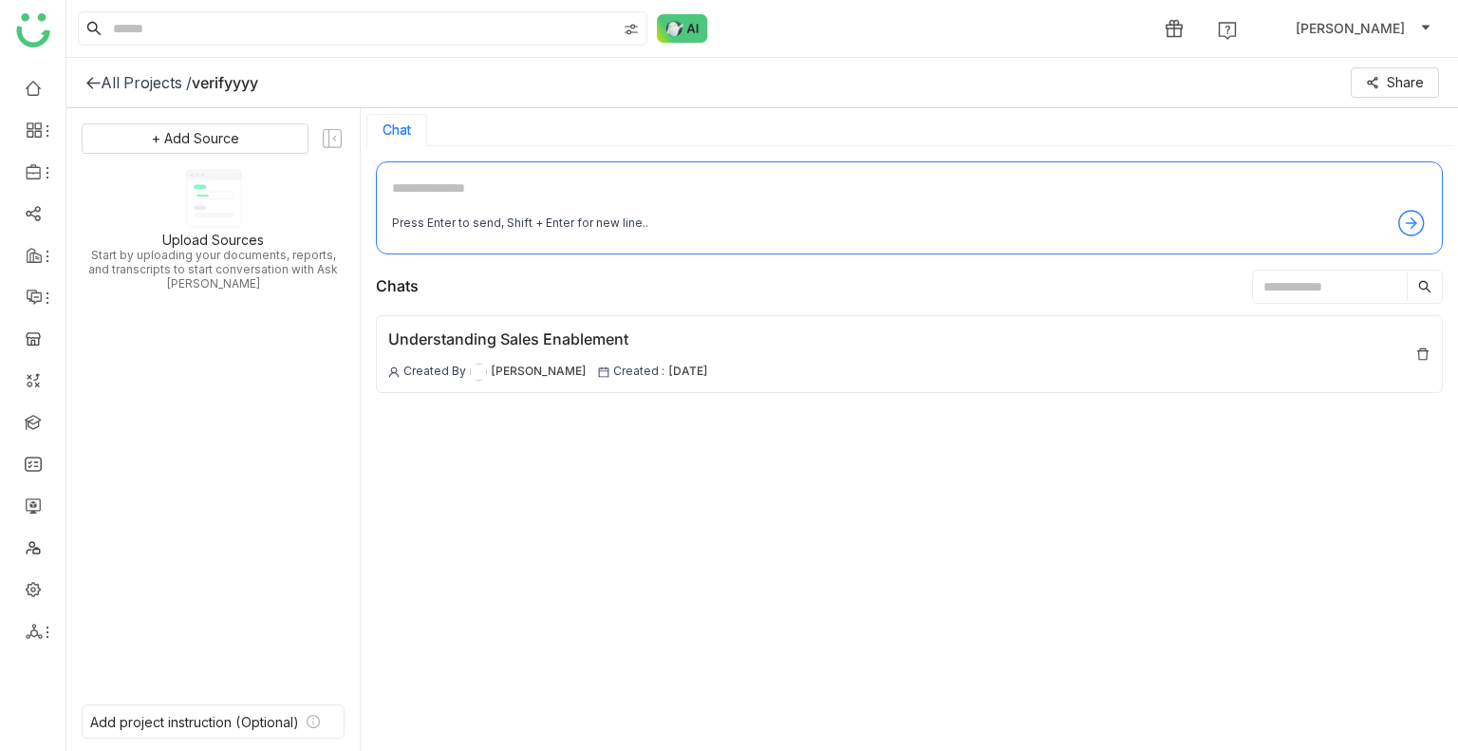
scroll to position [3, 0]
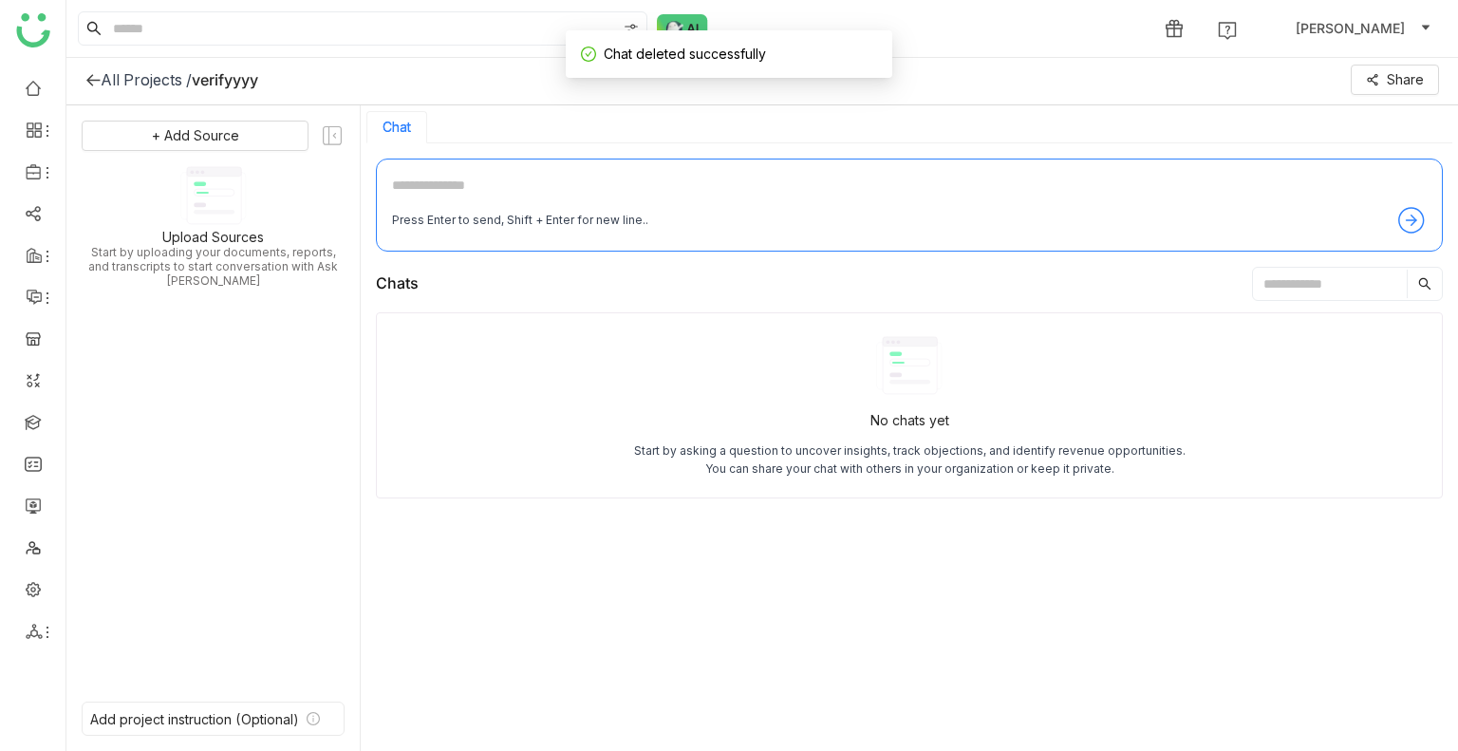
click at [532, 192] on textarea at bounding box center [909, 190] width 1035 height 30
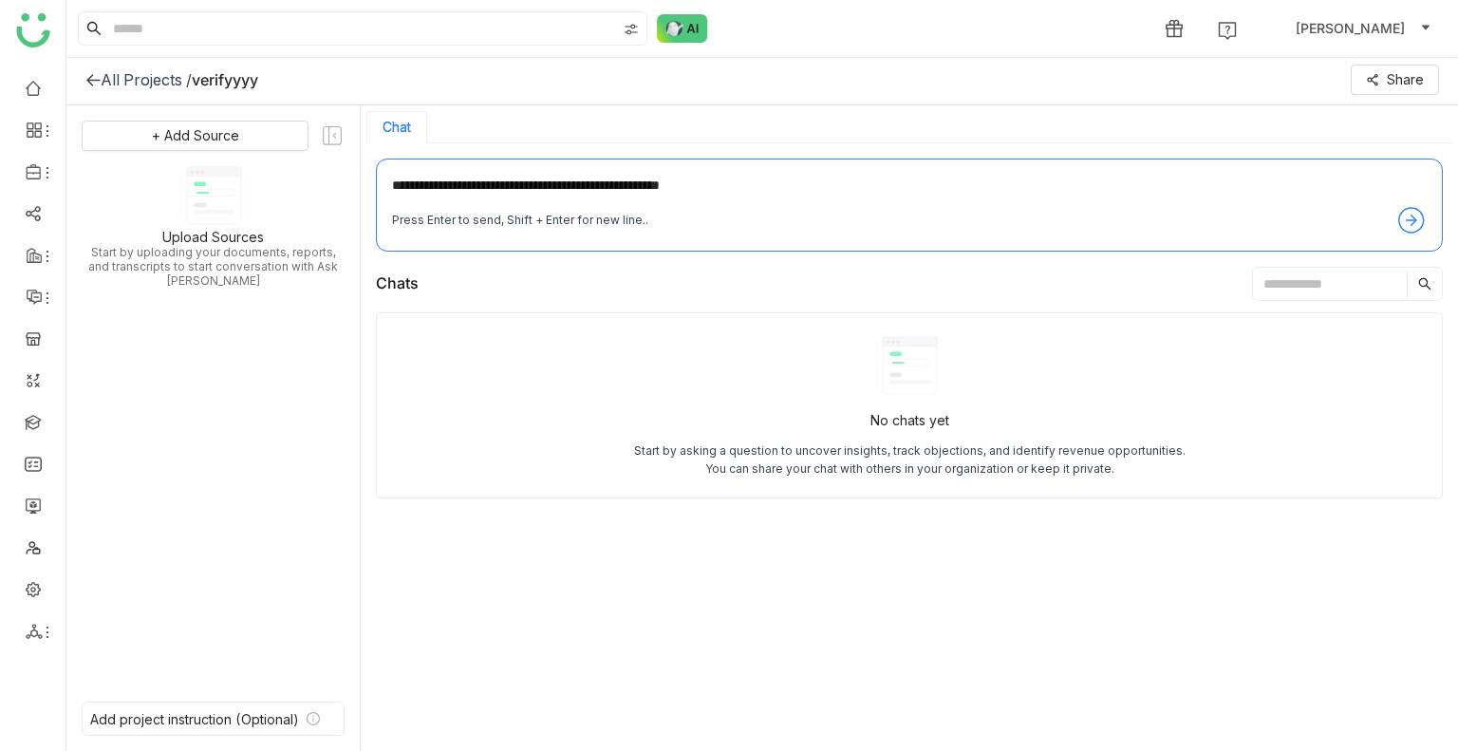
type textarea "**********"
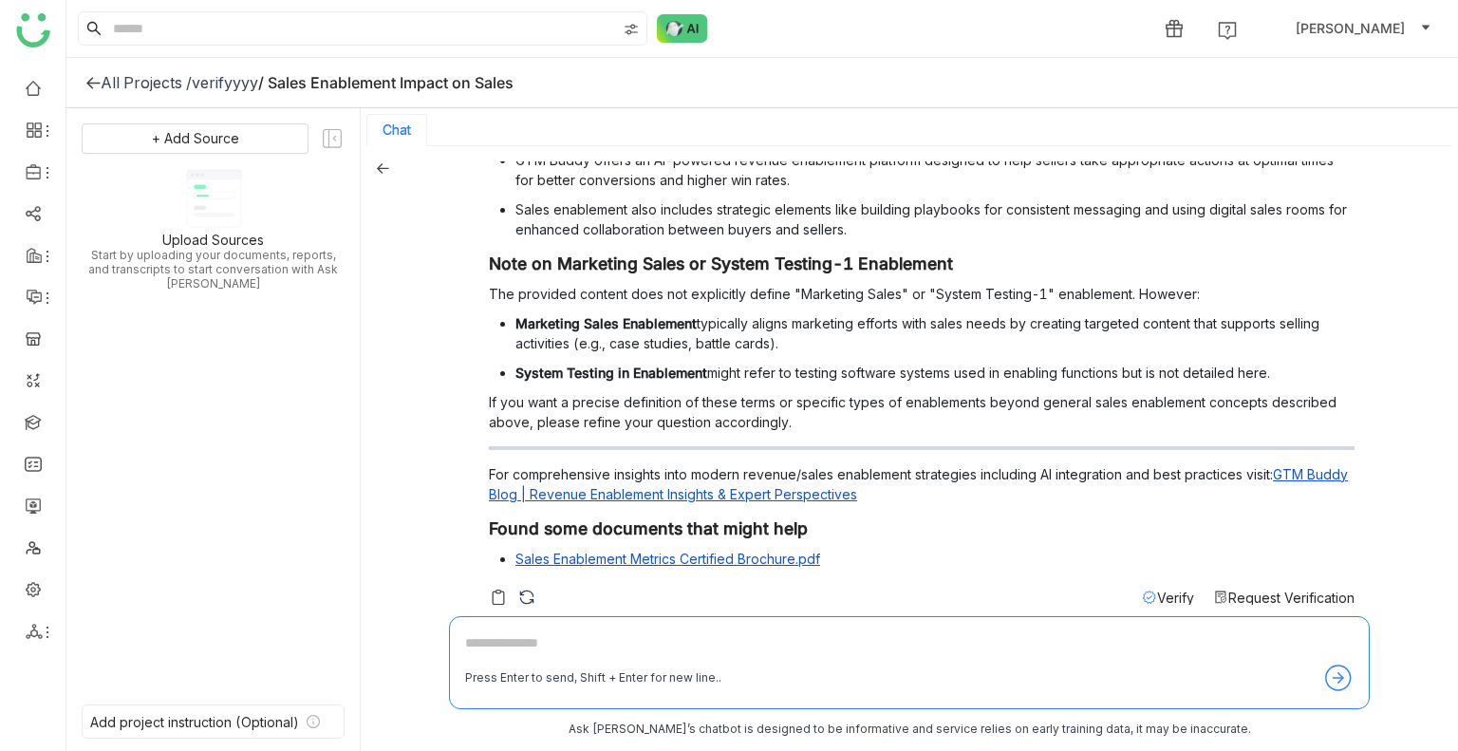
scroll to position [352, 0]
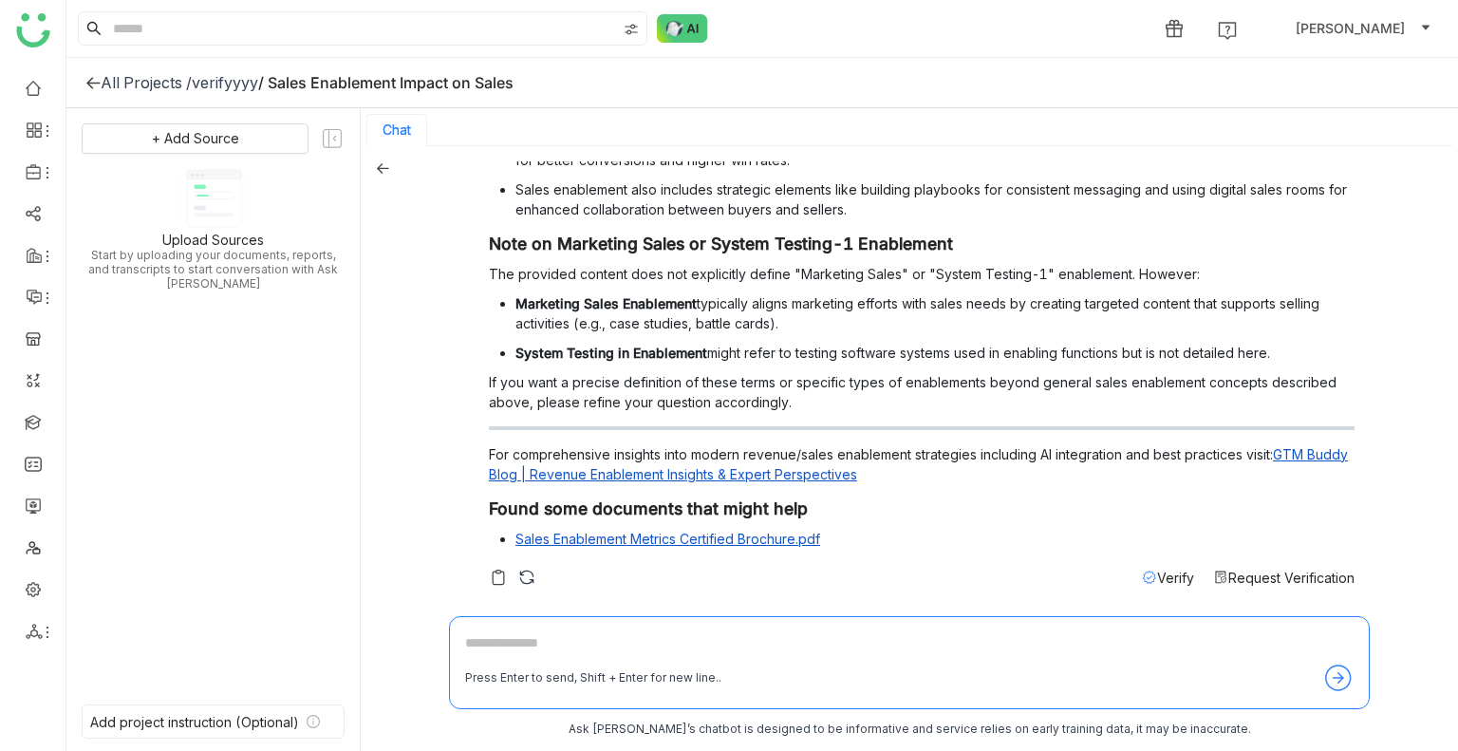
click at [1238, 572] on span "Request Verification" at bounding box center [1292, 578] width 126 height 16
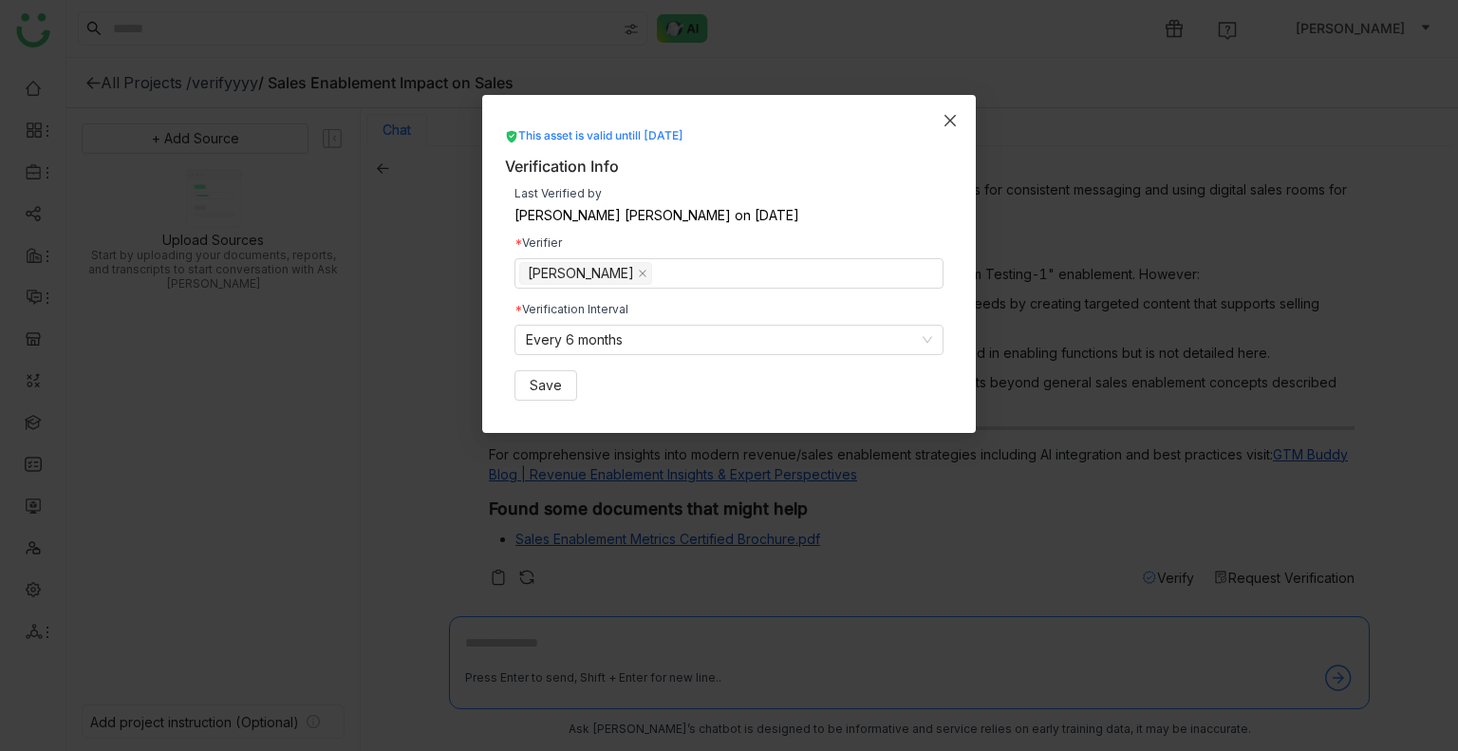
click at [950, 113] on icon "Close" at bounding box center [950, 120] width 15 height 15
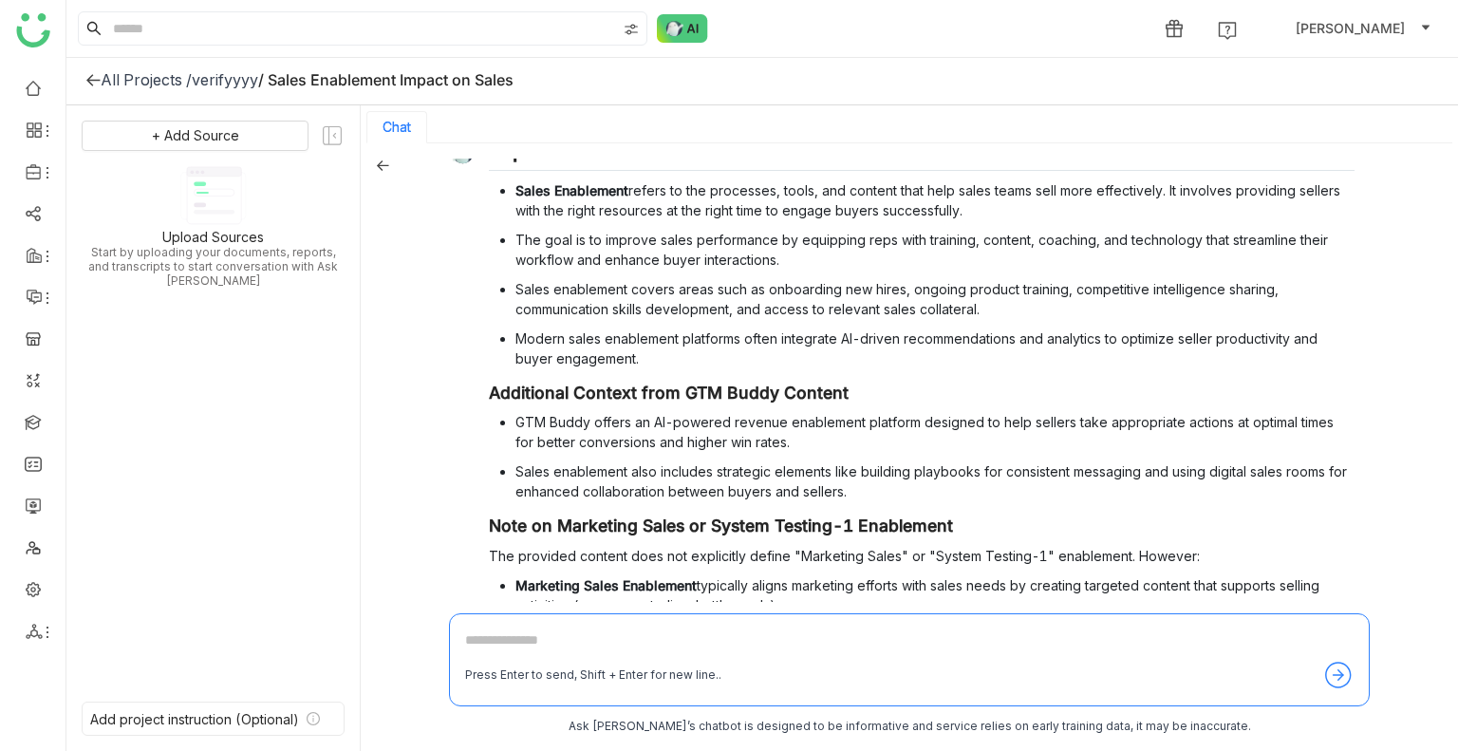
scroll to position [0, 0]
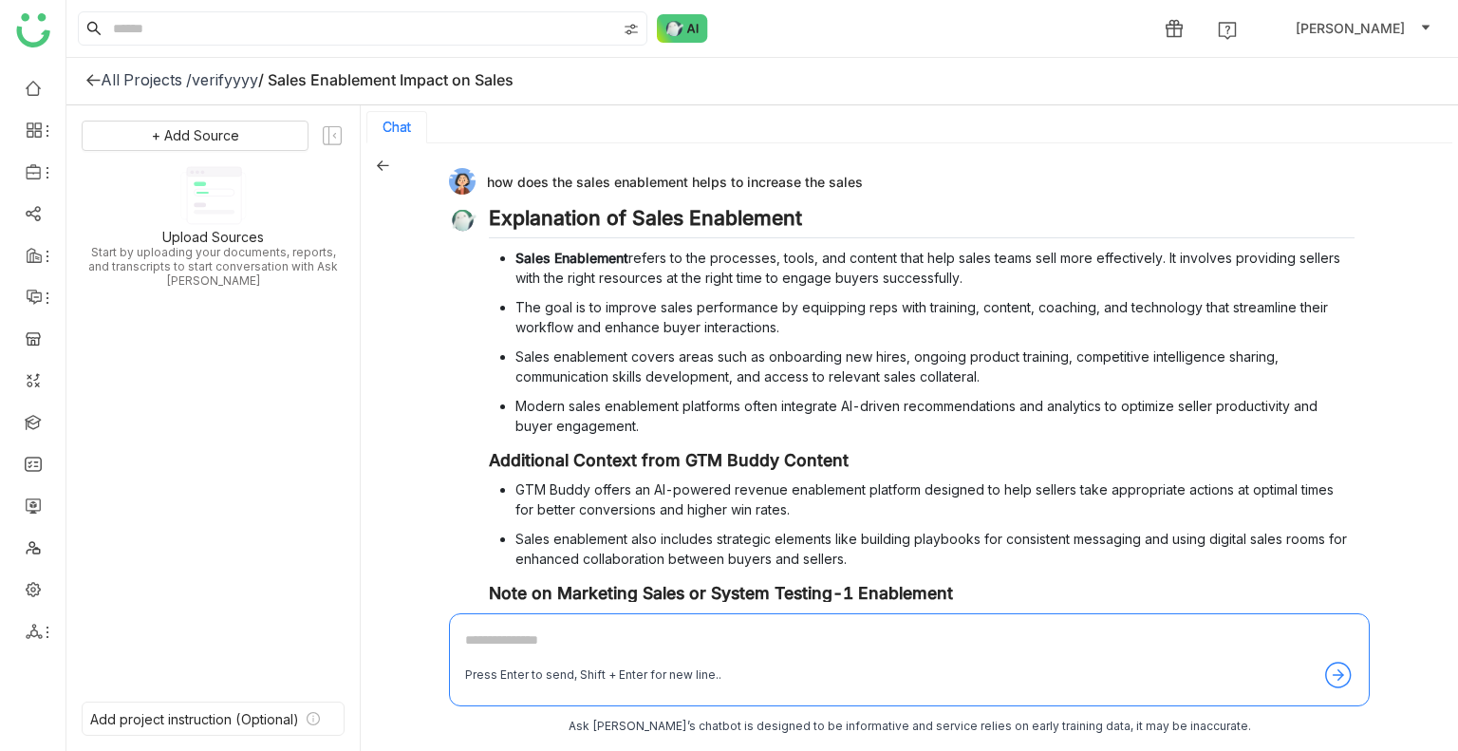
click at [377, 166] on icon at bounding box center [382, 165] width 13 height 13
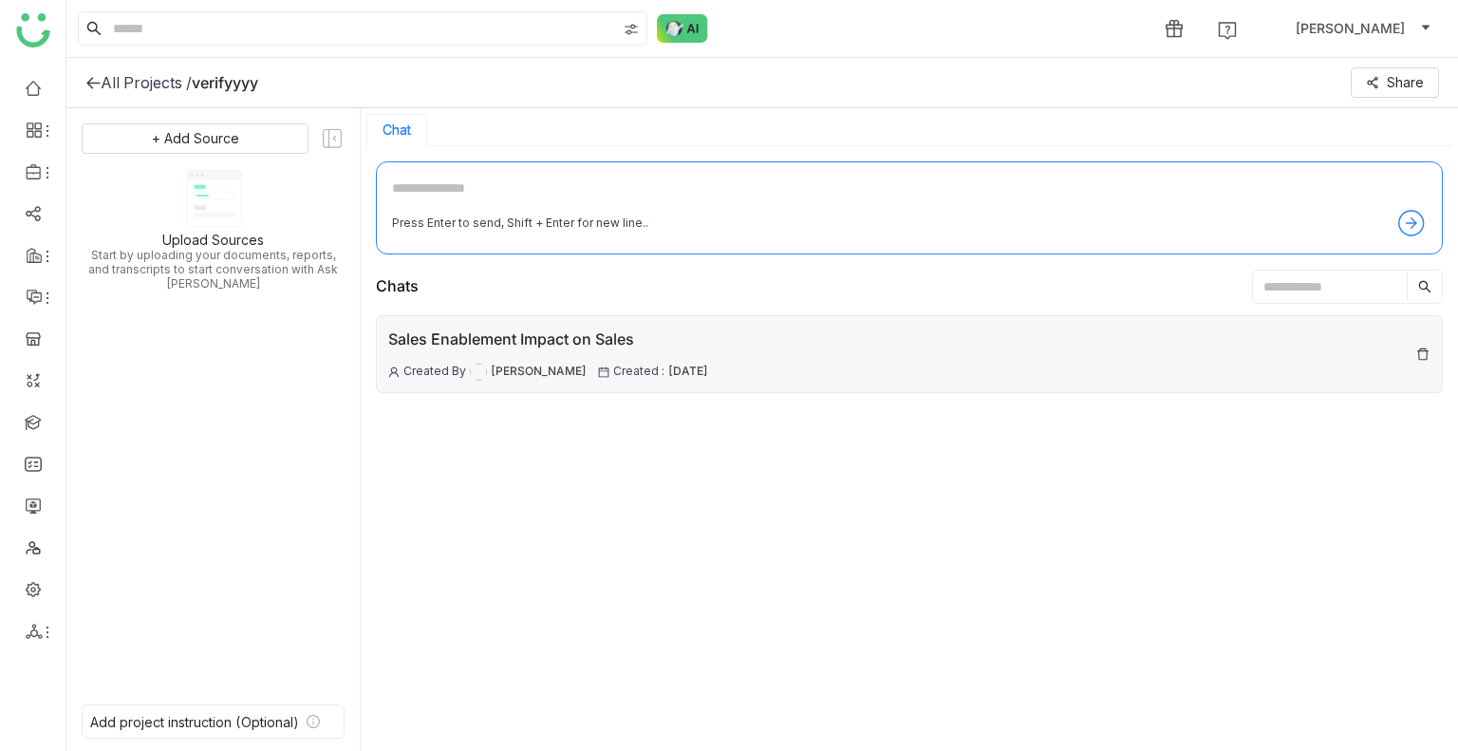
click at [1421, 352] on img at bounding box center [1423, 354] width 15 height 15
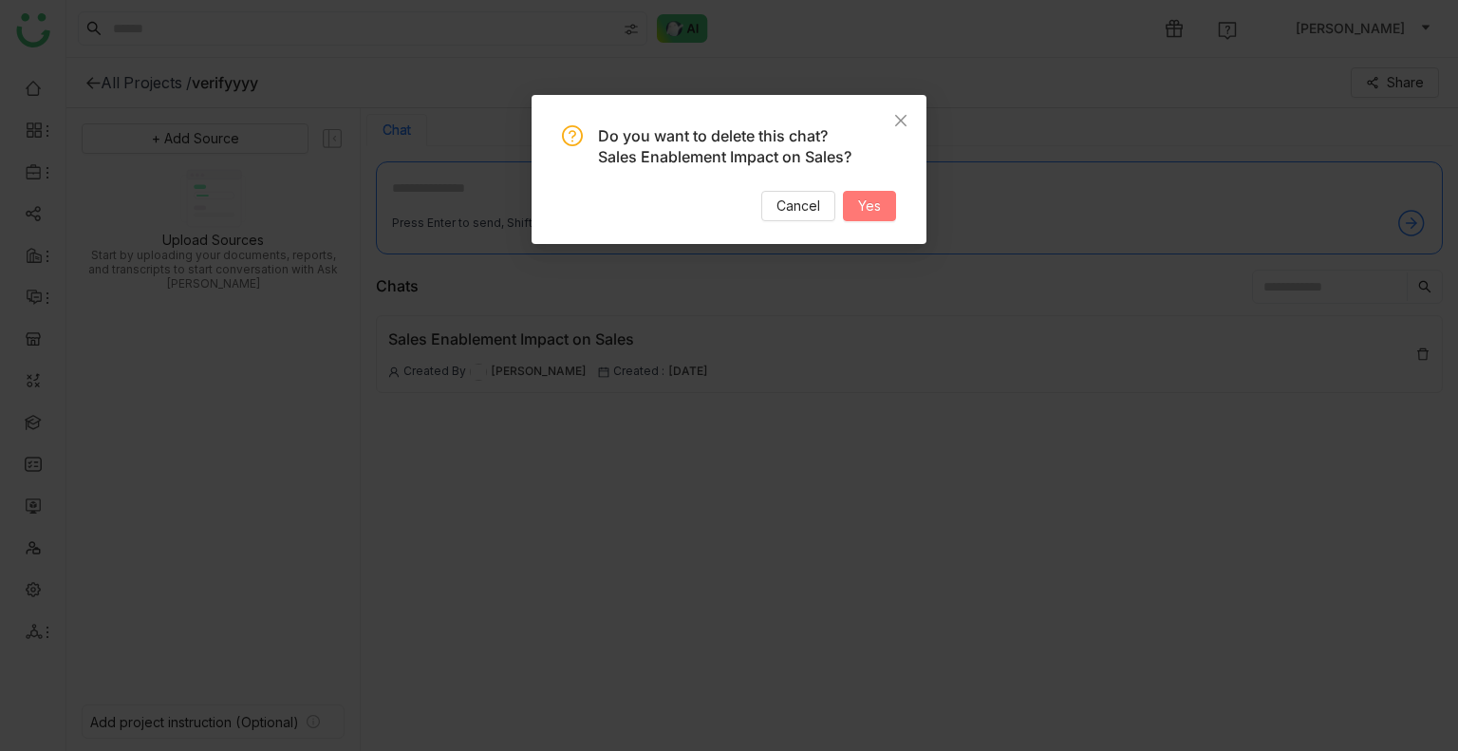
click at [860, 210] on span "Yes" at bounding box center [869, 206] width 23 height 21
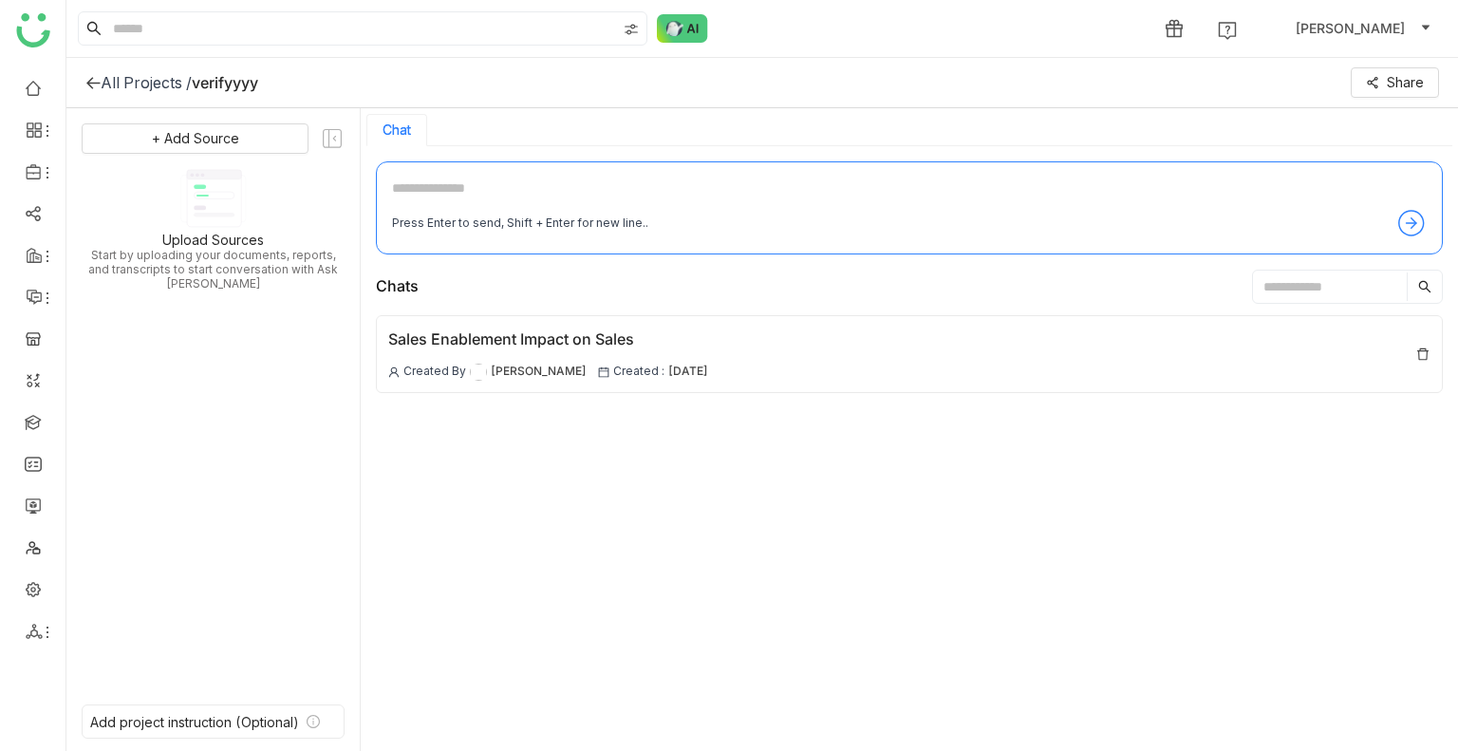
scroll to position [3, 0]
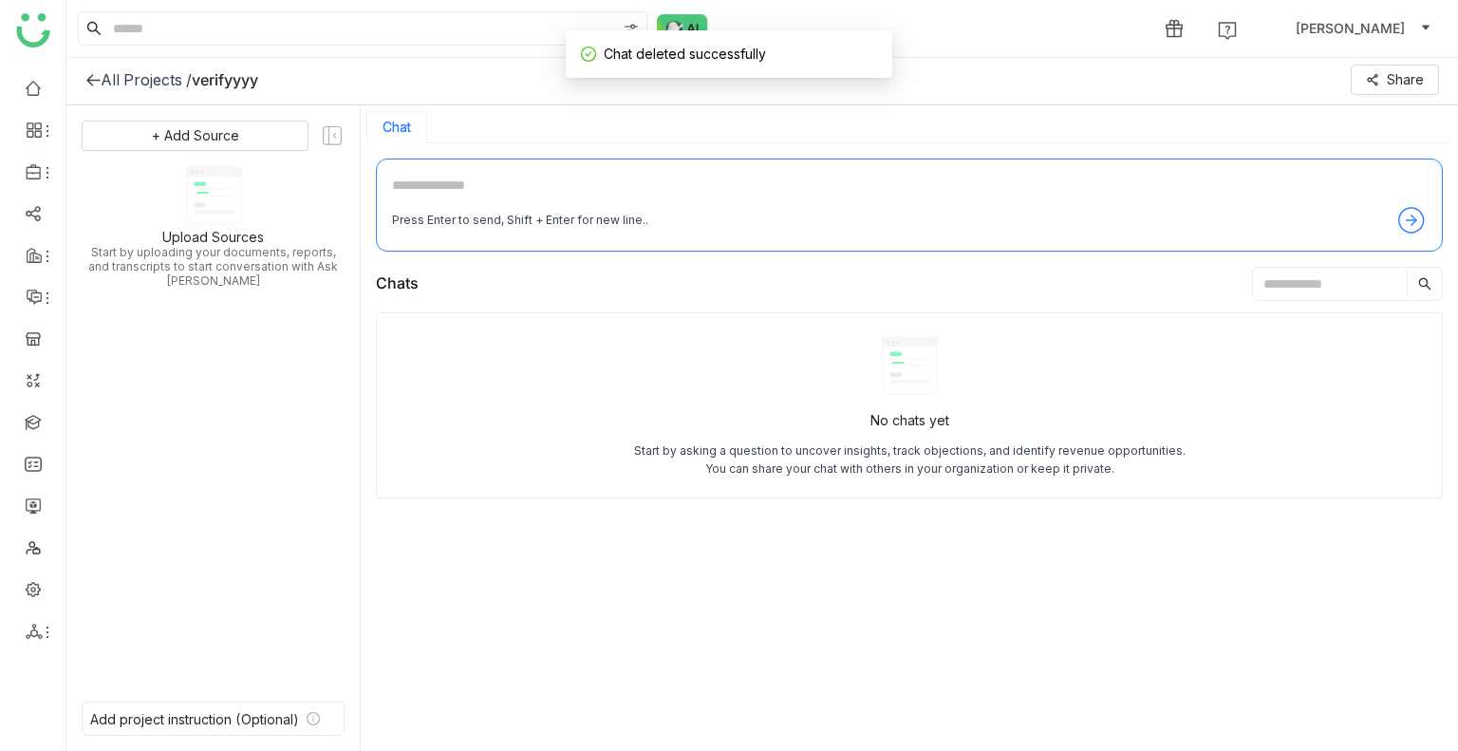
click at [512, 196] on textarea at bounding box center [909, 190] width 1035 height 30
type textarea "**********"
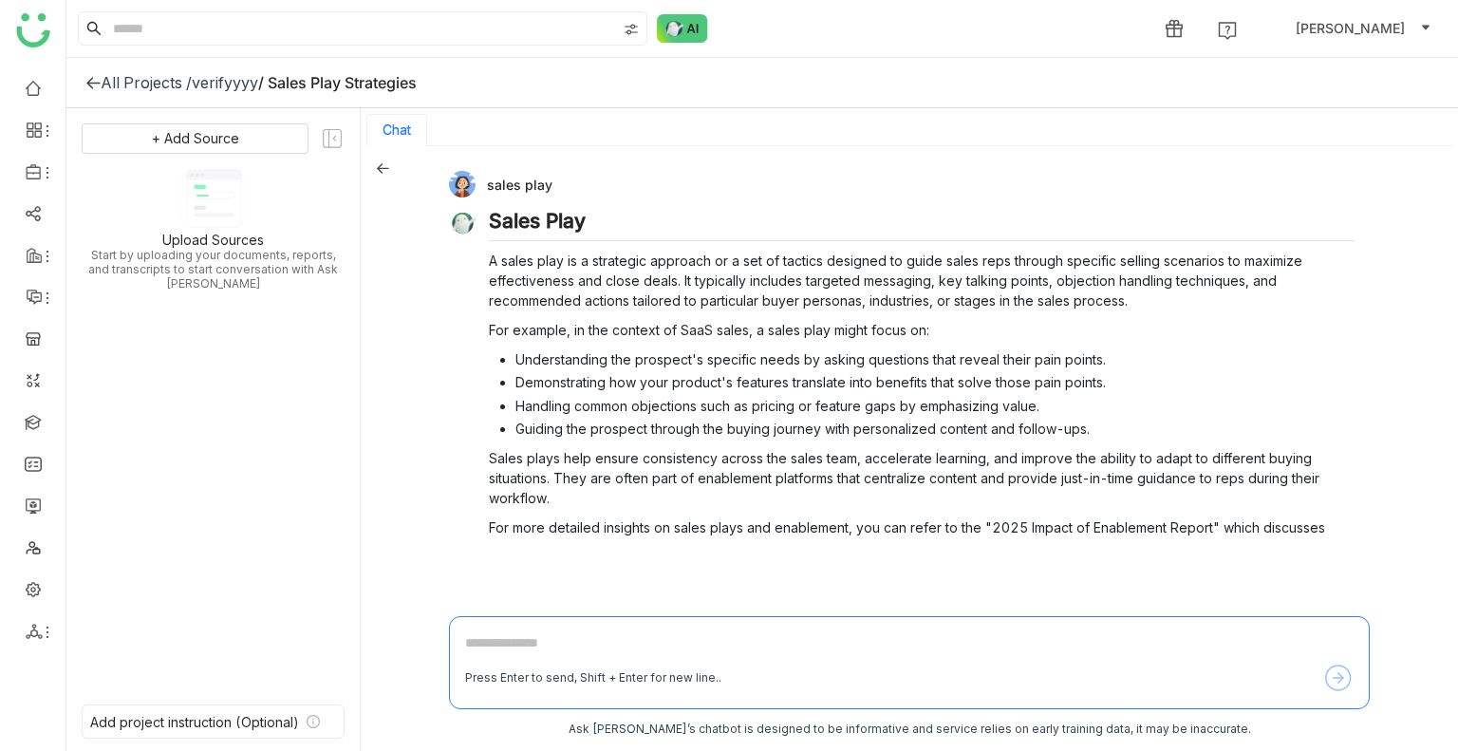
scroll to position [29, 0]
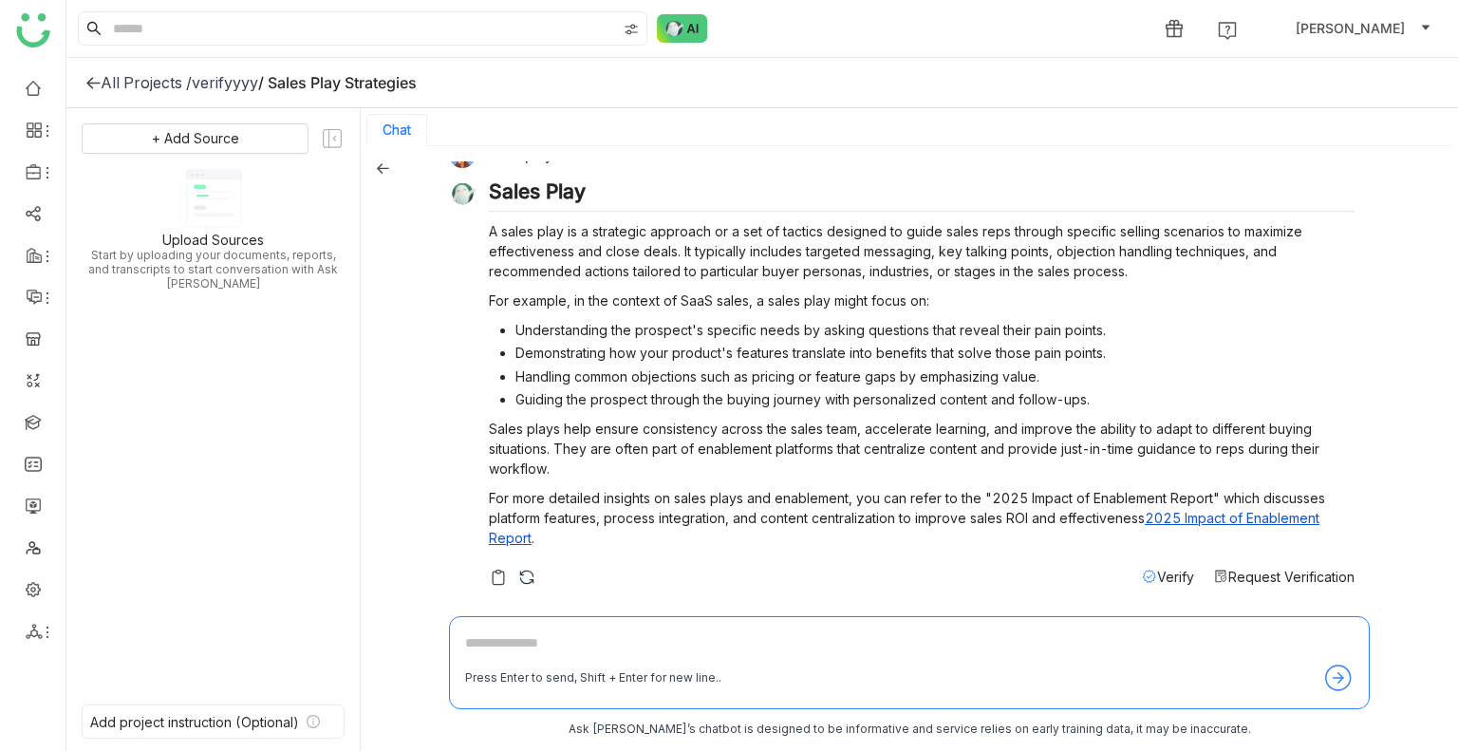
click at [1267, 573] on span "Request Verification" at bounding box center [1292, 577] width 126 height 16
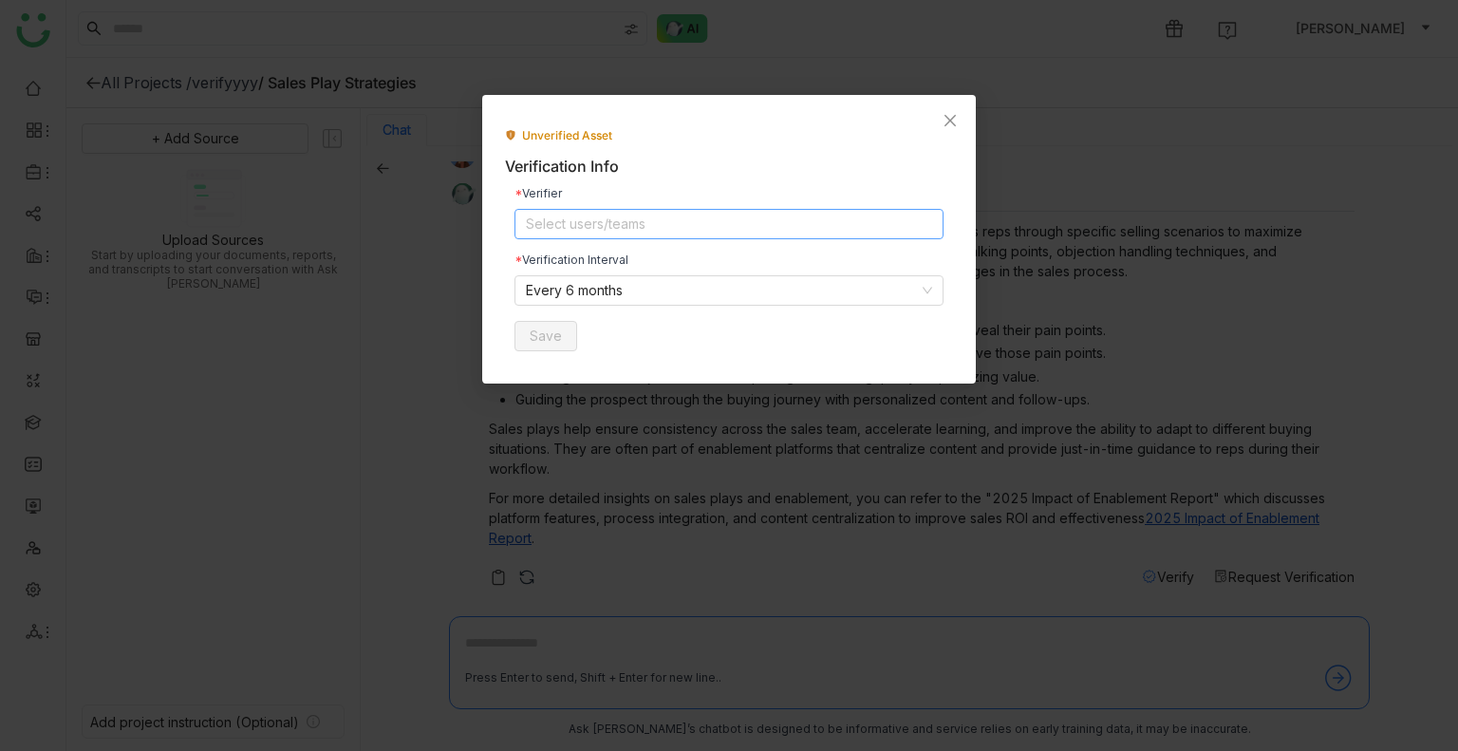
click at [634, 218] on nz-select-top-control "Select users/teams" at bounding box center [729, 224] width 429 height 30
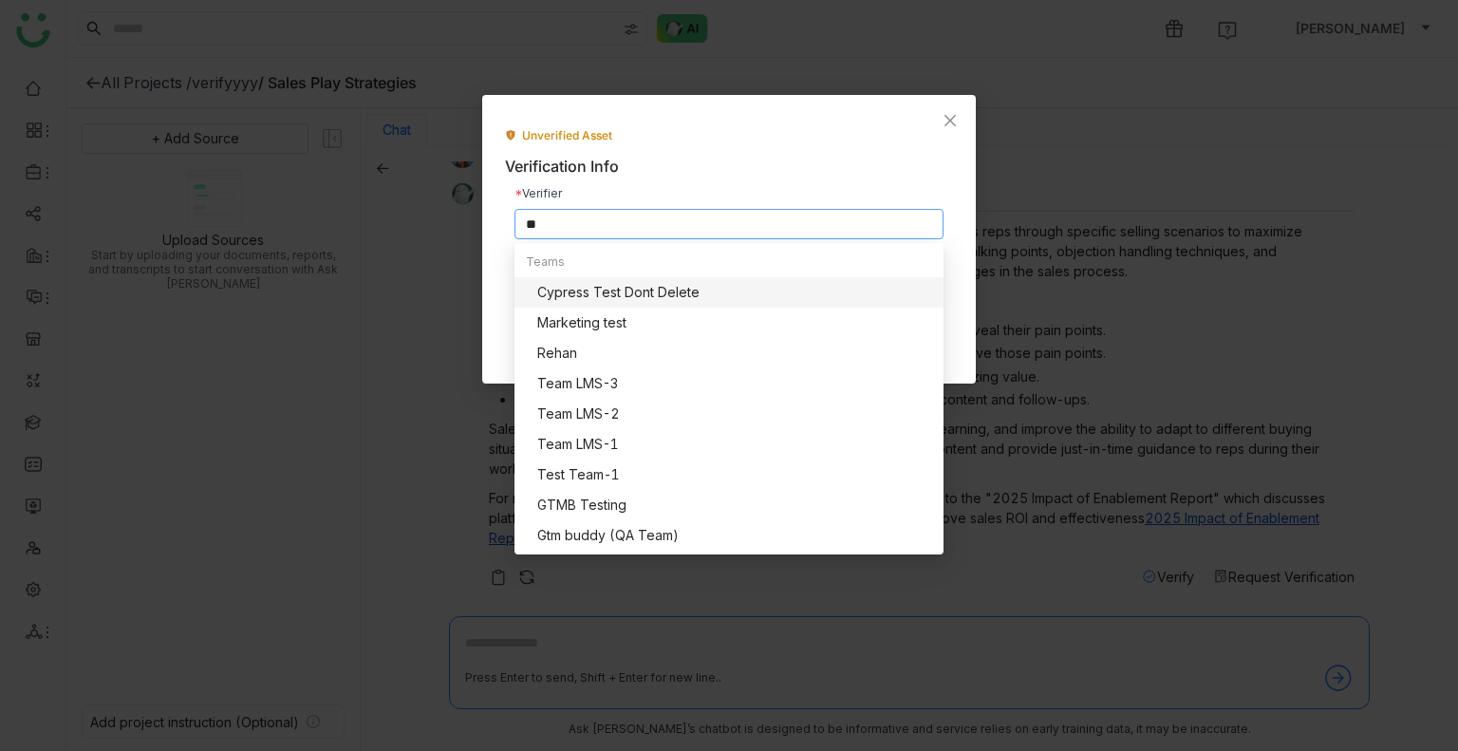
scroll to position [0, 0]
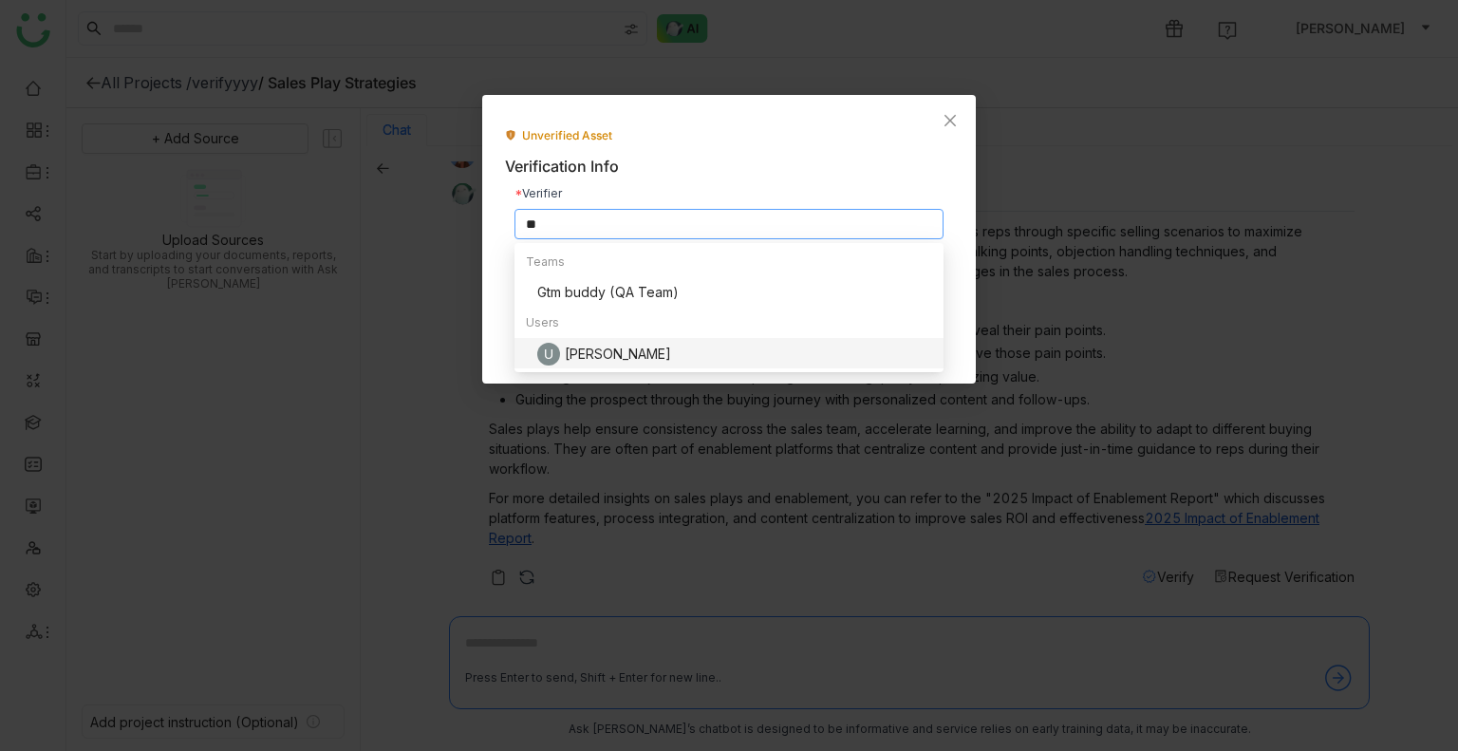
type input "**"
click at [625, 363] on div "U Uday Bhanu" at bounding box center [734, 354] width 395 height 23
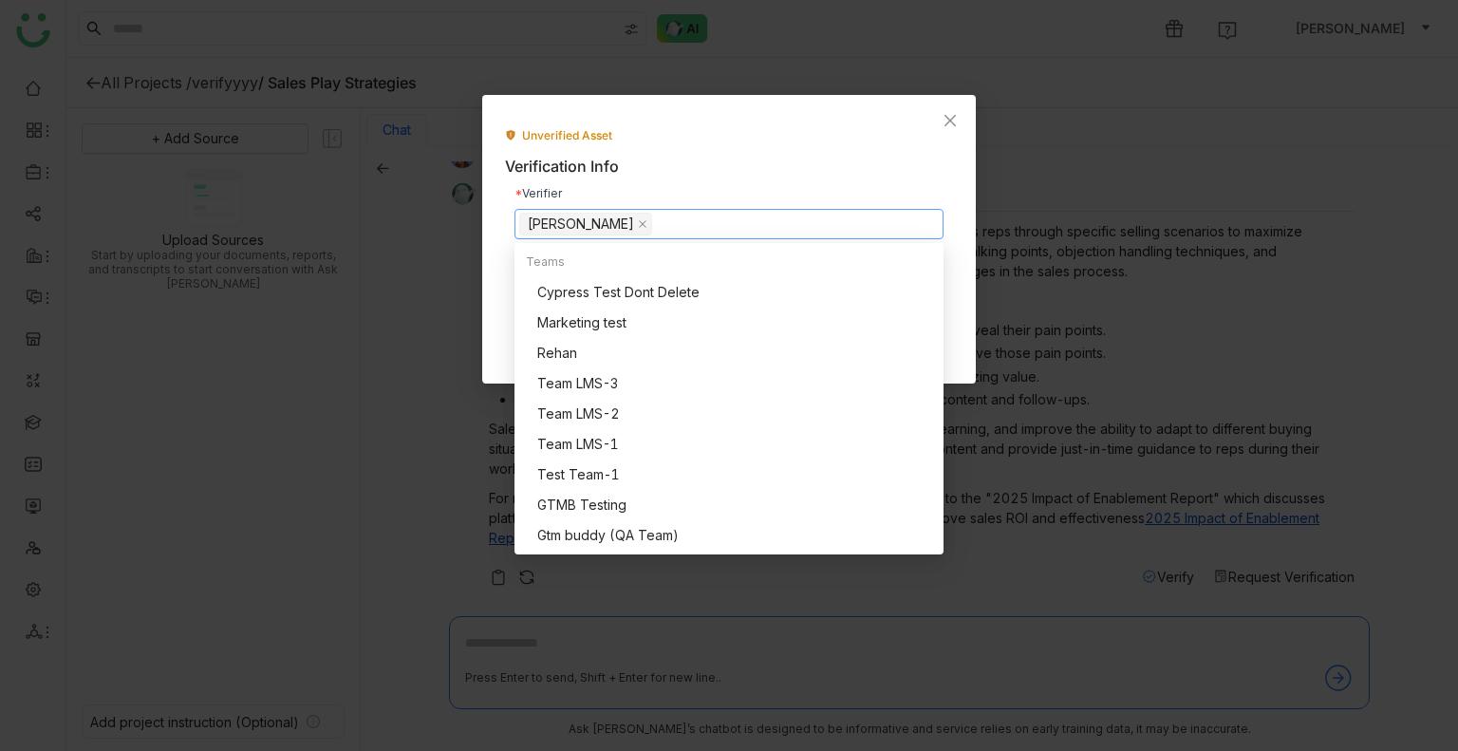
click at [1036, 257] on nz-modal-container "Unverified Asset Verification Info Verifier Uday Bhanu Verification Interval Ev…" at bounding box center [729, 375] width 1458 height 751
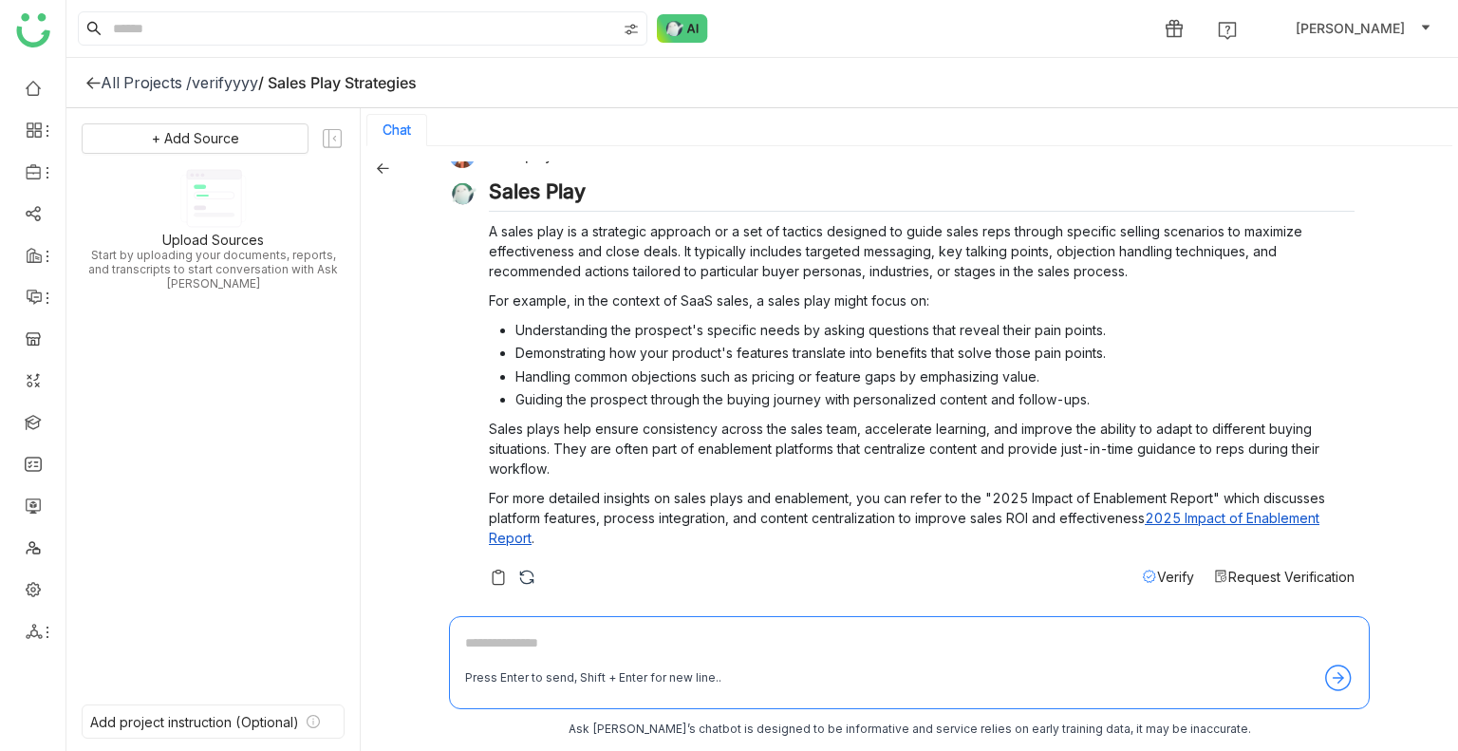
scroll to position [3, 0]
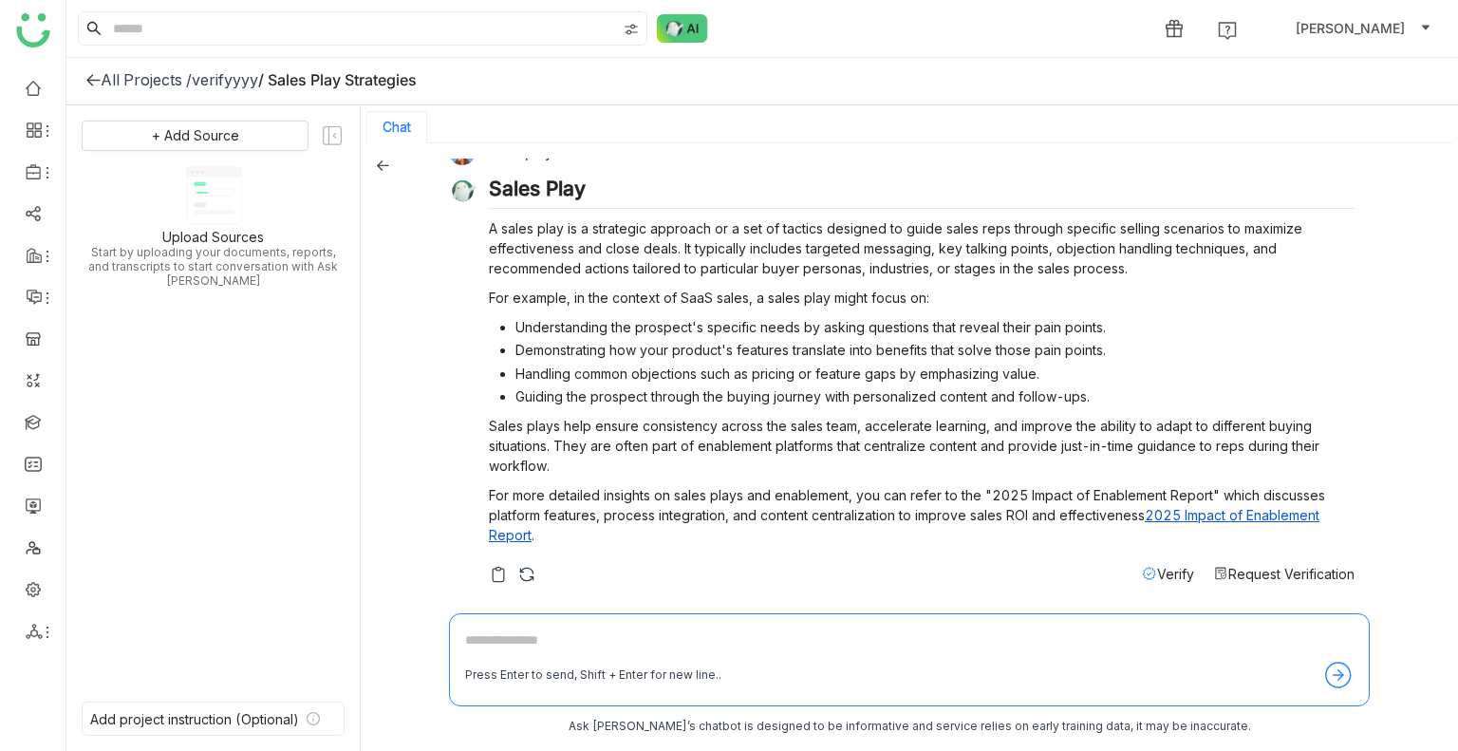
click at [1271, 573] on span "Request Verification" at bounding box center [1292, 574] width 126 height 16
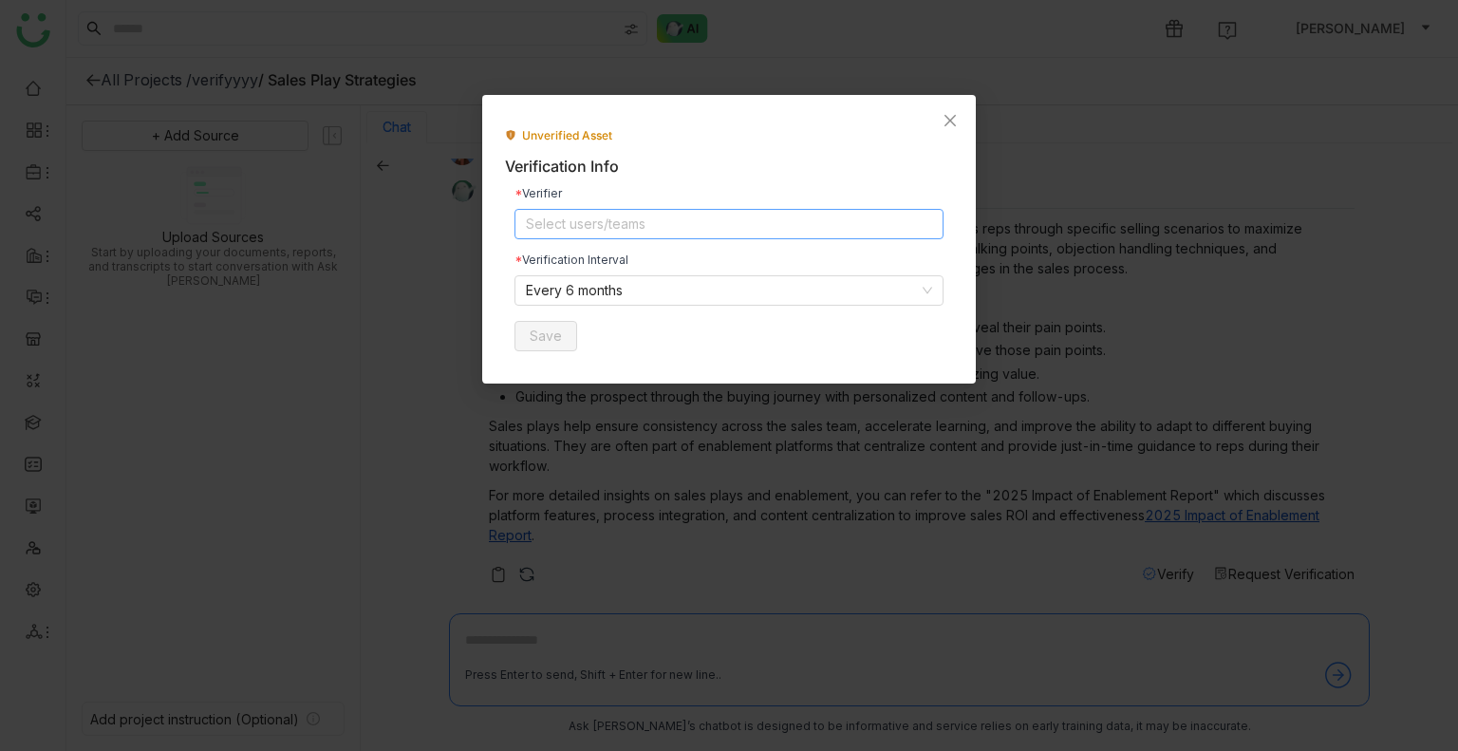
click at [617, 221] on nz-select-top-control "Select users/teams" at bounding box center [729, 224] width 429 height 30
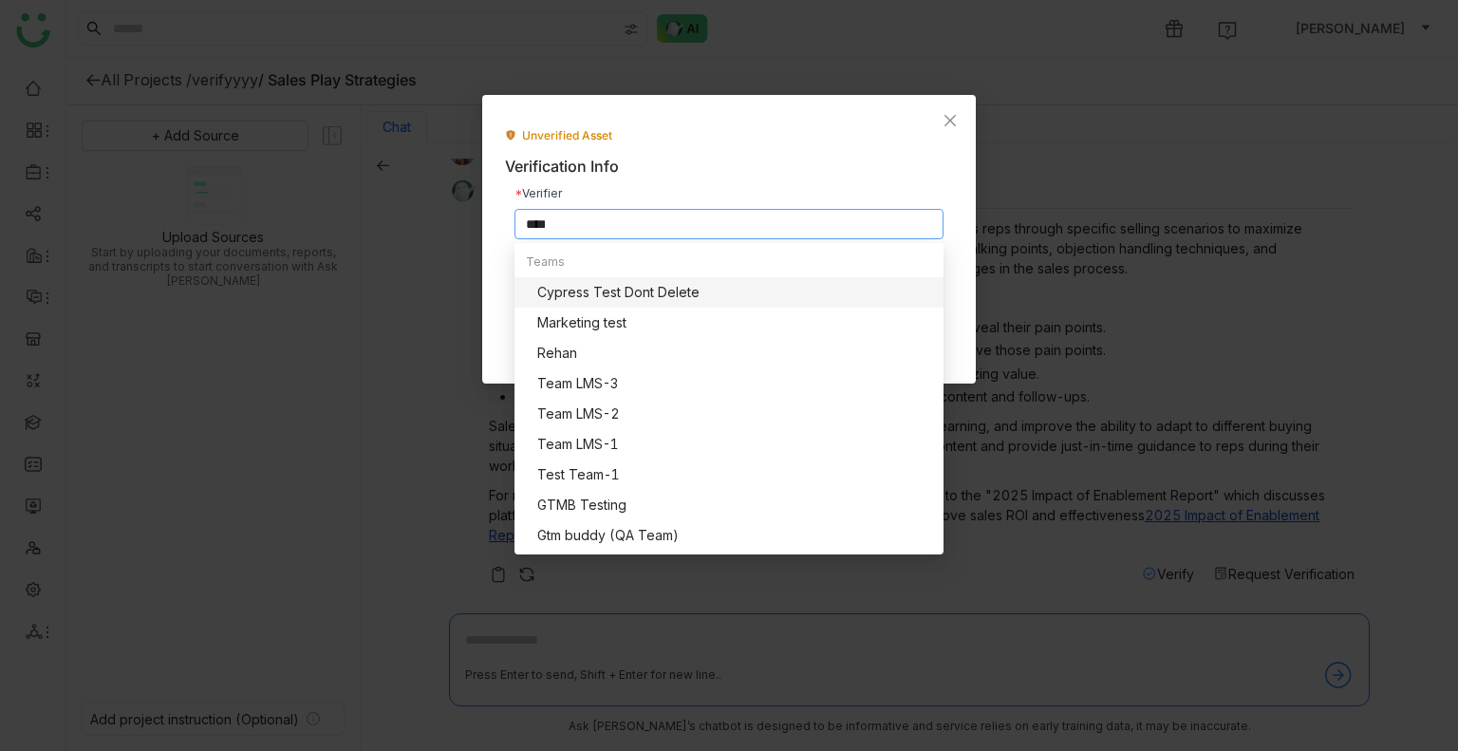
scroll to position [0, 0]
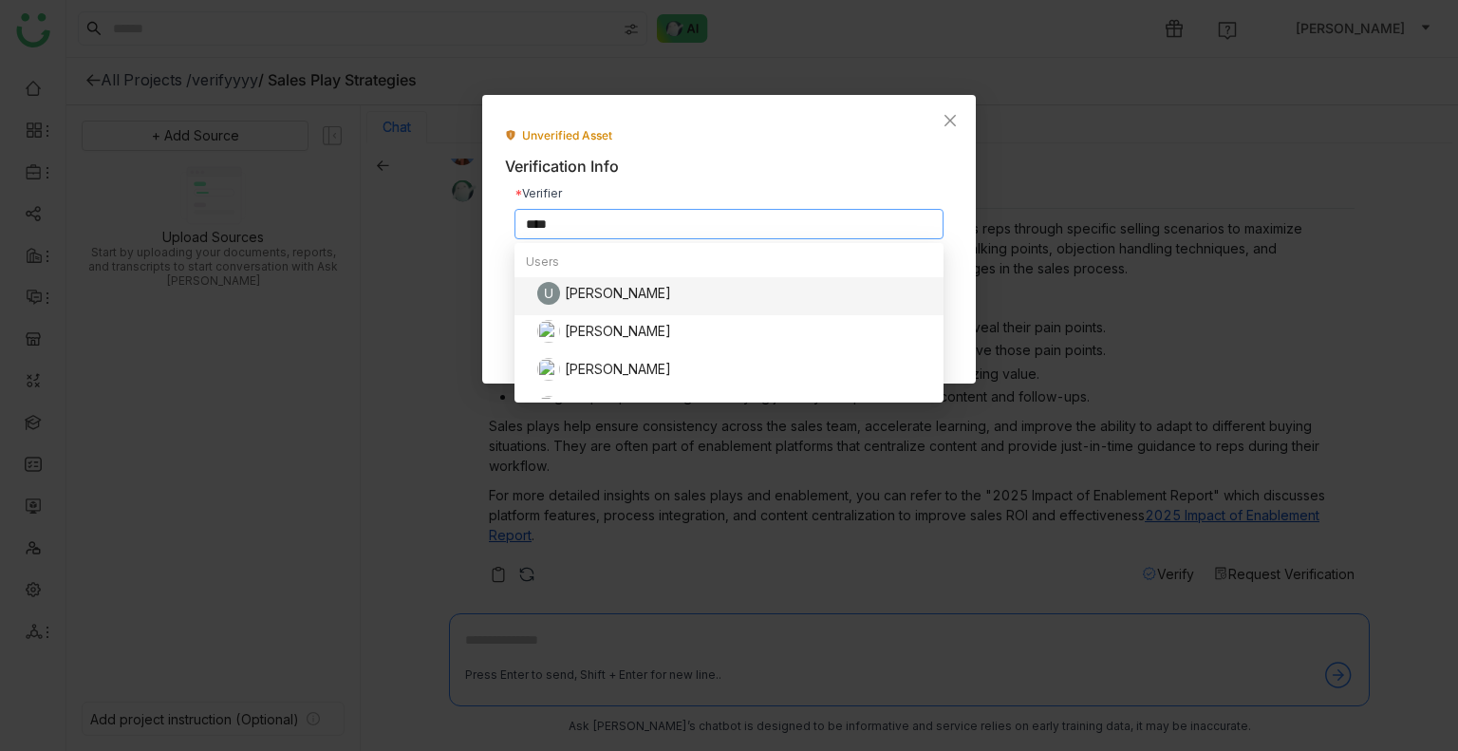
type input "****"
click at [602, 283] on div "U Uday Bhanu" at bounding box center [734, 293] width 395 height 23
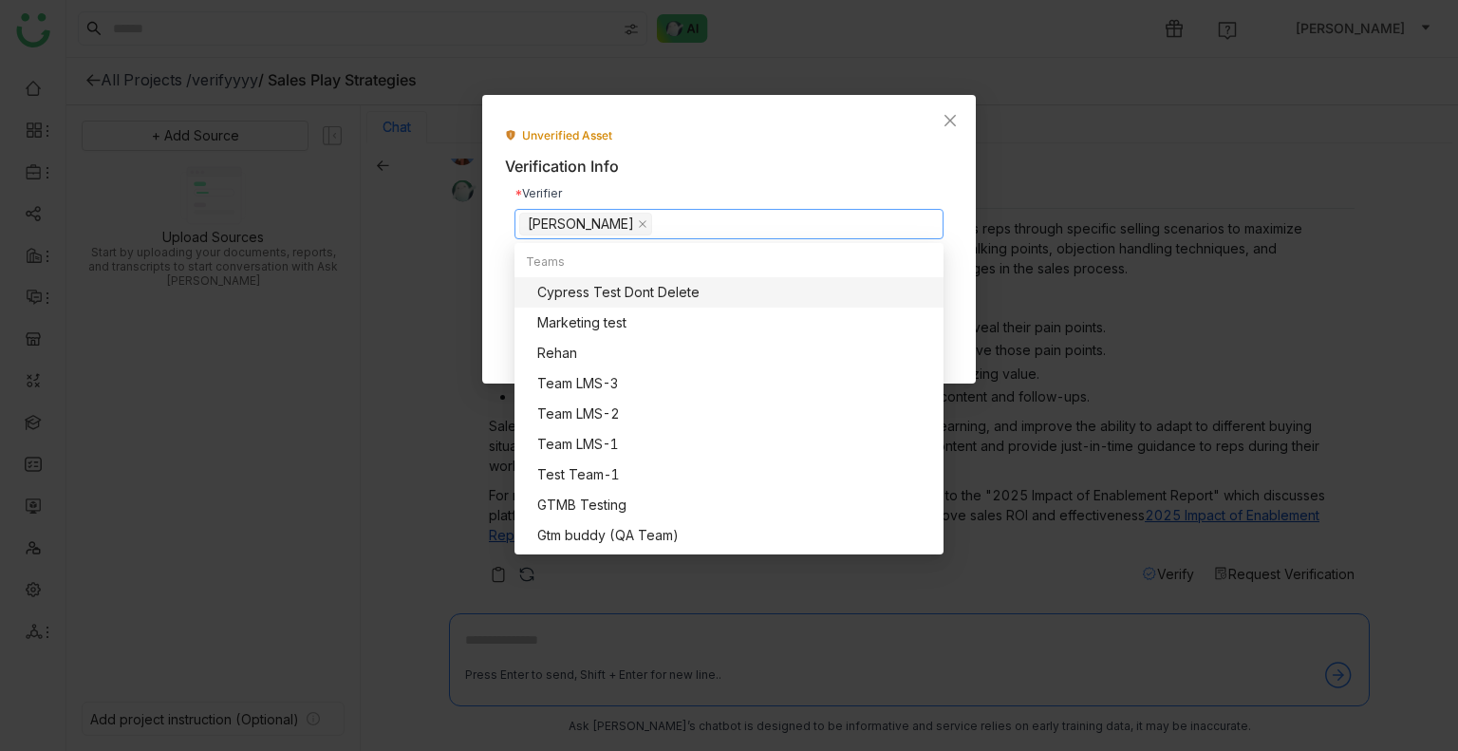
click at [779, 129] on div "Unverified Asset" at bounding box center [729, 136] width 448 height 18
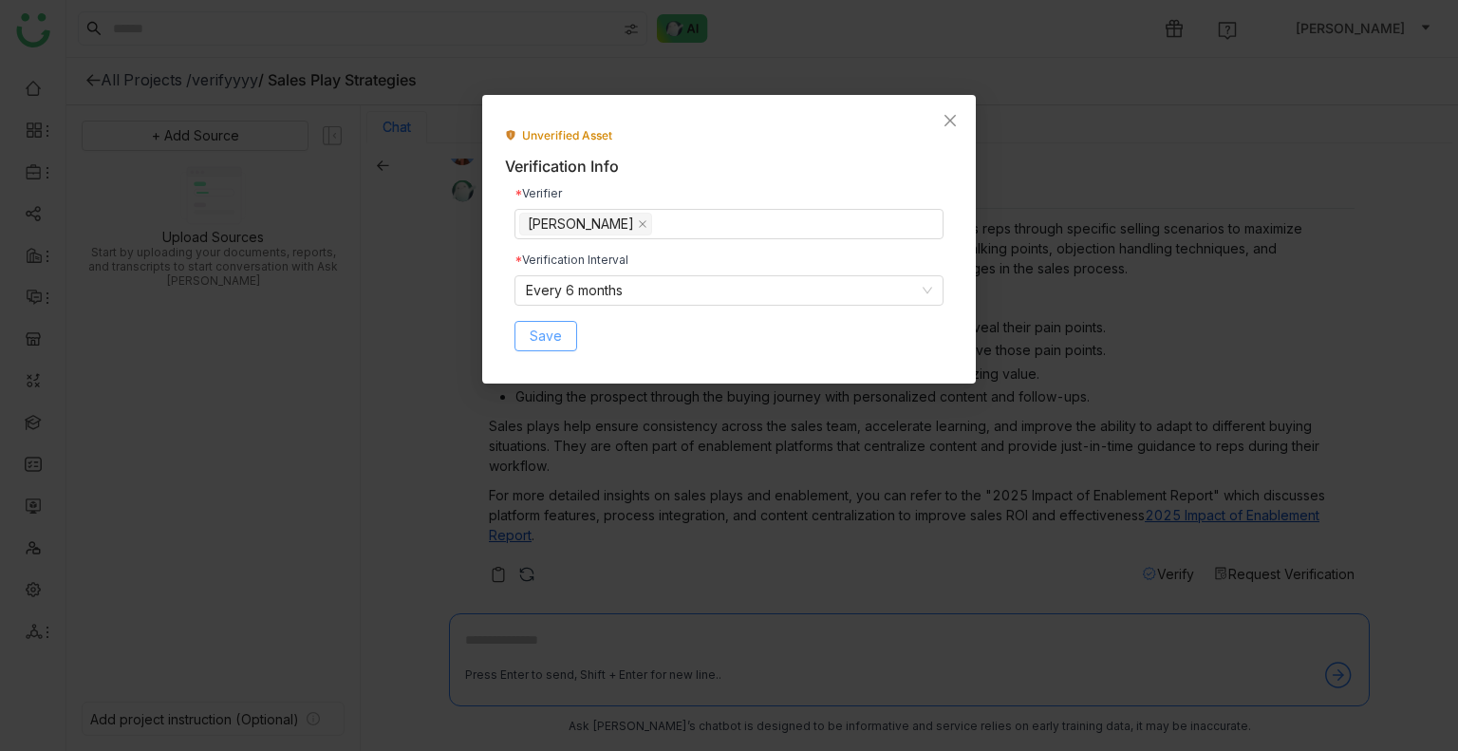
click at [558, 345] on span "Save" at bounding box center [546, 336] width 32 height 21
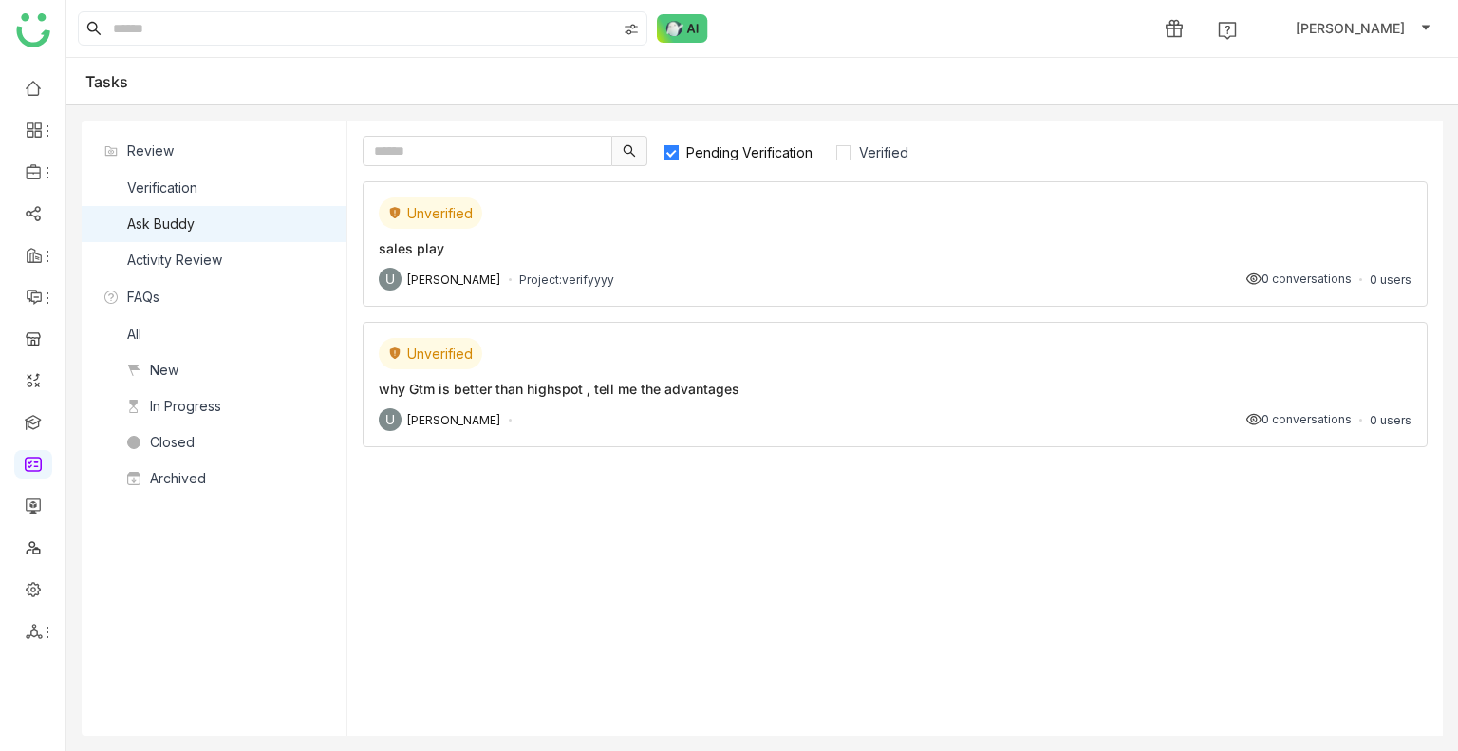
click at [641, 264] on div "Unverified sales play U [PERSON_NAME] Project: verifyyyy 0 conversations 0 users" at bounding box center [895, 243] width 1065 height 125
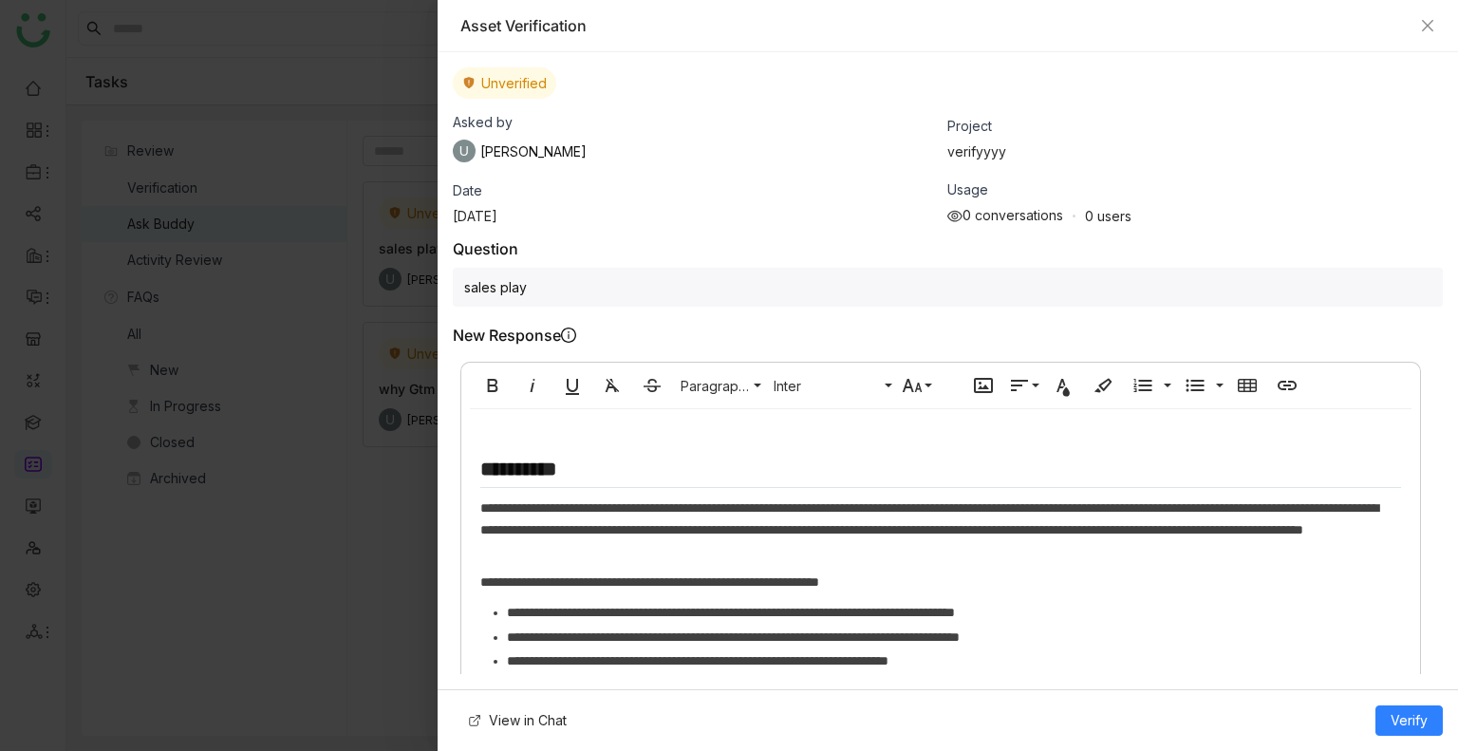
click at [617, 457] on h2 "**********" at bounding box center [940, 472] width 921 height 31
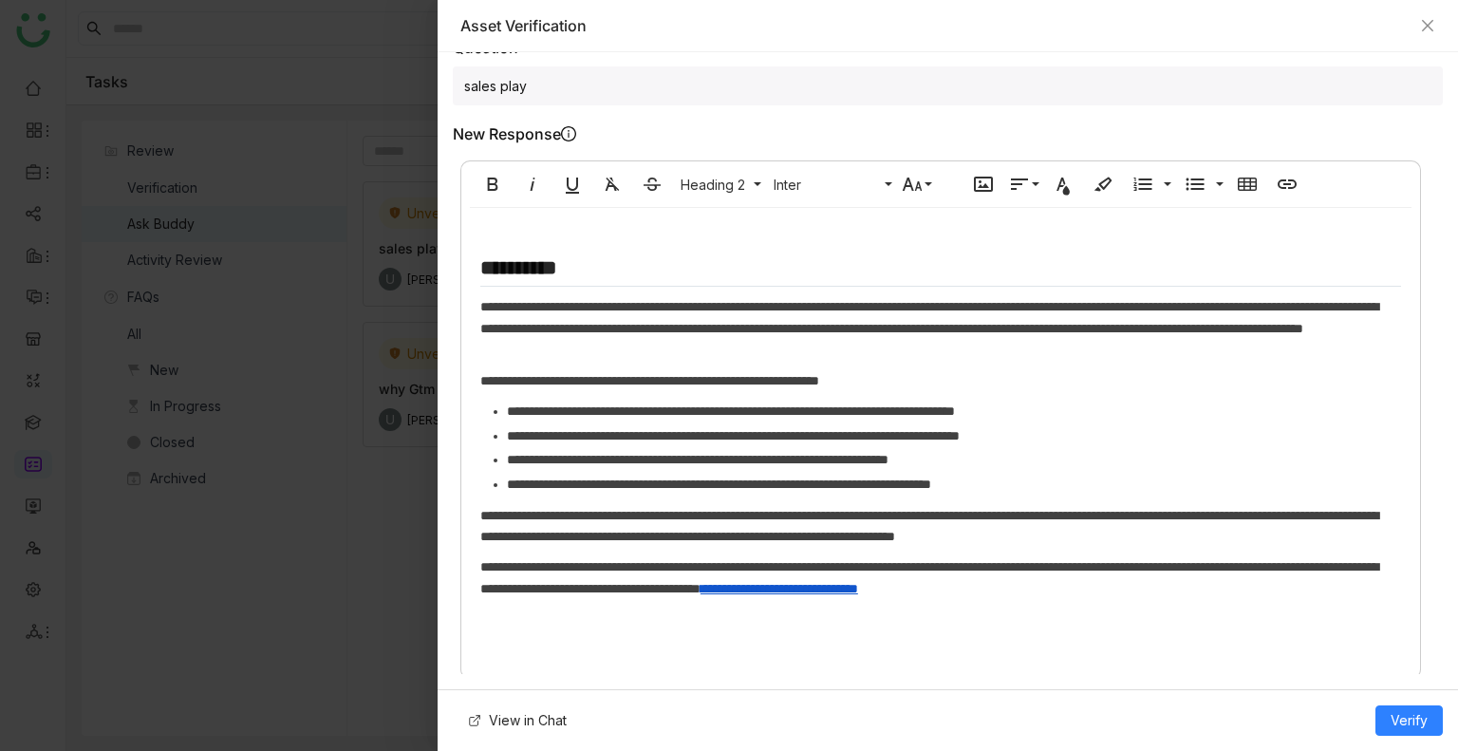
scroll to position [201, 0]
click at [1342, 593] on p "**********" at bounding box center [940, 577] width 921 height 43
click at [1383, 715] on button "Verify" at bounding box center [1409, 720] width 67 height 30
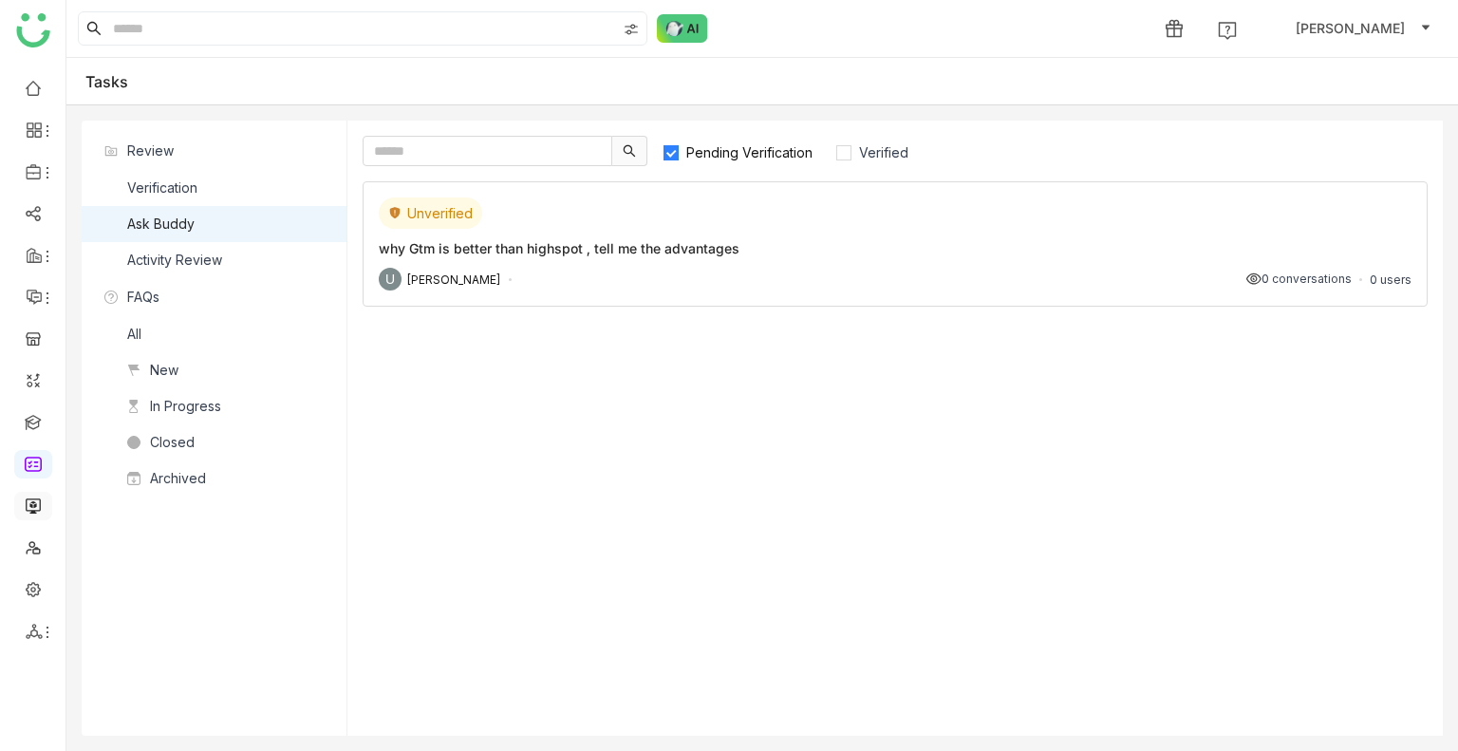
click at [30, 509] on link at bounding box center [33, 505] width 17 height 16
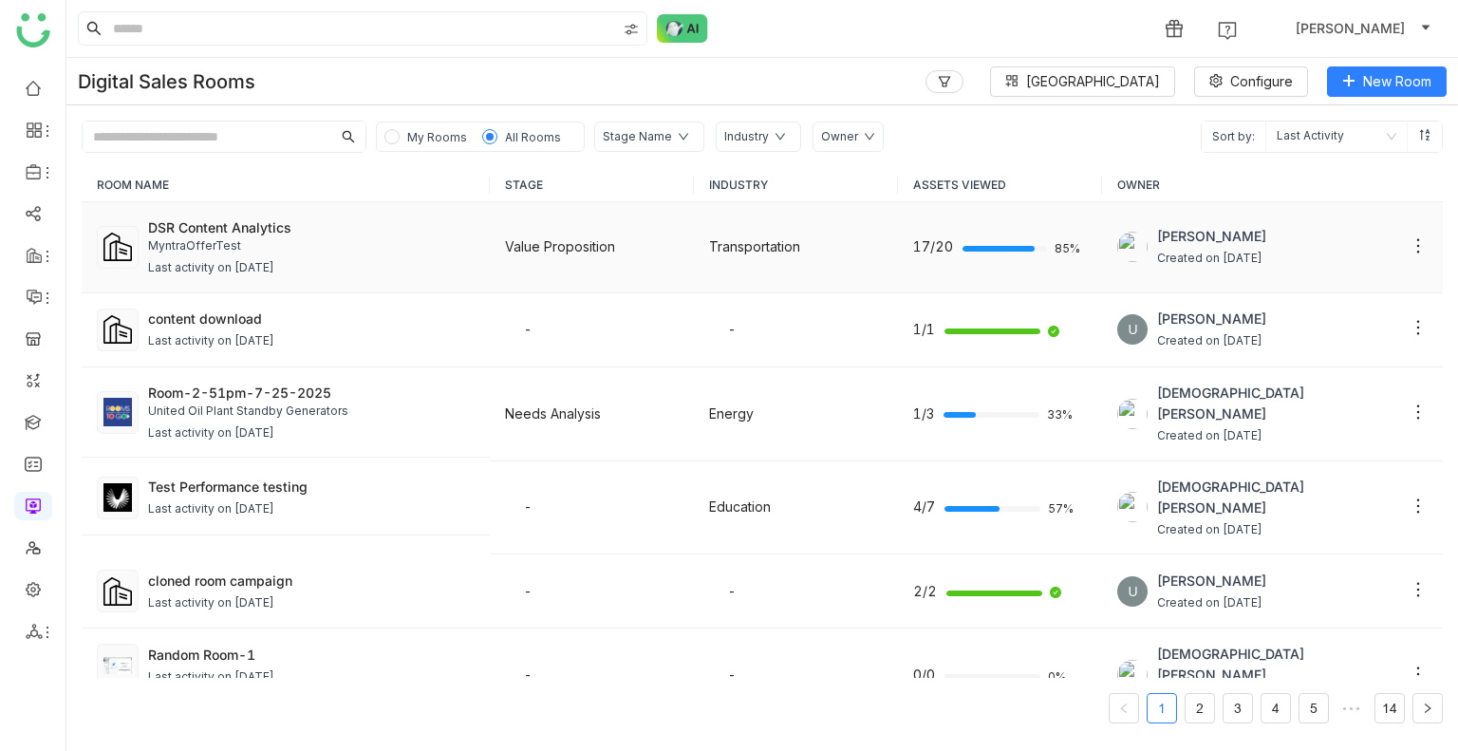
click at [273, 250] on div "MyntraOfferTest" at bounding box center [311, 246] width 327 height 18
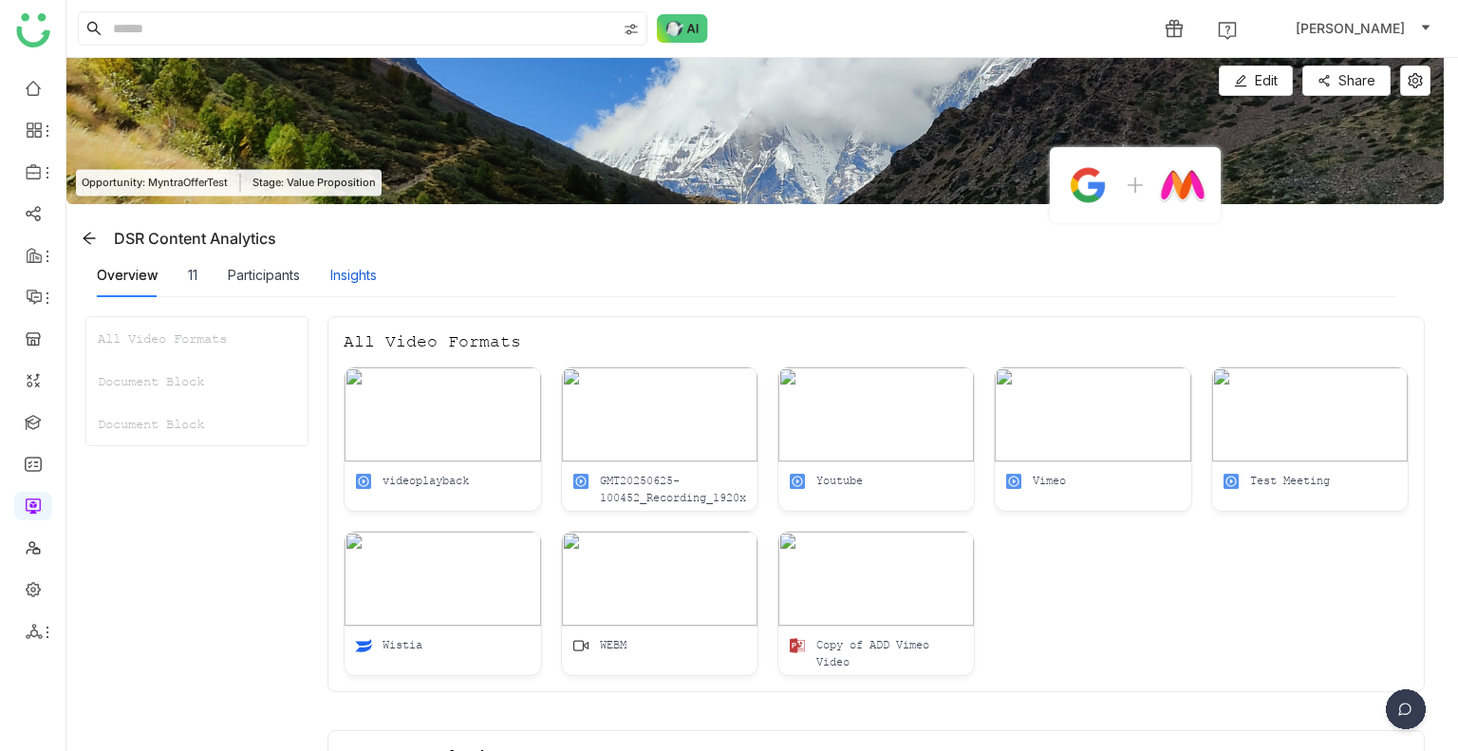
click at [375, 284] on div "Insights" at bounding box center [353, 275] width 47 height 21
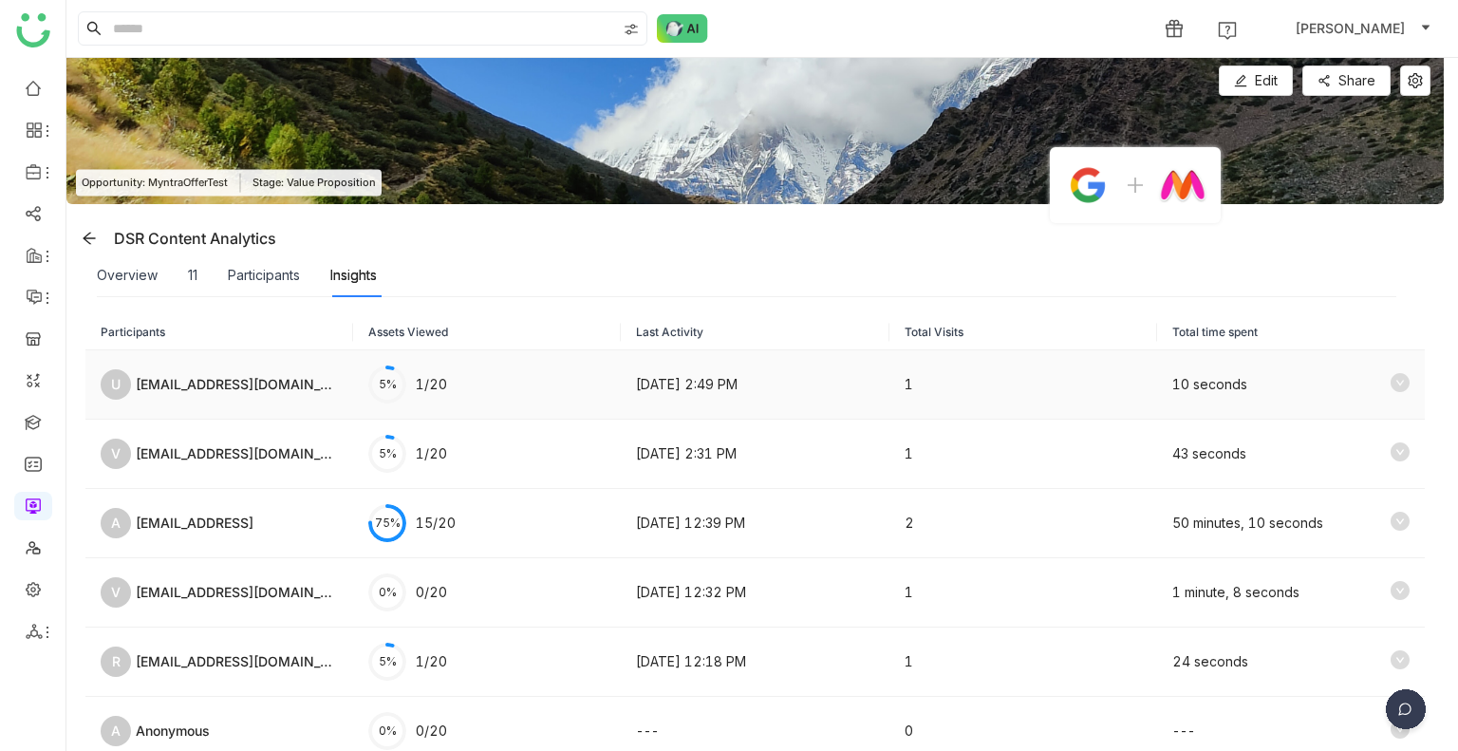
click at [258, 398] on div "U [EMAIL_ADDRESS][DOMAIN_NAME]" at bounding box center [219, 384] width 237 height 30
click at [253, 535] on div "A [EMAIL_ADDRESS]" at bounding box center [219, 523] width 237 height 30
click at [253, 534] on div "A [EMAIL_ADDRESS]" at bounding box center [219, 523] width 237 height 30
click at [1391, 519] on icon at bounding box center [1400, 521] width 19 height 19
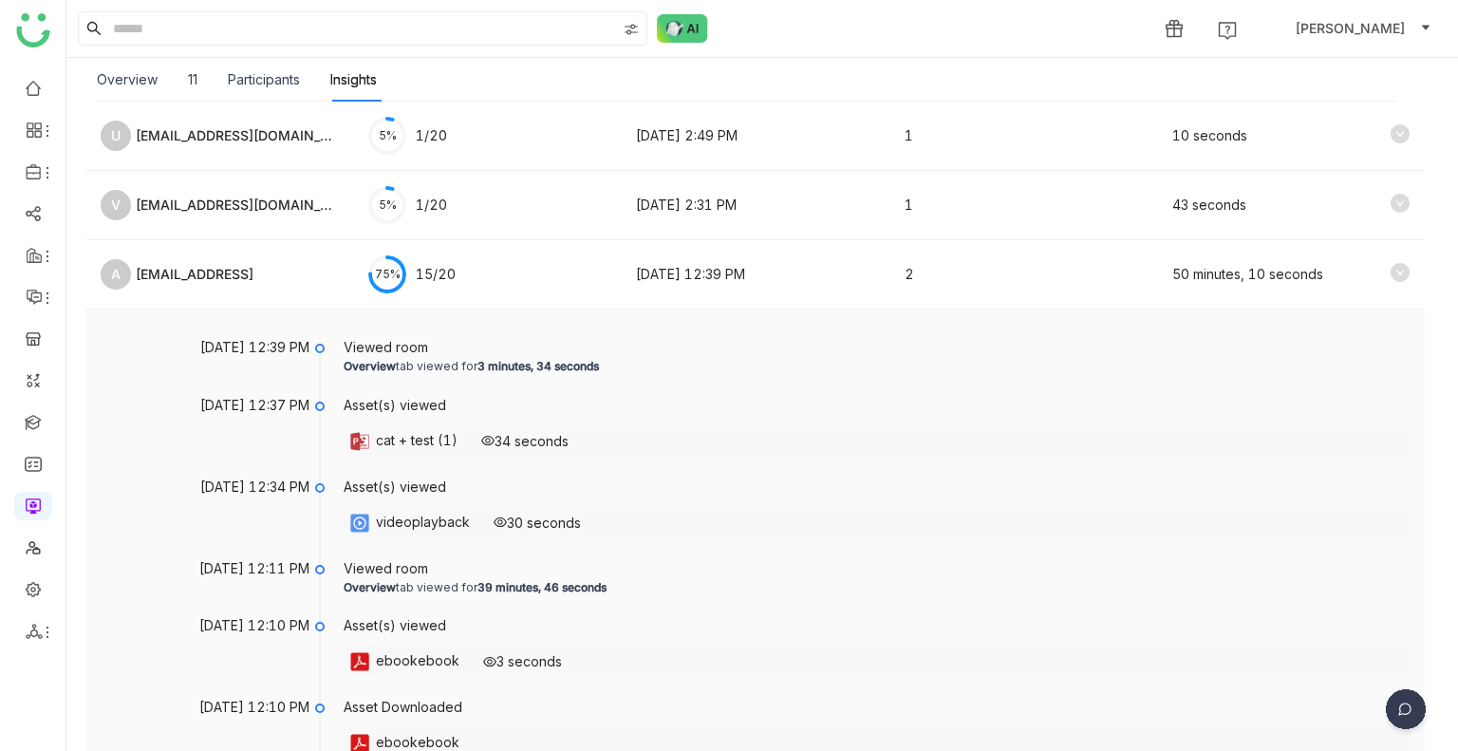
scroll to position [285, 0]
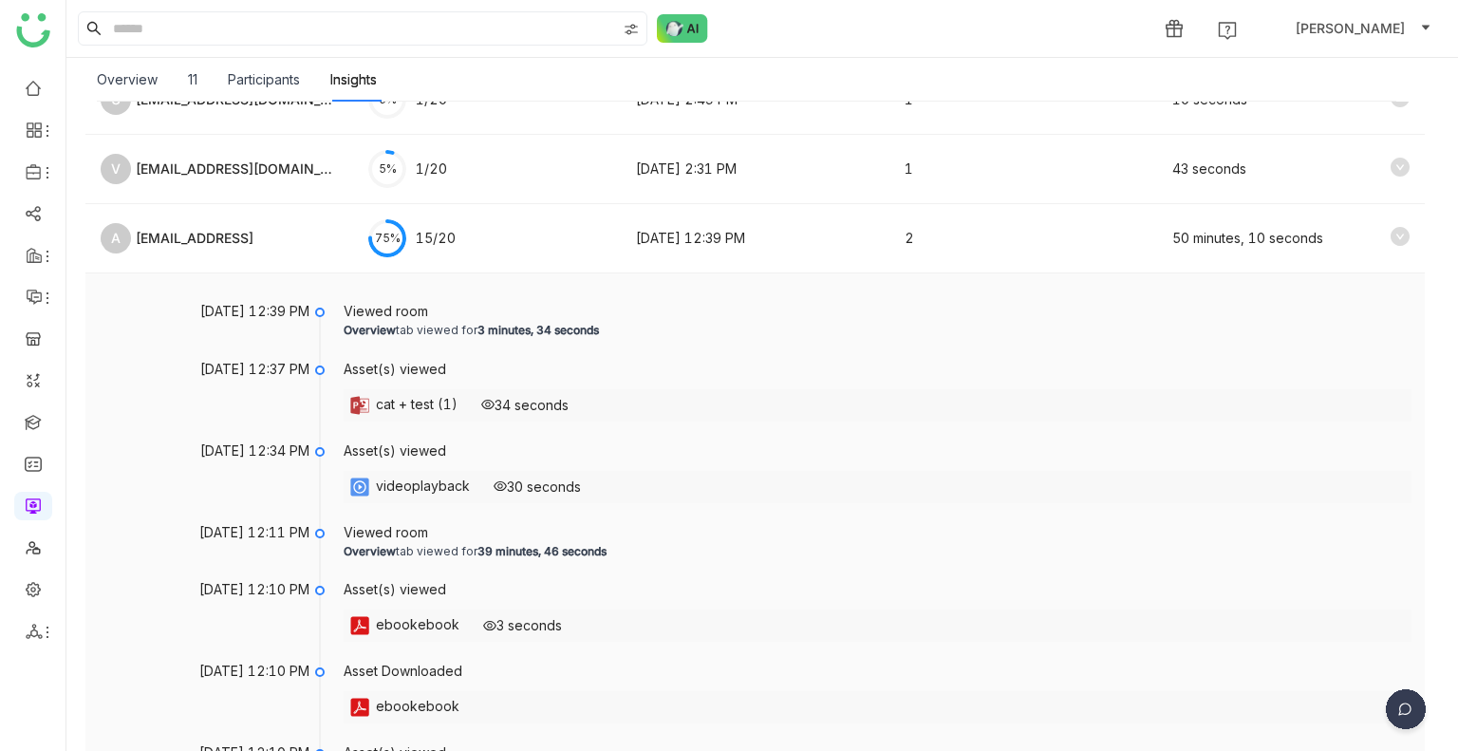
click at [463, 398] on div "cat + test (1) 34 seconds" at bounding box center [878, 405] width 1068 height 32
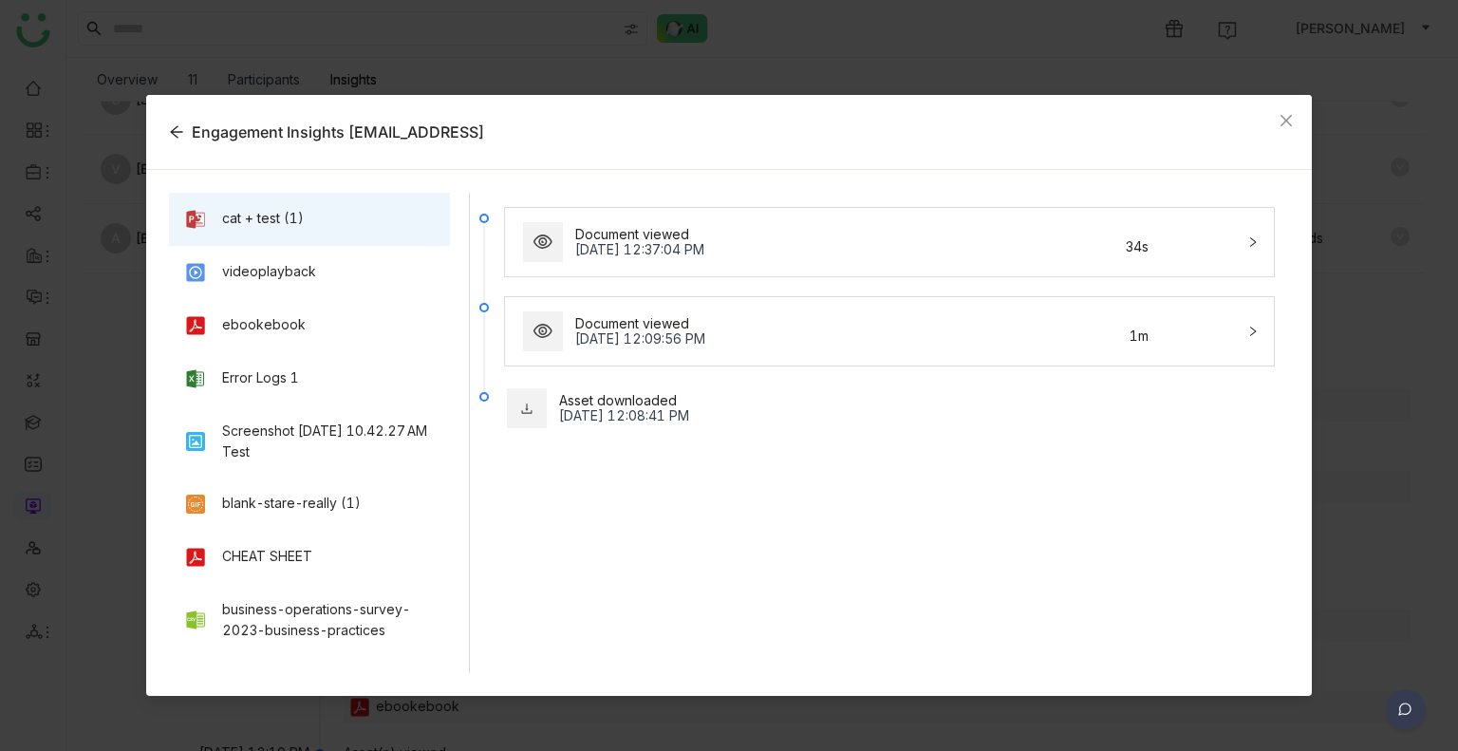
click at [677, 318] on div "Document viewed" at bounding box center [789, 323] width 429 height 15
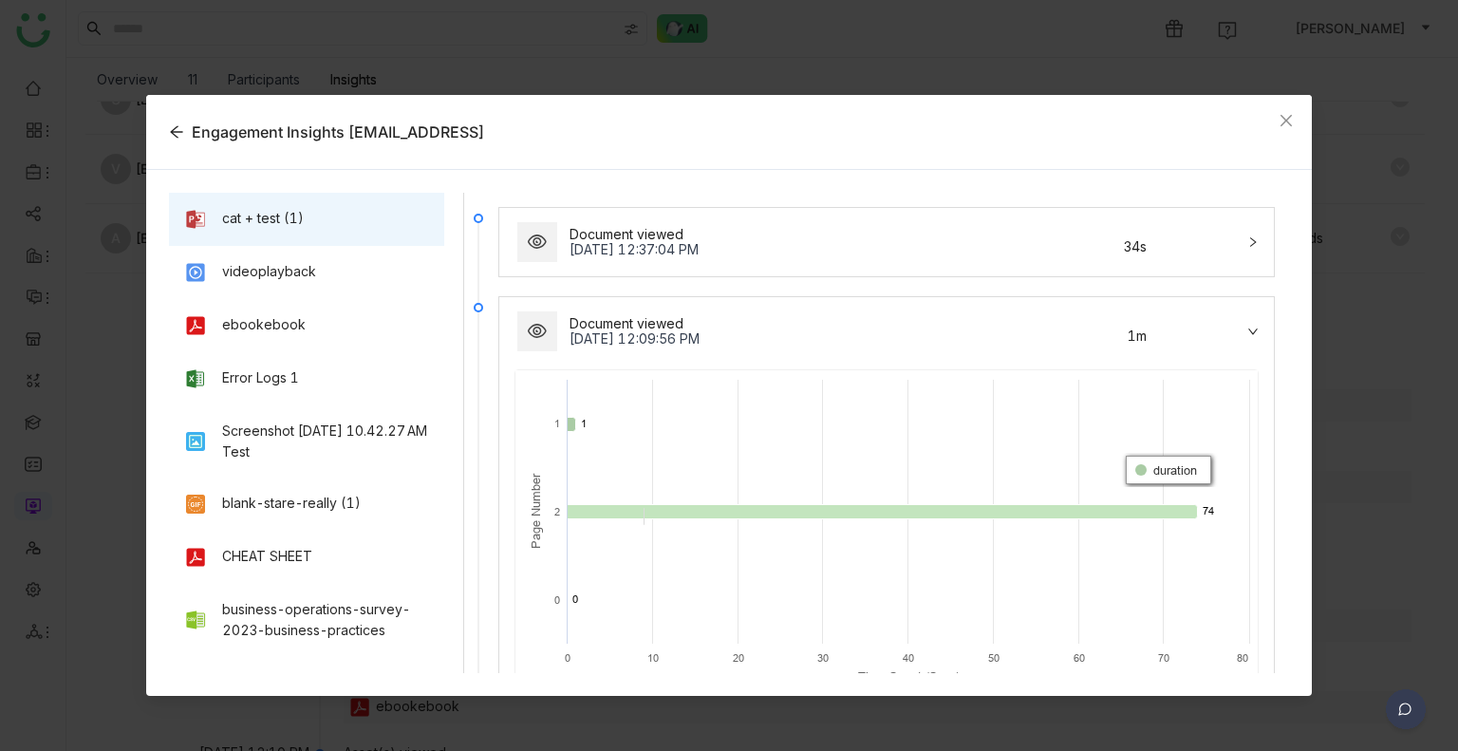
click at [649, 516] on icon at bounding box center [882, 512] width 630 height 14
click at [573, 509] on icon at bounding box center [882, 512] width 630 height 14
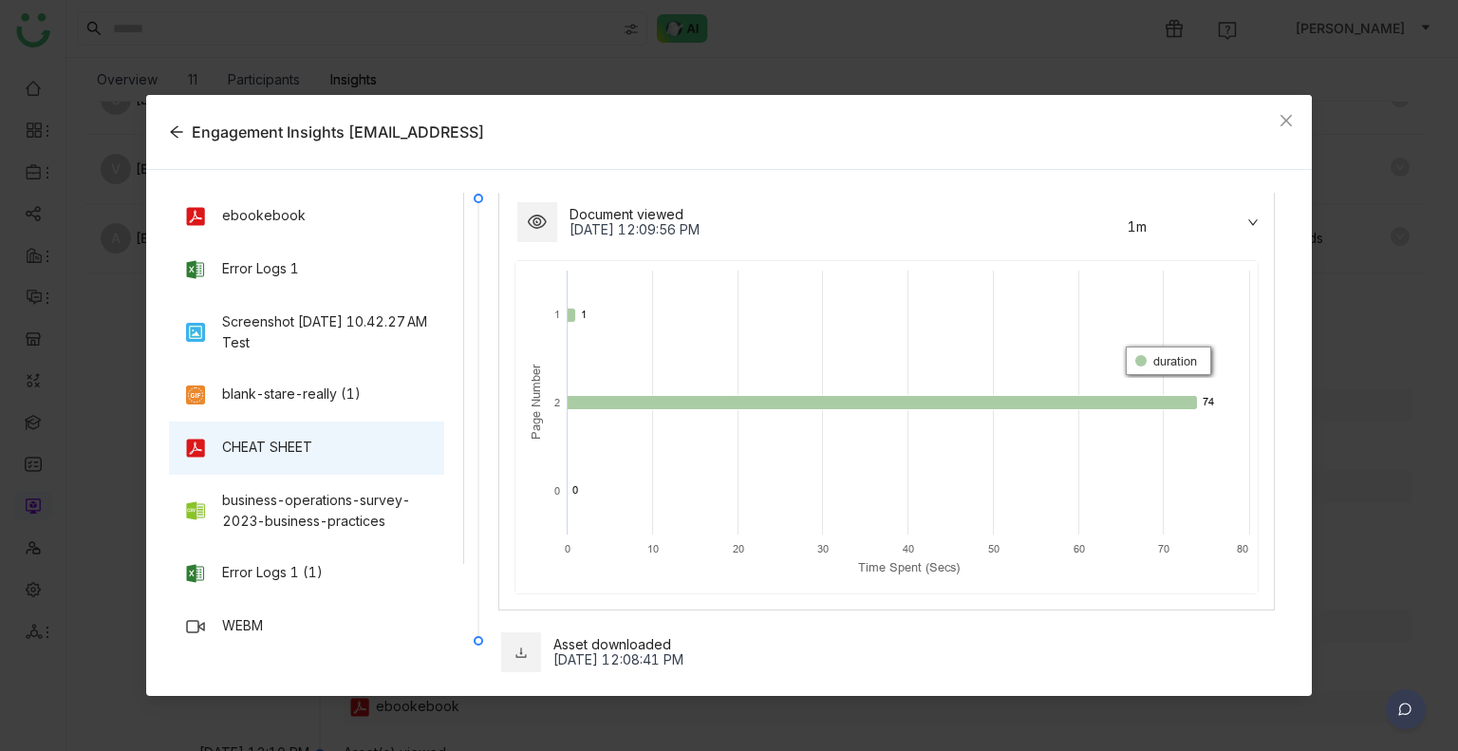
scroll to position [95, 0]
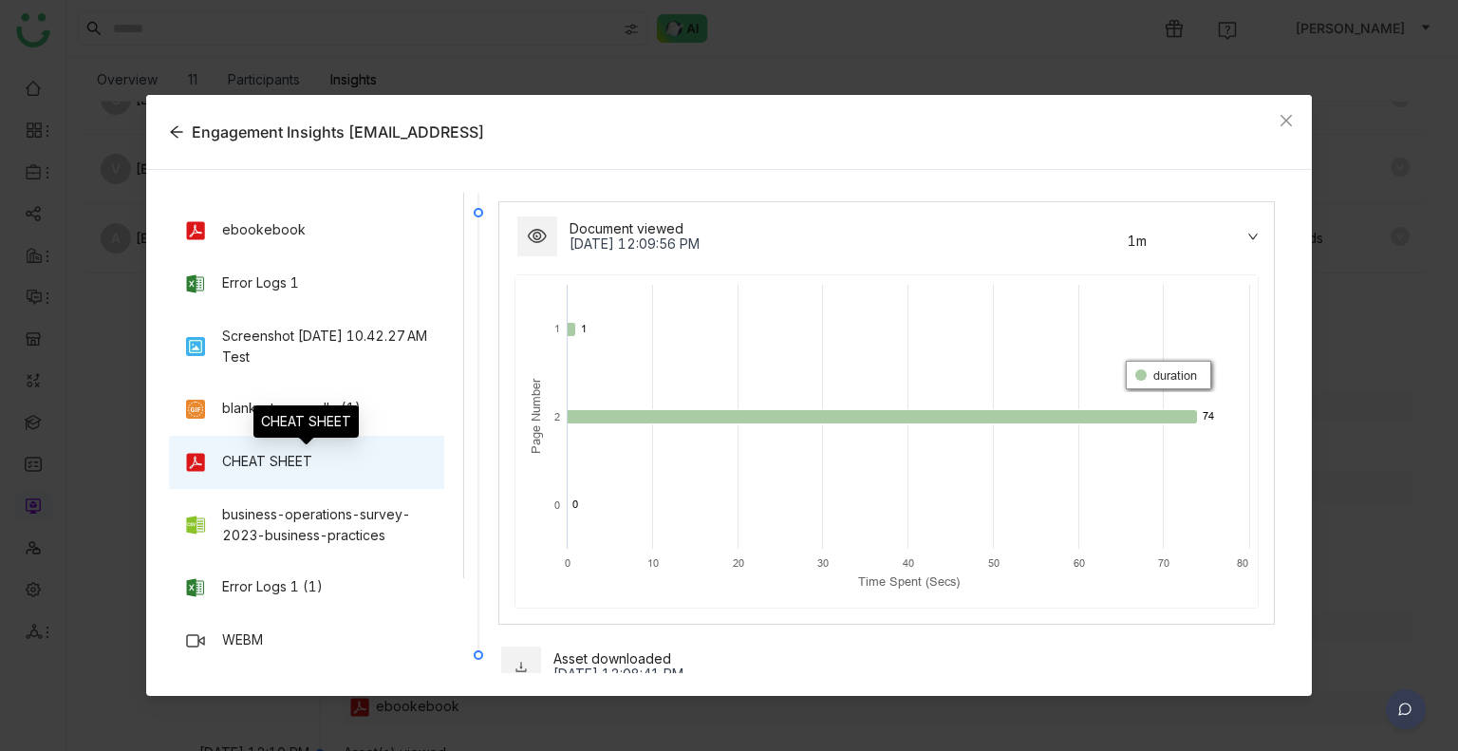
click at [385, 458] on div "CHEAT SHEET" at bounding box center [306, 462] width 245 height 23
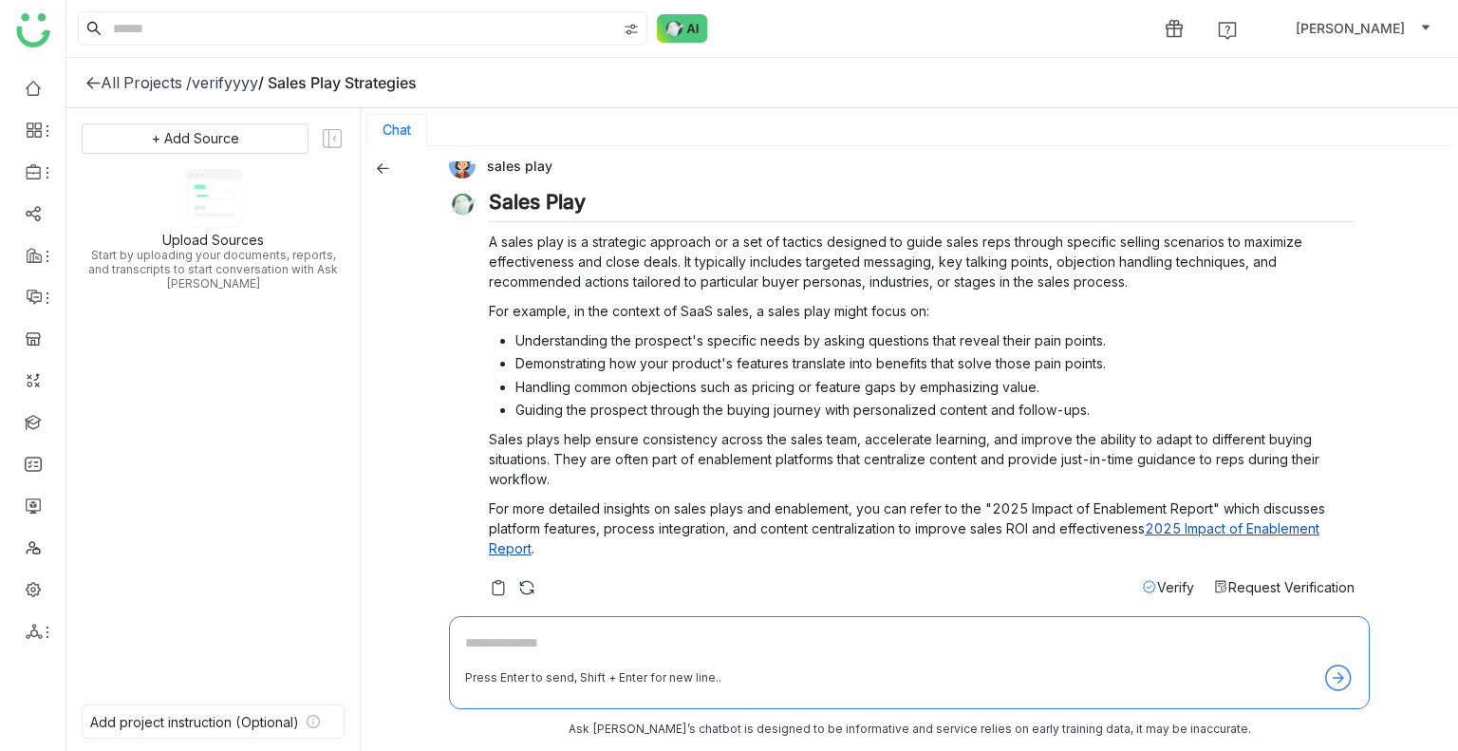
scroll to position [28, 0]
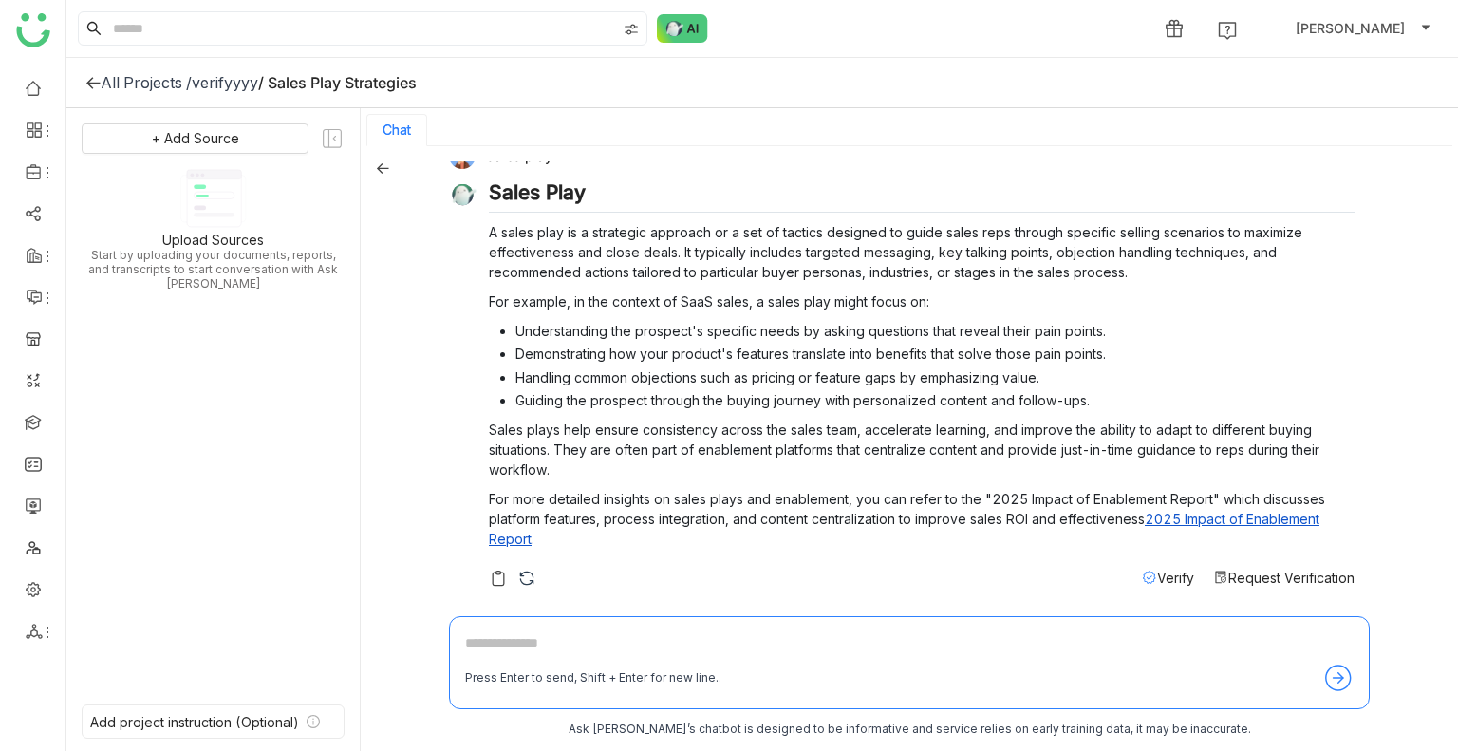
click at [310, 73] on div "/ Sales Play Strategies" at bounding box center [337, 82] width 159 height 19
click at [313, 83] on div "/ Sales Play Strategies" at bounding box center [337, 82] width 159 height 19
drag, startPoint x: 441, startPoint y: 86, endPoint x: 277, endPoint y: 92, distance: 163.4
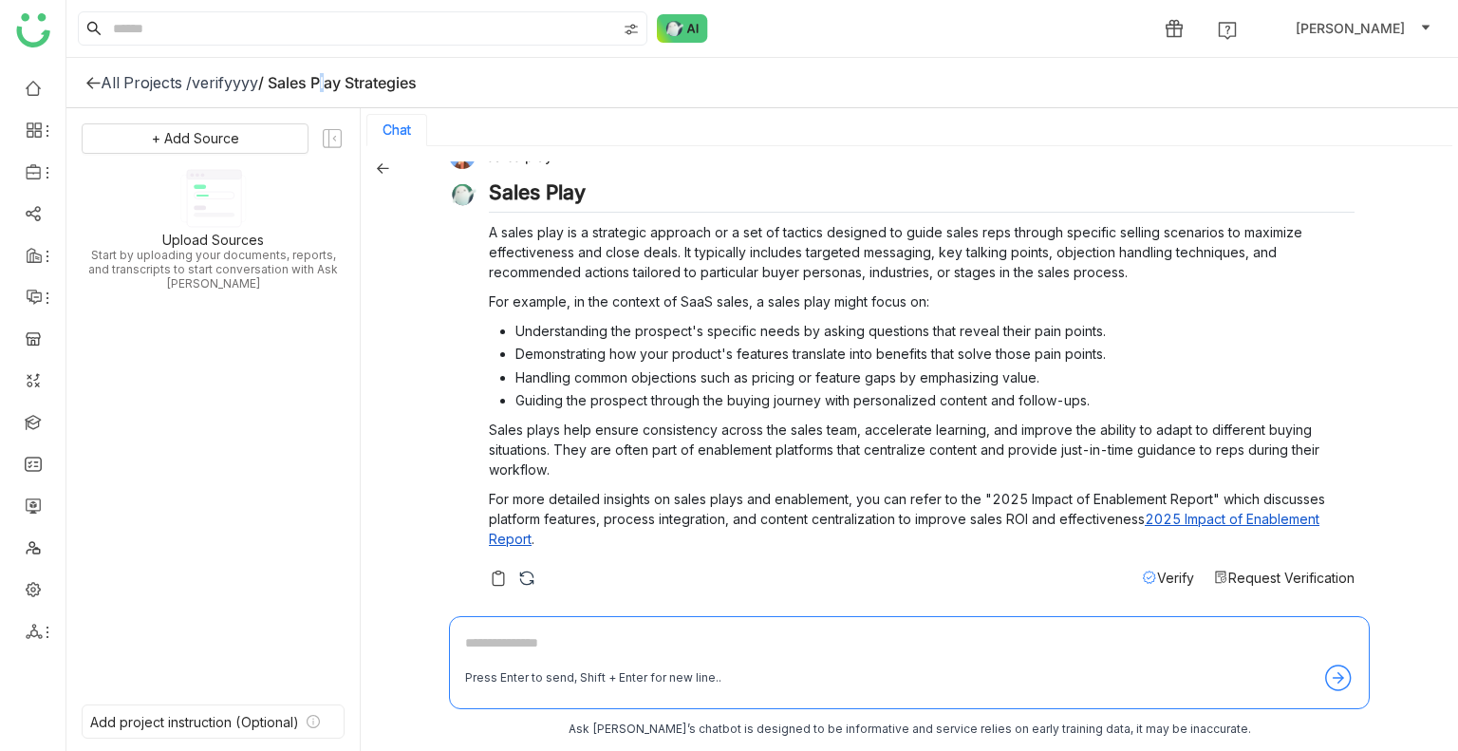
click at [277, 92] on div "All Projects / verifyyyy / Sales Play Strategies" at bounding box center [762, 83] width 1392 height 50
copy div "Sales Play Strategies"
click at [247, 79] on div "verifyyyy" at bounding box center [225, 82] width 66 height 19
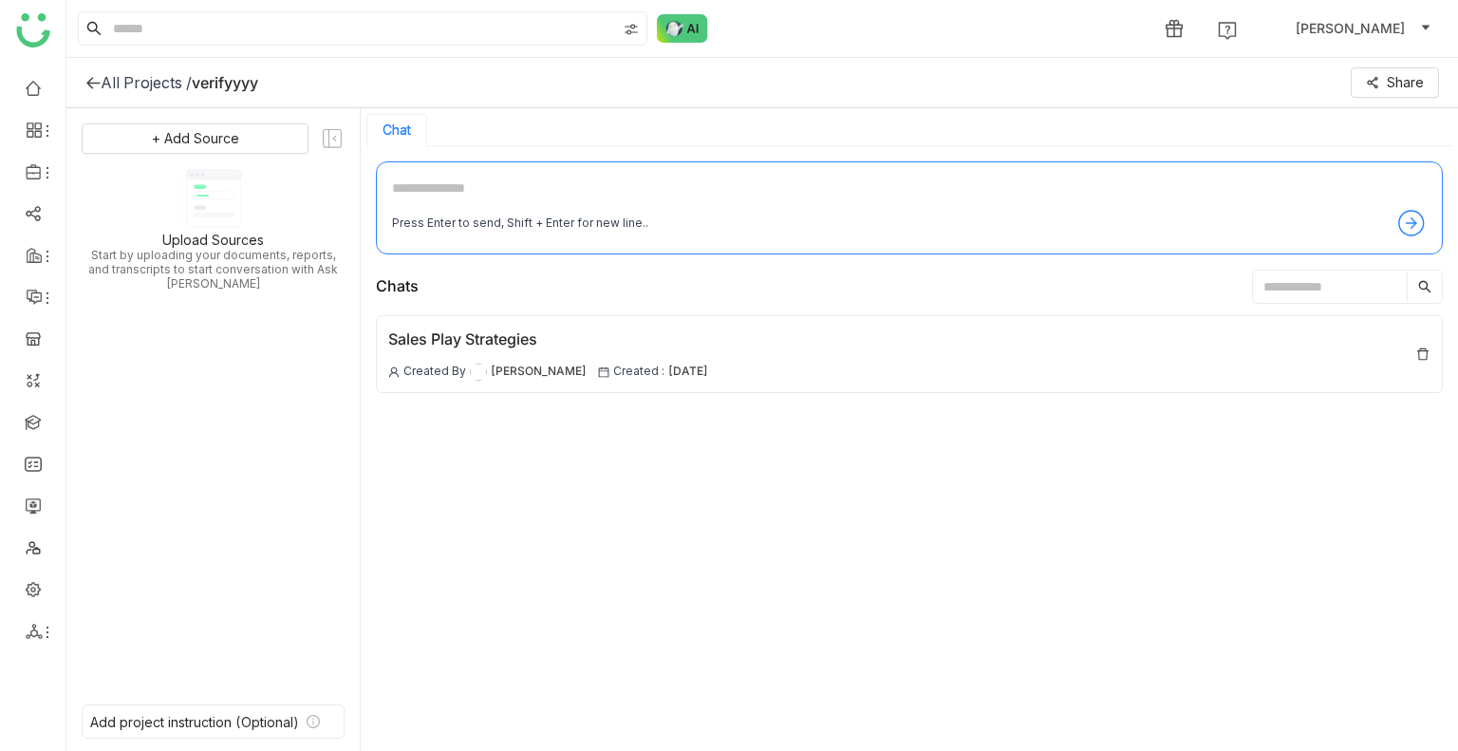
click at [558, 179] on textarea at bounding box center [909, 193] width 1035 height 30
paste textarea "**********"
type textarea "**********"
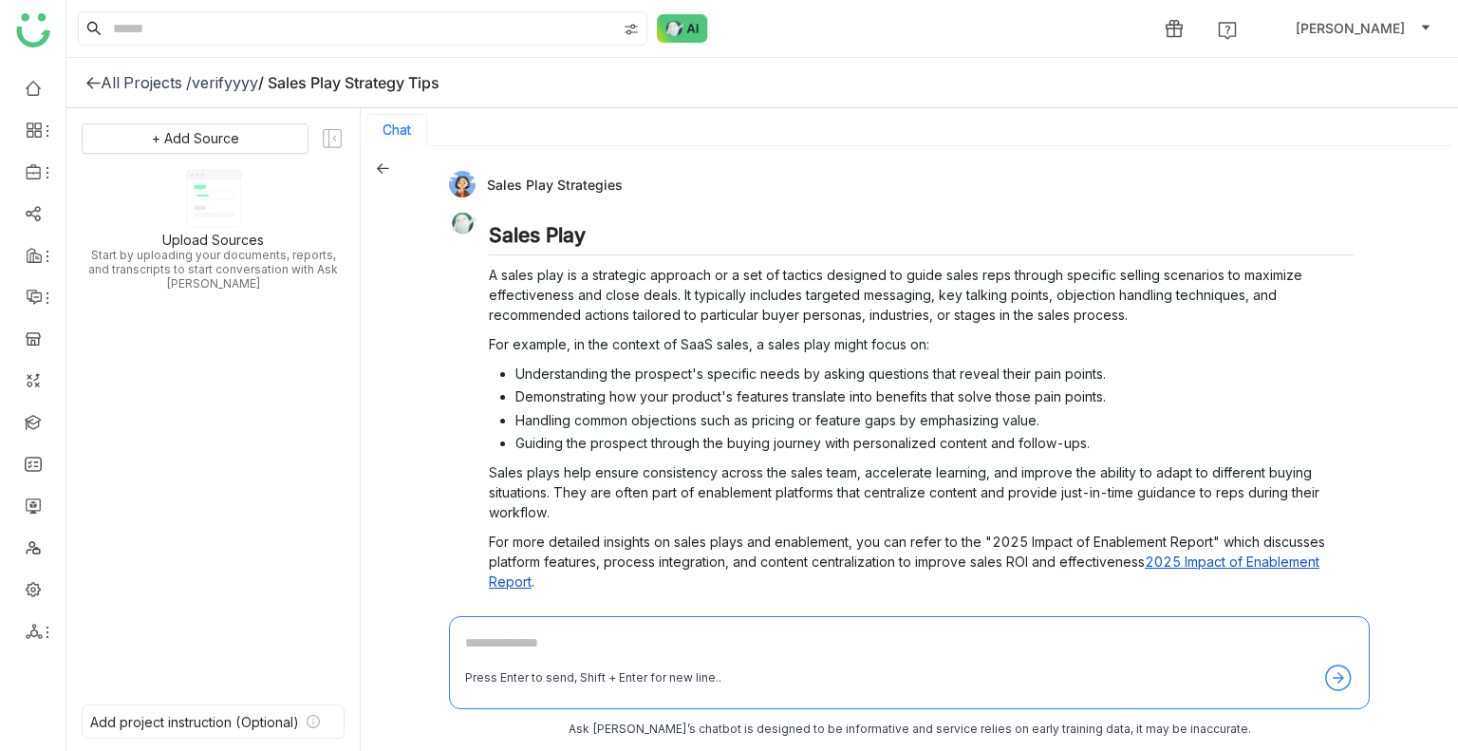
click at [225, 82] on div "verifyyyy" at bounding box center [225, 82] width 66 height 19
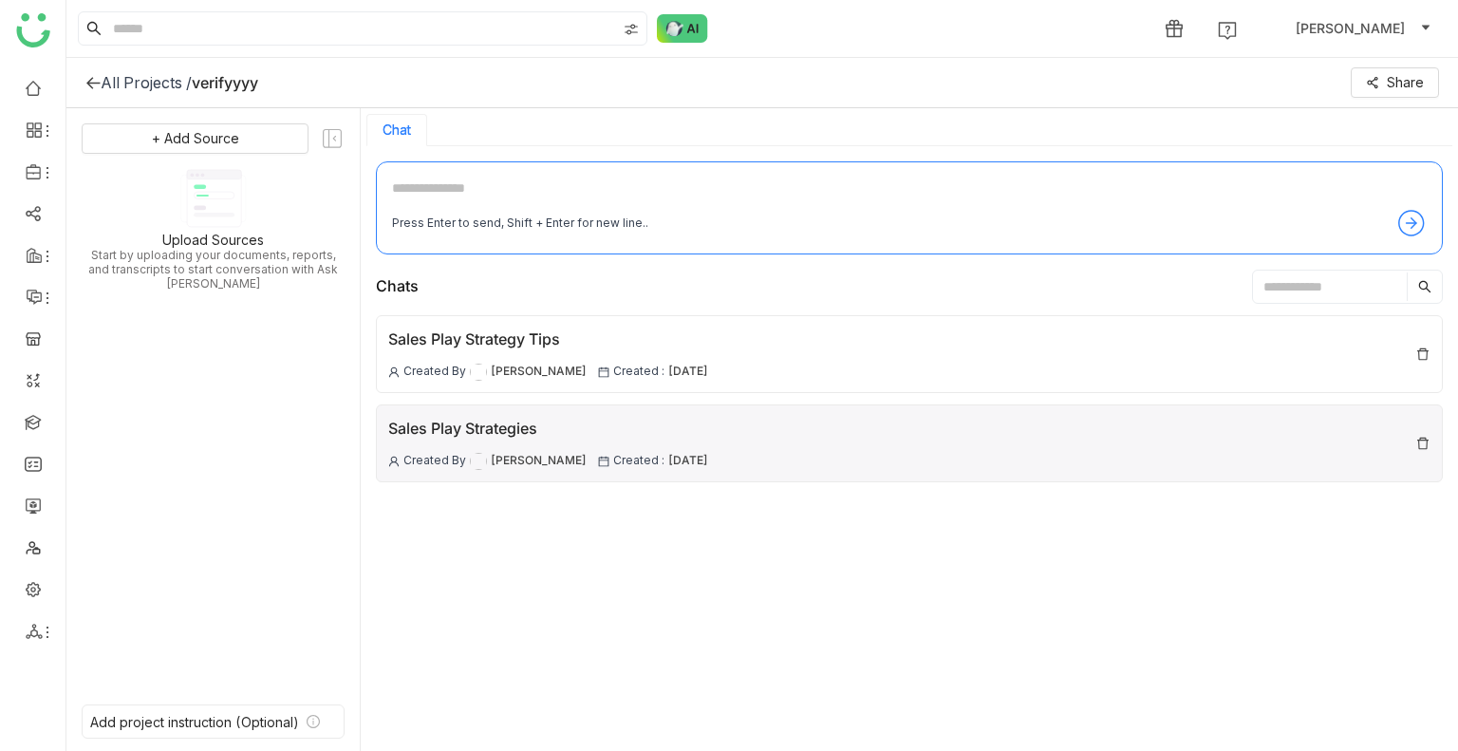
click at [535, 443] on div "Sales Play Strategies Created By Uday Bhanu Created : 09 Oct , 2025" at bounding box center [548, 443] width 320 height 53
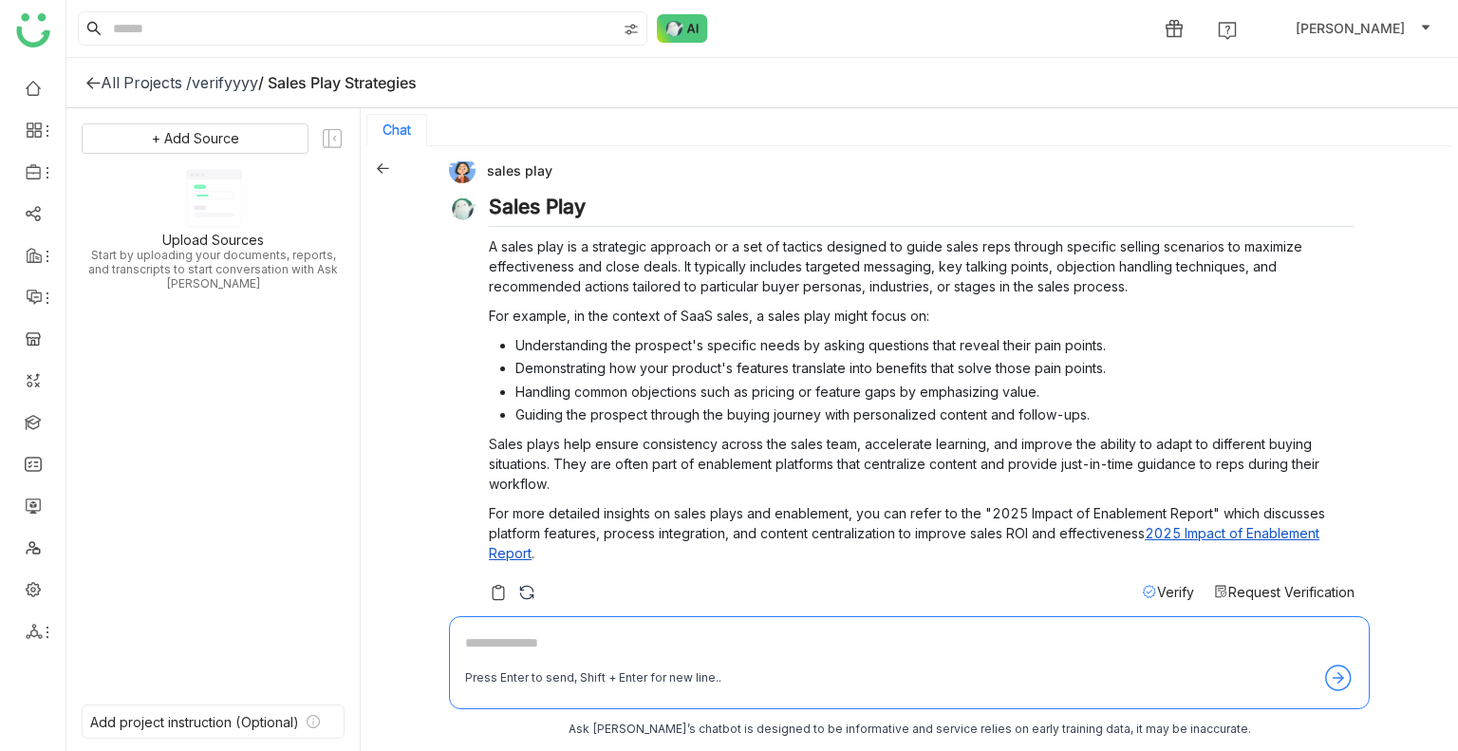
scroll to position [28, 0]
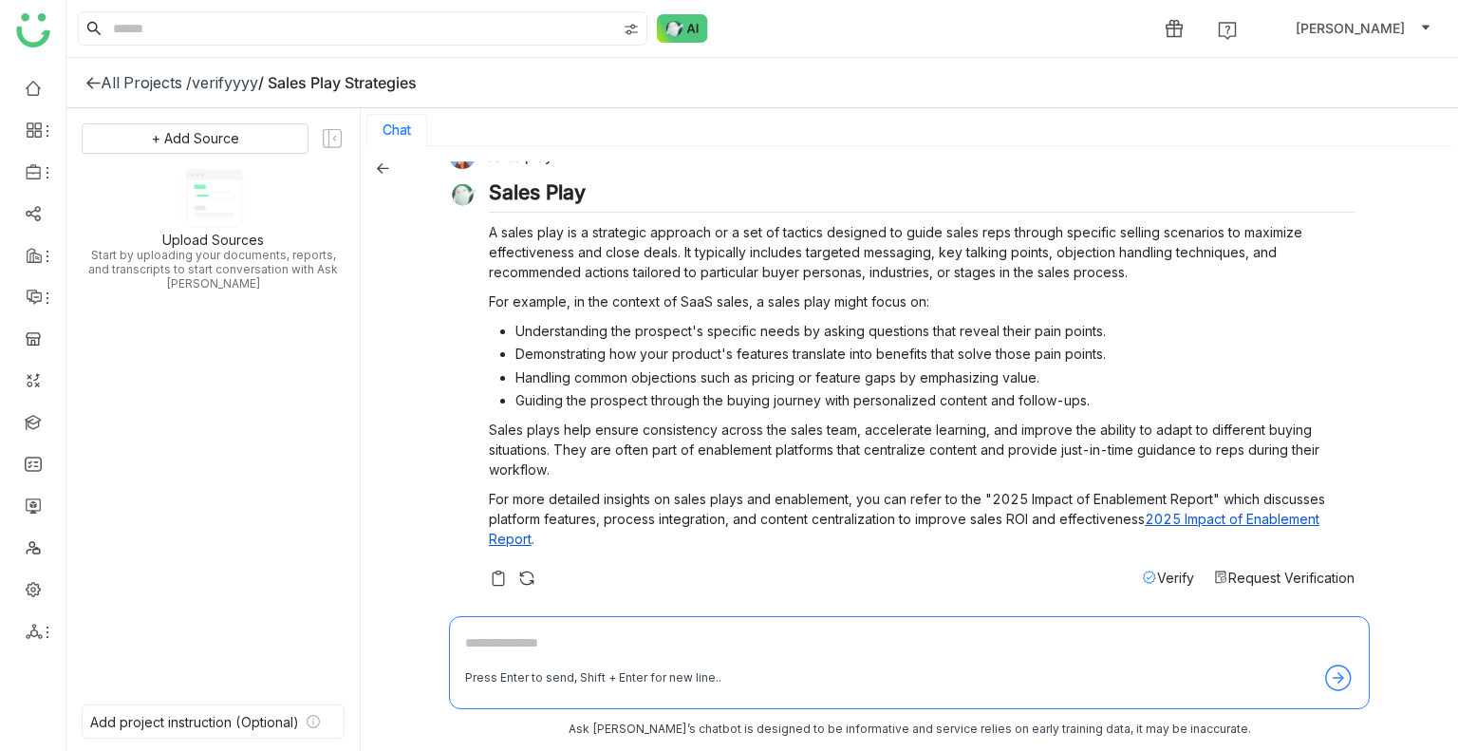
click at [254, 81] on div "verifyyyy" at bounding box center [225, 82] width 66 height 19
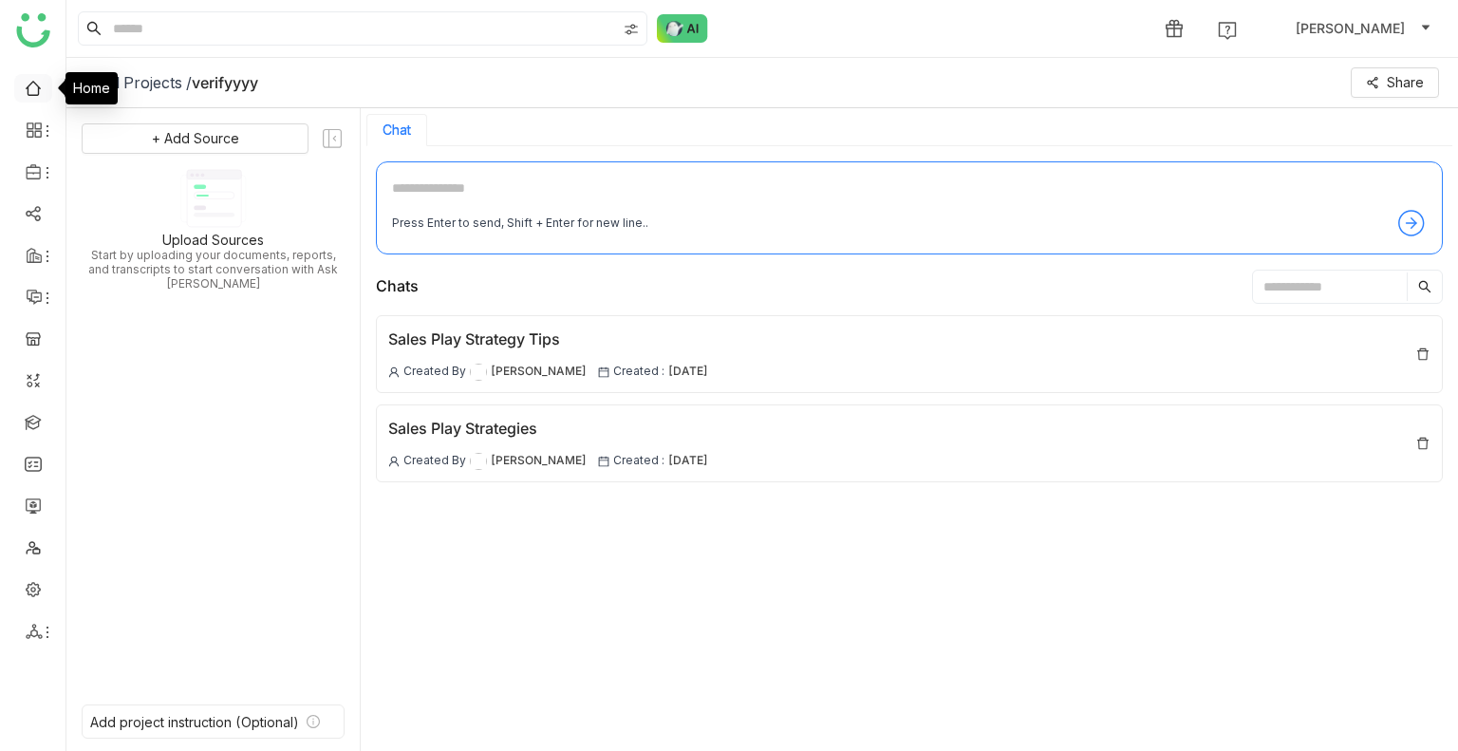
click at [27, 86] on link at bounding box center [33, 87] width 17 height 16
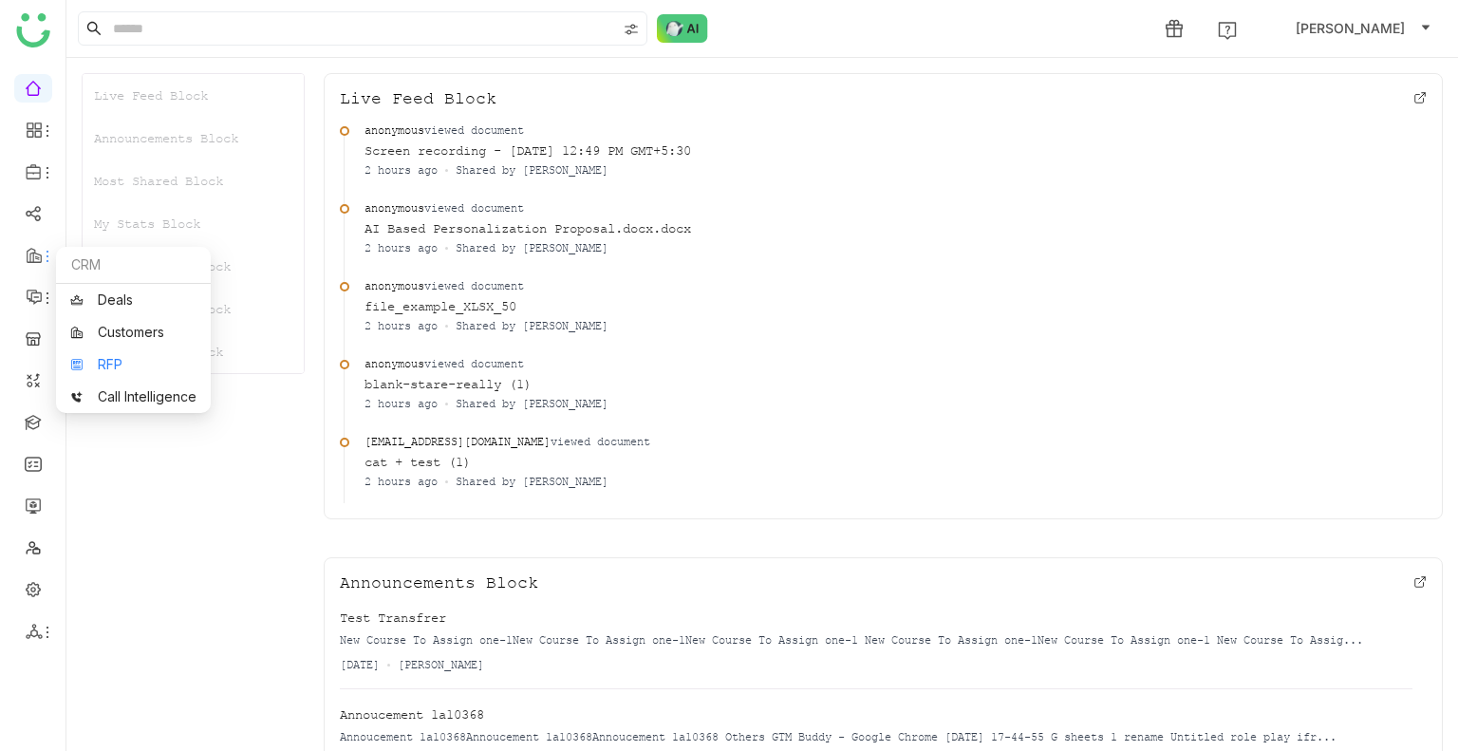
click at [119, 366] on link "RFP" at bounding box center [133, 364] width 126 height 13
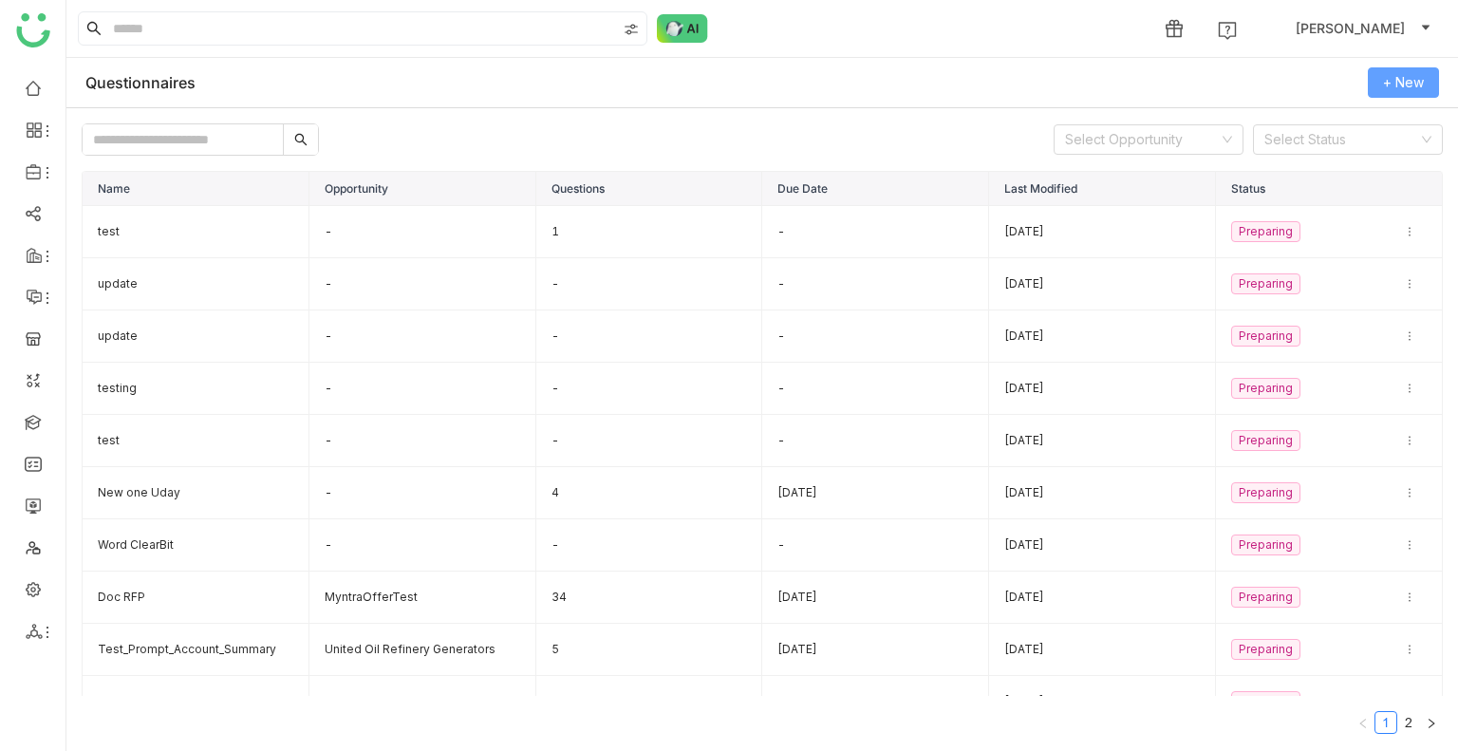
click at [1398, 82] on span "+ New" at bounding box center [1403, 82] width 41 height 21
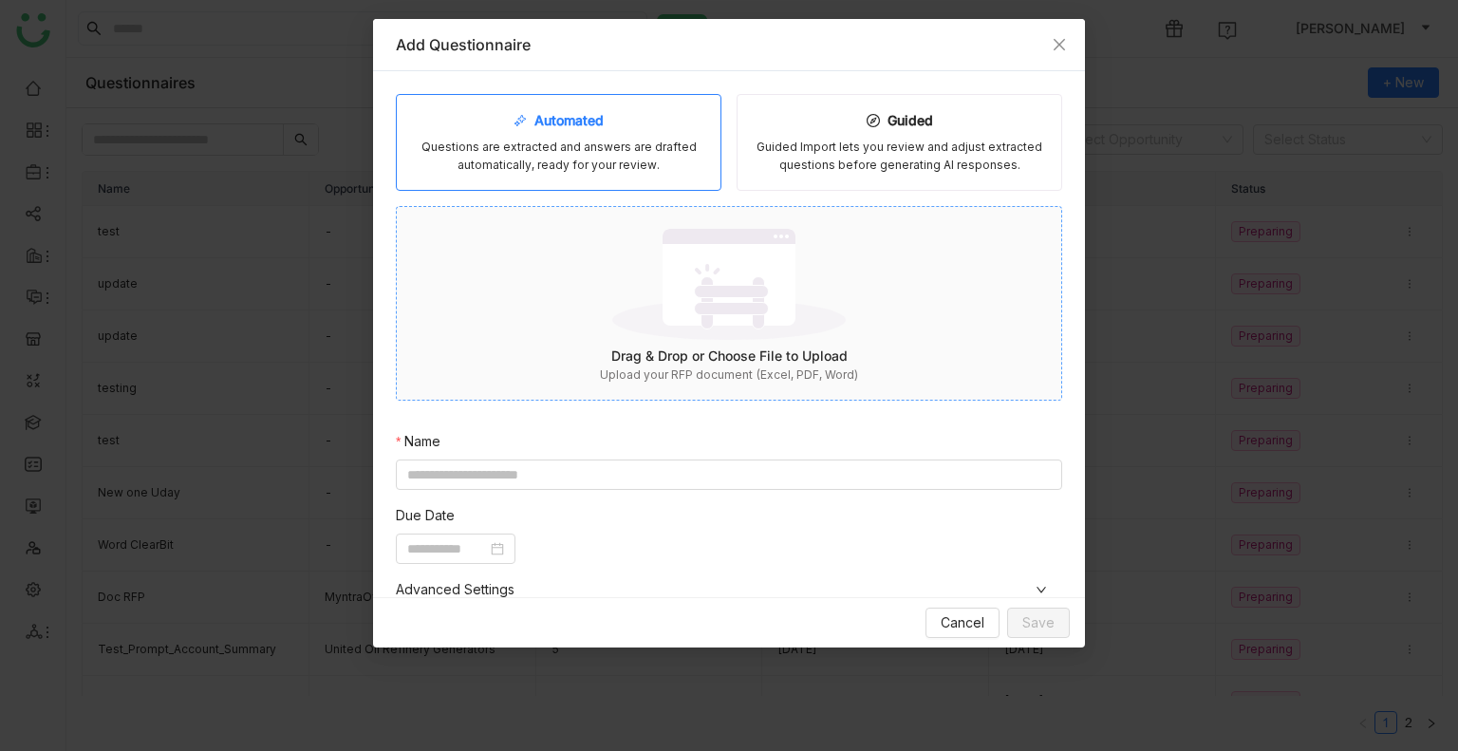
click at [629, 317] on img at bounding box center [729, 283] width 234 height 123
click at [532, 467] on div "Automated Questions are extracted and answers are drafted automatically, ready …" at bounding box center [729, 514] width 667 height 840
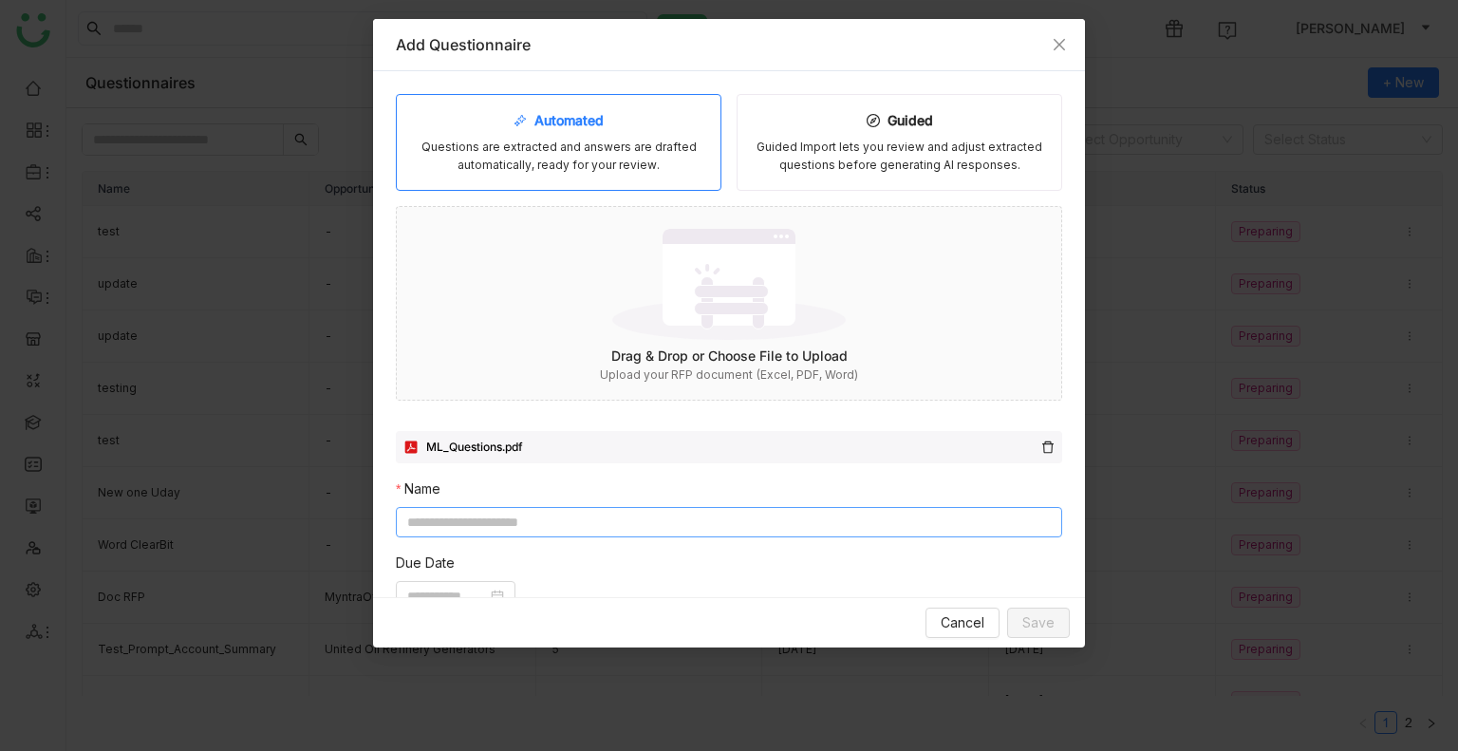
click at [502, 522] on input at bounding box center [729, 522] width 667 height 30
type input "*"
type input "**********"
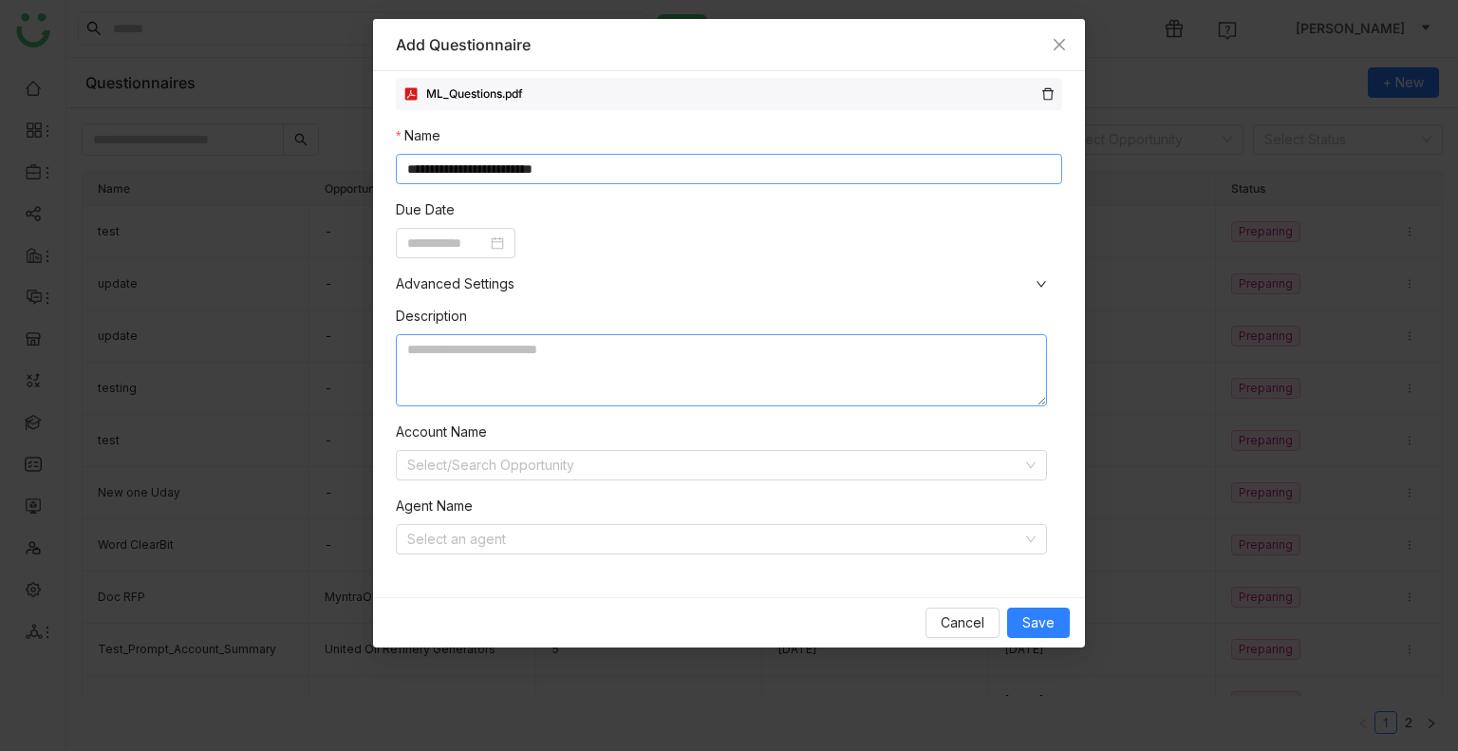
scroll to position [359, 0]
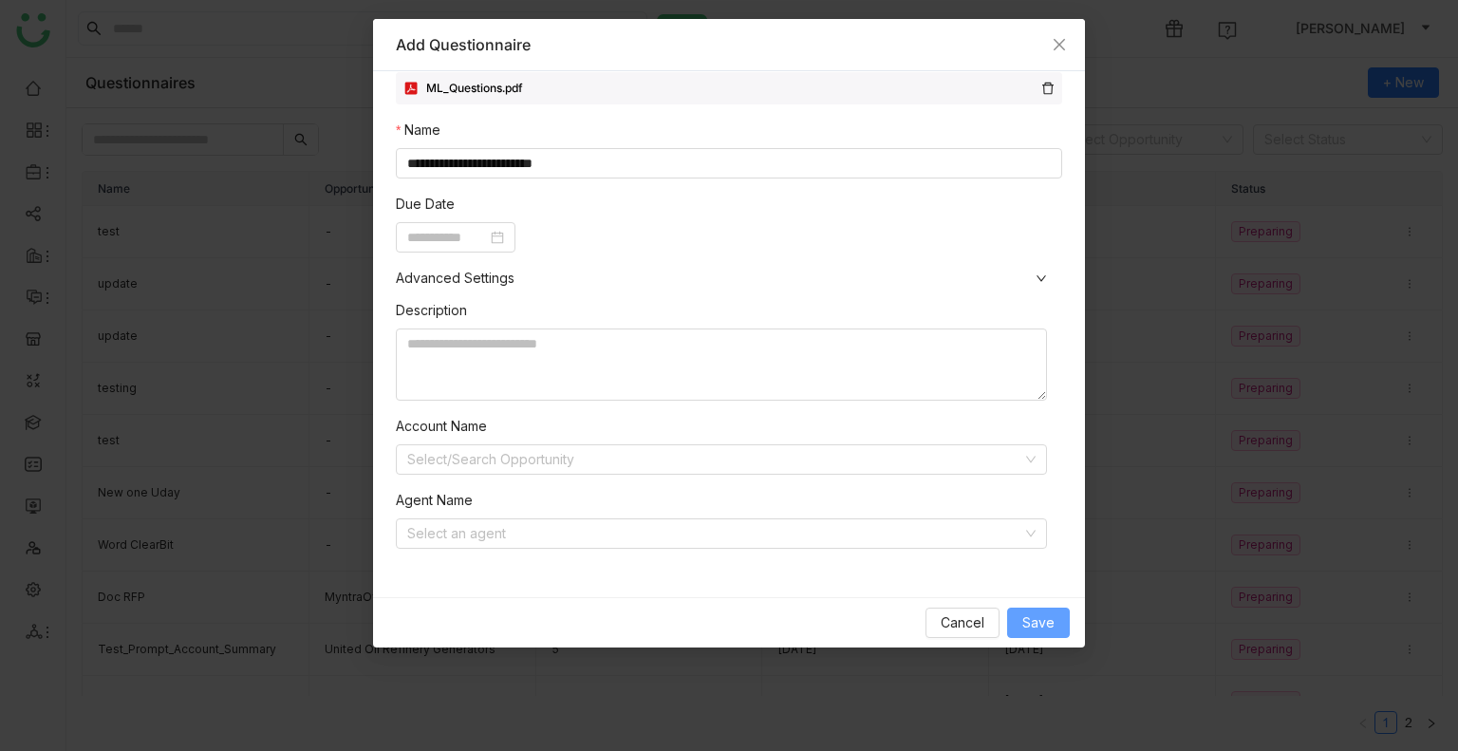
click at [1041, 621] on span "Save" at bounding box center [1039, 622] width 32 height 21
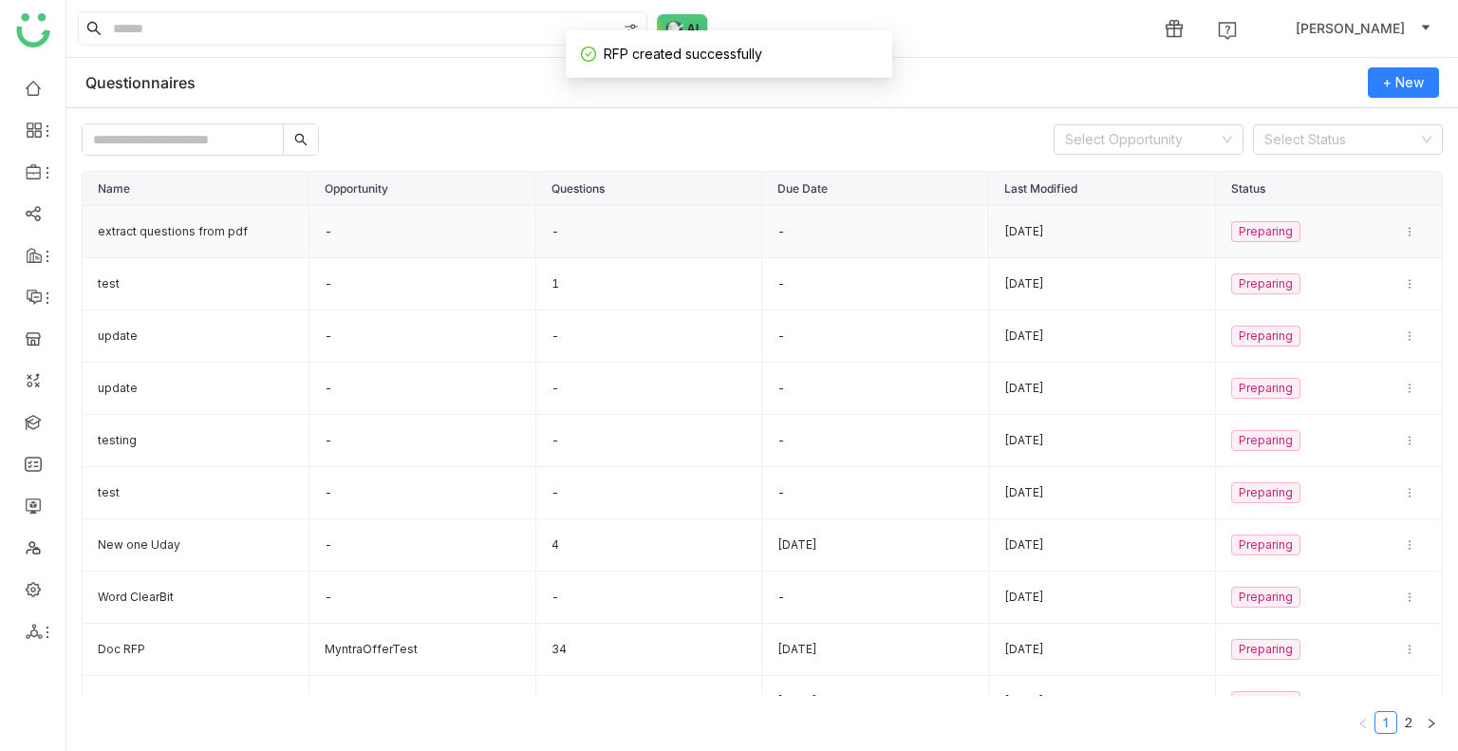
click at [173, 233] on td "extract questions from pdf" at bounding box center [196, 232] width 227 height 52
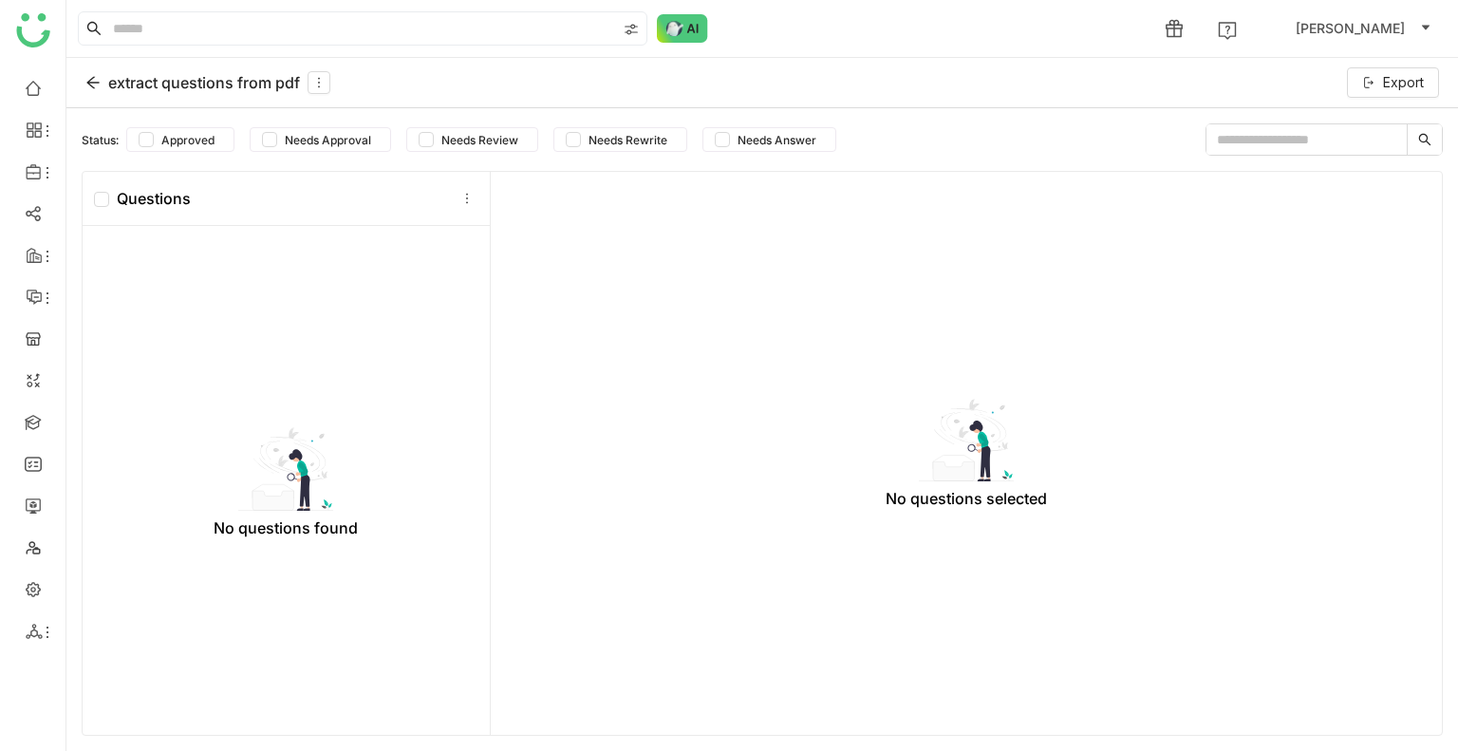
click at [87, 77] on icon at bounding box center [92, 82] width 15 height 15
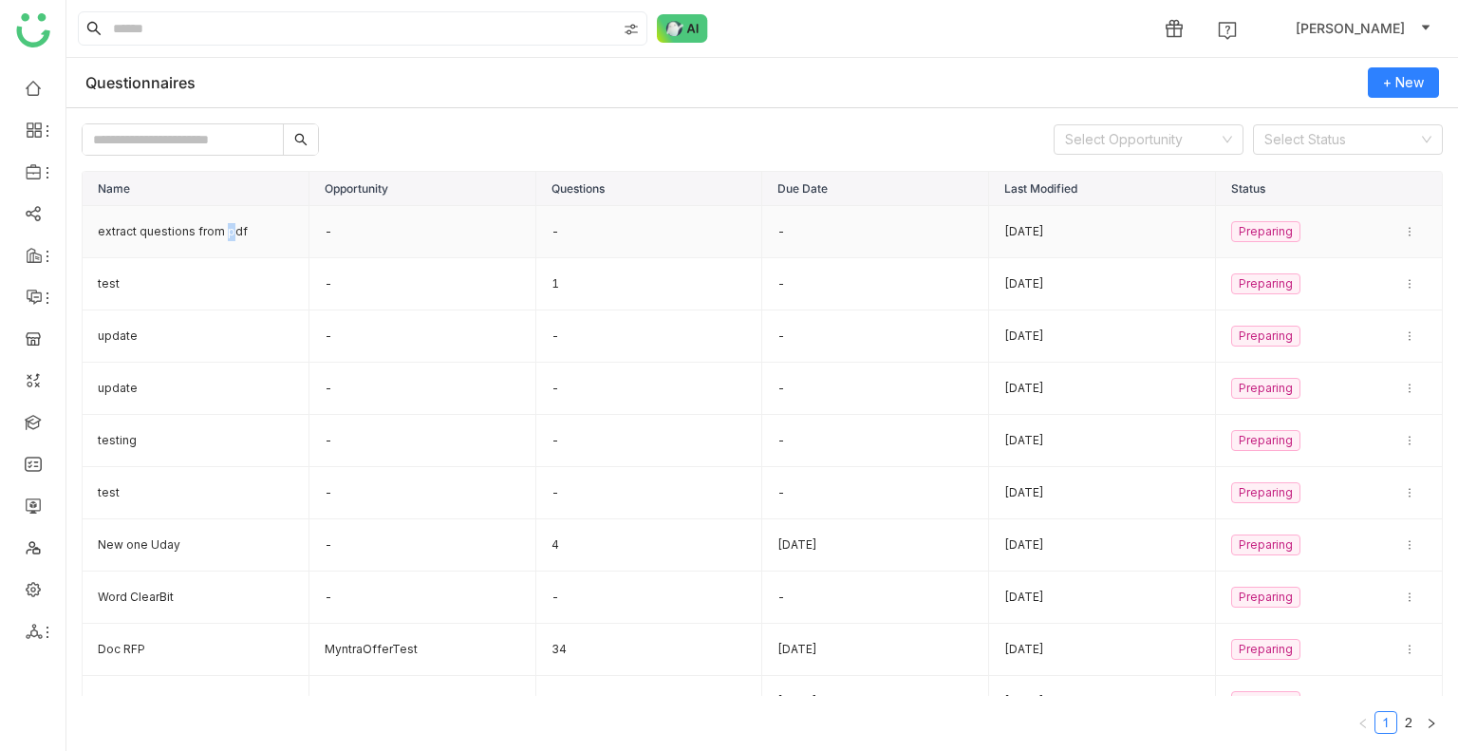
click at [225, 231] on td "extract questions from pdf" at bounding box center [196, 232] width 227 height 52
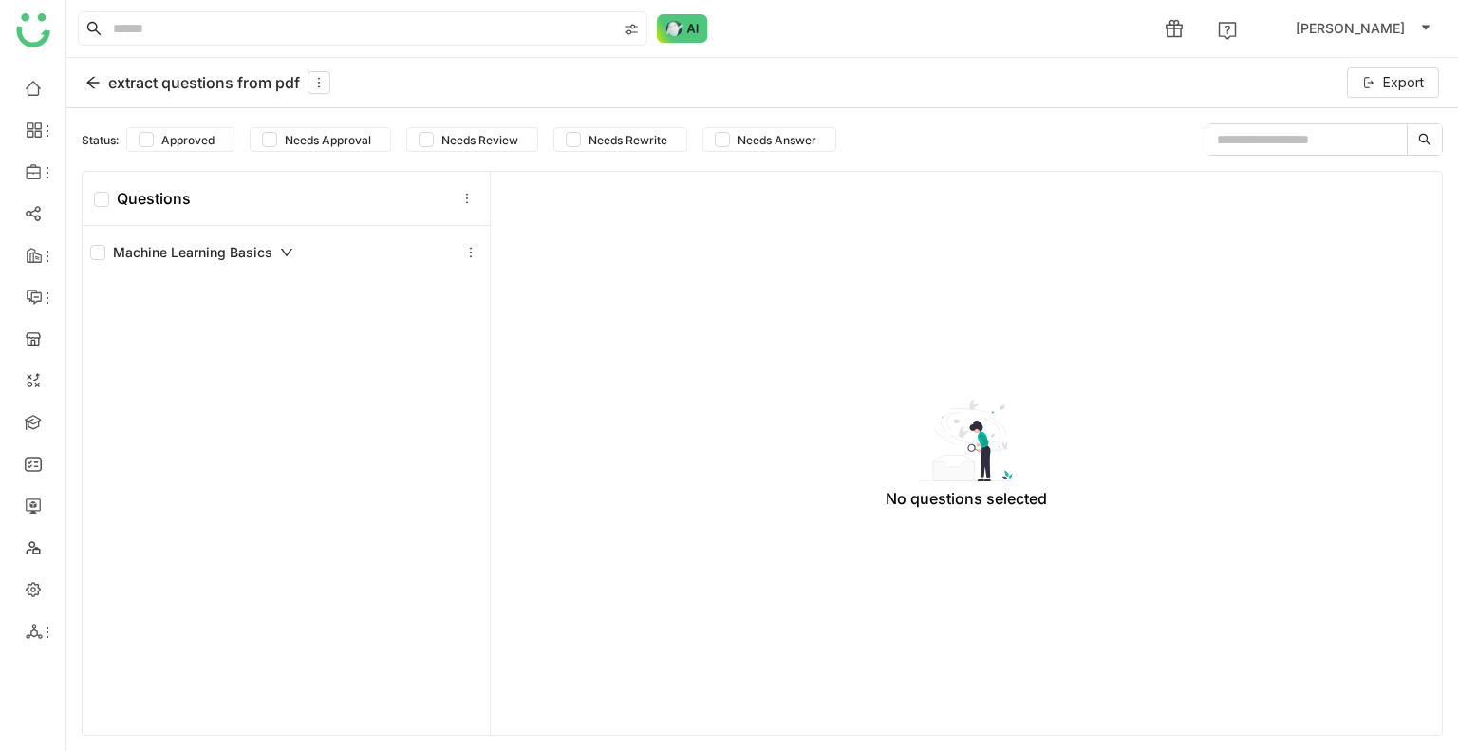
click at [282, 254] on icon at bounding box center [286, 252] width 13 height 13
click at [91, 86] on icon at bounding box center [92, 82] width 15 height 15
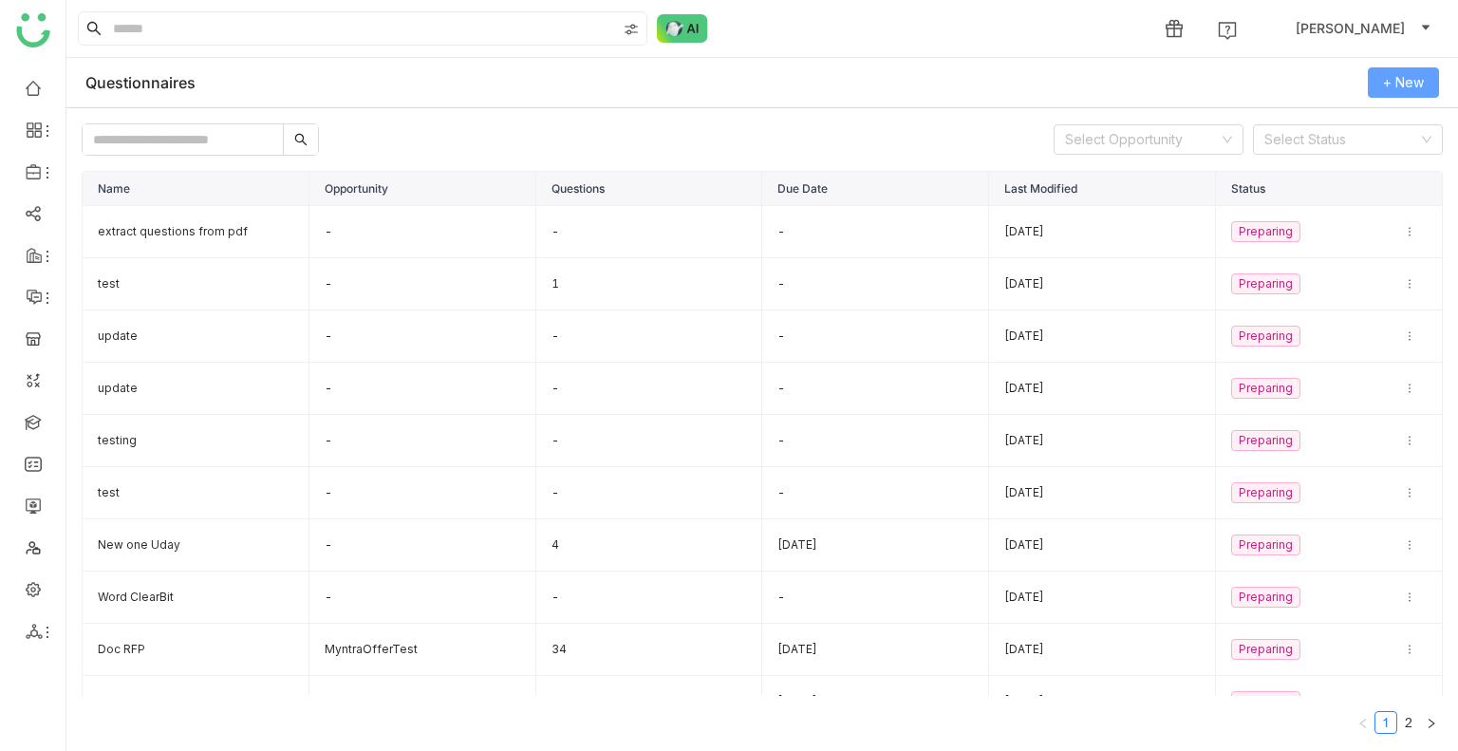
click at [1381, 86] on button "+ New" at bounding box center [1403, 82] width 71 height 30
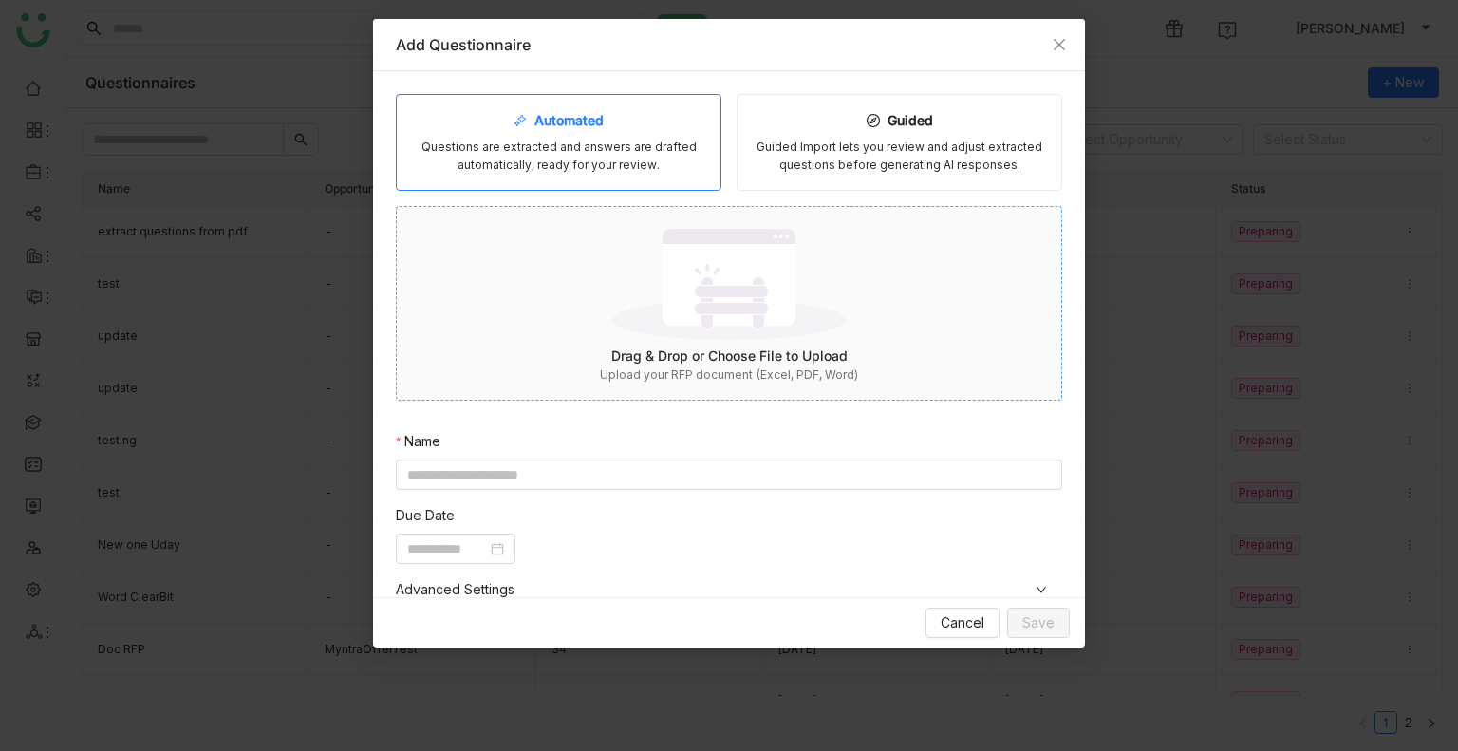
click at [639, 309] on img at bounding box center [729, 283] width 234 height 123
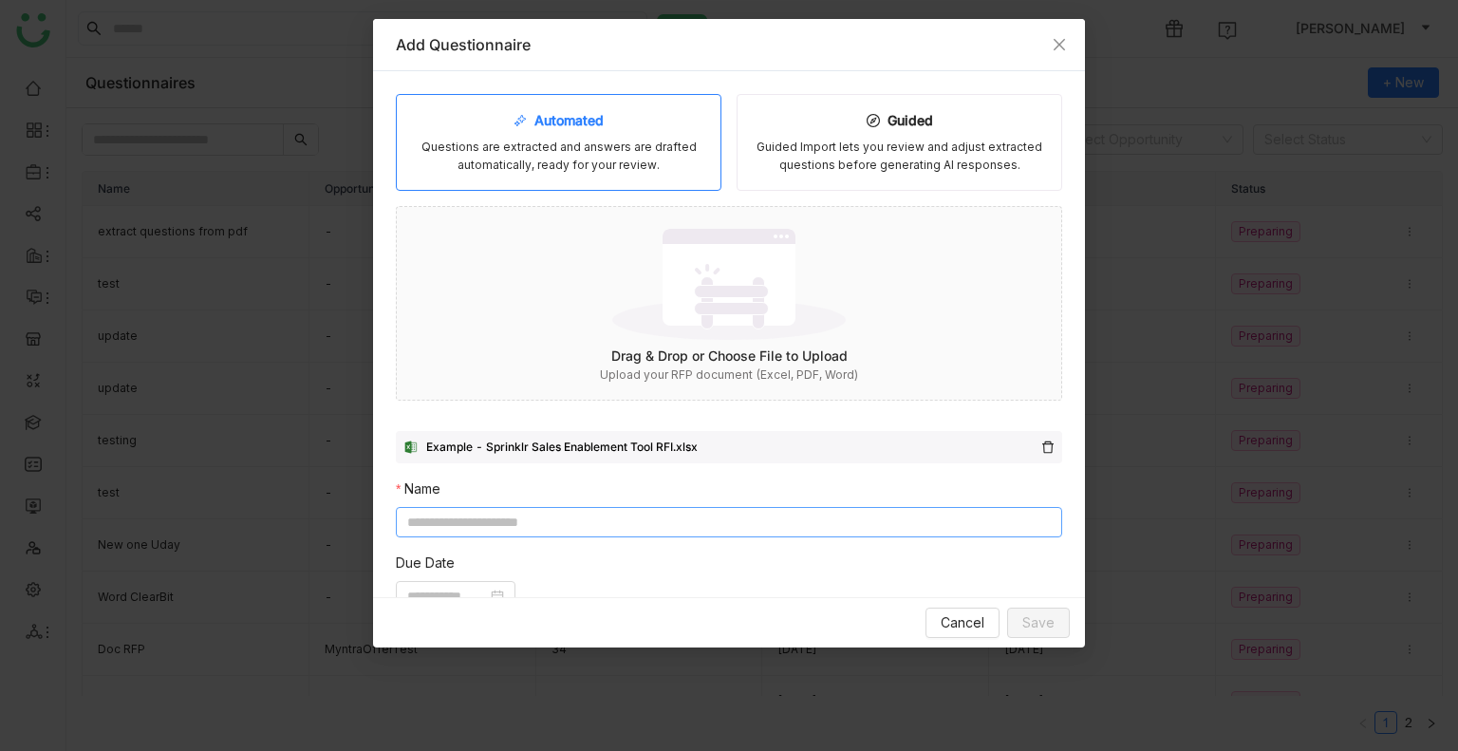
click at [493, 526] on input at bounding box center [729, 522] width 667 height 30
type input "*"
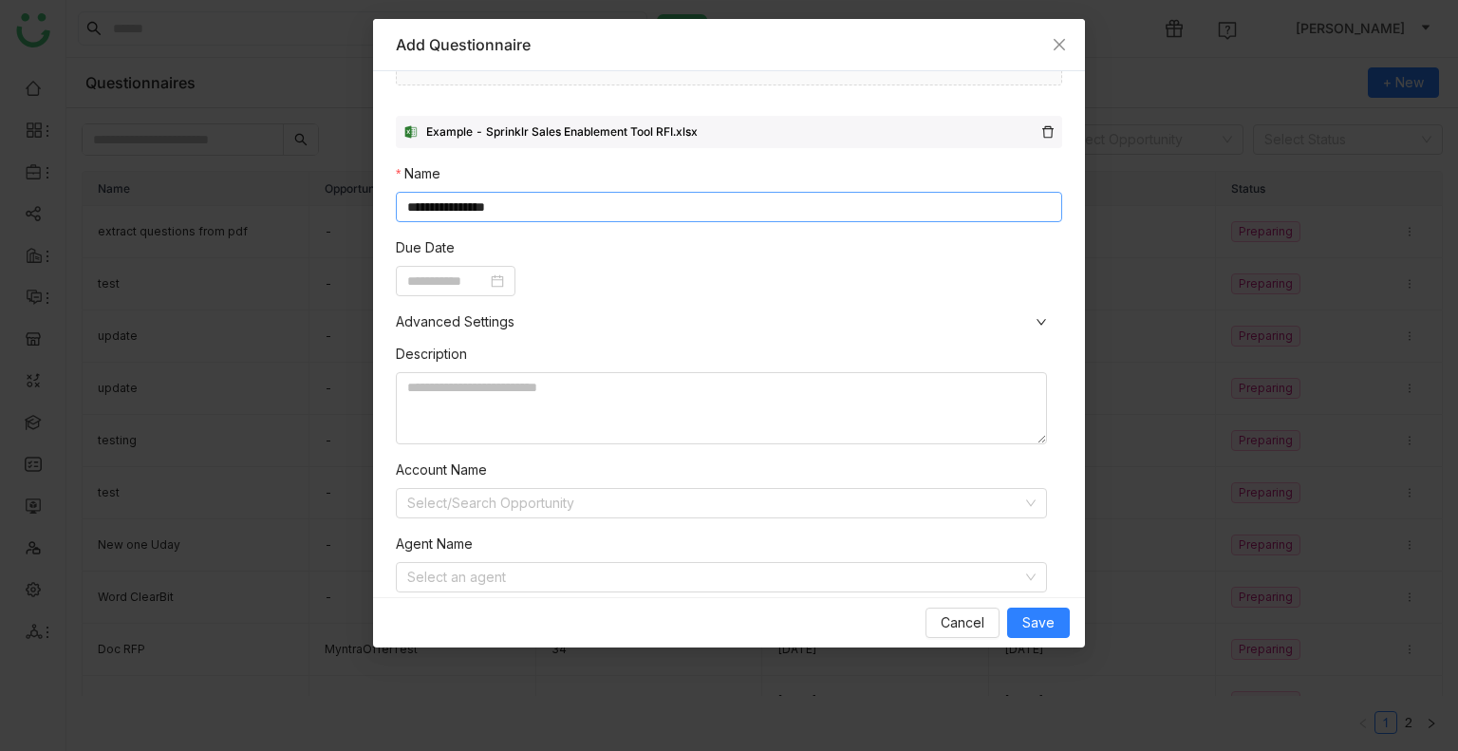
scroll to position [359, 0]
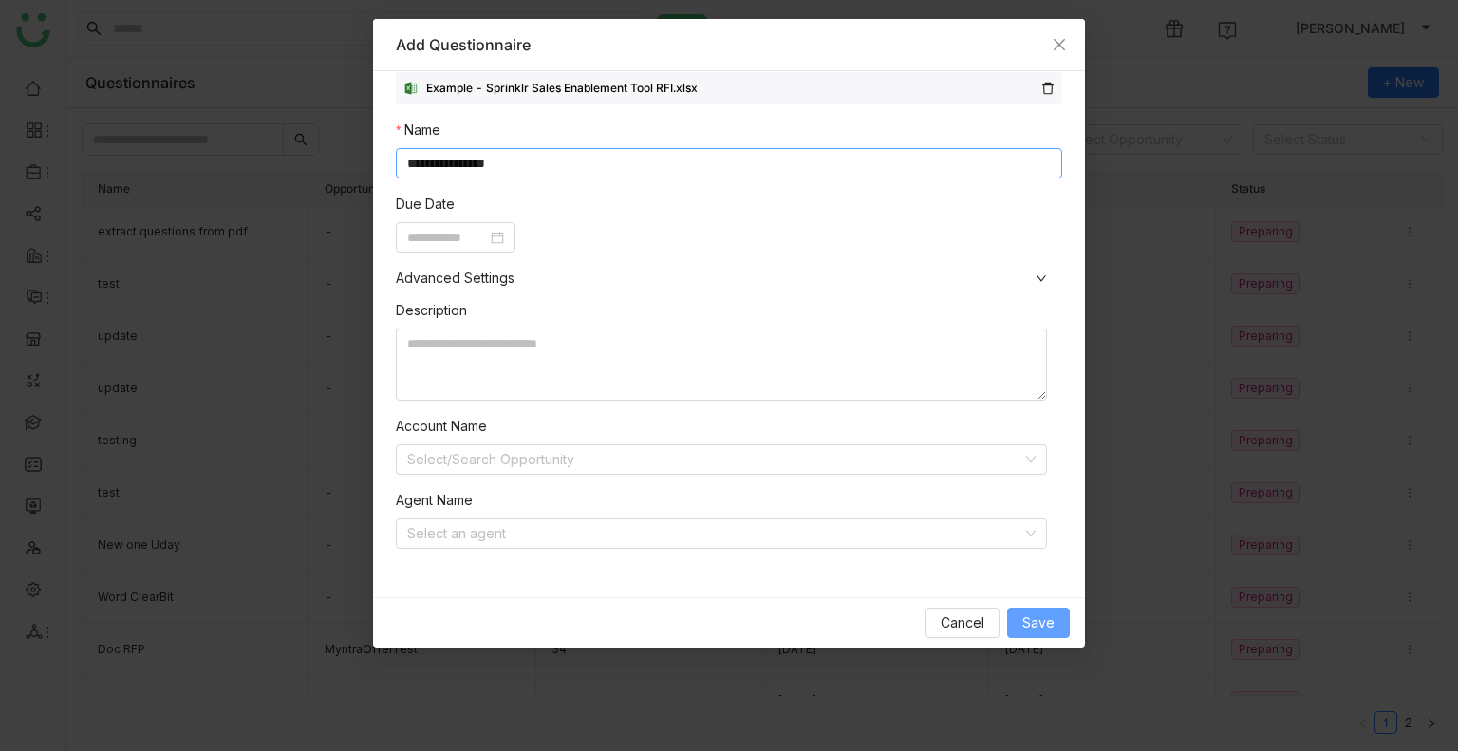
type input "**********"
click at [1048, 621] on span "Save" at bounding box center [1039, 622] width 32 height 21
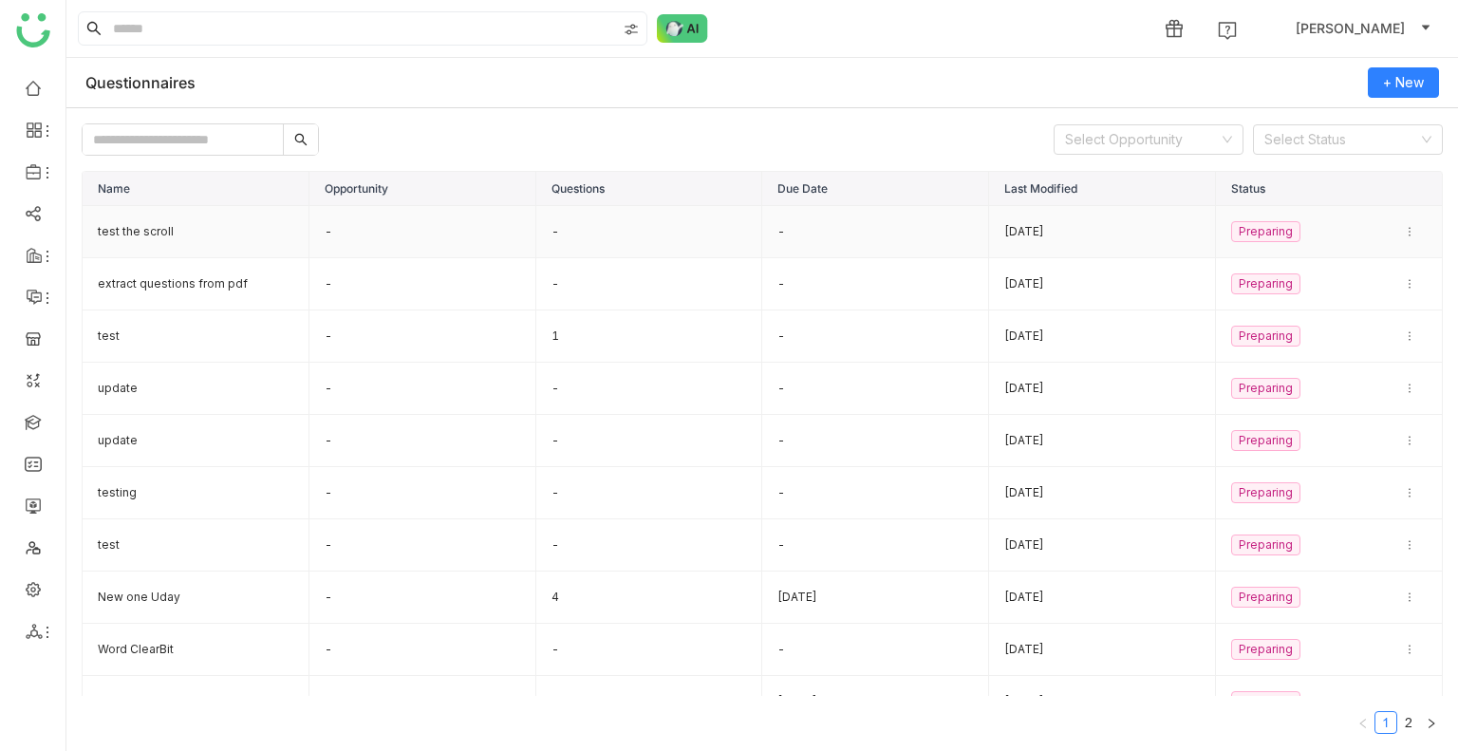
click at [127, 227] on td "test the scroll" at bounding box center [196, 232] width 227 height 52
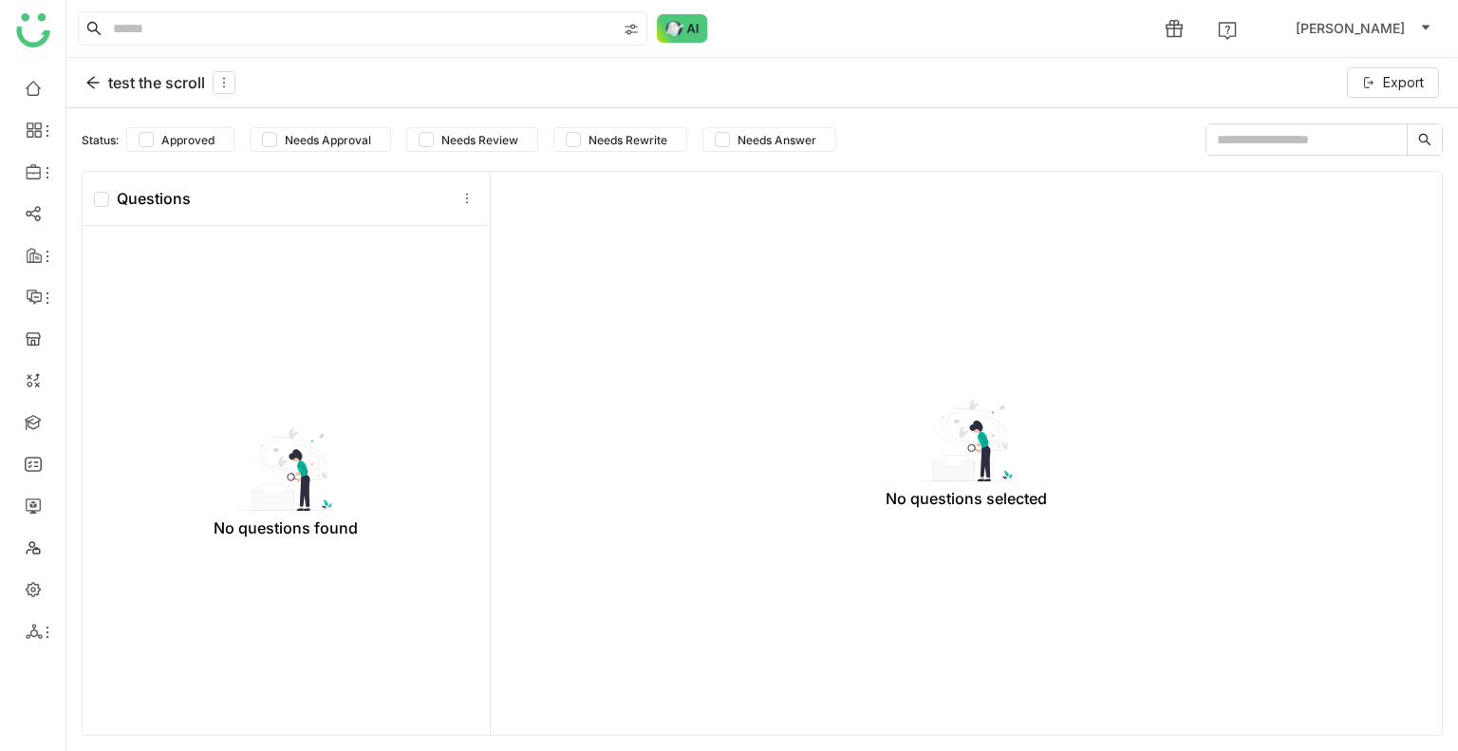
click at [102, 87] on div "test the scroll" at bounding box center [160, 82] width 150 height 23
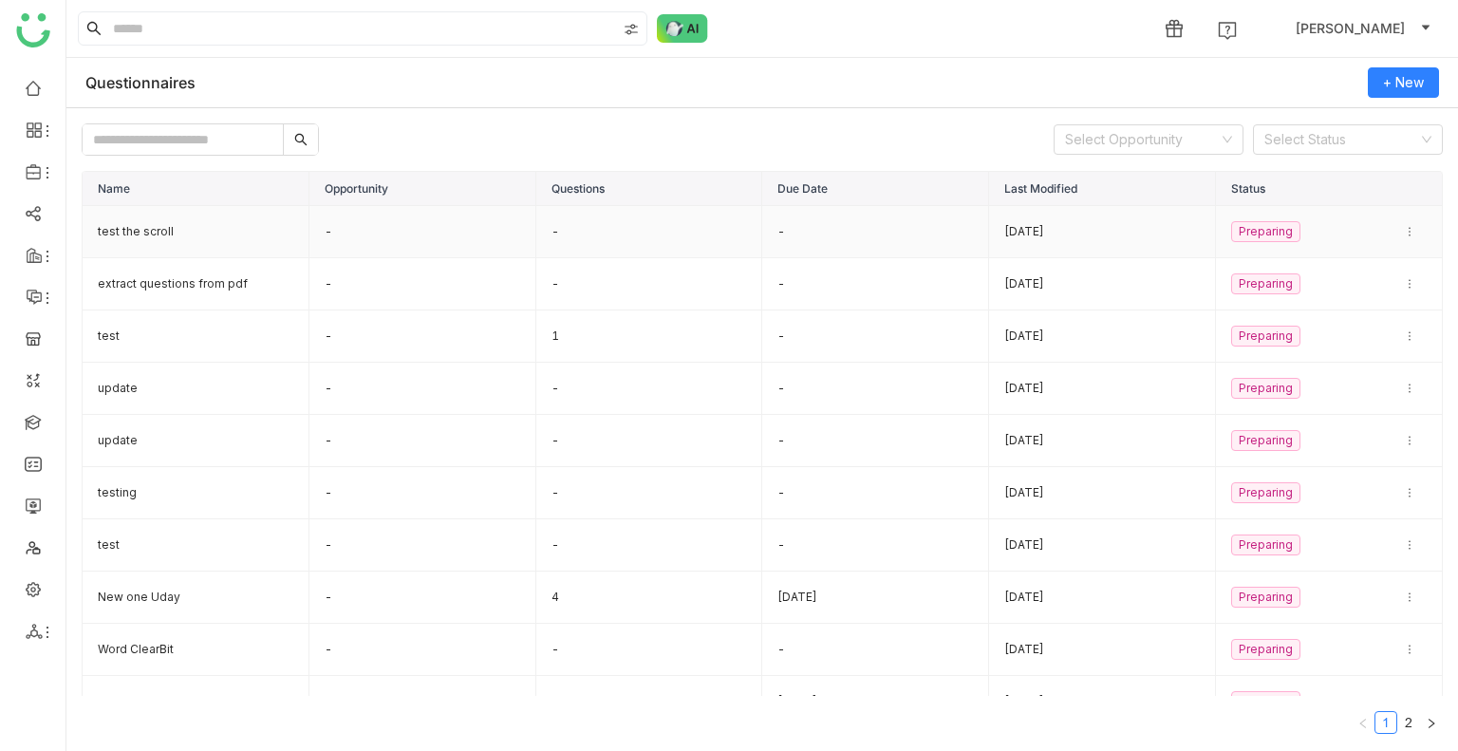
click at [140, 230] on td "test the scroll" at bounding box center [196, 232] width 227 height 52
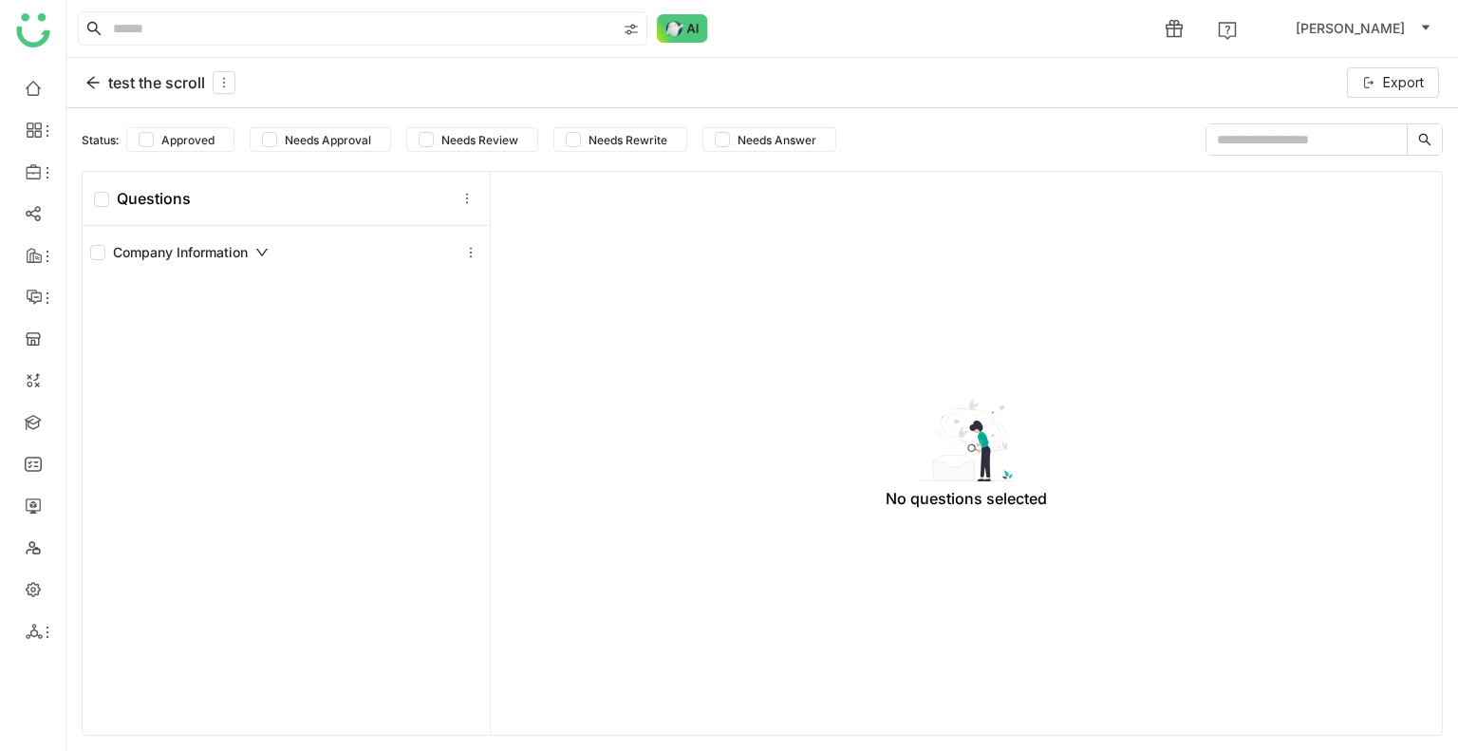
click at [258, 253] on icon at bounding box center [261, 252] width 13 height 13
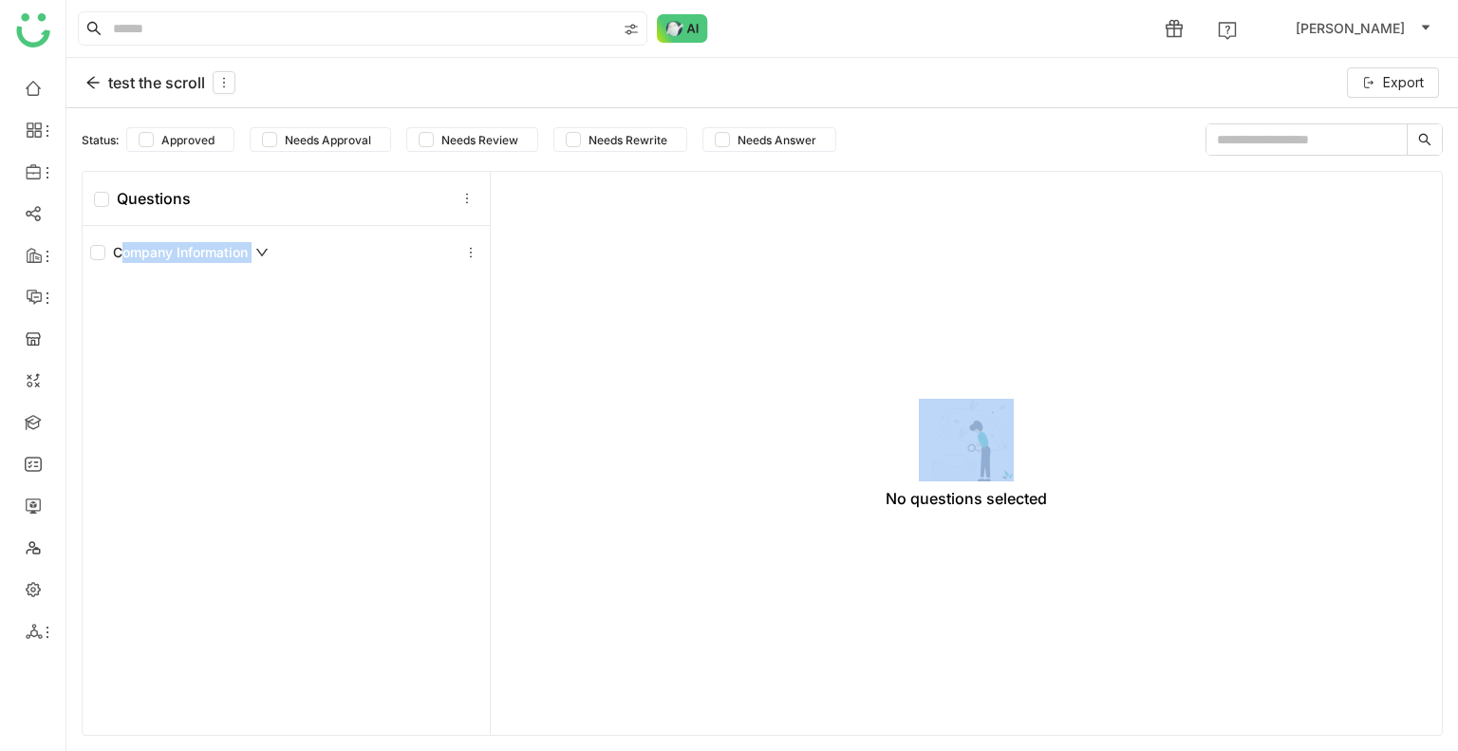
click at [258, 253] on icon at bounding box center [261, 252] width 13 height 13
click at [91, 86] on icon at bounding box center [92, 83] width 12 height 12
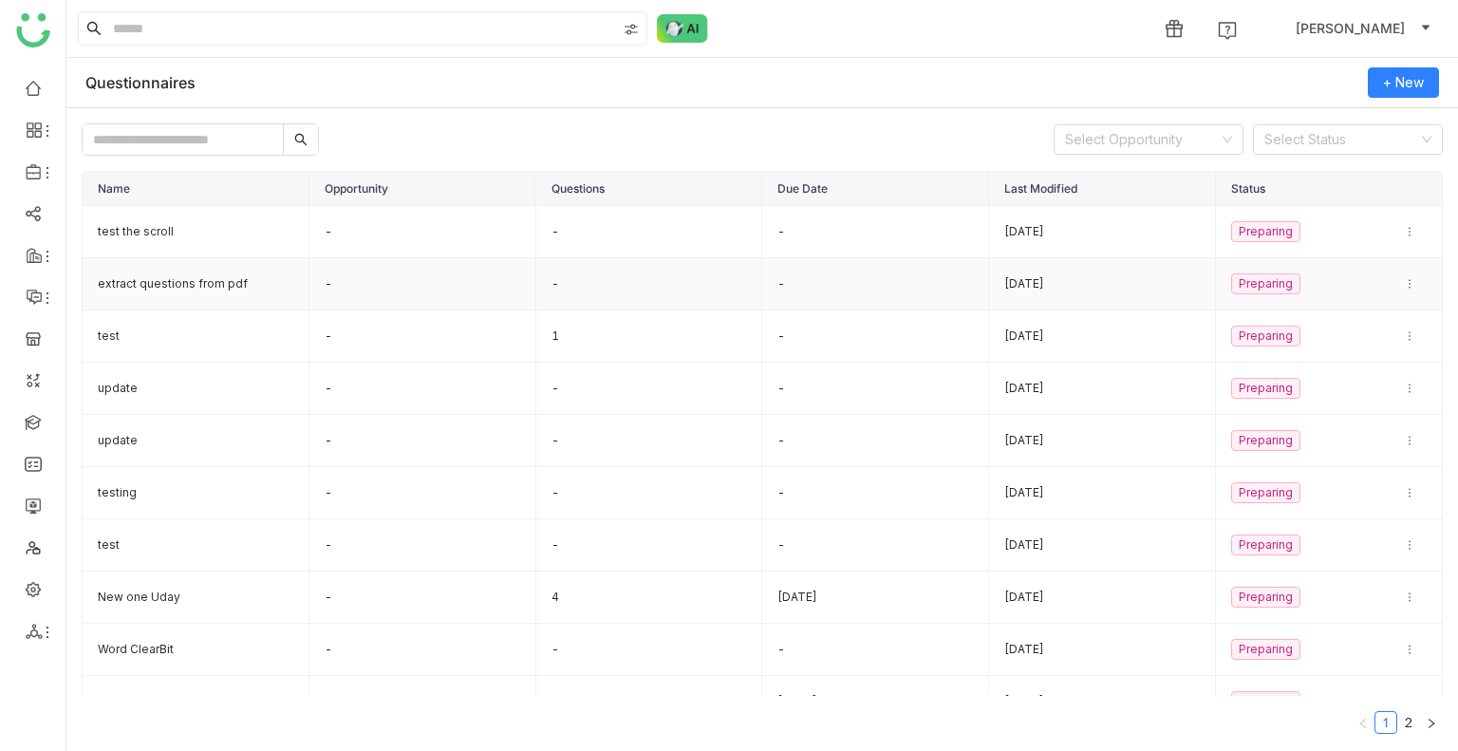
click at [214, 281] on td "extract questions from pdf" at bounding box center [196, 284] width 227 height 52
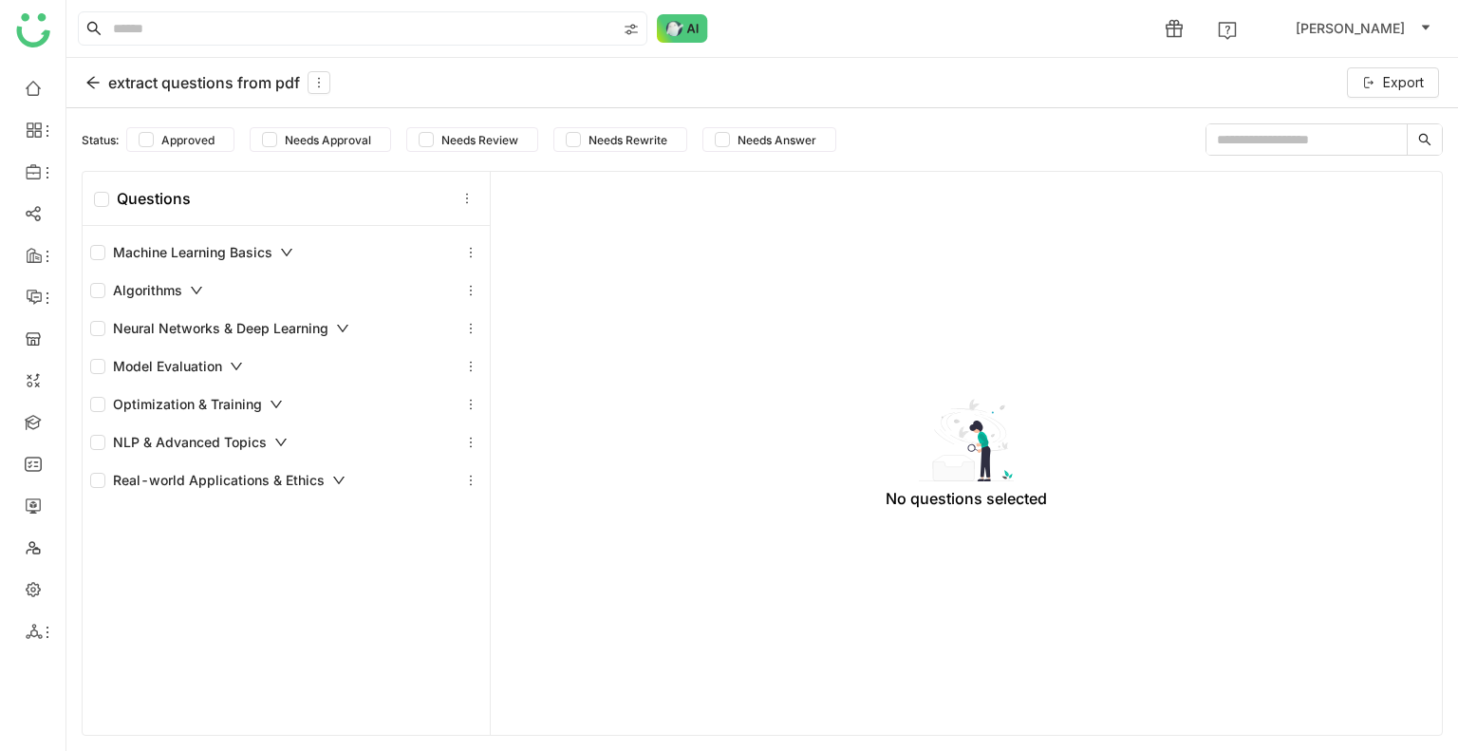
click at [193, 284] on icon at bounding box center [196, 290] width 13 height 13
click at [190, 285] on icon at bounding box center [196, 290] width 13 height 13
click at [286, 243] on div "Machine Learning Basics" at bounding box center [191, 252] width 203 height 21
click at [330, 327] on div "Neural Networks & Deep Learning" at bounding box center [219, 328] width 259 height 21
click at [233, 360] on icon at bounding box center [236, 366] width 13 height 13
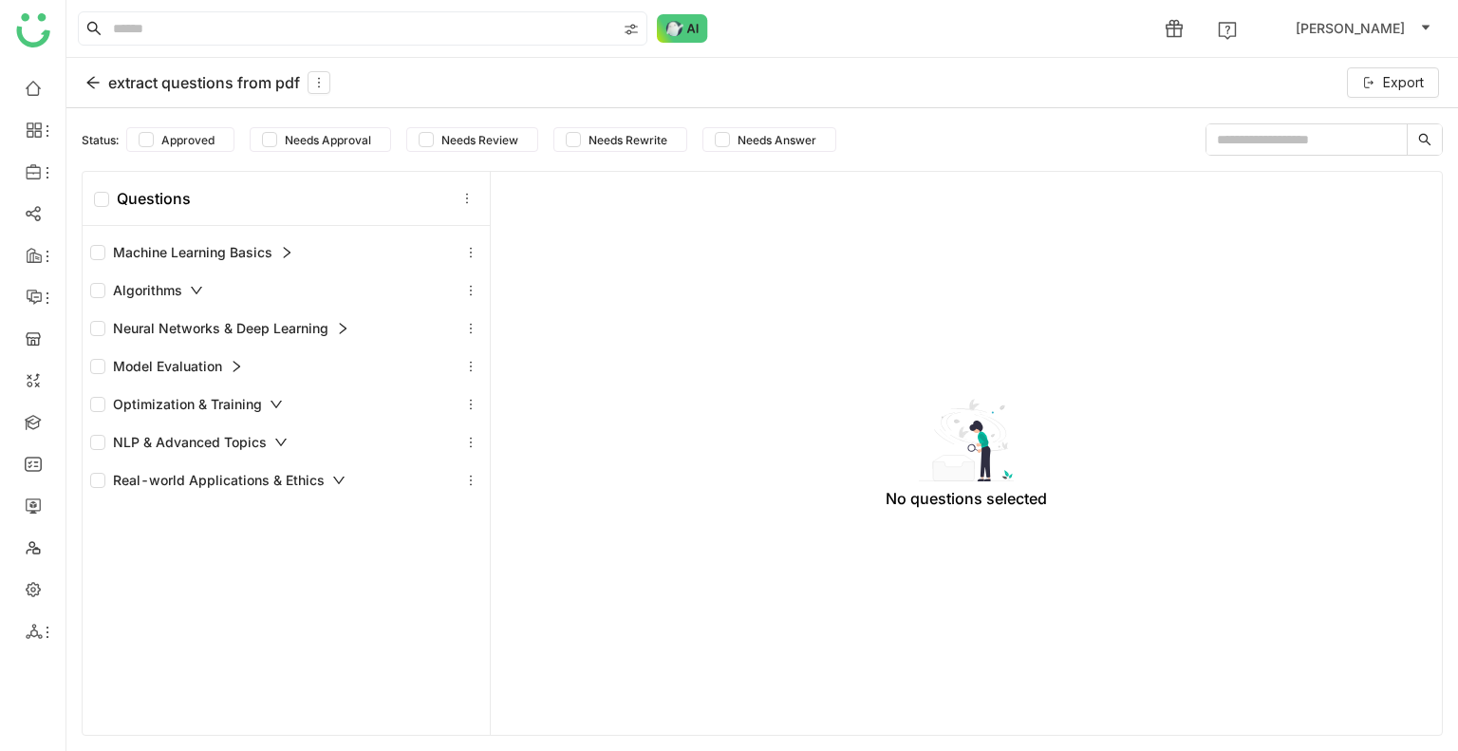
click at [277, 404] on icon at bounding box center [276, 404] width 13 height 13
click at [277, 438] on icon at bounding box center [280, 442] width 13 height 13
click at [332, 483] on icon at bounding box center [338, 480] width 13 height 13
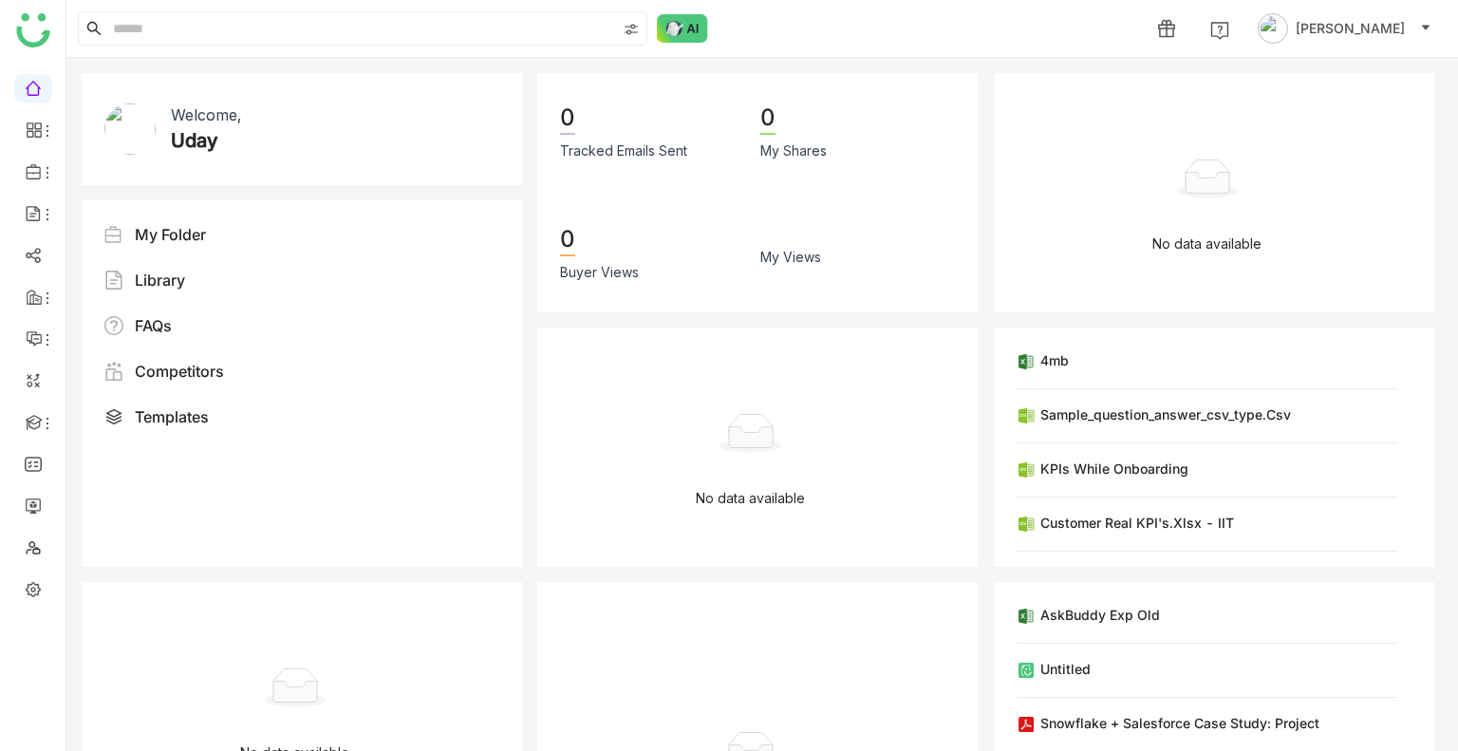
click at [0, 499] on ul at bounding box center [33, 339] width 66 height 556
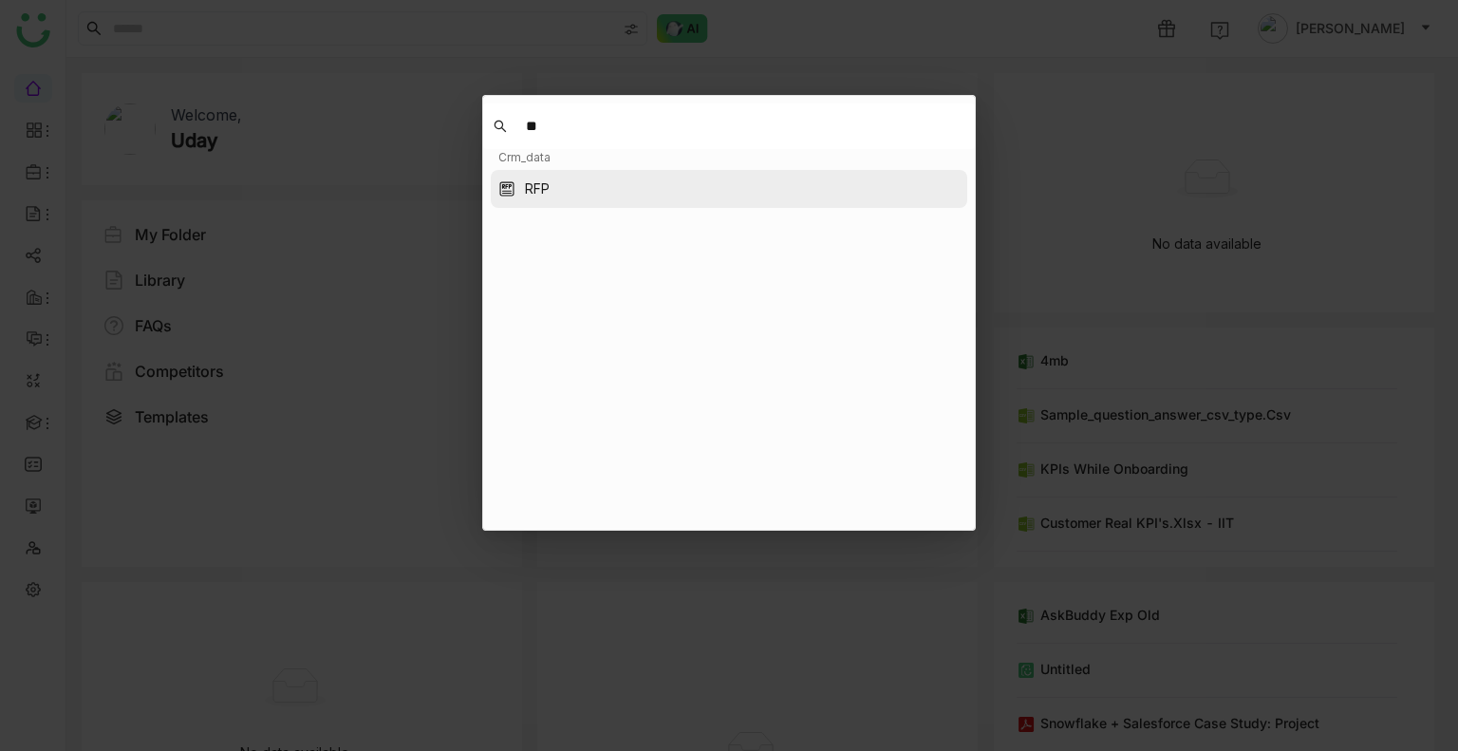
type input "**"
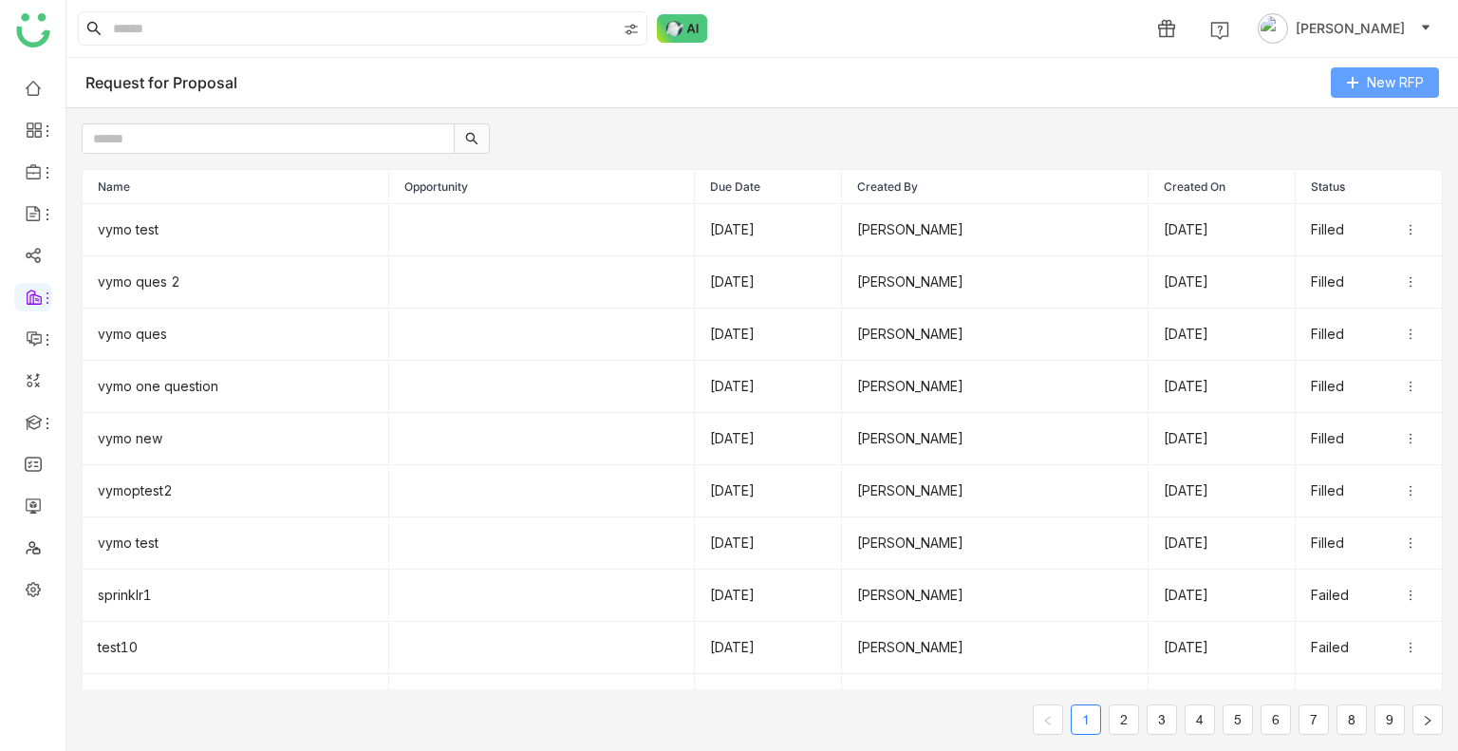
click at [1381, 83] on span "New RFP" at bounding box center [1395, 82] width 57 height 21
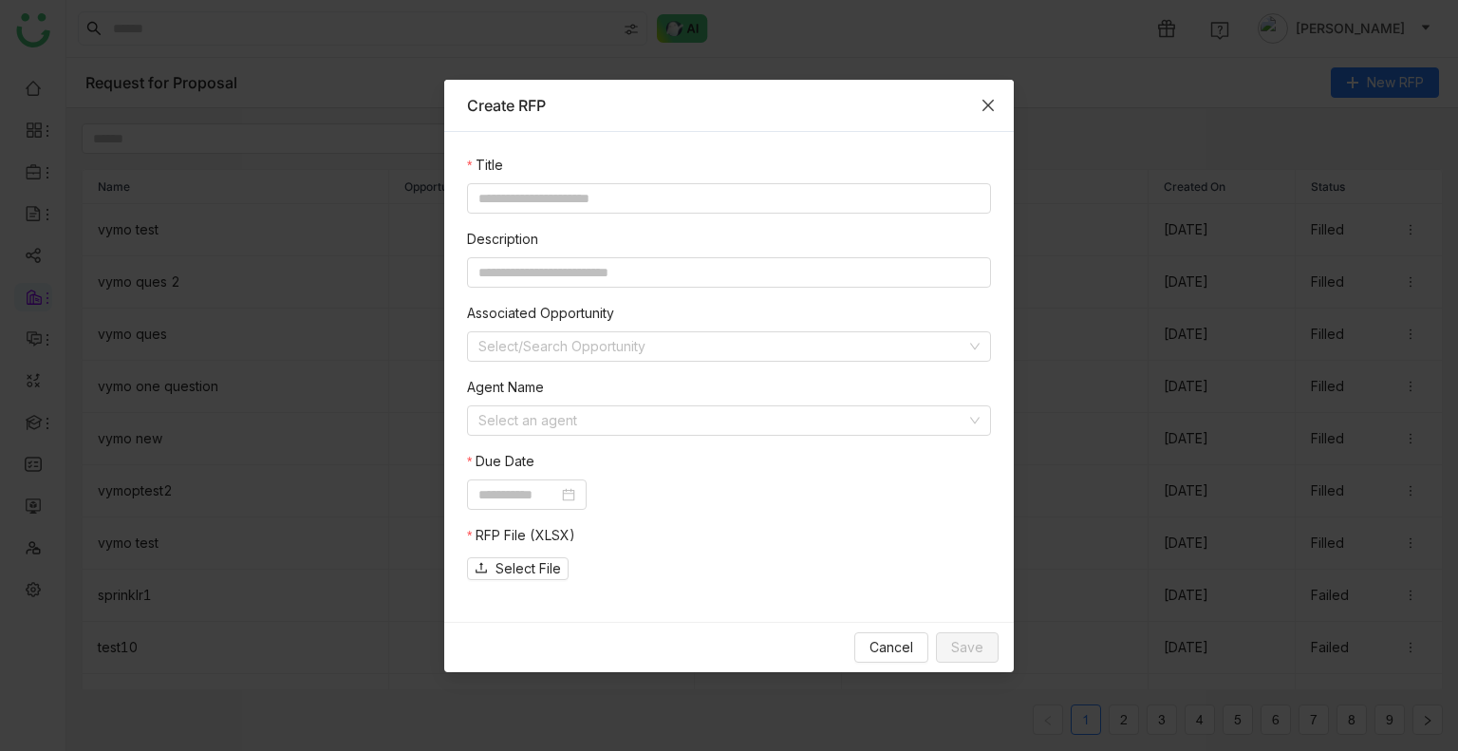
click at [983, 109] on icon "Close" at bounding box center [988, 105] width 15 height 15
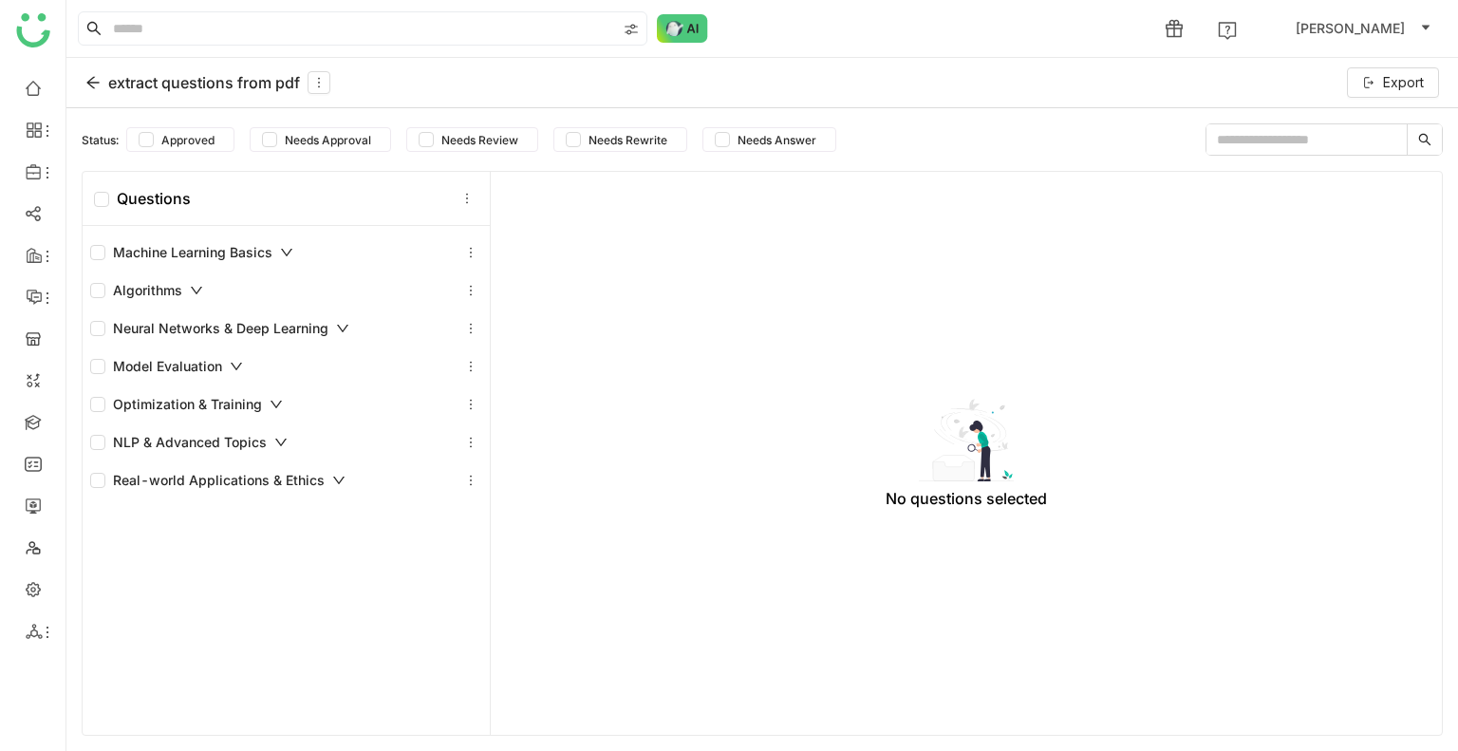
click at [190, 290] on icon at bounding box center [196, 290] width 13 height 13
click at [347, 335] on div "Neural Networks & Deep Learning" at bounding box center [219, 328] width 259 height 21
click at [292, 248] on icon at bounding box center [286, 252] width 13 height 13
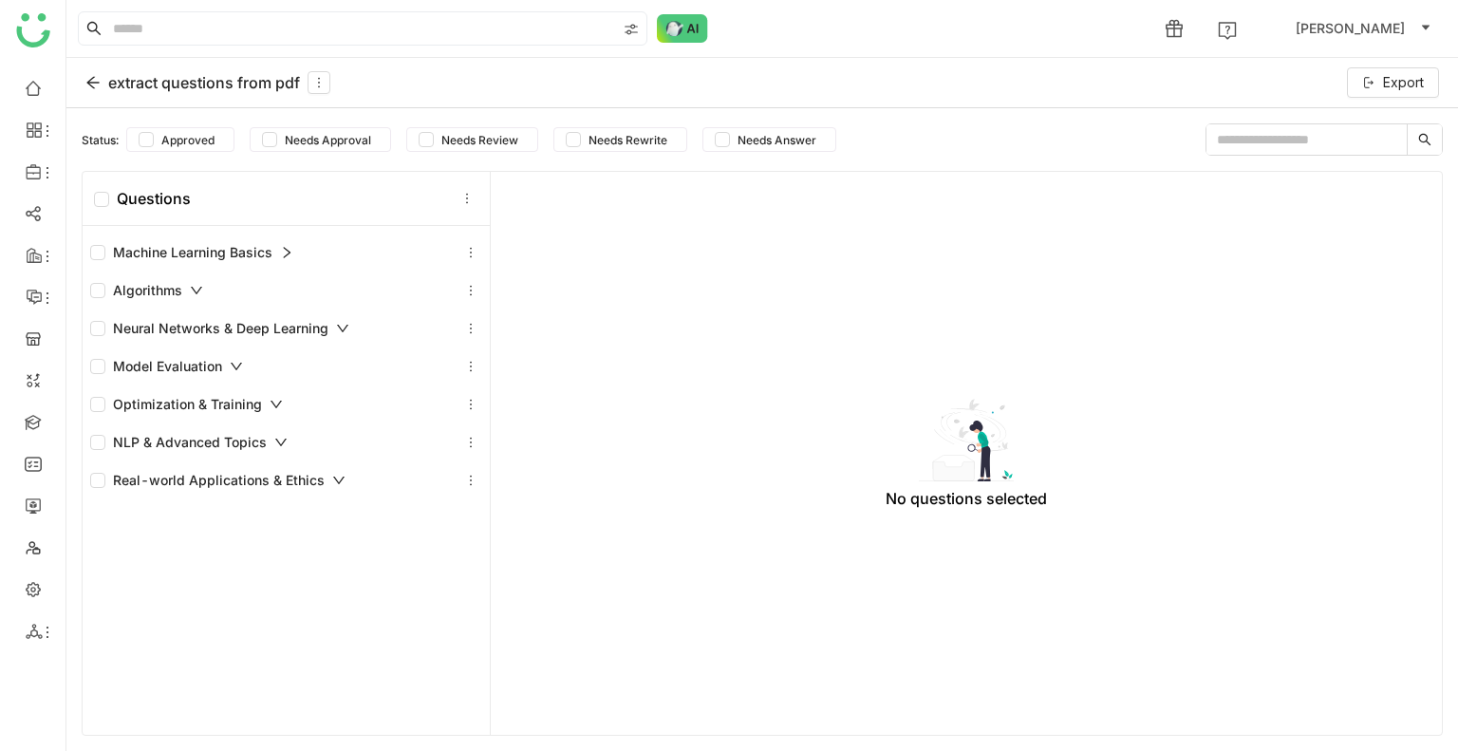
click at [291, 247] on icon at bounding box center [286, 252] width 13 height 13
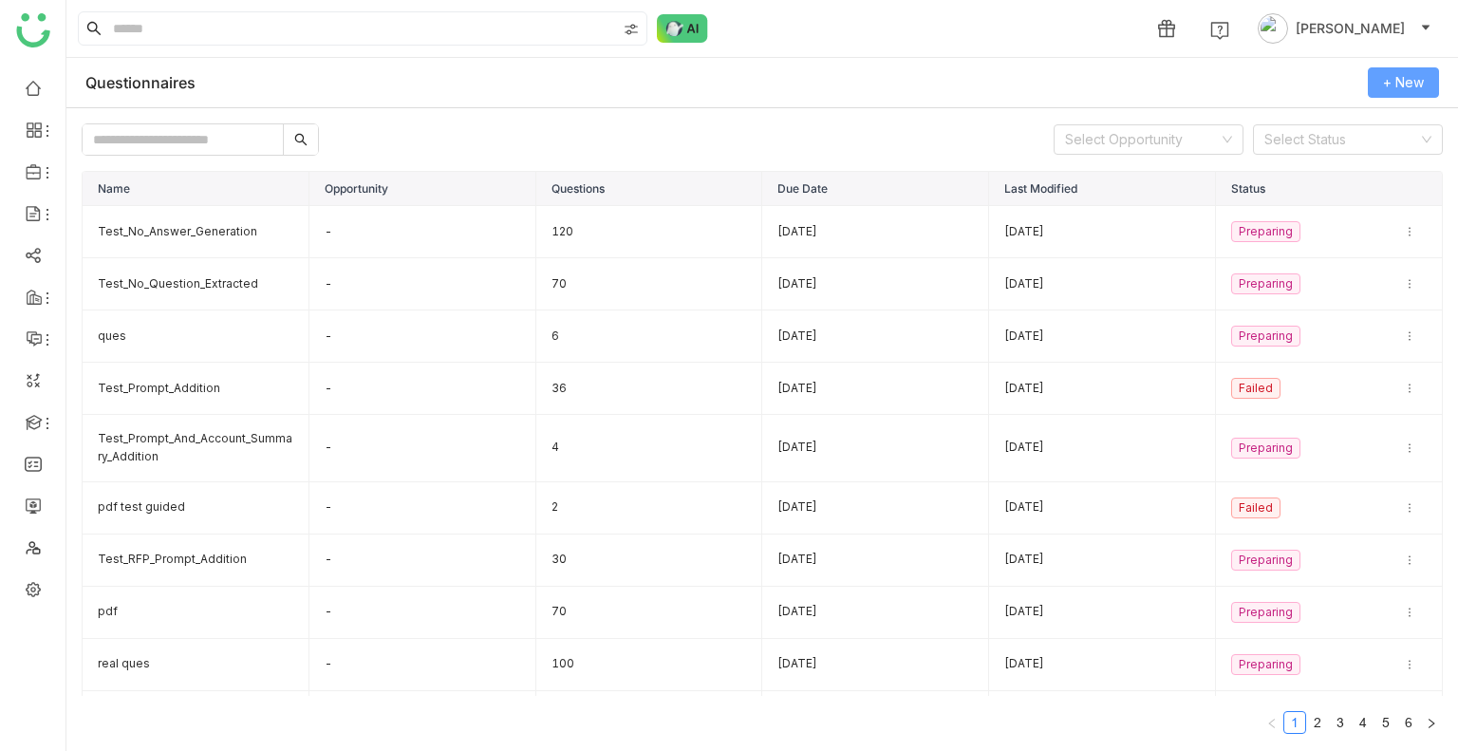
click at [1402, 83] on span "+ New" at bounding box center [1403, 82] width 41 height 21
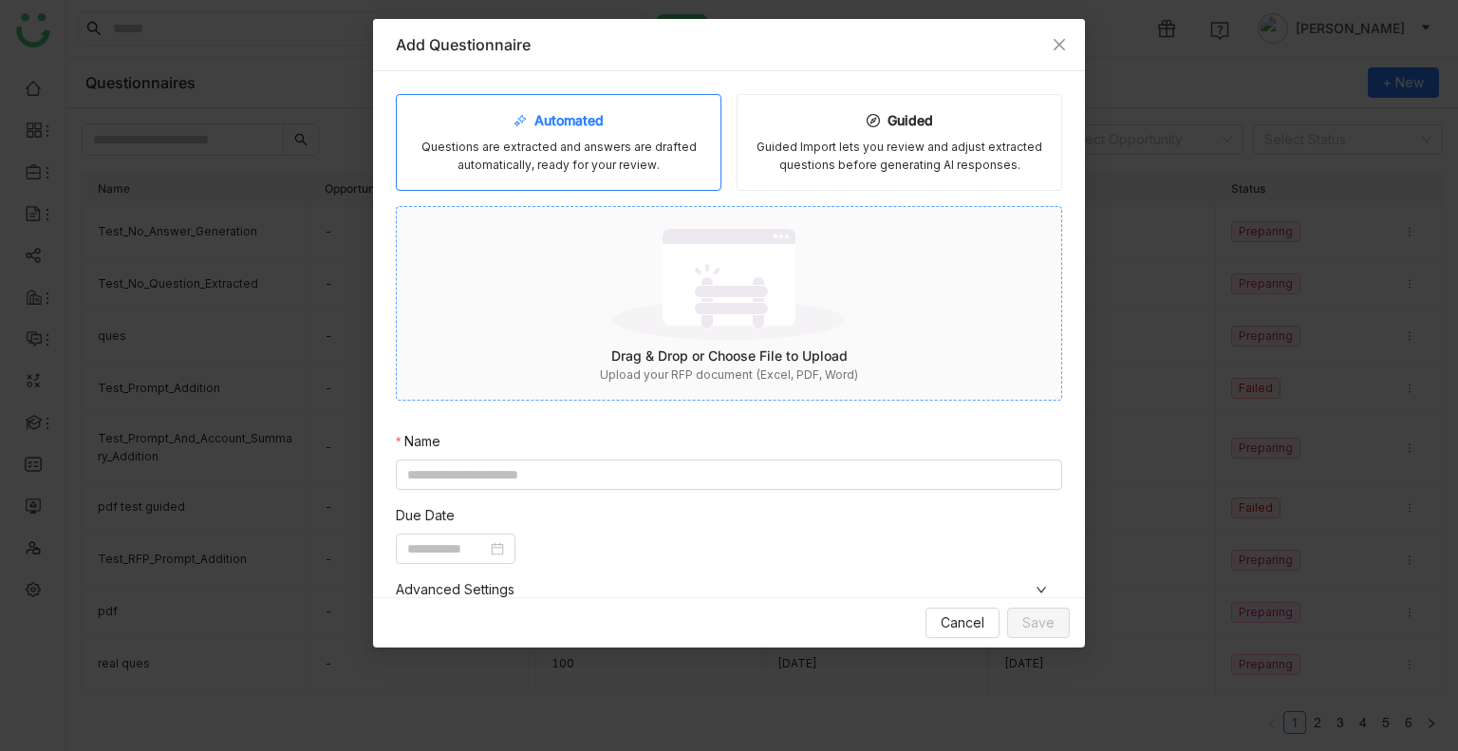
click at [708, 318] on img at bounding box center [729, 283] width 234 height 123
click at [535, 465] on input at bounding box center [729, 475] width 667 height 30
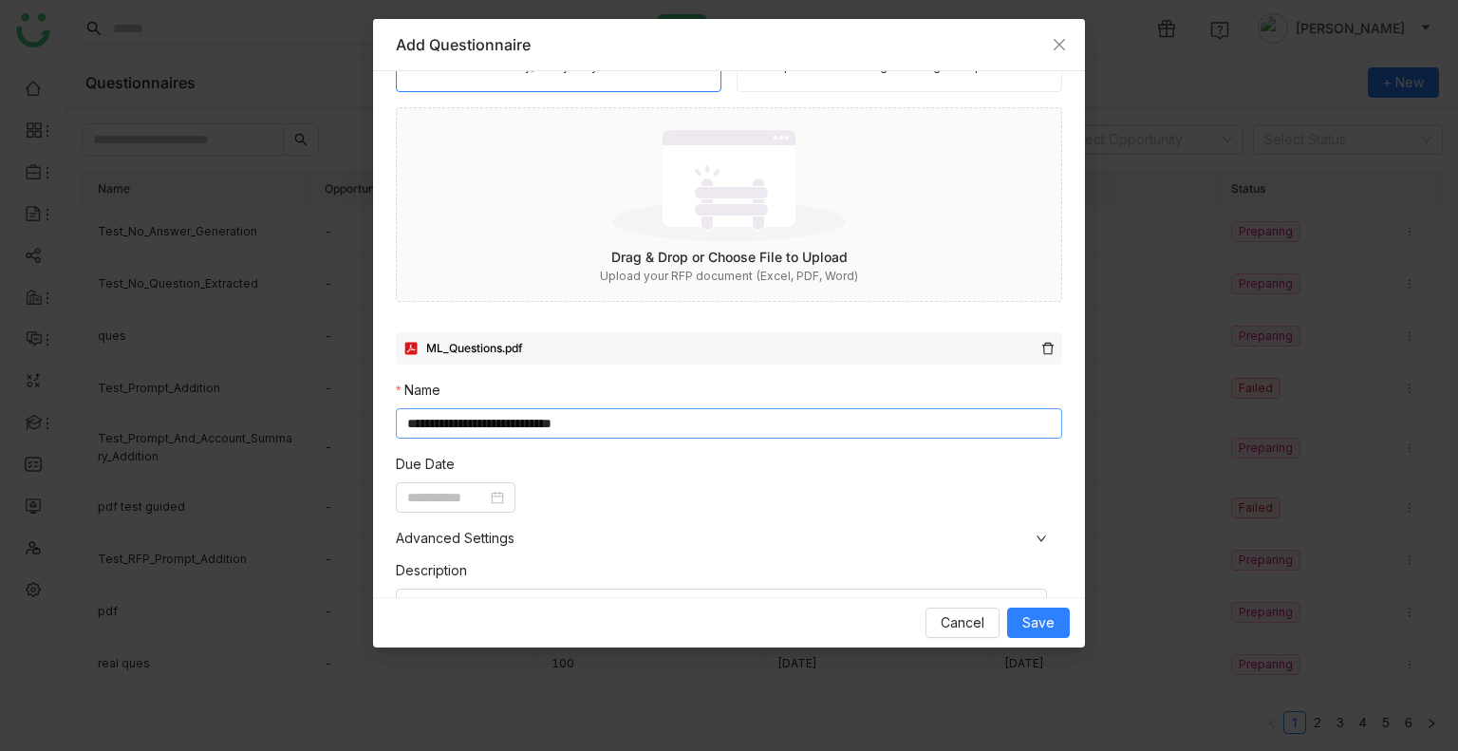
scroll to position [359, 0]
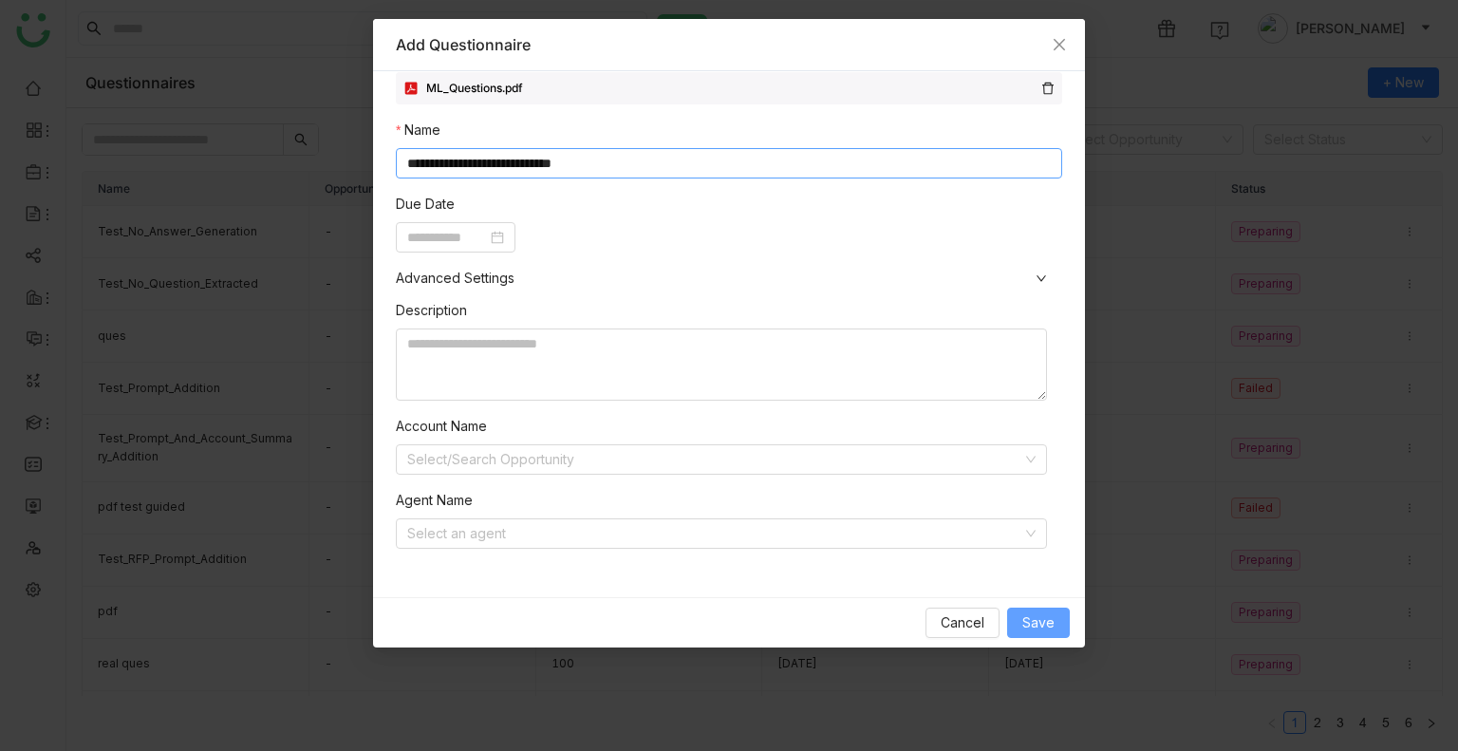
type input "**********"
click at [1032, 625] on span "Save" at bounding box center [1039, 622] width 32 height 21
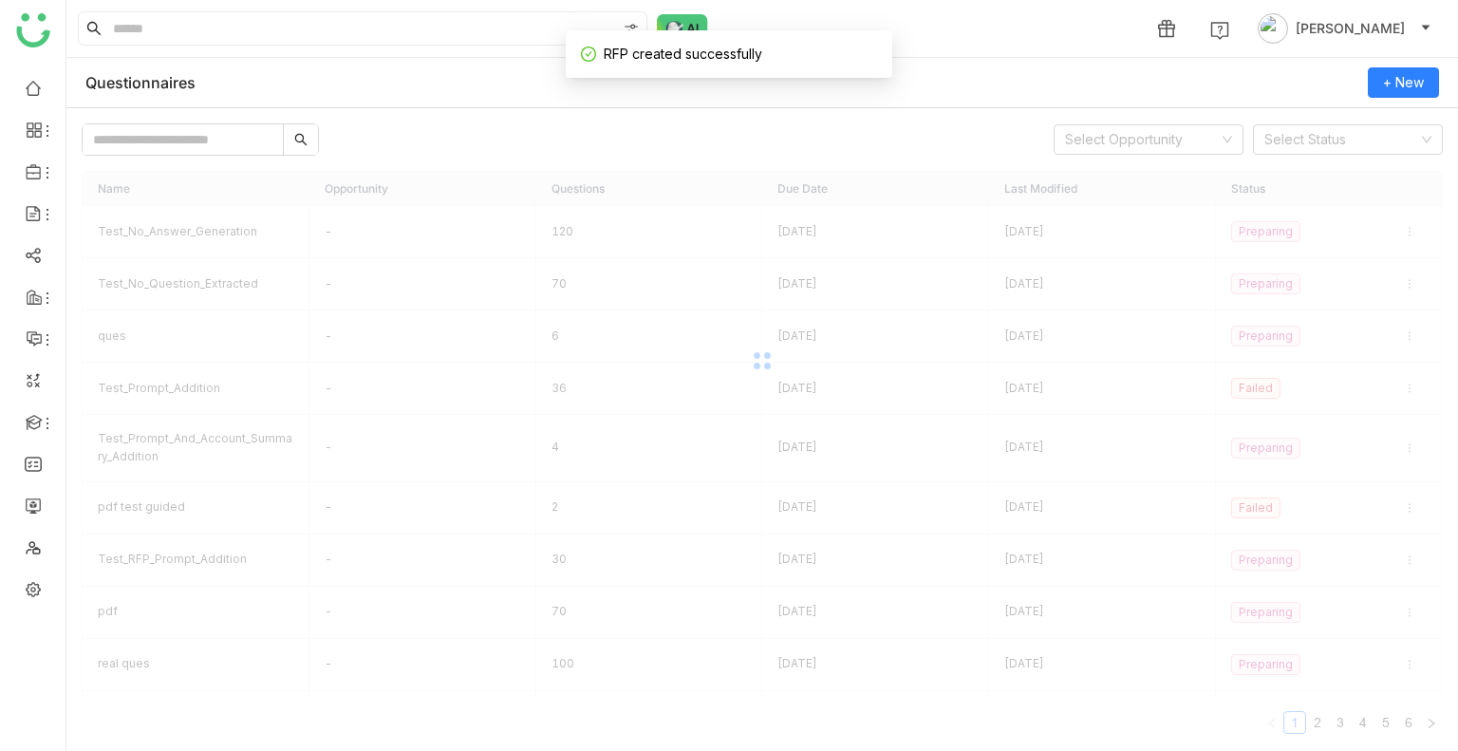
scroll to position [310, 0]
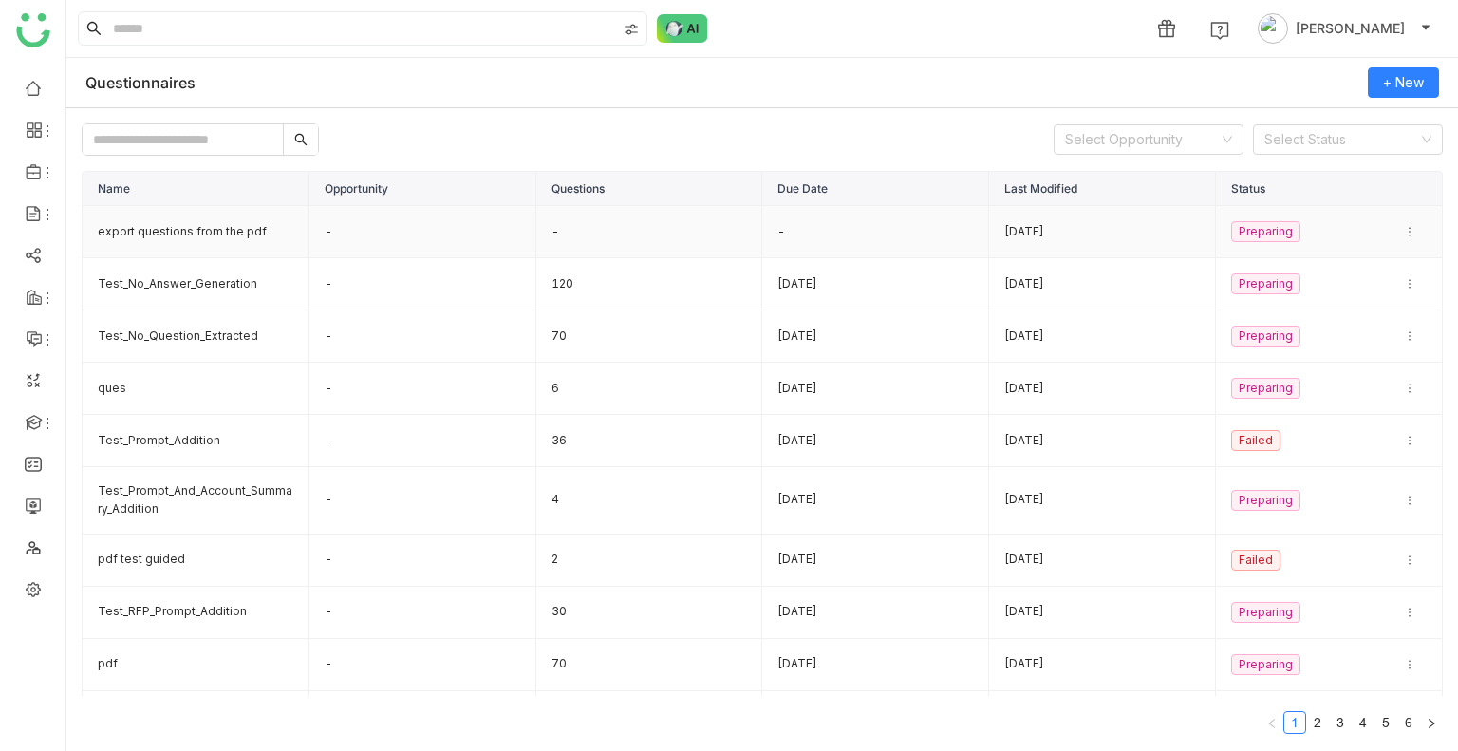
click at [178, 235] on td "export questions from the pdf" at bounding box center [196, 232] width 227 height 52
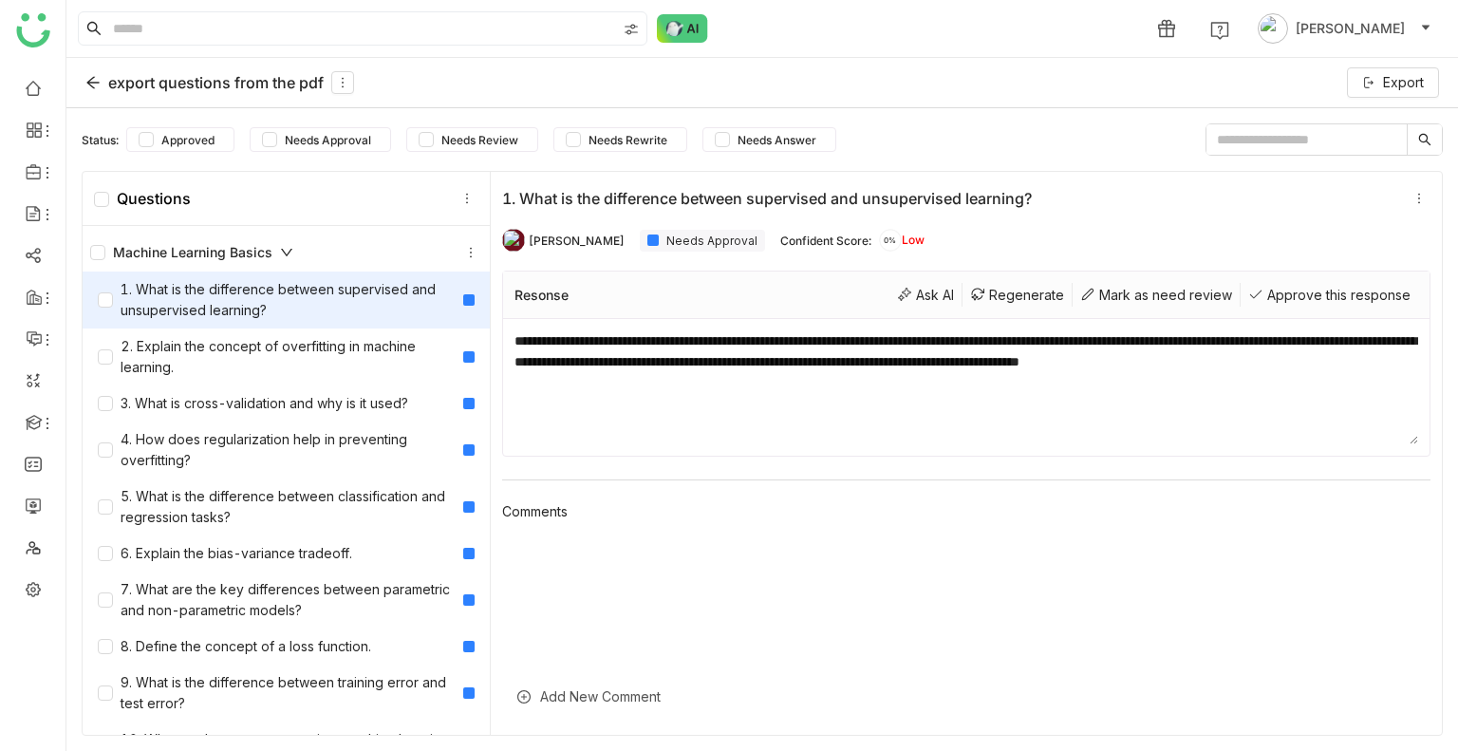
click at [285, 243] on div "Machine Learning Basics" at bounding box center [191, 252] width 203 height 21
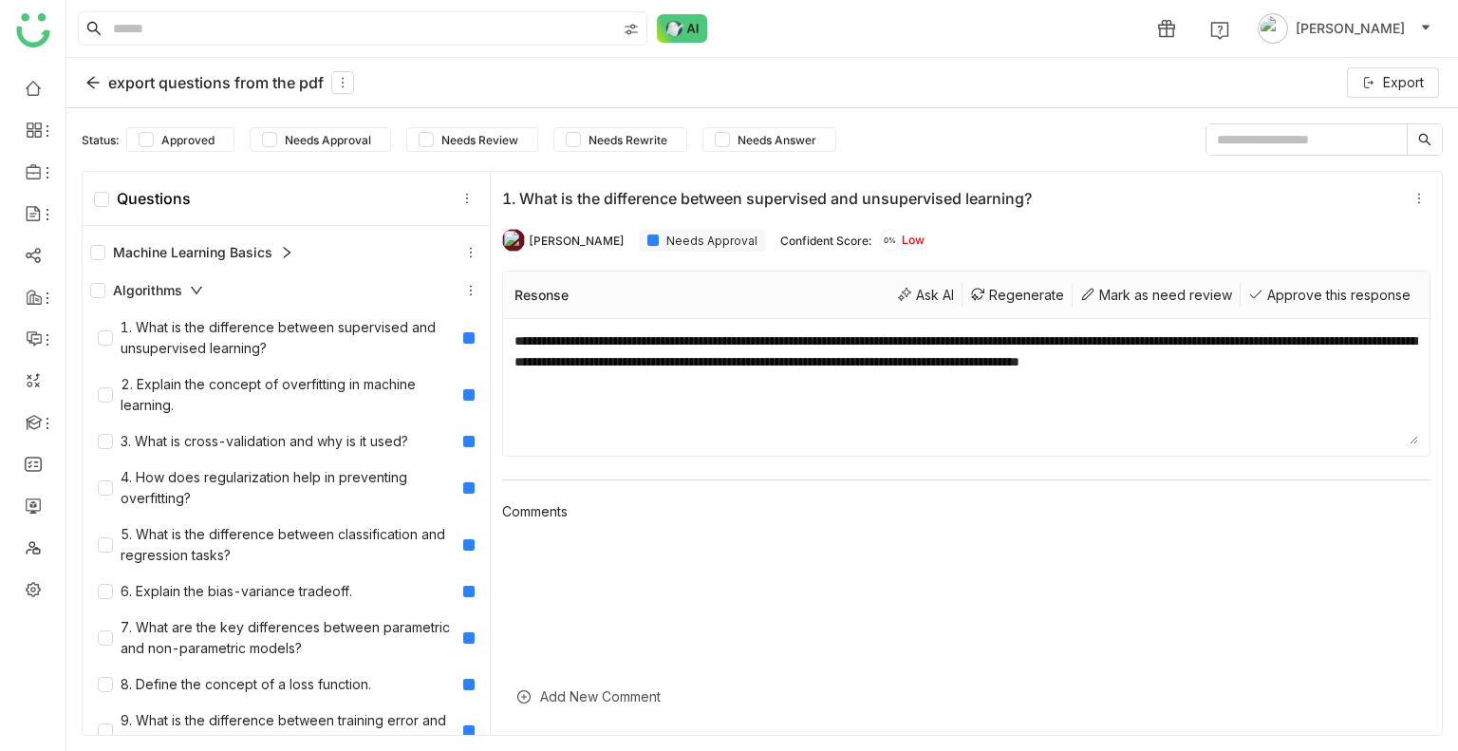
click at [192, 280] on div "Algorithms" at bounding box center [146, 290] width 113 height 21
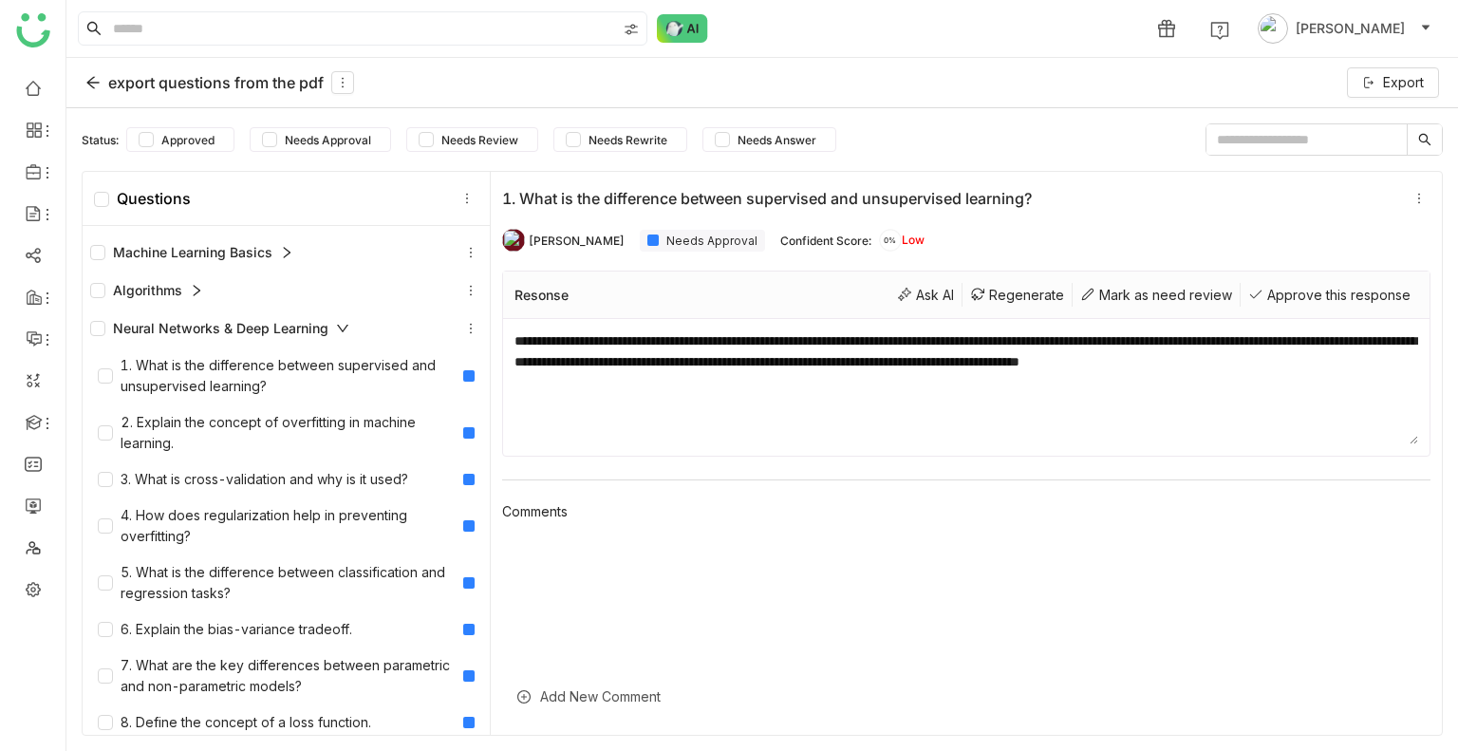
click at [341, 329] on icon at bounding box center [342, 328] width 13 height 13
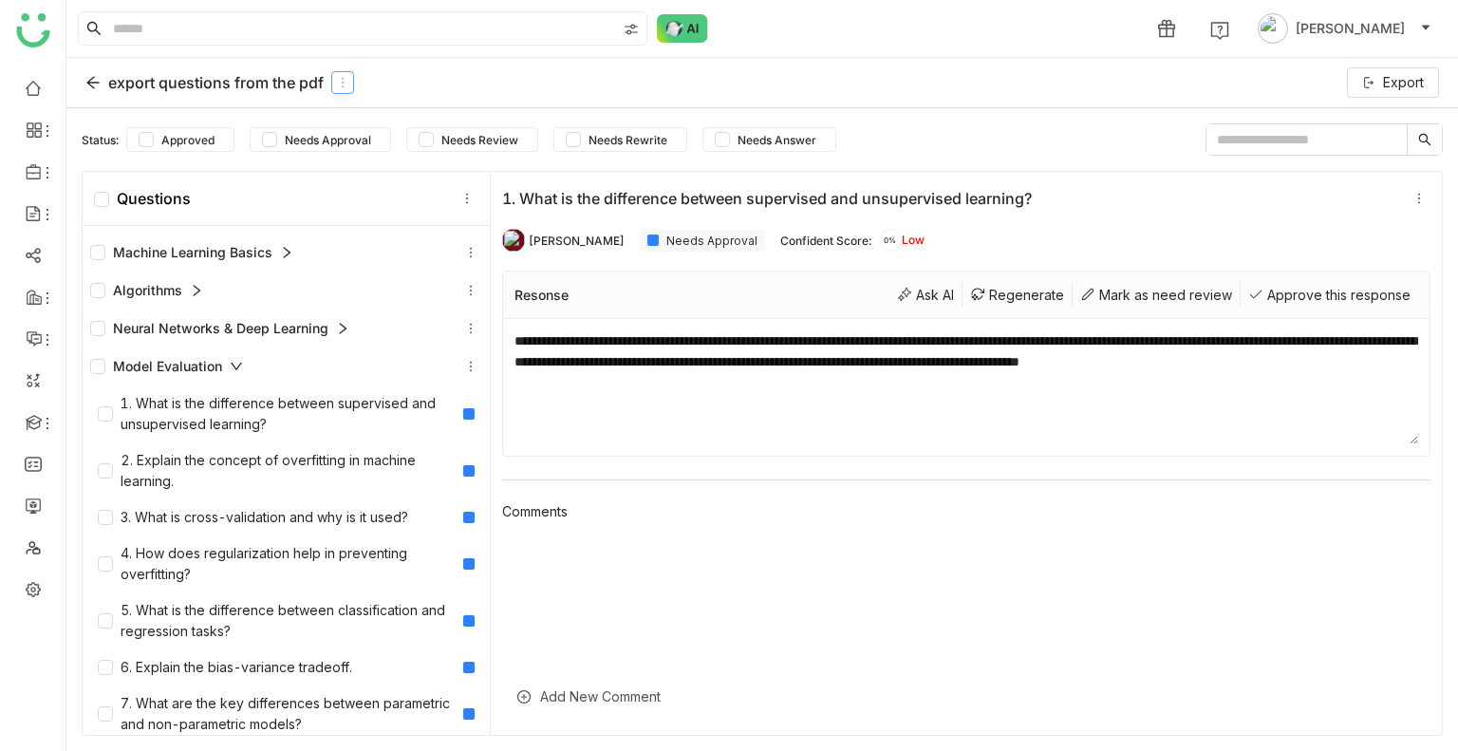
click at [337, 84] on icon at bounding box center [342, 82] width 13 height 13
click at [439, 80] on div "export questions from the pdf Export" at bounding box center [762, 83] width 1392 height 50
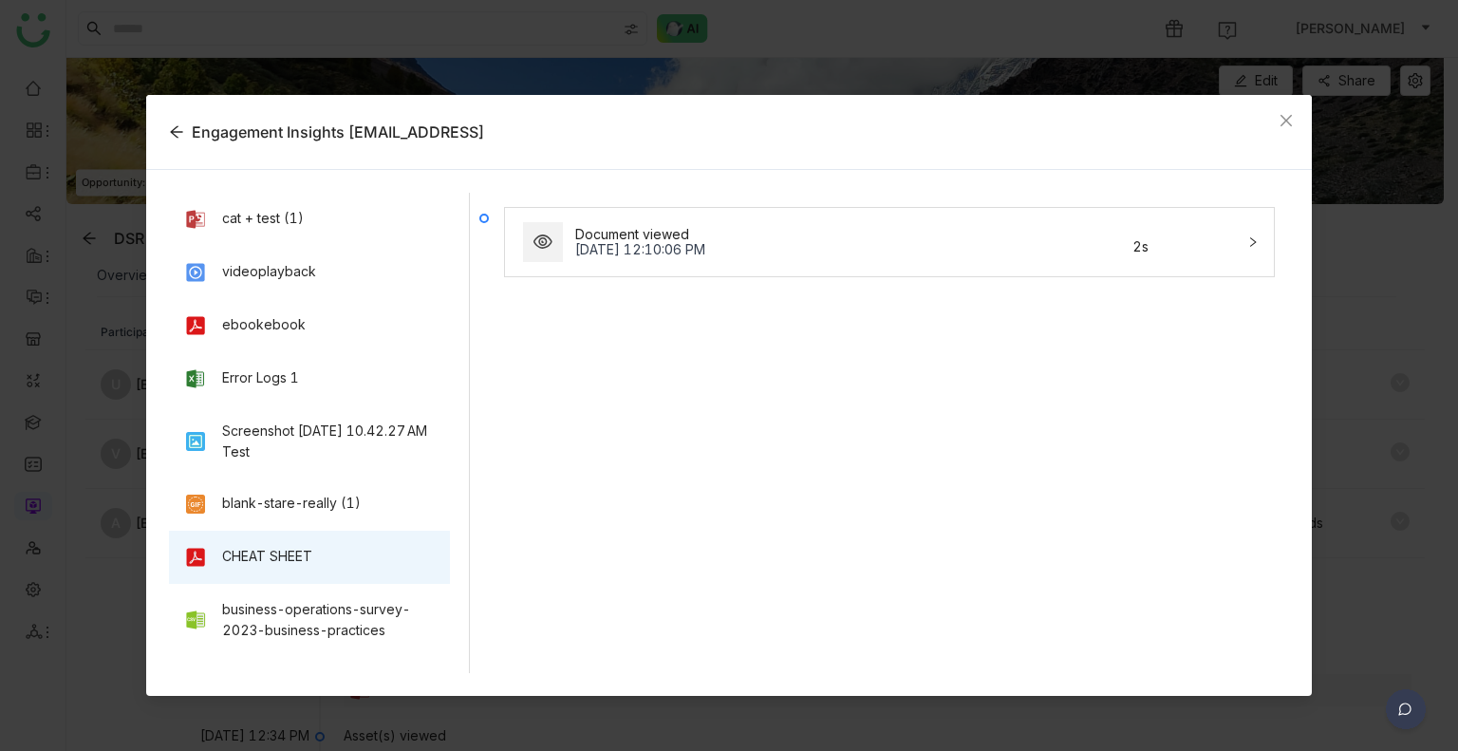
scroll to position [95, 0]
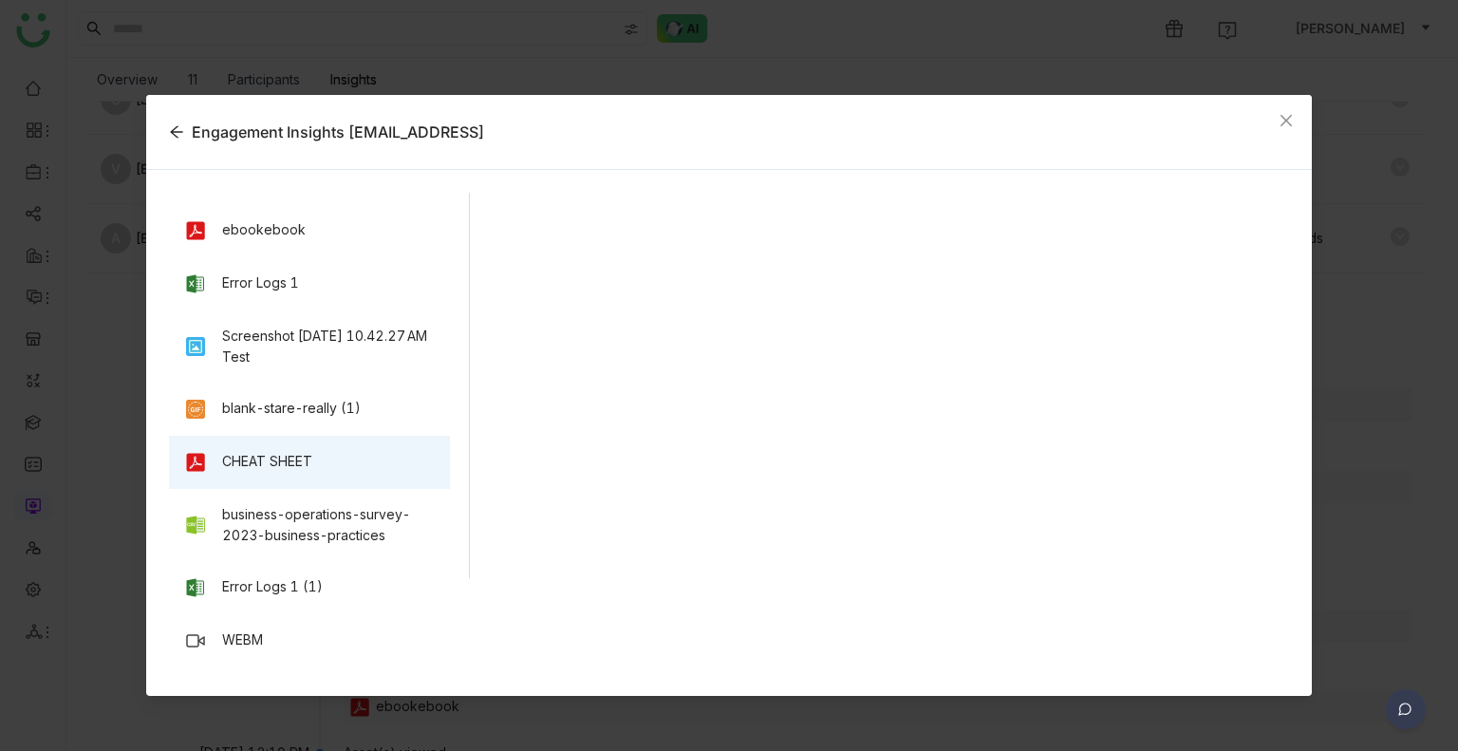
click at [953, 720] on nz-modal-container "Engagement Insights [EMAIL_ADDRESS] cat + test (1) videoplayback ebookebook Err…" at bounding box center [729, 375] width 1458 height 751
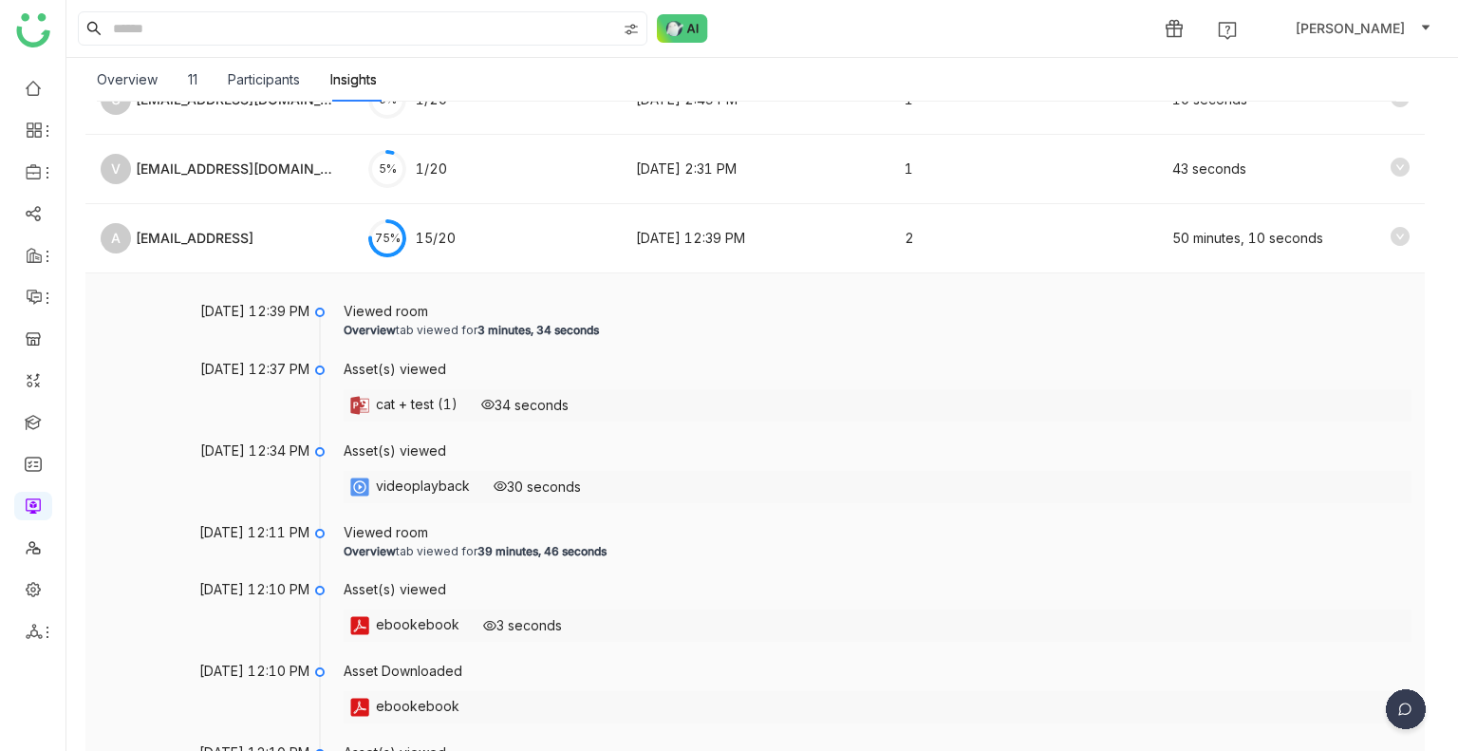
click at [953, 720] on div "ebookebook" at bounding box center [878, 707] width 1068 height 32
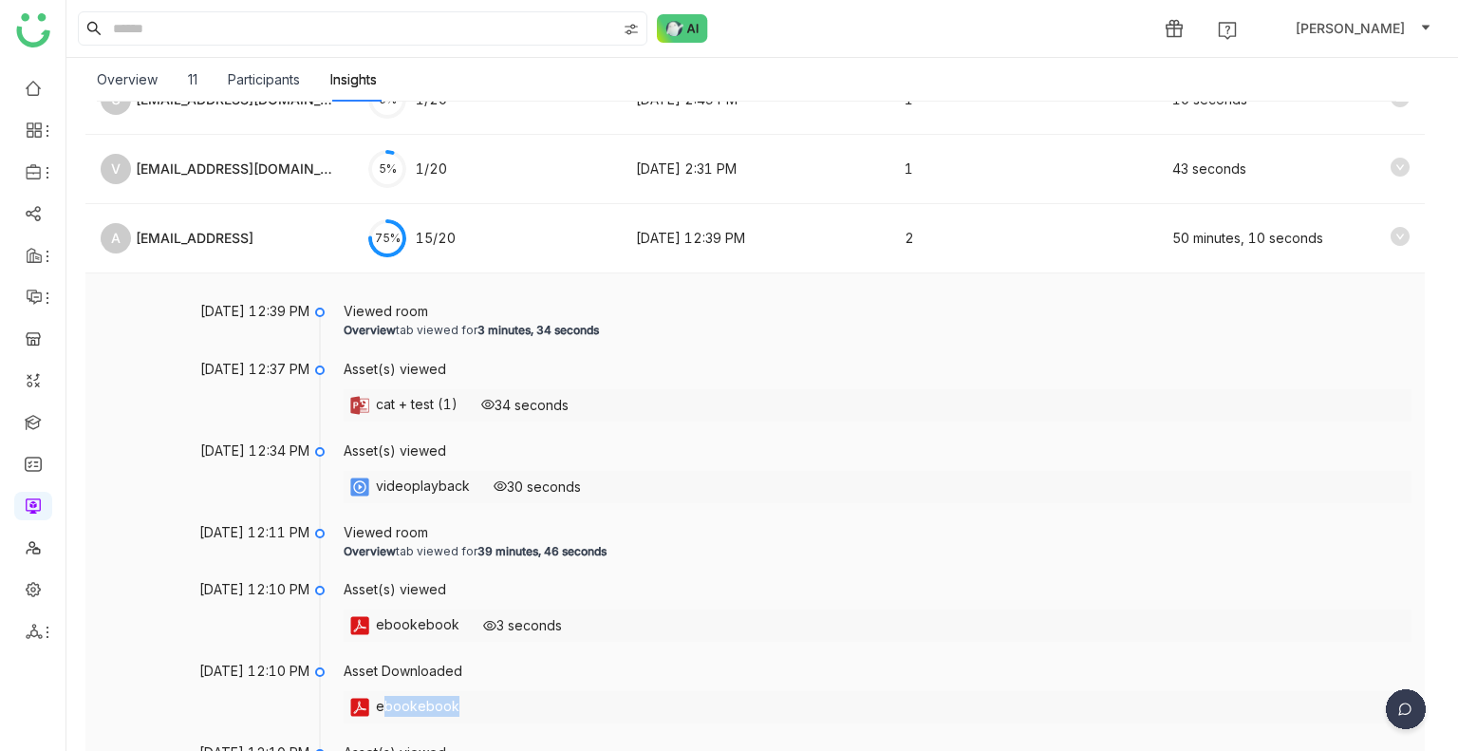
click at [953, 720] on div "ebookebook" at bounding box center [878, 707] width 1068 height 32
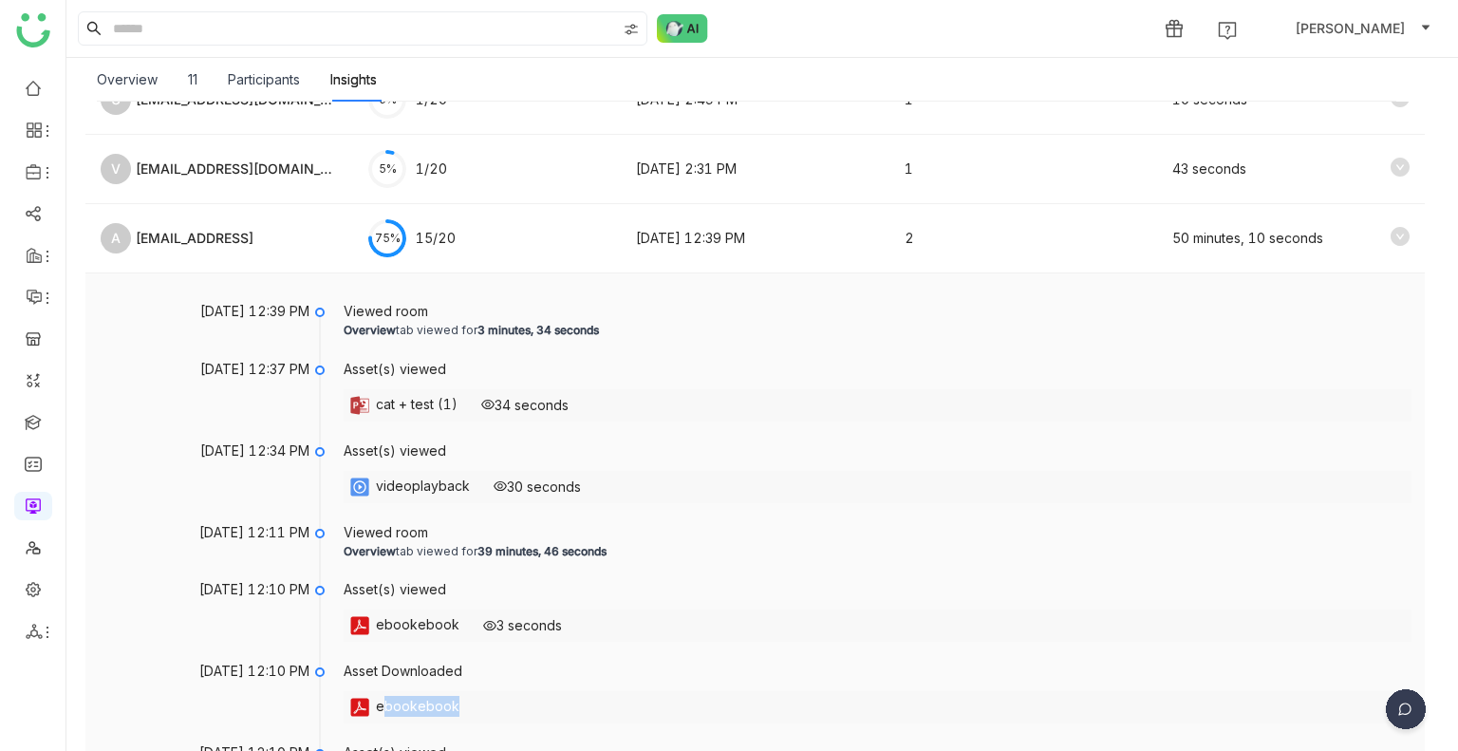
click at [953, 720] on div "ebookebook" at bounding box center [878, 707] width 1068 height 32
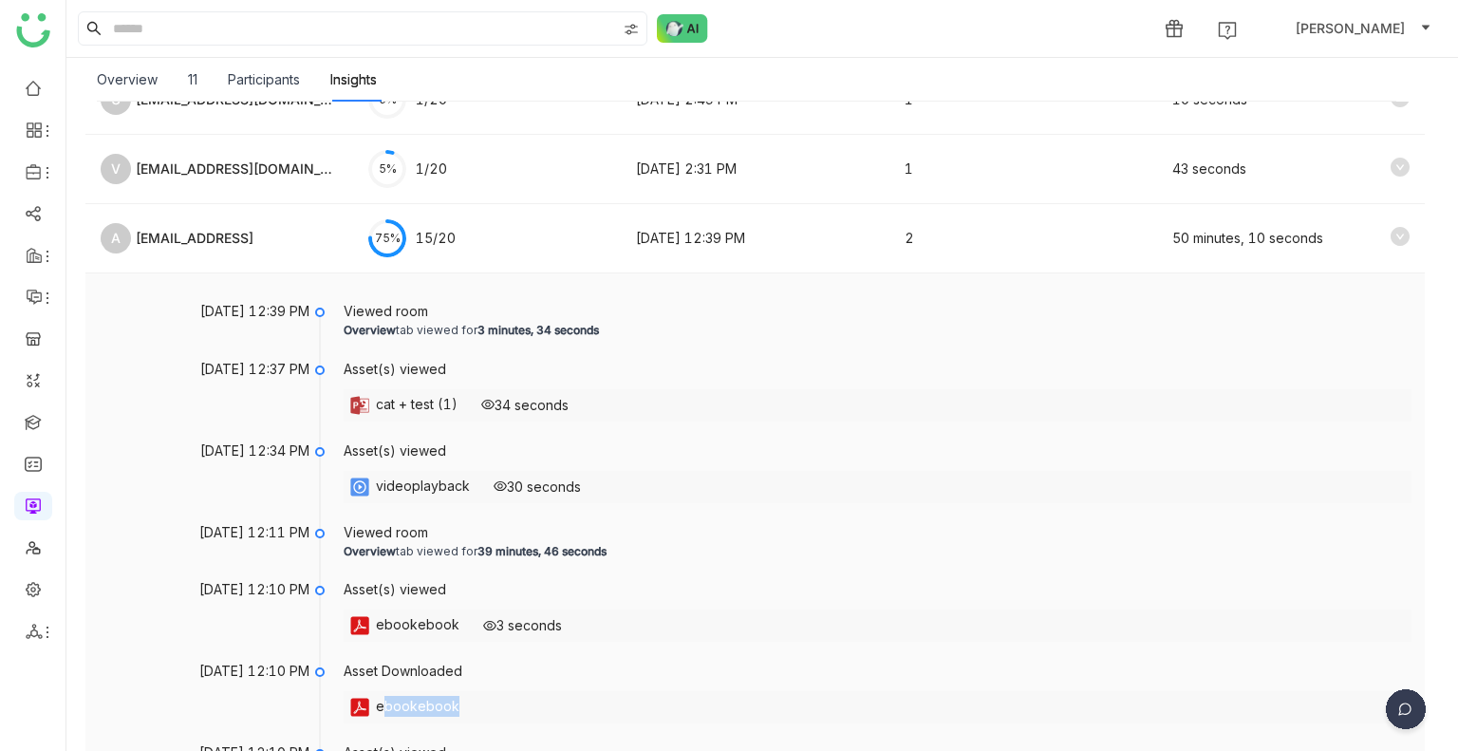
click at [953, 720] on div "ebookebook" at bounding box center [878, 707] width 1068 height 32
click at [945, 720] on div "ebookebook" at bounding box center [878, 707] width 1068 height 32
